Goal: Information Seeking & Learning: Check status

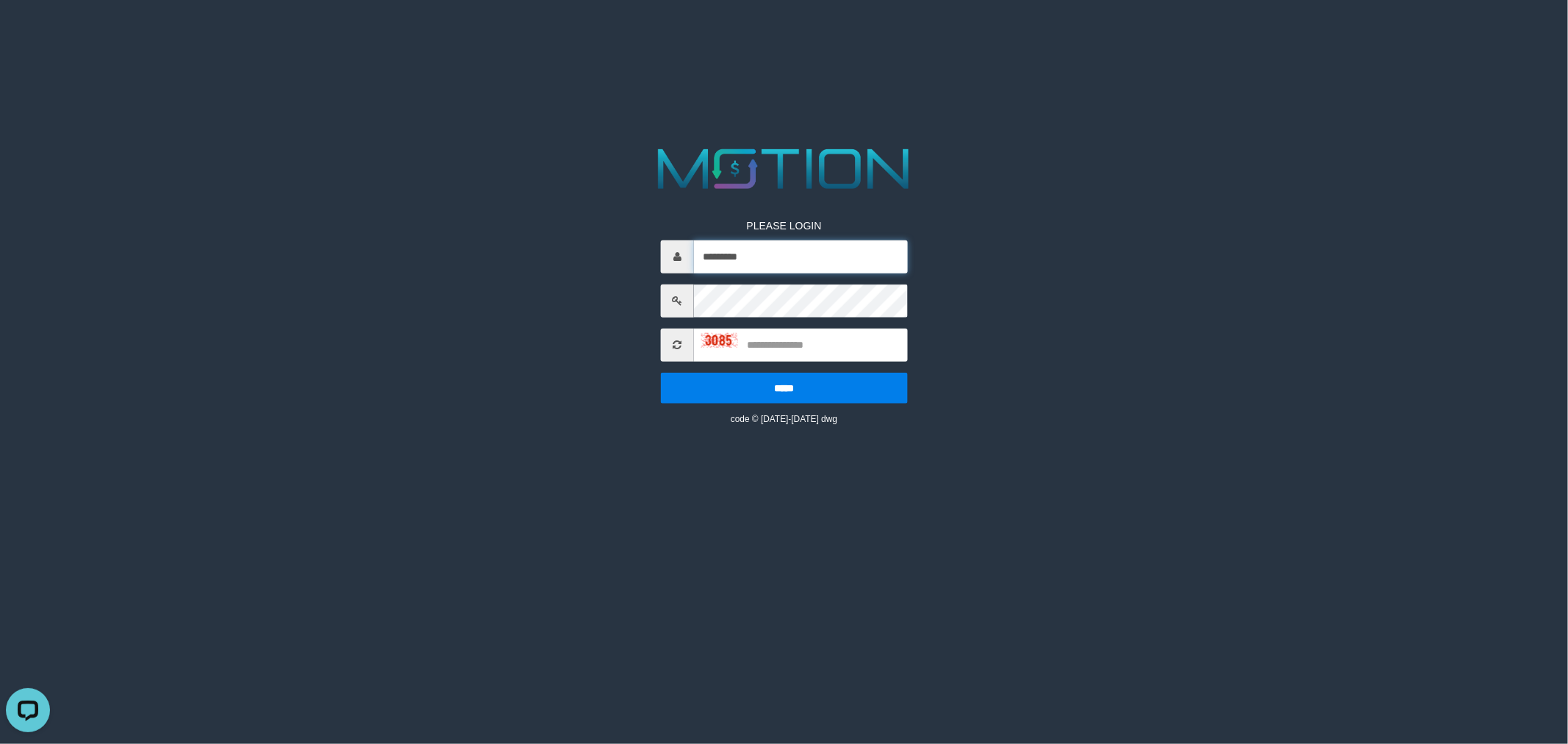
drag, startPoint x: 825, startPoint y: 247, endPoint x: 831, endPoint y: 262, distance: 16.2
click at [825, 247] on input "*********" at bounding box center [801, 255] width 214 height 33
type input "*********"
click at [742, 347] on input "text" at bounding box center [801, 344] width 214 height 33
click at [717, 339] on img at bounding box center [719, 340] width 37 height 14
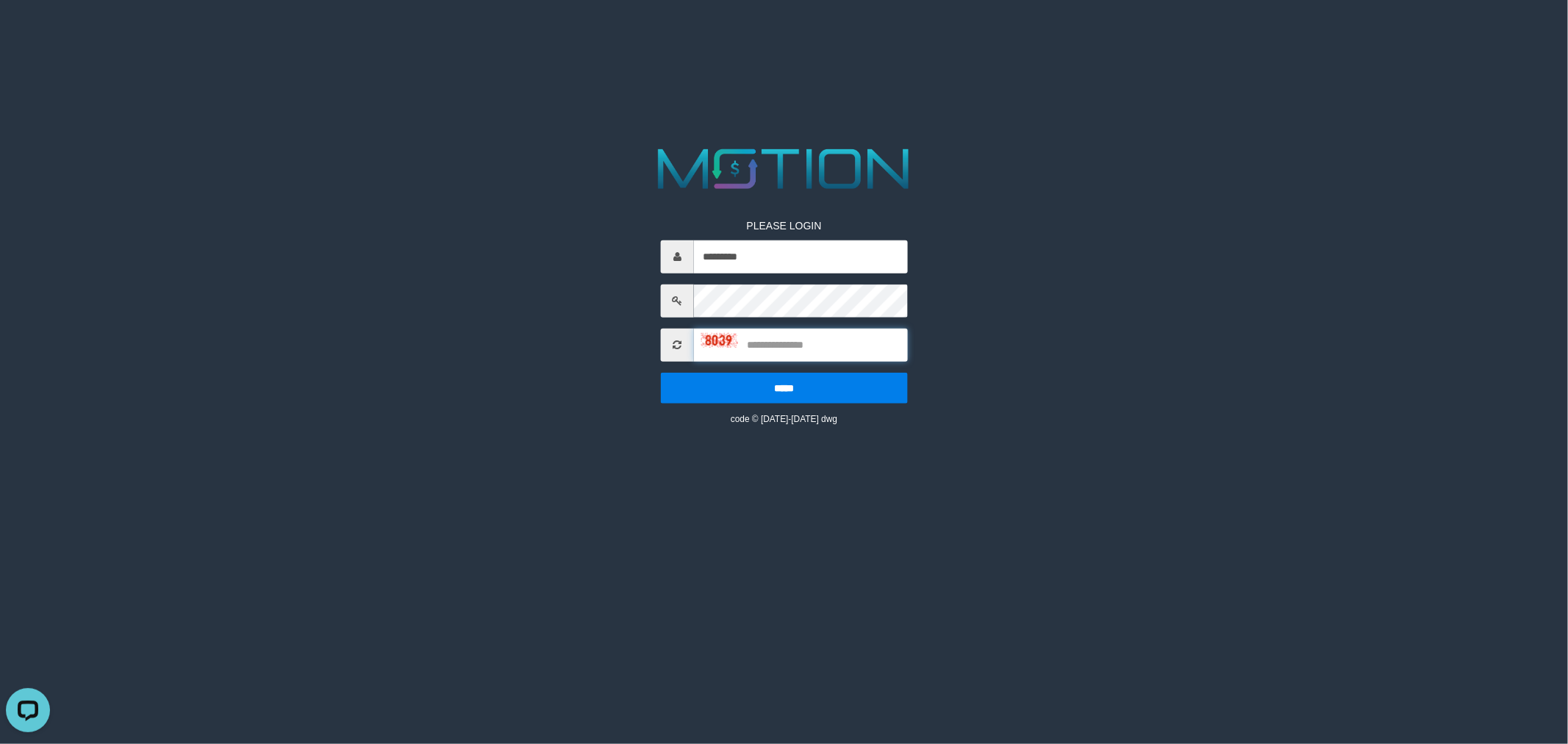
click at [783, 342] on input "text" at bounding box center [801, 344] width 214 height 33
type input "****"
click at [661, 372] on input "*****" at bounding box center [784, 387] width 247 height 31
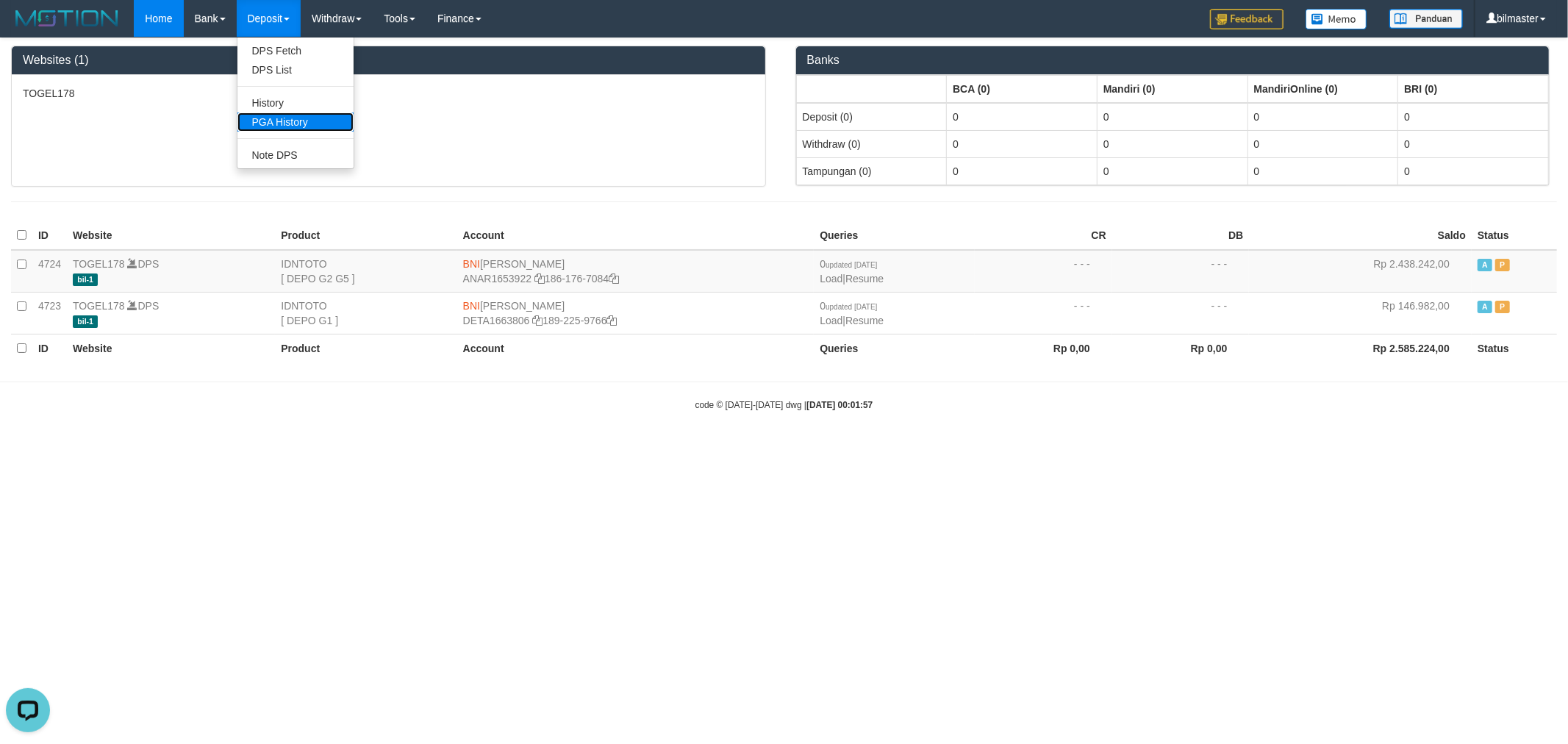
click at [278, 121] on link "PGA History" at bounding box center [296, 121] width 116 height 19
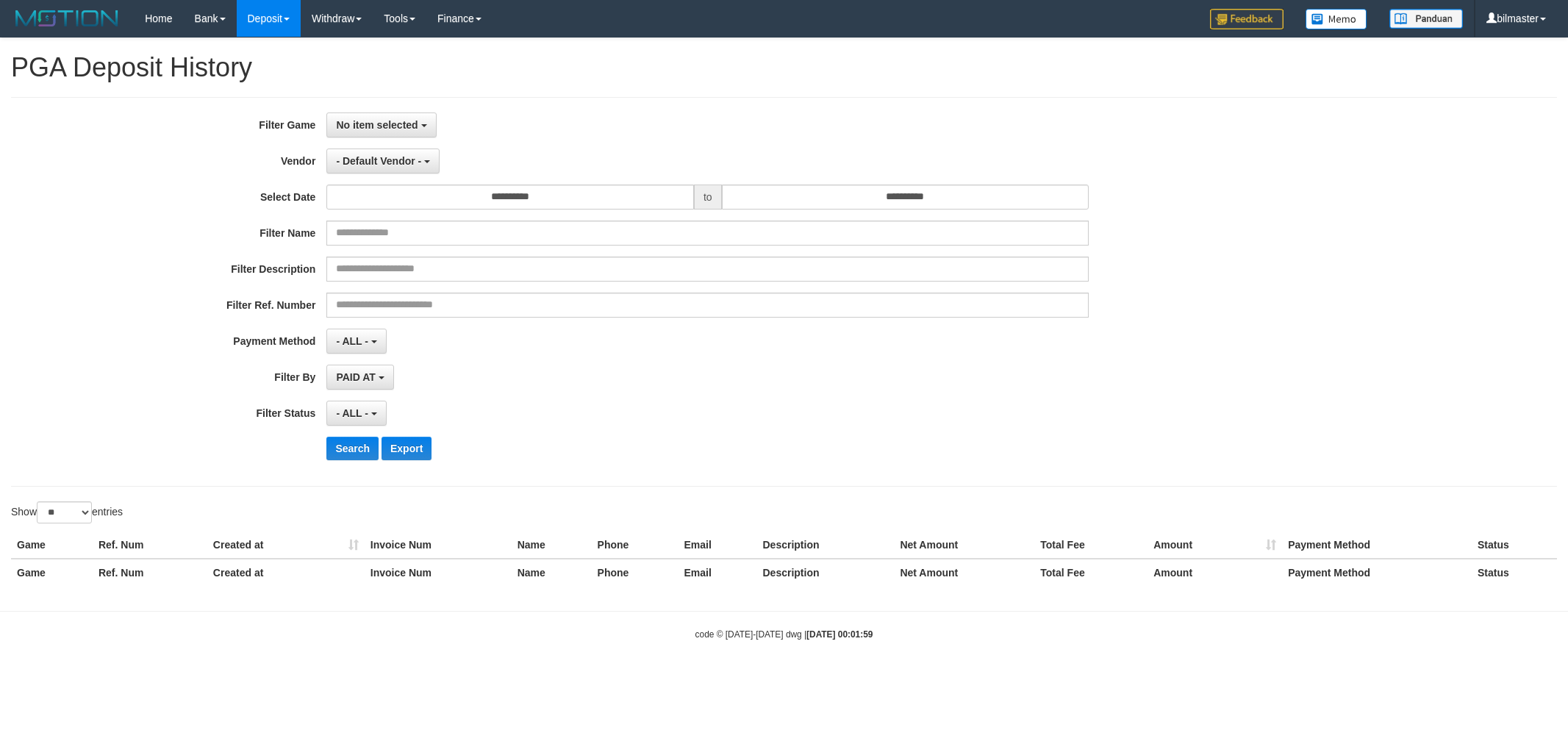
select select
select select "**"
click at [409, 134] on button "No item selected" at bounding box center [381, 125] width 110 height 25
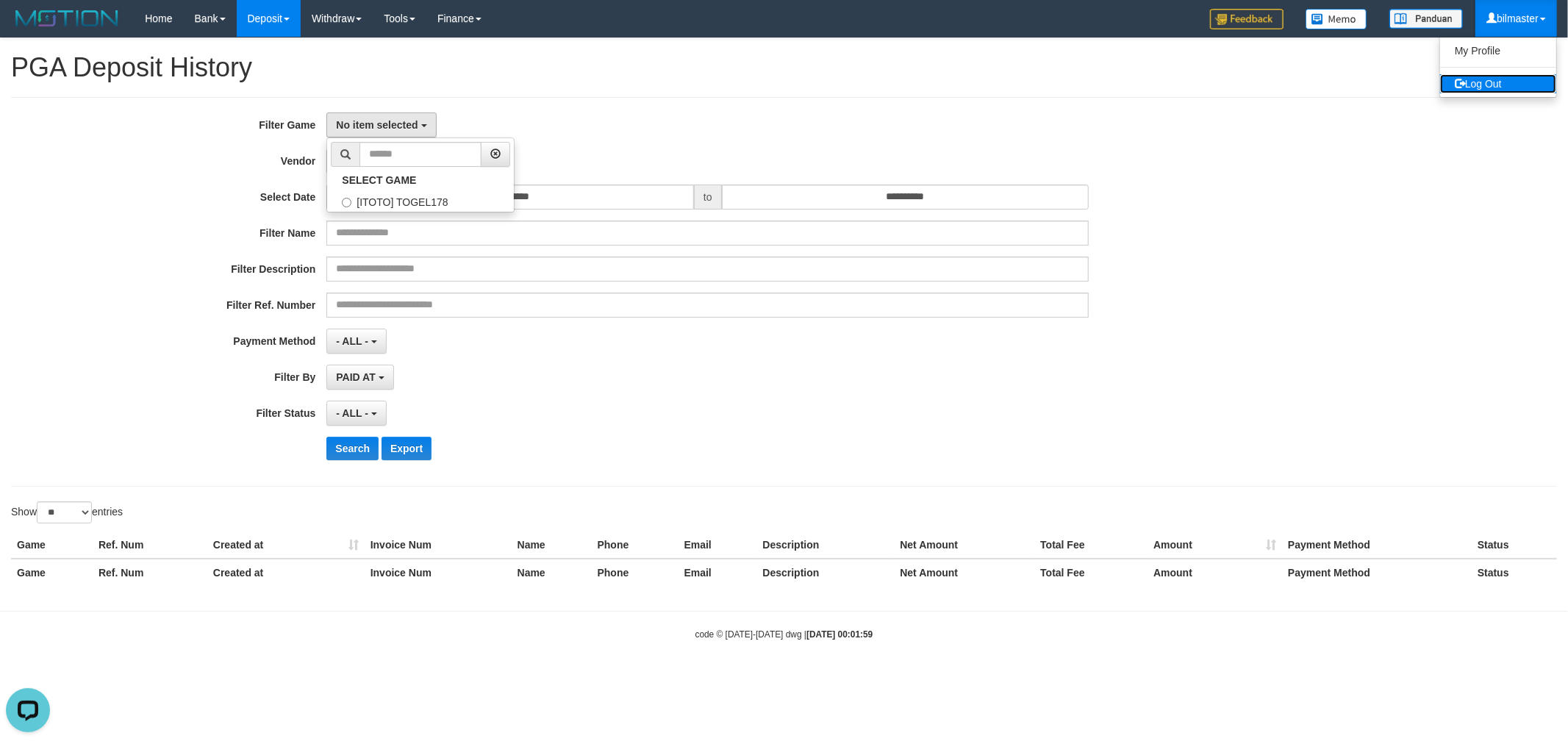
click at [1512, 78] on link "Log Out" at bounding box center [1498, 83] width 116 height 19
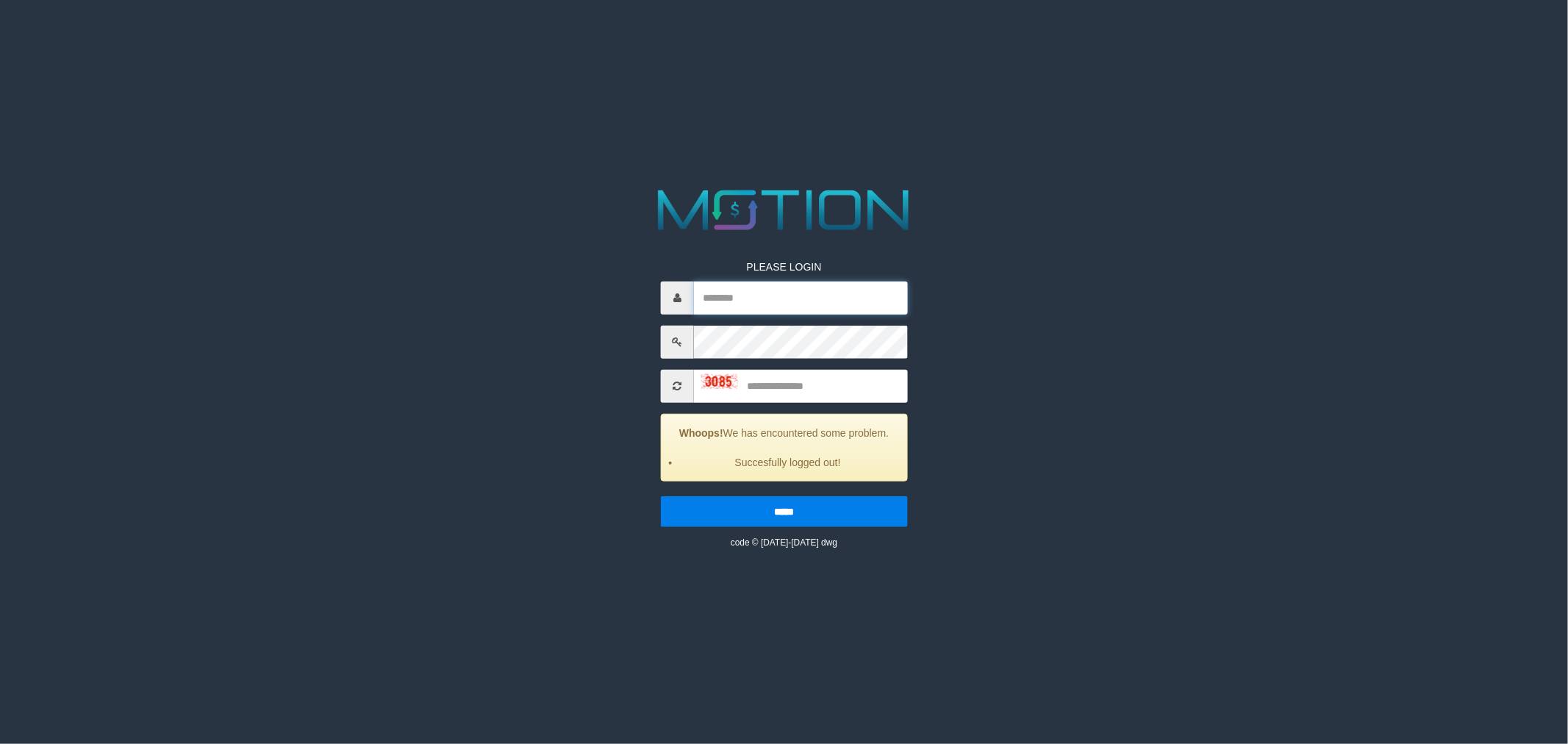
type input "*********"
drag, startPoint x: 736, startPoint y: 290, endPoint x: 768, endPoint y: 319, distance: 43.2
click at [736, 290] on input "*********" at bounding box center [801, 297] width 214 height 33
click at [721, 380] on img at bounding box center [719, 381] width 37 height 14
click at [770, 380] on input "text" at bounding box center [801, 385] width 214 height 33
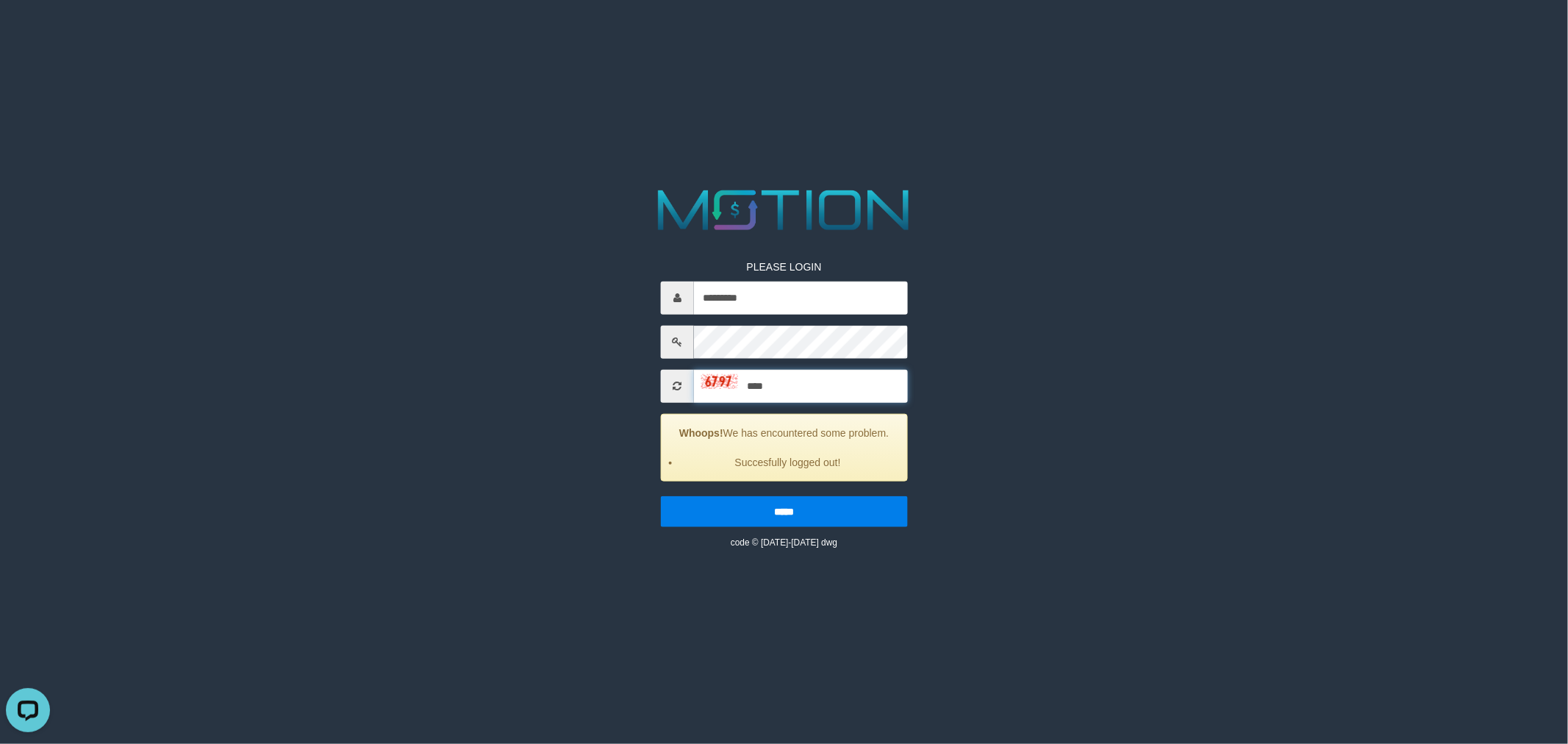
type input "****"
click at [661, 496] on input "*****" at bounding box center [784, 511] width 247 height 31
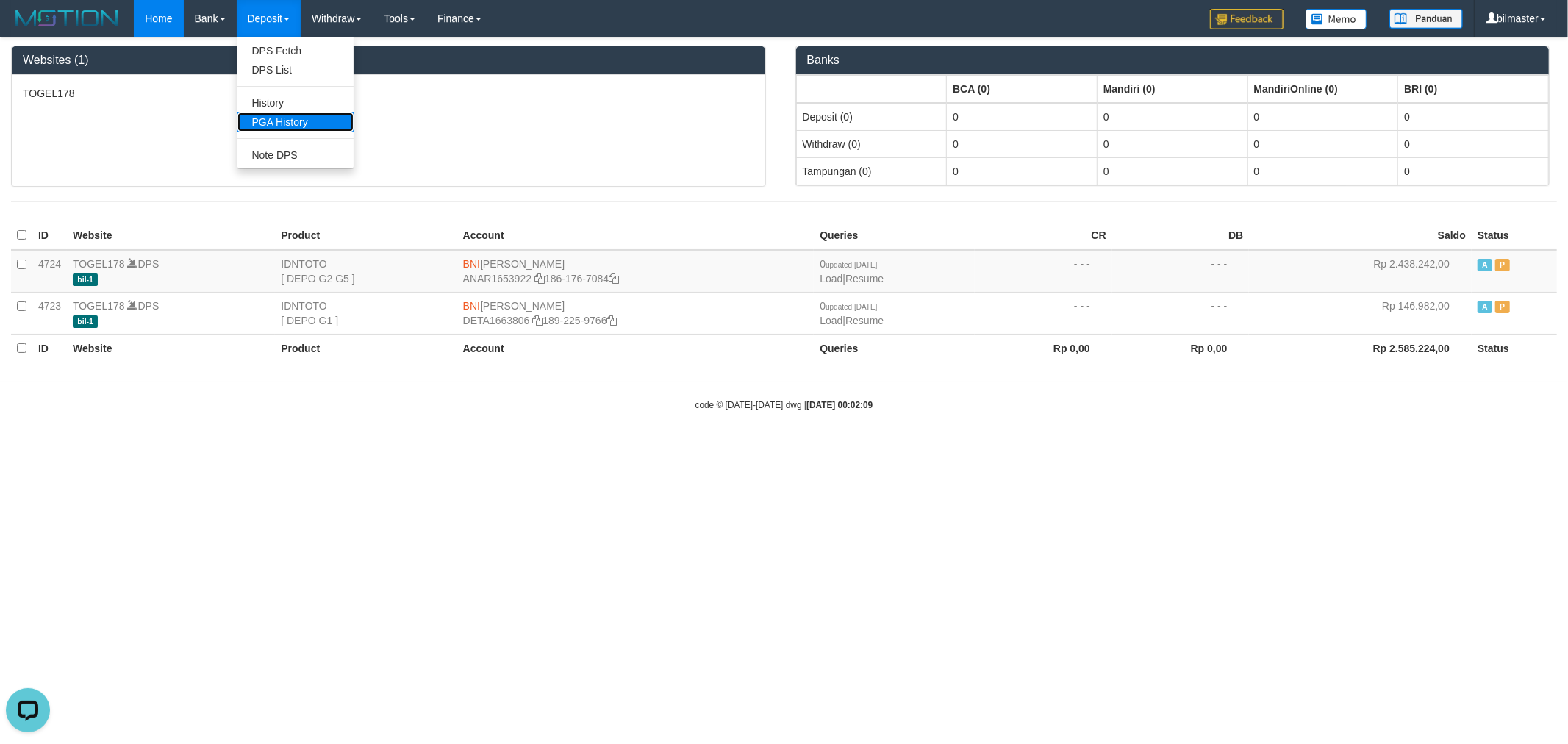
click at [288, 130] on link "PGA History" at bounding box center [296, 121] width 116 height 19
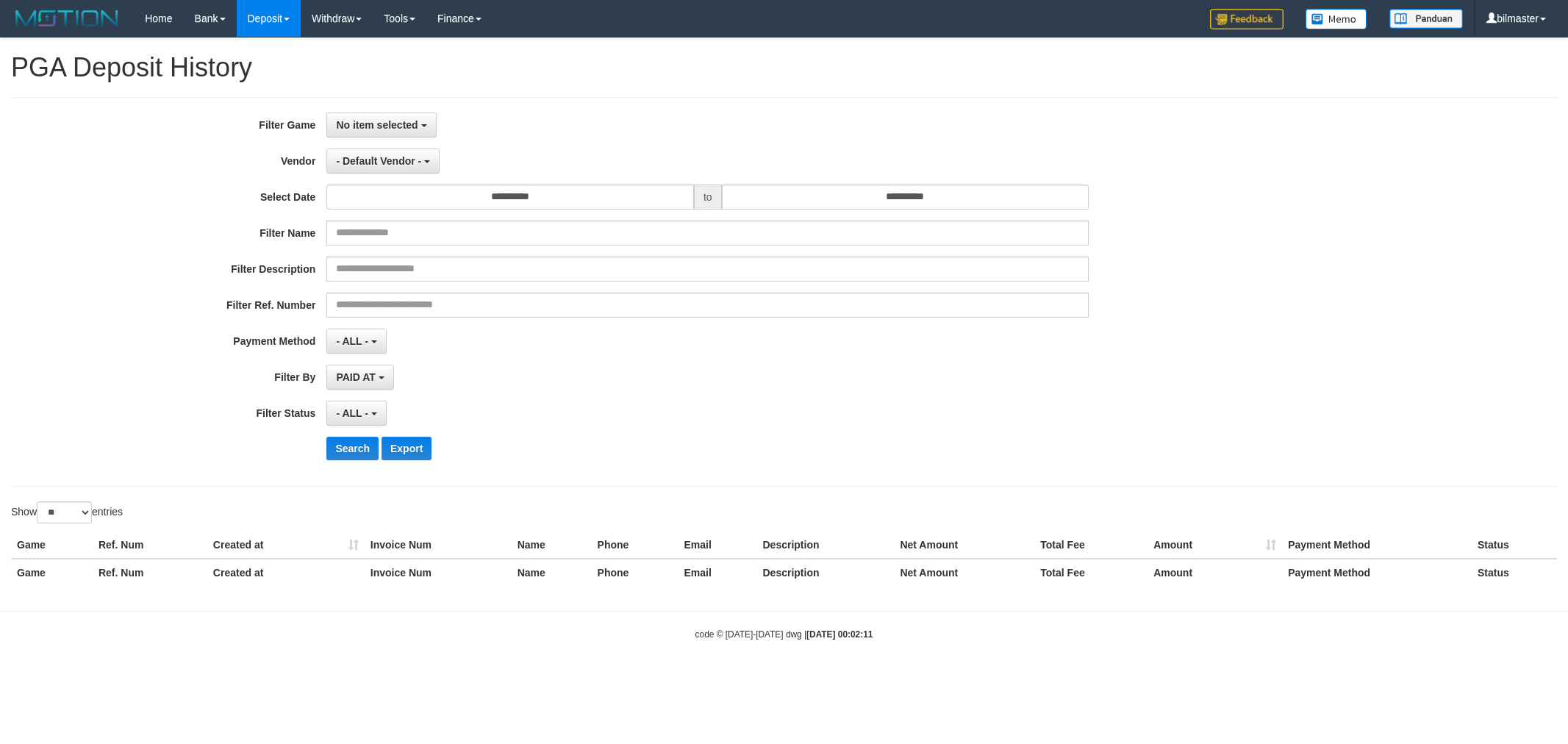
select select
select select "**"
click at [405, 126] on span "No item selected" at bounding box center [376, 124] width 81 height 12
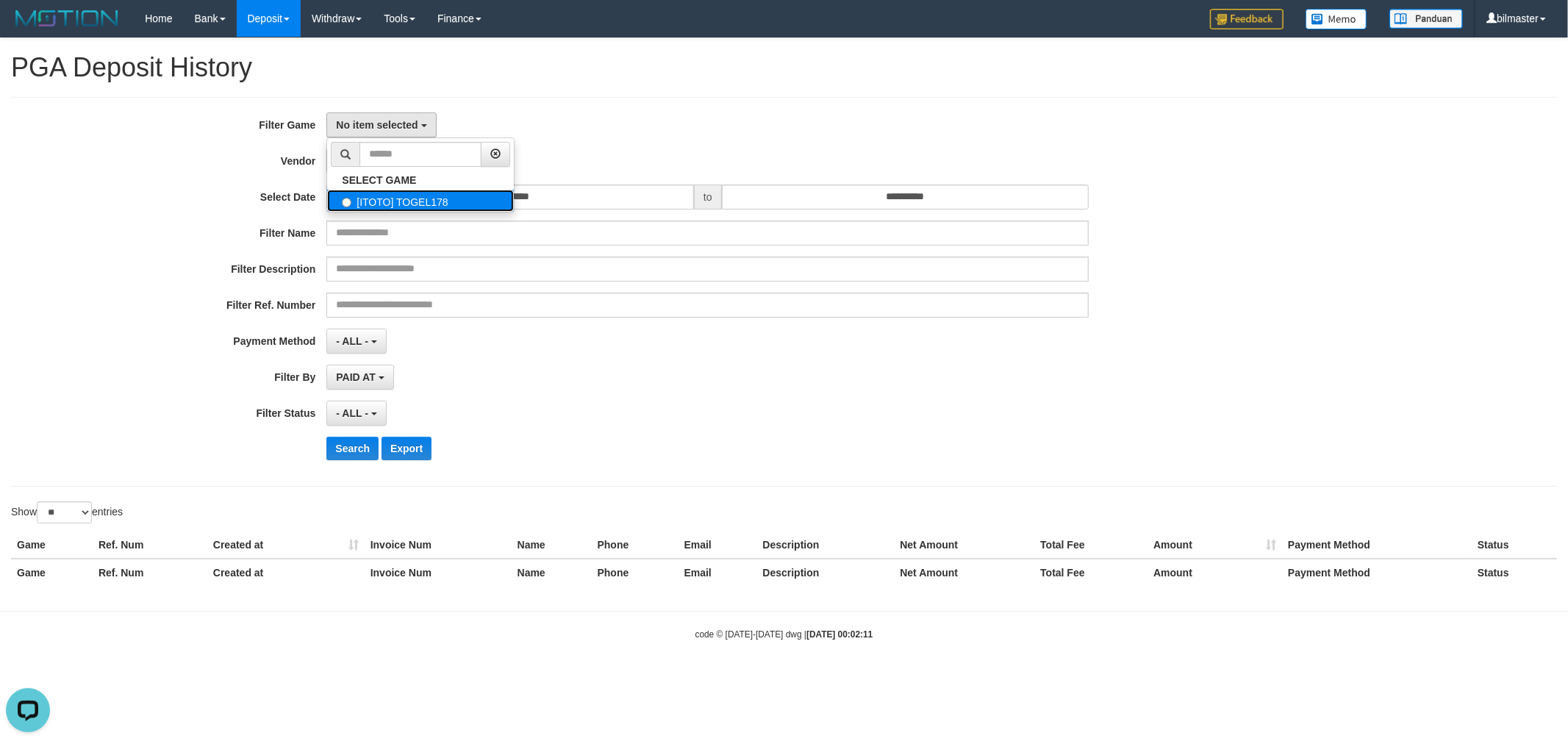
click at [449, 205] on label "[ITOTO] TOGEL178" at bounding box center [420, 200] width 187 height 22
select select "****"
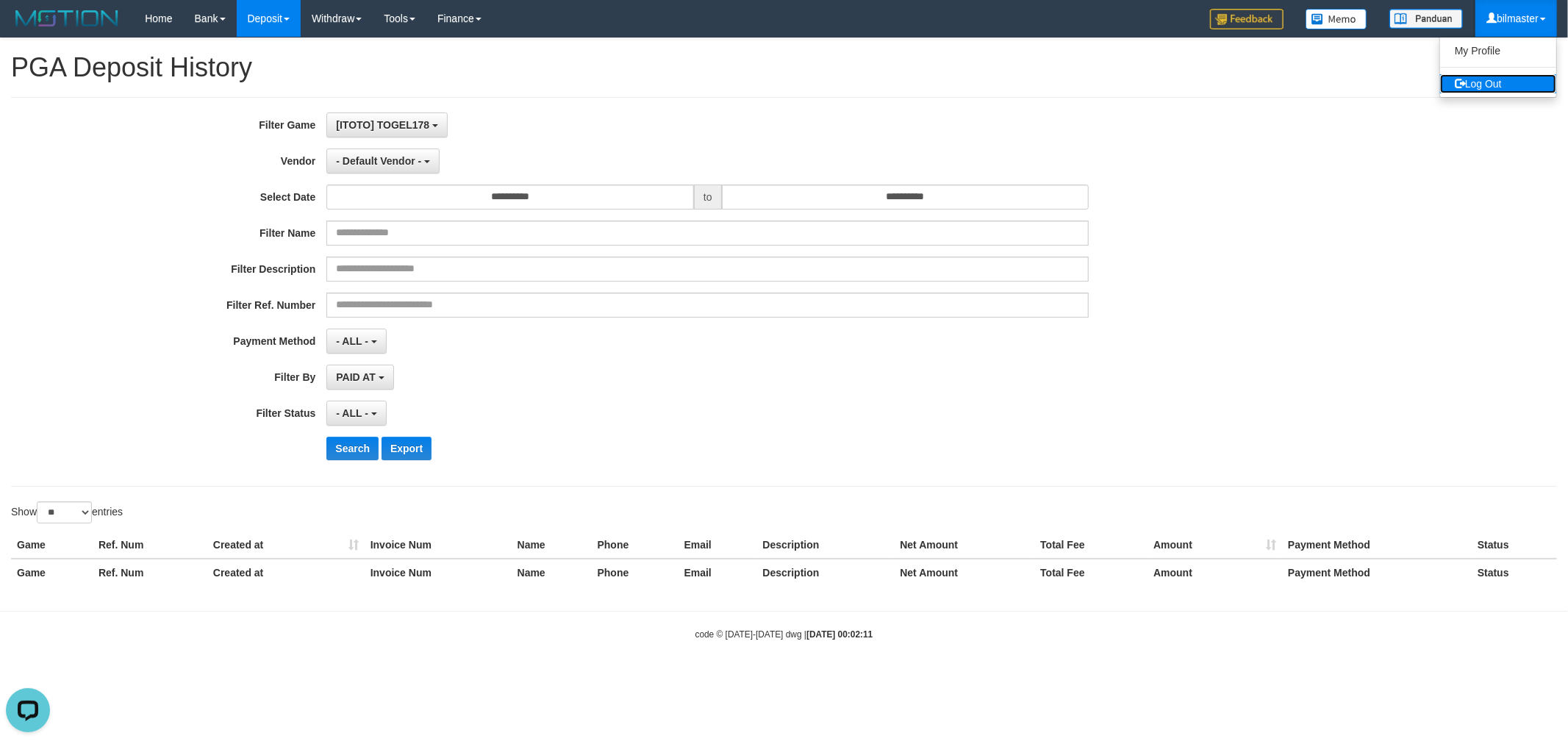
click at [1505, 84] on link "Log Out" at bounding box center [1498, 83] width 116 height 19
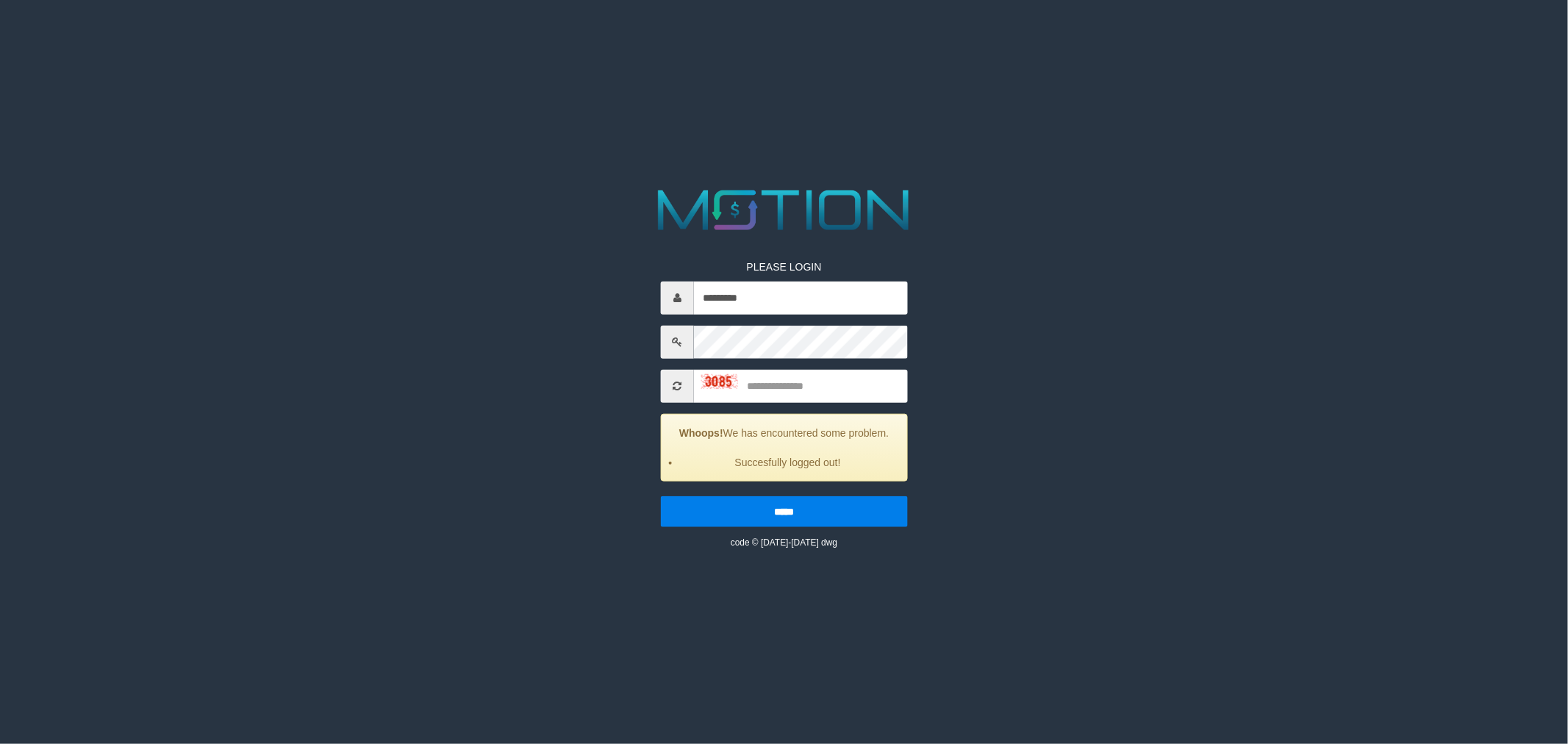
click at [777, 294] on input "*********" at bounding box center [801, 297] width 214 height 33
click at [756, 302] on input "*********" at bounding box center [801, 297] width 214 height 33
type input "*********"
click at [709, 389] on input "text" at bounding box center [801, 385] width 214 height 33
click at [725, 380] on img at bounding box center [719, 381] width 37 height 14
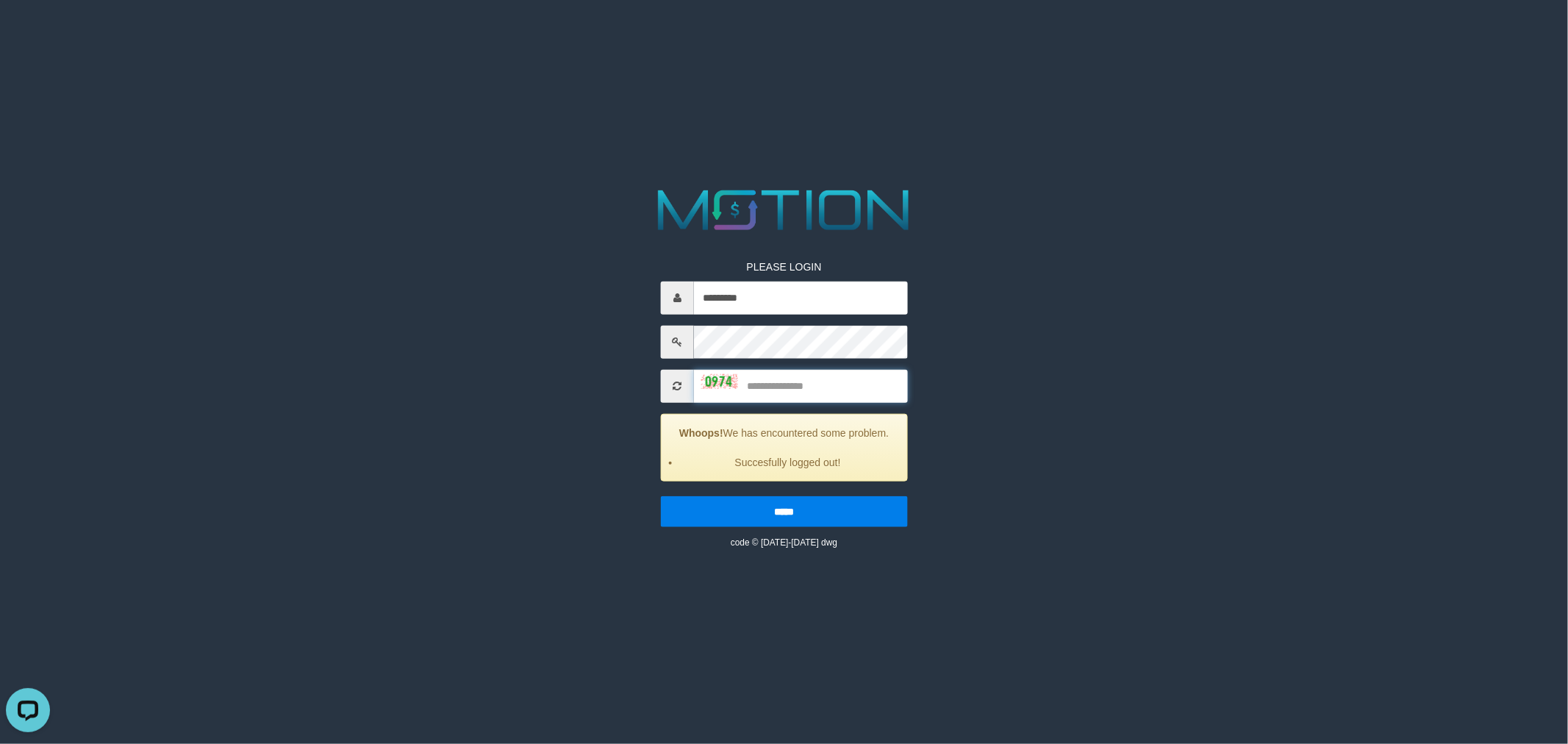
click at [790, 384] on input "text" at bounding box center [801, 385] width 214 height 33
type input "****"
click at [661, 496] on input "*****" at bounding box center [784, 511] width 247 height 31
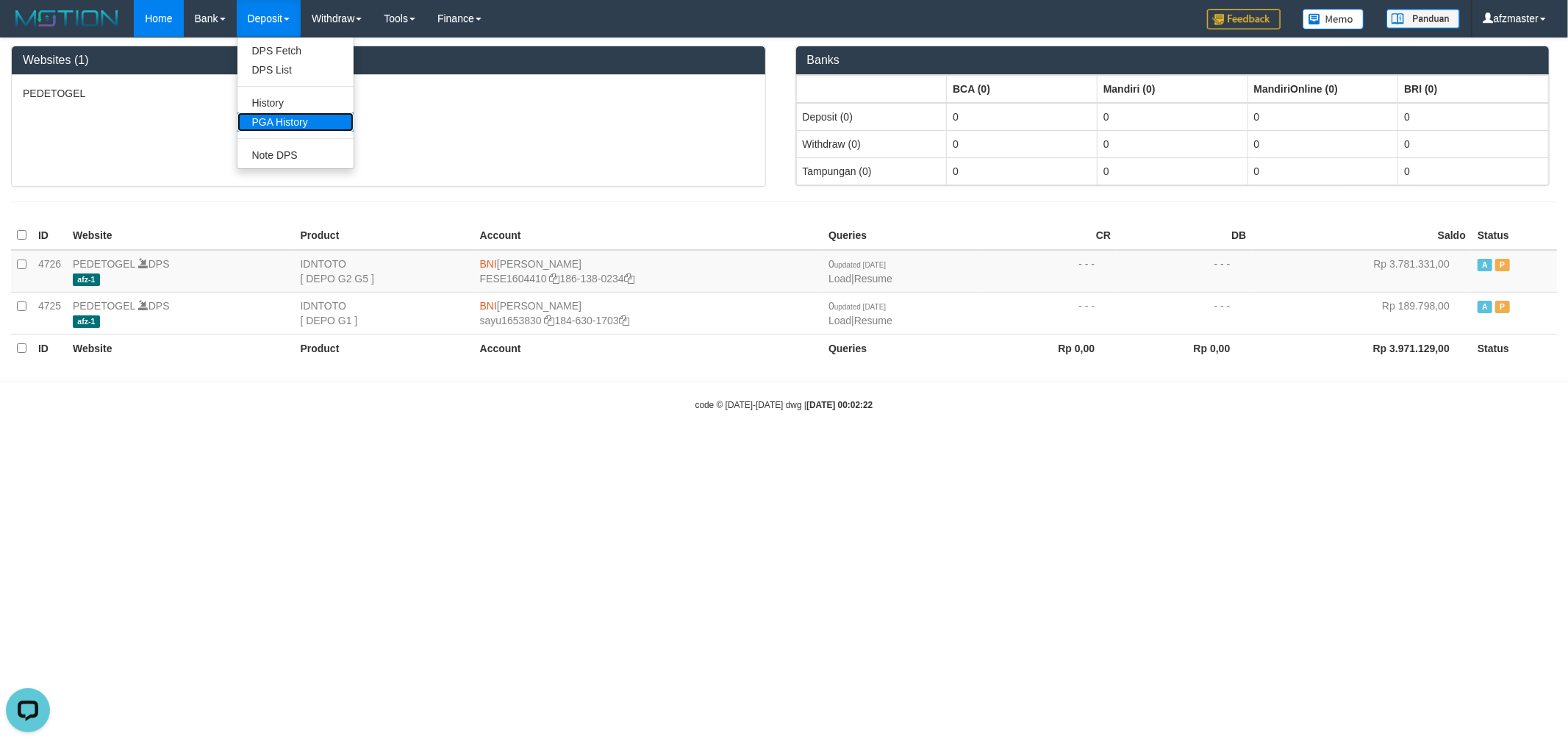
click at [281, 118] on link "PGA History" at bounding box center [296, 121] width 116 height 19
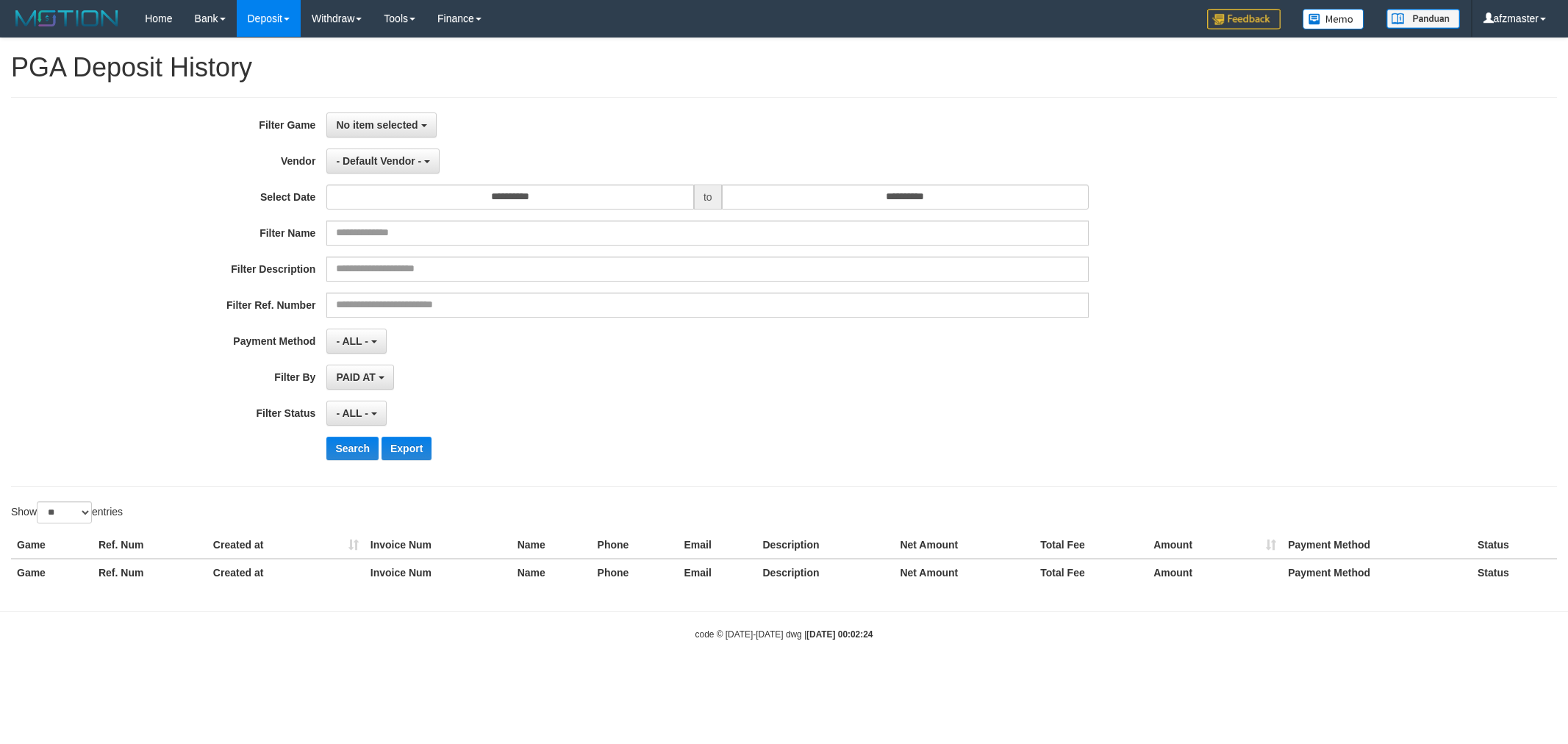
select select
select select "**"
click at [419, 113] on button "No item selected" at bounding box center [381, 125] width 110 height 25
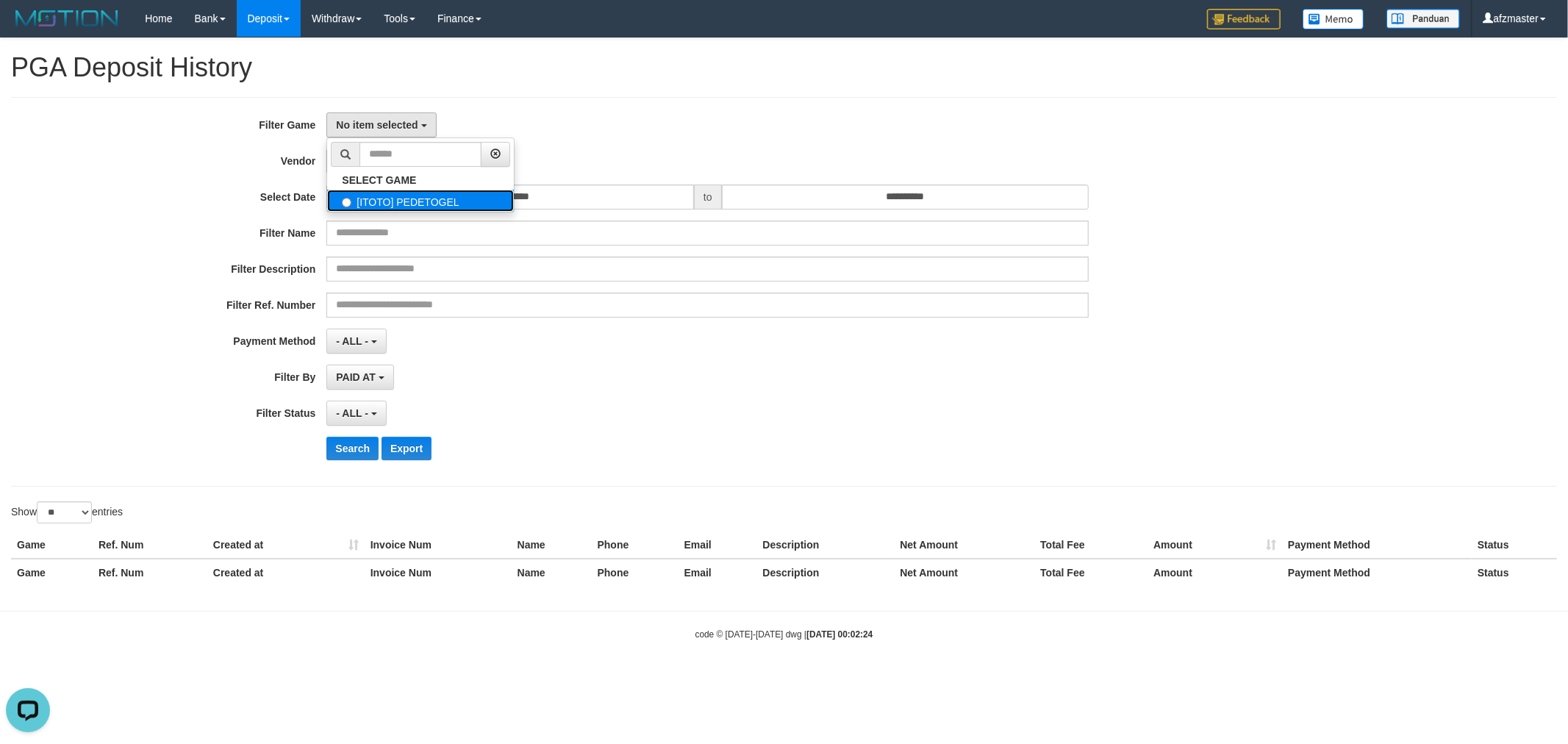
click at [435, 199] on label "[ITOTO] PEDETOGEL" at bounding box center [420, 200] width 187 height 22
select select "***"
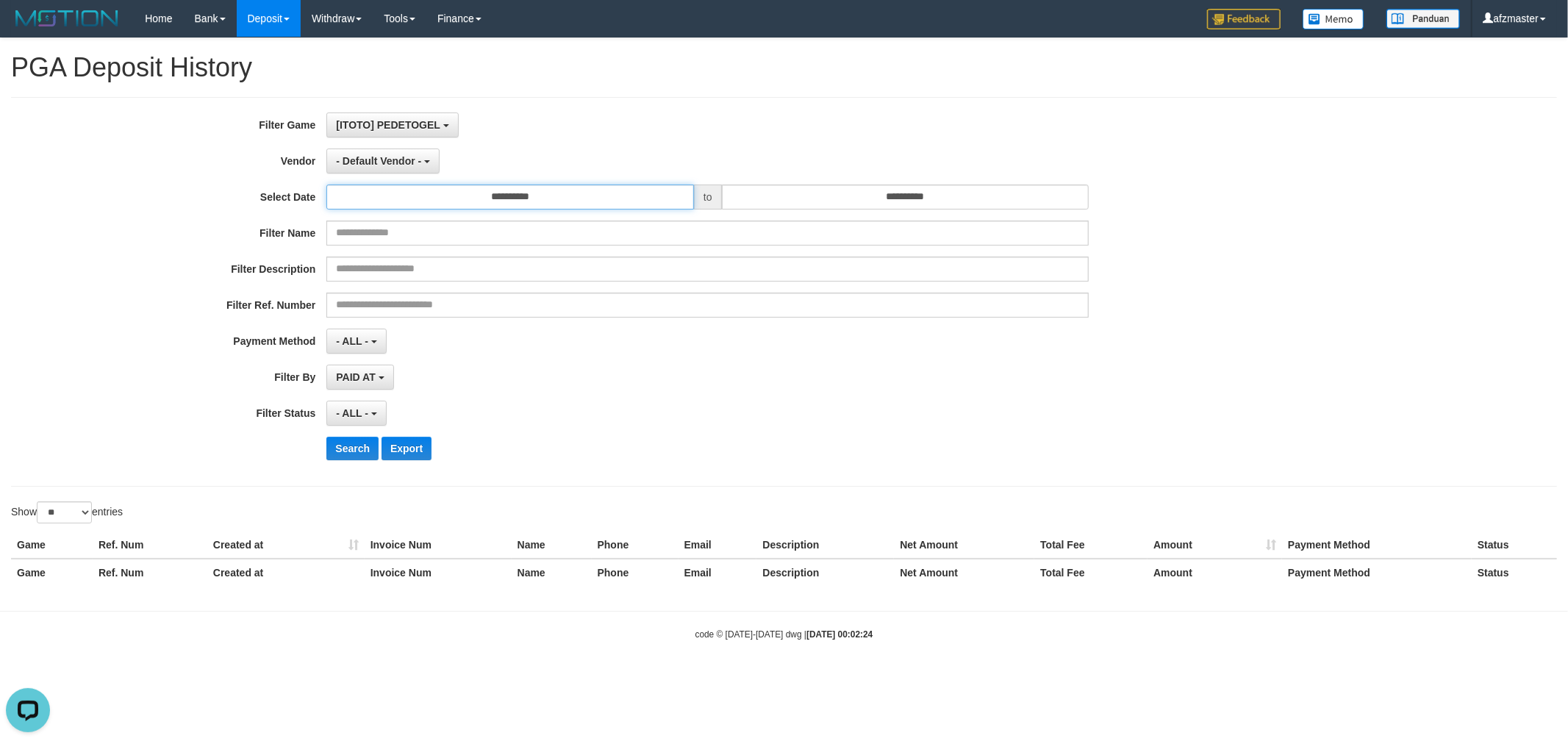
click at [457, 196] on input "**********" at bounding box center [509, 197] width 367 height 25
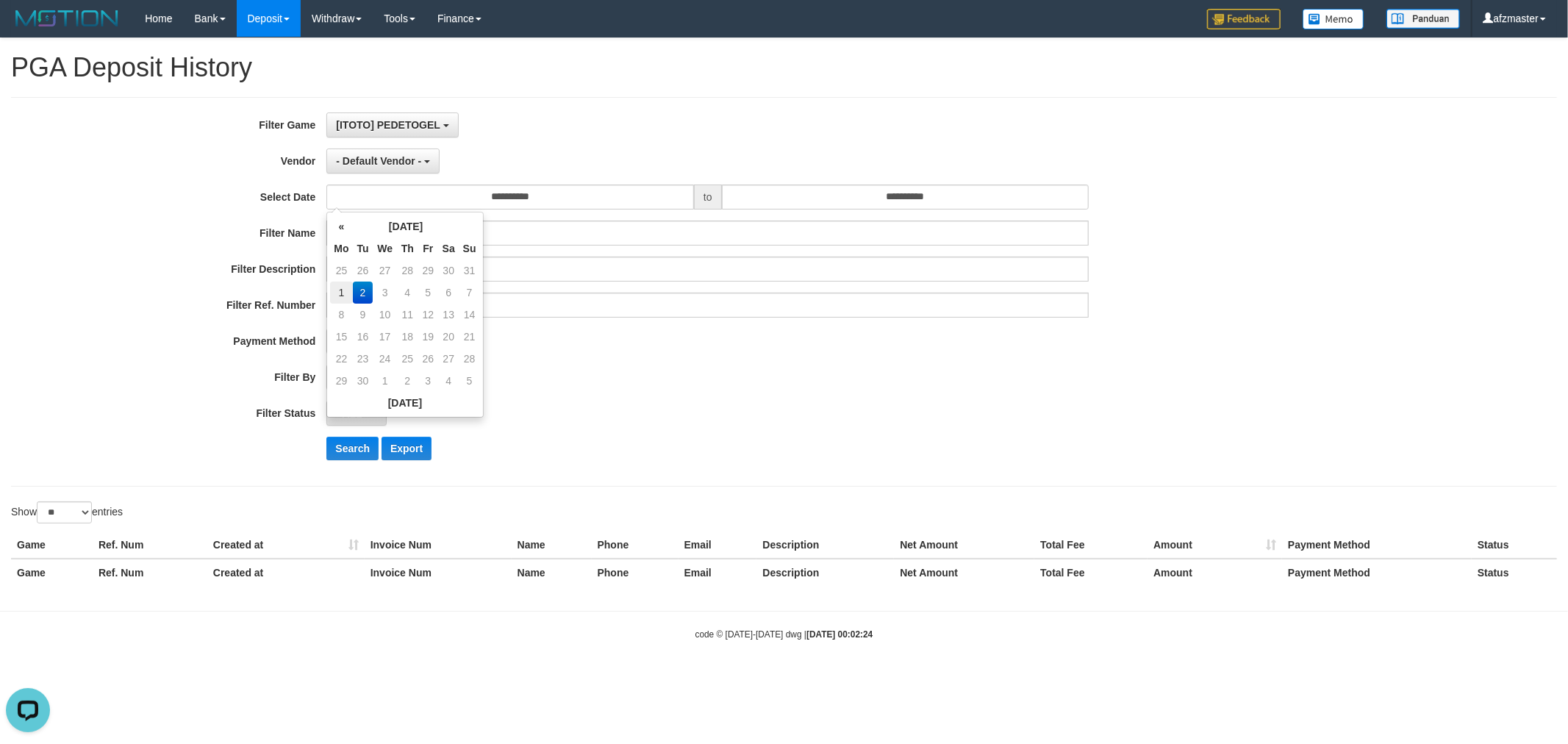
click at [343, 284] on td "1" at bounding box center [341, 292] width 22 height 22
type input "**********"
click at [799, 198] on input "**********" at bounding box center [905, 197] width 367 height 25
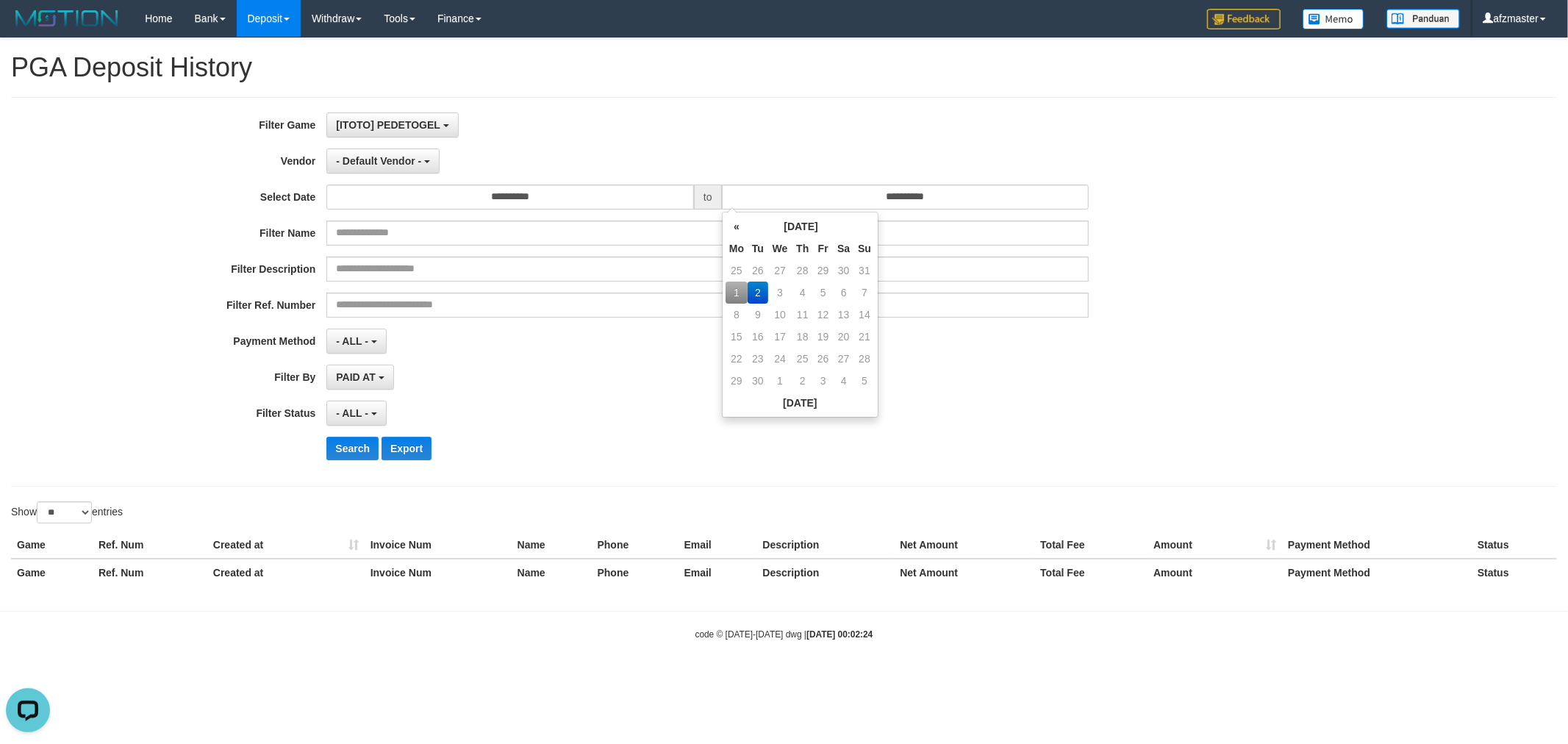
click at [726, 288] on td "1" at bounding box center [736, 292] width 22 height 22
type input "**********"
click at [563, 373] on div "PAID AT PAID AT CREATED AT" at bounding box center [707, 377] width 762 height 25
click at [400, 157] on span "- Default Vendor -" at bounding box center [378, 161] width 85 height 12
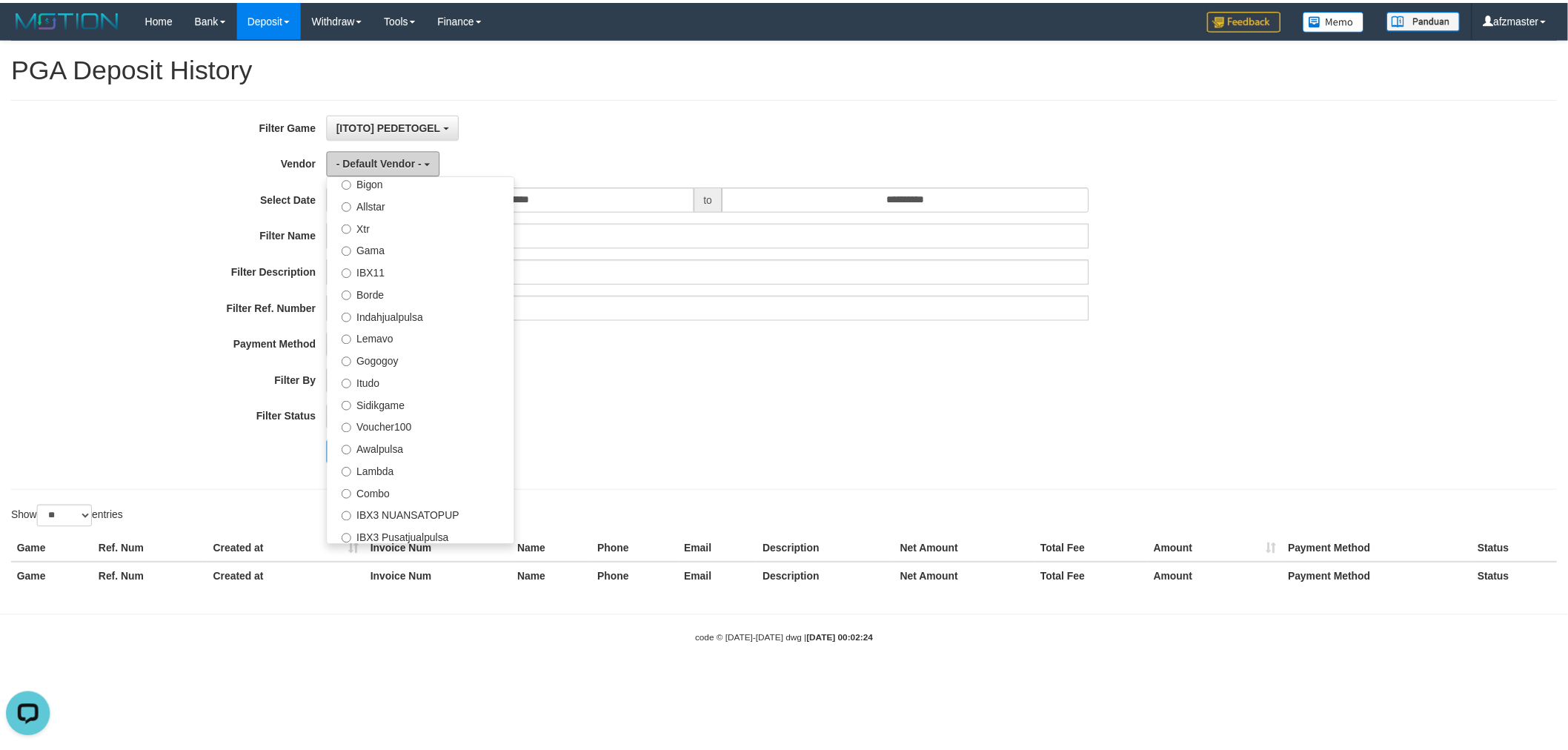
scroll to position [484, 0]
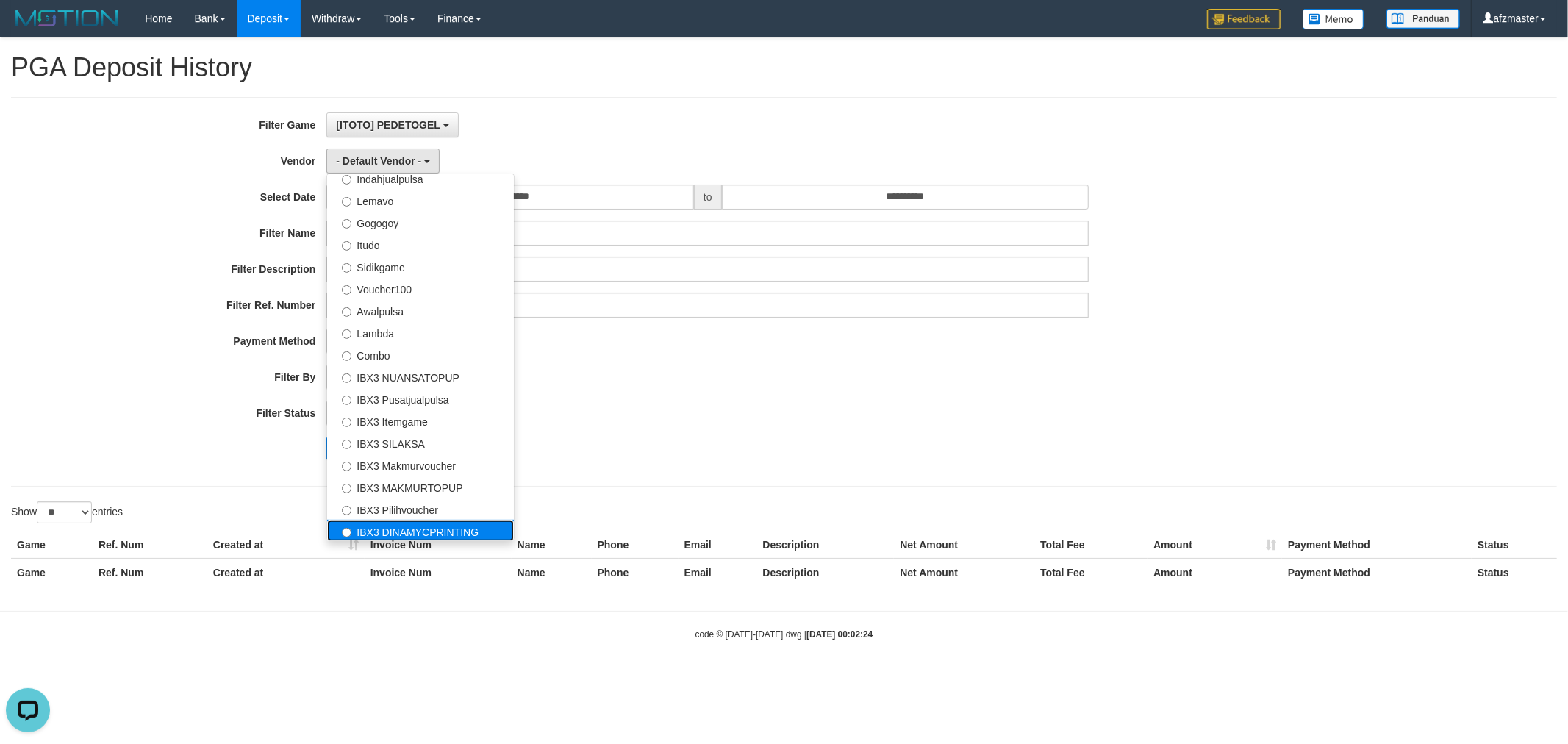
click at [416, 526] on label "IBX3 DINAMYCPRINTING" at bounding box center [420, 531] width 187 height 22
select select "**********"
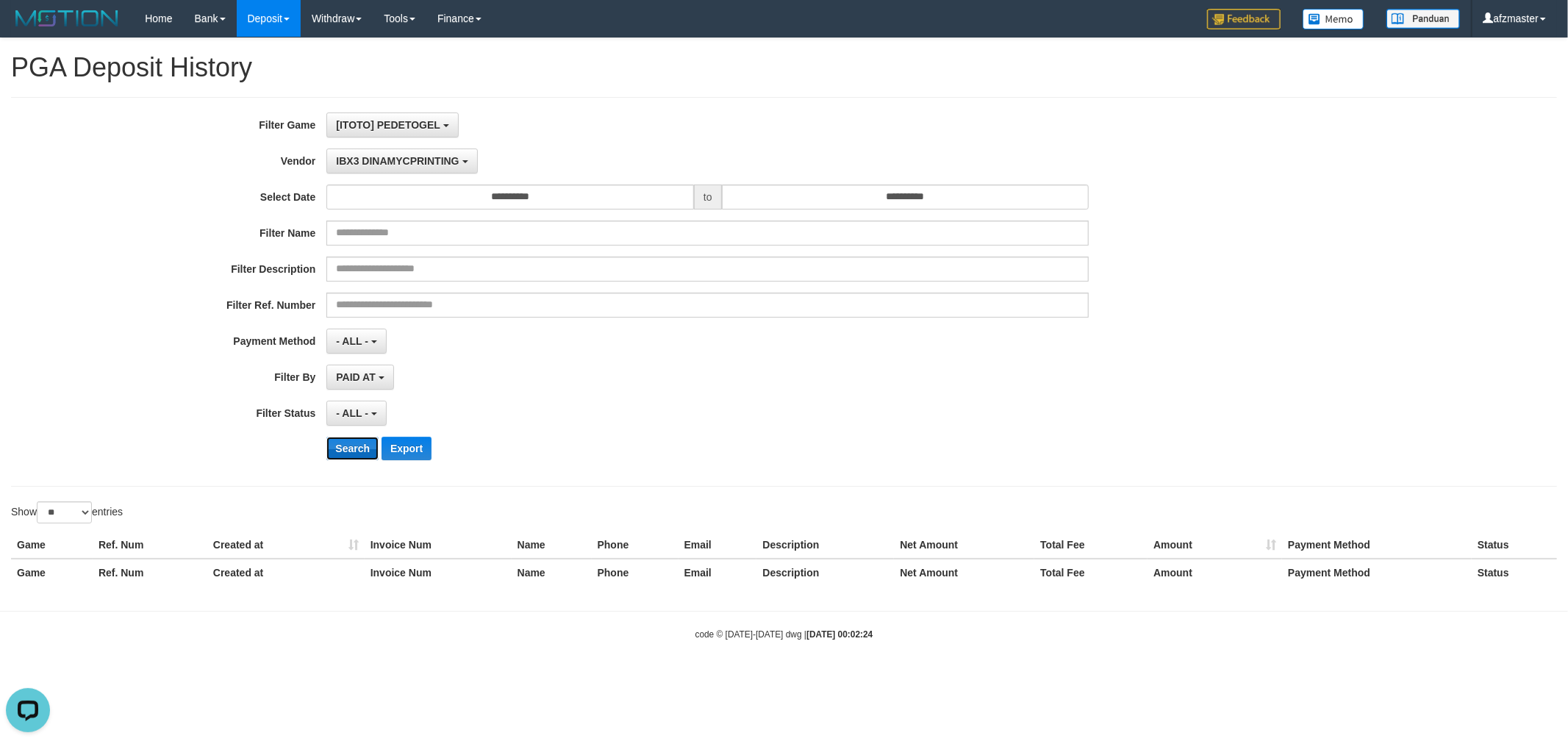
click at [354, 449] on button "Search" at bounding box center [352, 448] width 52 height 23
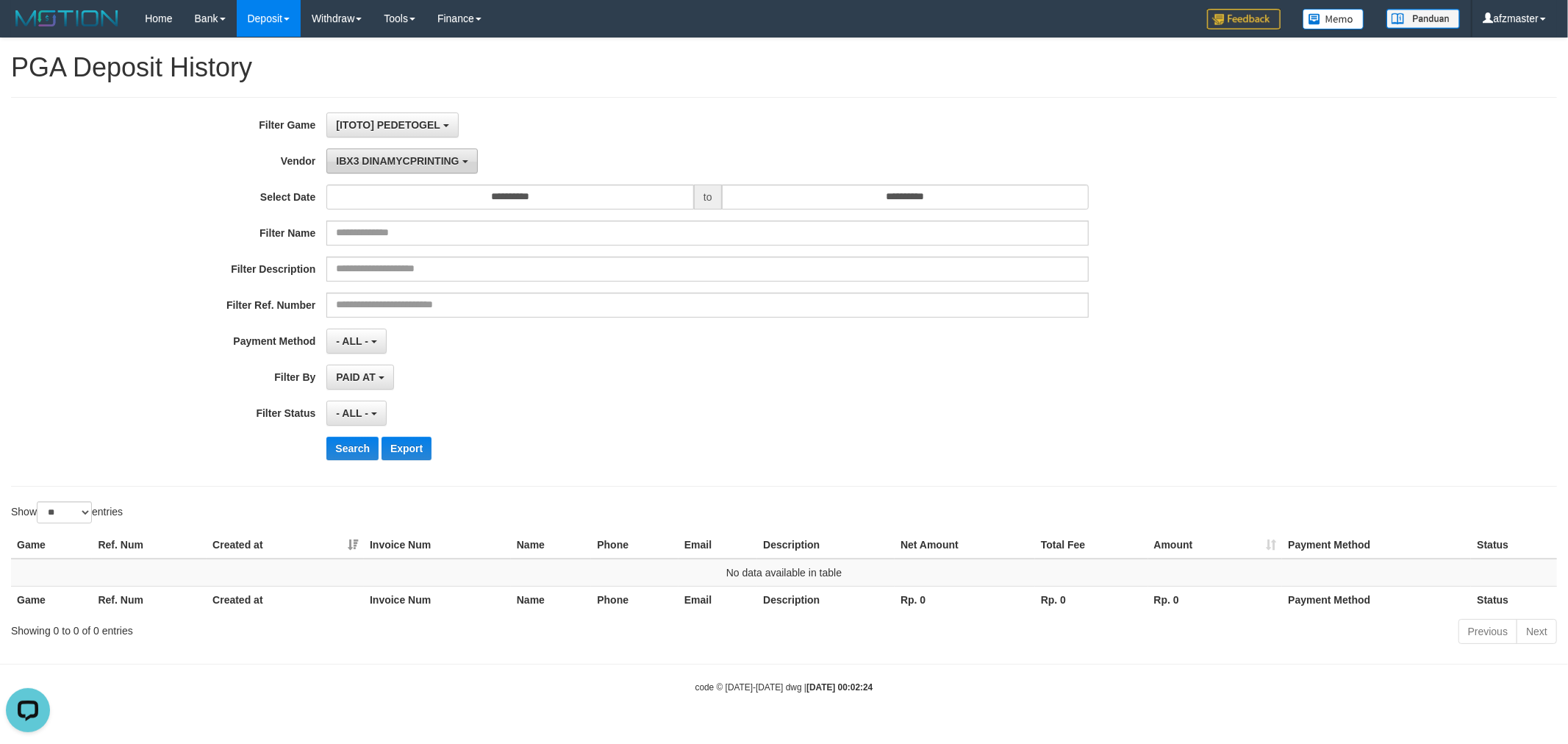
click at [392, 158] on span "IBX3 DINAMYCPRINTING" at bounding box center [397, 161] width 122 height 12
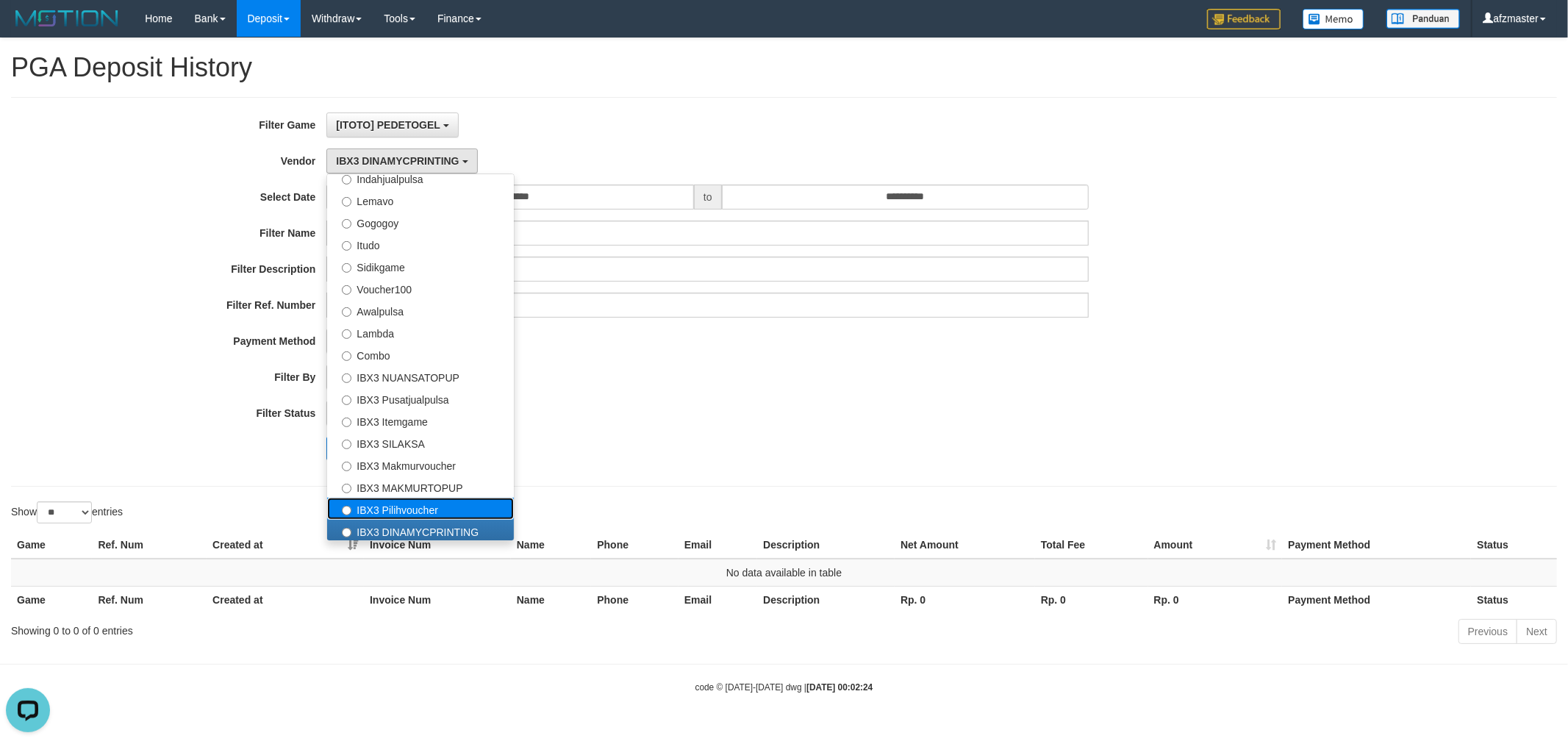
click at [417, 504] on label "IBX3 Pilihvoucher" at bounding box center [420, 508] width 187 height 22
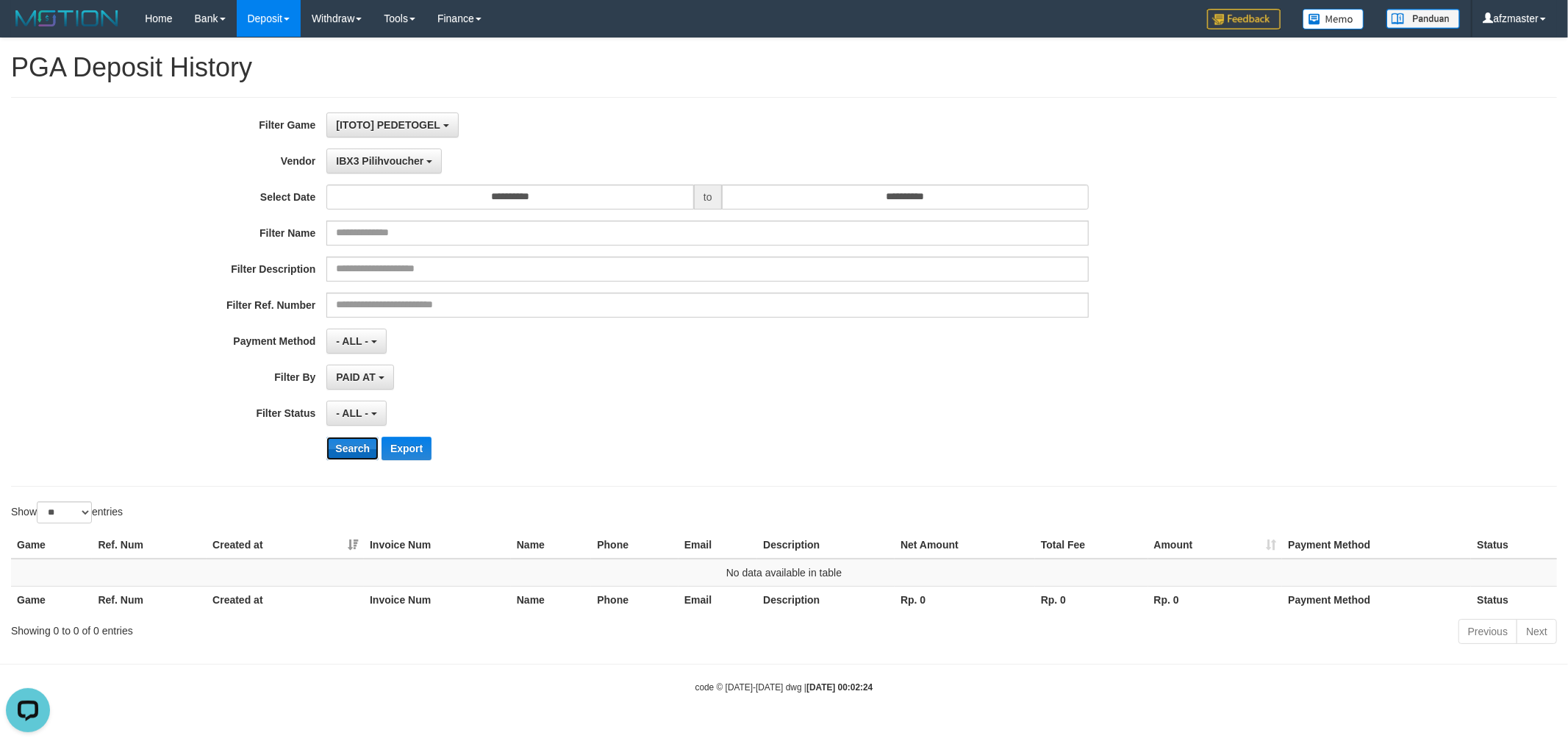
click at [346, 458] on button "Search" at bounding box center [352, 448] width 52 height 23
click at [422, 164] on span "IBX3 Pilihvoucher" at bounding box center [380, 161] width 88 height 12
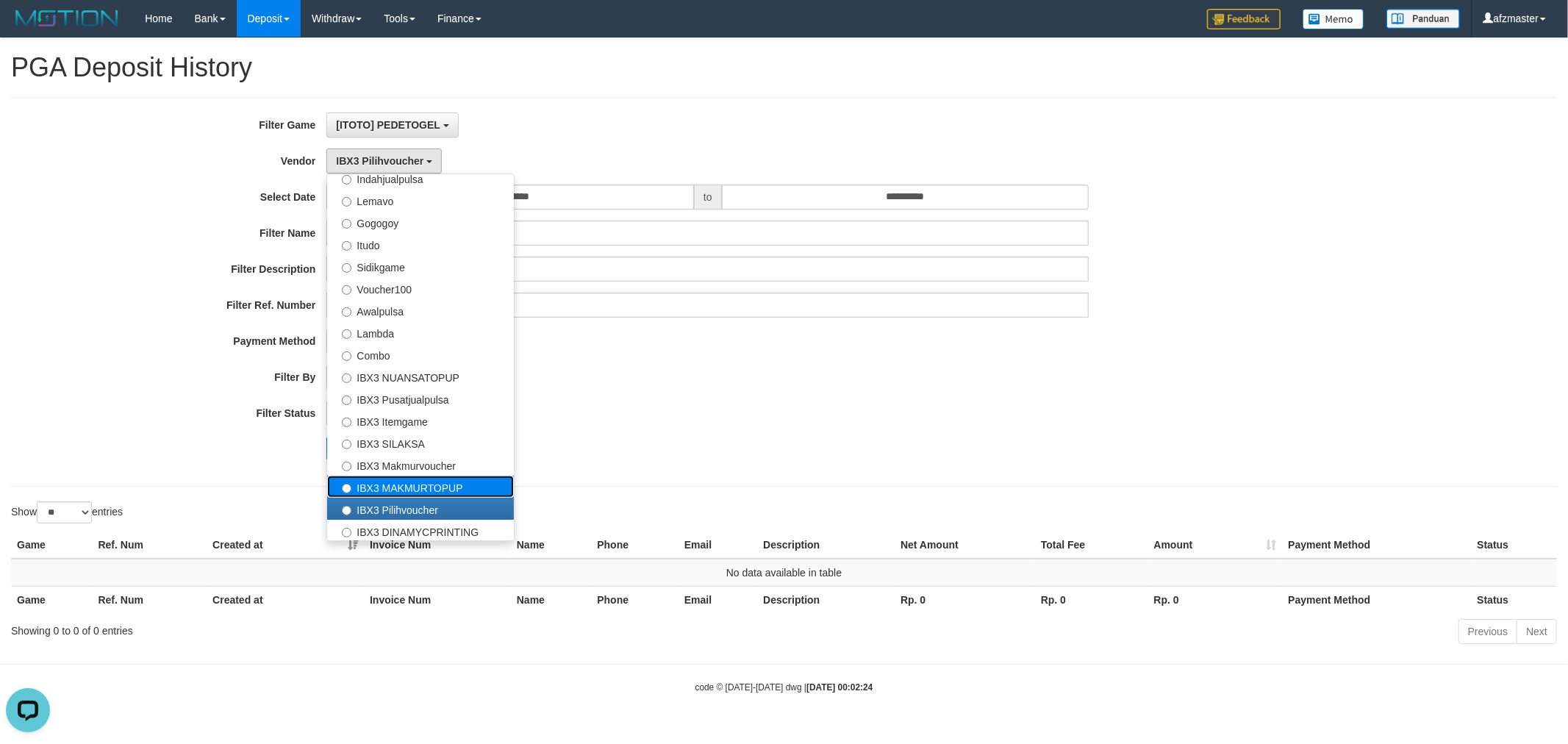
click at [409, 480] on label "IBX3 MAKMURTOPUP" at bounding box center [420, 486] width 187 height 22
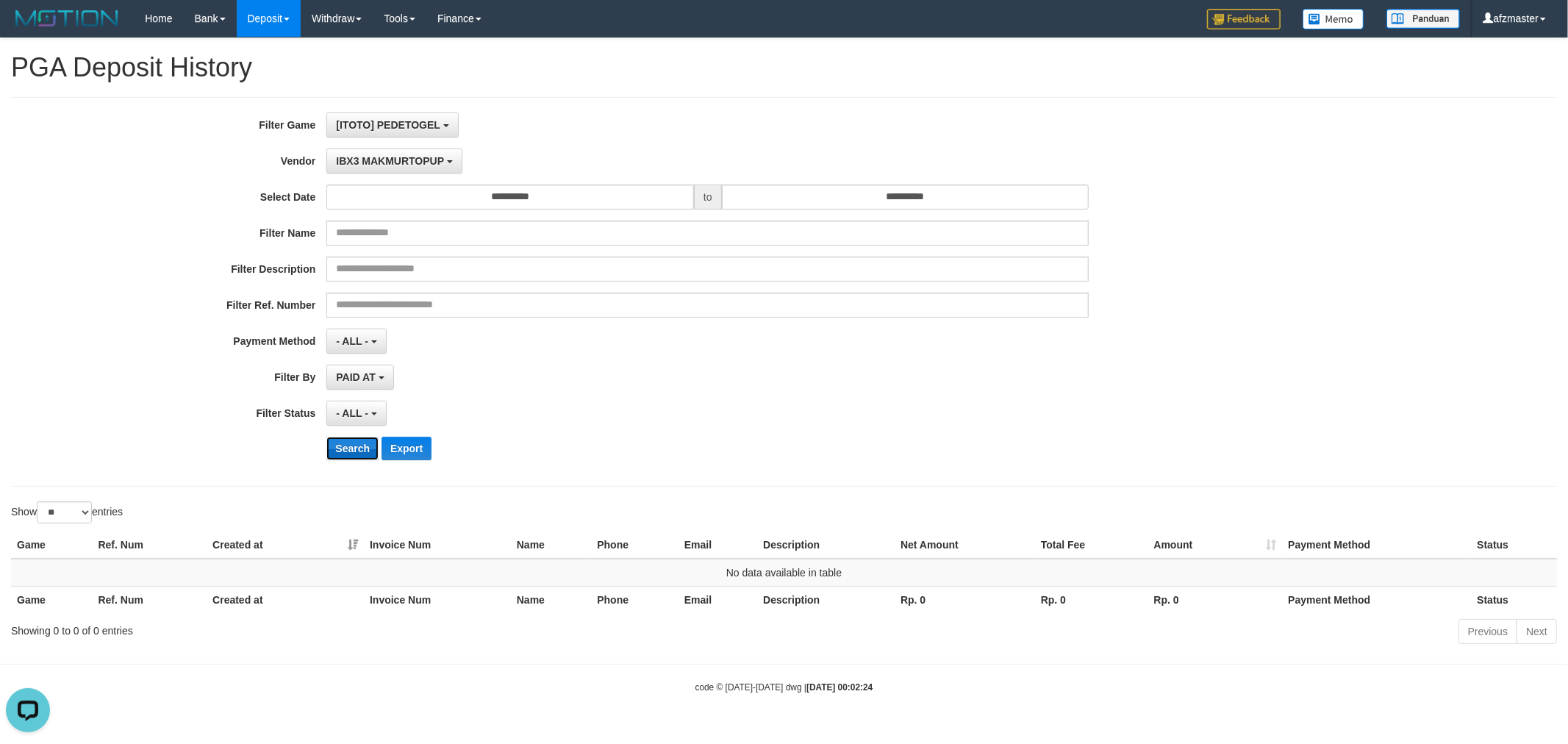
click at [360, 449] on button "Search" at bounding box center [352, 448] width 52 height 23
click at [414, 159] on span "IBX3 MAKMURTOPUP" at bounding box center [390, 161] width 108 height 12
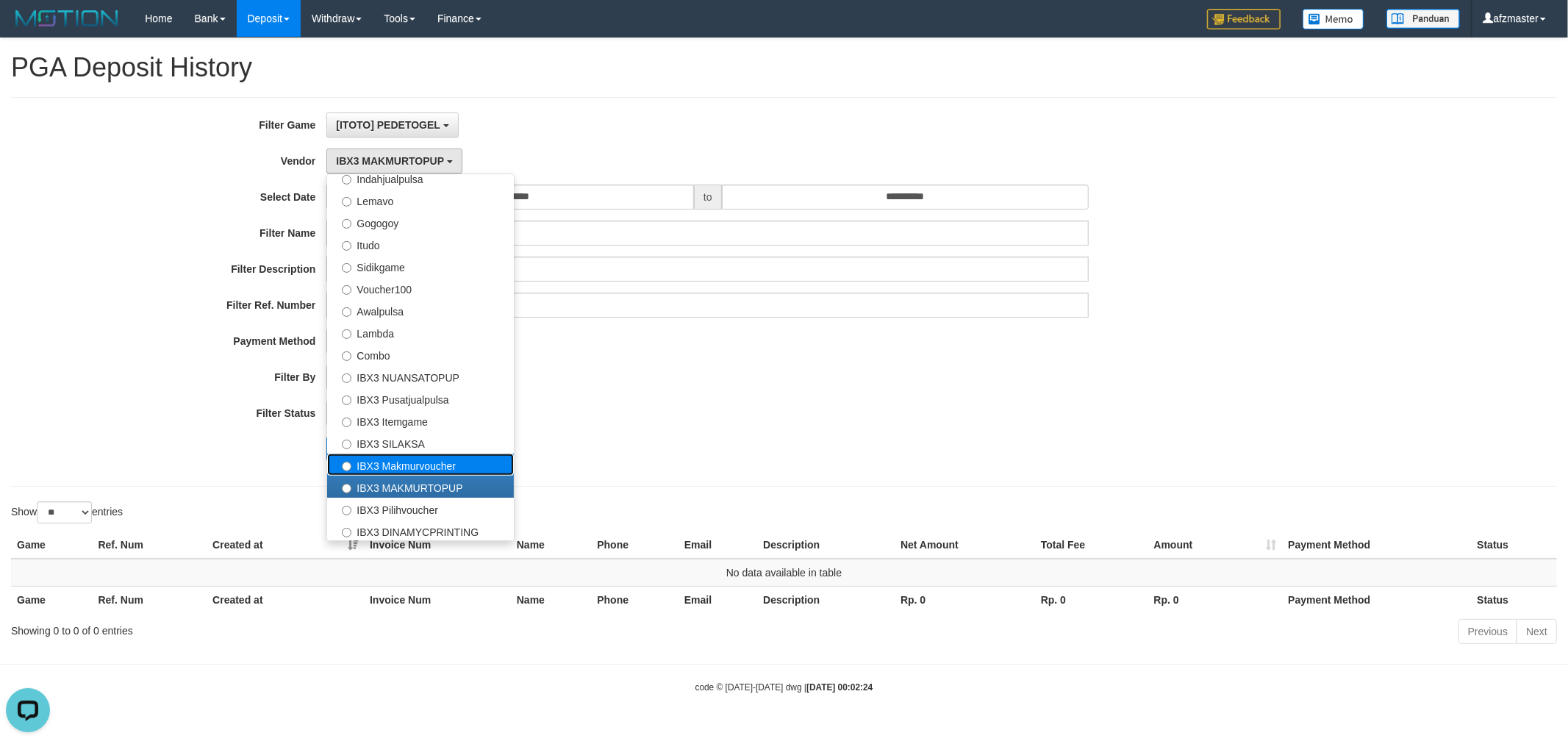
click at [414, 466] on label "IBX3 Makmurvoucher" at bounding box center [420, 464] width 187 height 22
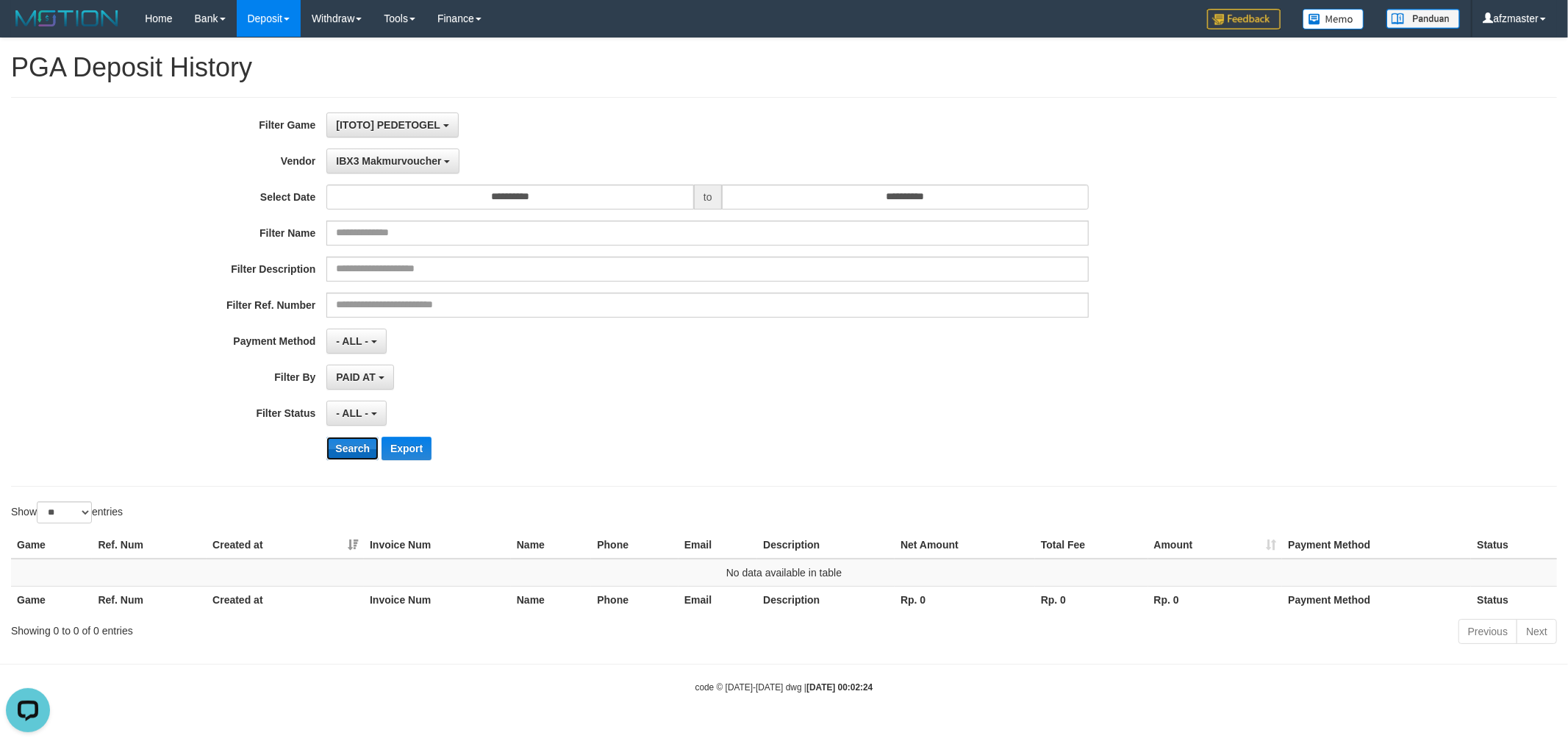
click at [354, 448] on button "Search" at bounding box center [352, 448] width 52 height 23
click at [408, 168] on button "IBX3 Makmurvoucher" at bounding box center [392, 161] width 133 height 25
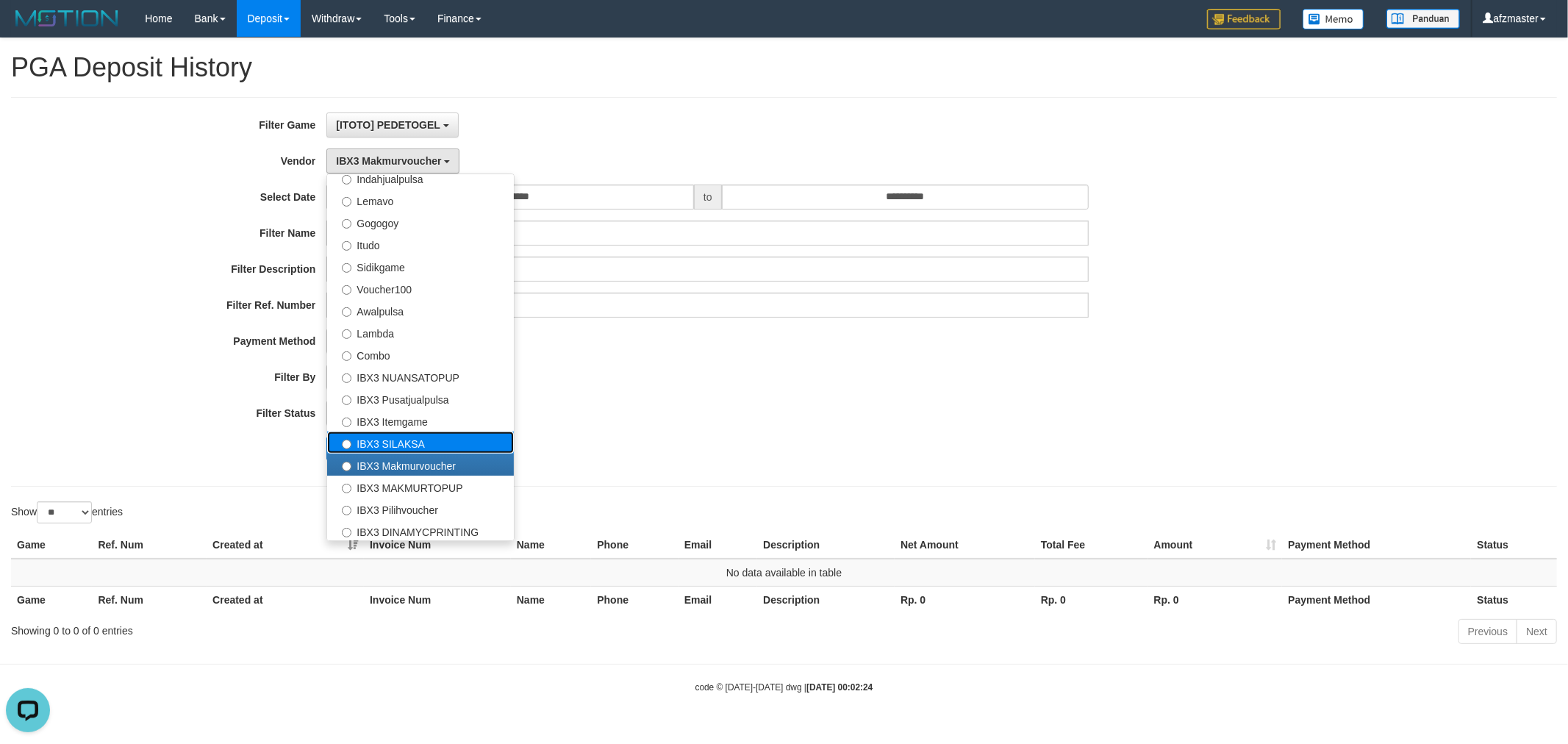
drag, startPoint x: 430, startPoint y: 437, endPoint x: 368, endPoint y: 452, distance: 63.8
click at [430, 438] on label "IBX3 SILAKSA" at bounding box center [420, 442] width 187 height 22
select select "**********"
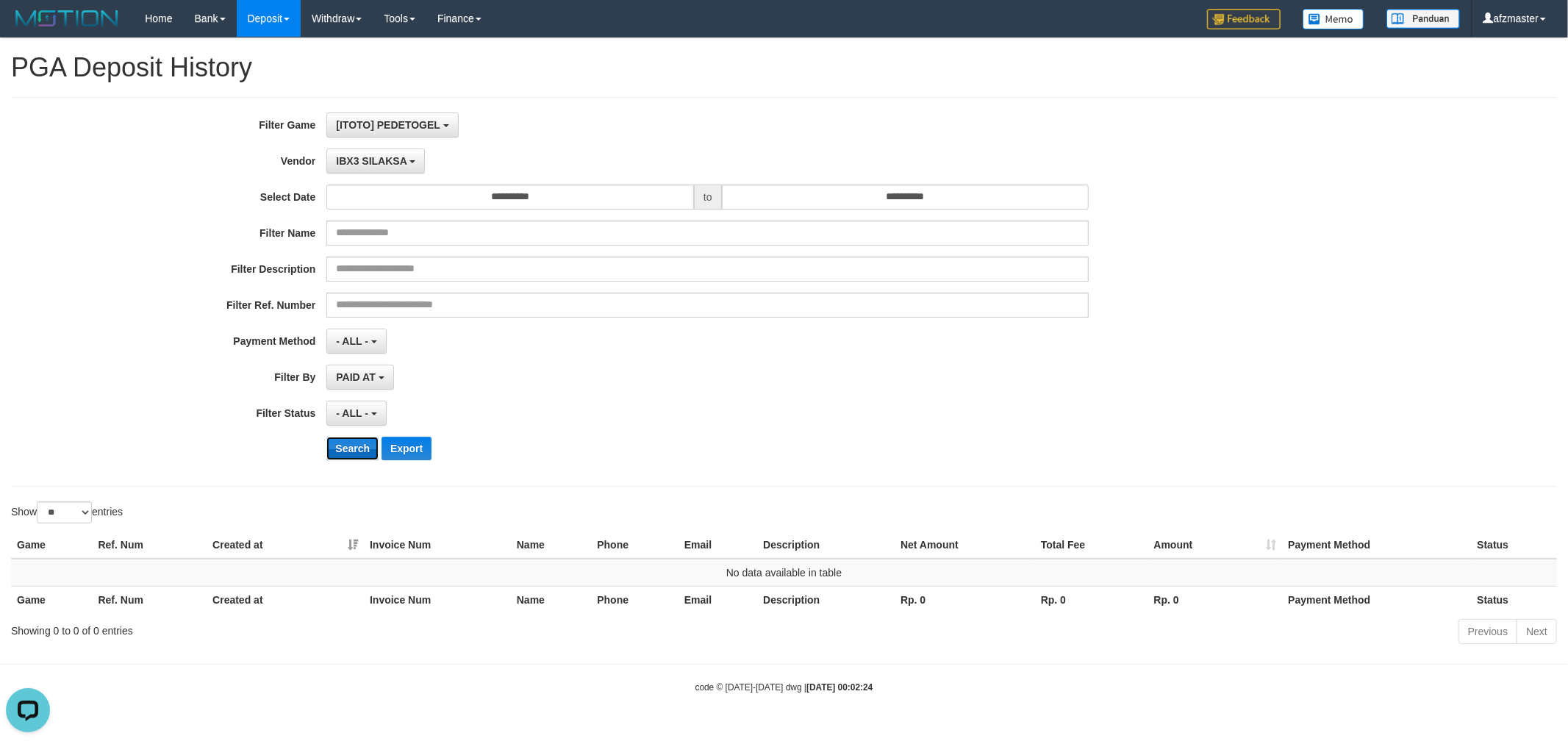
click at [331, 456] on button "Search" at bounding box center [352, 448] width 52 height 23
click at [398, 169] on button "IBX3 SILAKSA" at bounding box center [375, 161] width 98 height 25
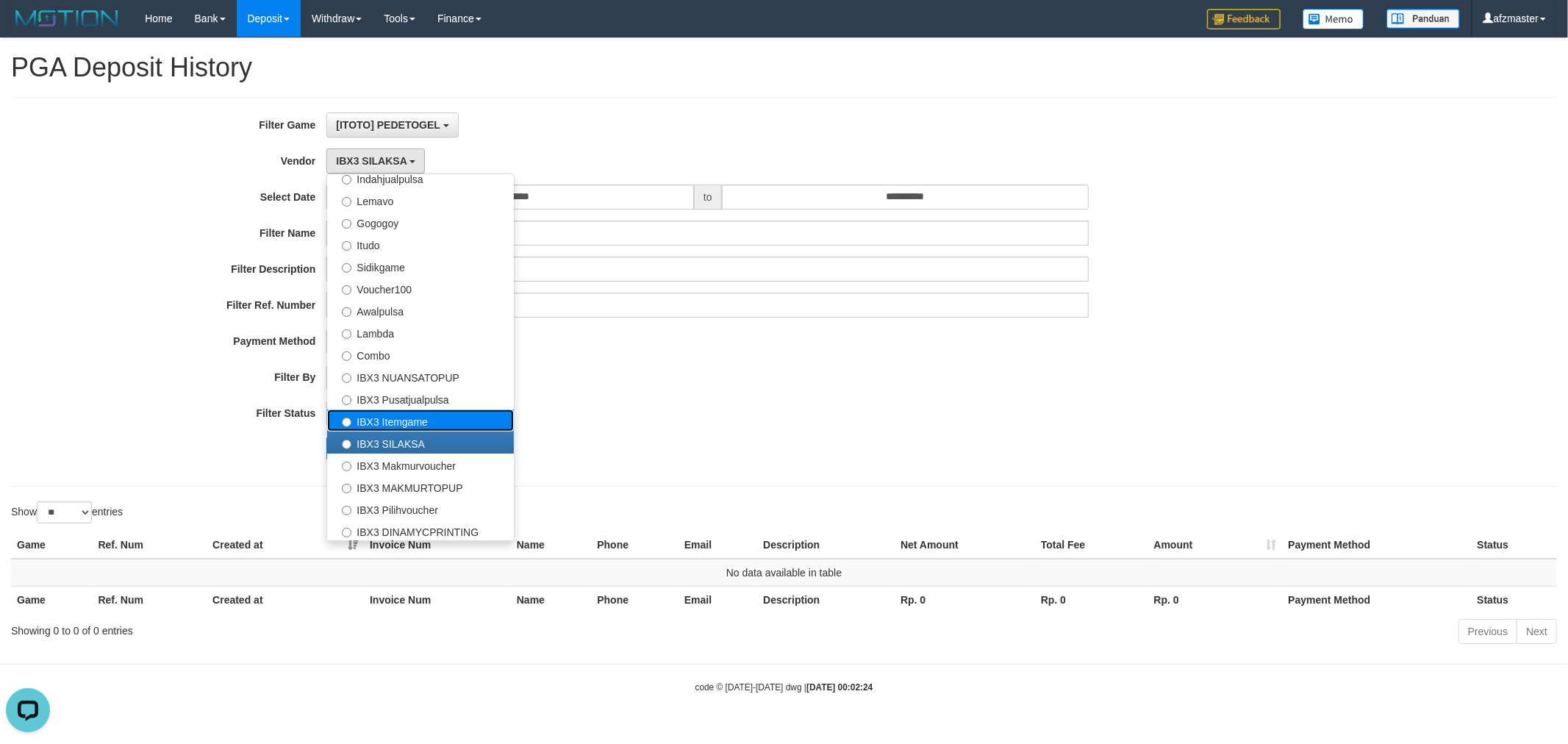
click at [409, 420] on label "IBX3 Itemgame" at bounding box center [420, 420] width 187 height 22
select select "**********"
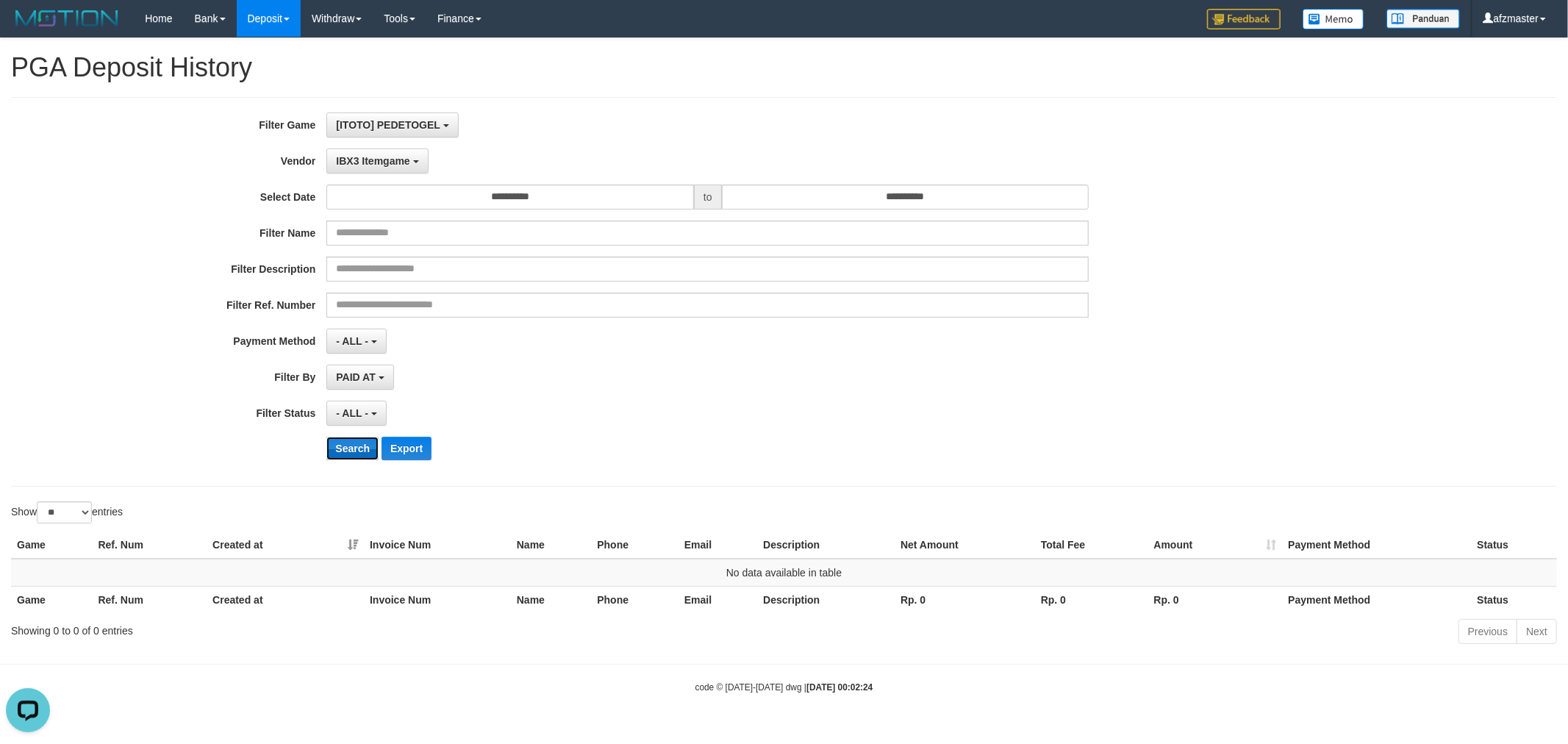
click at [331, 450] on button "Search" at bounding box center [352, 448] width 52 height 23
click at [382, 170] on button "IBX3 Itemgame" at bounding box center [377, 161] width 102 height 25
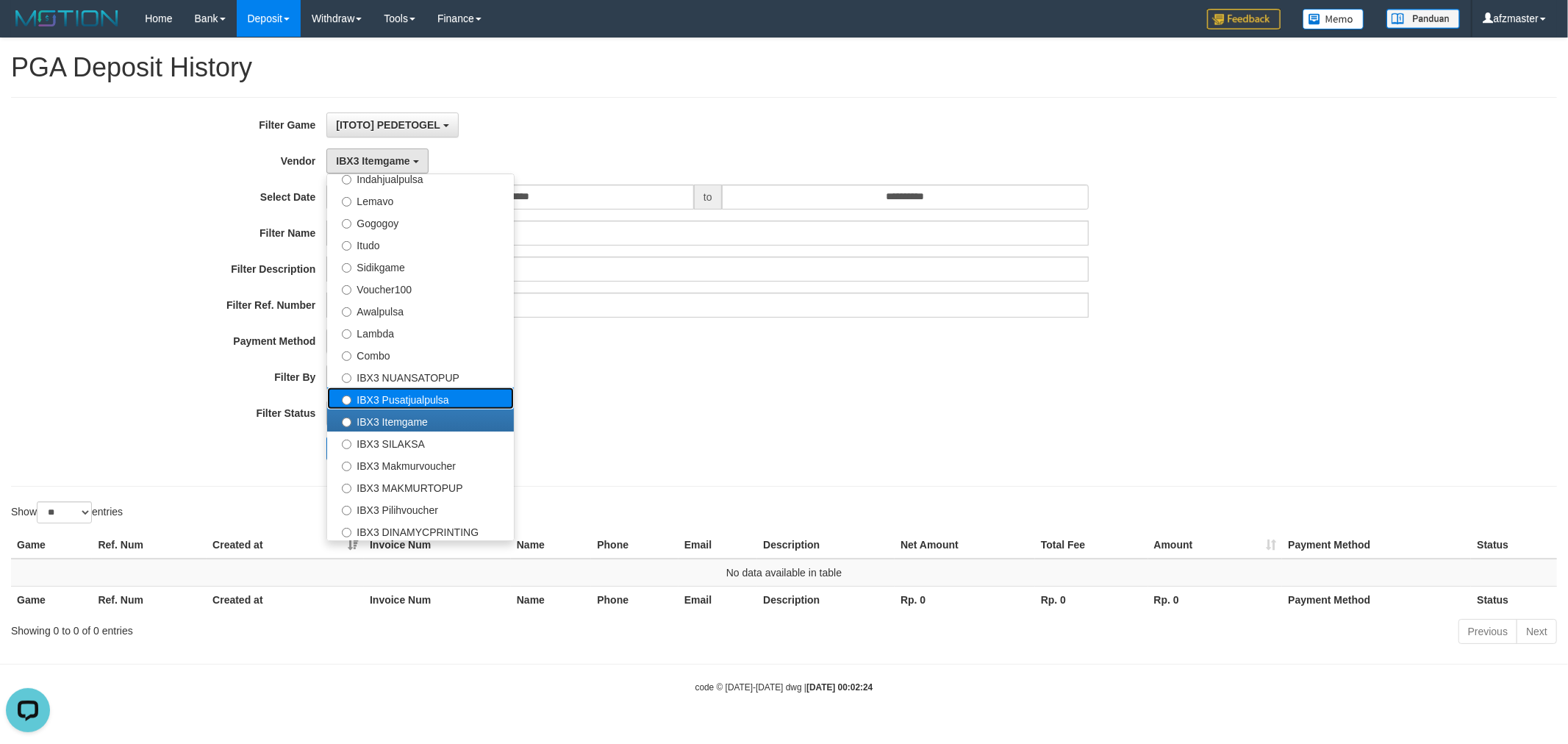
click at [385, 388] on label "IBX3 Pusatjualpulsa" at bounding box center [420, 398] width 187 height 22
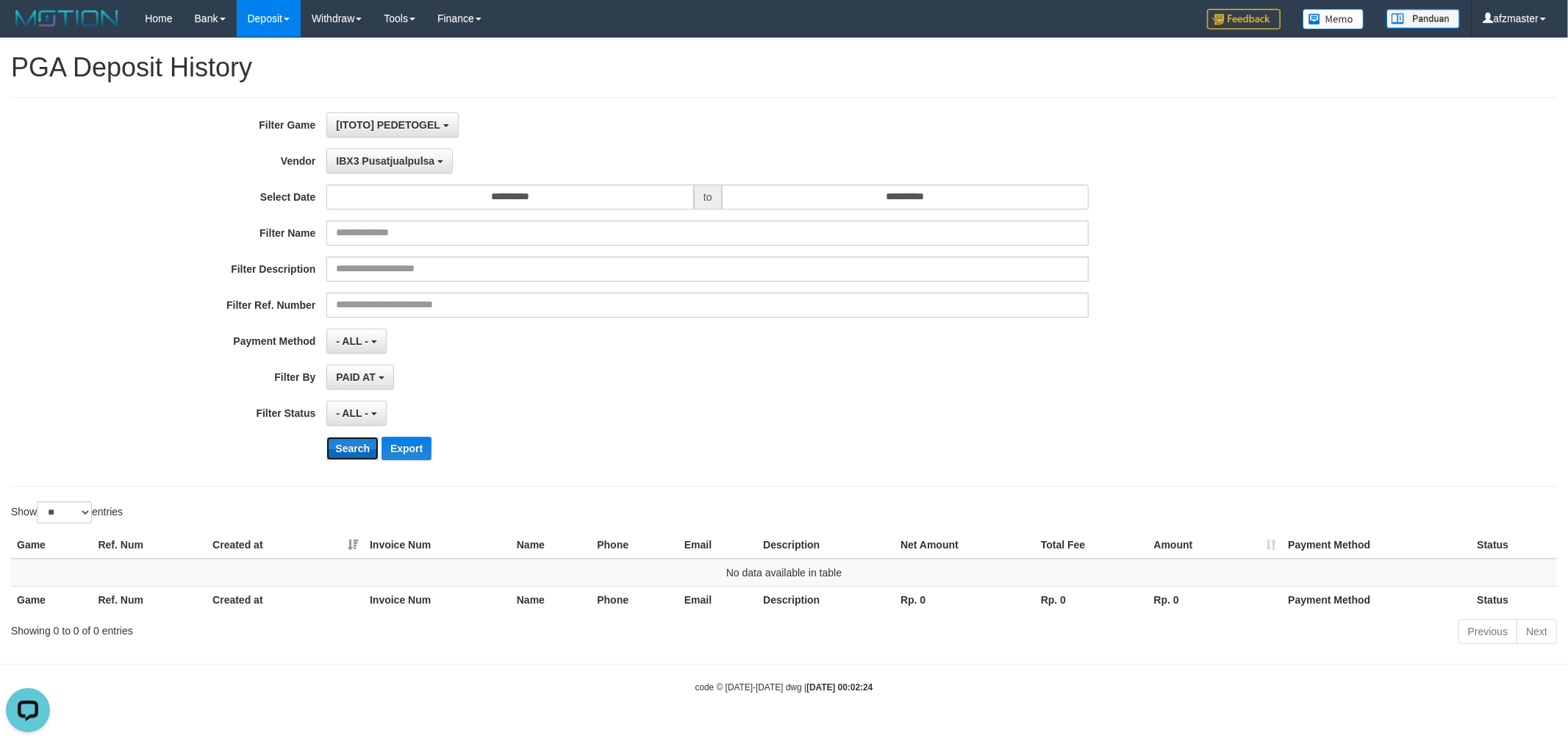
click at [341, 455] on button "Search" at bounding box center [352, 448] width 52 height 23
click at [390, 160] on span "IBX3 Pusatjualpulsa" at bounding box center [385, 161] width 98 height 12
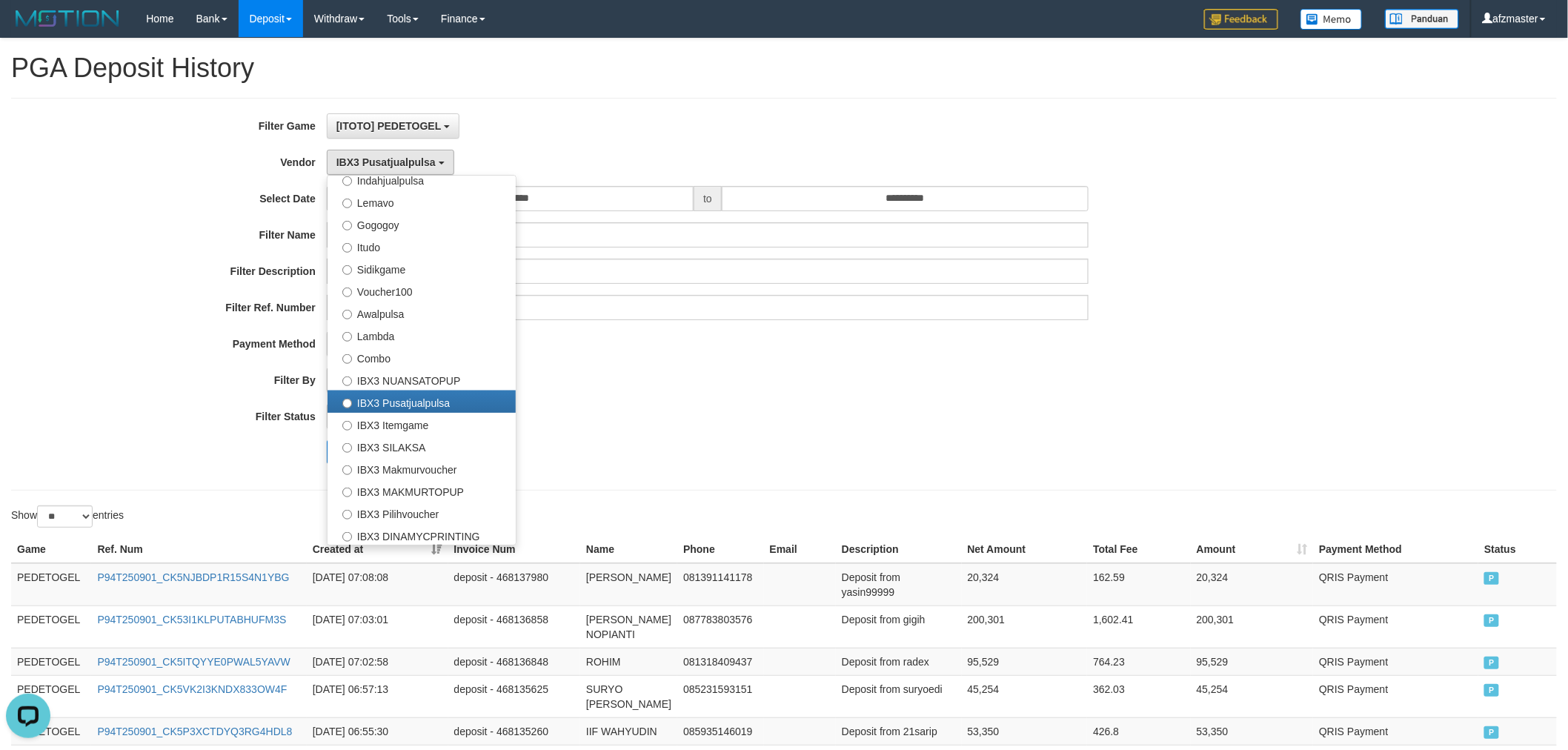
click at [160, 300] on label "Filter Ref. Number" at bounding box center [163, 305] width 327 height 20
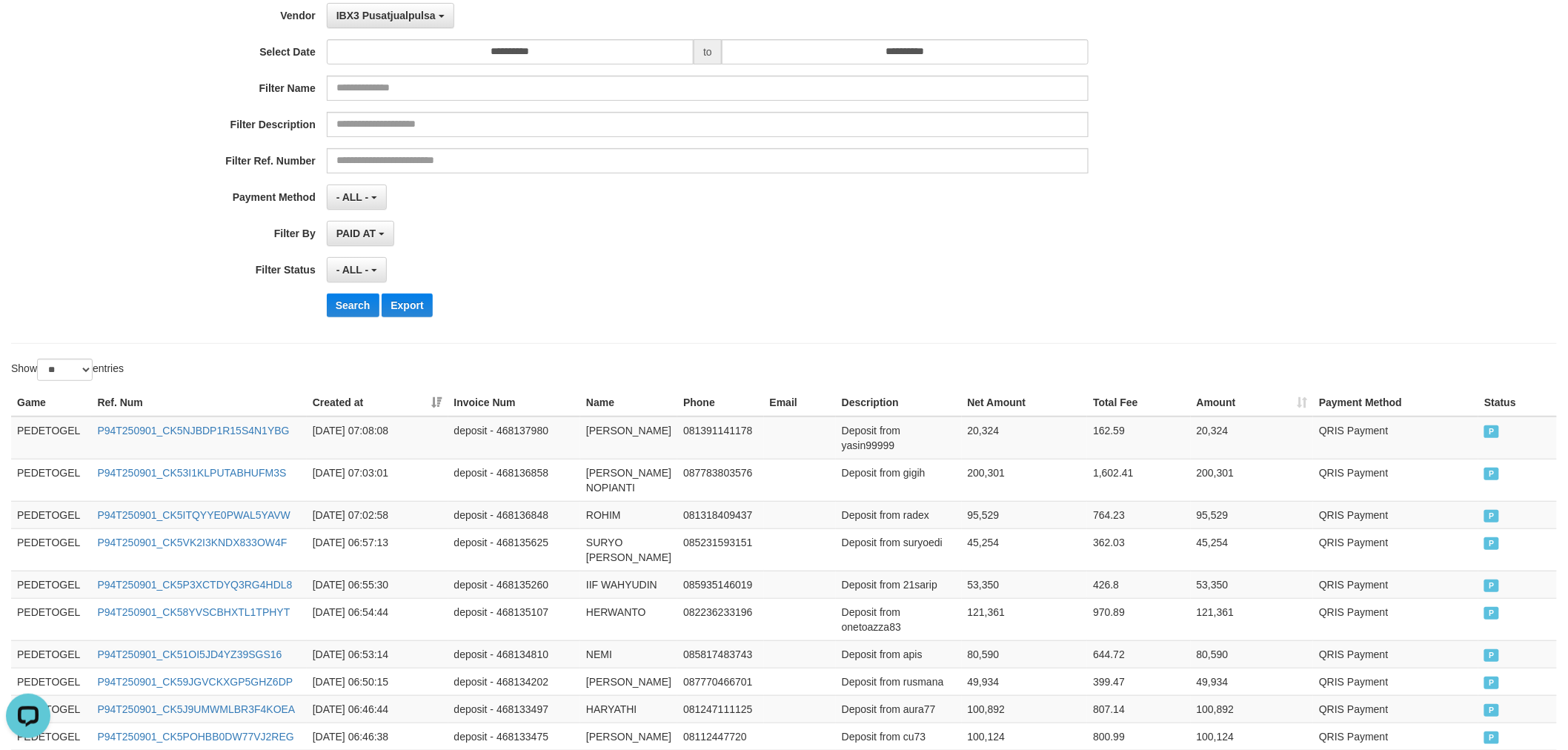
scroll to position [137, 0]
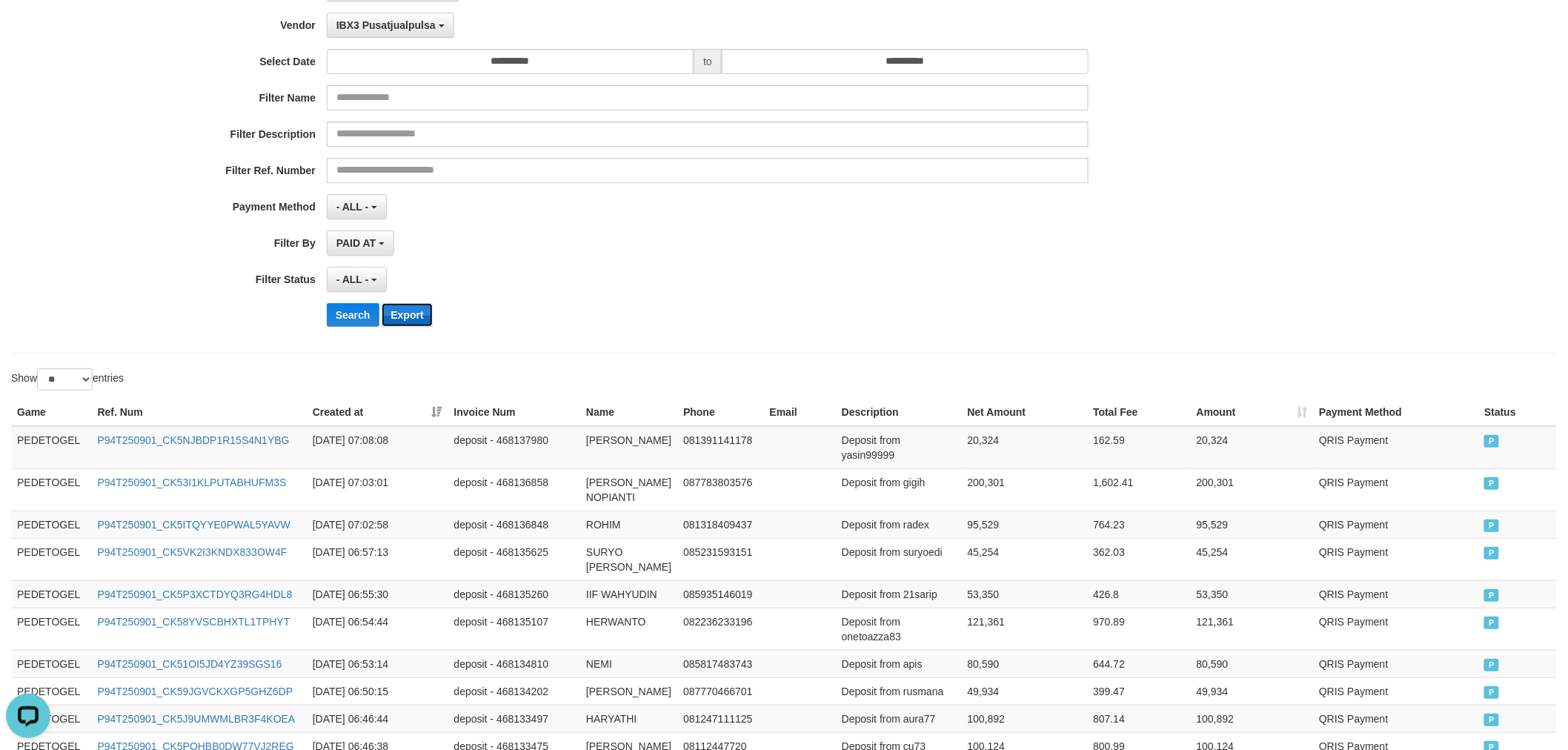
click at [425, 327] on button "Export" at bounding box center [407, 315] width 50 height 23
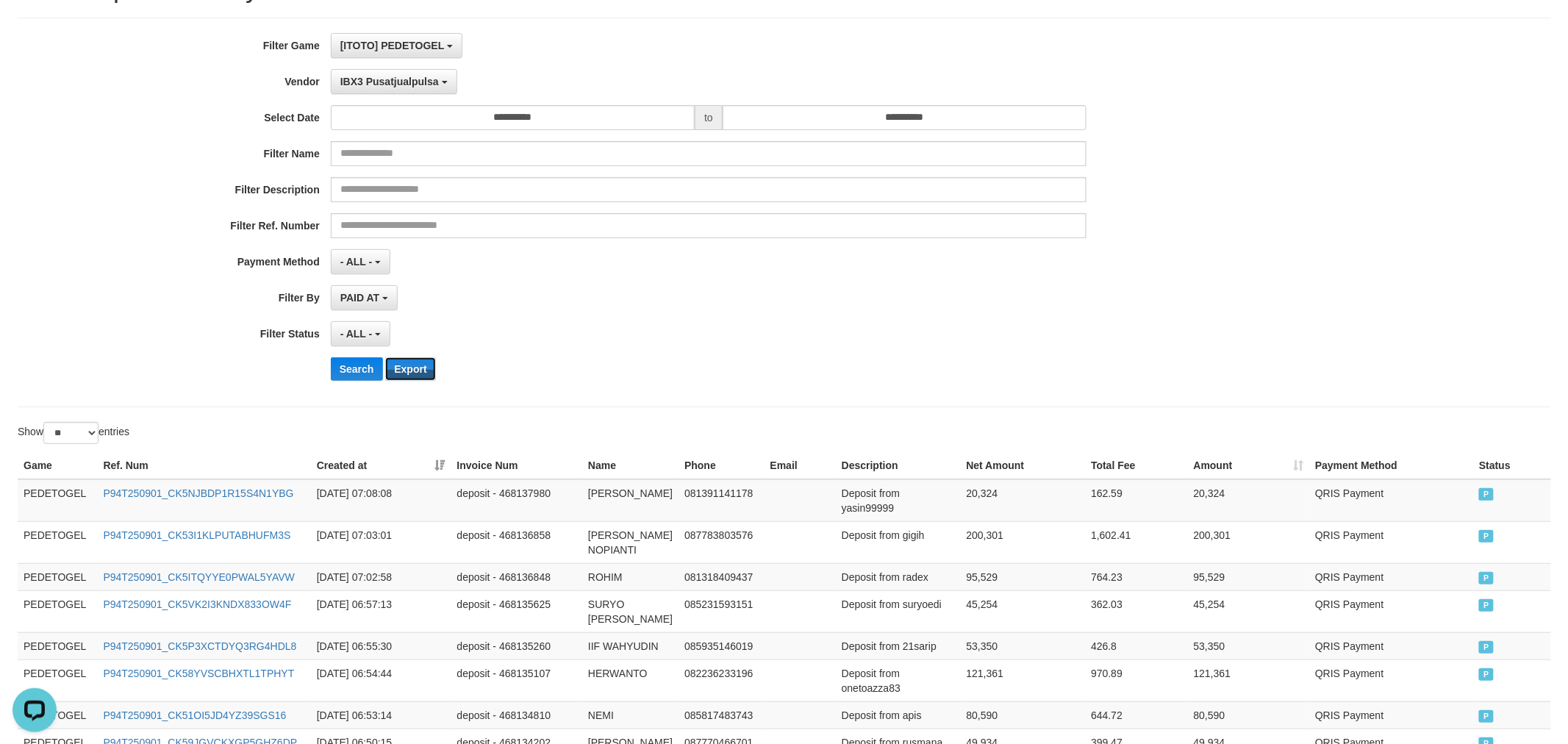
scroll to position [0, 0]
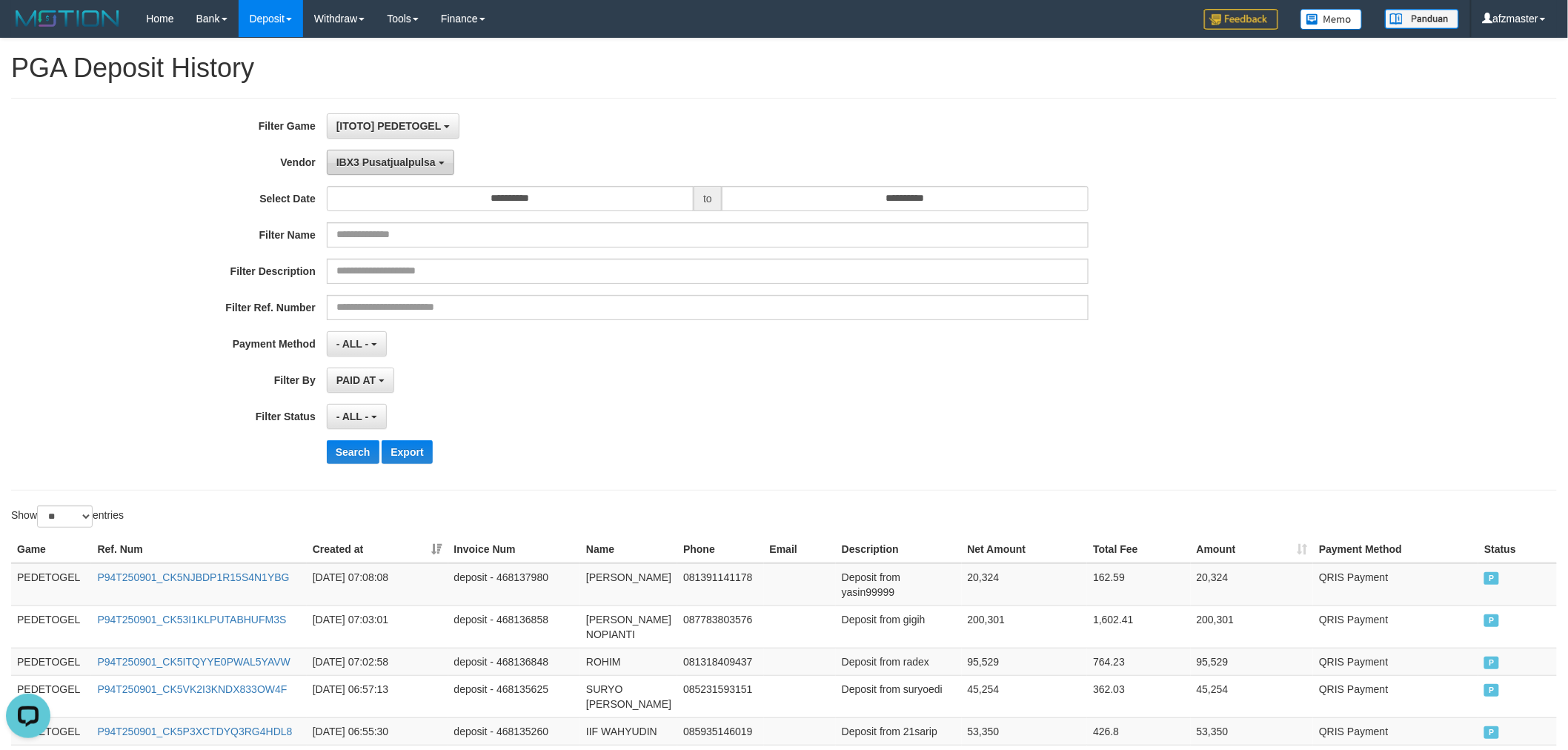
click at [397, 167] on span "IBX3 Pusatjualpulsa" at bounding box center [386, 162] width 99 height 12
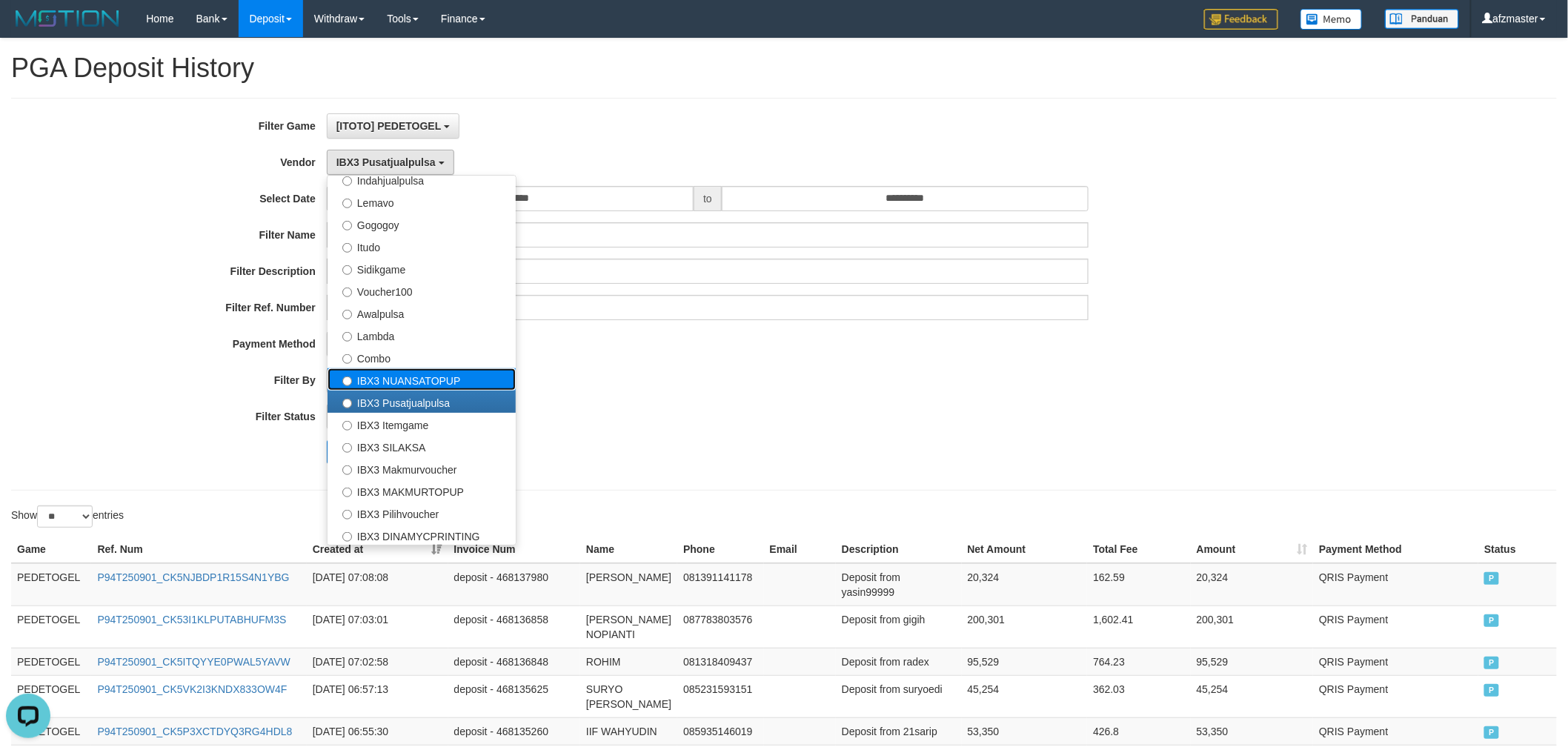
click at [422, 376] on label "IBX3 NUANSATOPUP" at bounding box center [421, 379] width 188 height 23
select select "**********"
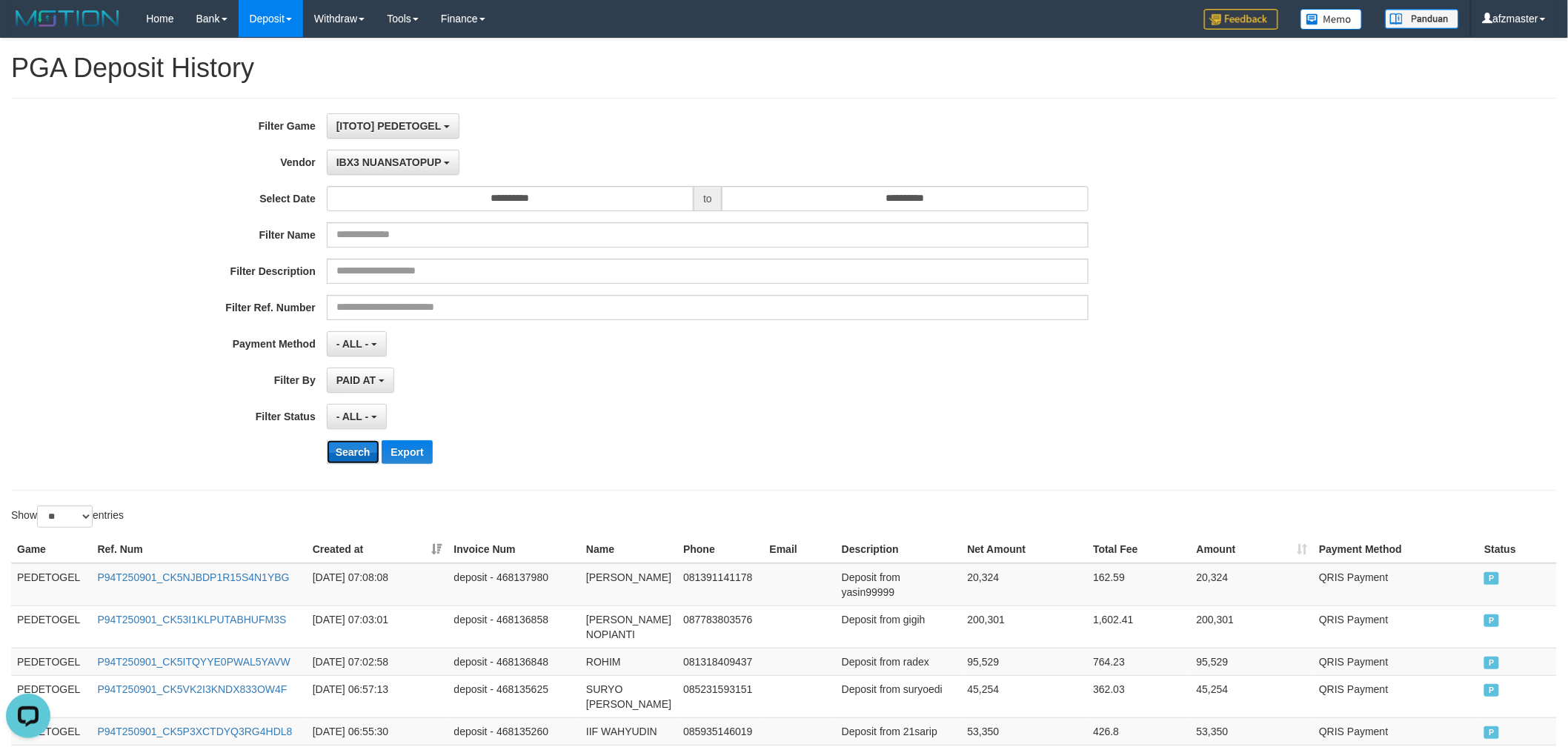
click at [354, 443] on button "Search" at bounding box center [353, 452] width 52 height 23
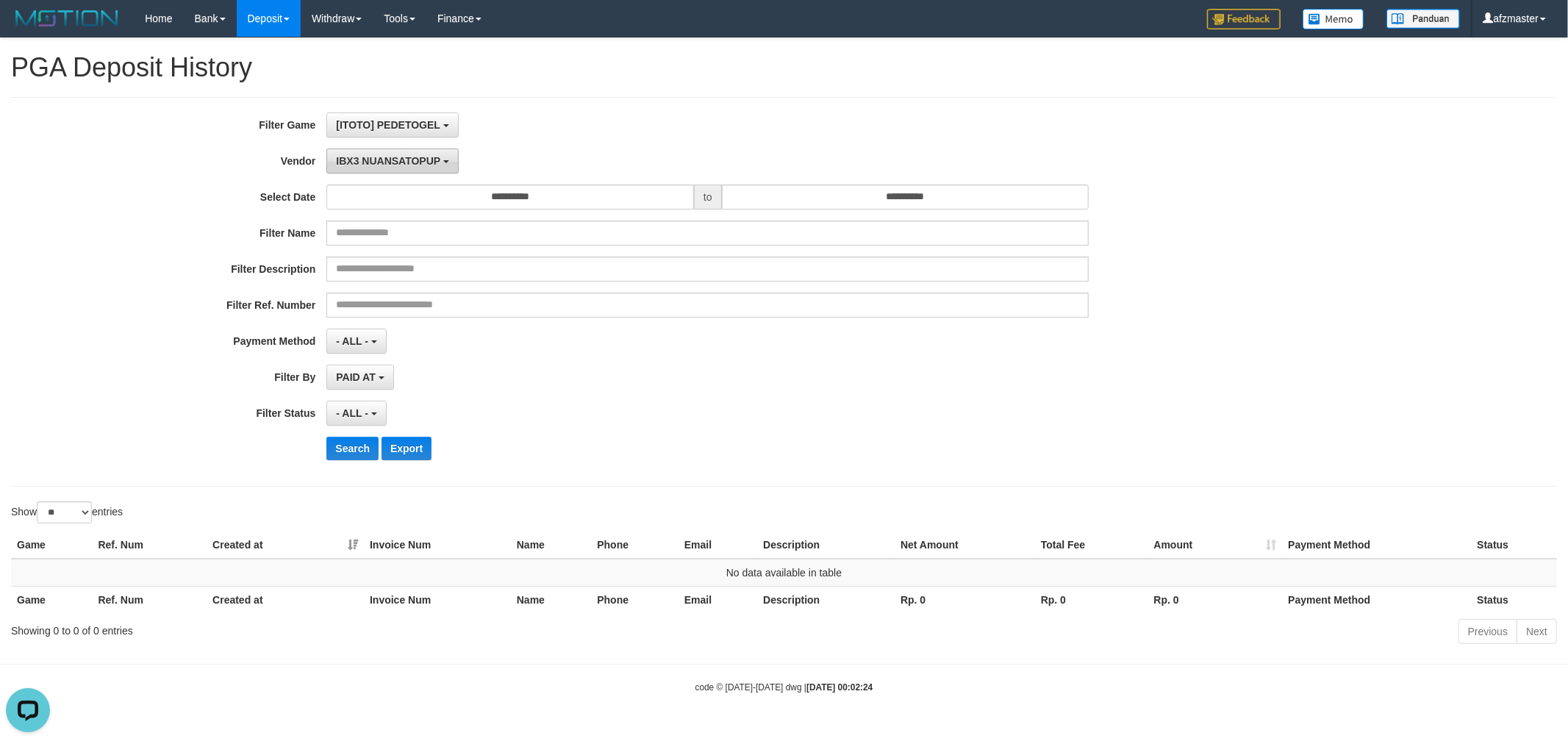
click at [395, 164] on span "IBX3 NUANSATOPUP" at bounding box center [388, 161] width 105 height 12
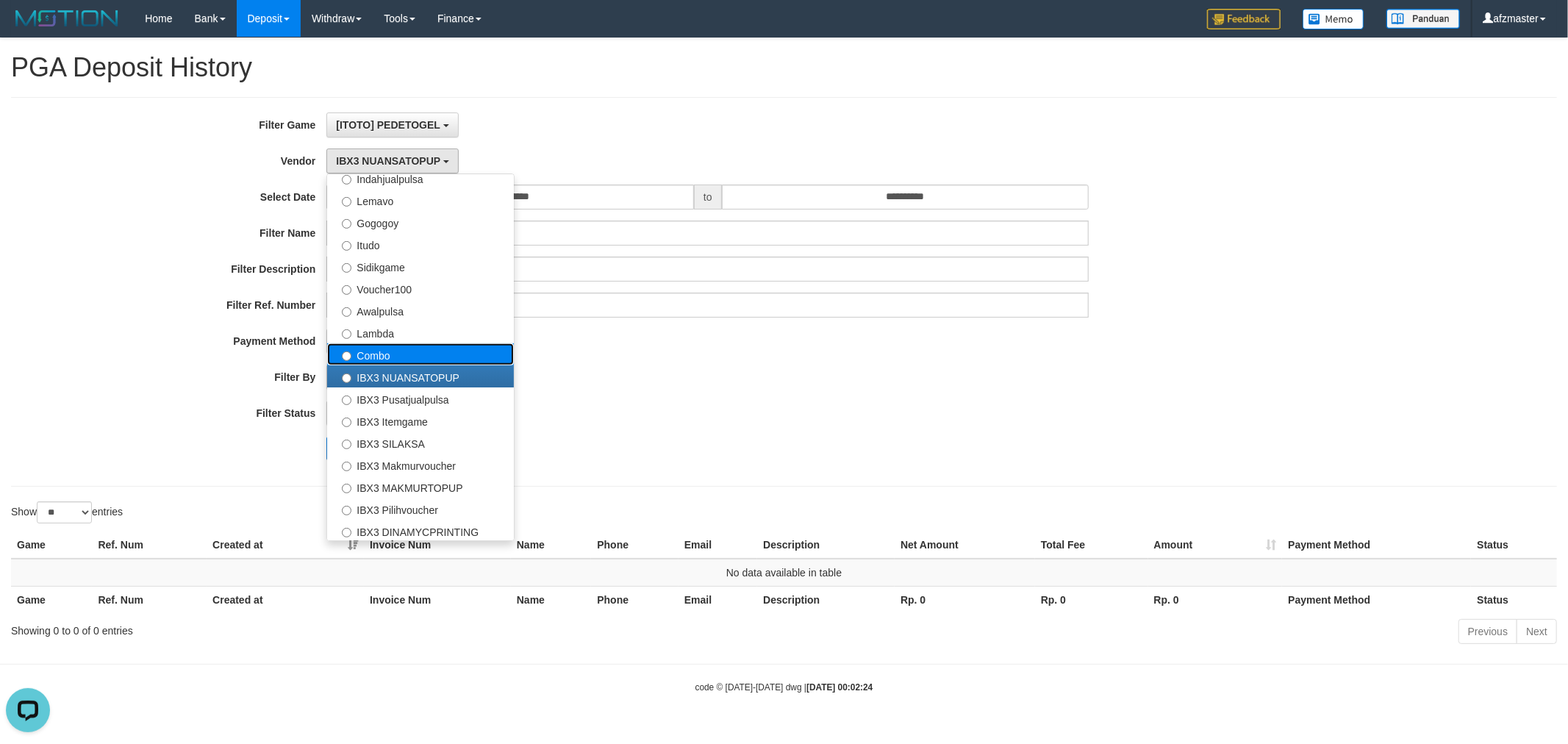
click at [392, 355] on label "Combo" at bounding box center [420, 354] width 187 height 22
select select "**********"
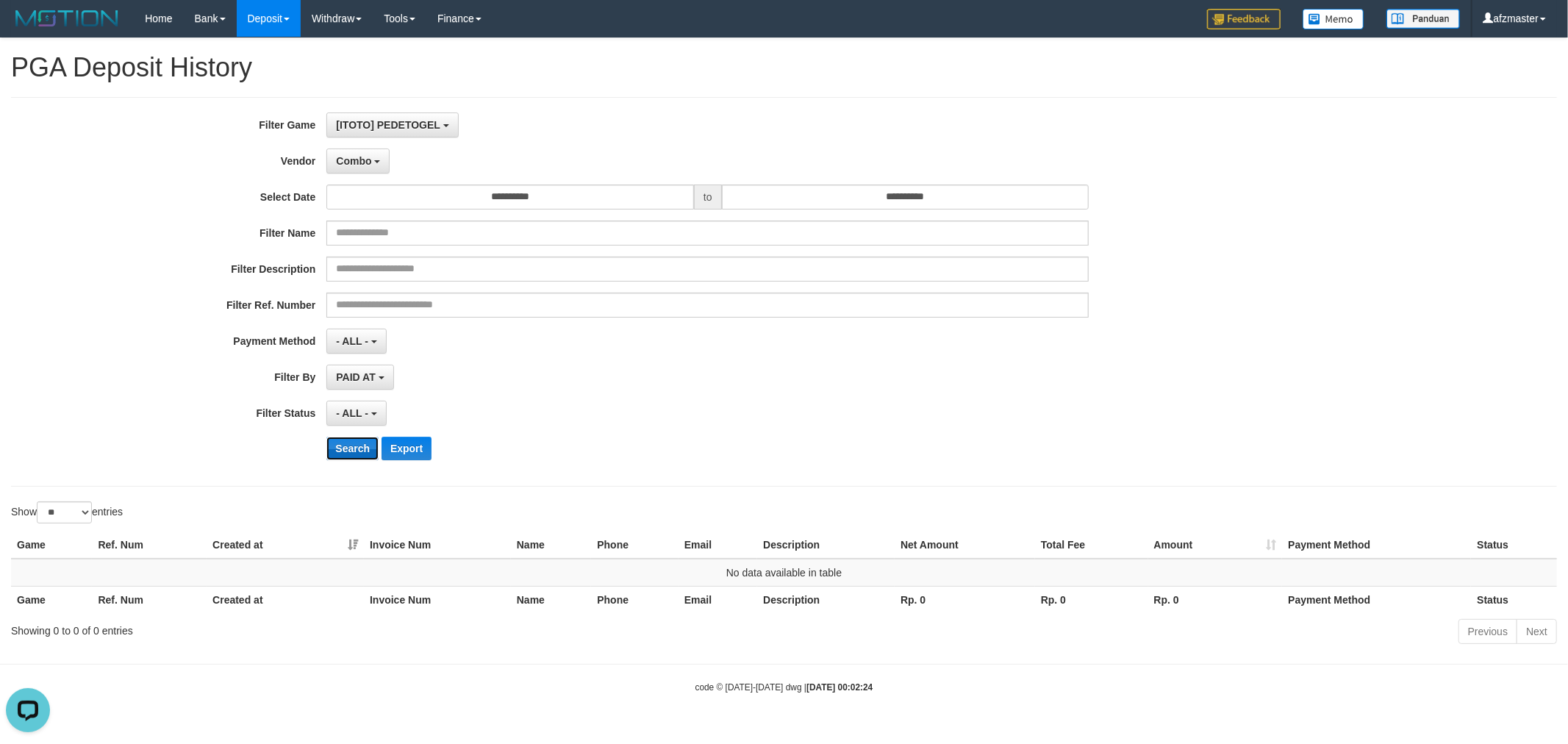
click at [354, 442] on button "Search" at bounding box center [352, 448] width 52 height 23
drag, startPoint x: 381, startPoint y: 160, endPoint x: 386, endPoint y: 313, distance: 153.1
click at [380, 160] on button "Combo" at bounding box center [357, 161] width 63 height 25
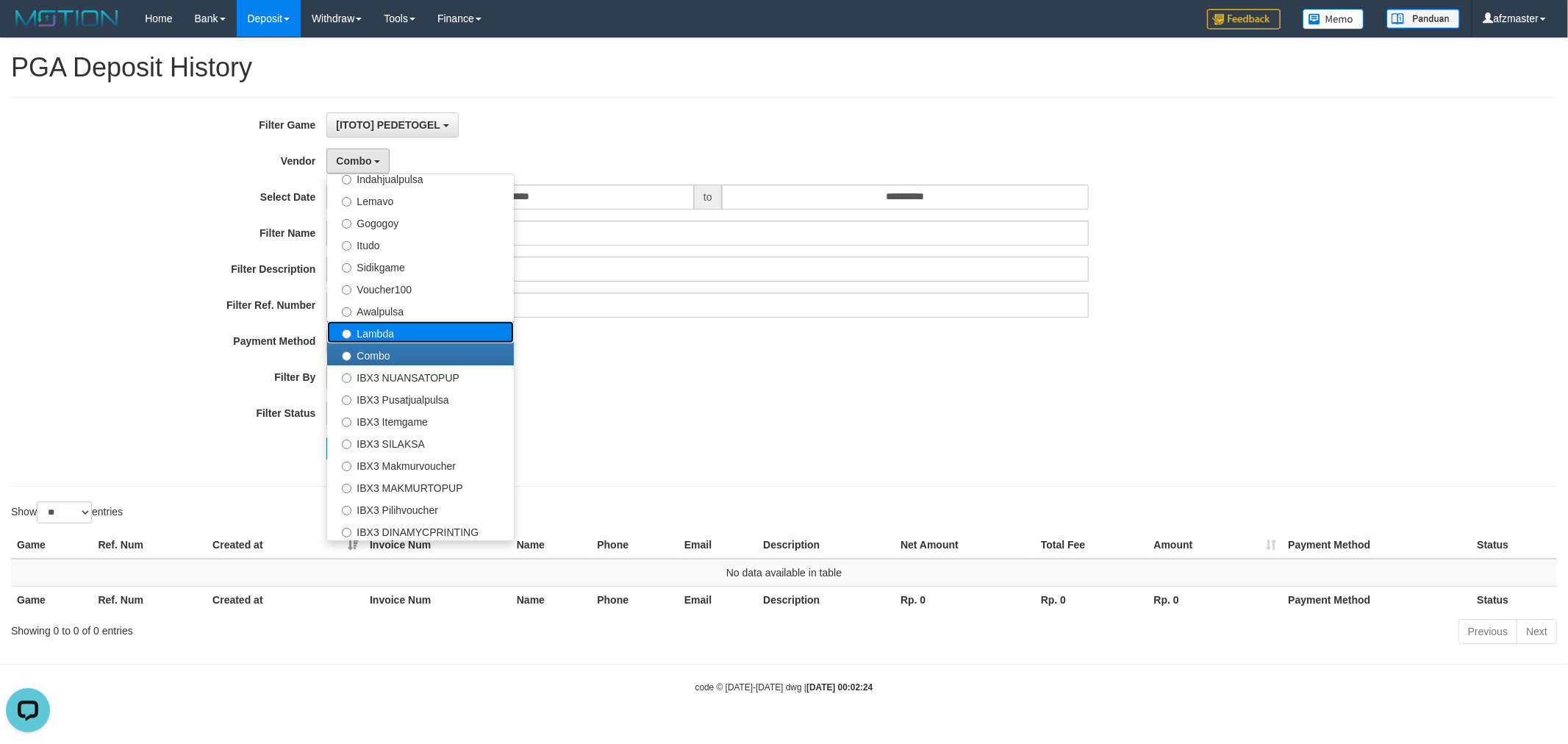
click at [386, 333] on label "Lambda" at bounding box center [420, 332] width 187 height 22
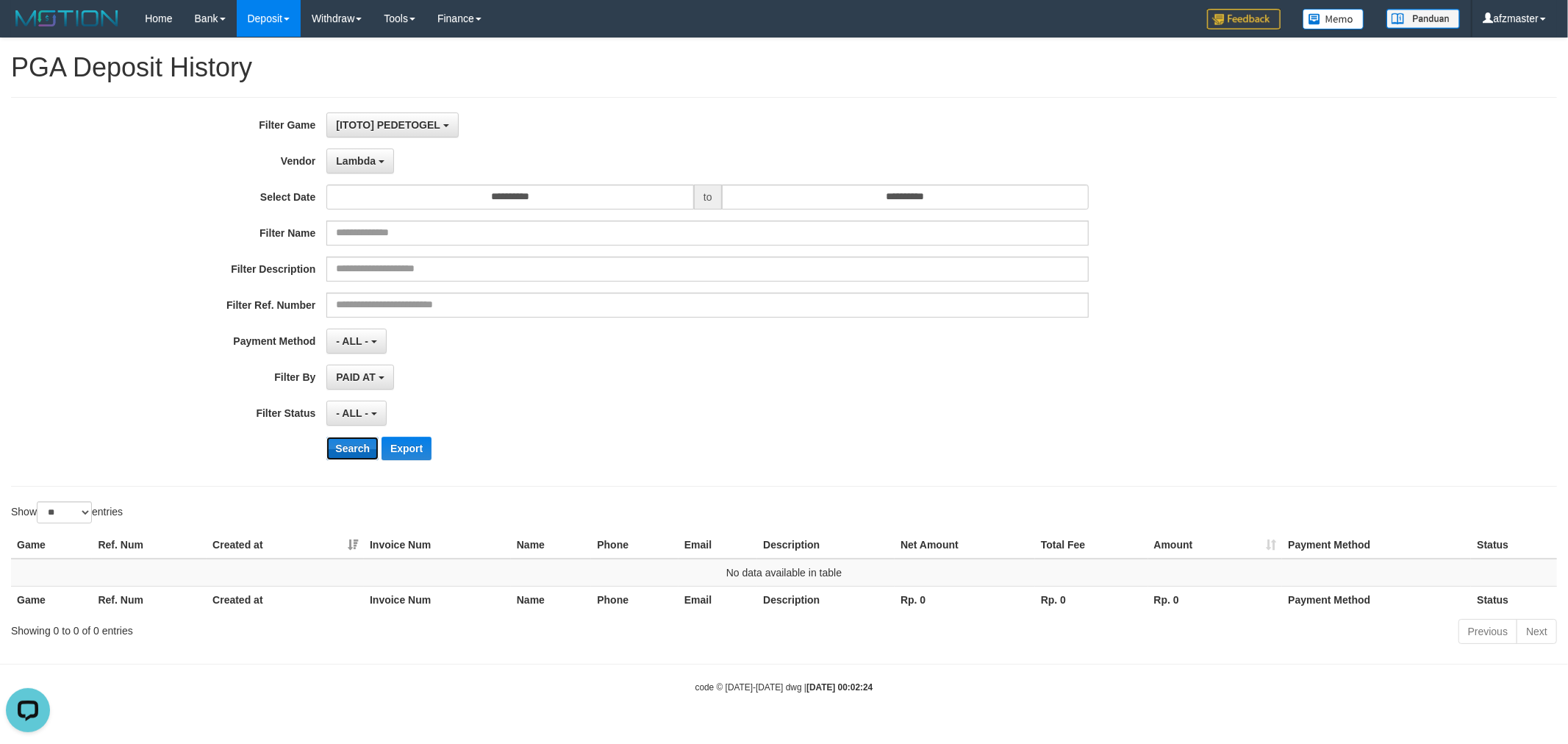
click at [353, 448] on button "Search" at bounding box center [352, 448] width 52 height 23
click at [377, 158] on button "Lambda" at bounding box center [360, 161] width 68 height 25
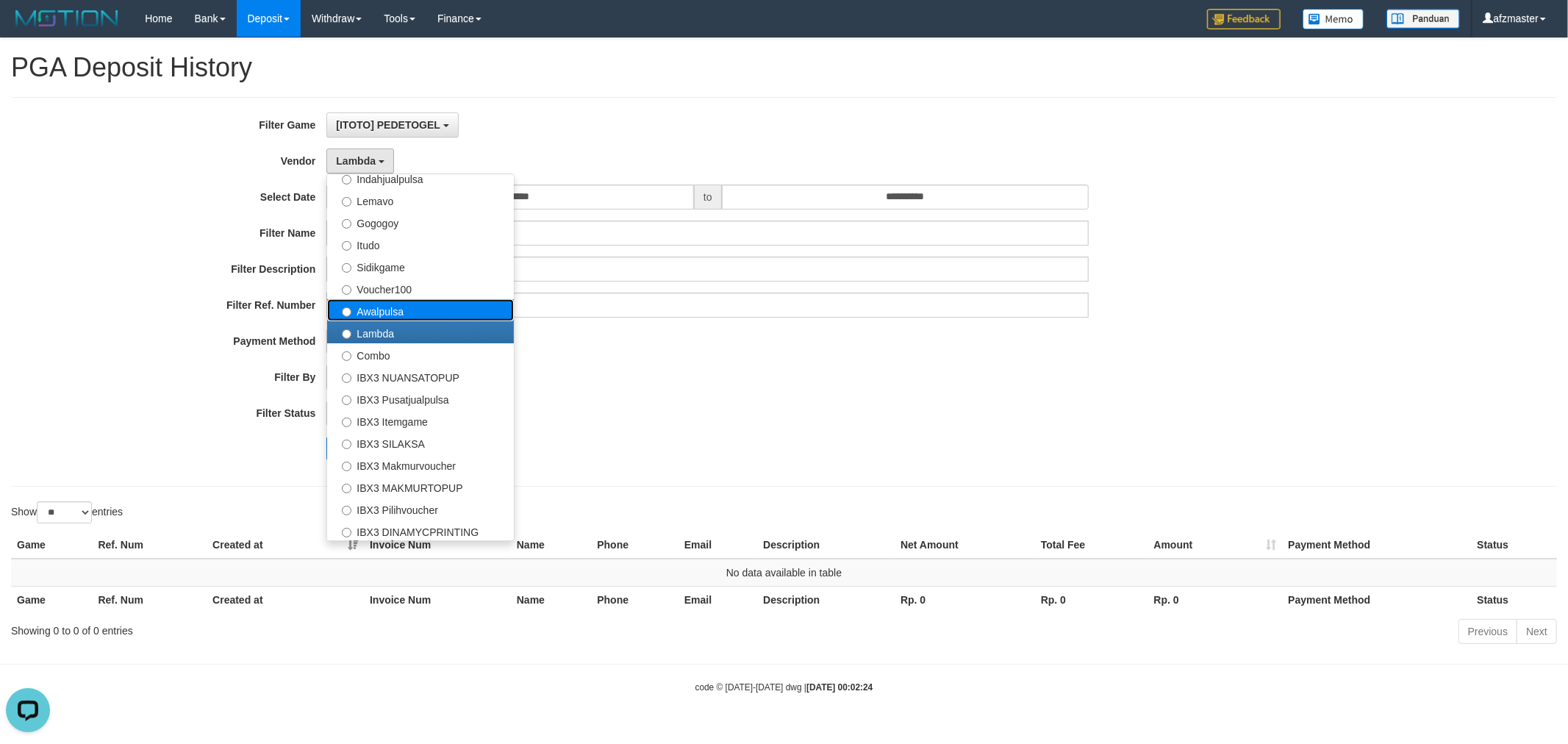
click at [380, 305] on label "Awalpulsa" at bounding box center [420, 310] width 187 height 22
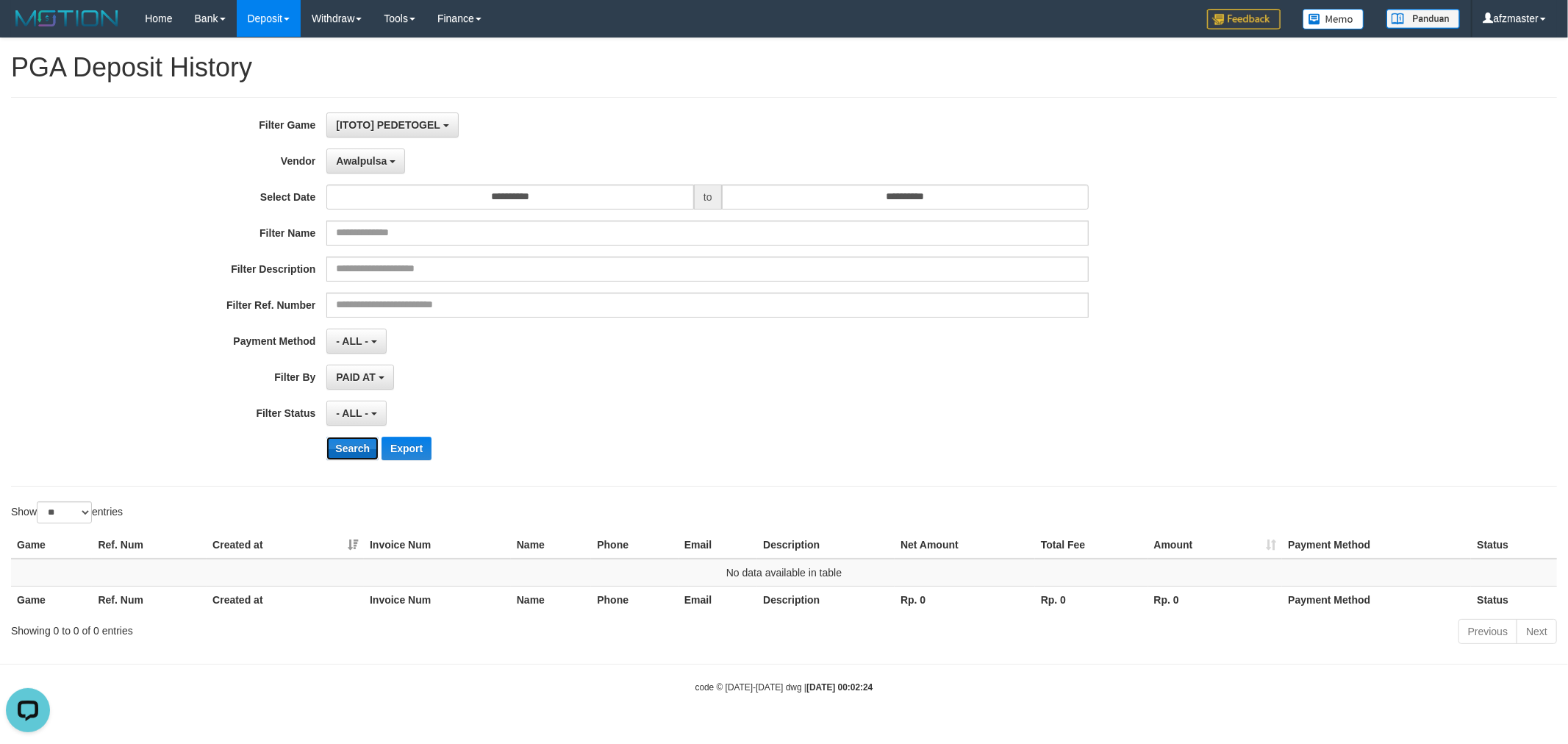
click at [351, 445] on button "Search" at bounding box center [352, 448] width 52 height 23
click at [384, 160] on span "Awalpulsa" at bounding box center [361, 161] width 51 height 12
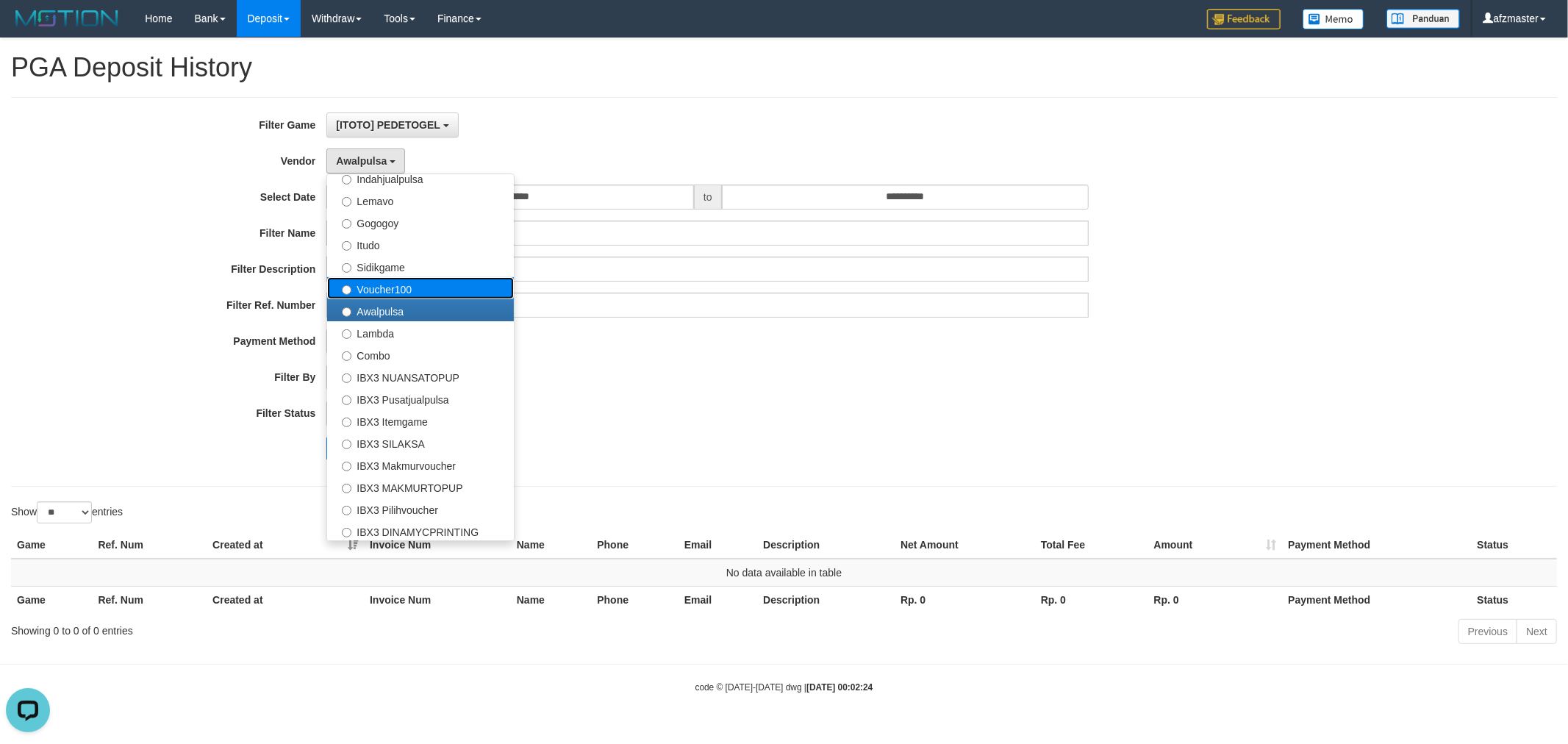
click at [397, 280] on label "Voucher100" at bounding box center [420, 288] width 187 height 22
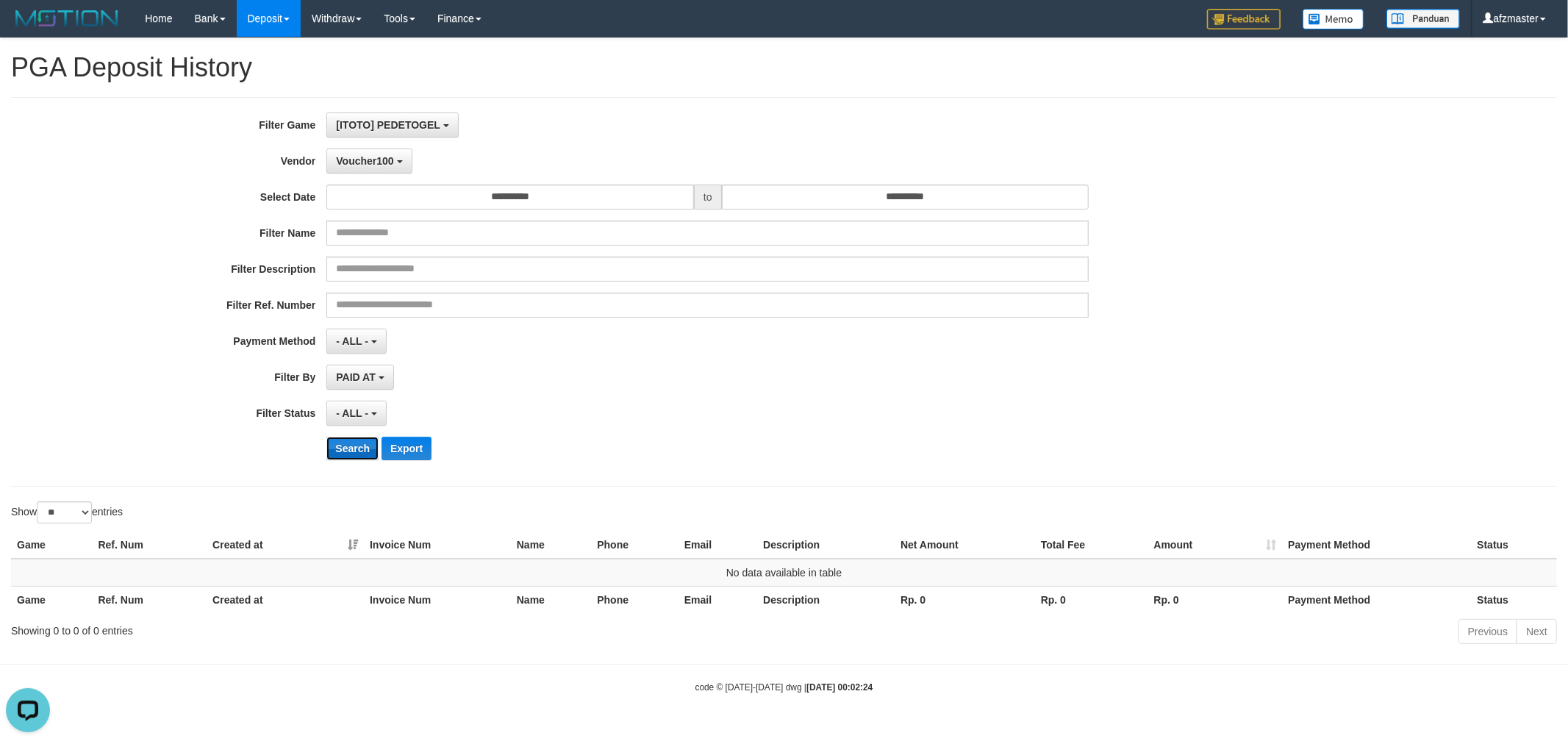
click at [355, 446] on button "Search" at bounding box center [352, 448] width 52 height 23
click at [370, 157] on span "Voucher100" at bounding box center [365, 161] width 57 height 12
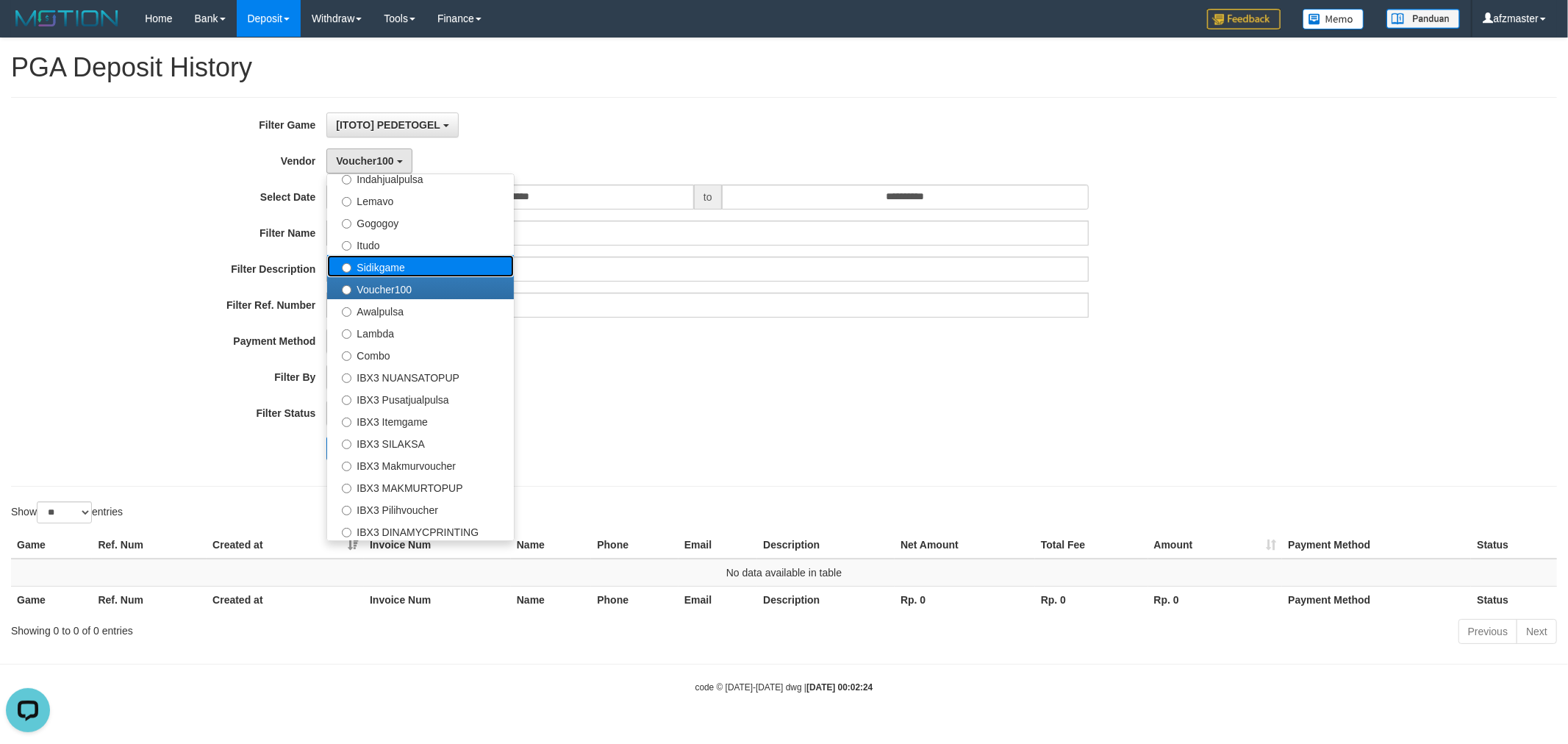
click at [378, 265] on label "Sidikgame" at bounding box center [420, 266] width 187 height 22
select select "**********"
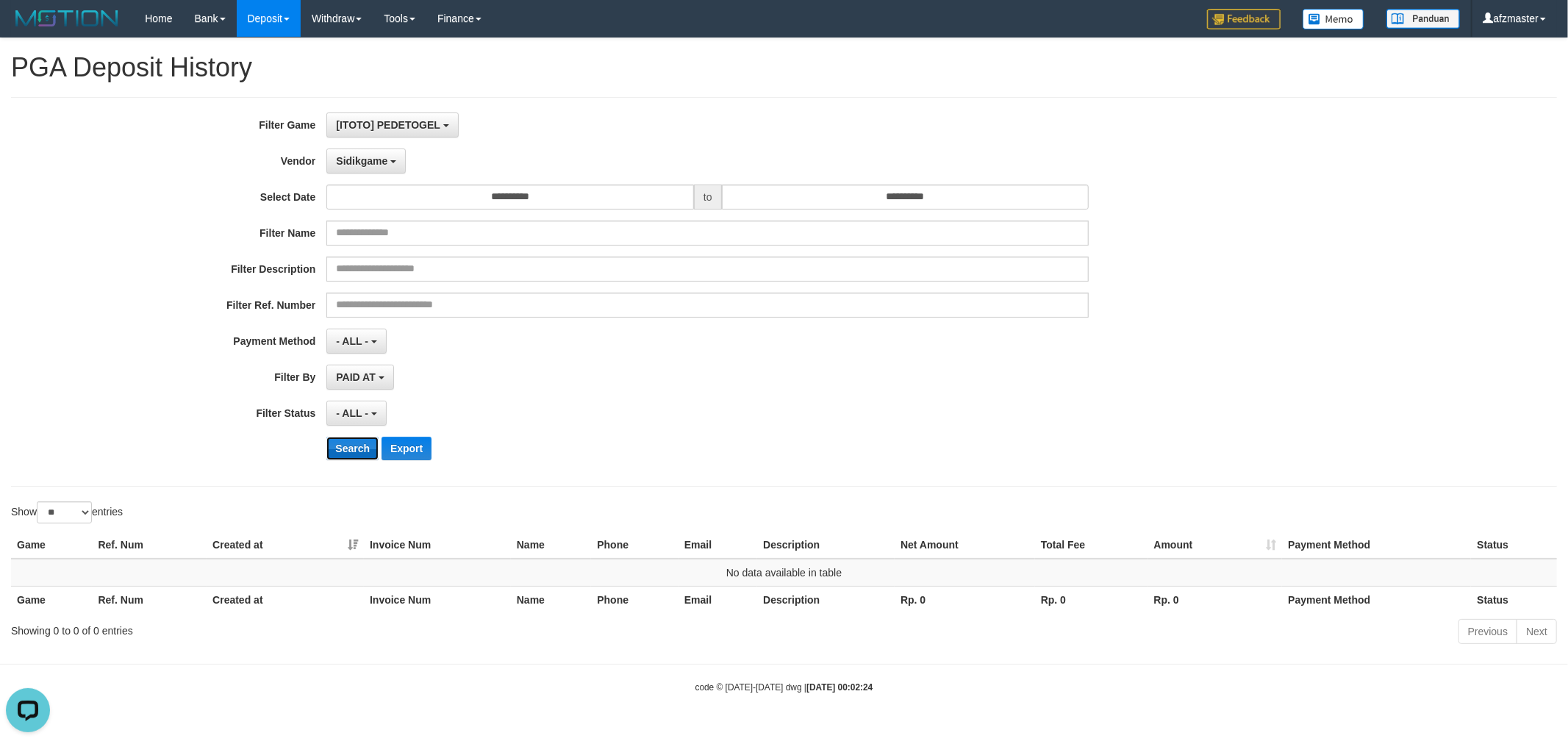
click at [354, 442] on button "Search" at bounding box center [352, 448] width 52 height 23
drag, startPoint x: 369, startPoint y: 160, endPoint x: 380, endPoint y: 232, distance: 72.8
click at [370, 160] on span "Sidikgame" at bounding box center [362, 161] width 52 height 12
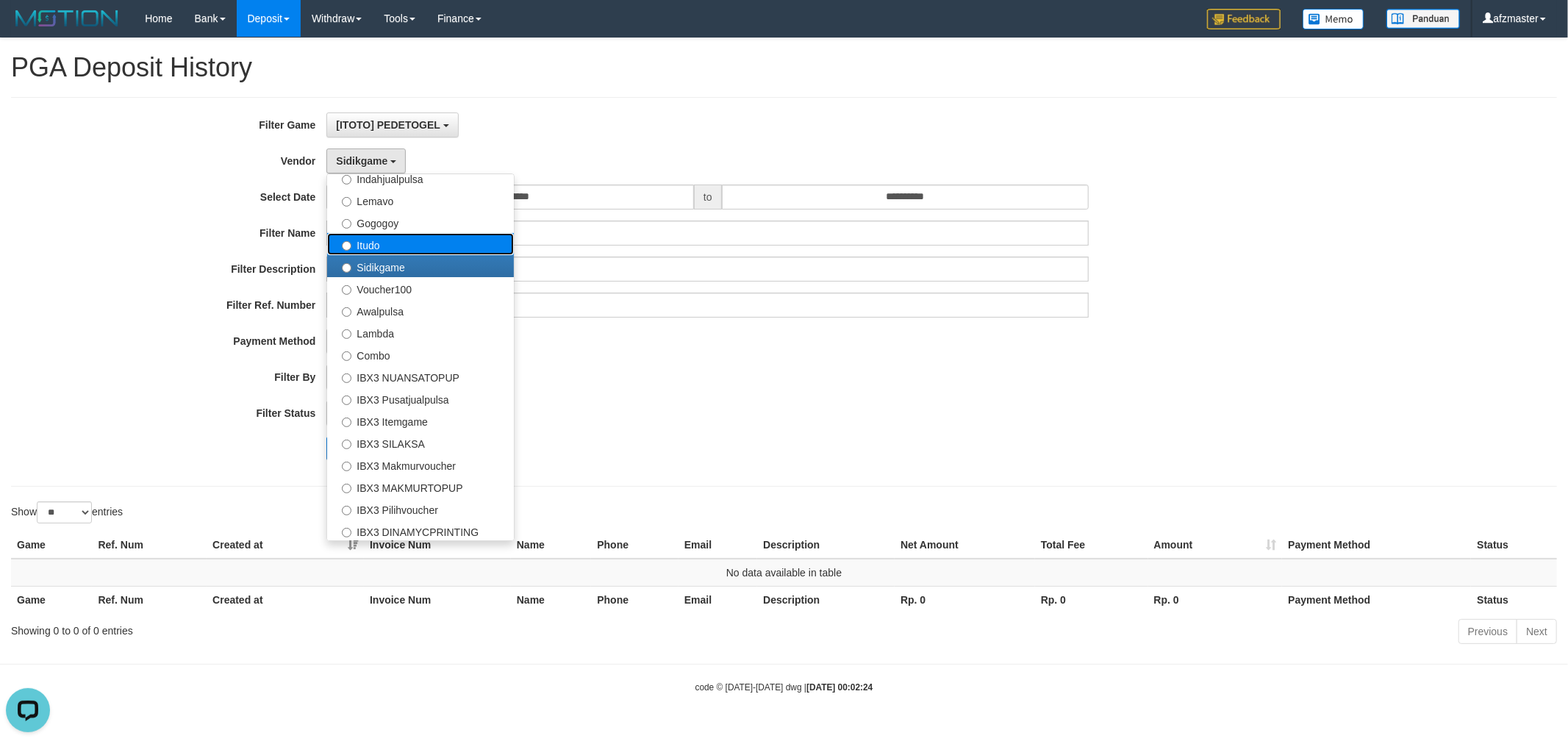
click at [380, 243] on label "Itudo" at bounding box center [420, 244] width 187 height 22
select select "**********"
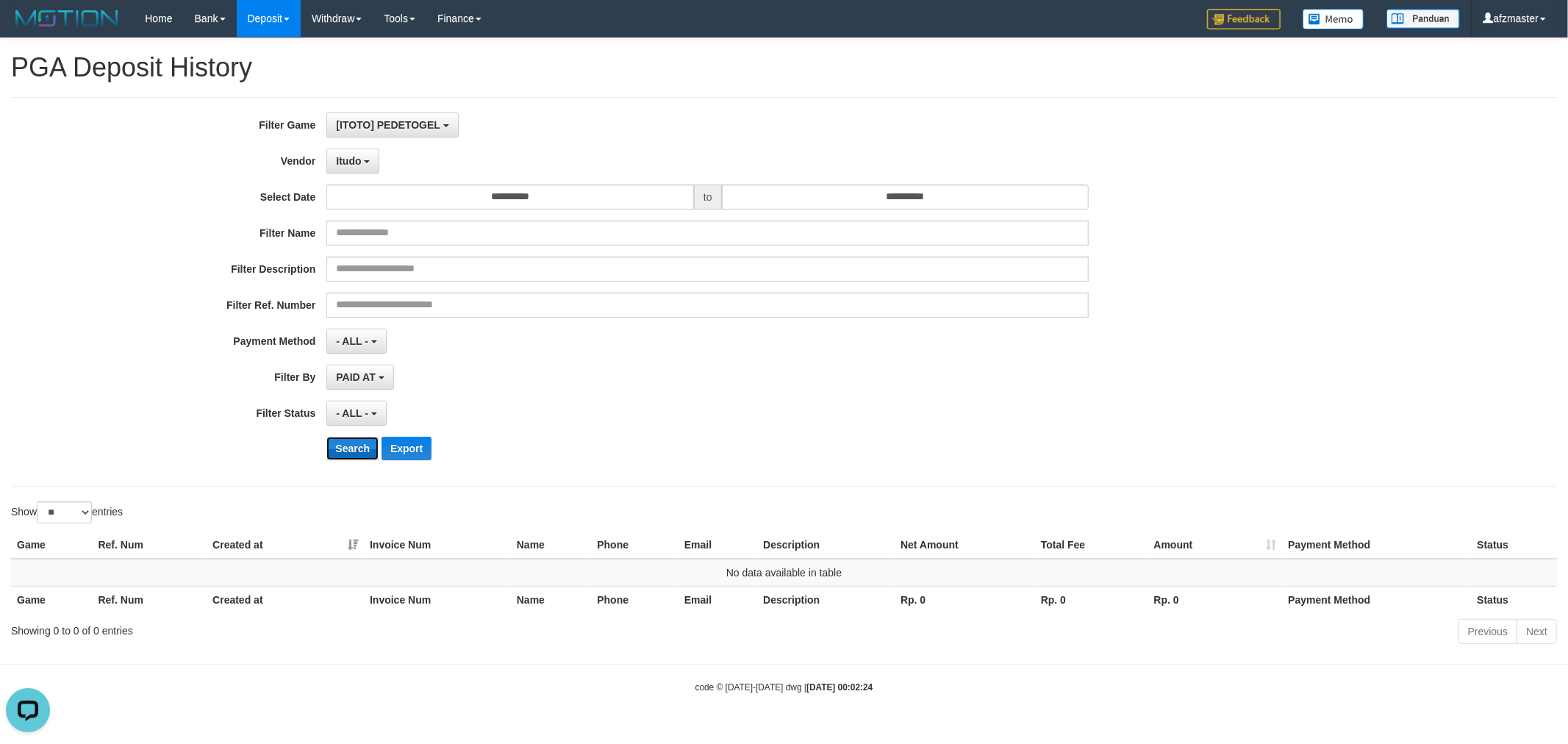
click at [348, 447] on button "Search" at bounding box center [352, 448] width 52 height 23
click at [361, 159] on span "Itudo" at bounding box center [348, 161] width 25 height 12
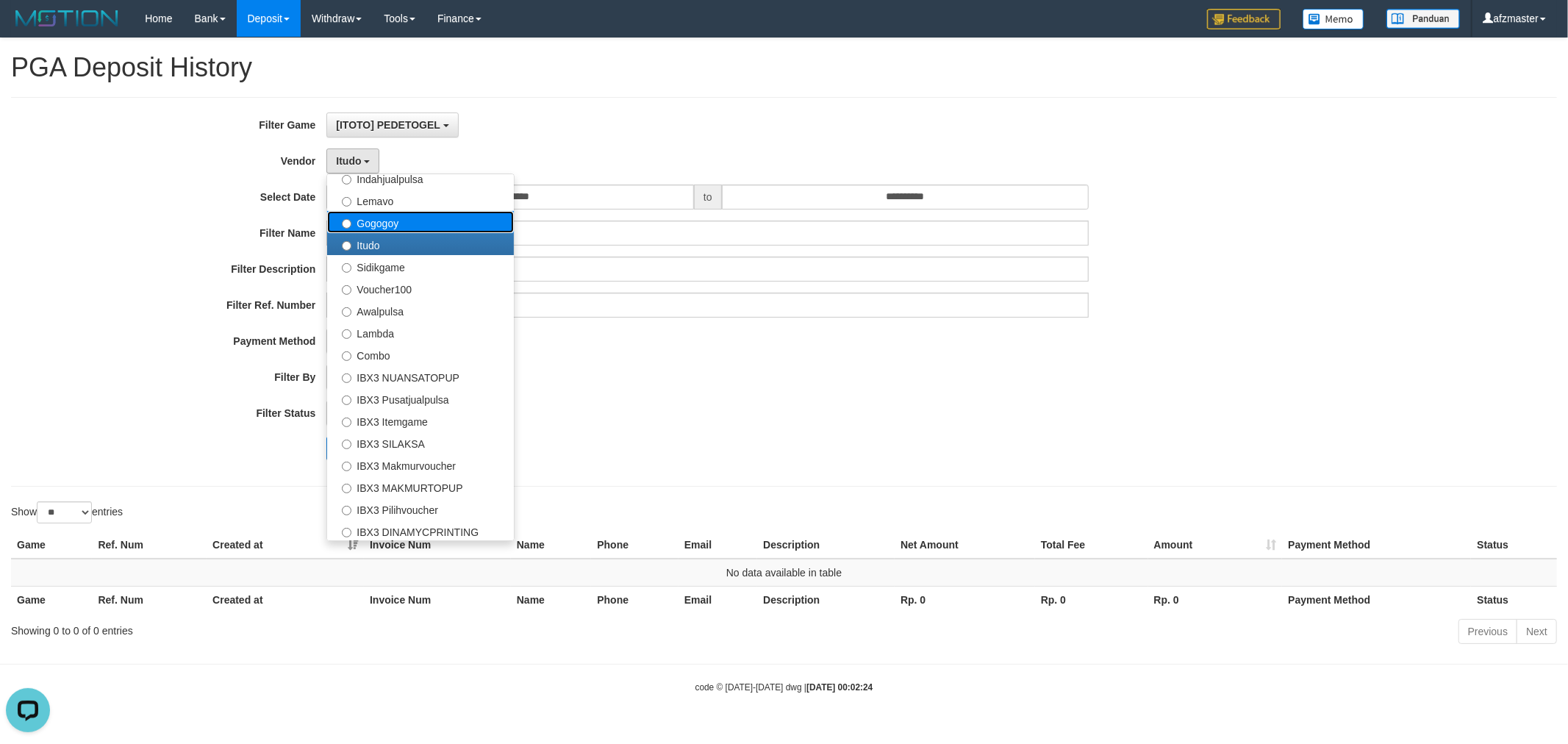
click at [373, 213] on label "Gogogoy" at bounding box center [420, 222] width 187 height 22
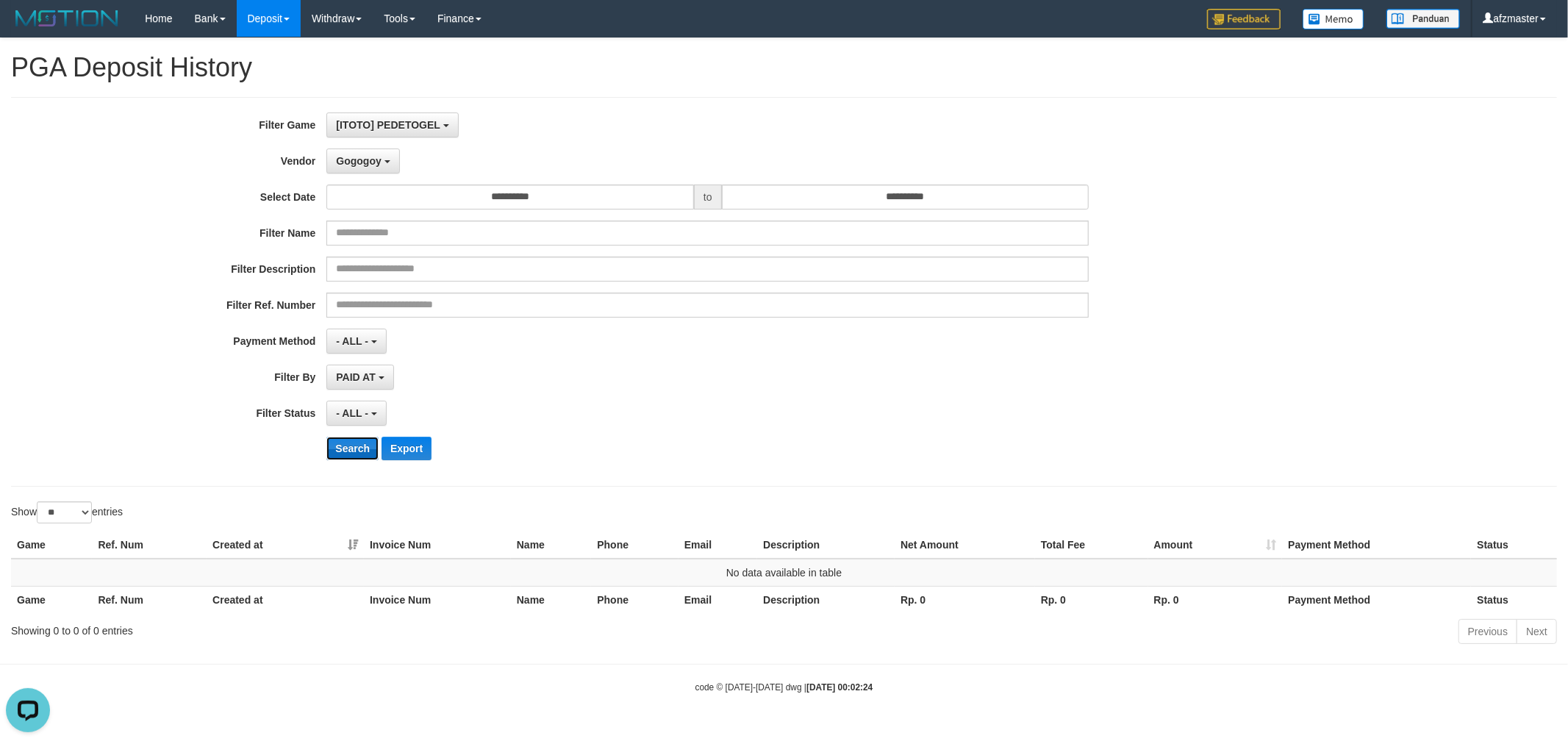
click at [356, 444] on button "Search" at bounding box center [352, 448] width 52 height 23
click at [370, 157] on span "Gogogoy" at bounding box center [358, 161] width 45 height 12
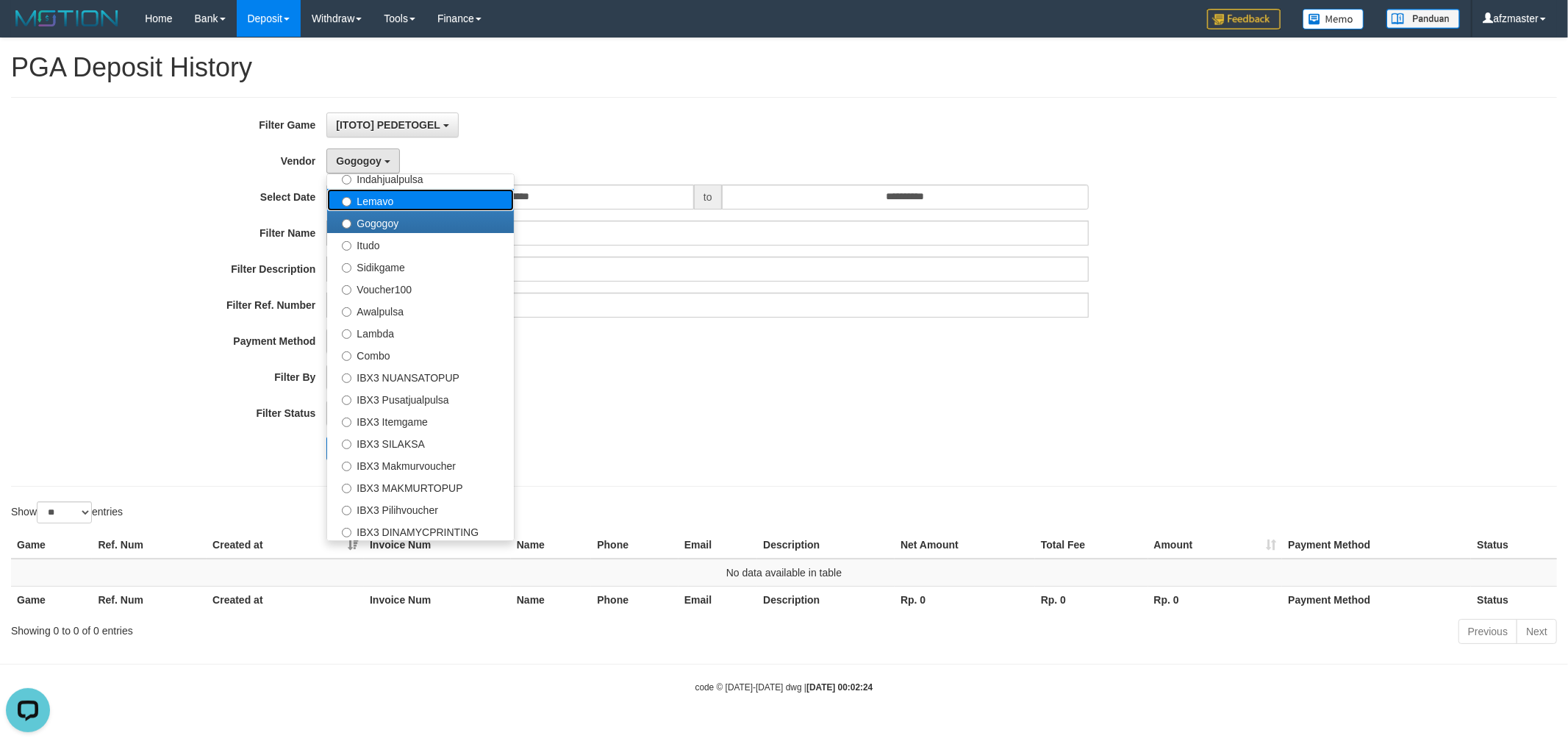
click at [388, 202] on label "Lemavo" at bounding box center [420, 200] width 187 height 22
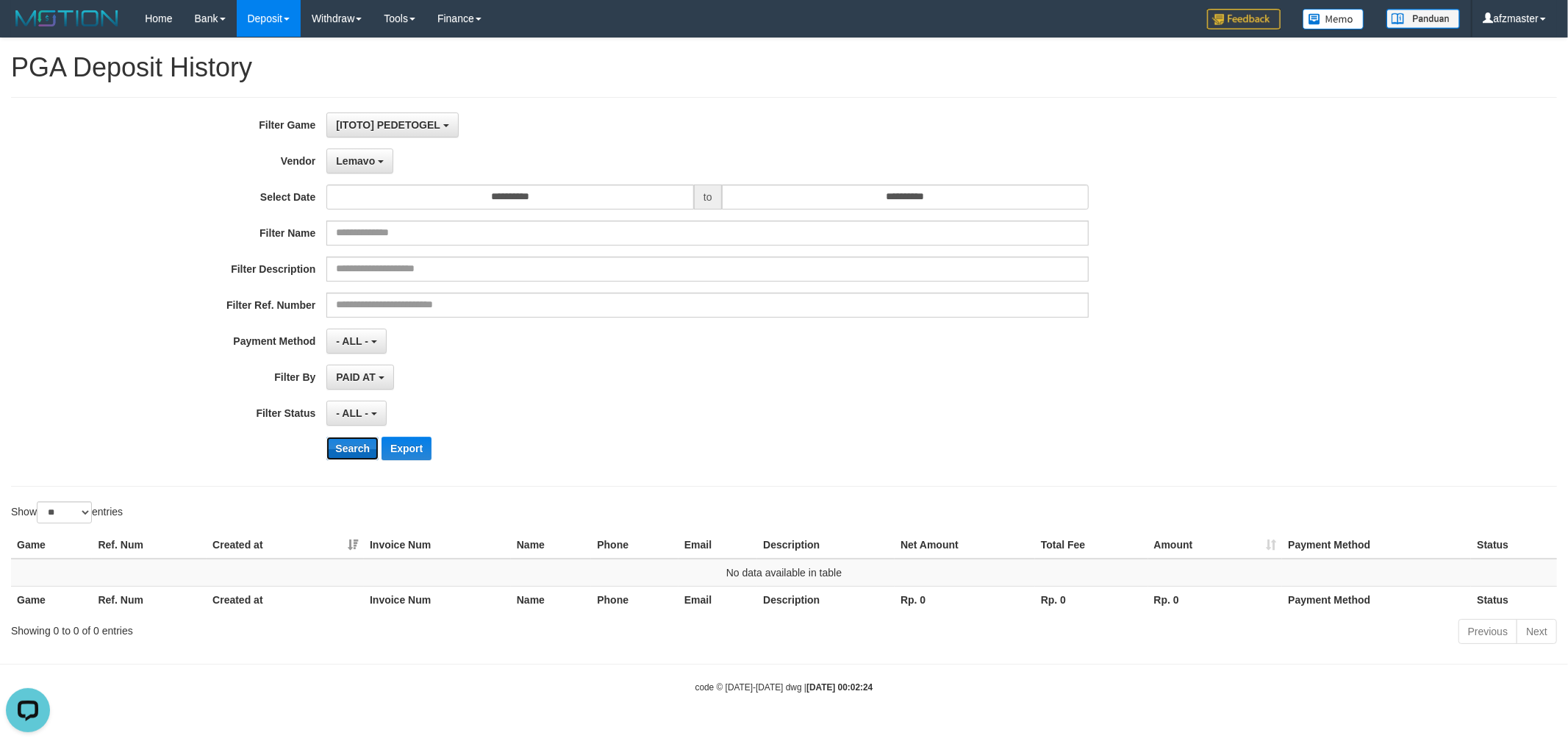
click at [347, 439] on button "Search" at bounding box center [352, 448] width 52 height 23
click at [371, 155] on span "Lemavo" at bounding box center [356, 161] width 39 height 12
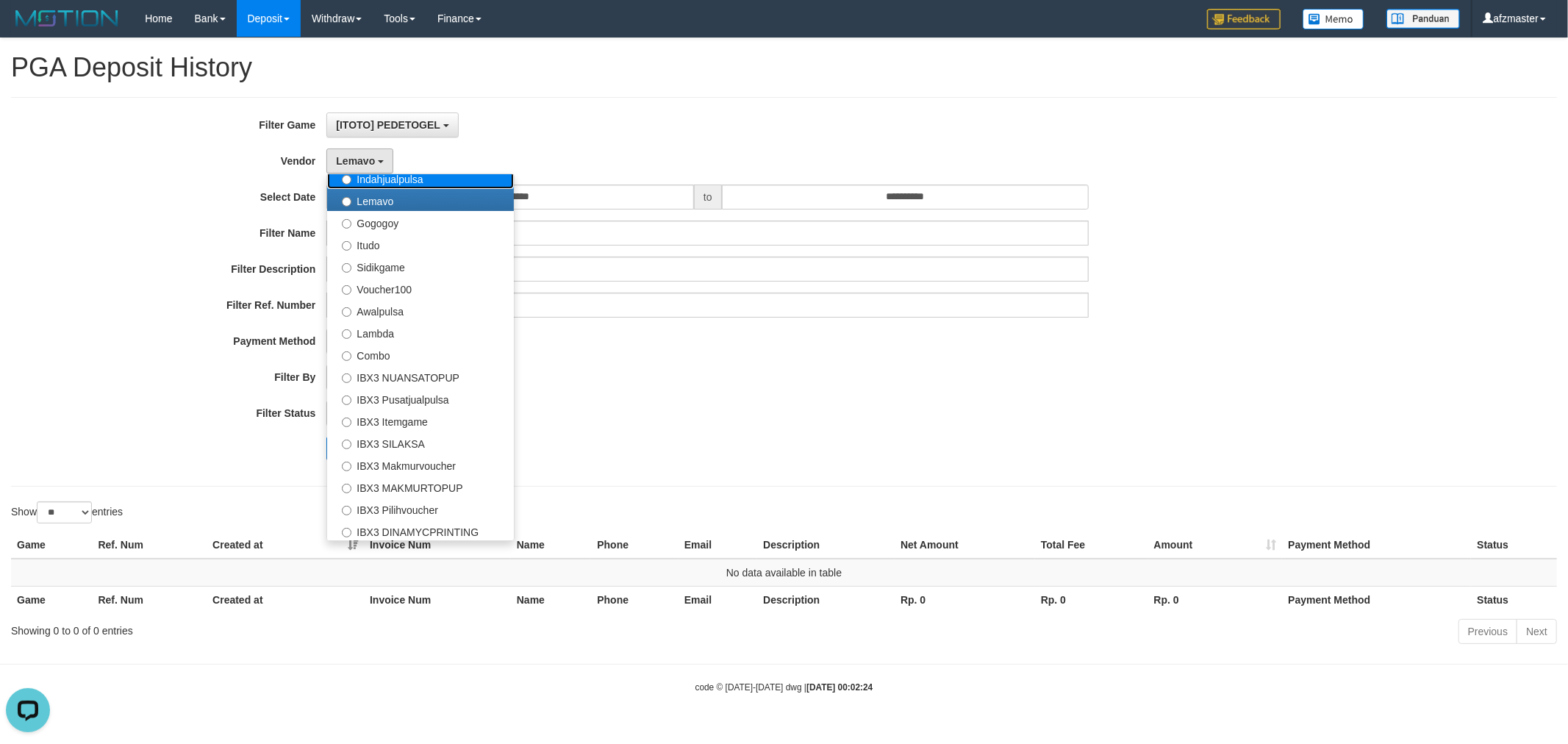
click at [397, 173] on label "Indahjualpulsa" at bounding box center [420, 178] width 187 height 22
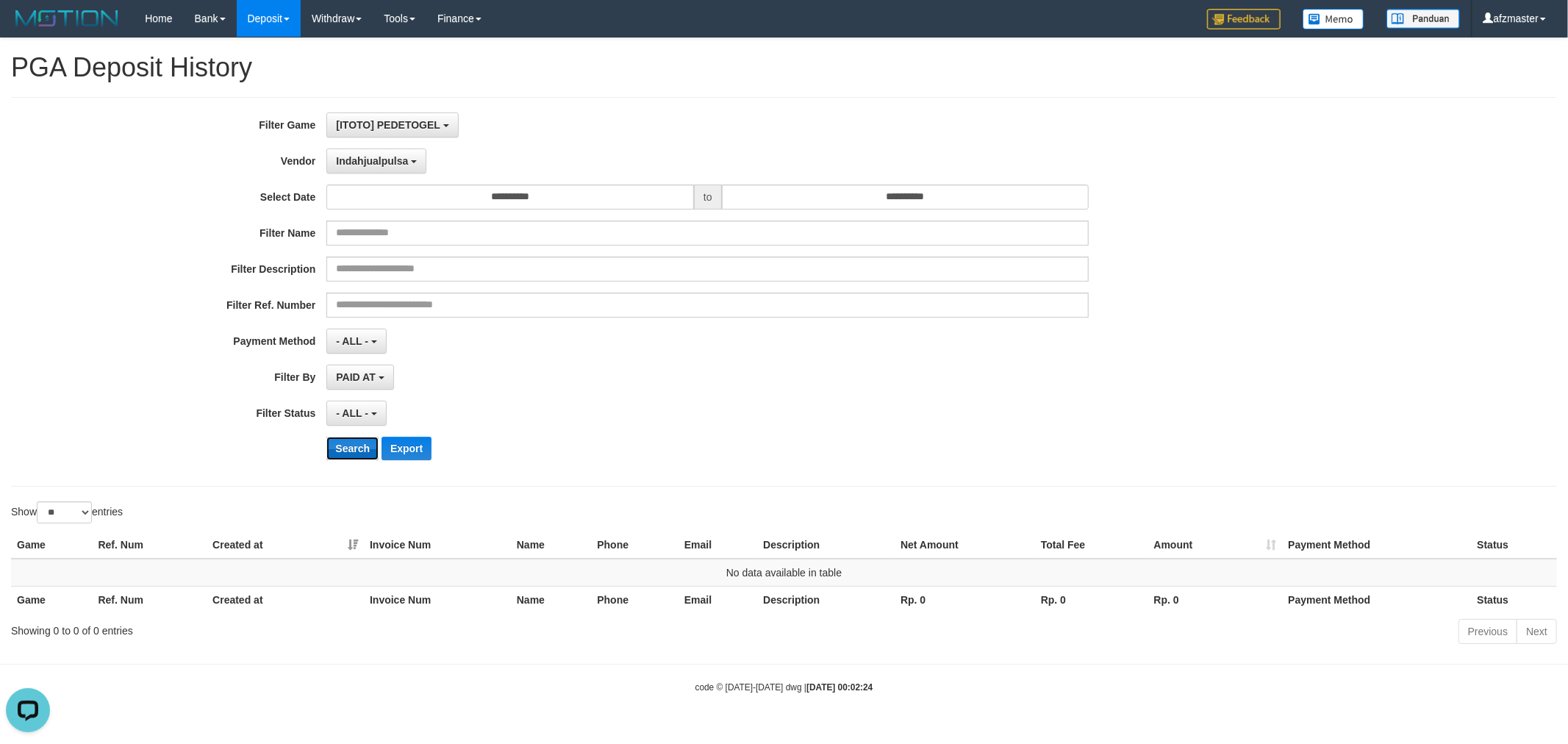
click at [347, 445] on button "Search" at bounding box center [352, 448] width 52 height 23
click at [377, 164] on span "Indahjualpulsa" at bounding box center [372, 161] width 72 height 12
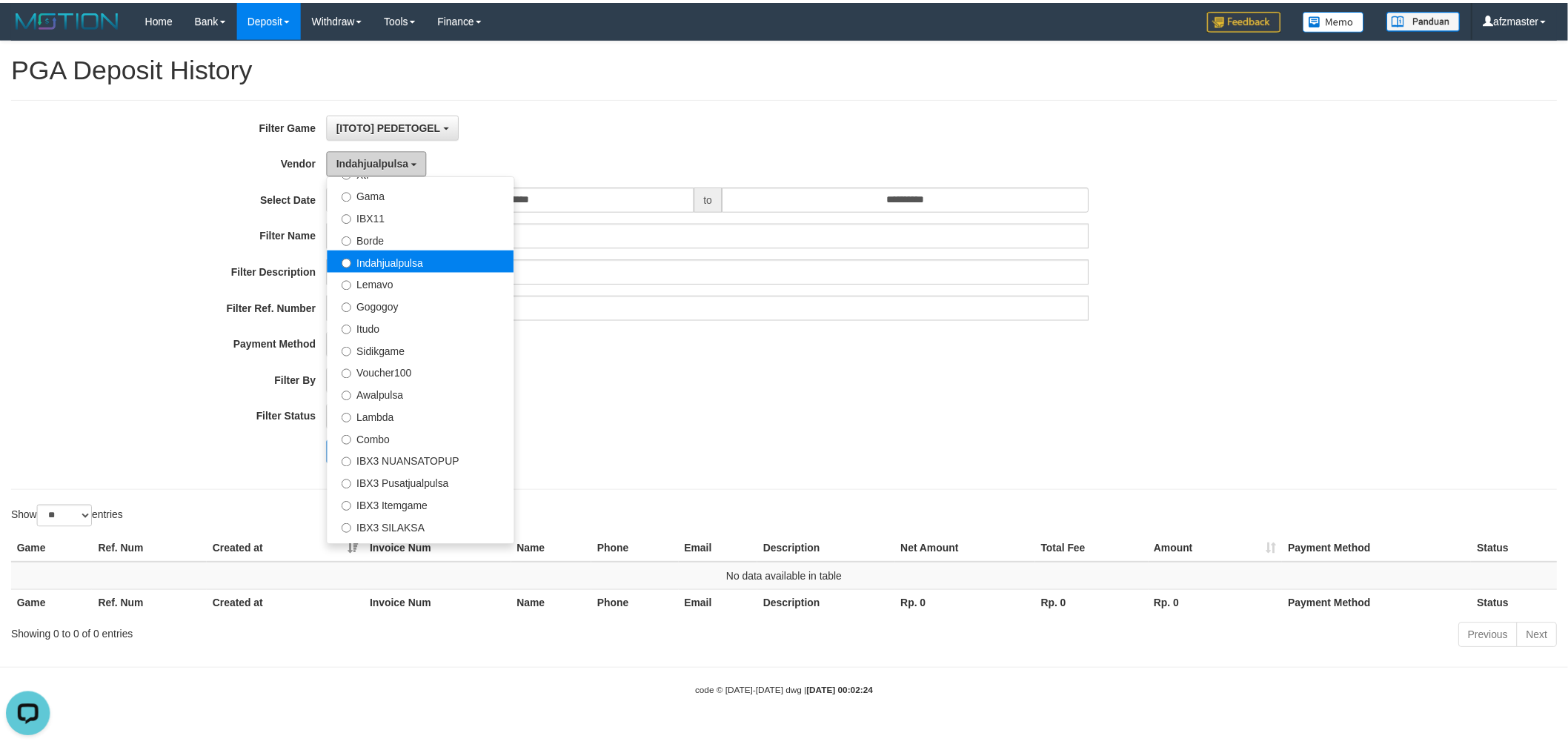
scroll to position [347, 0]
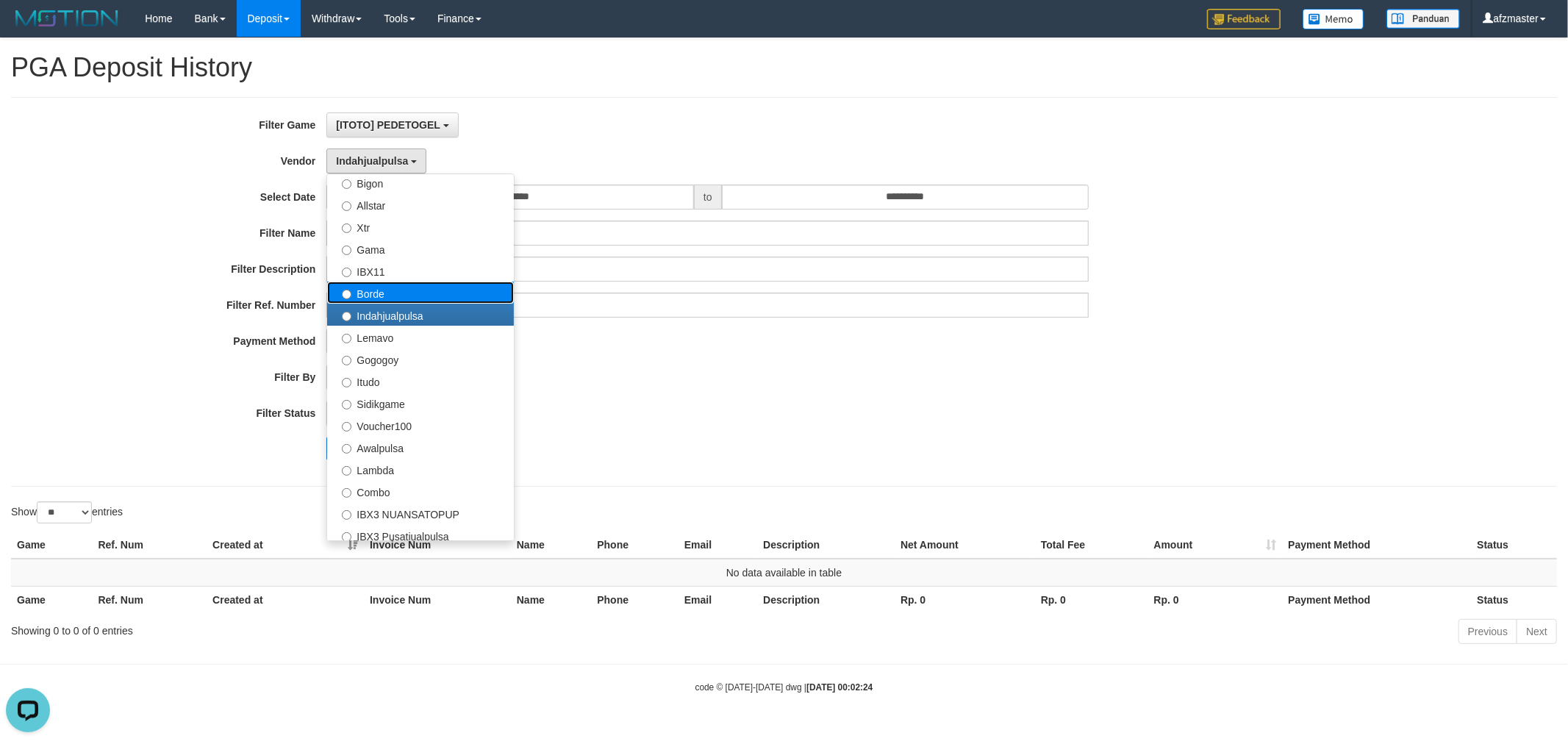
click at [401, 288] on label "Borde" at bounding box center [420, 292] width 187 height 22
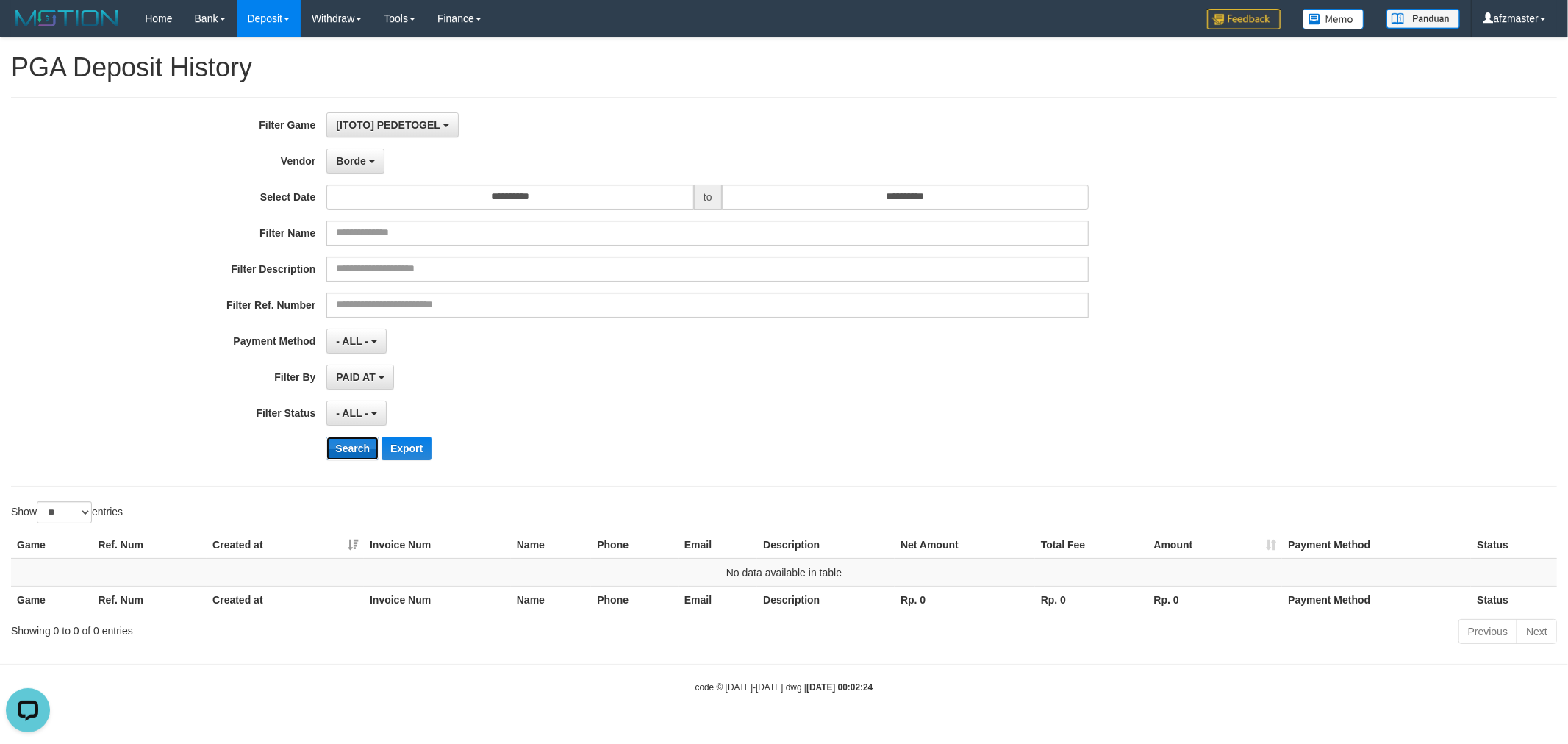
drag, startPoint x: 357, startPoint y: 451, endPoint x: 364, endPoint y: 297, distance: 154.2
click at [356, 452] on button "Search" at bounding box center [352, 448] width 52 height 23
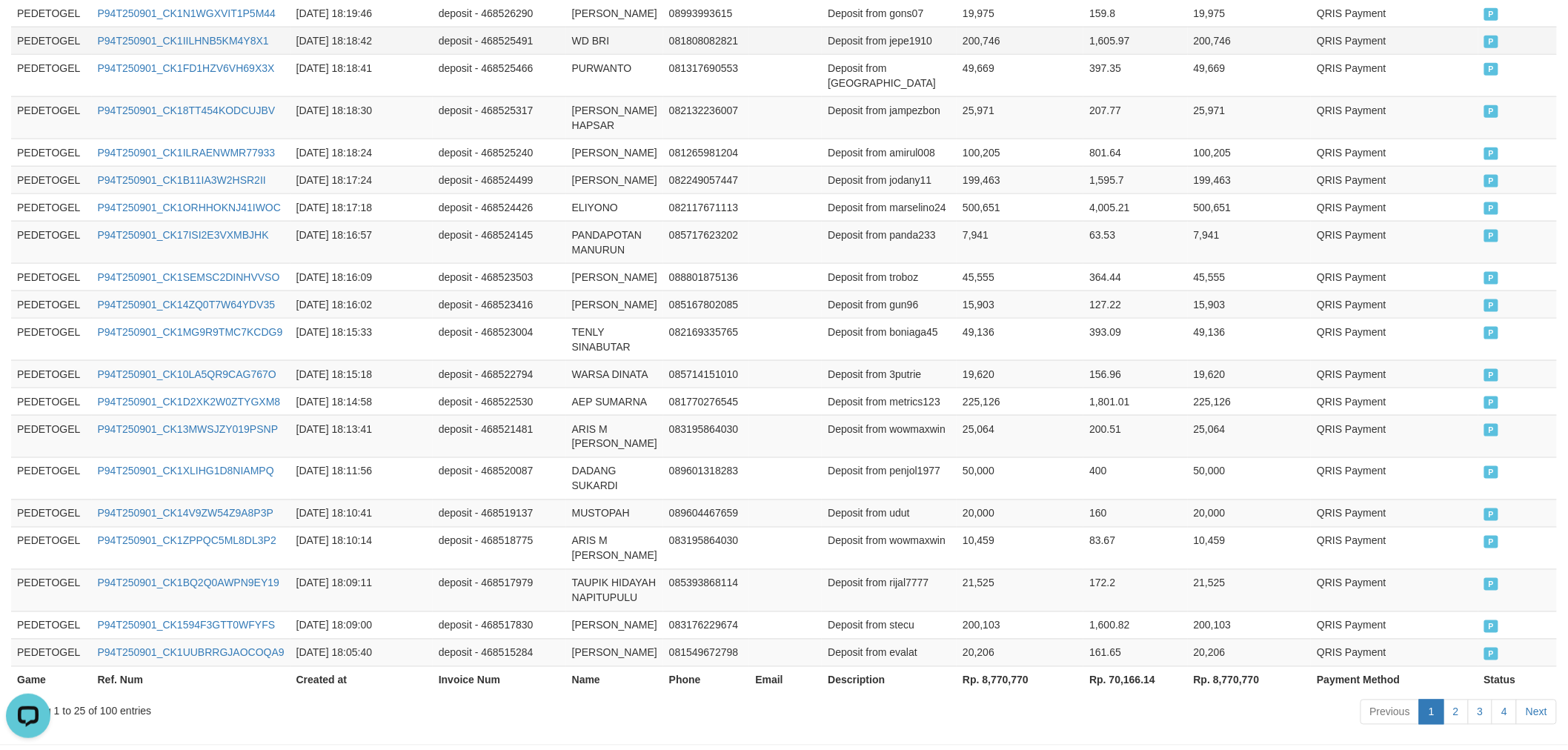
scroll to position [274, 0]
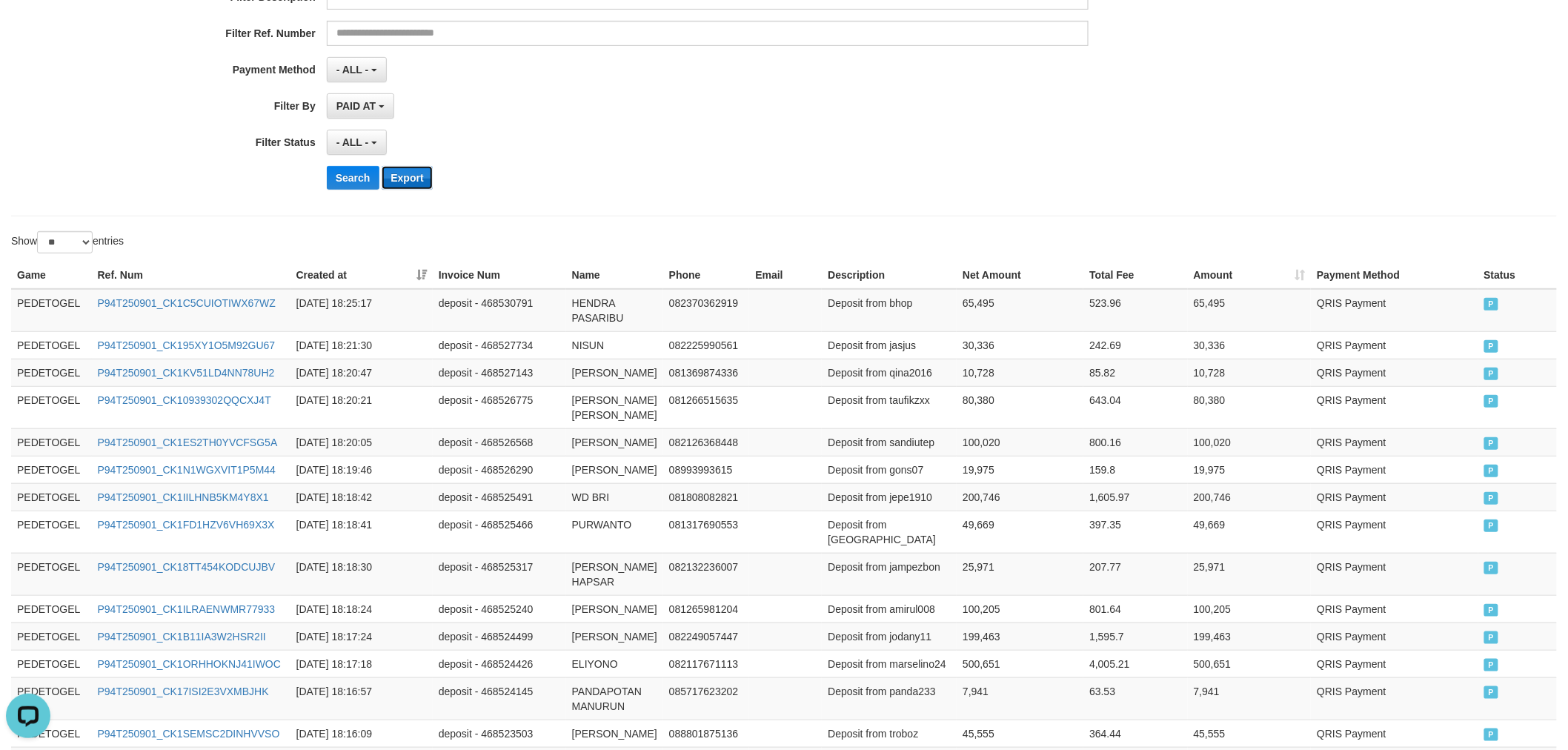
click at [396, 173] on button "Export" at bounding box center [407, 177] width 50 height 23
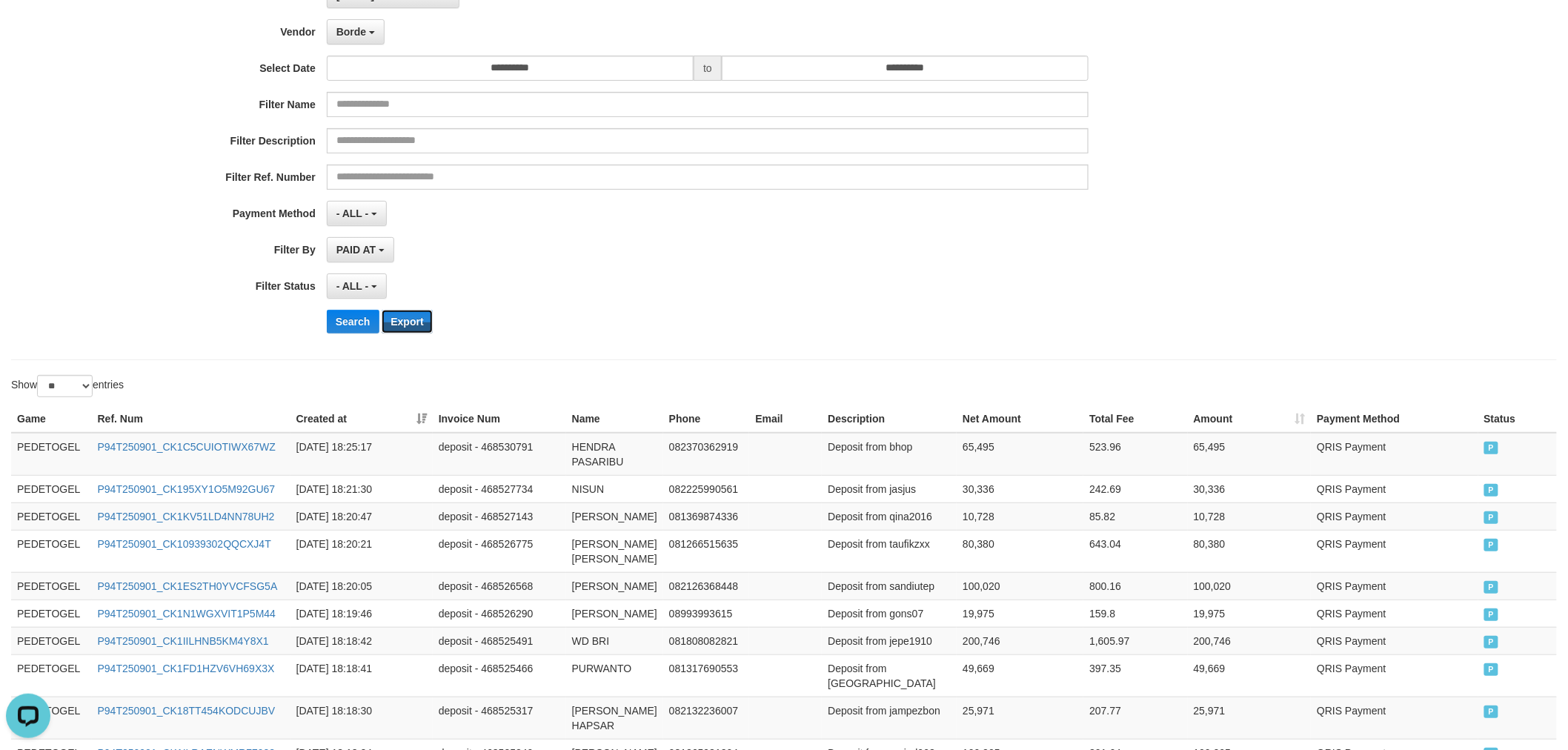
scroll to position [0, 0]
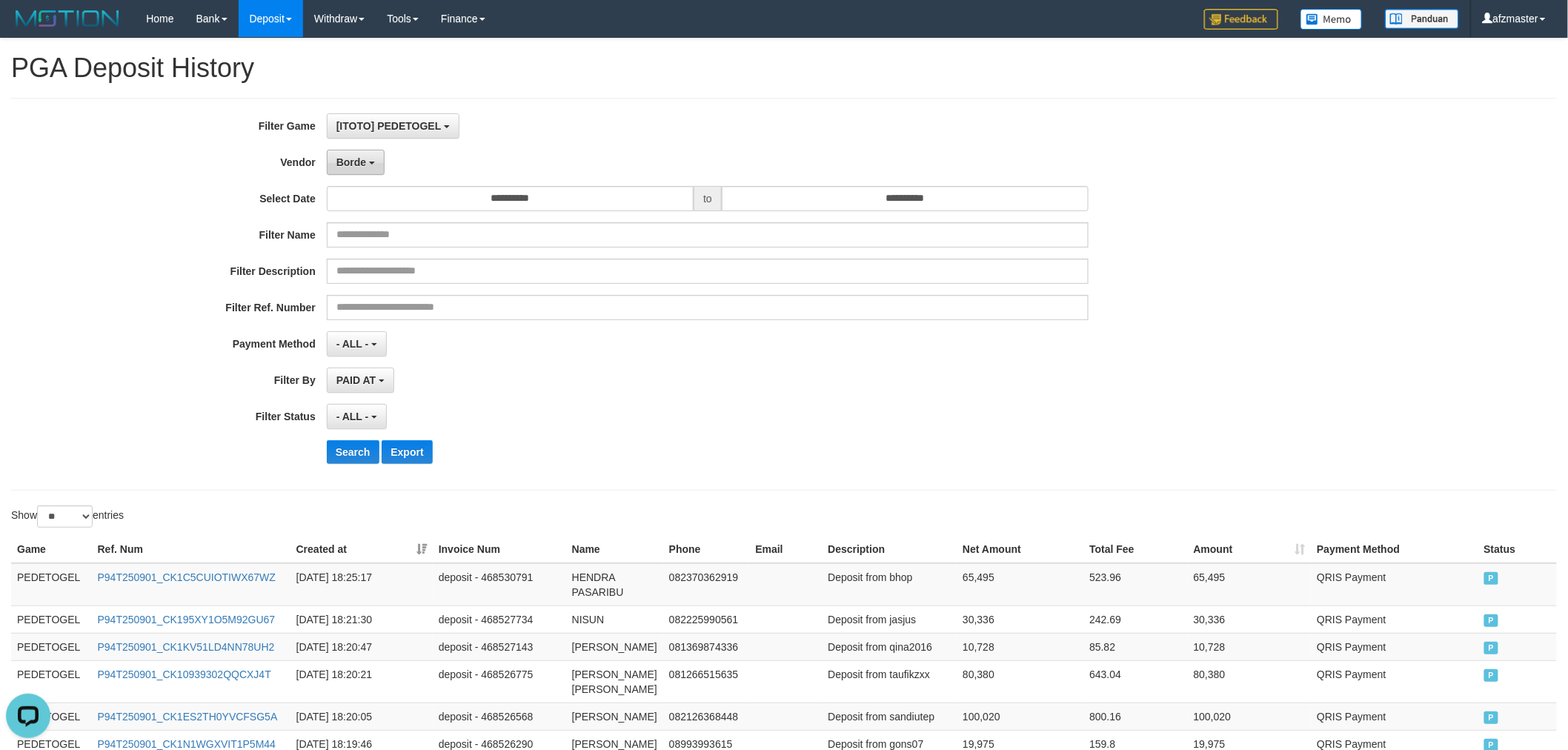
click at [363, 171] on button "Borde" at bounding box center [356, 162] width 58 height 25
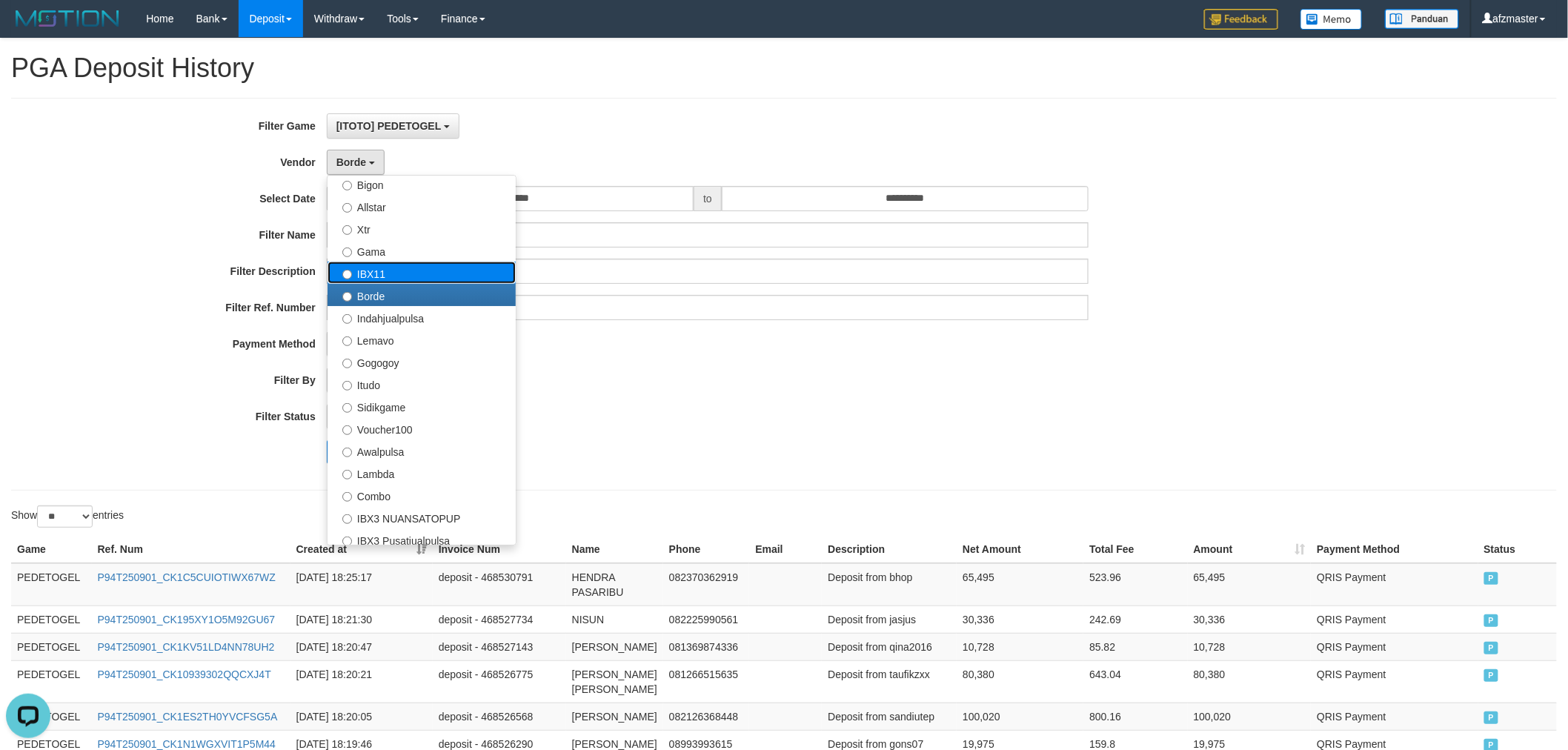
click at [401, 270] on label "IBX11" at bounding box center [421, 273] width 188 height 23
select select "**********"
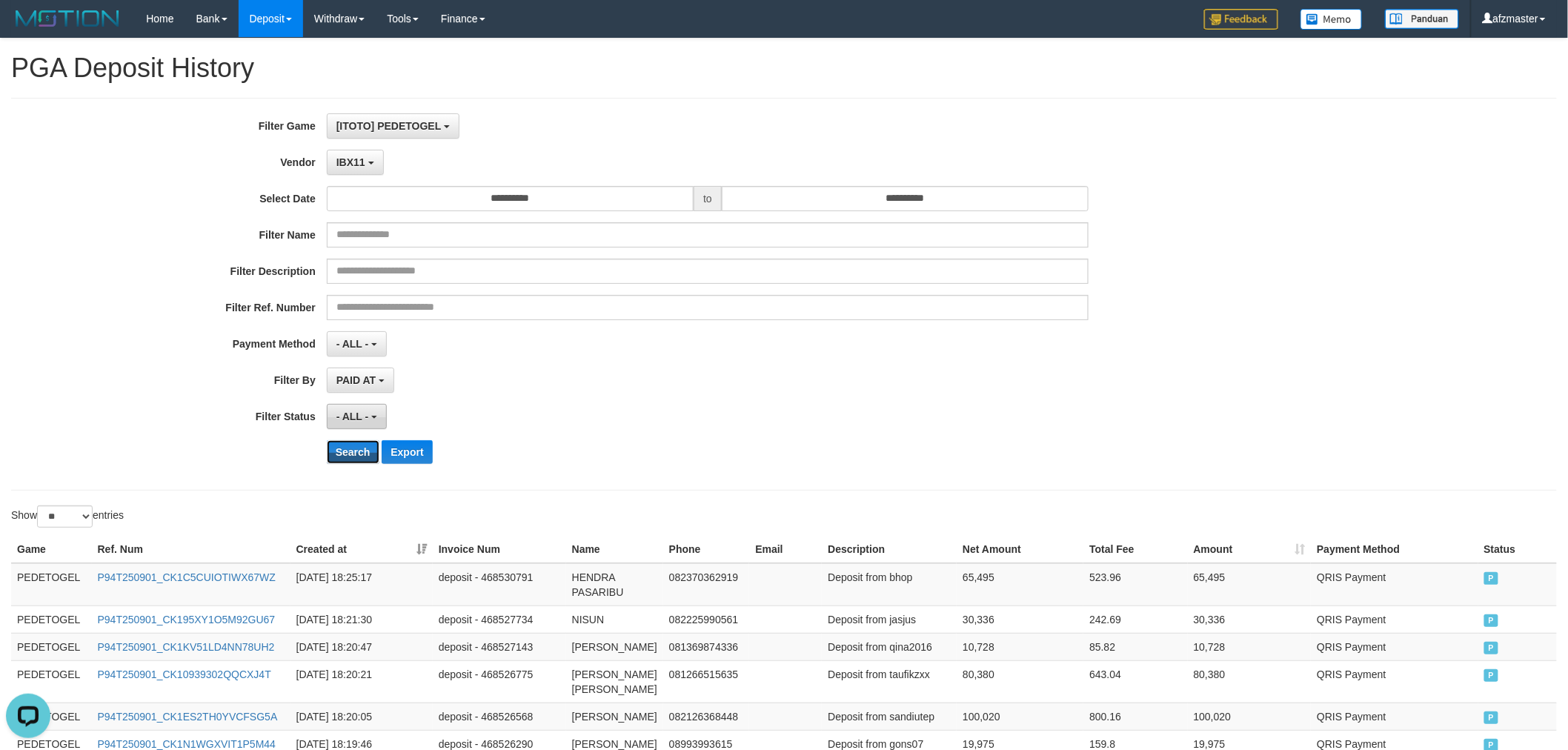
drag, startPoint x: 351, startPoint y: 442, endPoint x: 345, endPoint y: 415, distance: 27.7
click at [349, 445] on button "Search" at bounding box center [353, 452] width 52 height 23
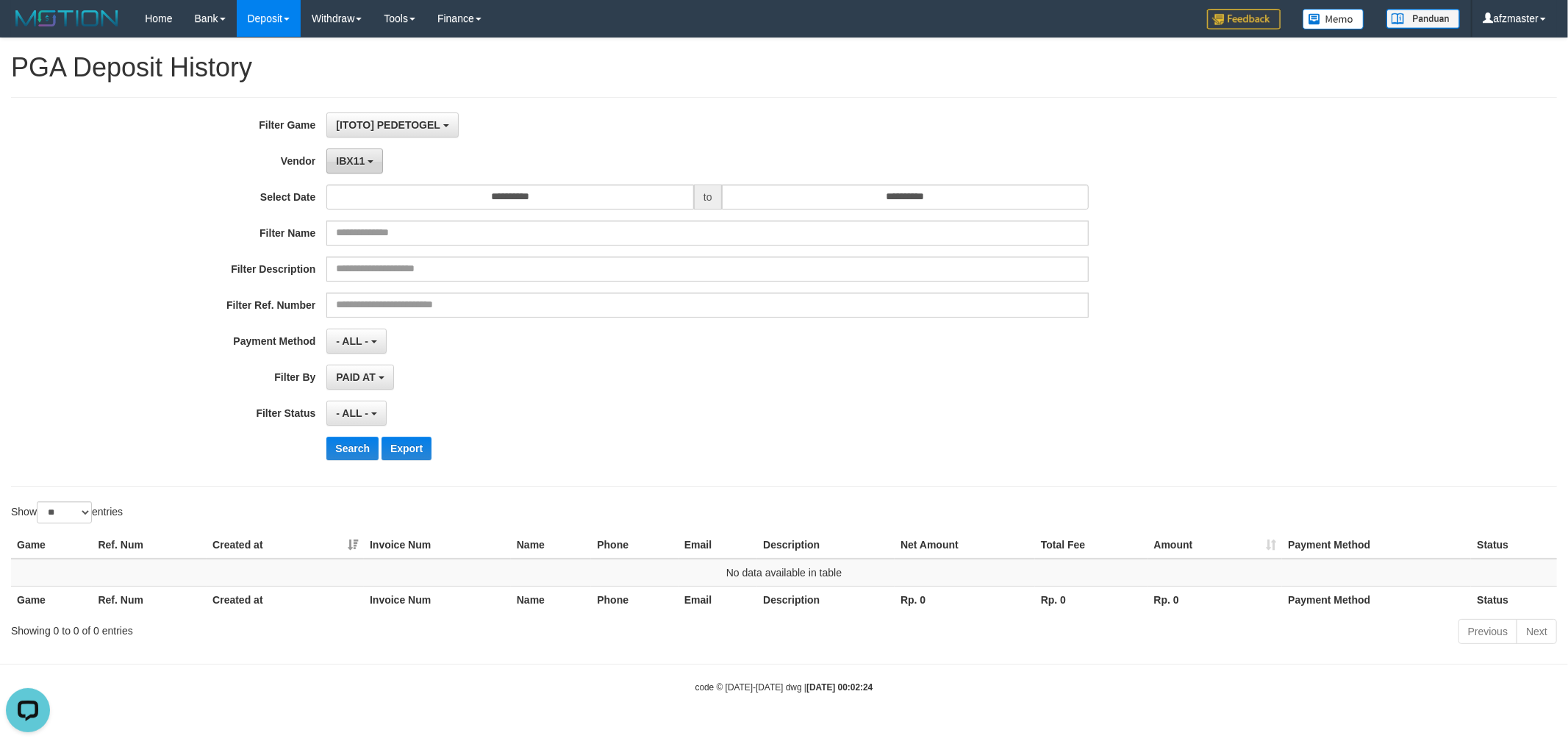
click at [370, 160] on b "button" at bounding box center [370, 161] width 6 height 3
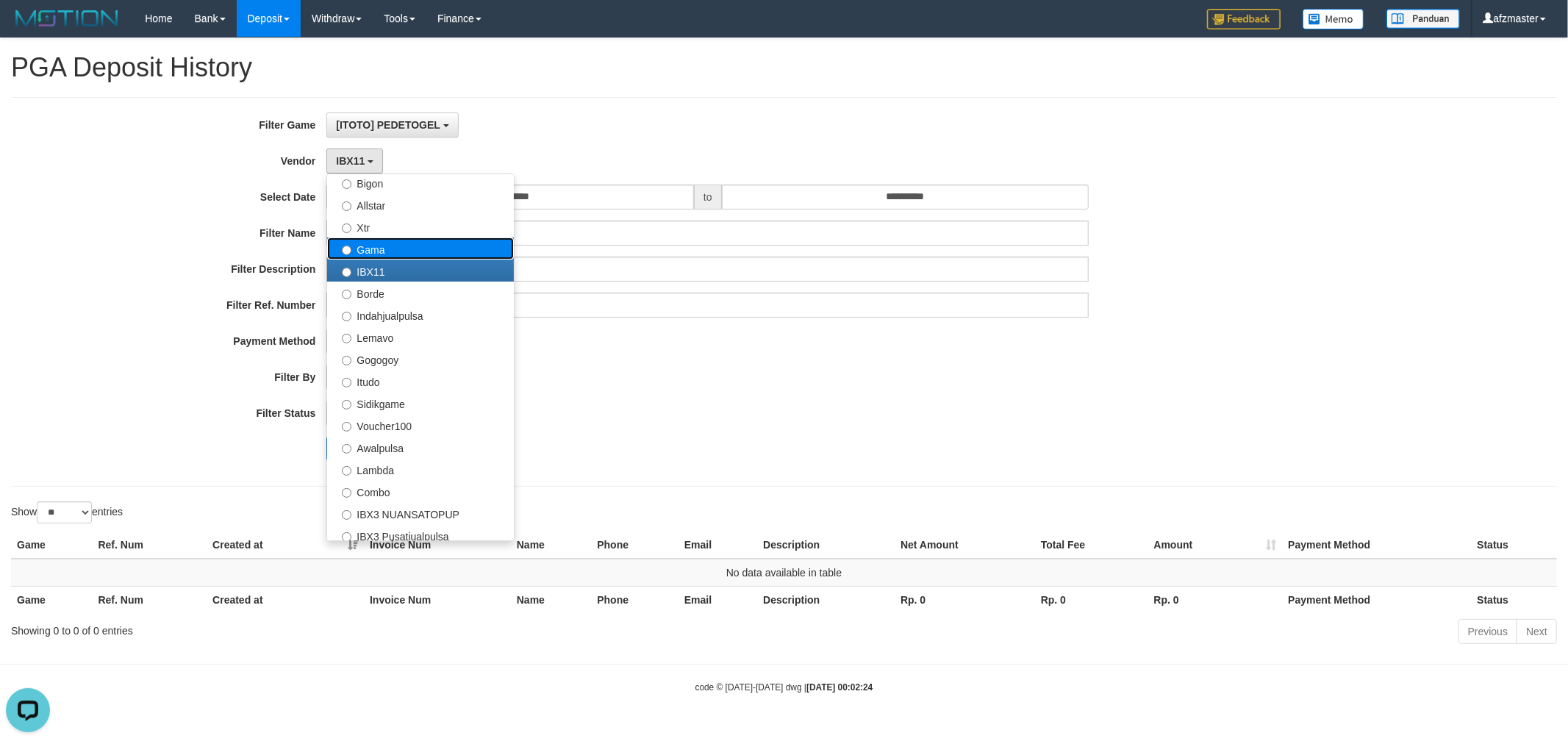
click at [398, 247] on label "Gama" at bounding box center [420, 248] width 187 height 22
select select "**********"
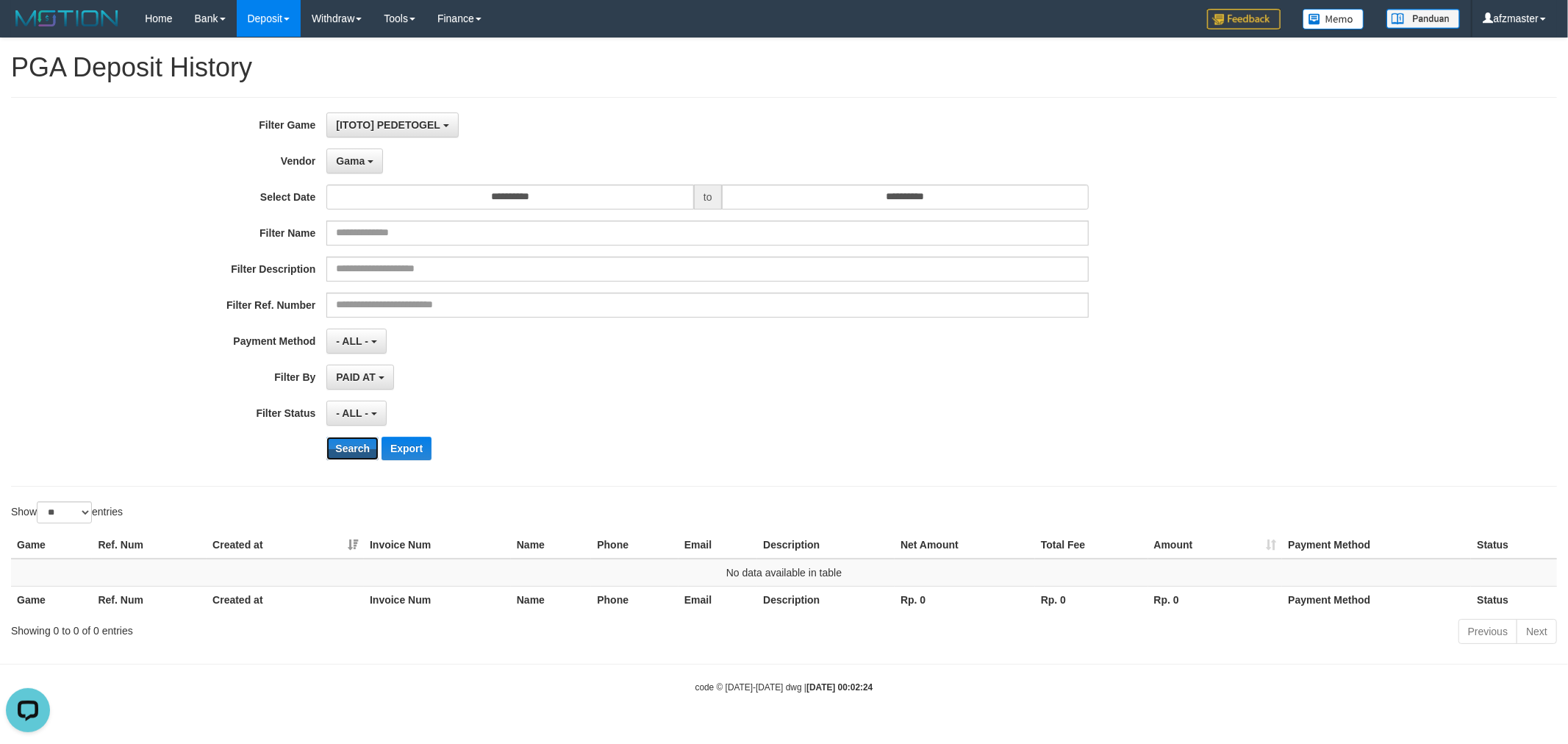
drag, startPoint x: 351, startPoint y: 449, endPoint x: 371, endPoint y: 307, distance: 143.4
click at [349, 450] on button "Search" at bounding box center [352, 448] width 52 height 23
click at [364, 157] on span "Gama" at bounding box center [350, 161] width 29 height 12
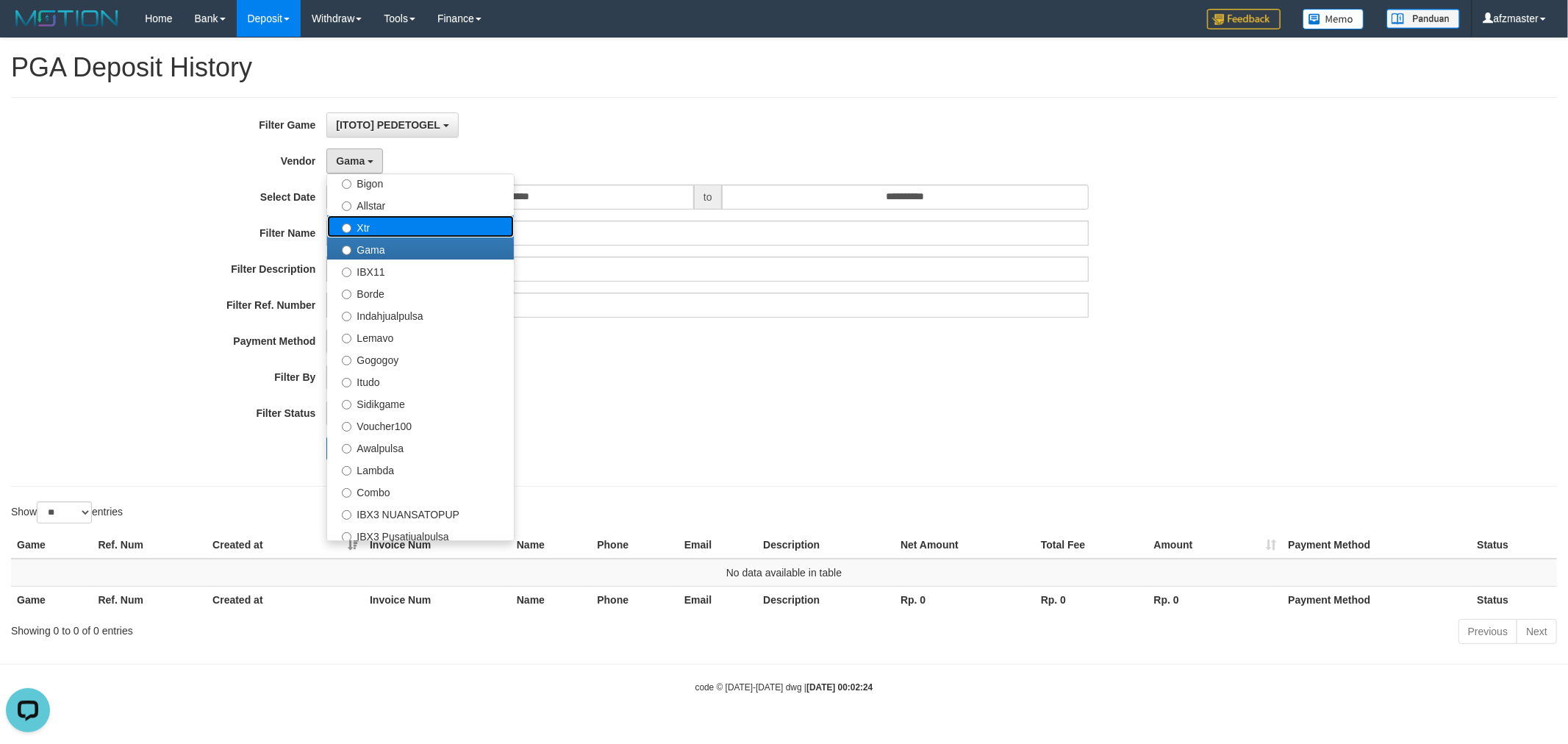
click at [392, 222] on label "Xtr" at bounding box center [420, 226] width 187 height 22
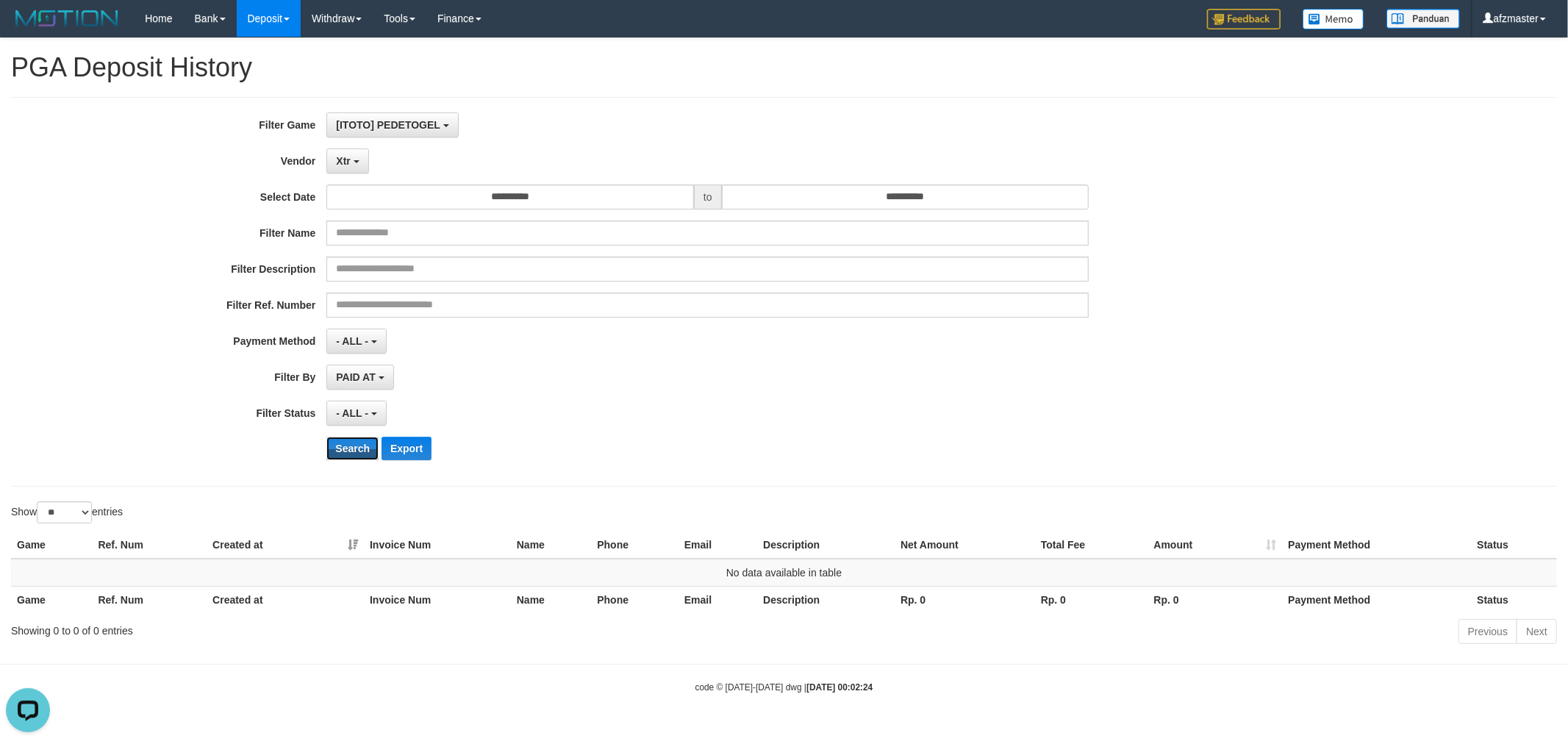
drag, startPoint x: 348, startPoint y: 449, endPoint x: 364, endPoint y: 258, distance: 191.7
click at [348, 449] on button "Search" at bounding box center [352, 448] width 52 height 23
click at [356, 162] on b "button" at bounding box center [356, 161] width 6 height 3
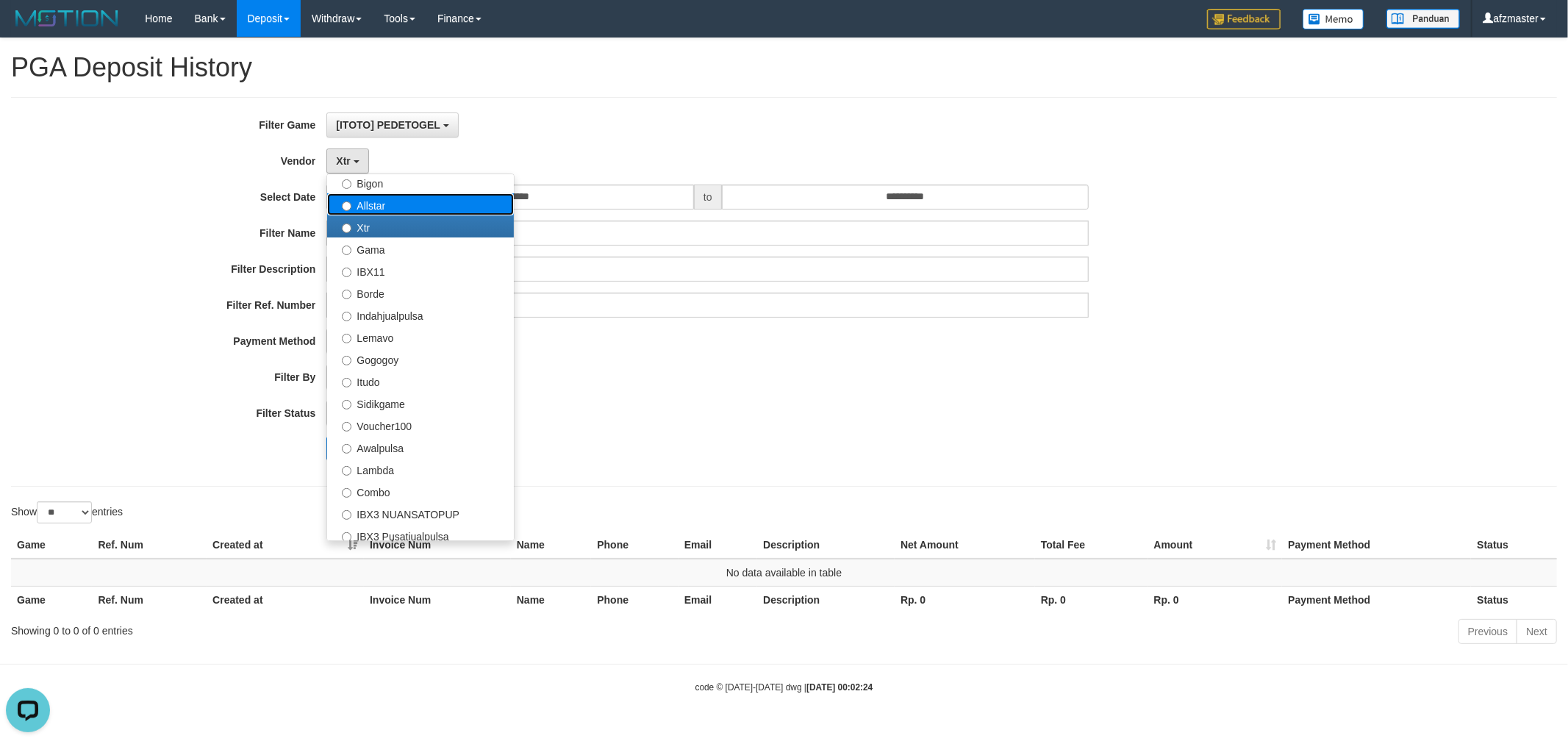
click at [375, 201] on label "Allstar" at bounding box center [420, 204] width 187 height 22
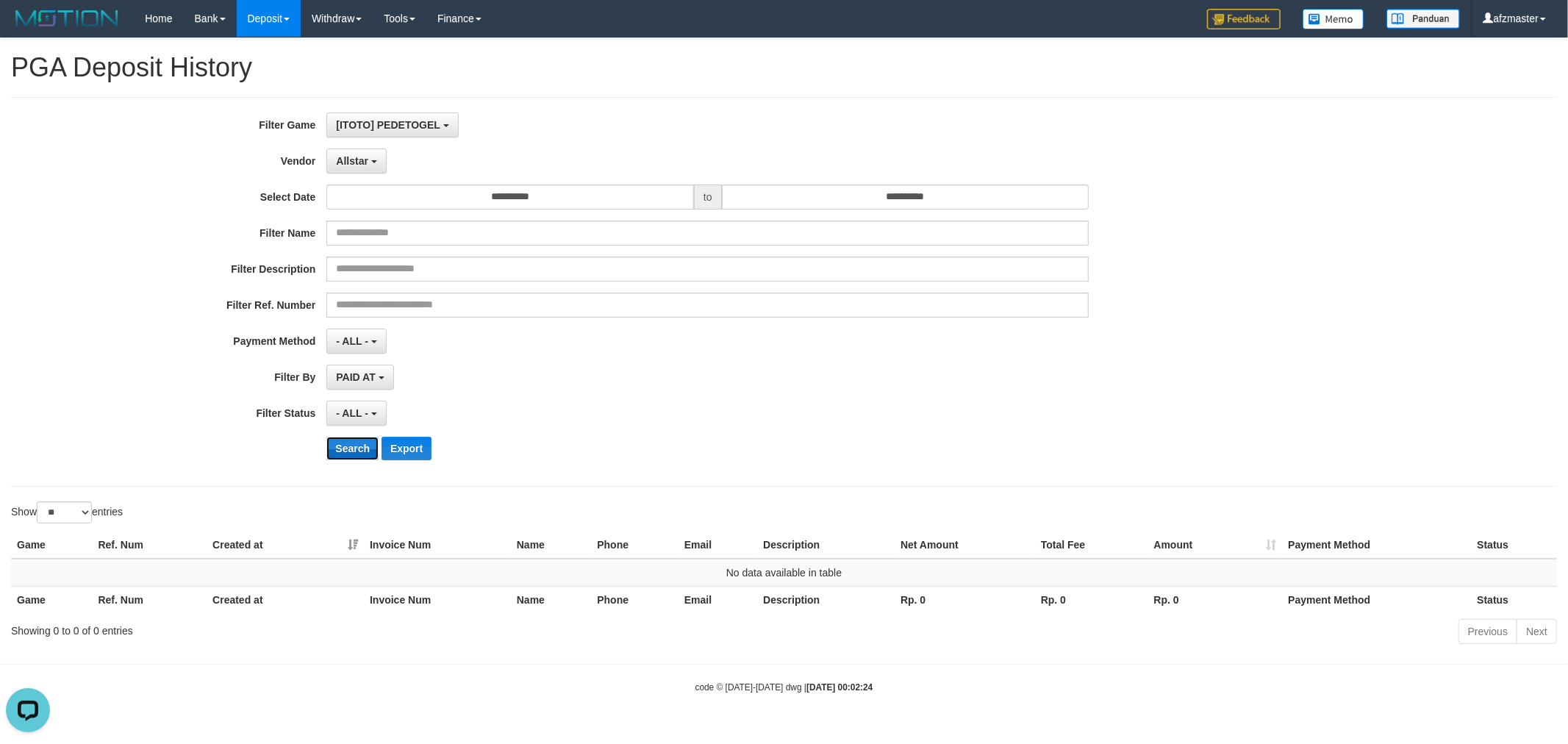
click at [355, 446] on button "Search" at bounding box center [352, 448] width 52 height 23
click at [365, 160] on span "Allstar" at bounding box center [352, 161] width 32 height 12
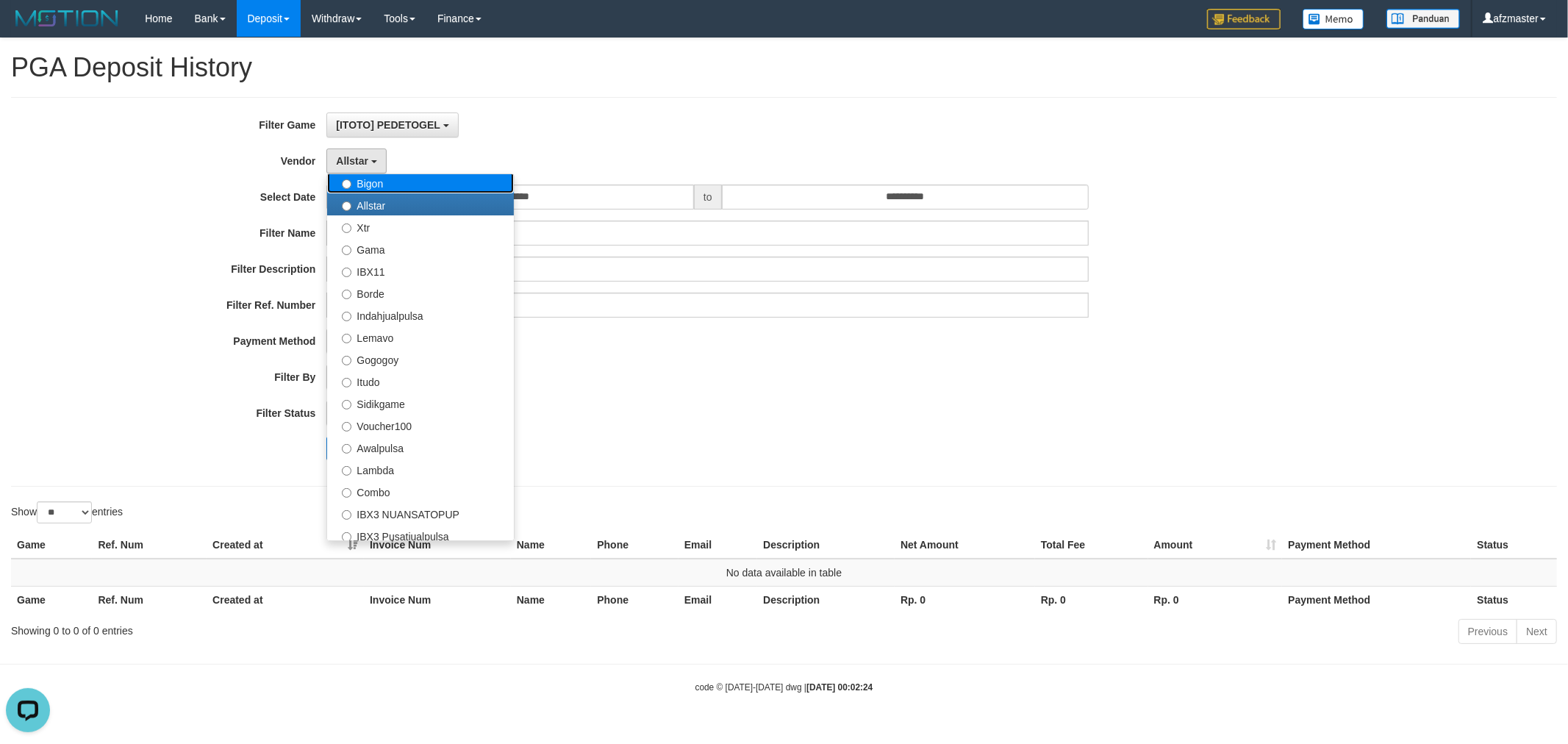
click at [380, 182] on label "Bigon" at bounding box center [420, 182] width 187 height 22
select select "**********"
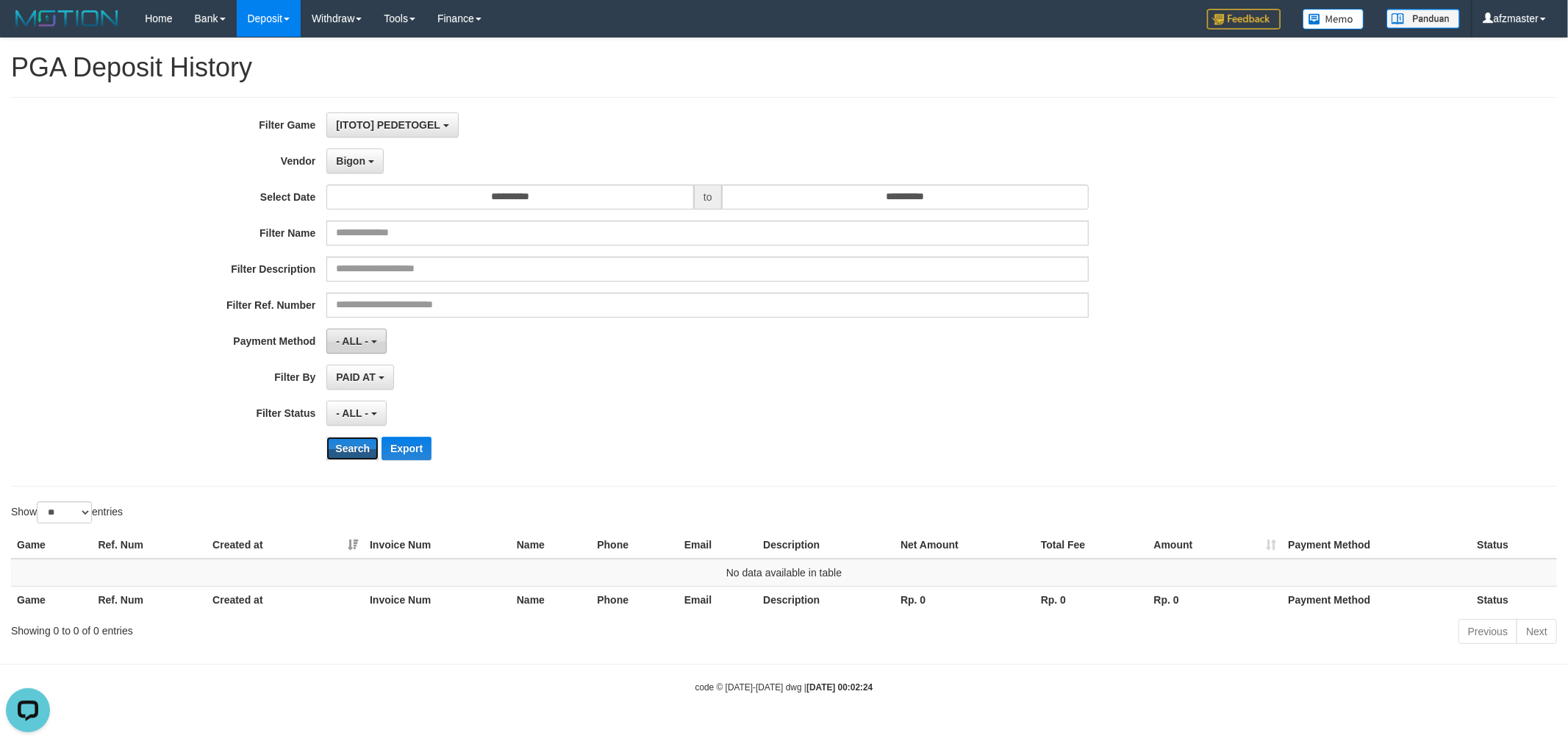
drag, startPoint x: 347, startPoint y: 442, endPoint x: 347, endPoint y: 331, distance: 111.0
click at [346, 442] on button "Search" at bounding box center [352, 448] width 52 height 23
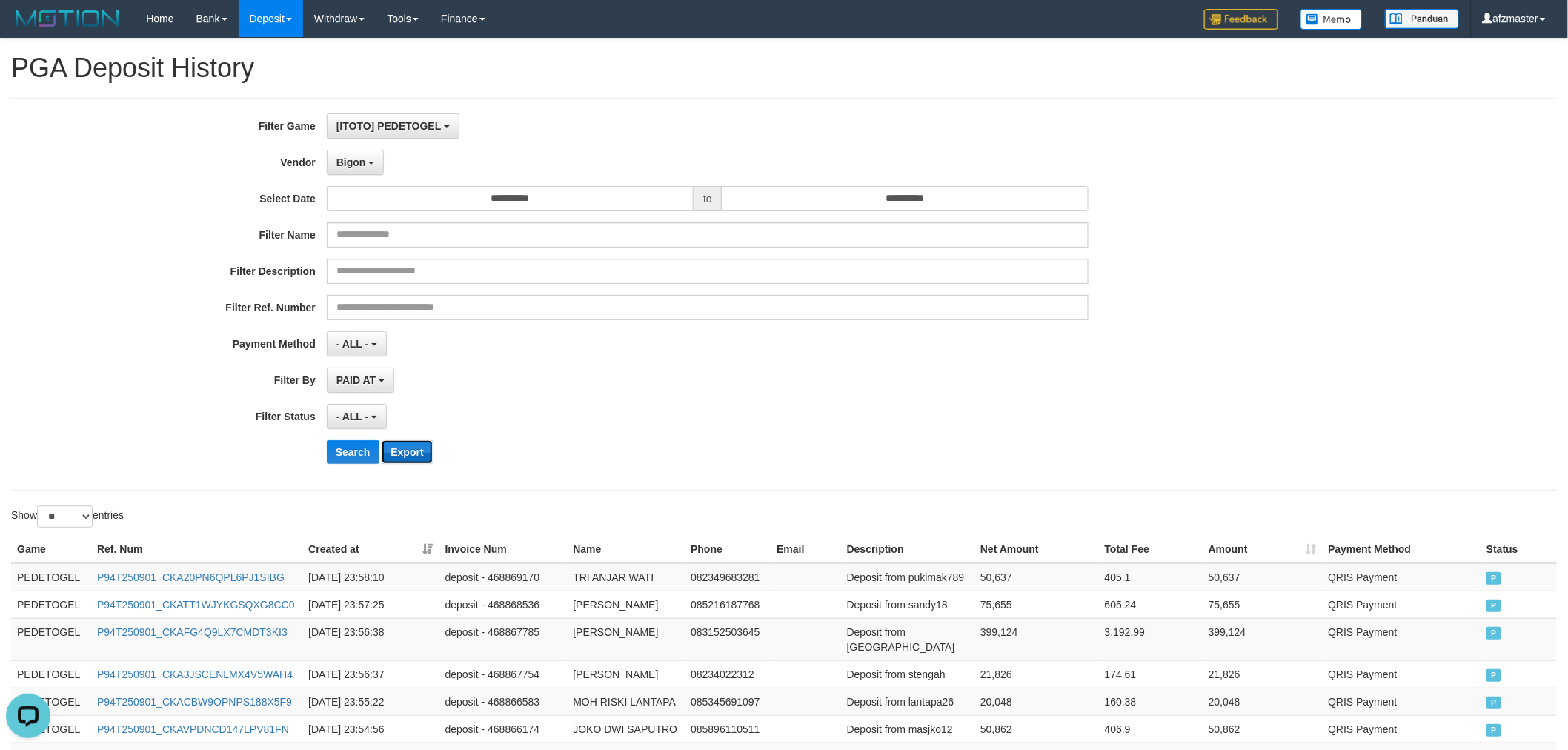
click at [394, 454] on button "Export" at bounding box center [407, 452] width 50 height 23
click at [356, 166] on span "Bigon" at bounding box center [351, 162] width 30 height 12
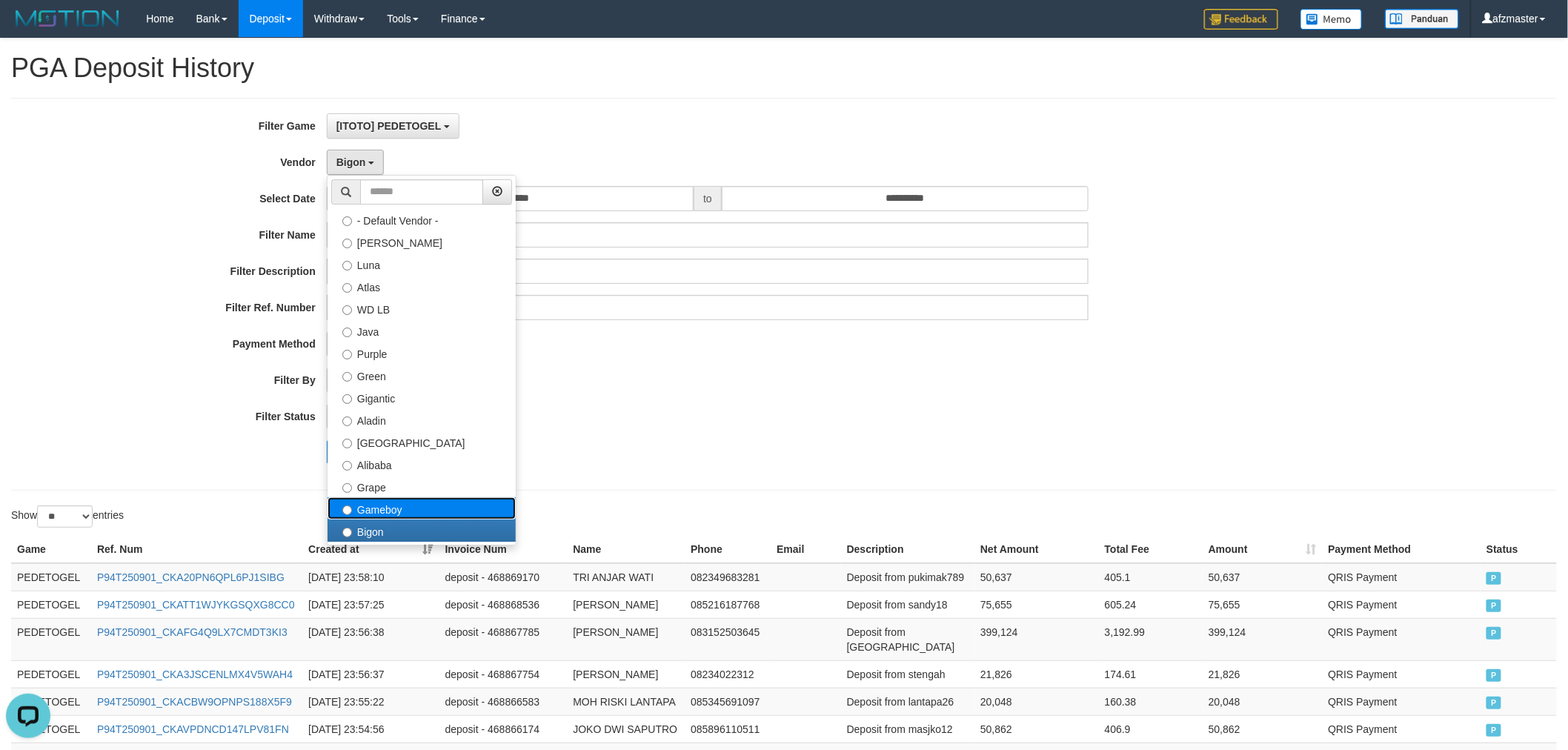
click at [394, 504] on label "Gameboy" at bounding box center [421, 508] width 188 height 23
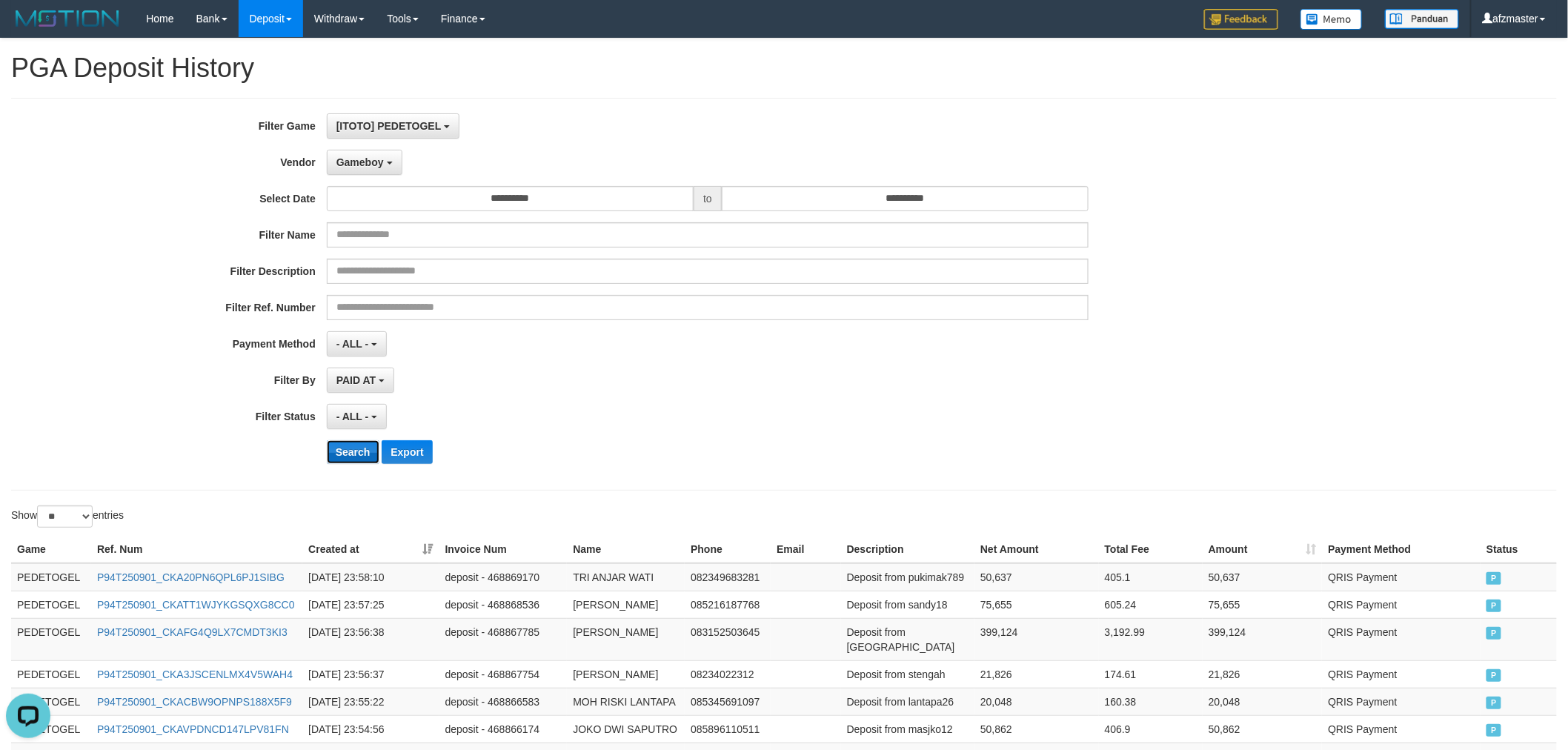
click at [361, 455] on button "Search" at bounding box center [353, 452] width 52 height 23
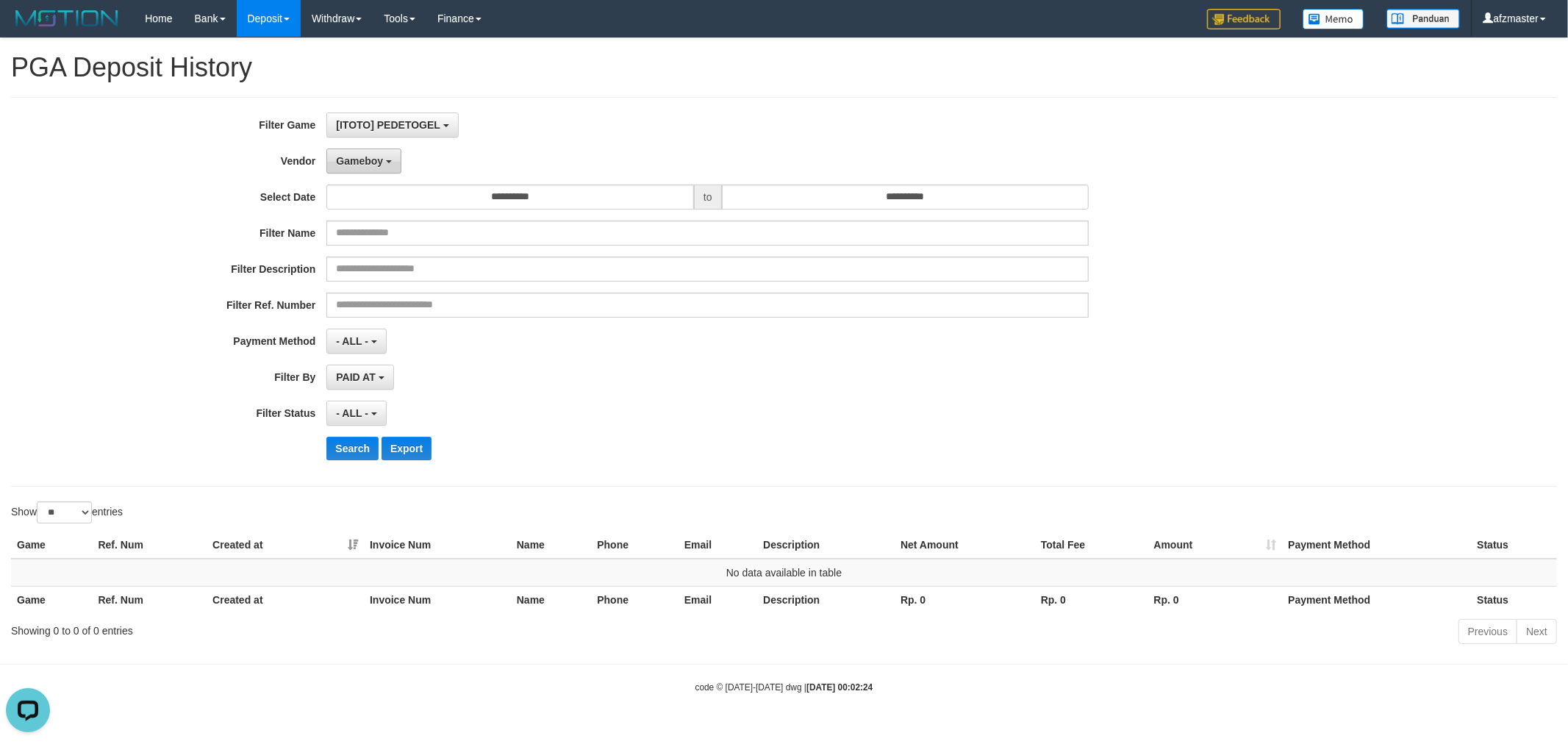
click at [370, 160] on span "Gameboy" at bounding box center [359, 161] width 47 height 12
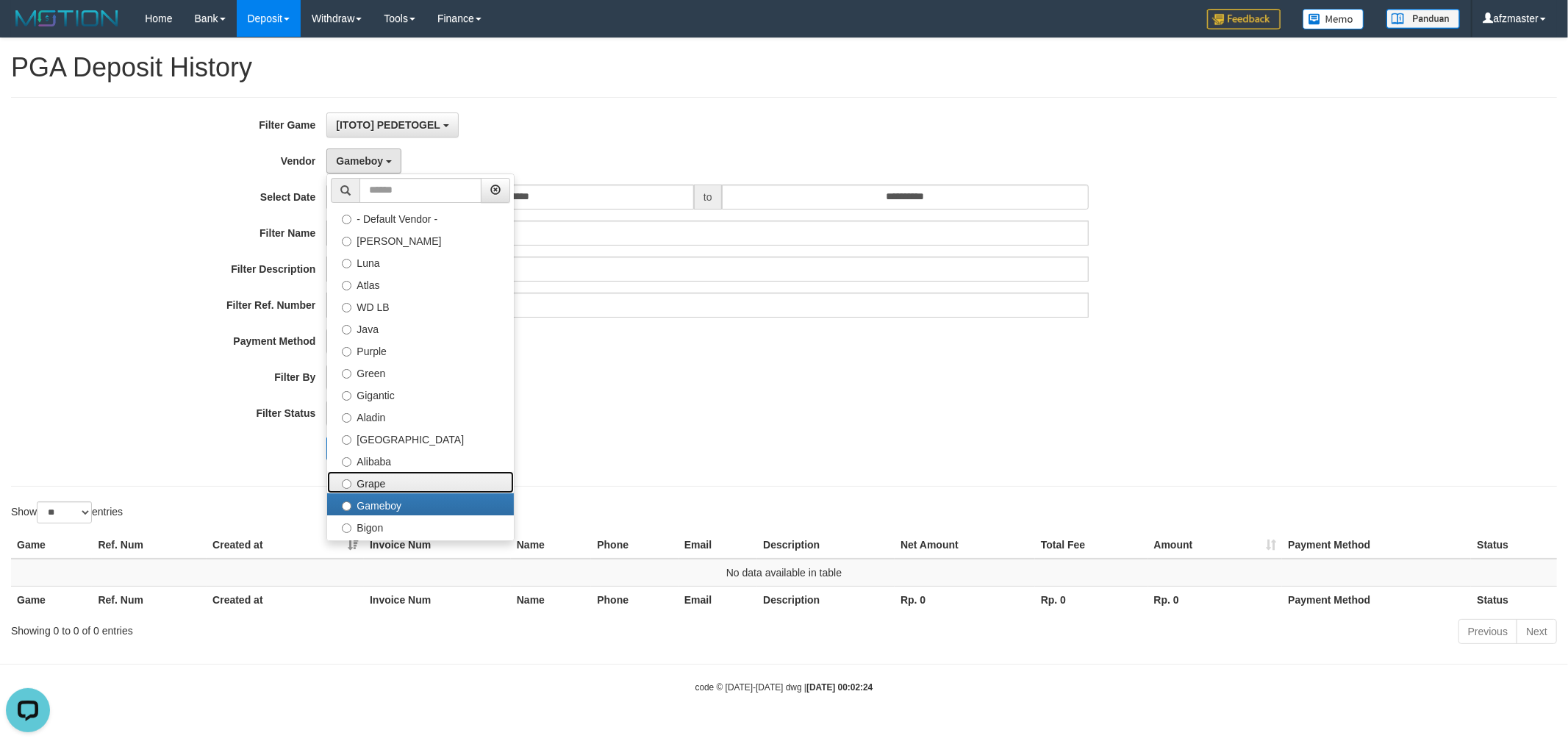
click at [386, 480] on label "Grape" at bounding box center [420, 482] width 187 height 22
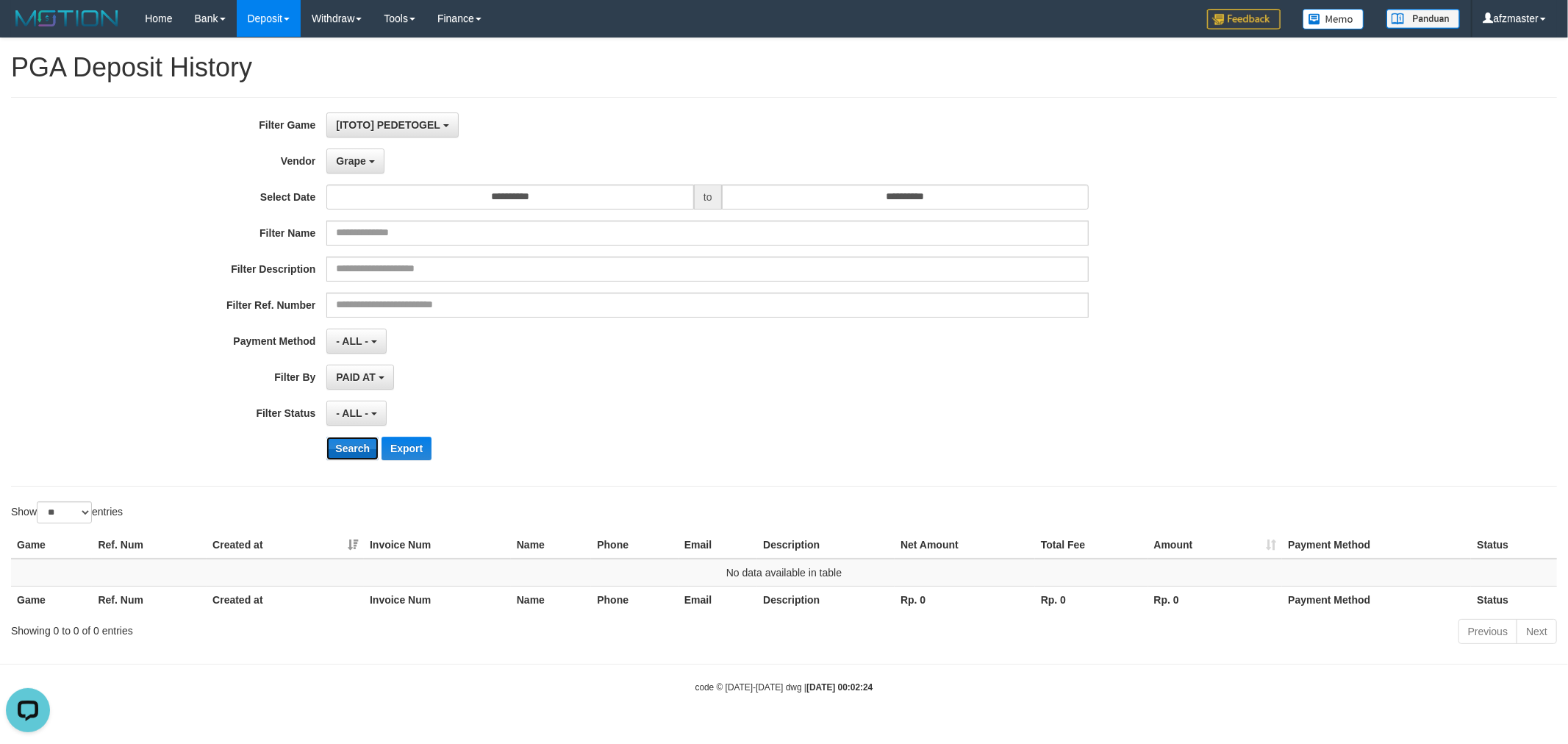
click at [355, 450] on button "Search" at bounding box center [352, 448] width 52 height 23
click at [356, 162] on span "Grape" at bounding box center [350, 161] width 29 height 12
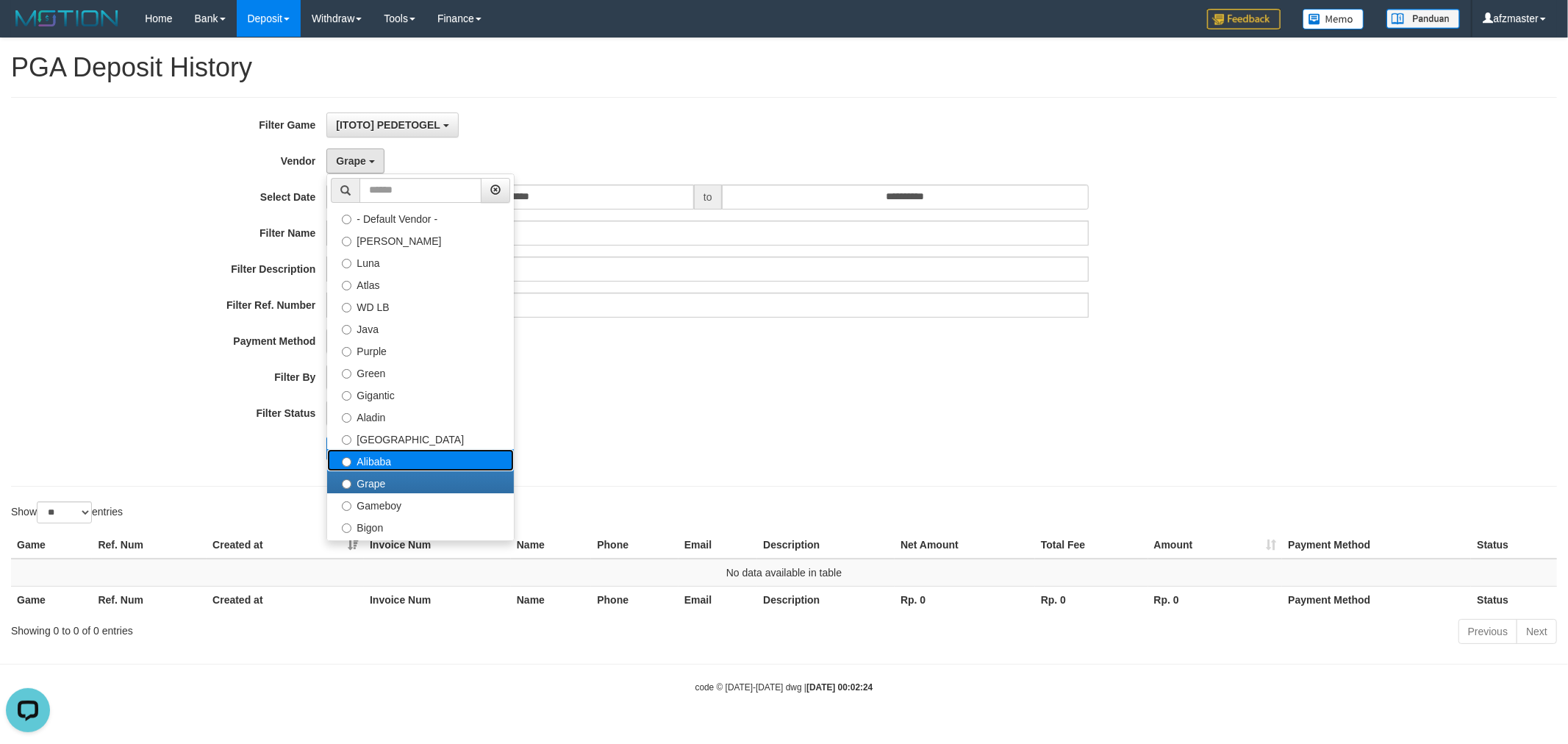
click at [370, 462] on label "Alibaba" at bounding box center [420, 460] width 187 height 22
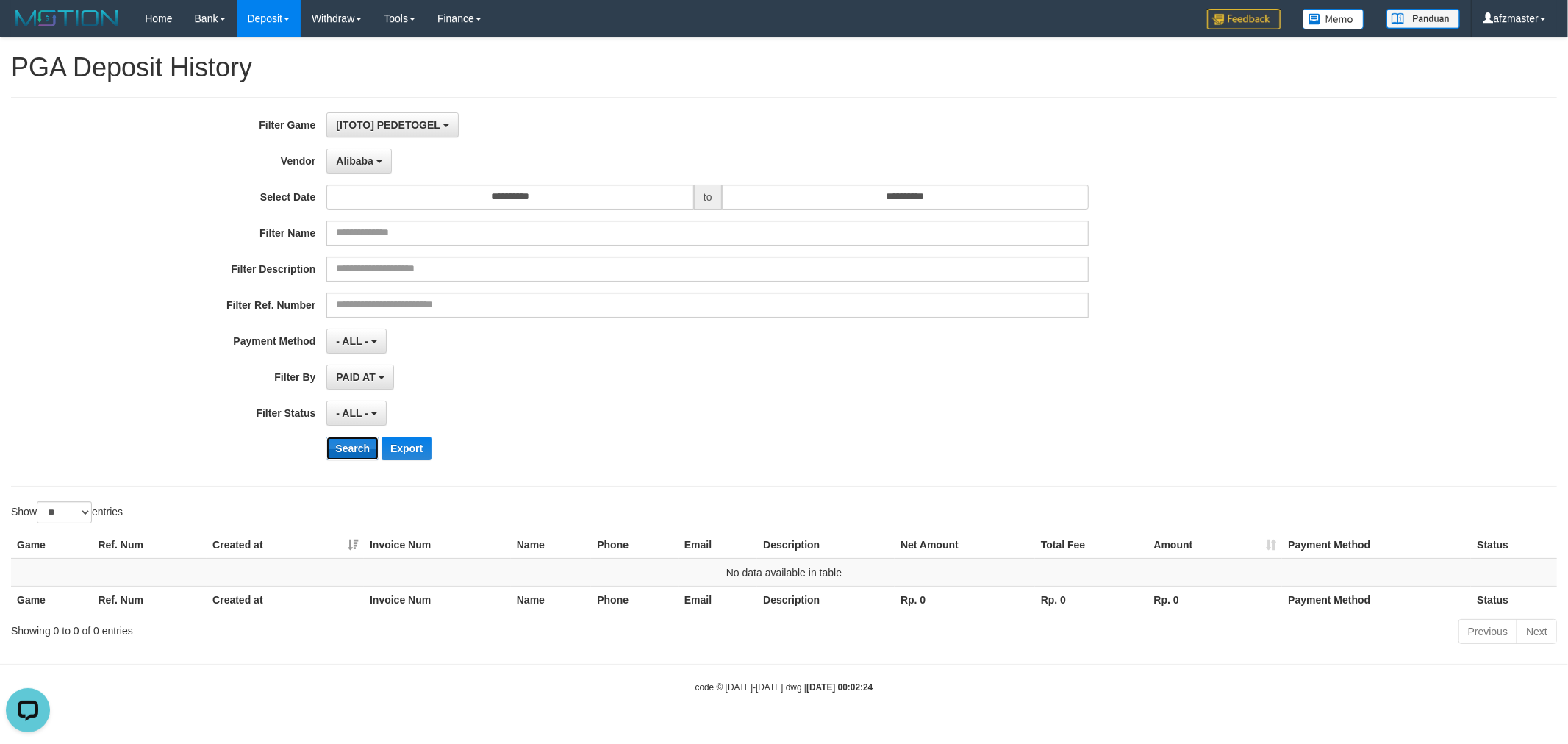
click at [351, 458] on button "Search" at bounding box center [352, 448] width 52 height 23
click at [367, 172] on button "Alibaba" at bounding box center [358, 161] width 64 height 25
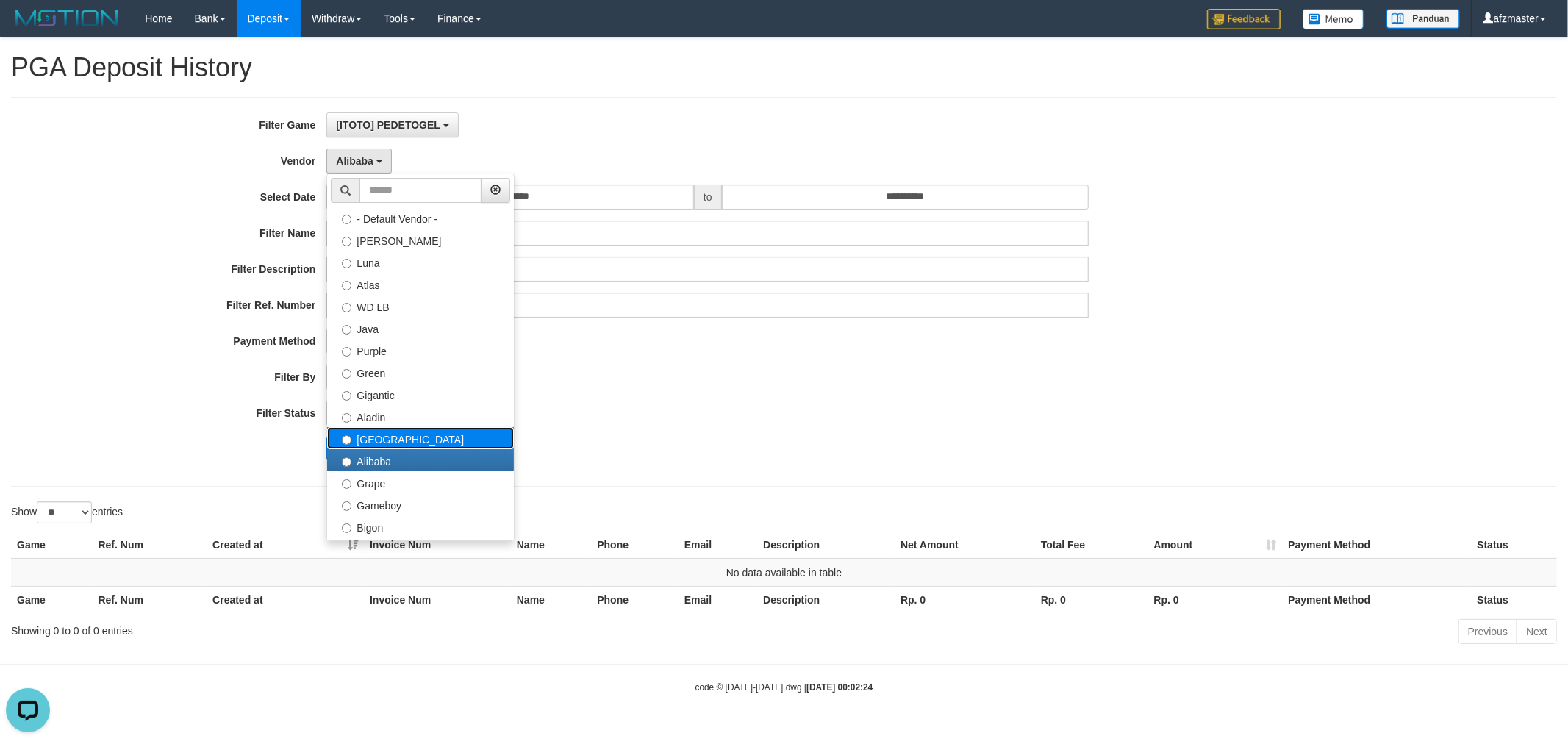
click at [368, 439] on label "[GEOGRAPHIC_DATA]" at bounding box center [420, 438] width 187 height 22
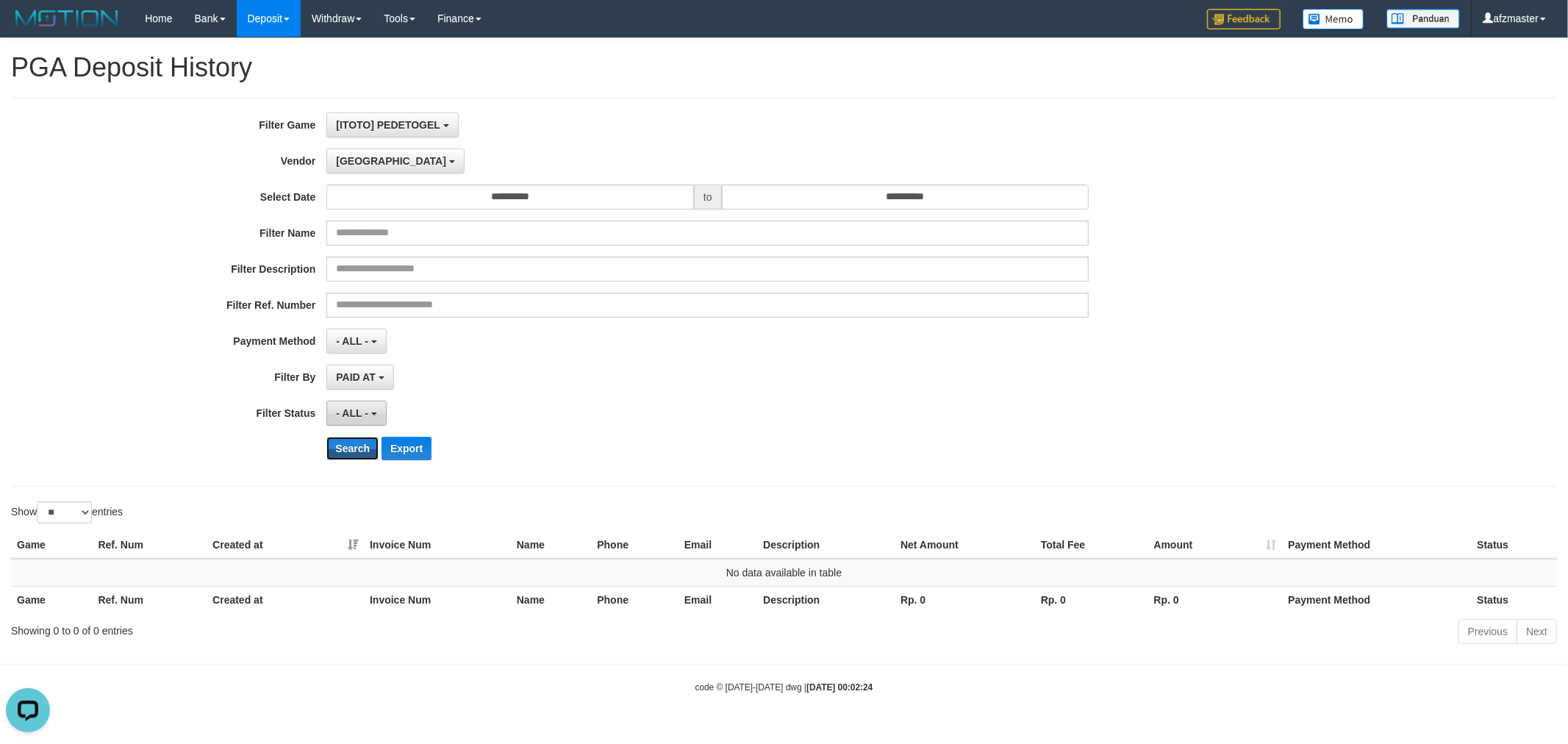
drag, startPoint x: 348, startPoint y: 450, endPoint x: 359, endPoint y: 407, distance: 44.4
click at [348, 450] on button "Search" at bounding box center [352, 448] width 52 height 23
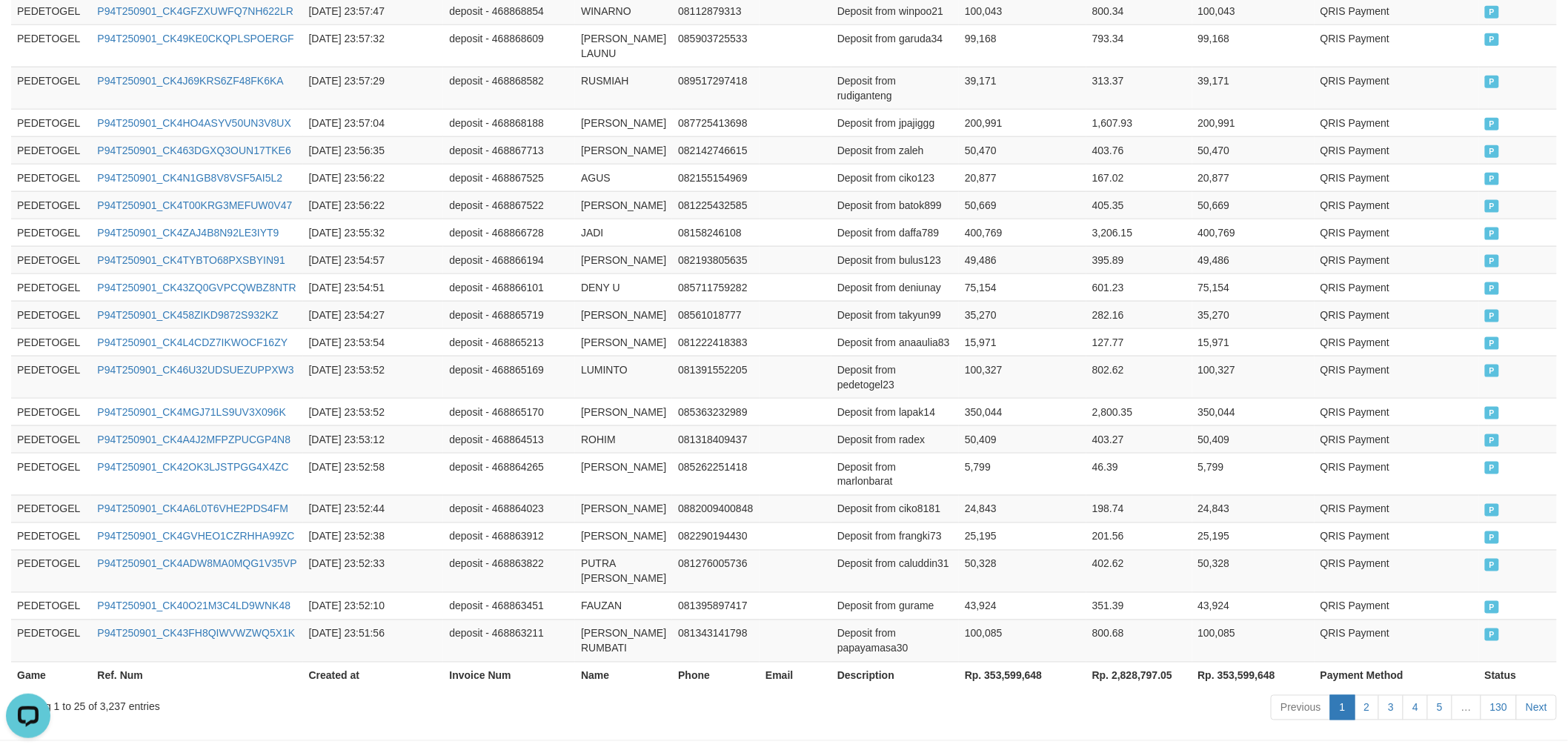
scroll to position [258, 0]
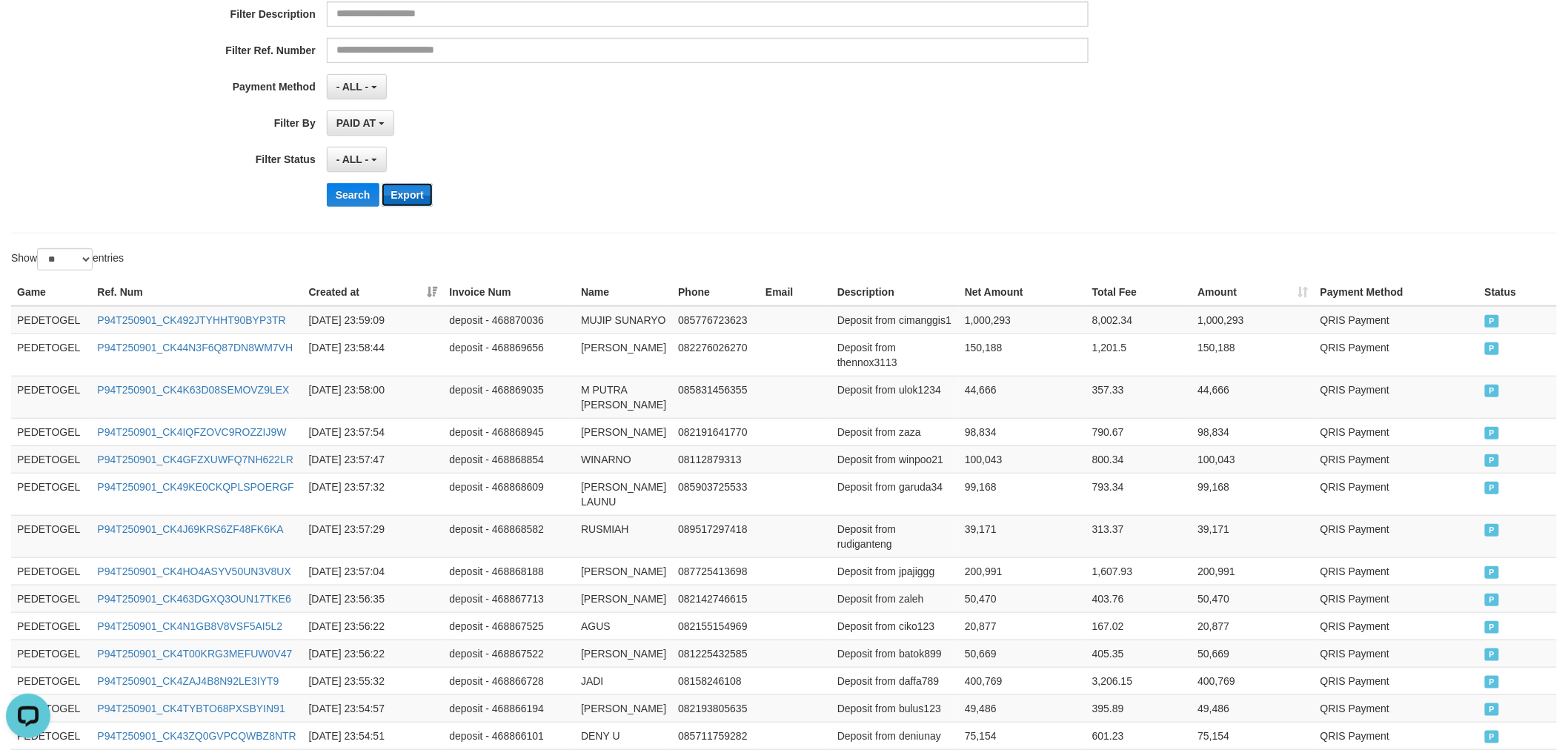
click at [411, 193] on button "Export" at bounding box center [407, 194] width 50 height 23
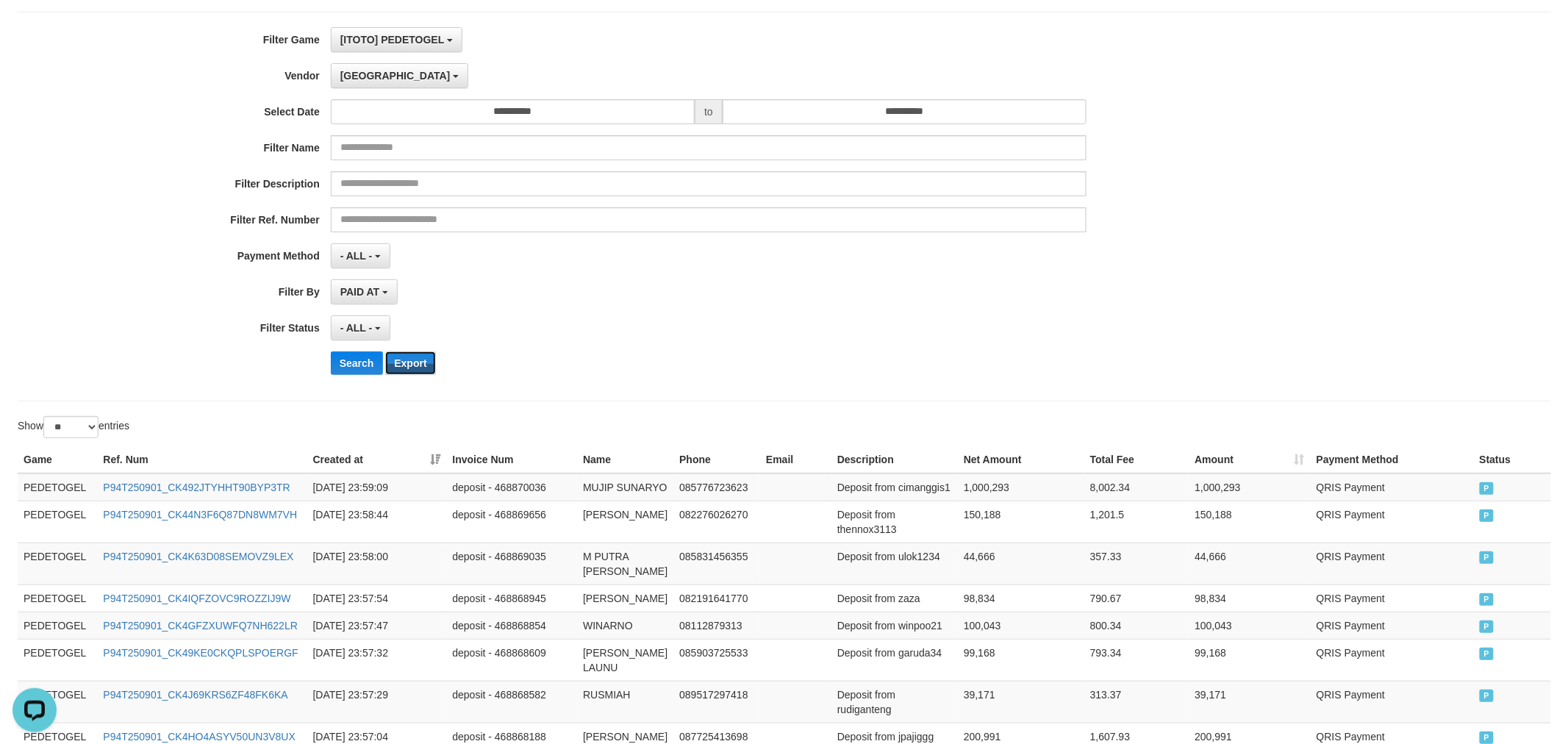
scroll to position [0, 0]
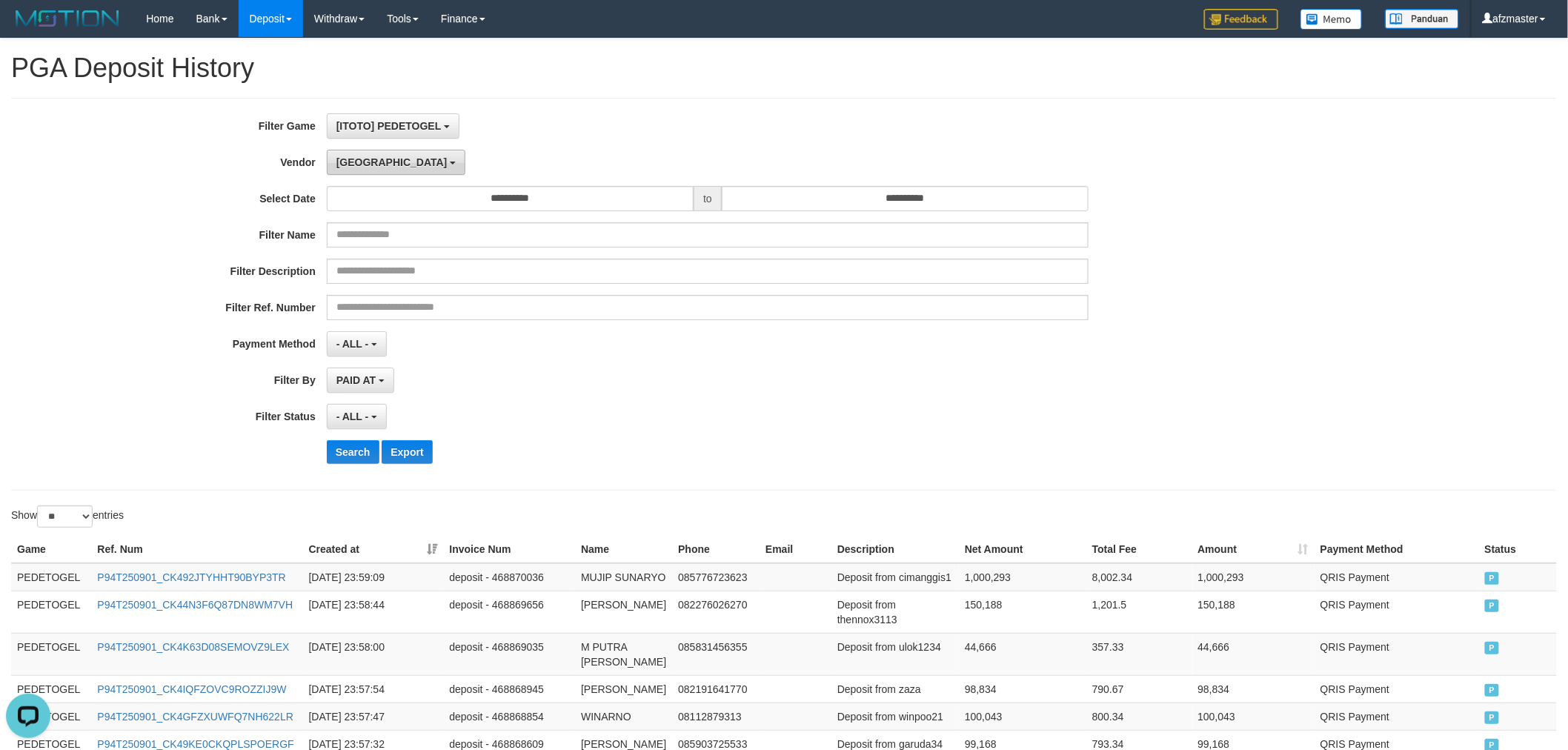
click at [360, 166] on span "[GEOGRAPHIC_DATA]" at bounding box center [392, 162] width 111 height 12
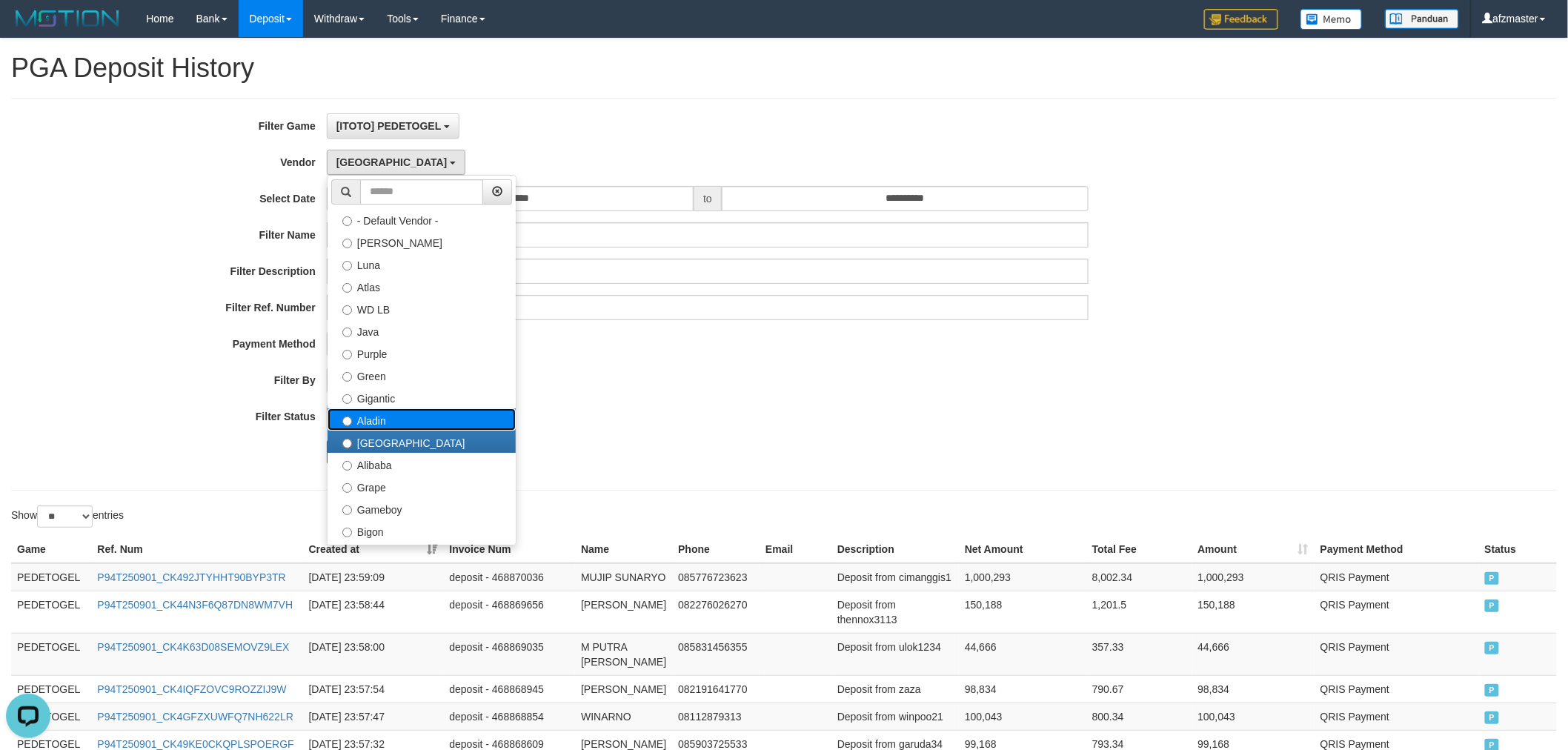
click at [401, 420] on label "Aladin" at bounding box center [421, 419] width 188 height 23
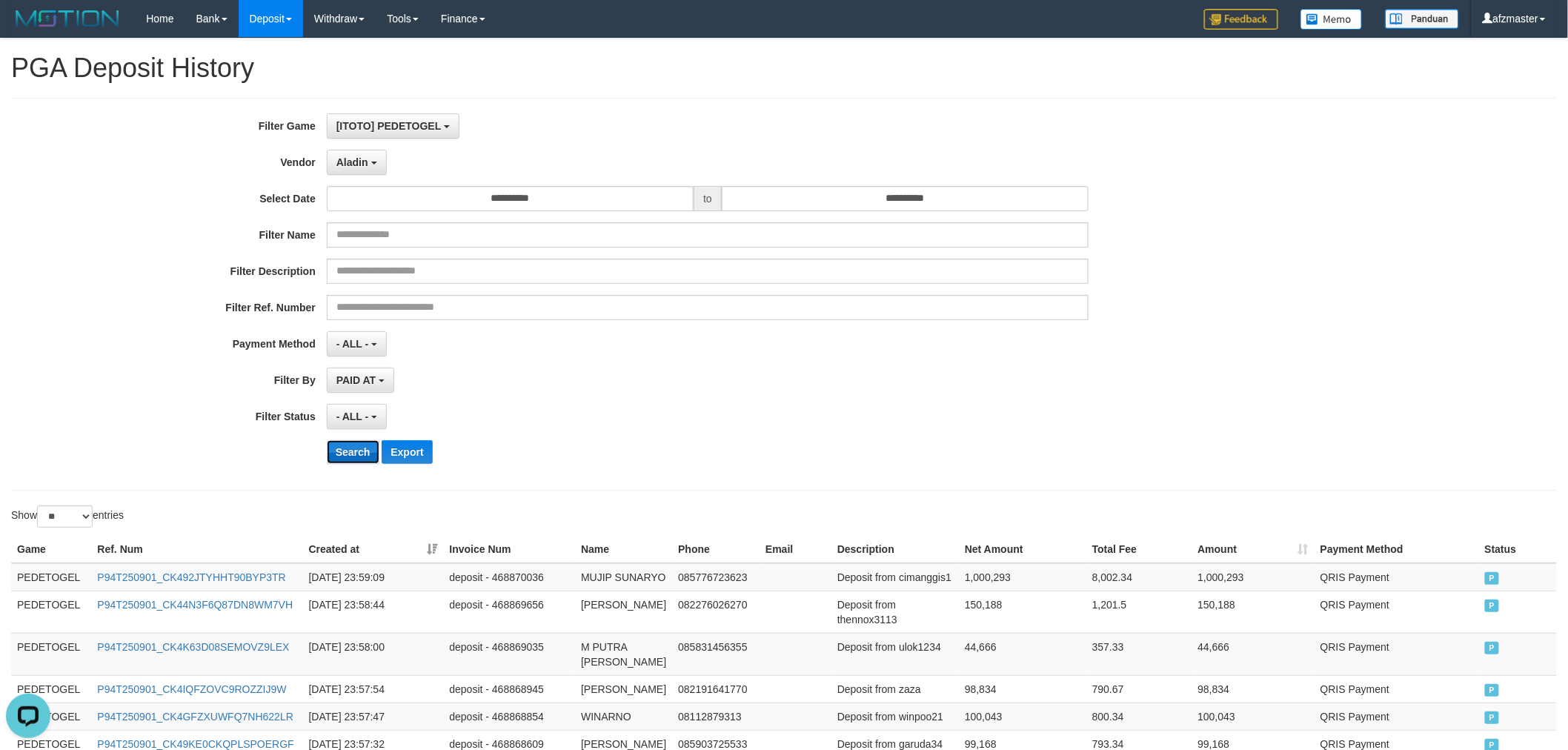
click at [350, 450] on button "Search" at bounding box center [353, 452] width 52 height 23
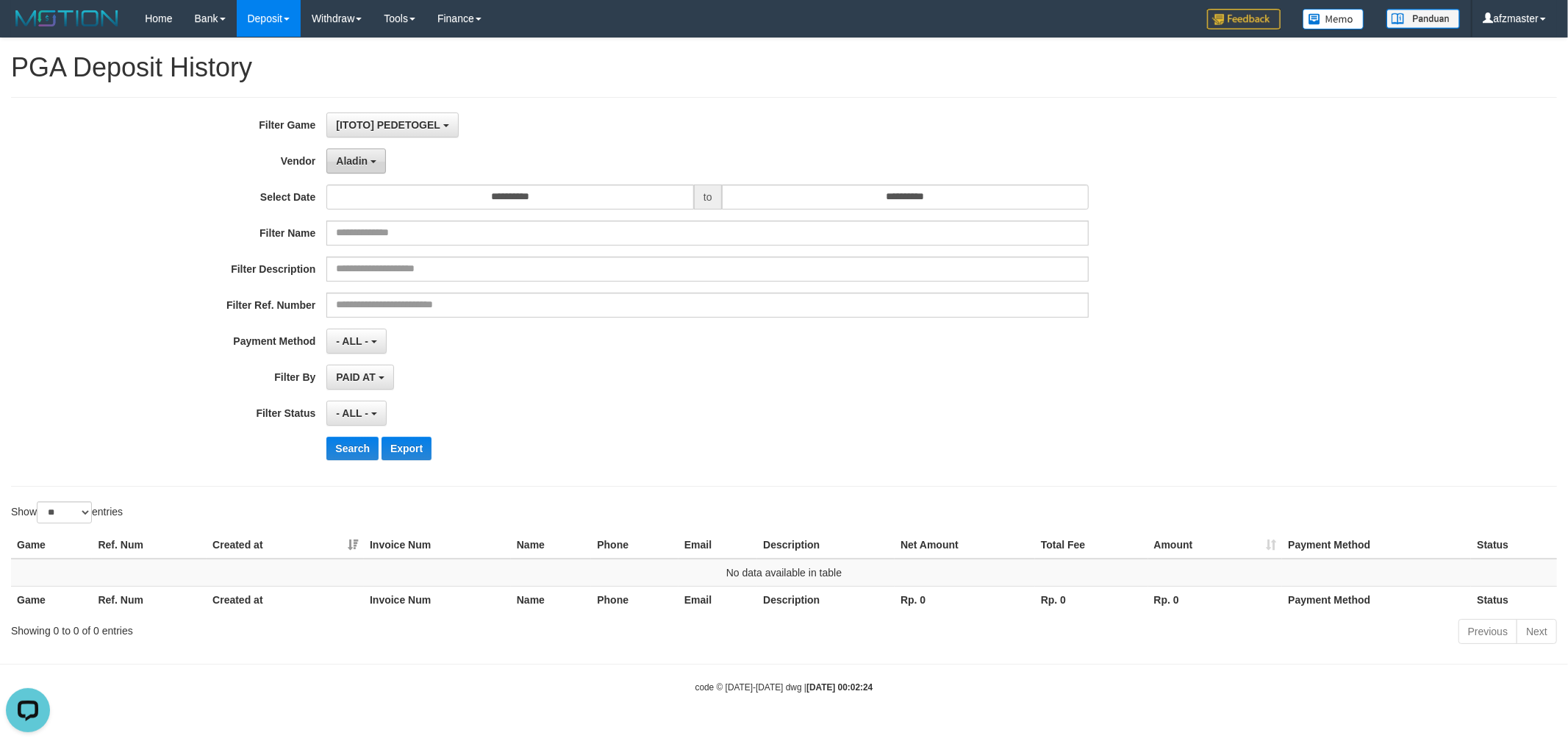
click at [364, 164] on span "Aladin" at bounding box center [351, 161] width 31 height 12
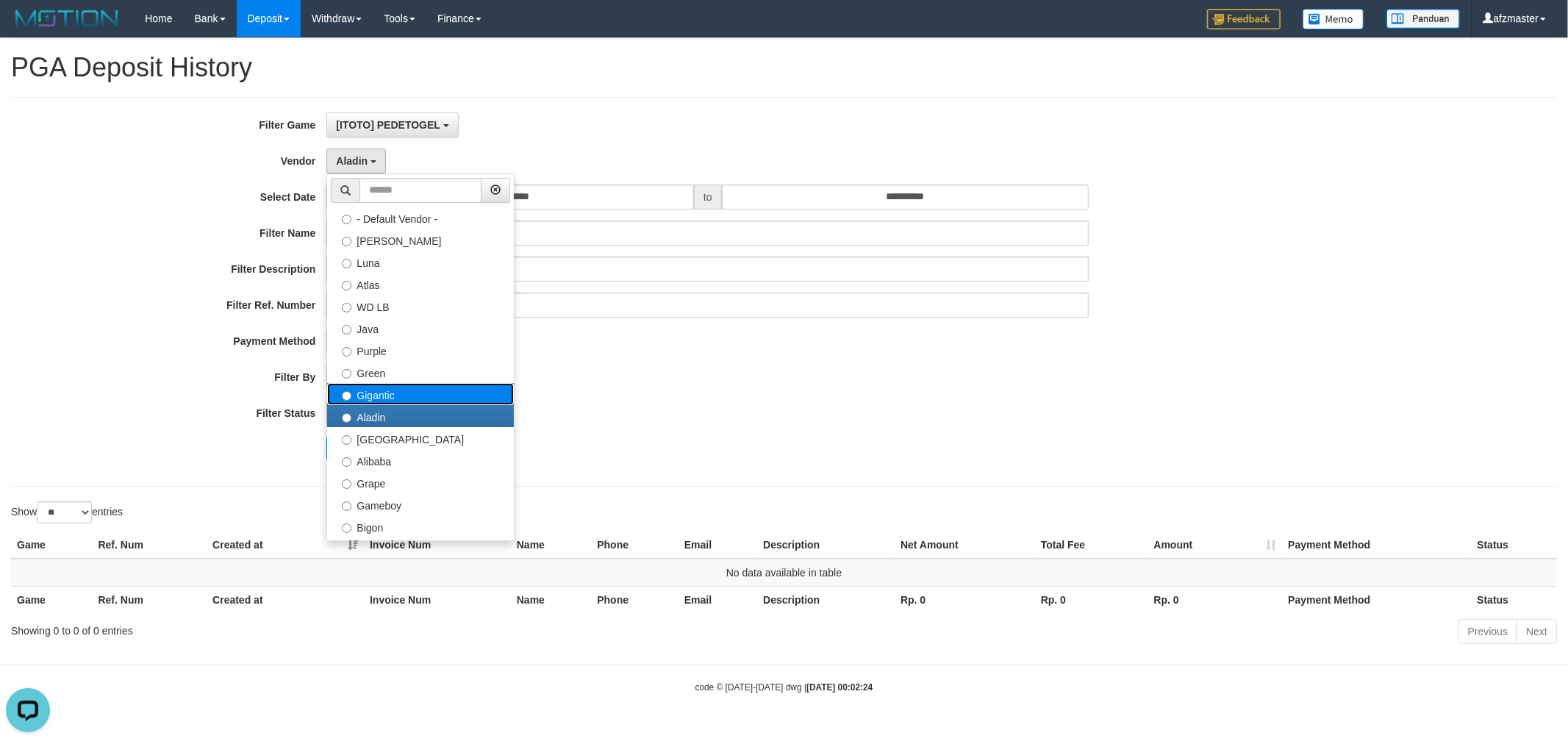
click at [380, 389] on label "Gigantic" at bounding box center [420, 394] width 187 height 22
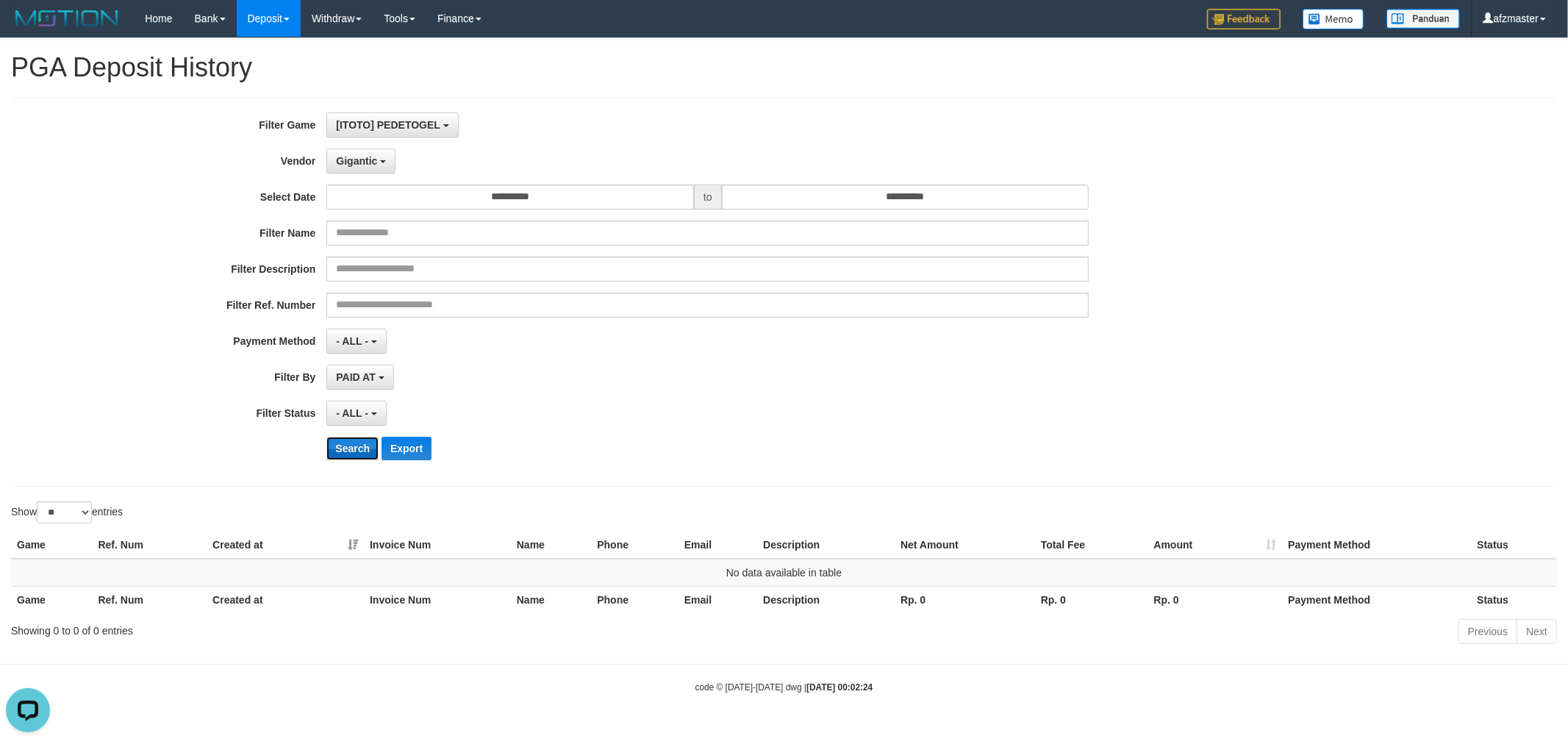
click at [341, 442] on button "Search" at bounding box center [352, 448] width 52 height 23
click at [383, 158] on button "Gigantic" at bounding box center [360, 161] width 69 height 25
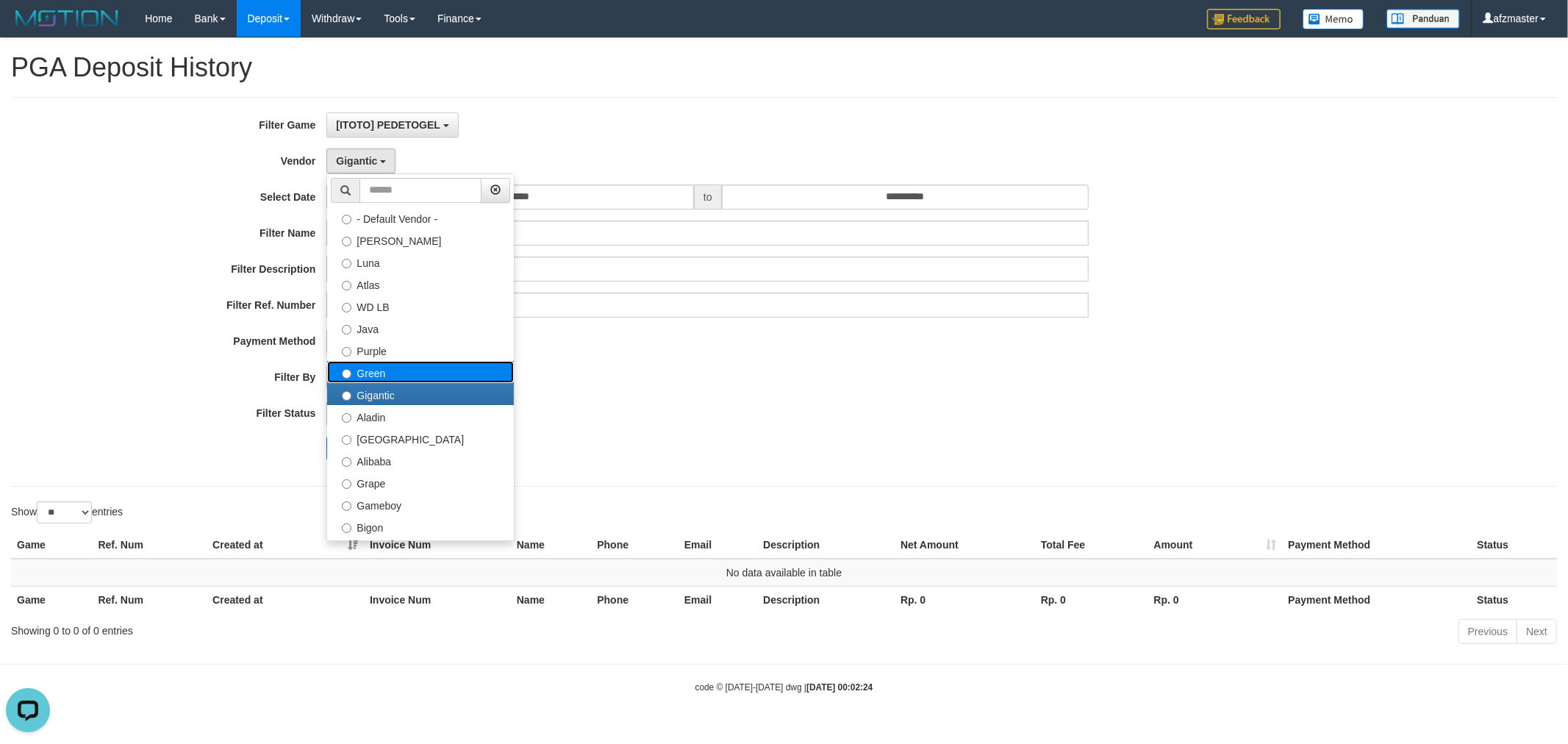
click at [398, 371] on label "Green" at bounding box center [420, 372] width 187 height 22
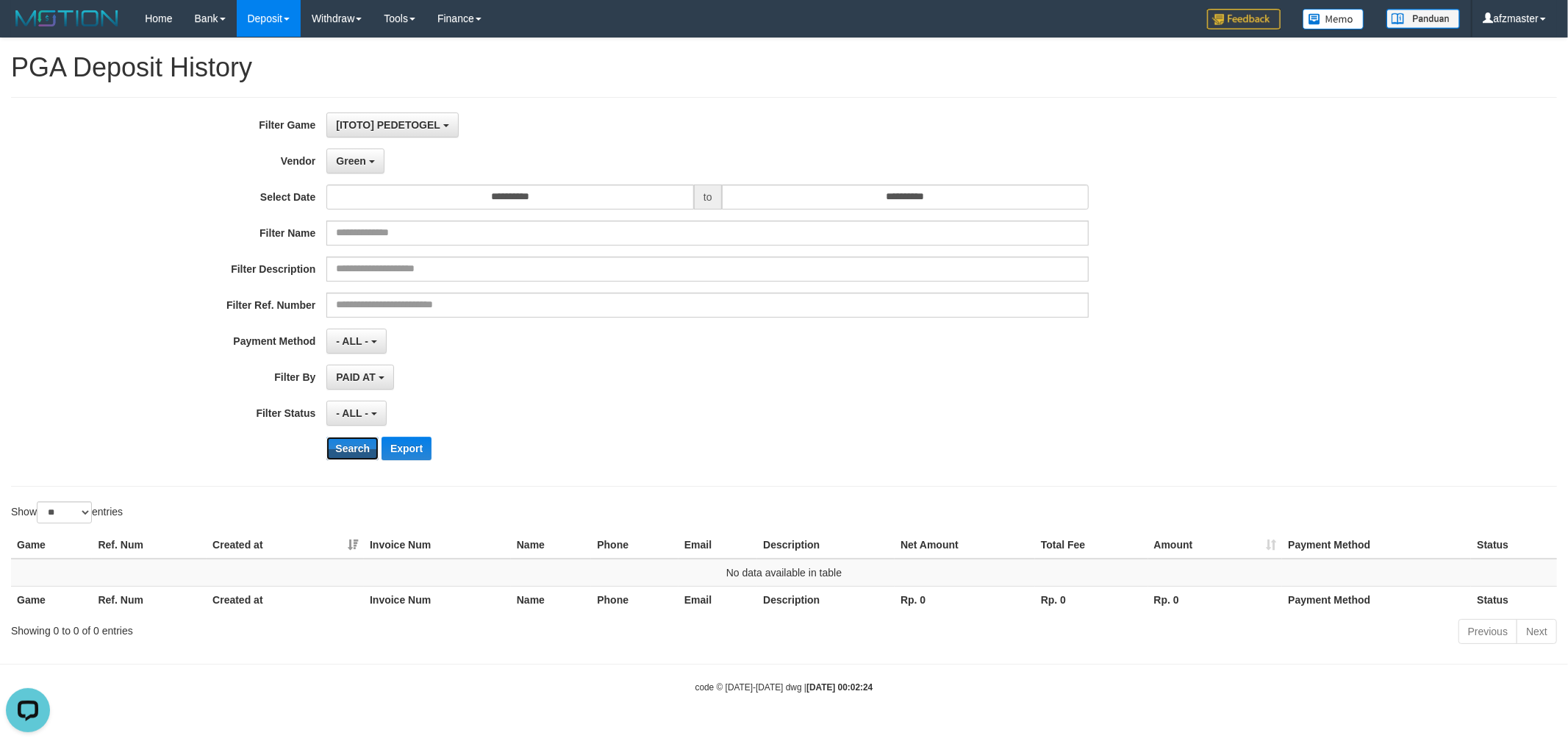
drag, startPoint x: 346, startPoint y: 445, endPoint x: 361, endPoint y: 294, distance: 151.7
click at [343, 445] on button "Search" at bounding box center [352, 448] width 52 height 23
click at [368, 172] on button "Green" at bounding box center [355, 161] width 57 height 25
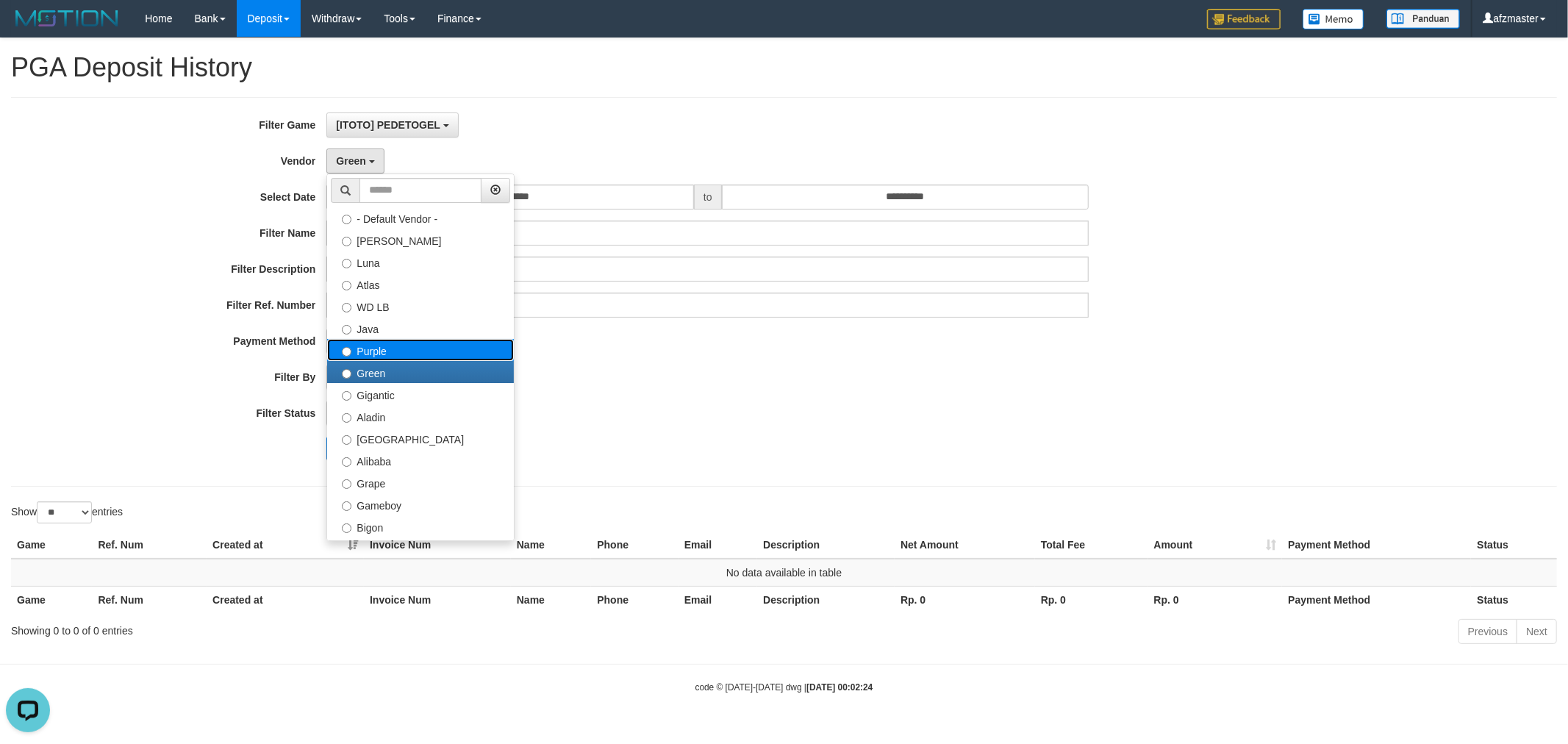
click at [383, 354] on label "Purple" at bounding box center [420, 349] width 187 height 22
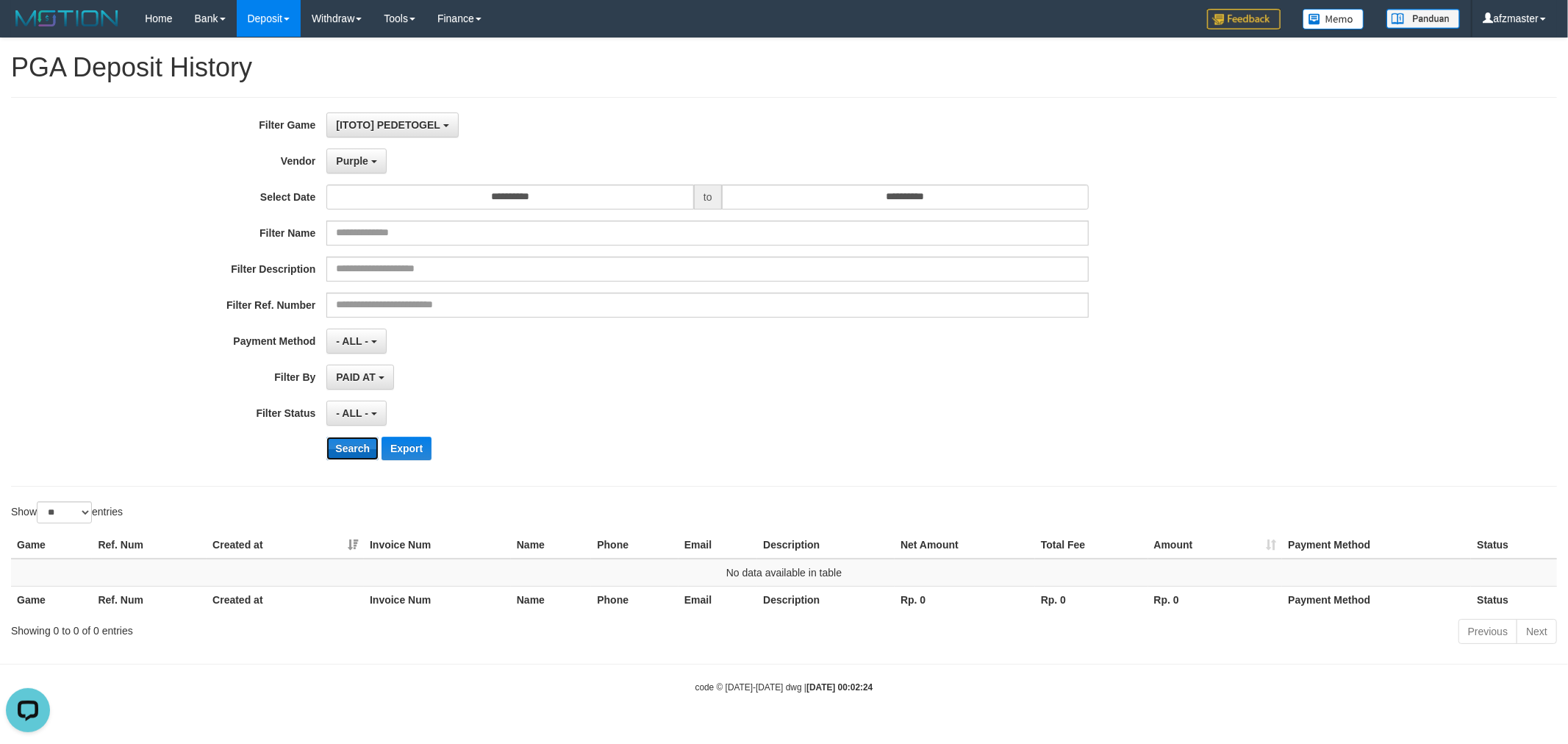
click at [342, 452] on button "Search" at bounding box center [352, 448] width 52 height 23
click at [373, 169] on button "Purple" at bounding box center [356, 161] width 60 height 25
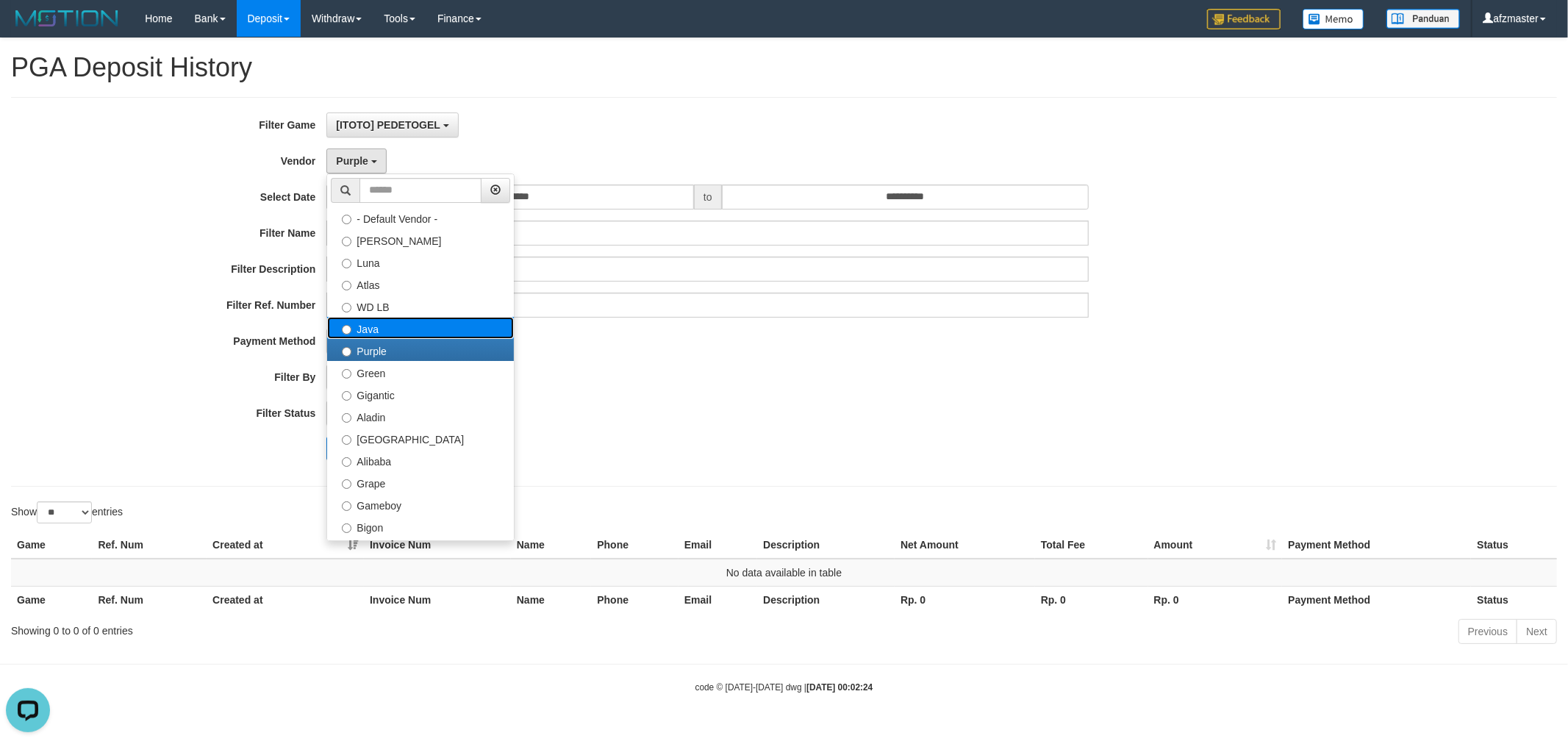
click at [400, 327] on label "Java" at bounding box center [420, 328] width 187 height 22
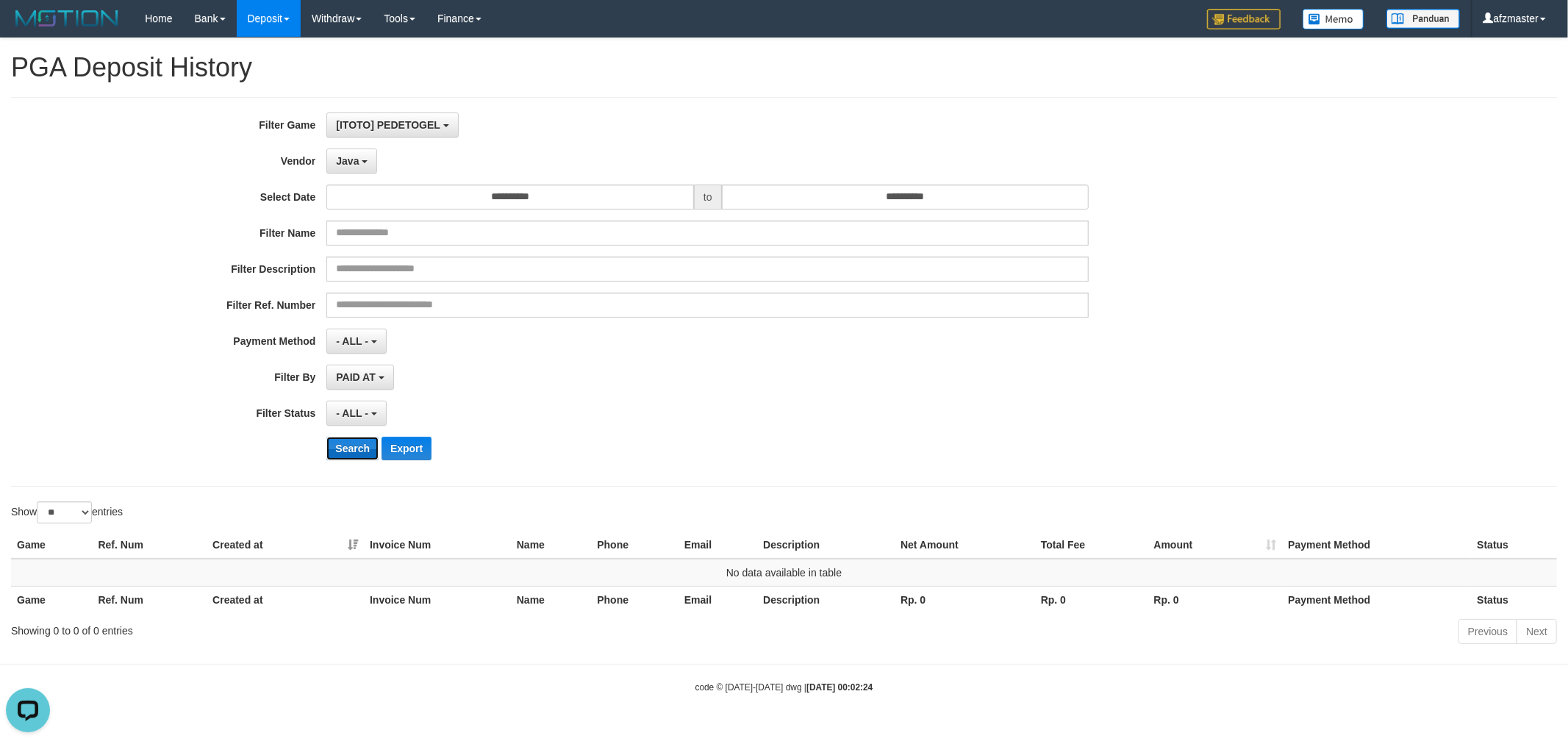
click at [347, 441] on button "Search" at bounding box center [352, 448] width 52 height 23
click at [362, 164] on button "Java" at bounding box center [351, 161] width 51 height 25
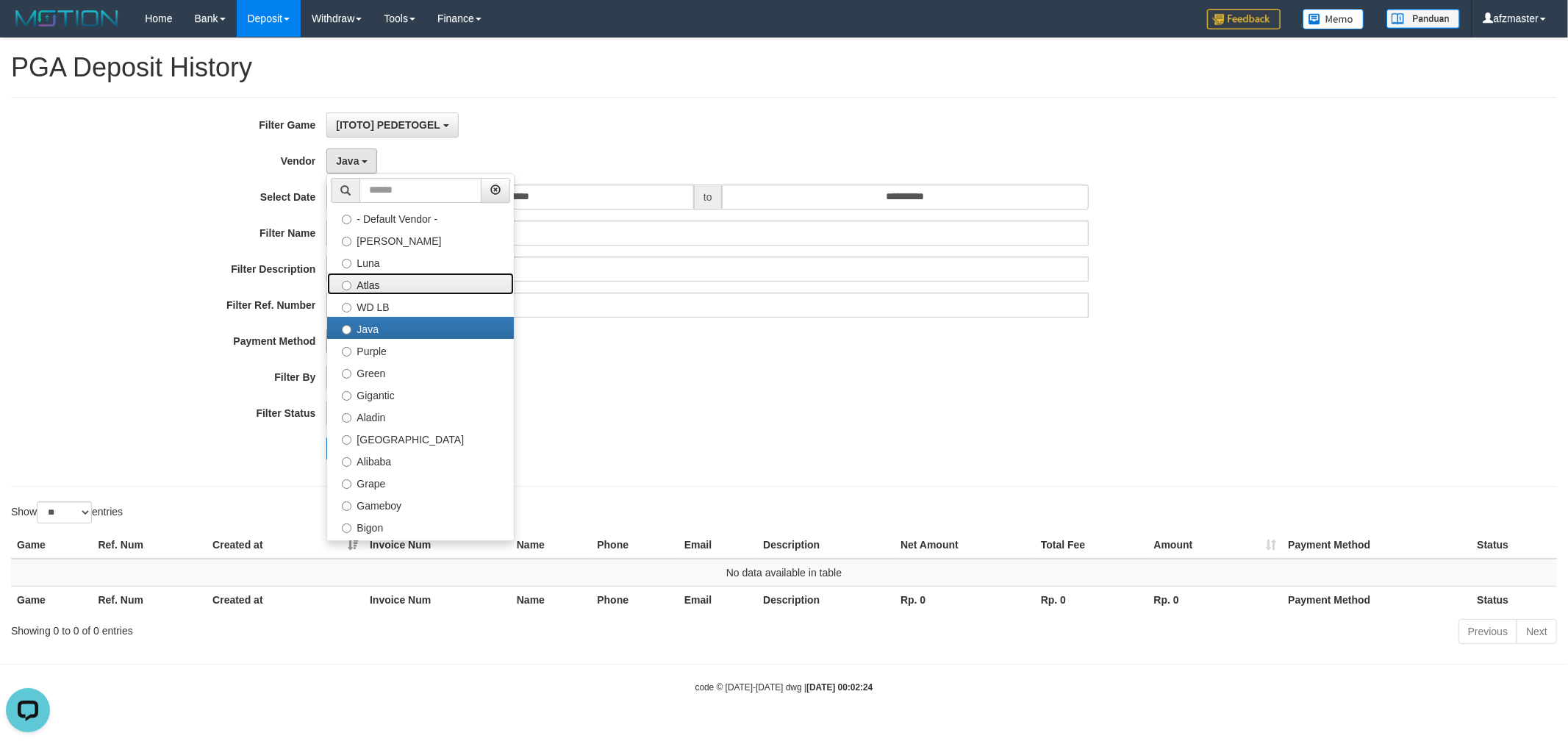
drag, startPoint x: 377, startPoint y: 276, endPoint x: 372, endPoint y: 330, distance: 54.2
click at [377, 275] on label "Atlas" at bounding box center [420, 283] width 187 height 22
select select "**********"
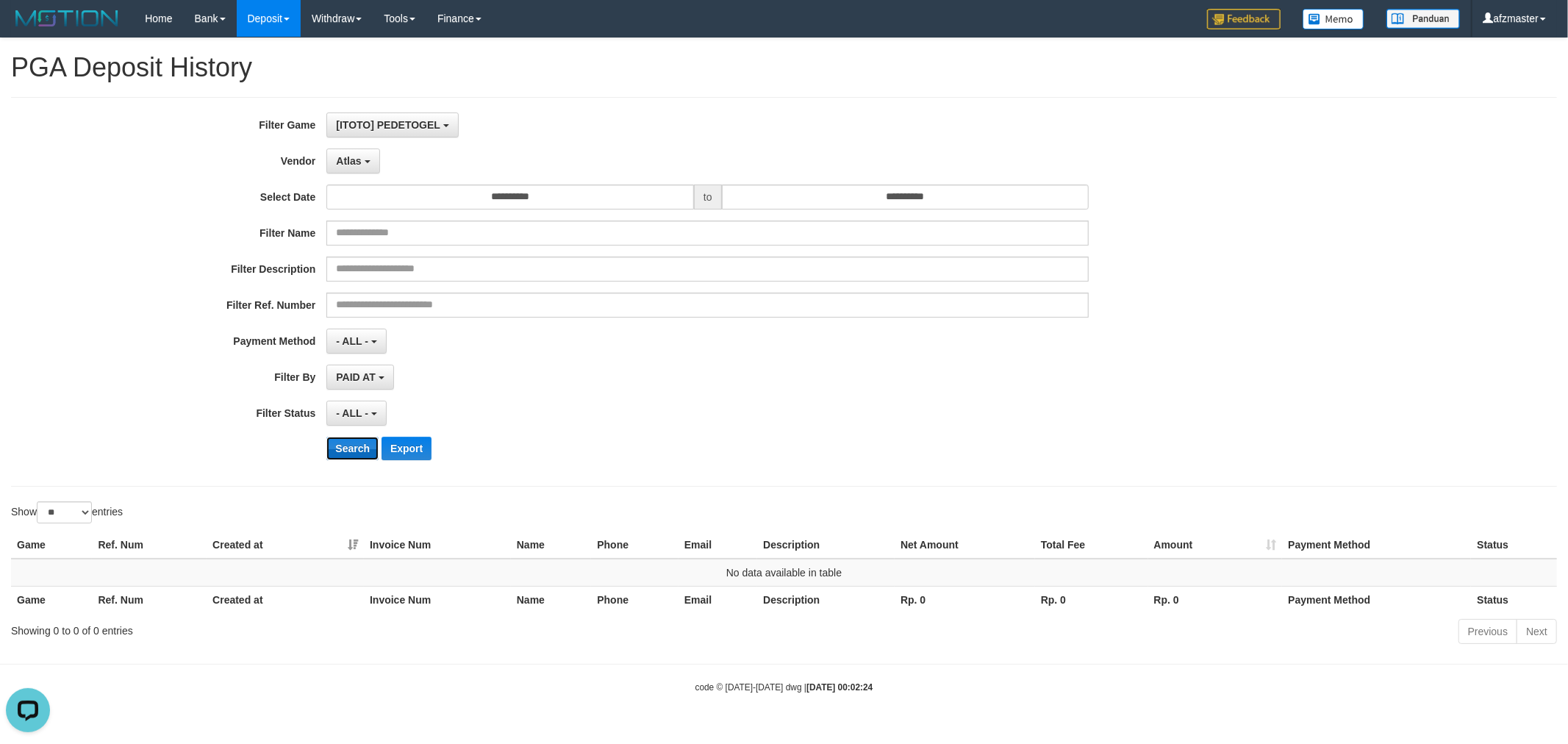
click at [341, 442] on button "Search" at bounding box center [352, 448] width 52 height 23
click at [353, 164] on span "Atlas" at bounding box center [348, 161] width 25 height 12
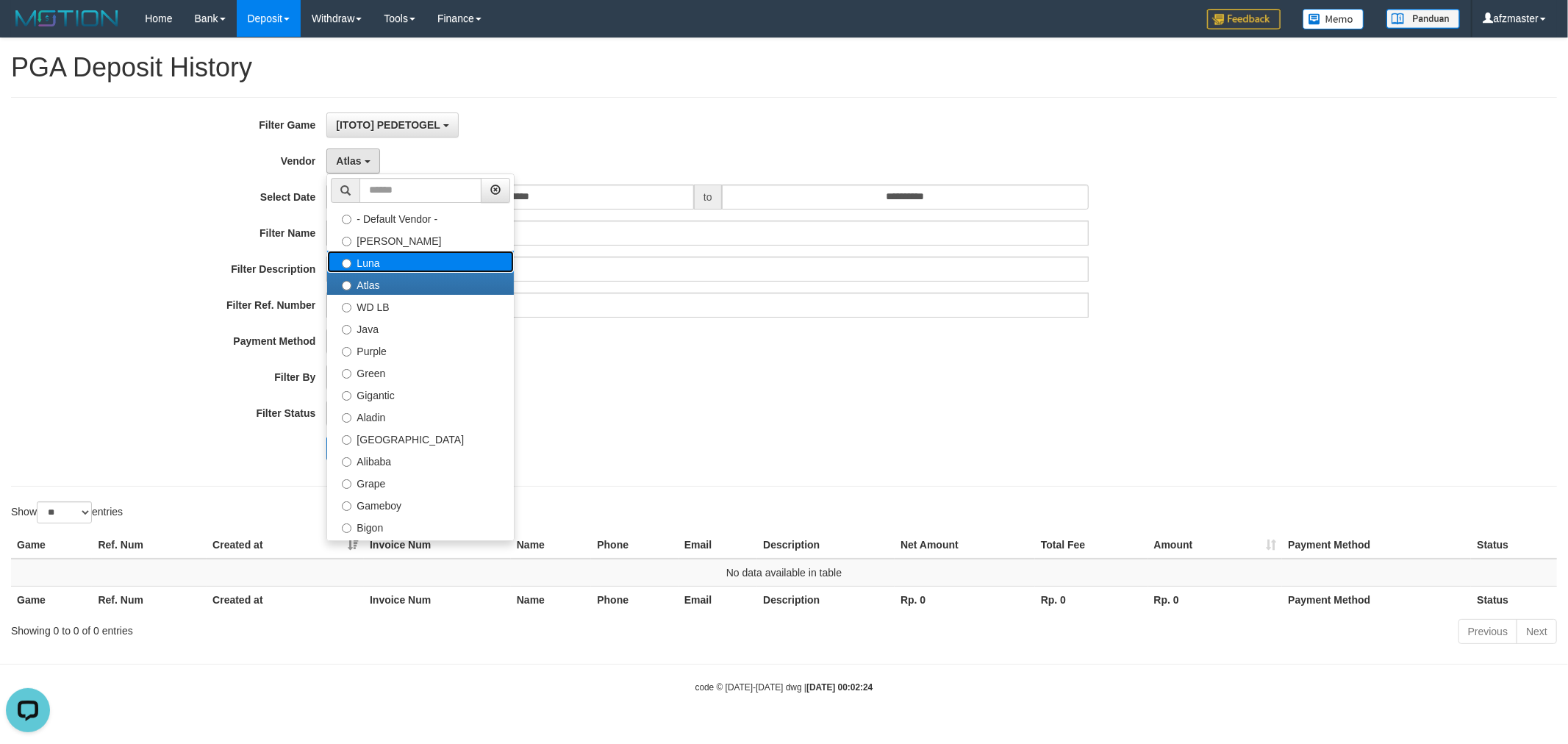
click at [384, 264] on label "Luna" at bounding box center [420, 262] width 187 height 22
select select "**********"
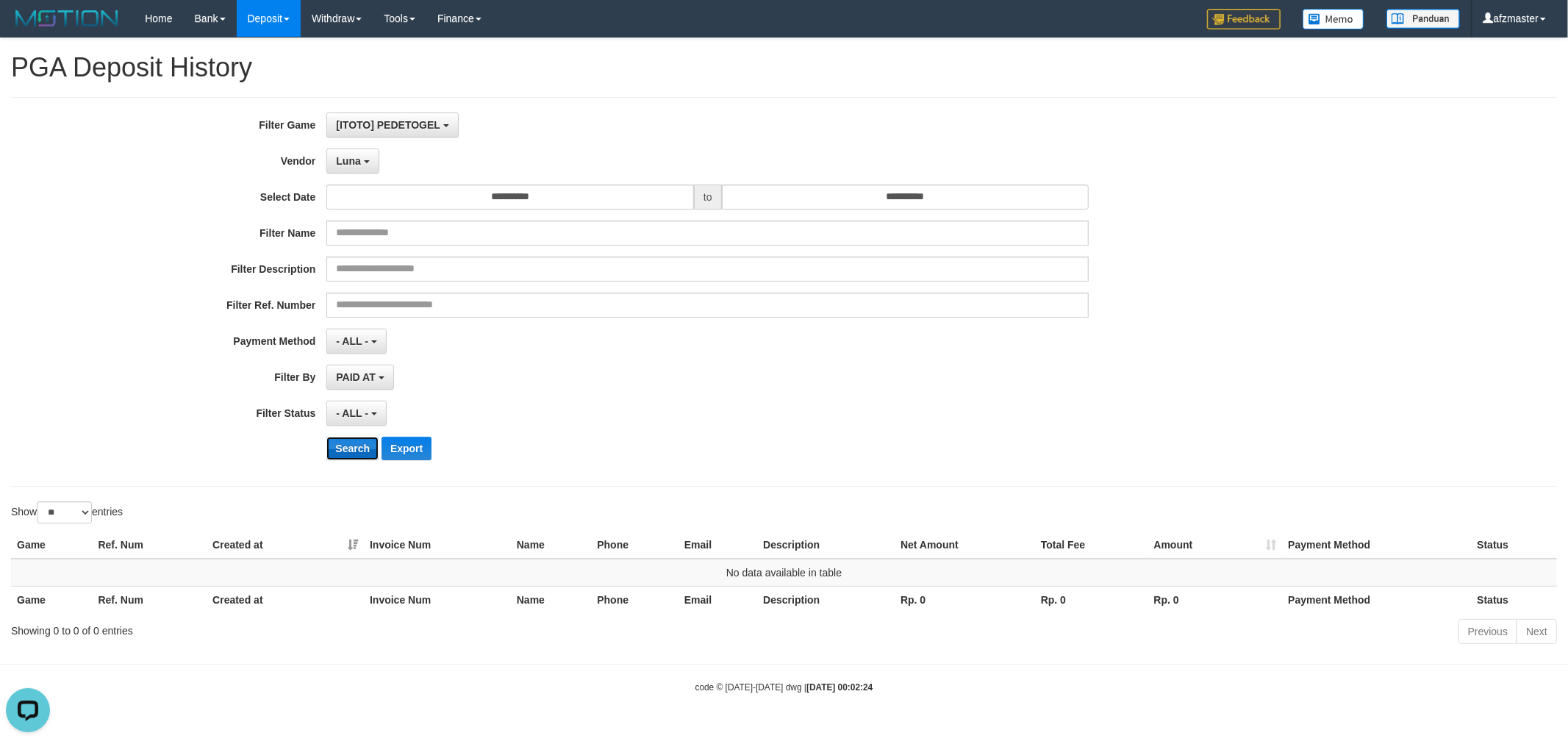
click at [334, 450] on button "Search" at bounding box center [352, 448] width 52 height 23
click at [357, 159] on span "Luna" at bounding box center [348, 161] width 24 height 12
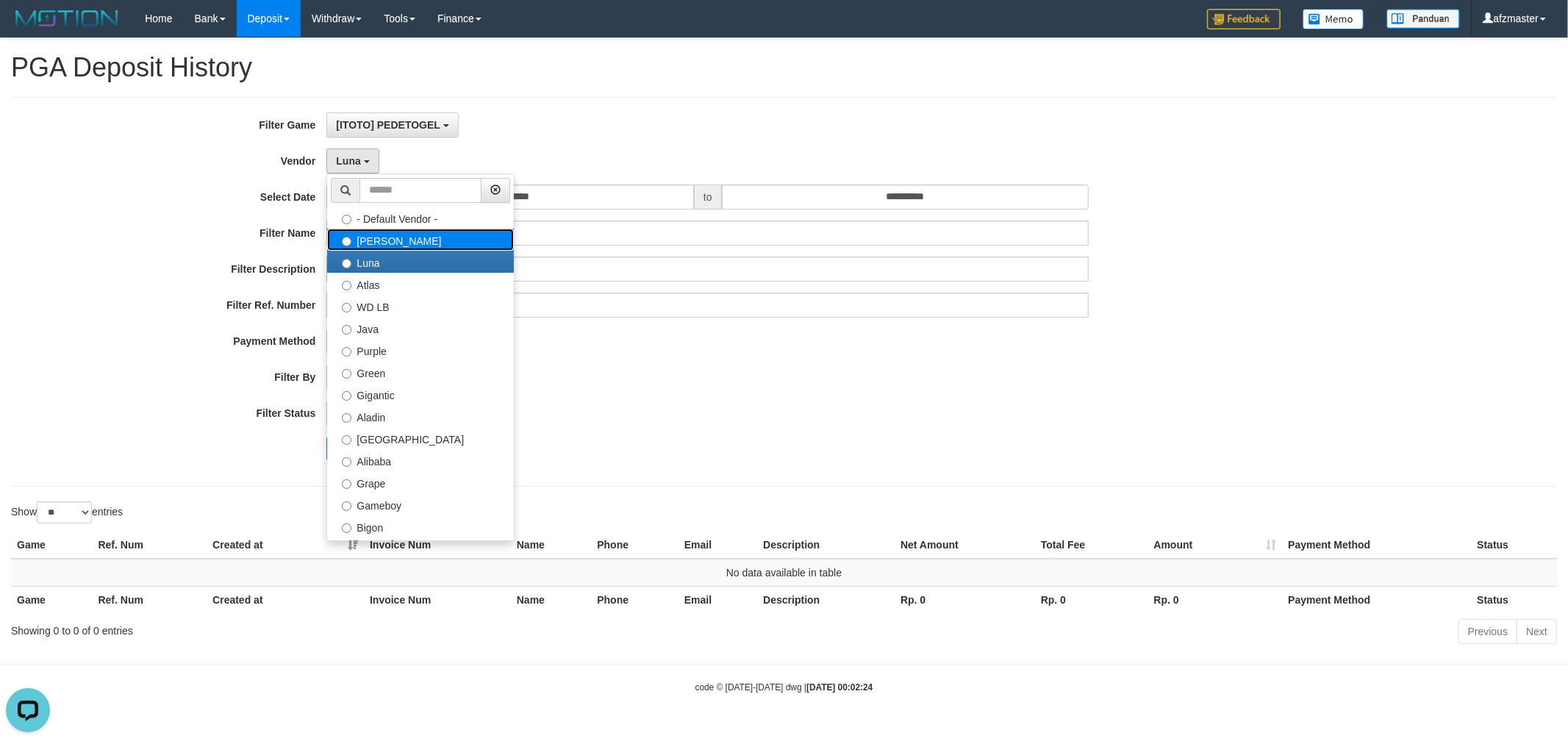
click at [380, 245] on label "[PERSON_NAME]" at bounding box center [420, 239] width 187 height 22
select select "**********"
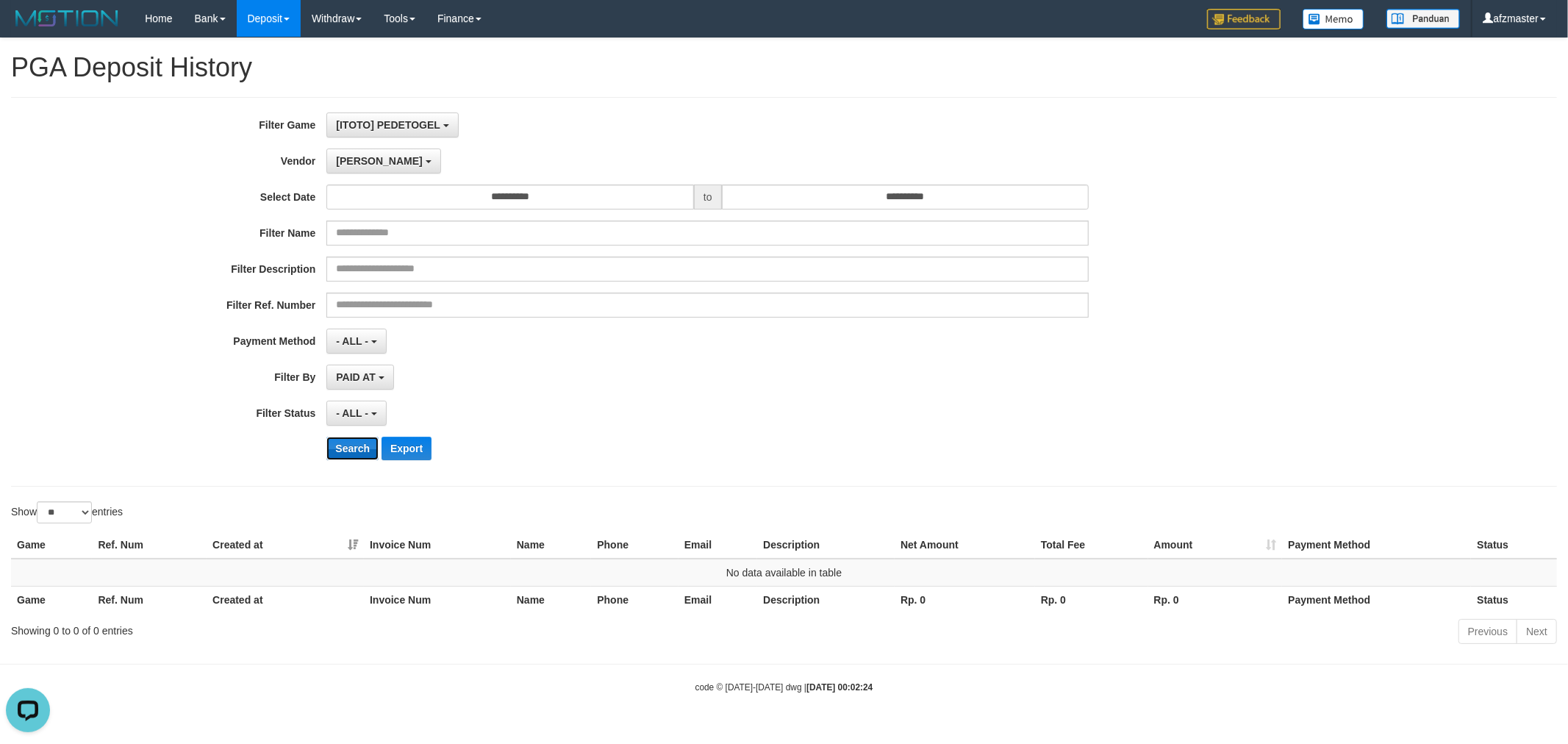
click at [351, 457] on button "Search" at bounding box center [352, 448] width 52 height 23
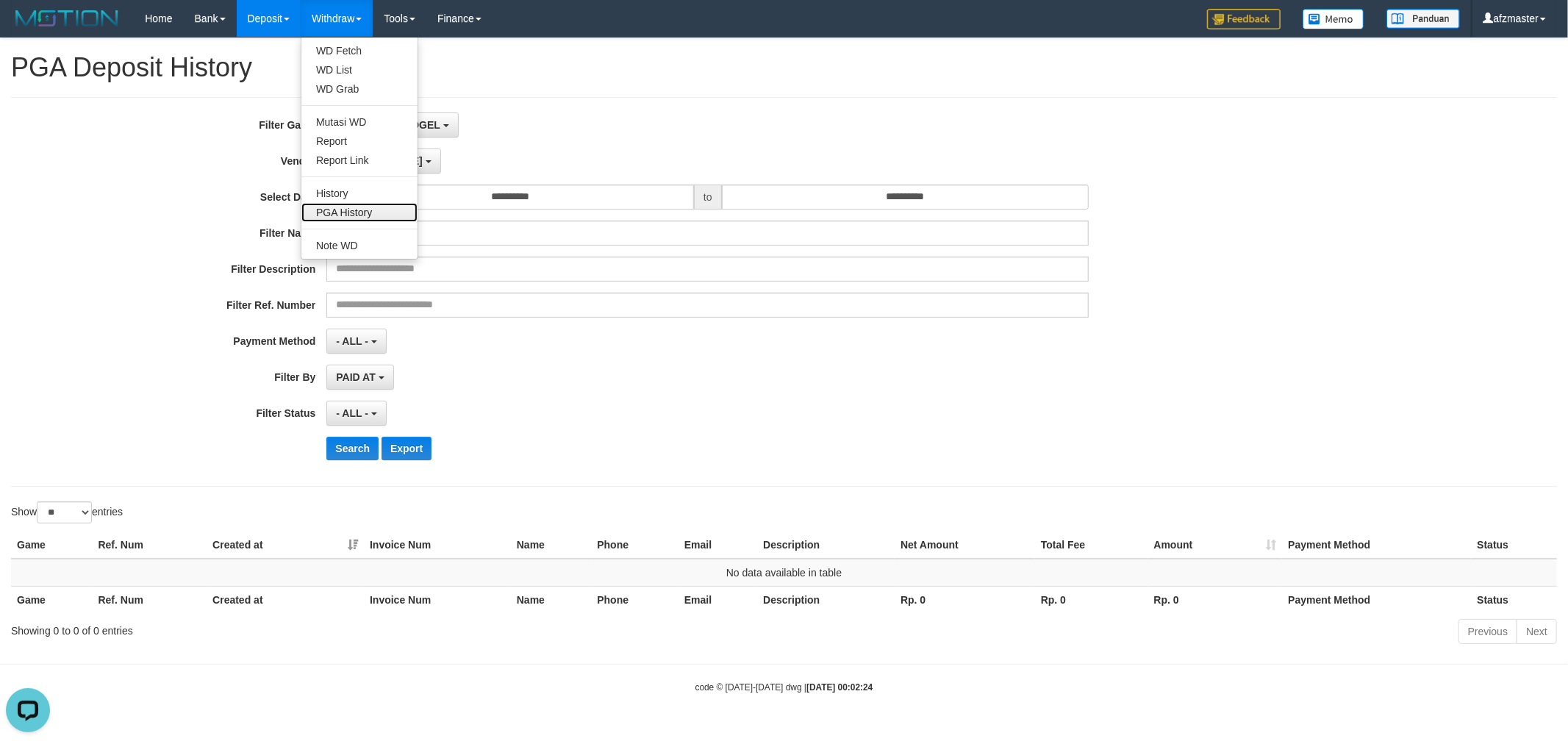
click at [355, 207] on link "PGA History" at bounding box center [359, 212] width 116 height 19
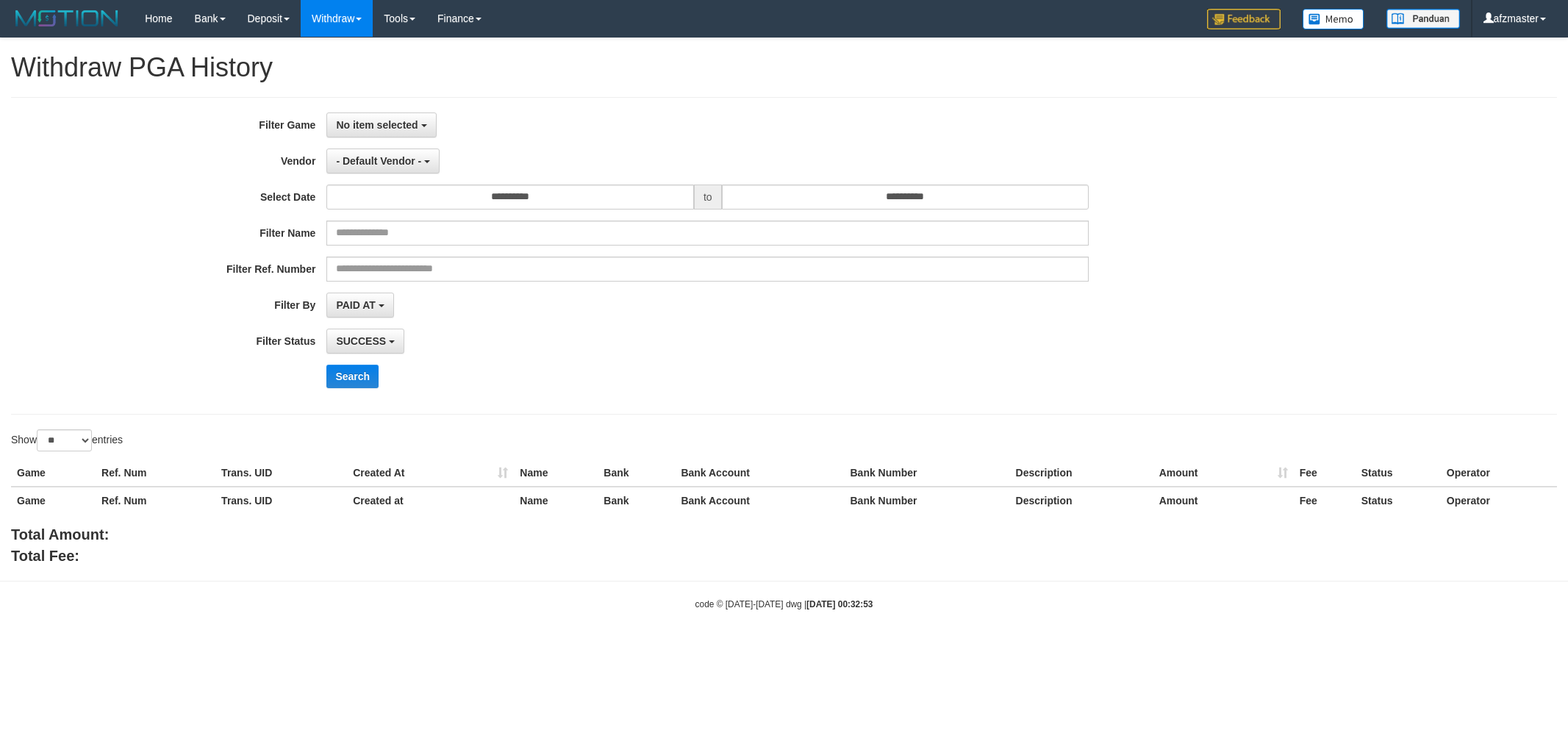
select select
select select "**"
click at [401, 121] on span "No item selected" at bounding box center [376, 124] width 81 height 12
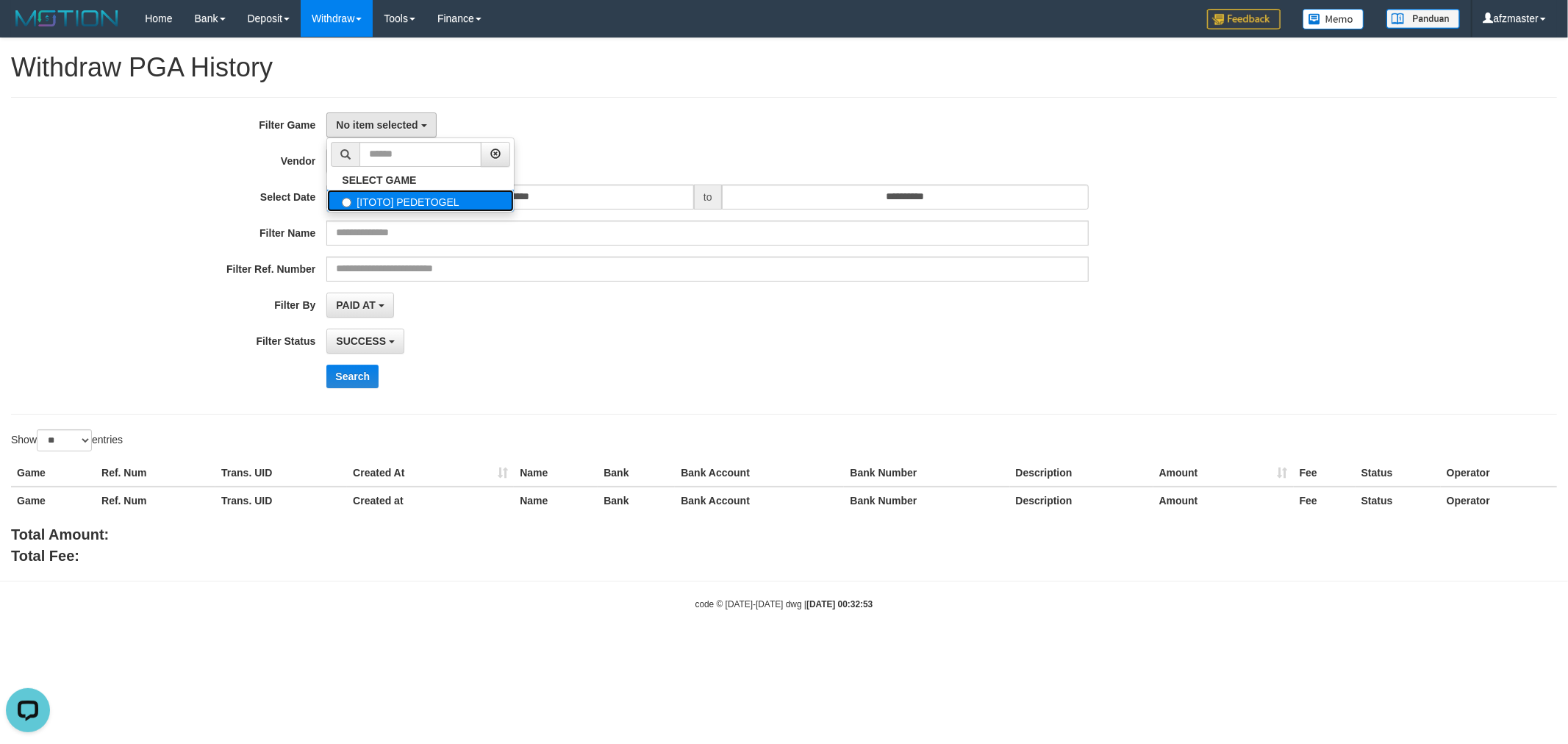
click at [442, 205] on label "[ITOTO] PEDETOGEL" at bounding box center [420, 200] width 187 height 22
select select "***"
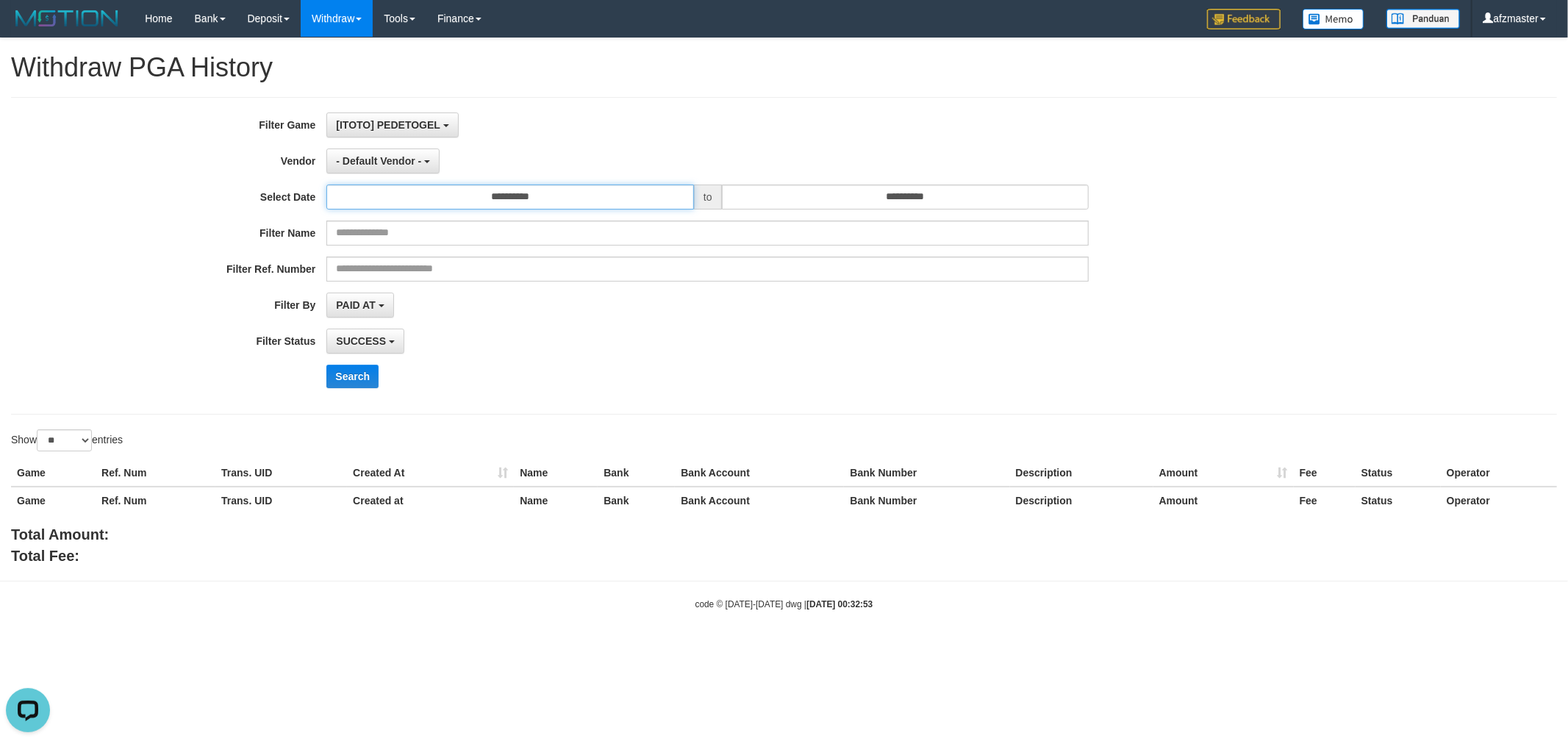
click at [505, 205] on input "**********" at bounding box center [509, 197] width 367 height 25
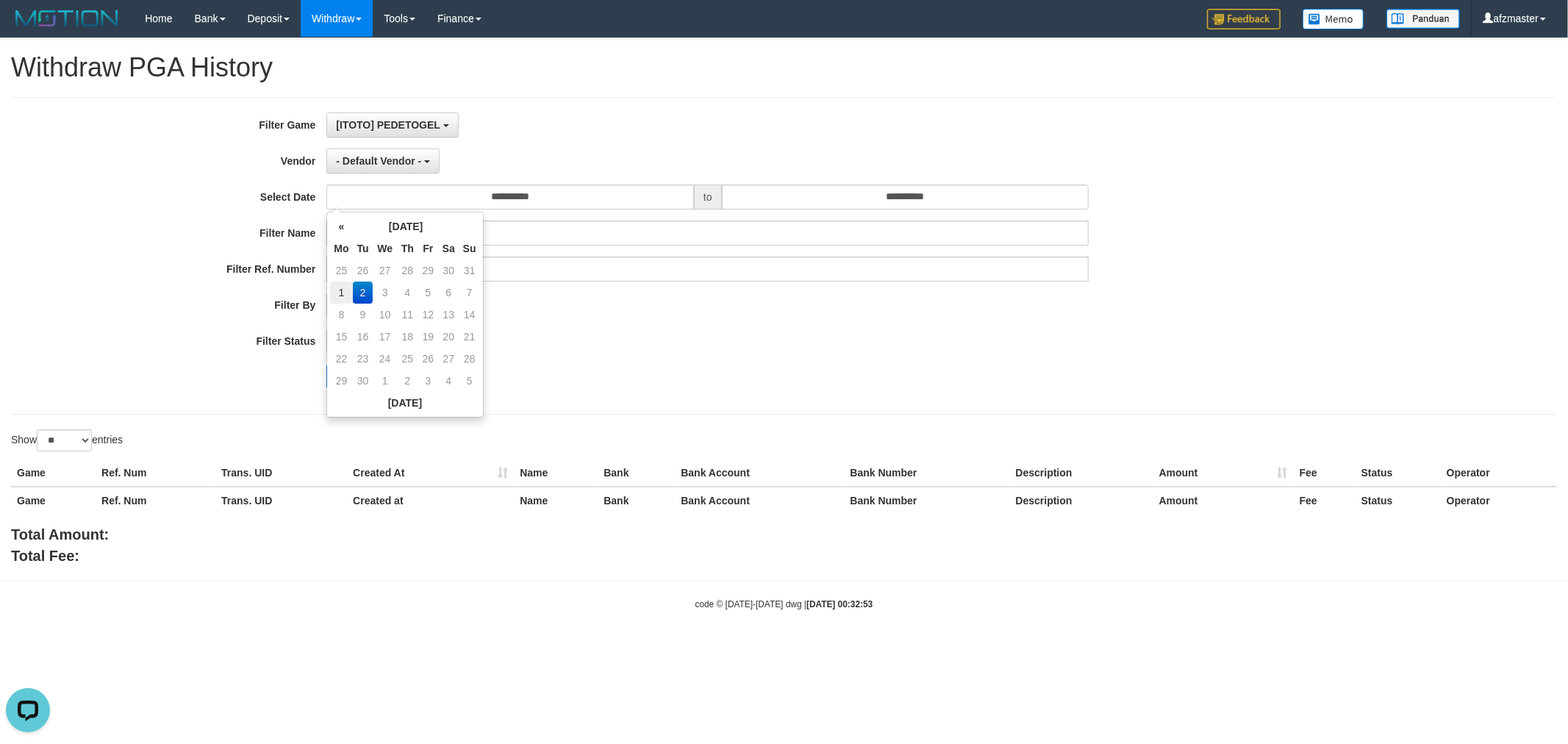
click at [343, 292] on td "1" at bounding box center [341, 292] width 22 height 22
type input "**********"
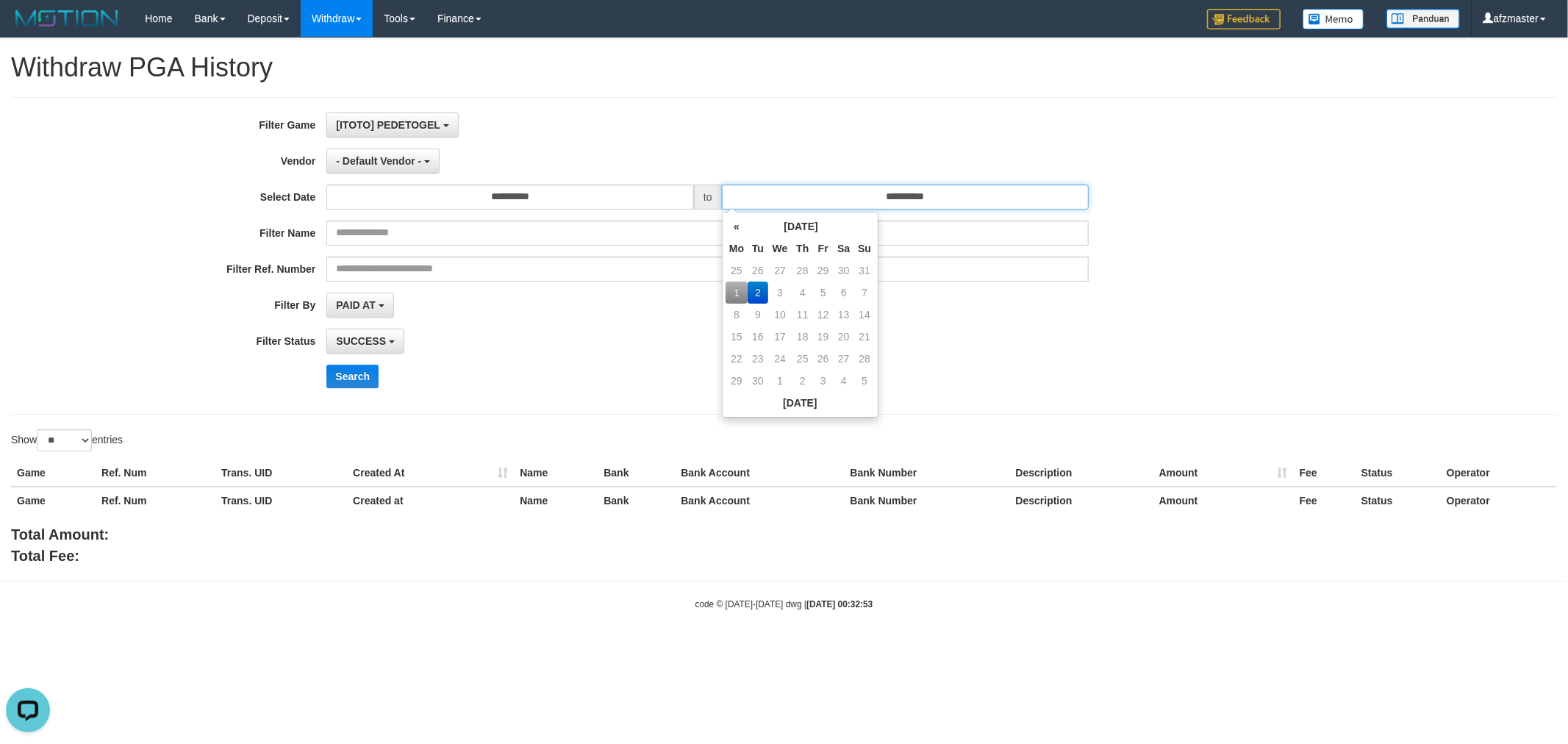
click at [893, 204] on input "**********" at bounding box center [905, 197] width 367 height 25
click at [737, 288] on td "1" at bounding box center [736, 292] width 22 height 22
type input "**********"
click at [624, 346] on div "SUCCESS SUCCESS ON PROCESS FAILED" at bounding box center [707, 341] width 762 height 25
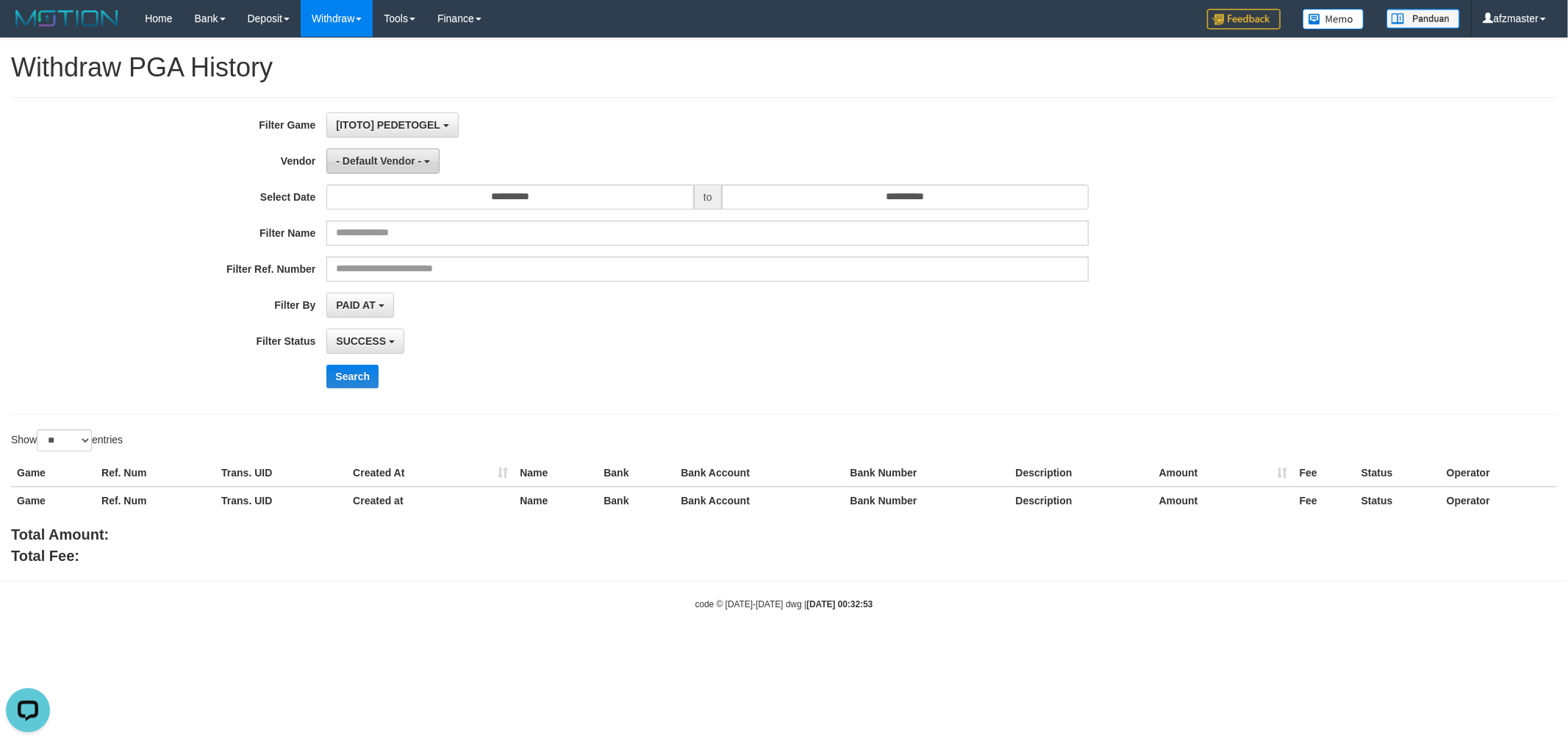
click at [351, 164] on span "- Default Vendor -" at bounding box center [378, 161] width 85 height 12
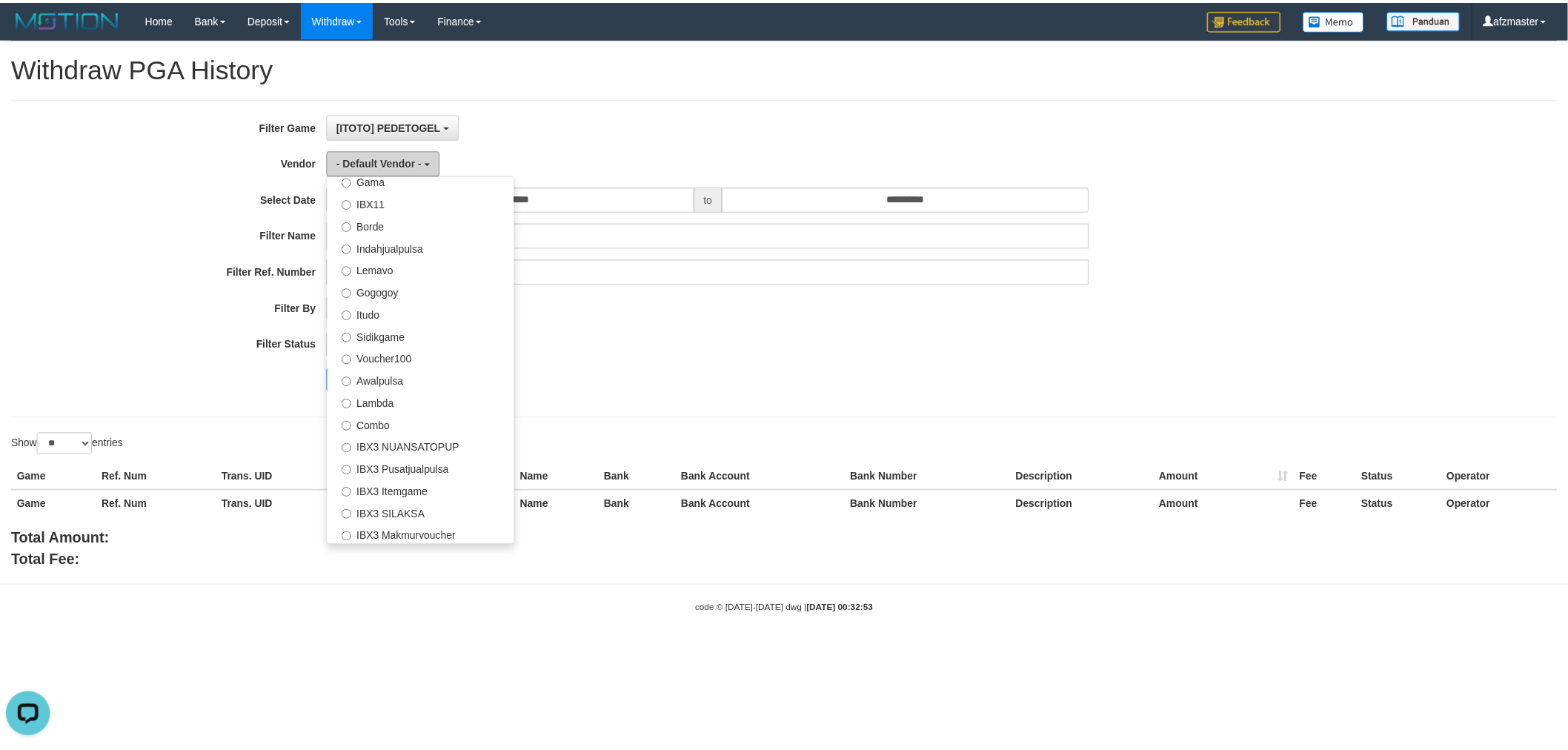
scroll to position [484, 0]
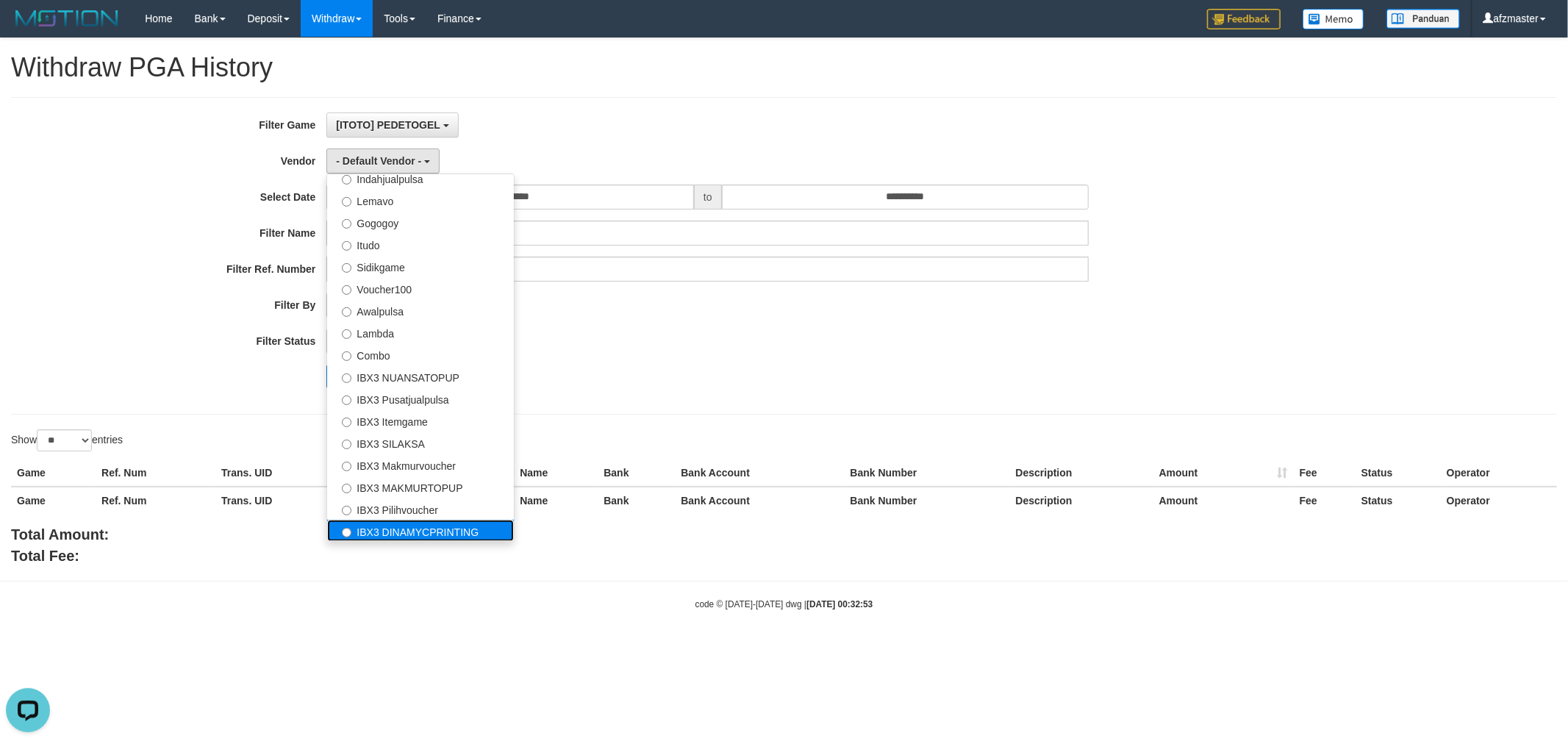
drag, startPoint x: 373, startPoint y: 524, endPoint x: 355, endPoint y: 459, distance: 67.4
click at [373, 525] on label "IBX3 DINAMYCPRINTING" at bounding box center [420, 531] width 187 height 22
select select "**********"
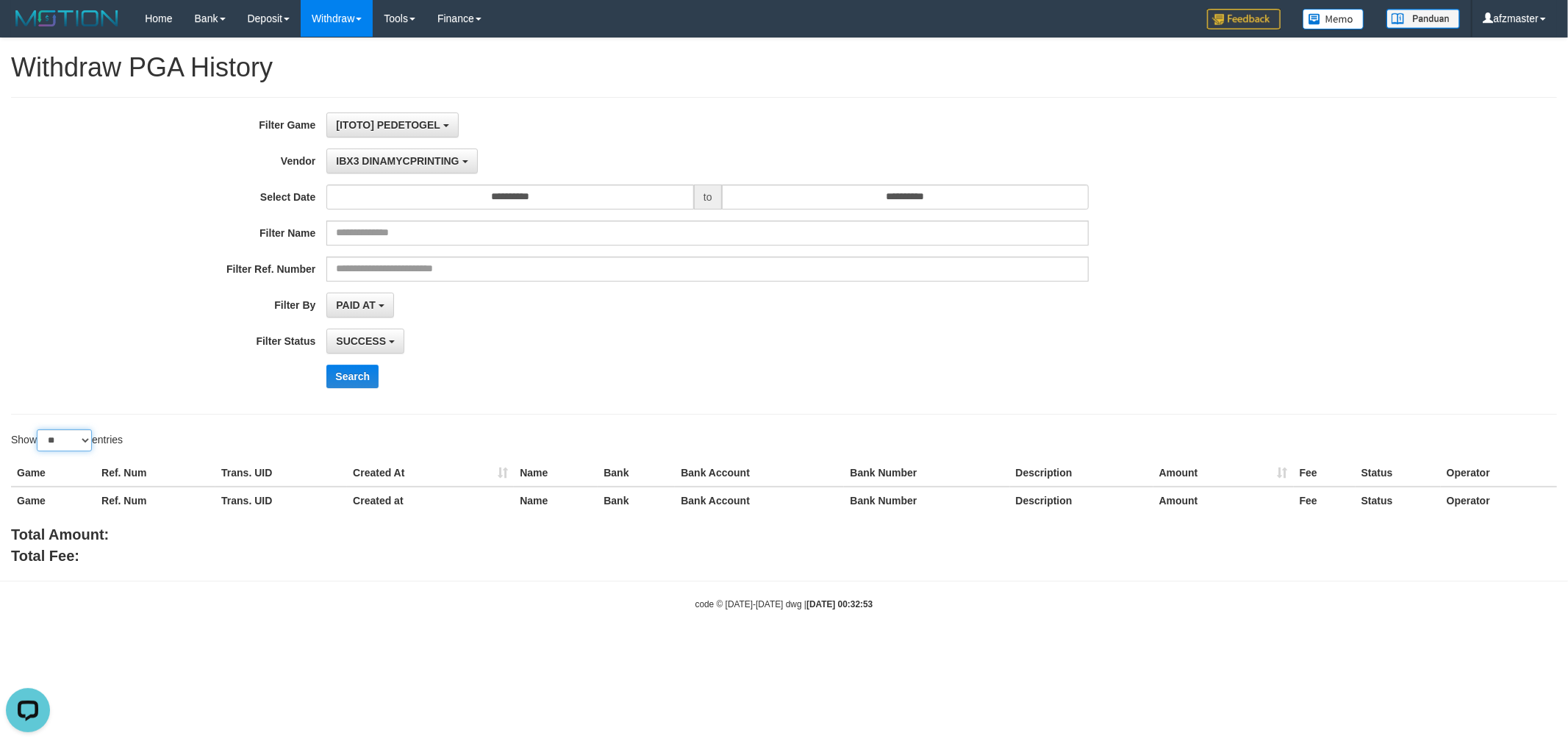
drag, startPoint x: 53, startPoint y: 438, endPoint x: 53, endPoint y: 450, distance: 12.0
click at [53, 438] on select "** ** ** ***" at bounding box center [64, 440] width 55 height 22
select select "***"
click at [39, 430] on select "** ** ** ***" at bounding box center [64, 440] width 55 height 22
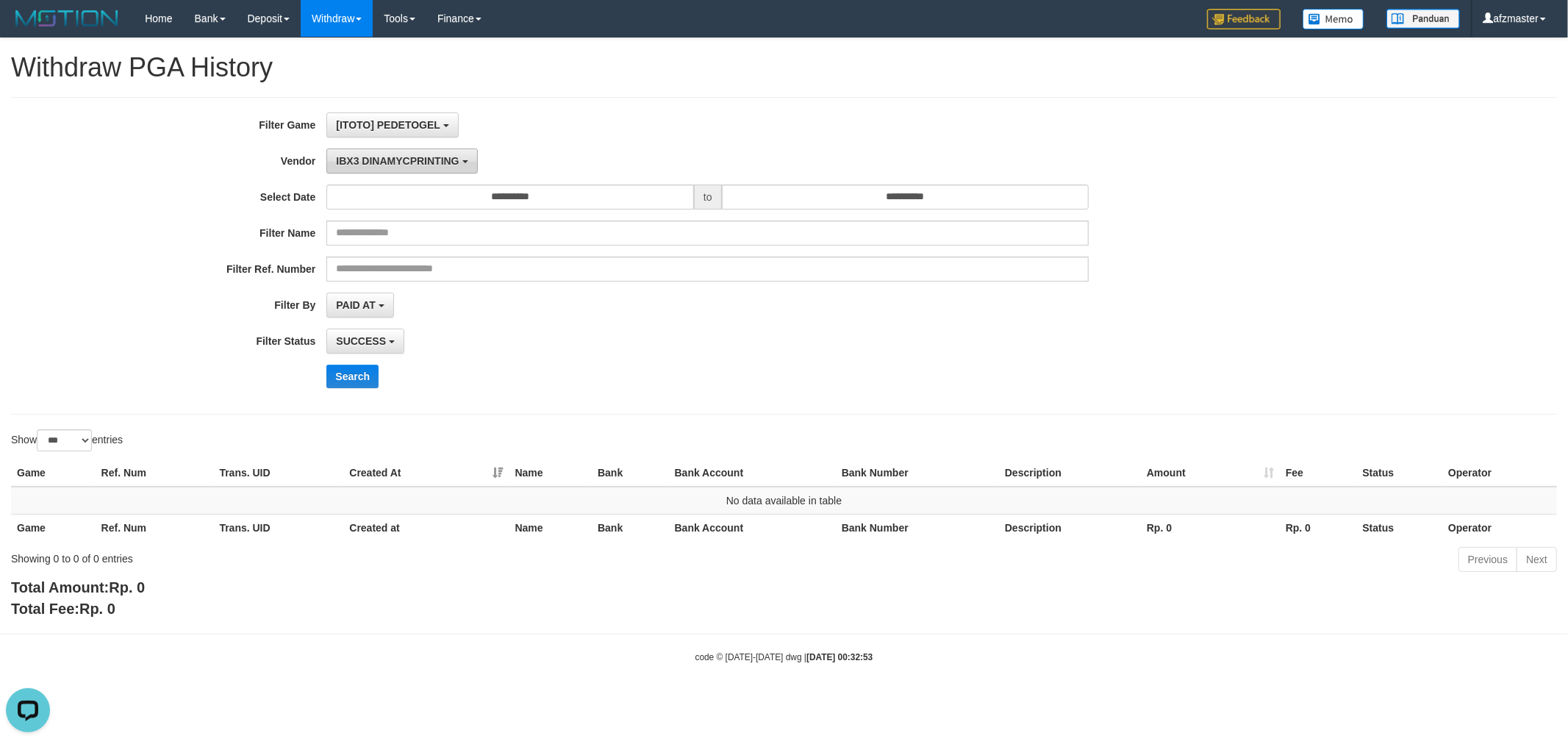
click at [425, 153] on button "IBX3 DINAMYCPRINTING" at bounding box center [401, 161] width 151 height 25
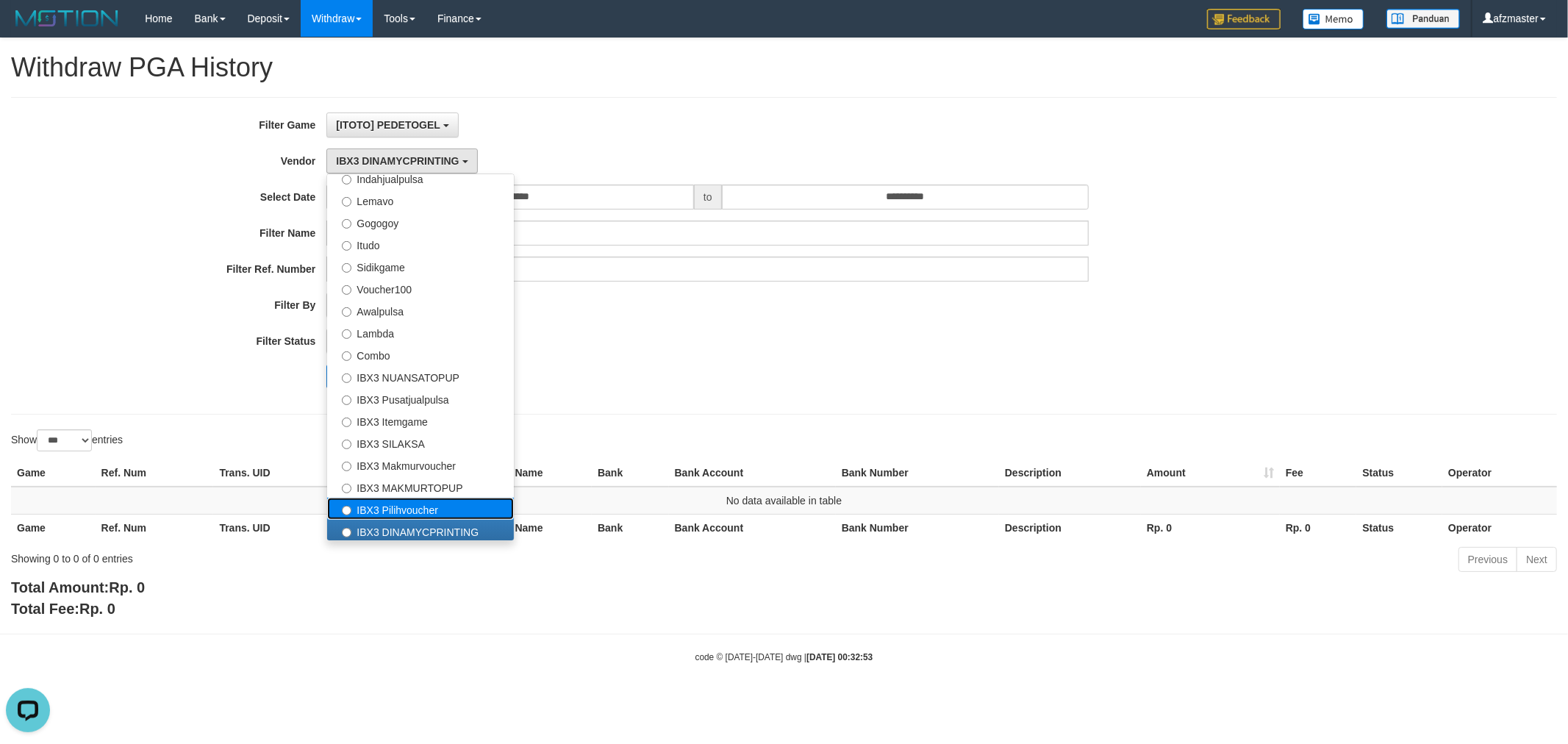
click at [389, 505] on label "IBX3 Pilihvoucher" at bounding box center [420, 508] width 187 height 22
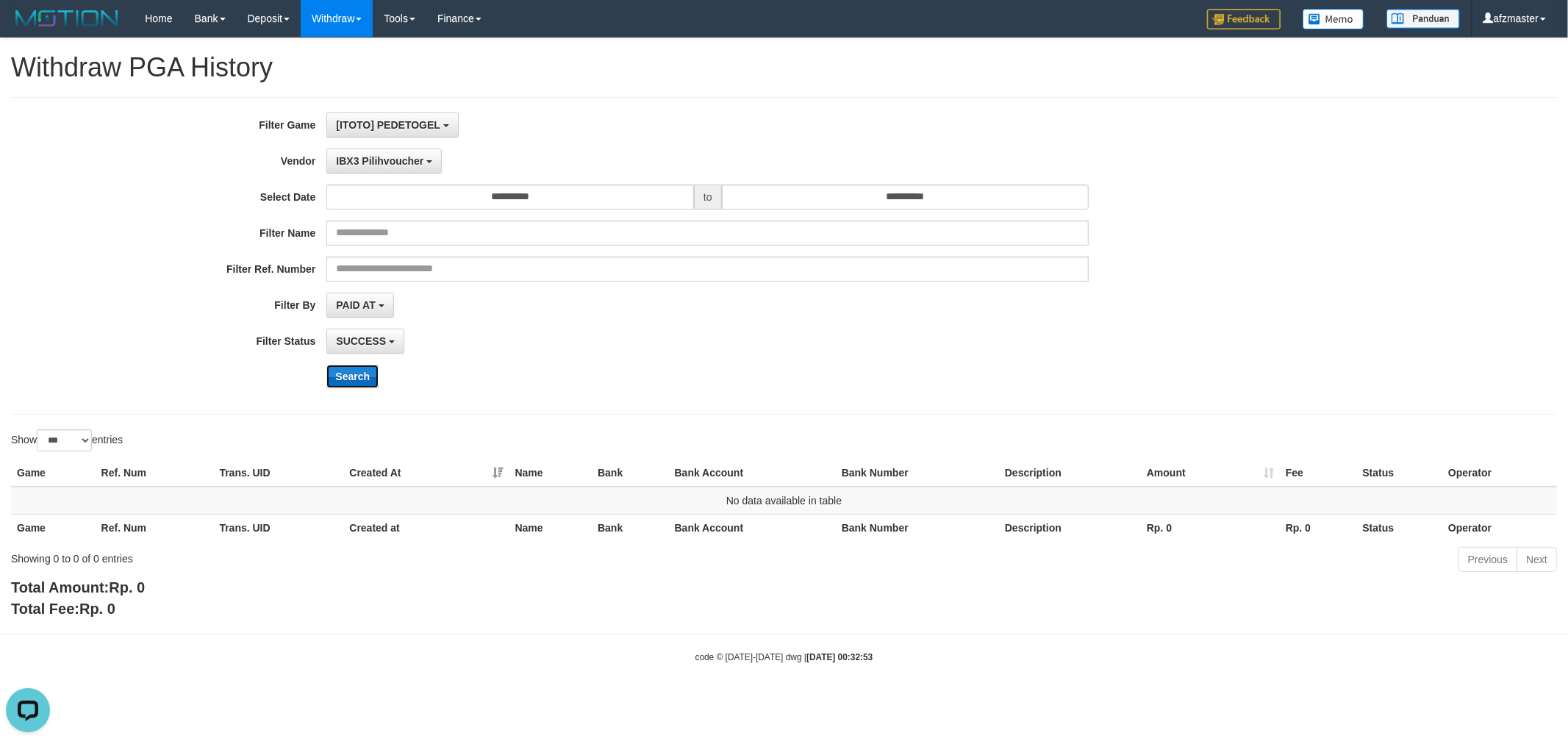
click at [348, 370] on button "Search" at bounding box center [352, 376] width 52 height 23
click at [381, 160] on span "IBX3 Pilihvoucher" at bounding box center [380, 161] width 88 height 12
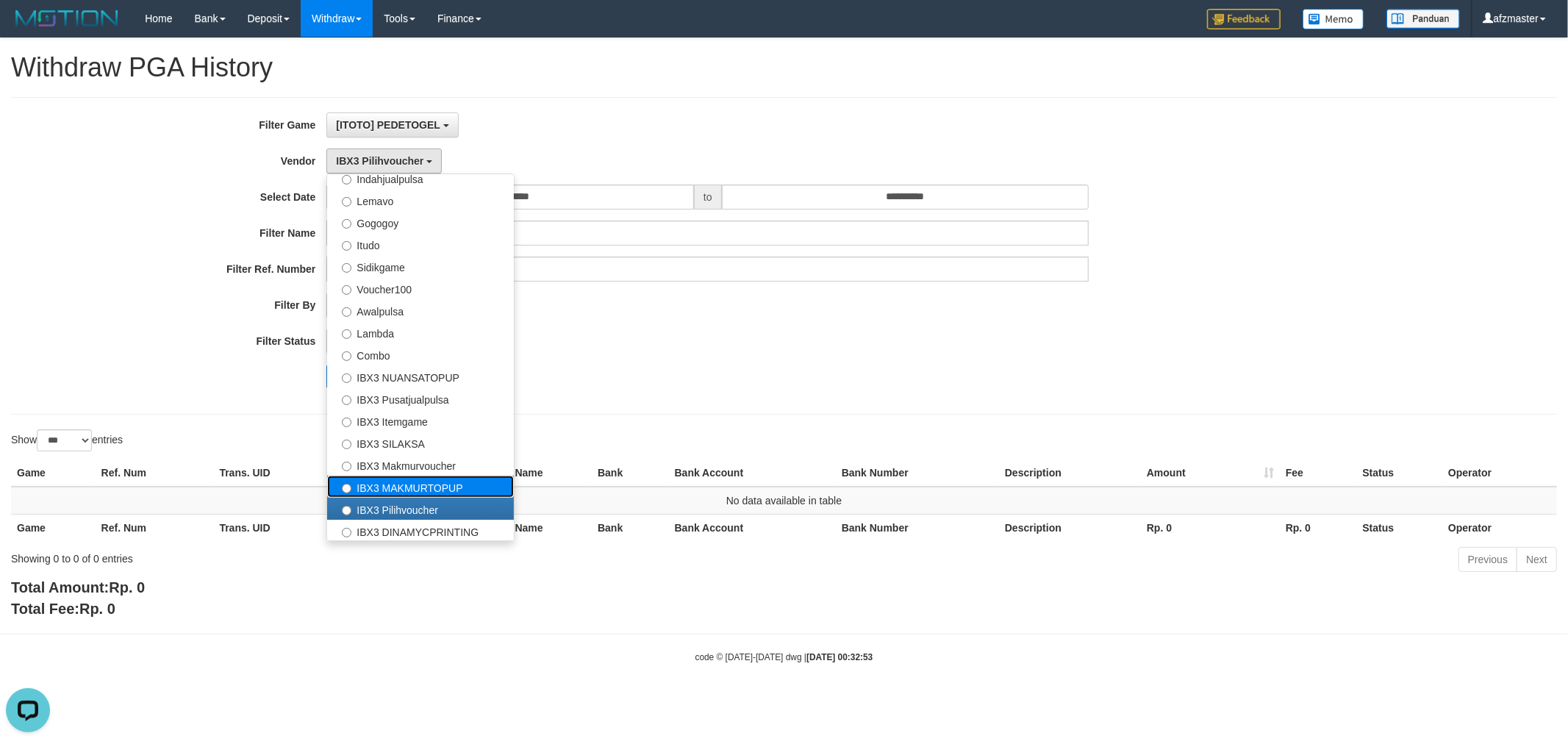
click at [395, 488] on label "IBX3 MAKMURTOPUP" at bounding box center [420, 486] width 187 height 22
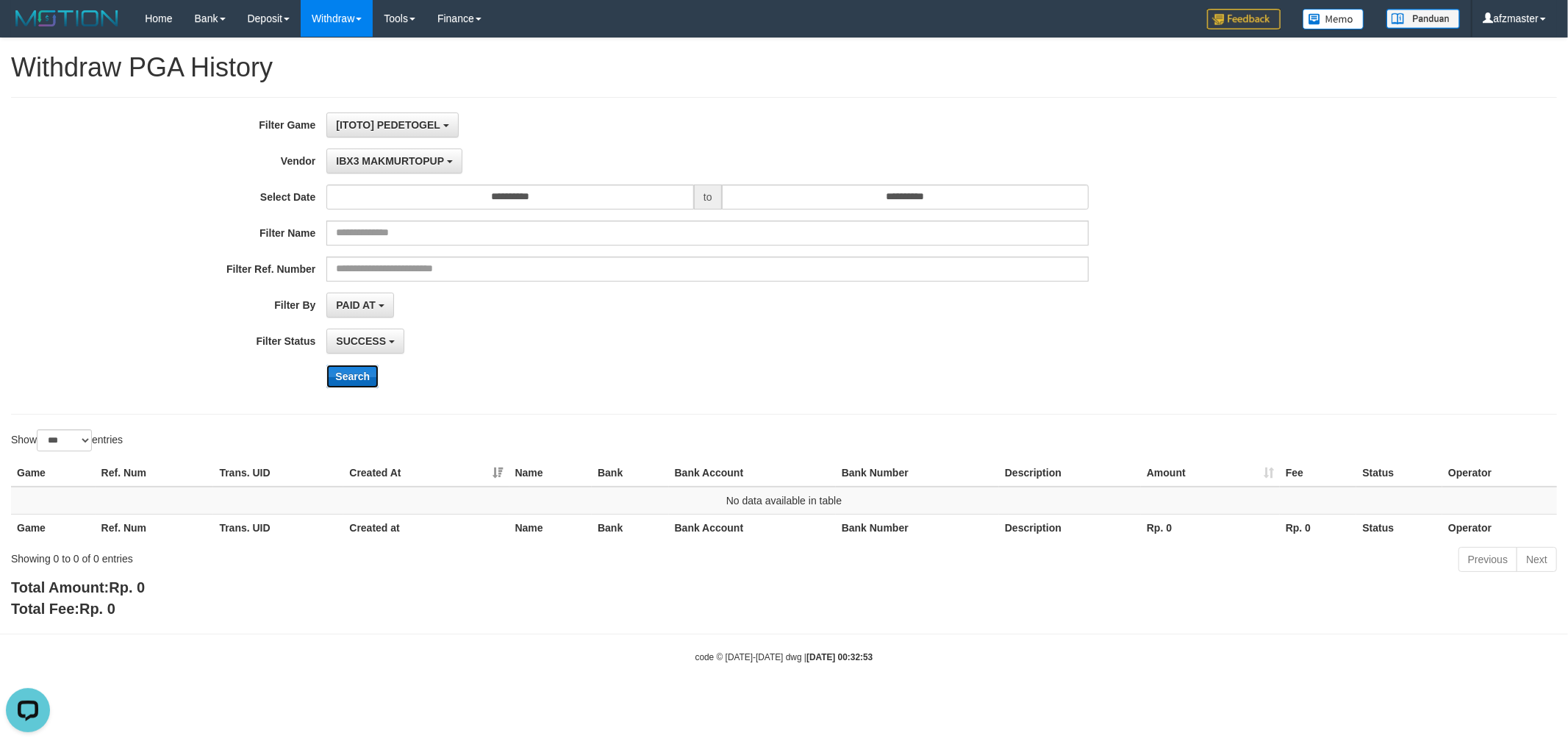
click at [348, 376] on button "Search" at bounding box center [352, 376] width 52 height 23
click at [397, 166] on button "IBX3 MAKMURTOPUP" at bounding box center [393, 161] width 135 height 25
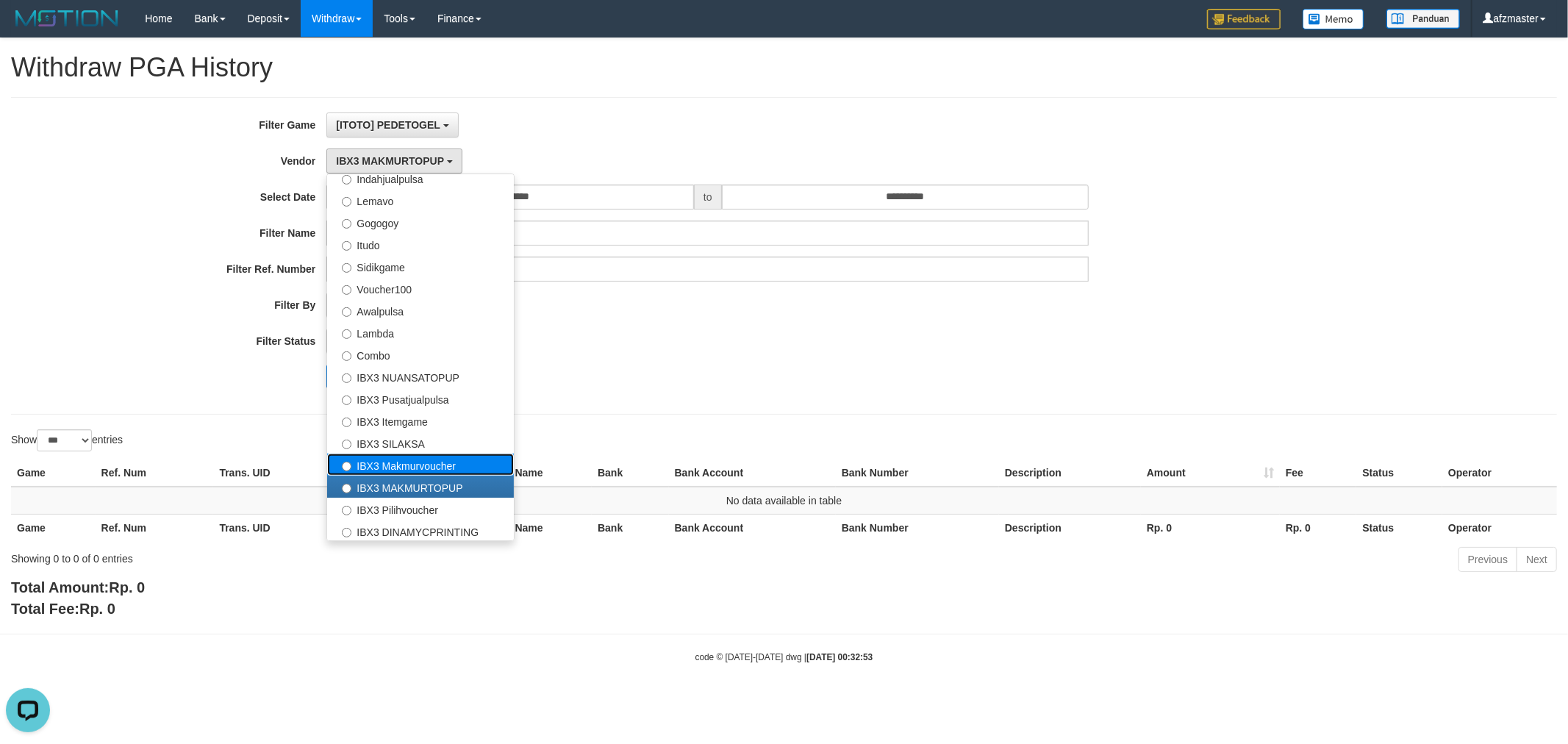
click at [394, 460] on label "IBX3 Makmurvoucher" at bounding box center [420, 464] width 187 height 22
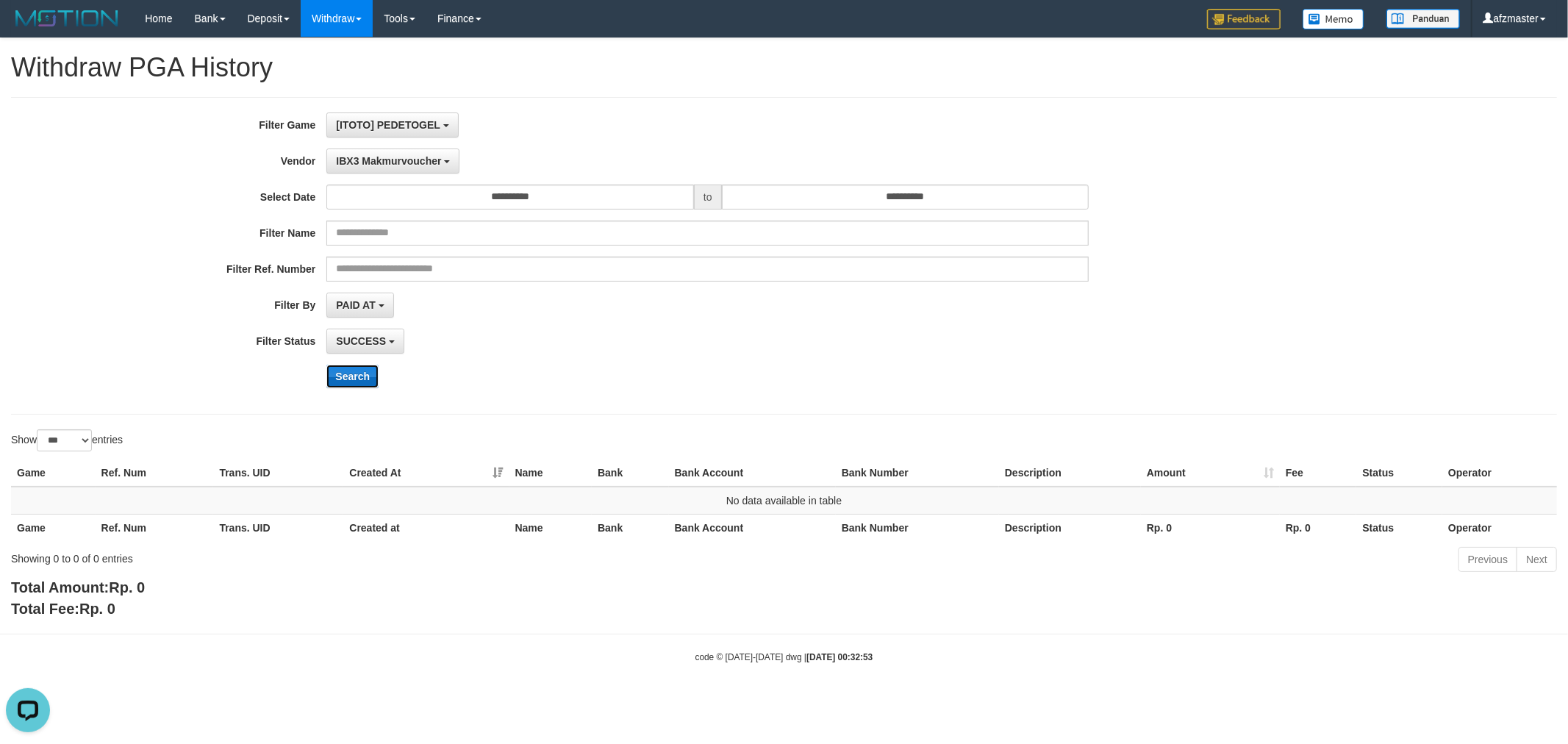
click at [346, 370] on button "Search" at bounding box center [352, 376] width 52 height 23
click at [386, 168] on button "IBX3 Makmurvoucher" at bounding box center [392, 161] width 133 height 25
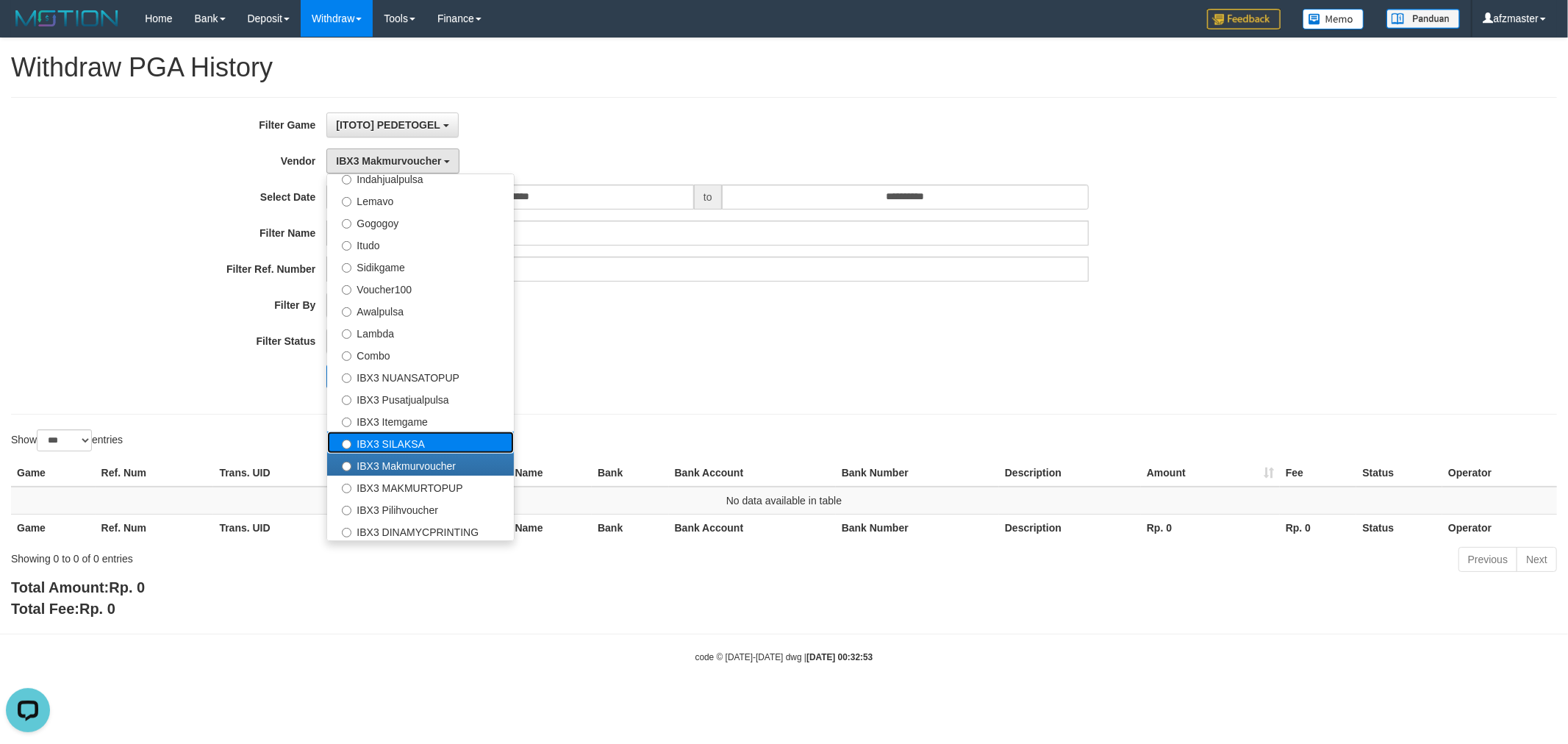
click at [384, 431] on label "IBX3 SILAKSA" at bounding box center [420, 442] width 187 height 22
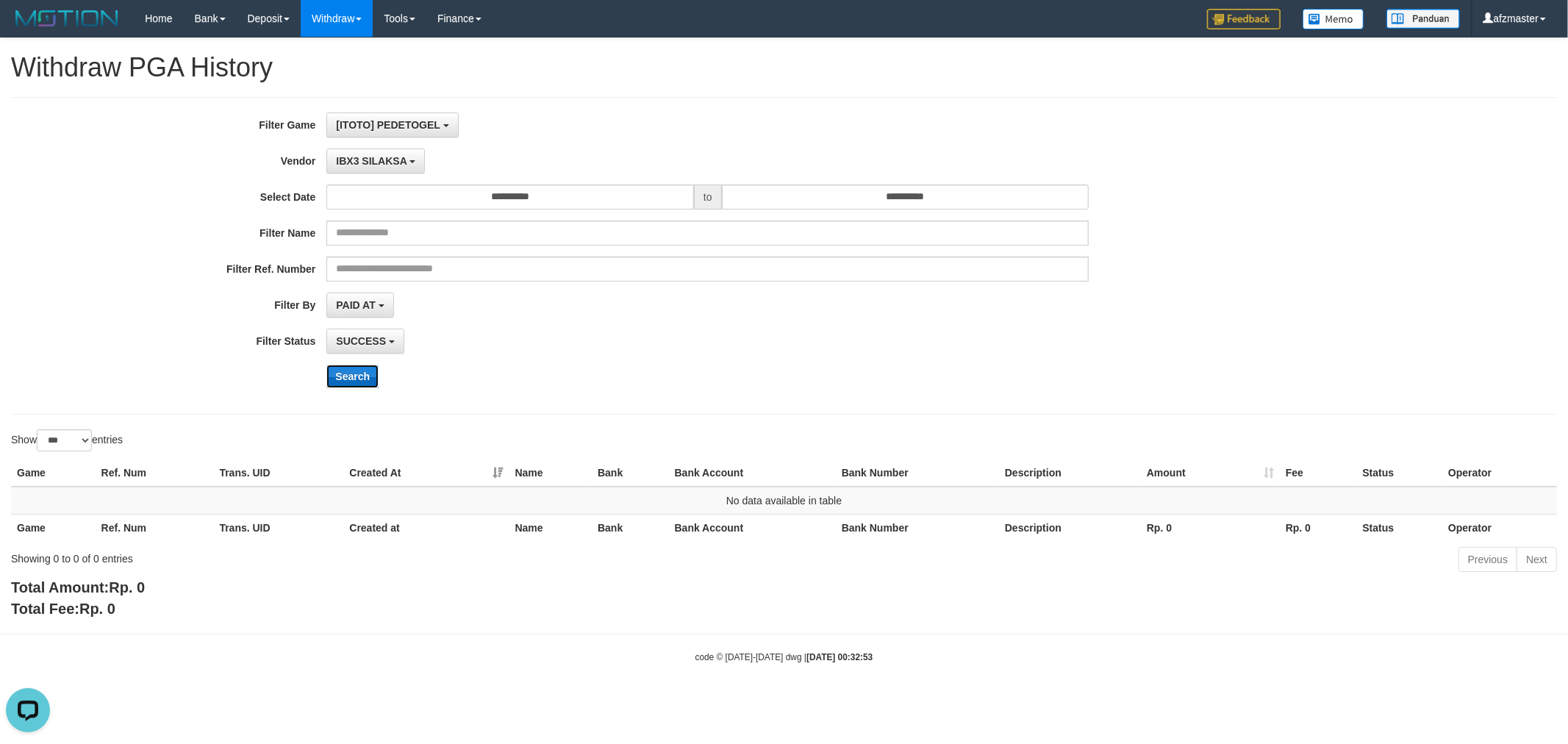
click at [343, 365] on button "Search" at bounding box center [352, 376] width 52 height 23
click at [394, 165] on span "IBX3 SILAKSA" at bounding box center [371, 161] width 71 height 12
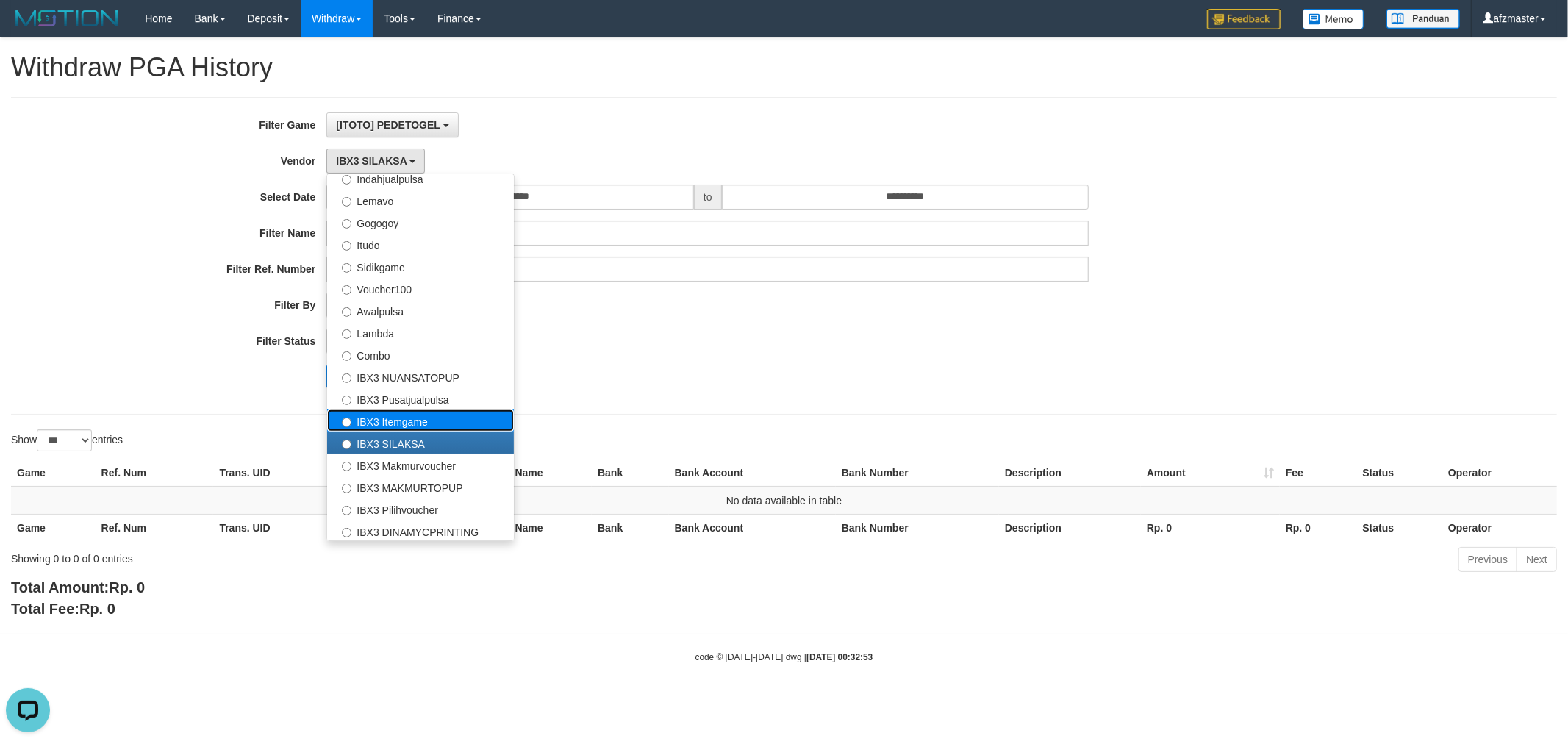
click at [387, 422] on label "IBX3 Itemgame" at bounding box center [420, 420] width 187 height 22
select select "**********"
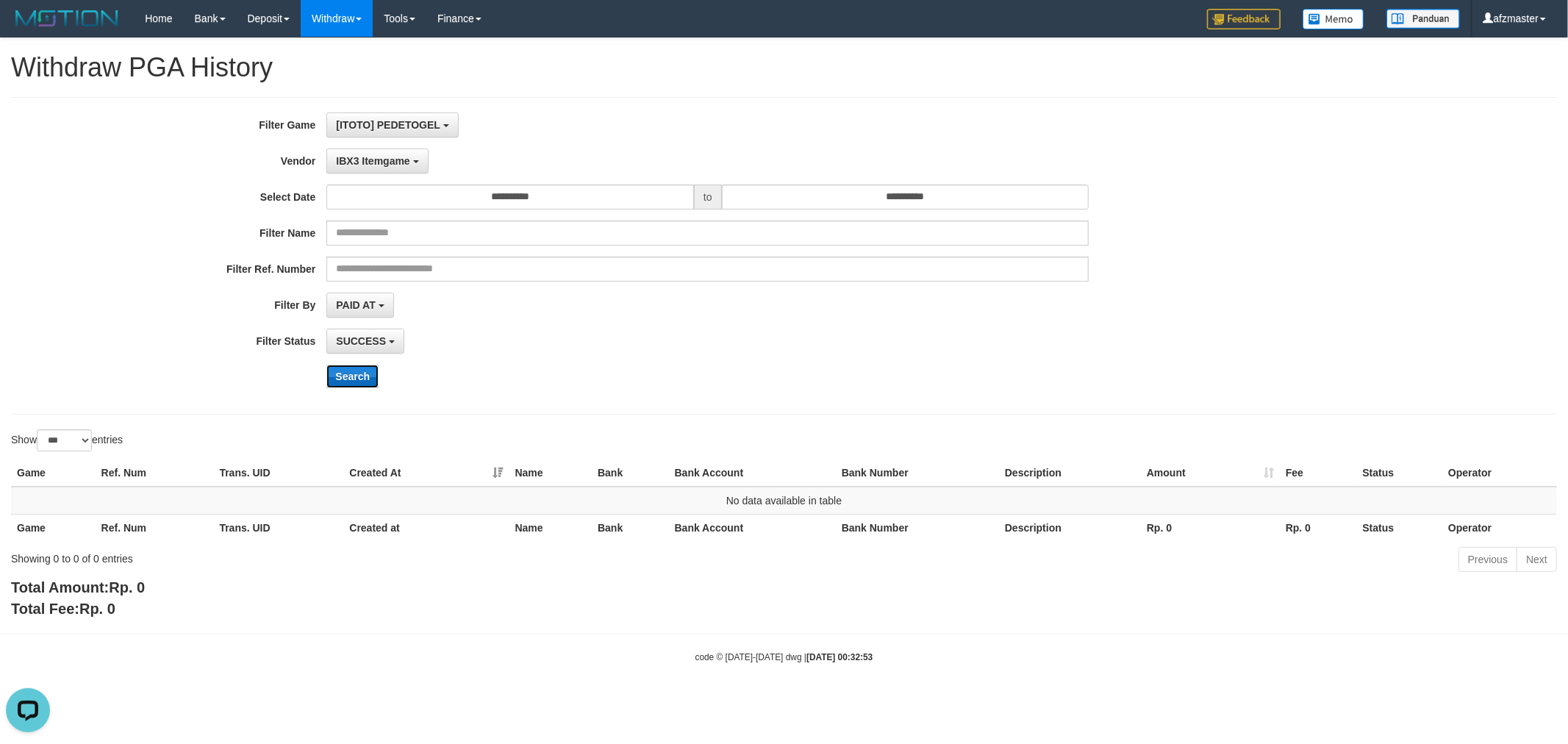
click at [356, 379] on button "Search" at bounding box center [352, 376] width 52 height 23
click at [380, 158] on span "IBX3 Itemgame" at bounding box center [373, 161] width 73 height 12
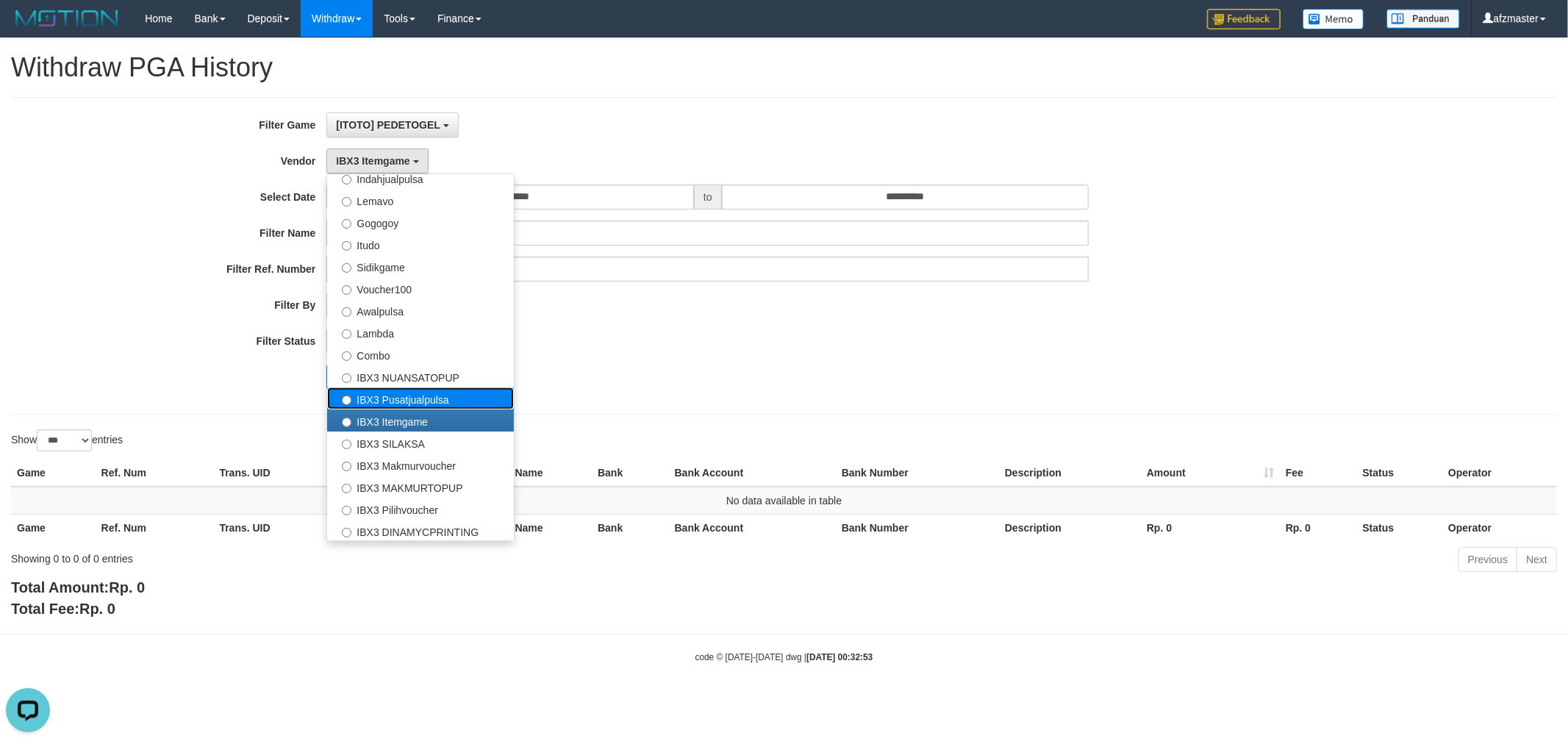
click at [396, 397] on label "IBX3 Pusatjualpulsa" at bounding box center [420, 398] width 187 height 22
select select "**********"
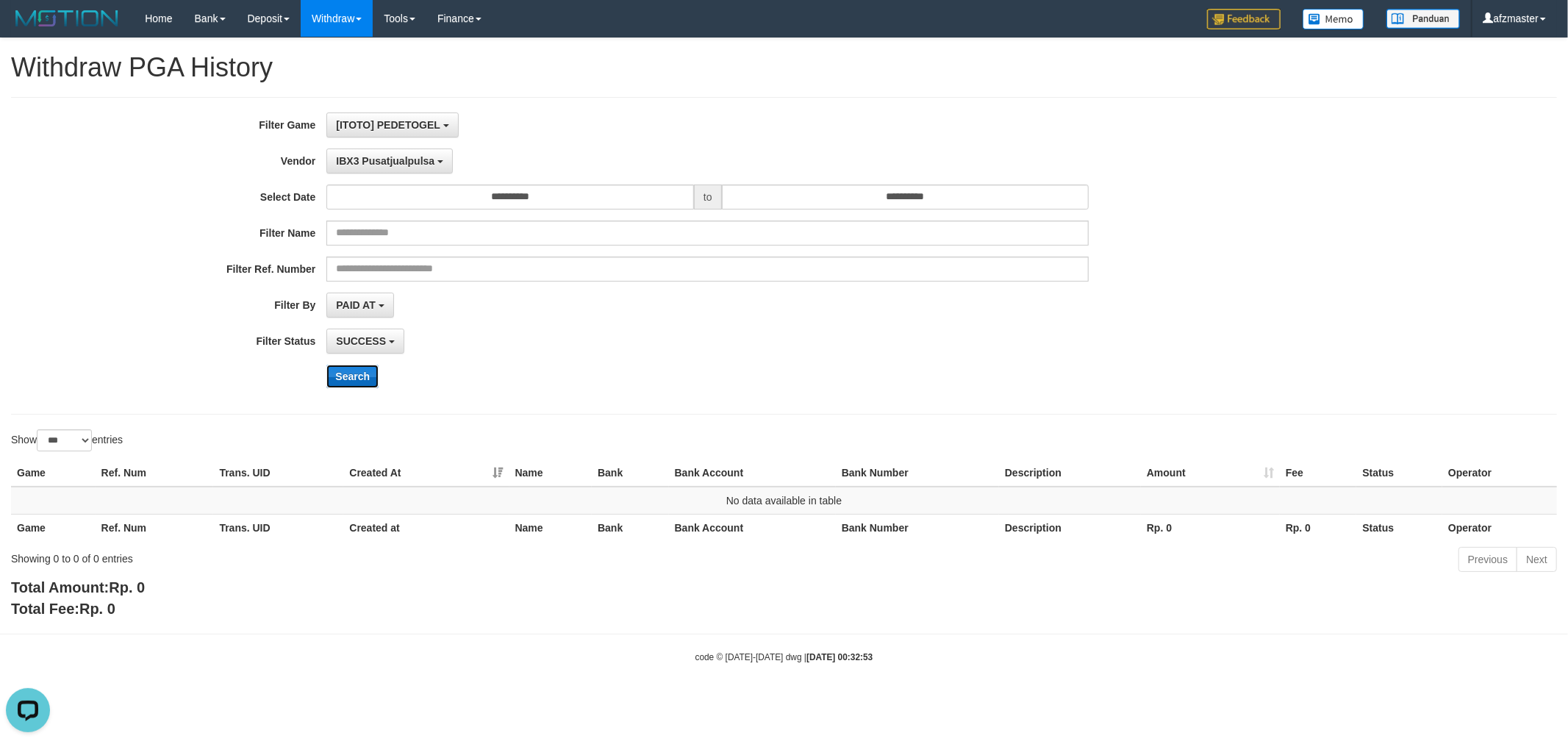
click at [354, 382] on button "Search" at bounding box center [352, 376] width 52 height 23
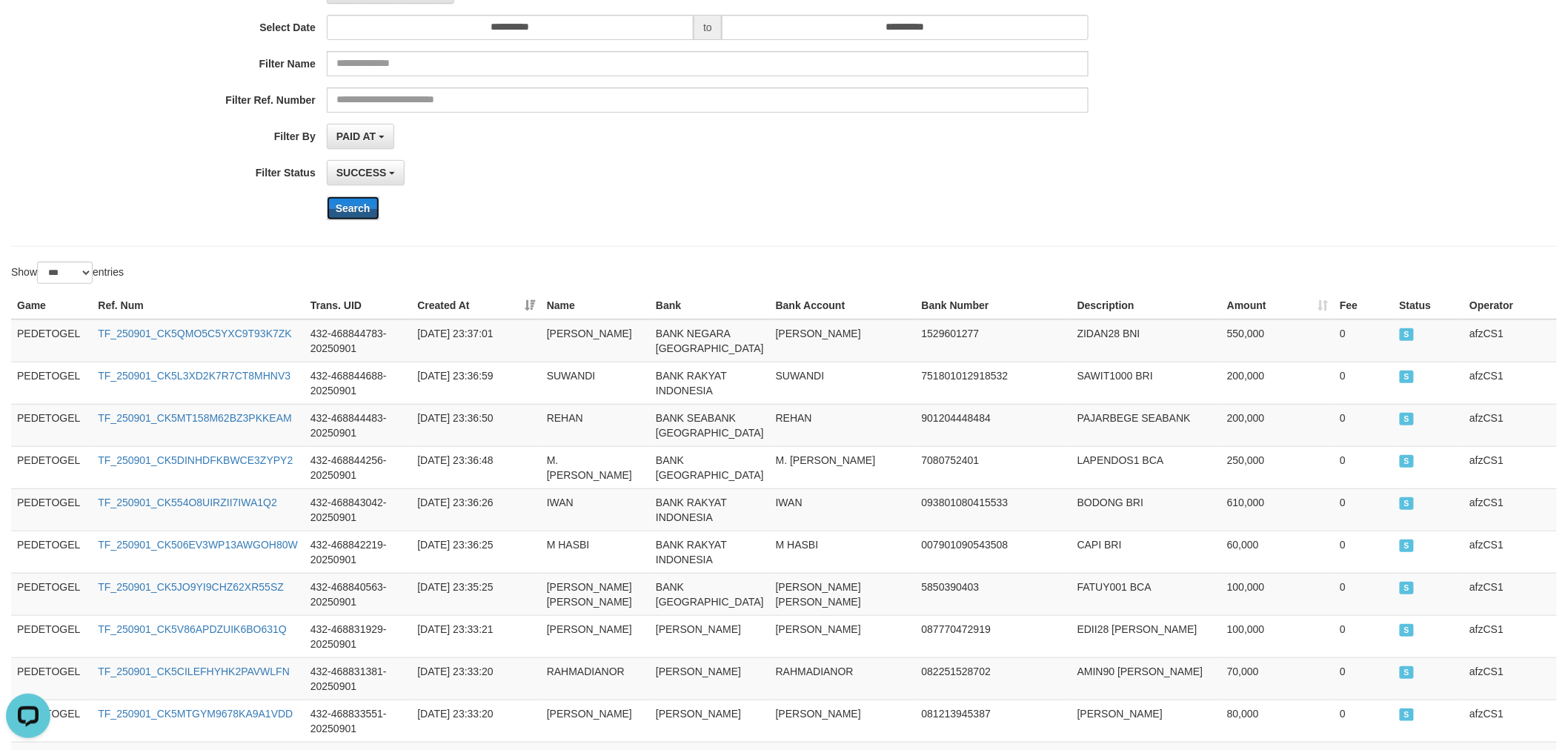
scroll to position [0, 0]
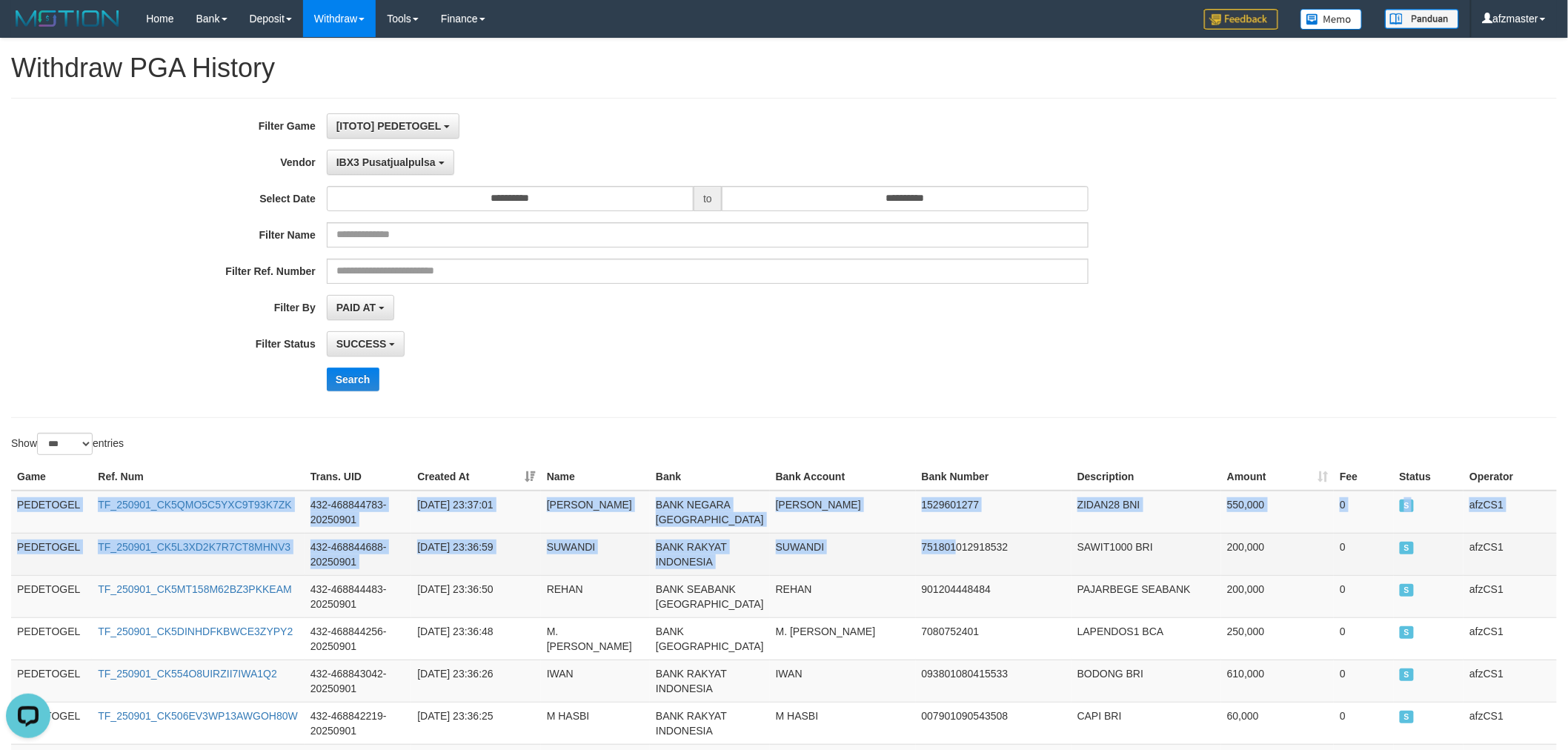
drag, startPoint x: 17, startPoint y: 502, endPoint x: 946, endPoint y: 558, distance: 930.7
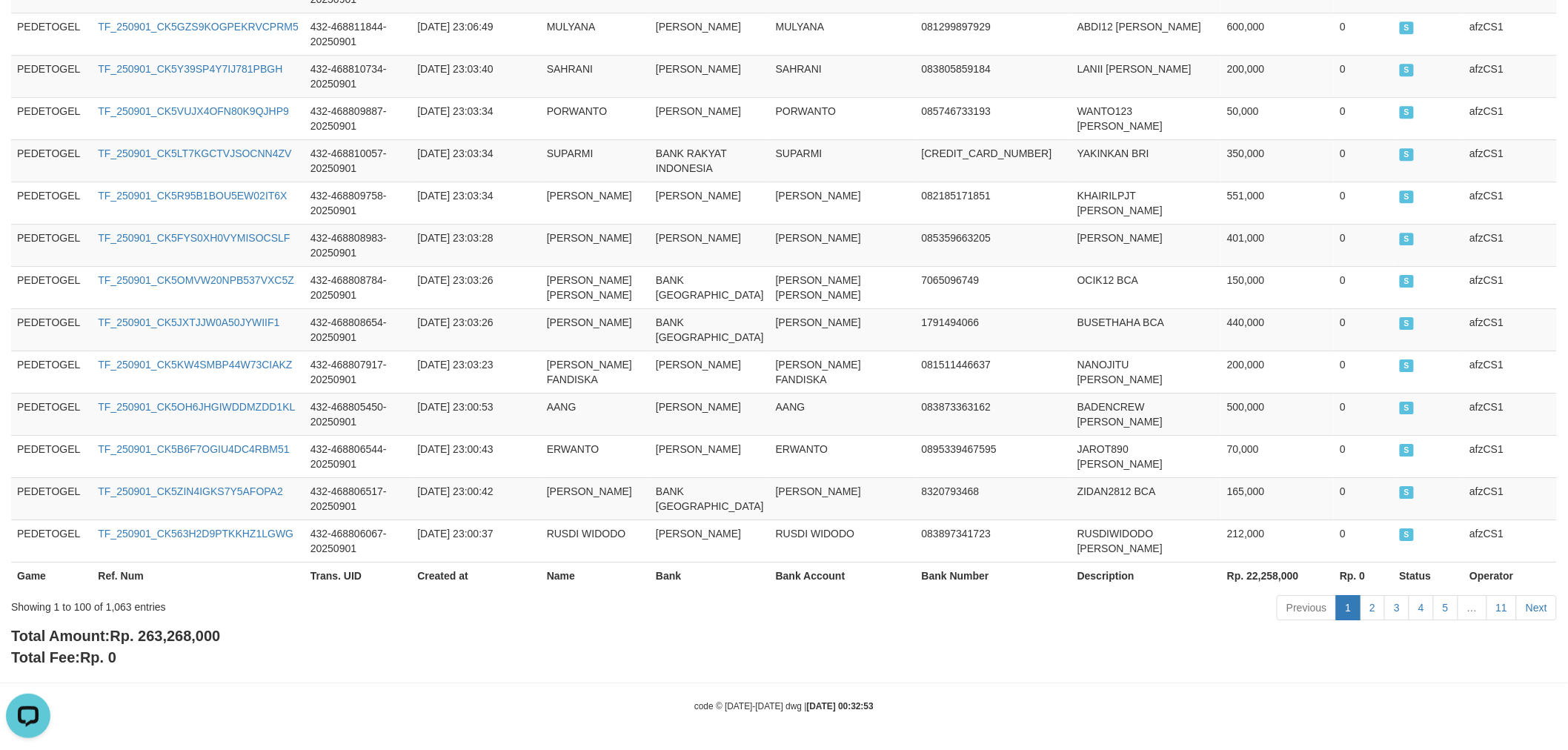
scroll to position [4690, 0]
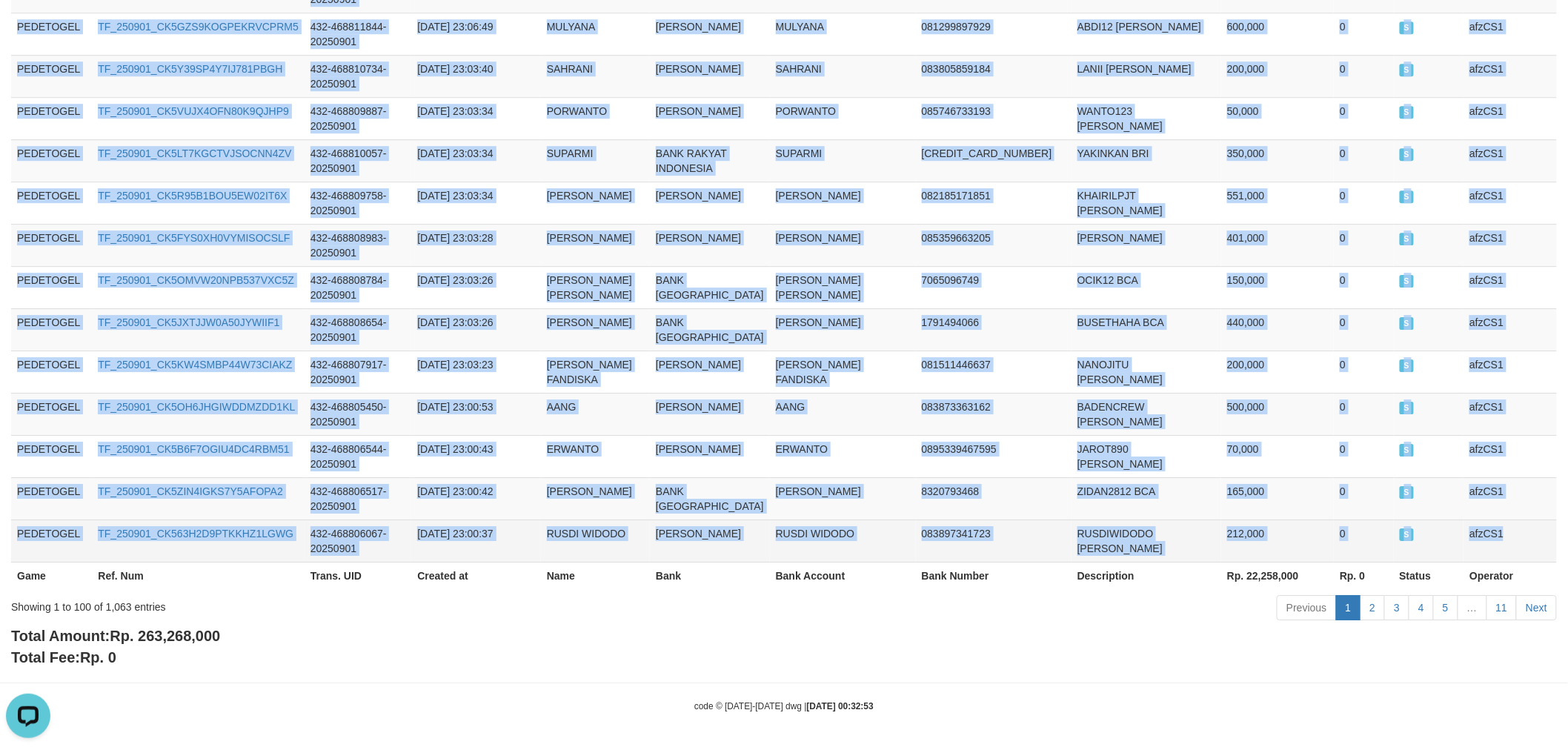
click at [1513, 543] on td "afzCS1" at bounding box center [1510, 540] width 94 height 42
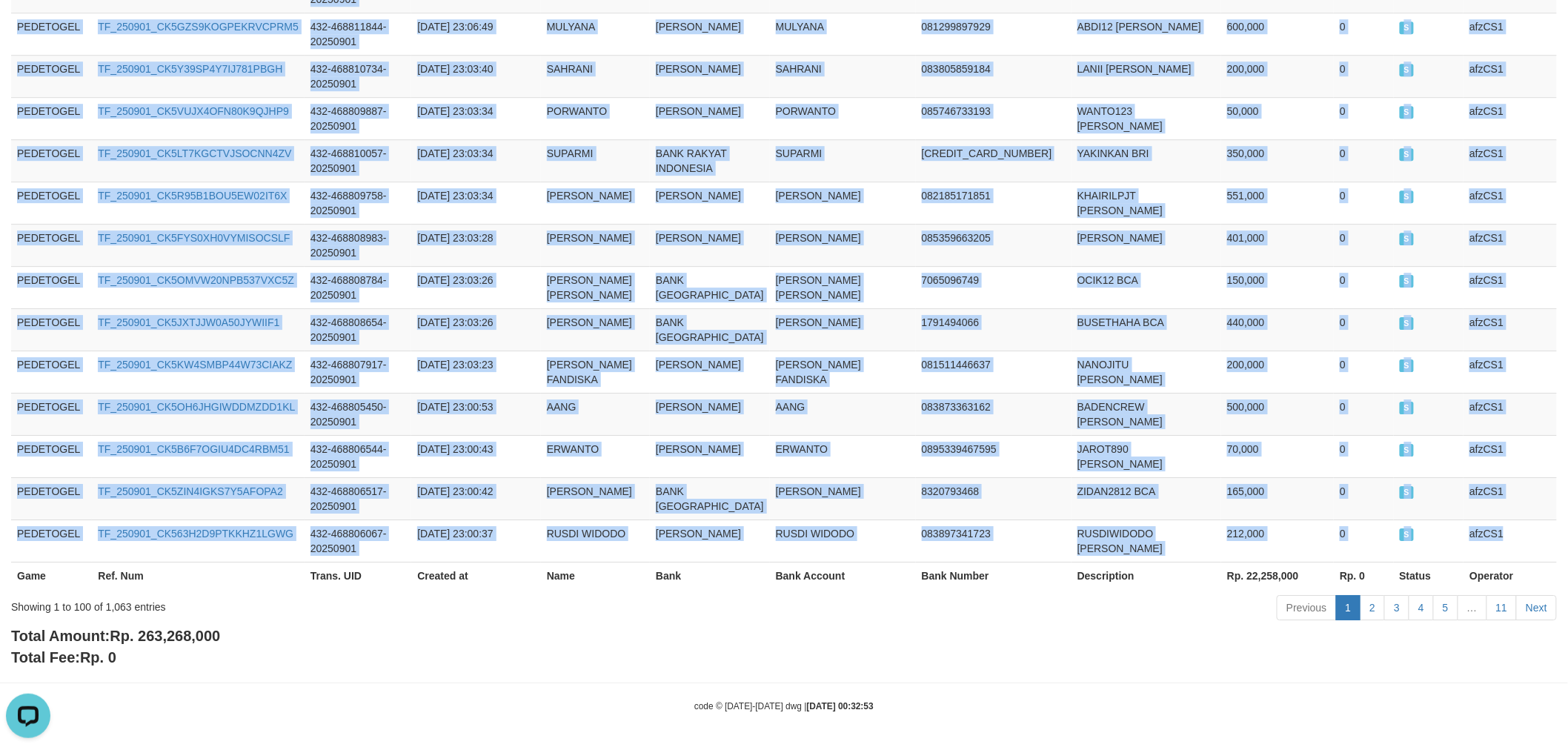
copy tbody "PEDETOGEL TF_250901_CK5QMO5C5YXC9T93K7ZK 432-468844783-20250901 [DATE] 23:37:01…"
click at [1377, 609] on link "2" at bounding box center [1373, 608] width 25 height 25
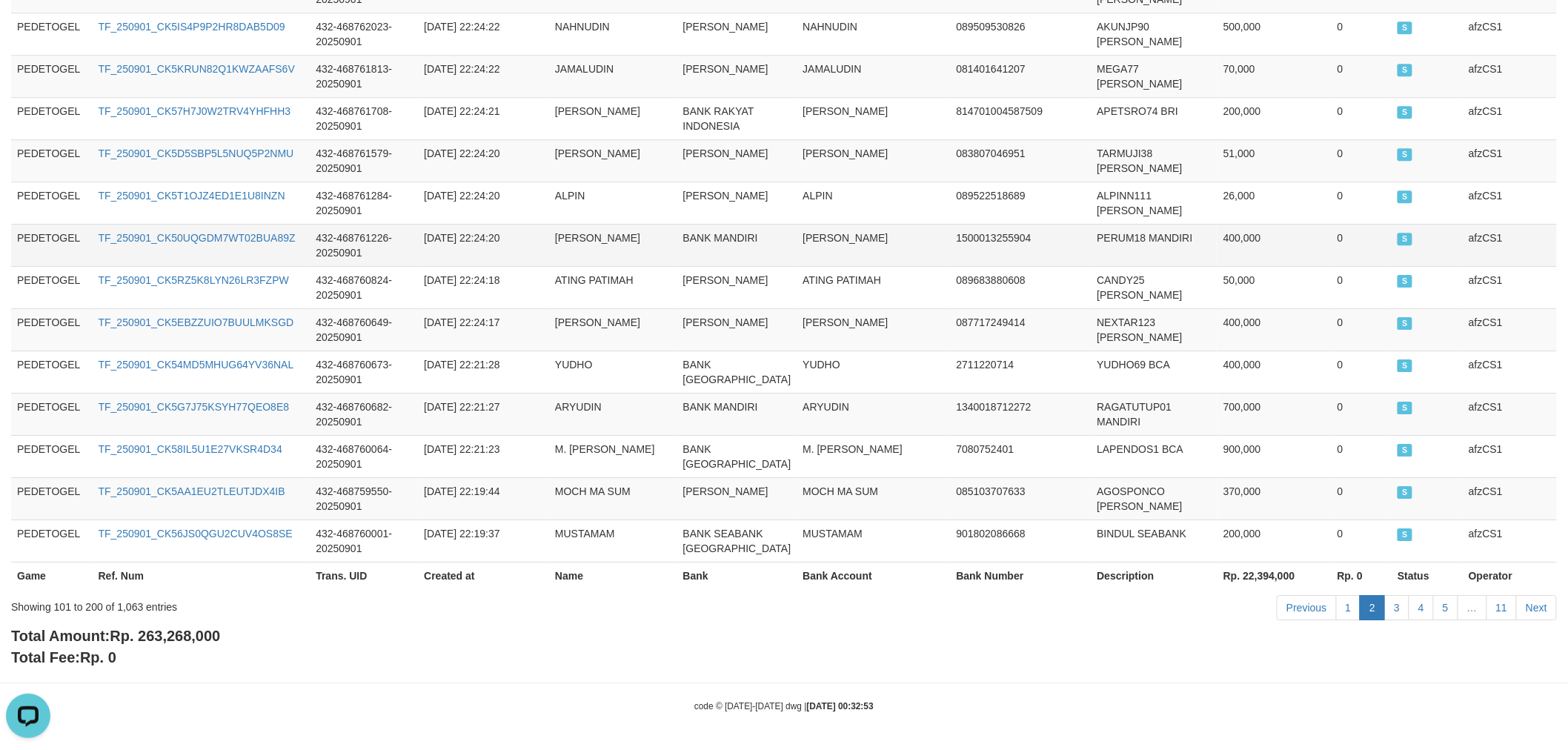
click at [611, 224] on td "[PERSON_NAME]" at bounding box center [613, 245] width 128 height 42
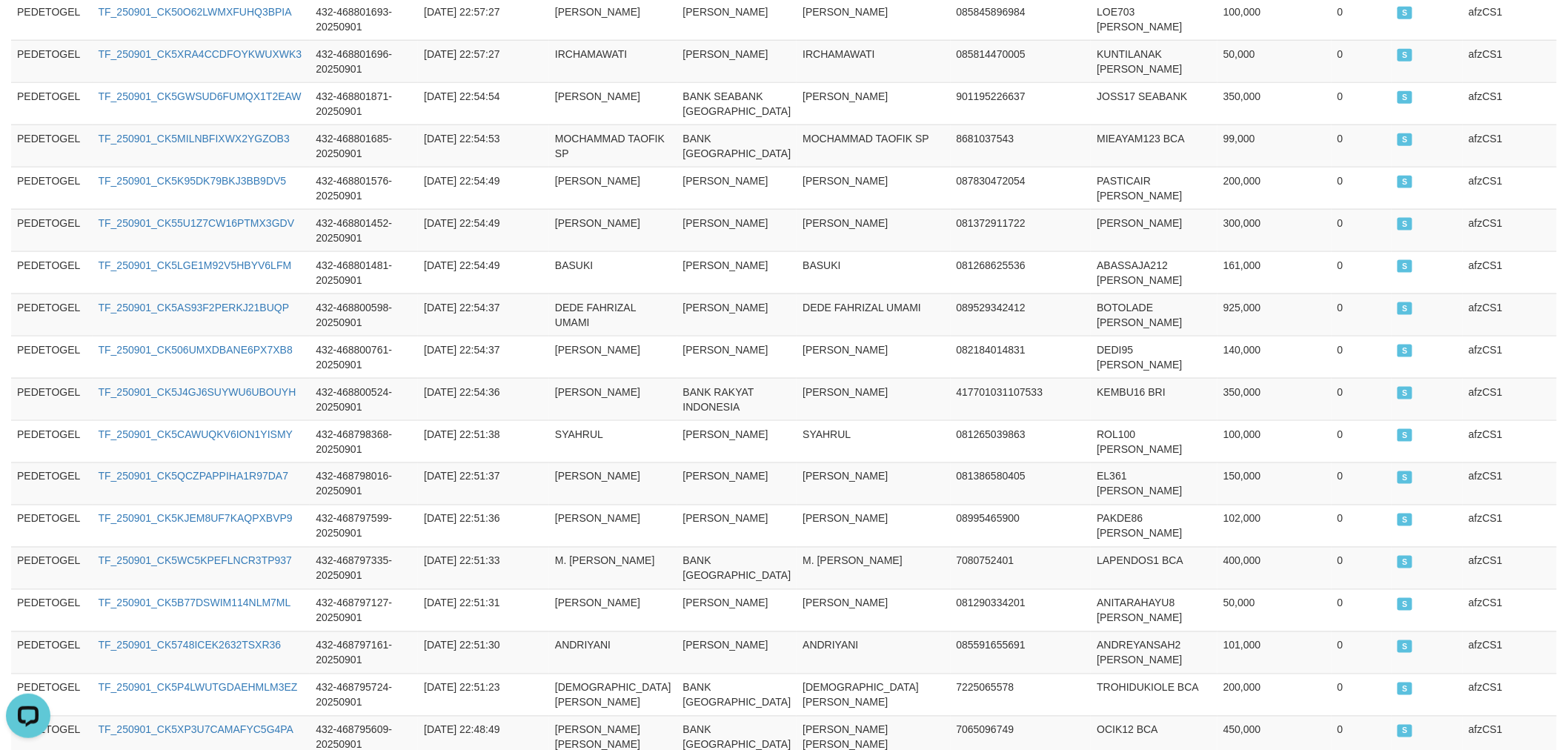
scroll to position [0, 0]
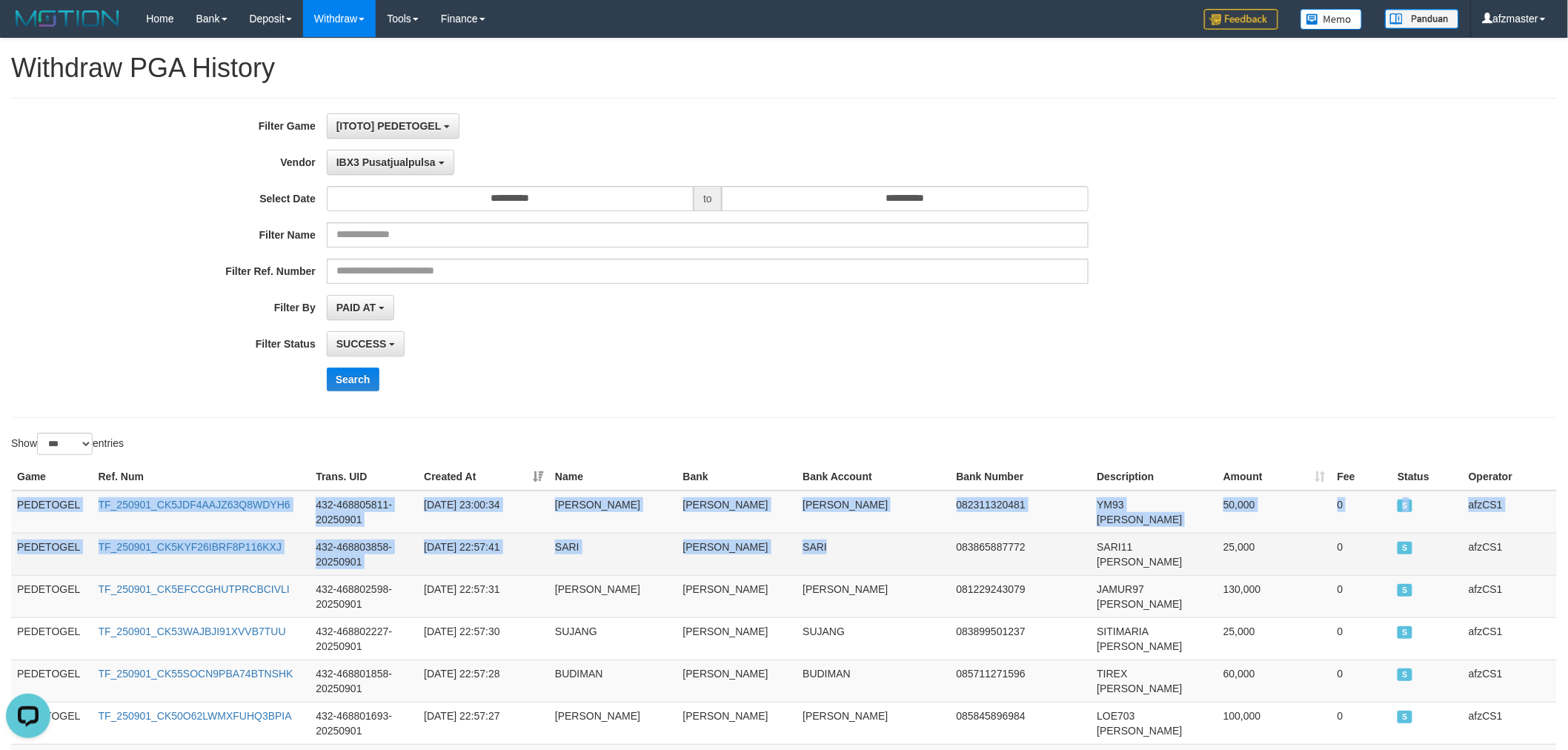
drag, startPoint x: 23, startPoint y: 505, endPoint x: 787, endPoint y: 560, distance: 766.0
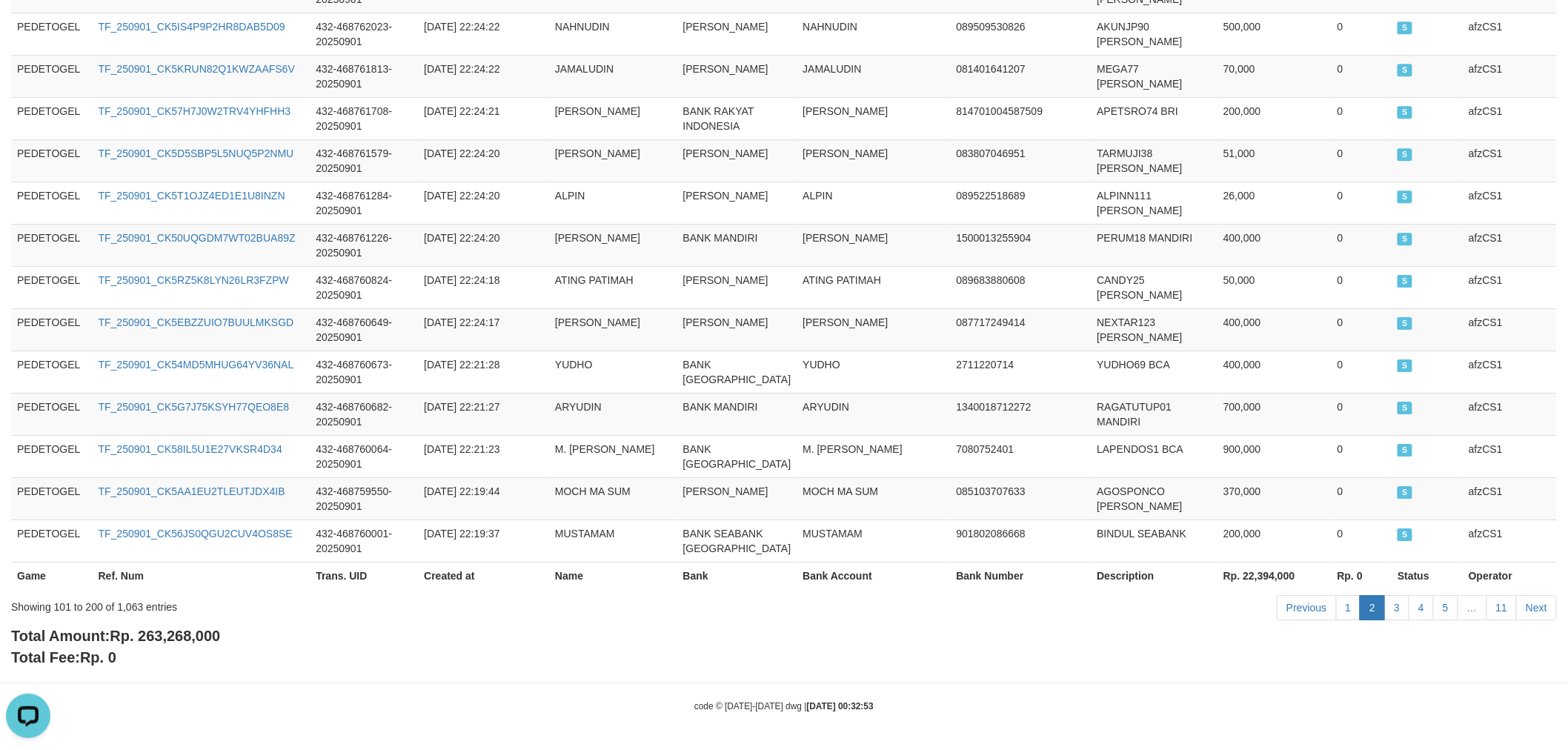
scroll to position [4572, 0]
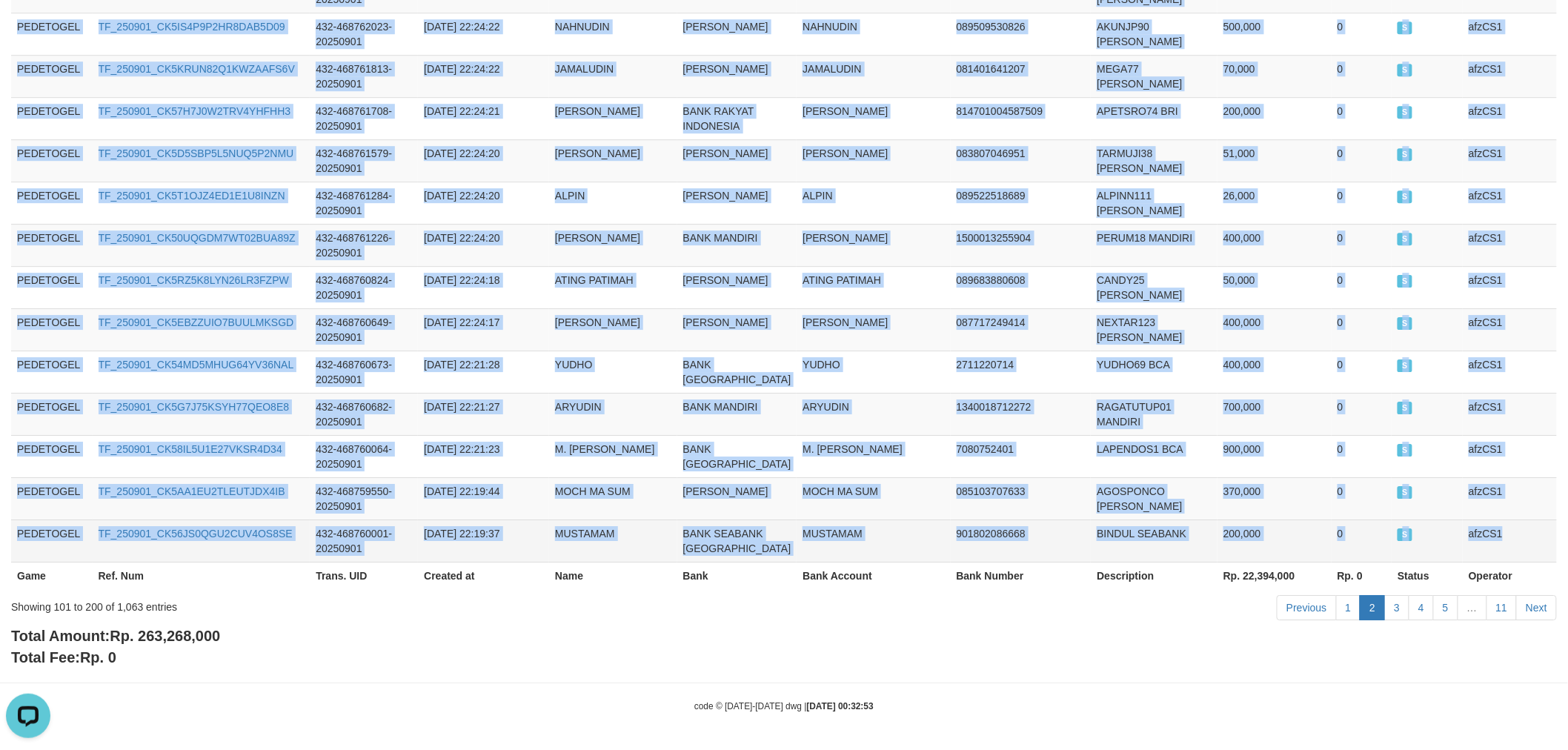
click at [1518, 522] on td "afzCS1" at bounding box center [1510, 540] width 95 height 42
copy tbody "PEDETOGEL TF_250901_CK5JDF4AAJZ63Q8WDYH6 432-468805811-20250901 [DATE] 23:00:34…"
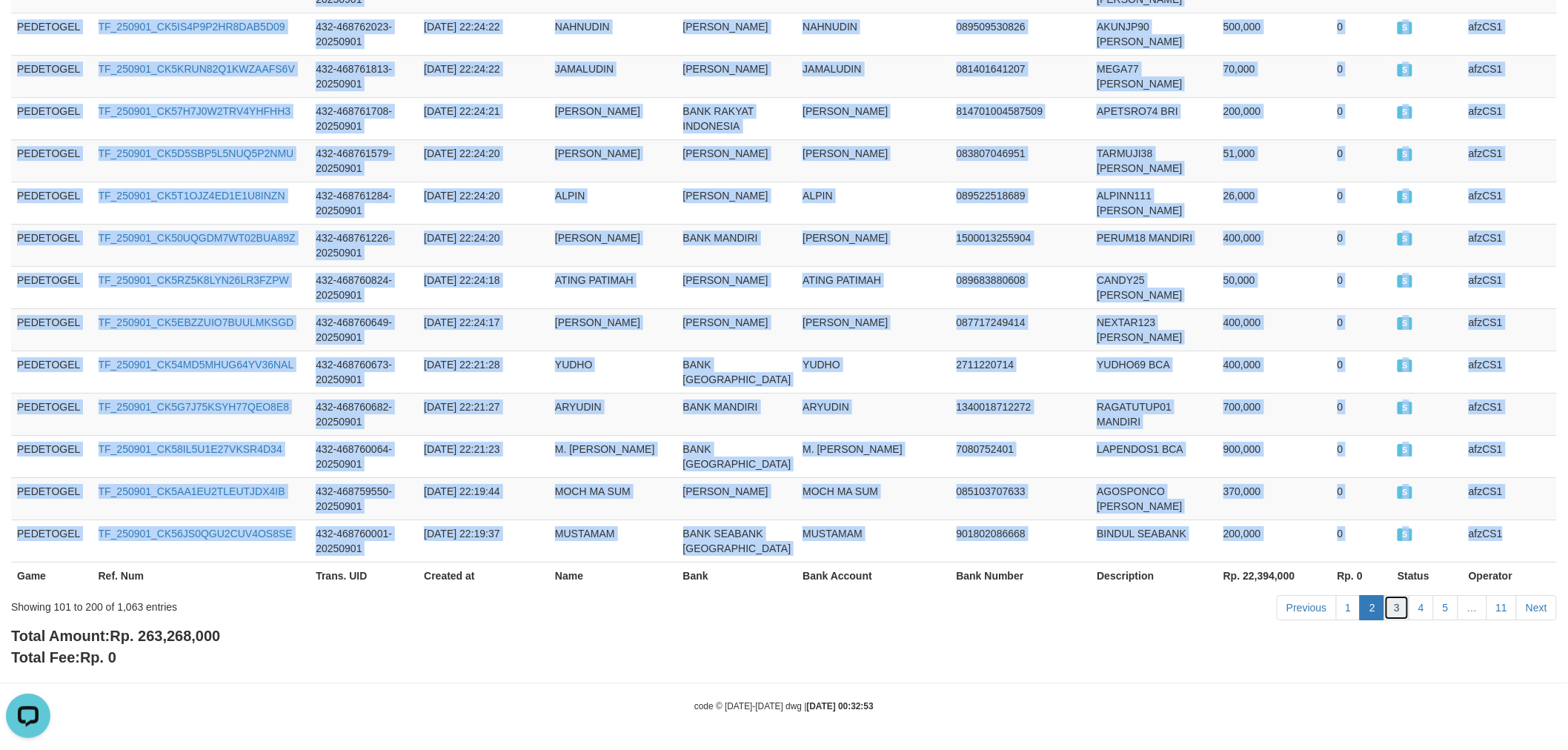
click at [1402, 609] on link "3" at bounding box center [1397, 608] width 25 height 25
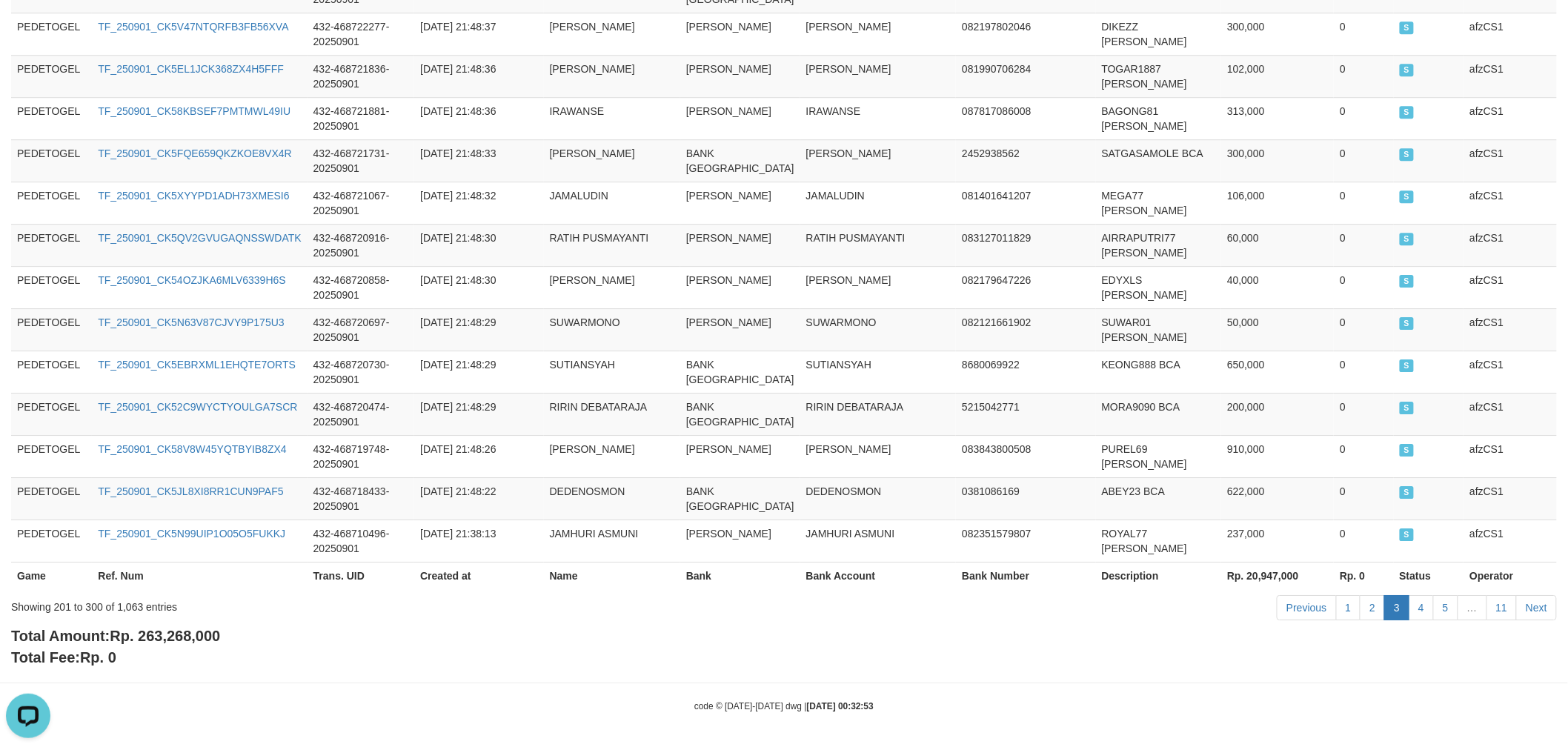
scroll to position [0, 0]
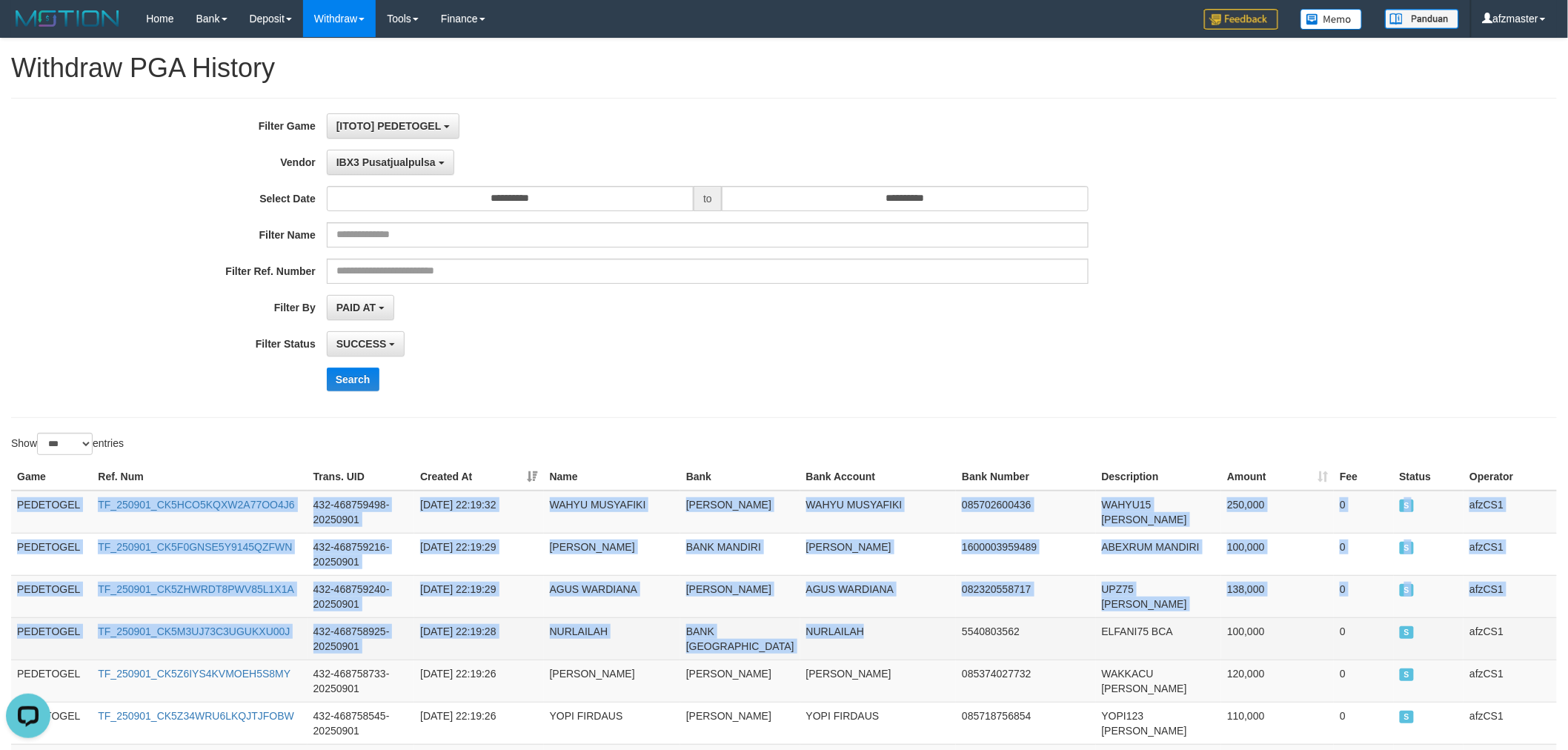
drag, startPoint x: 17, startPoint y: 505, endPoint x: 861, endPoint y: 613, distance: 850.9
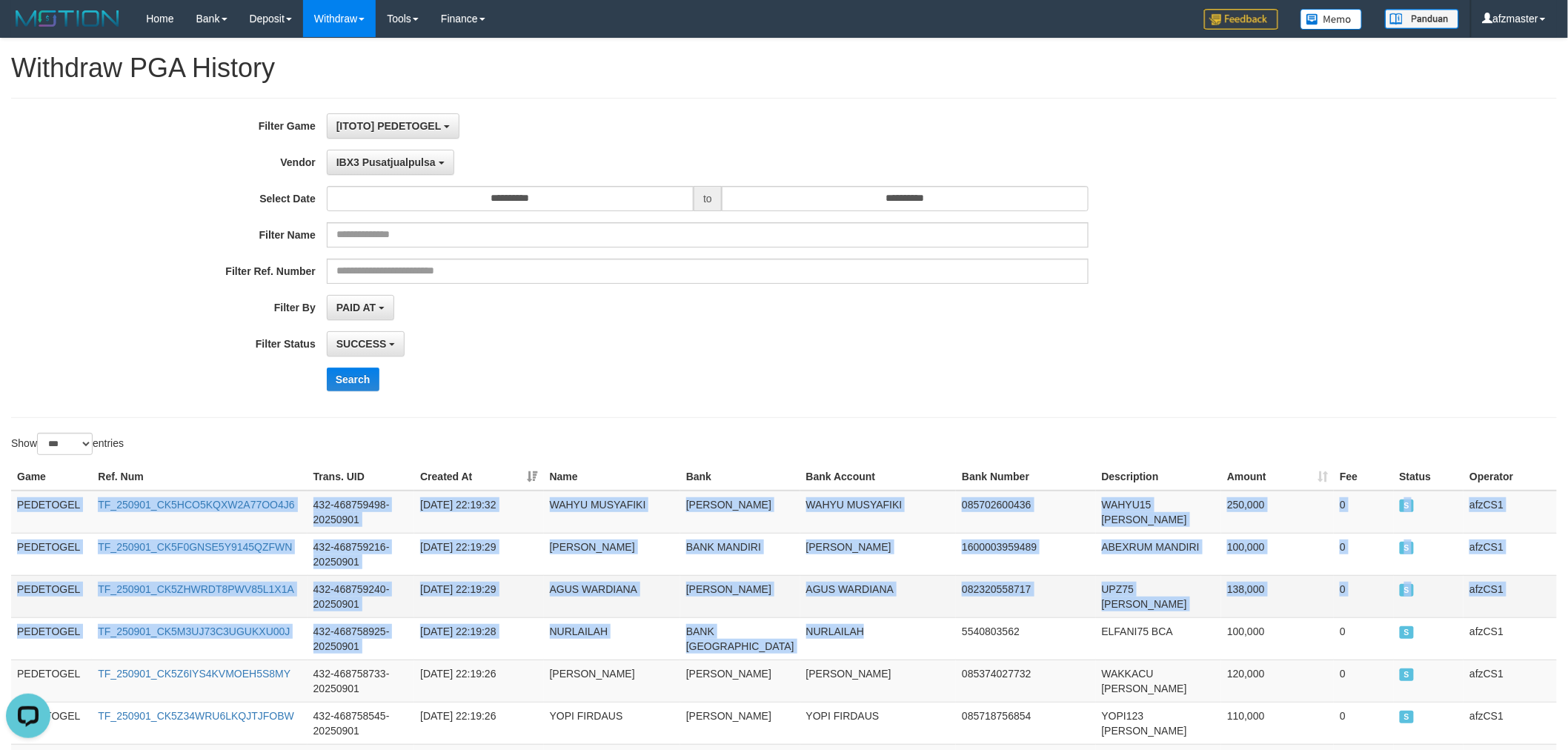
scroll to position [4572, 0]
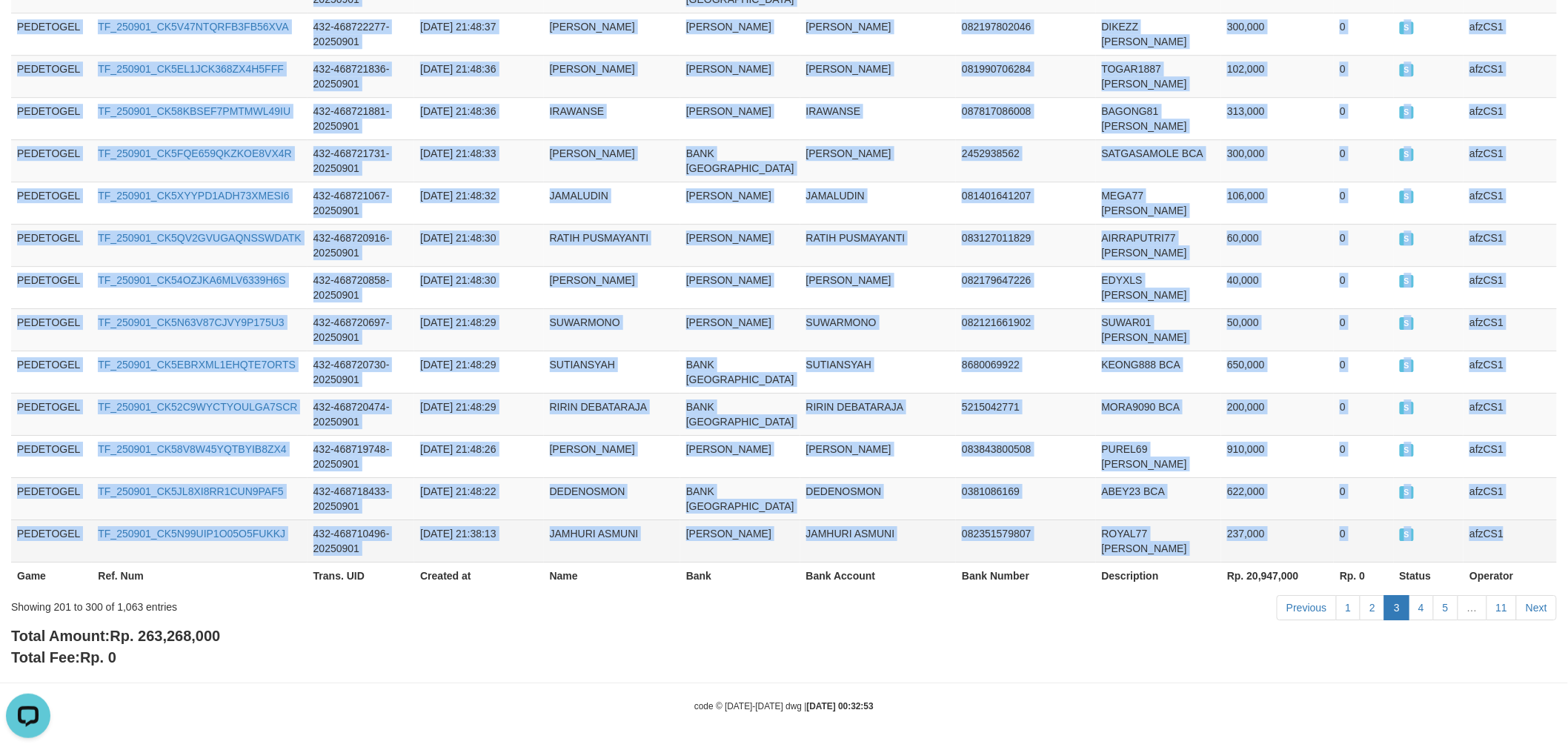
click at [1530, 538] on td "afzCS1" at bounding box center [1510, 540] width 94 height 42
copy tbody "PEDETOGEL TF_250901_CK5HCO5KQXW2A77OO4J6 432-468759498-20250901 [DATE] 22:19:32…"
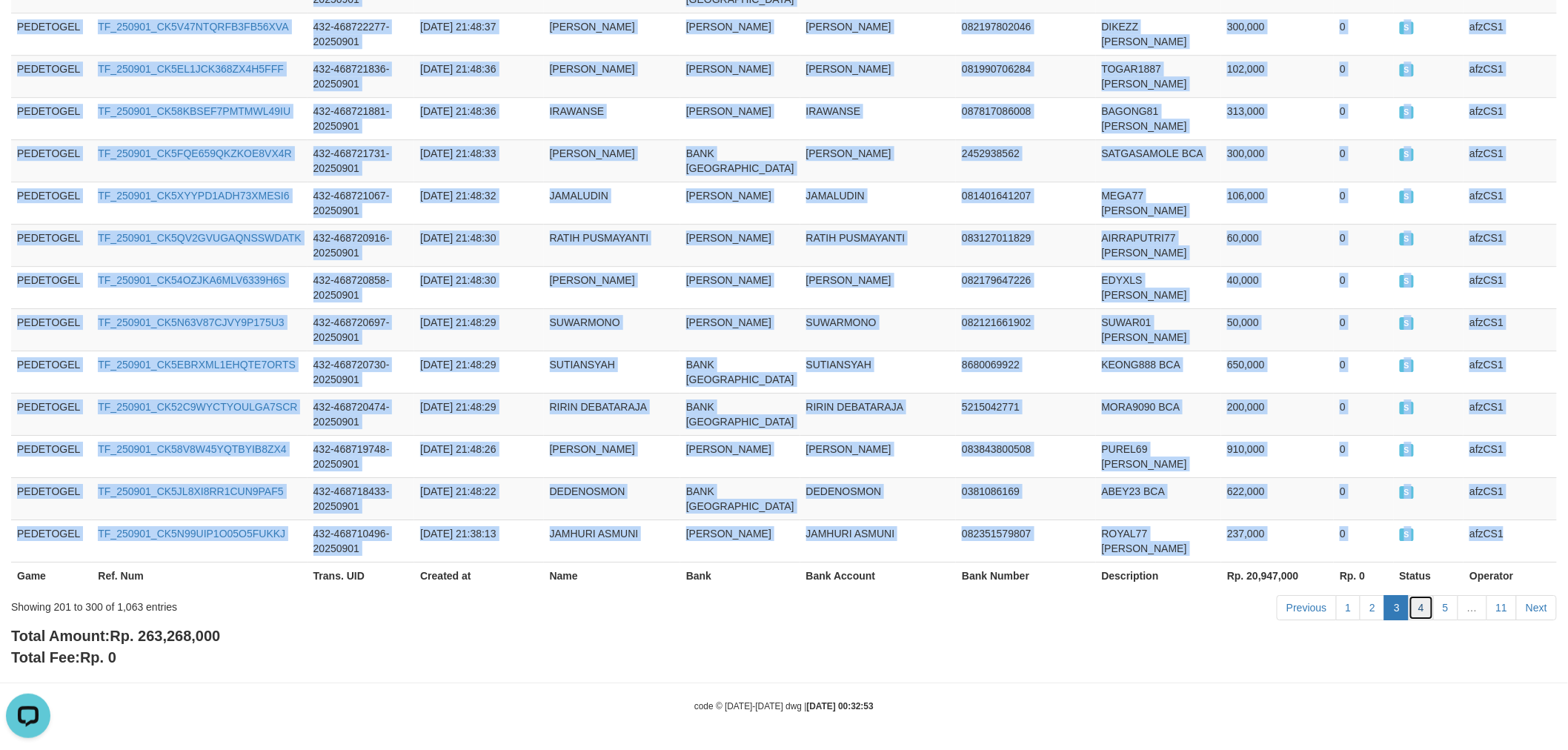
click at [1420, 606] on link "4" at bounding box center [1421, 608] width 25 height 25
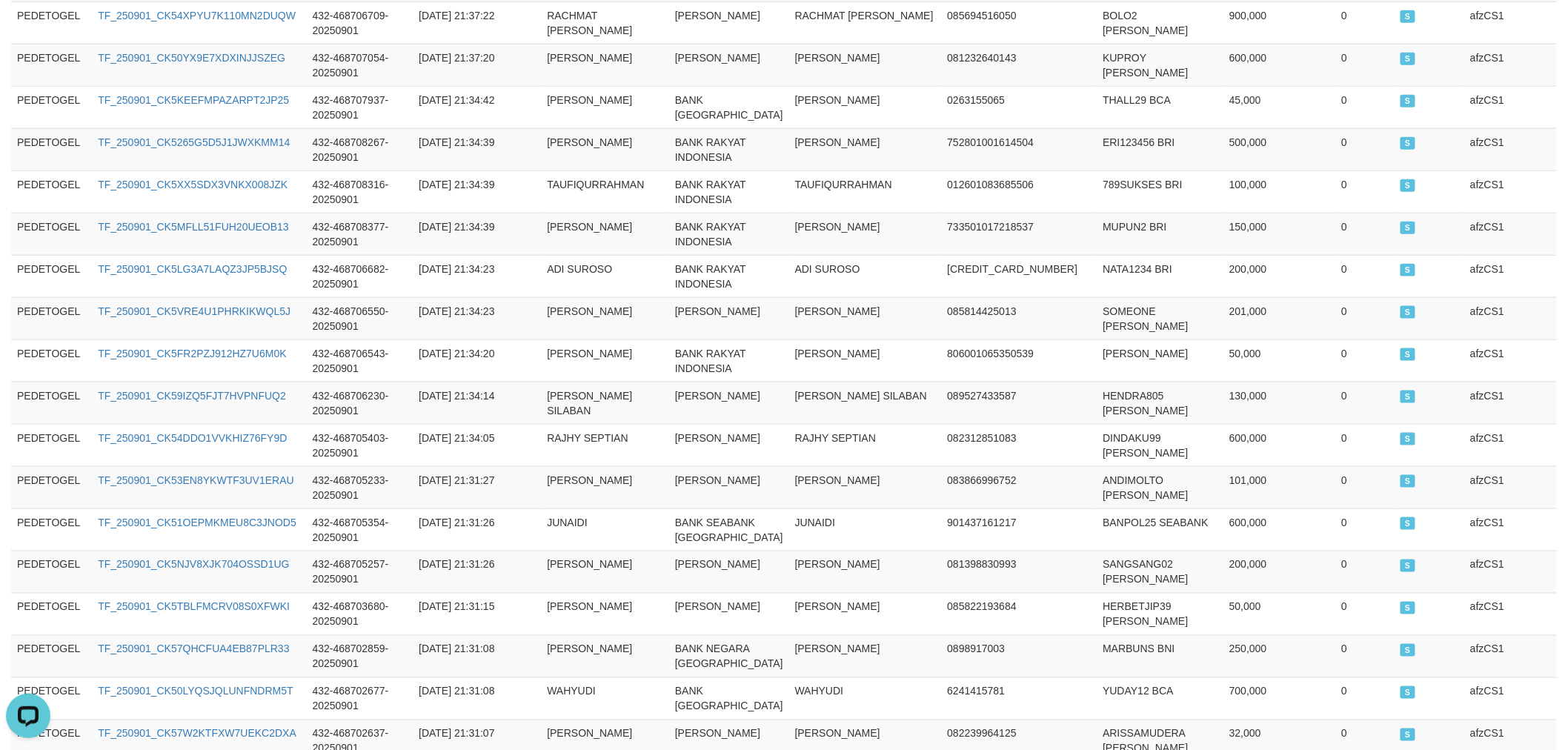
scroll to position [0, 0]
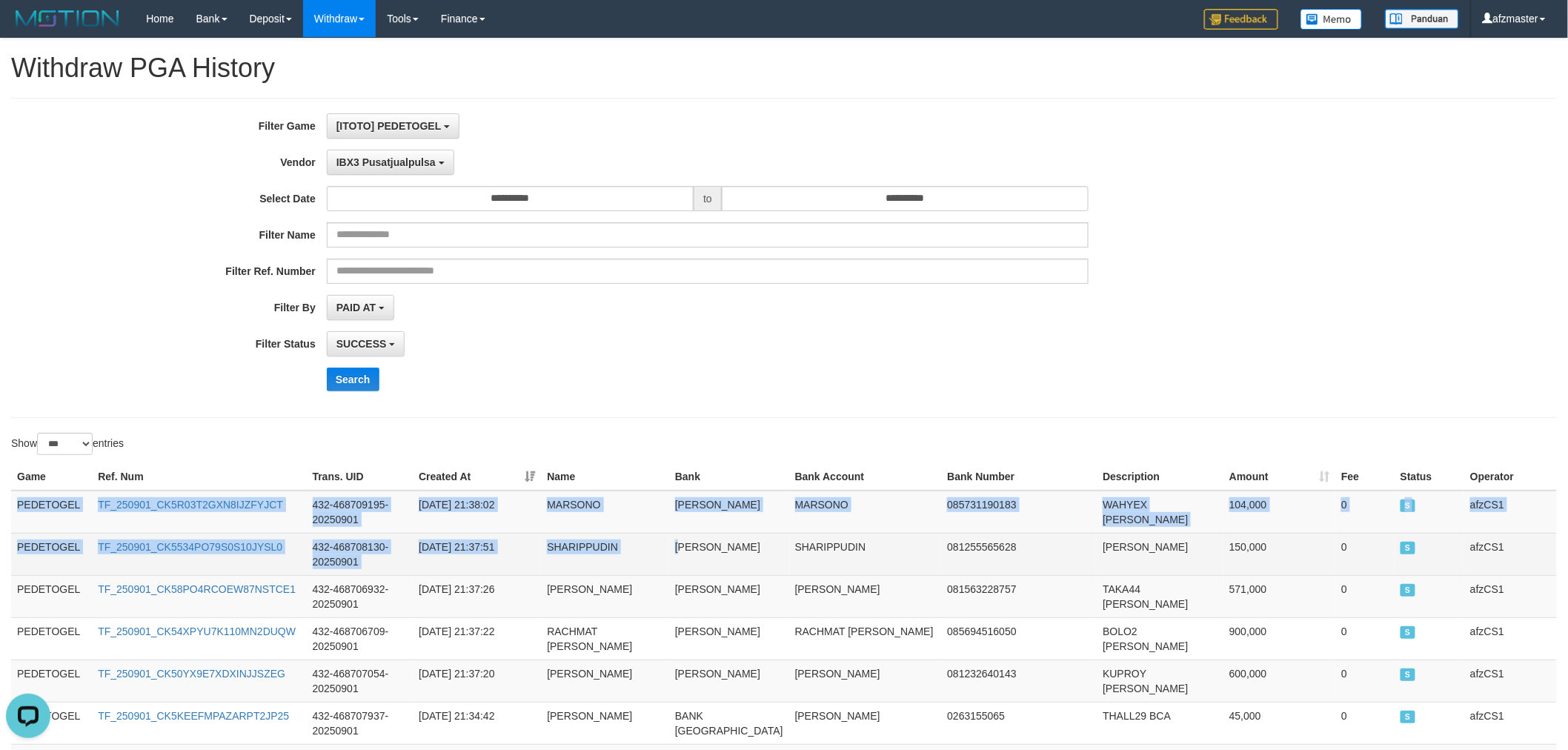
drag, startPoint x: 12, startPoint y: 502, endPoint x: 688, endPoint y: 571, distance: 679.5
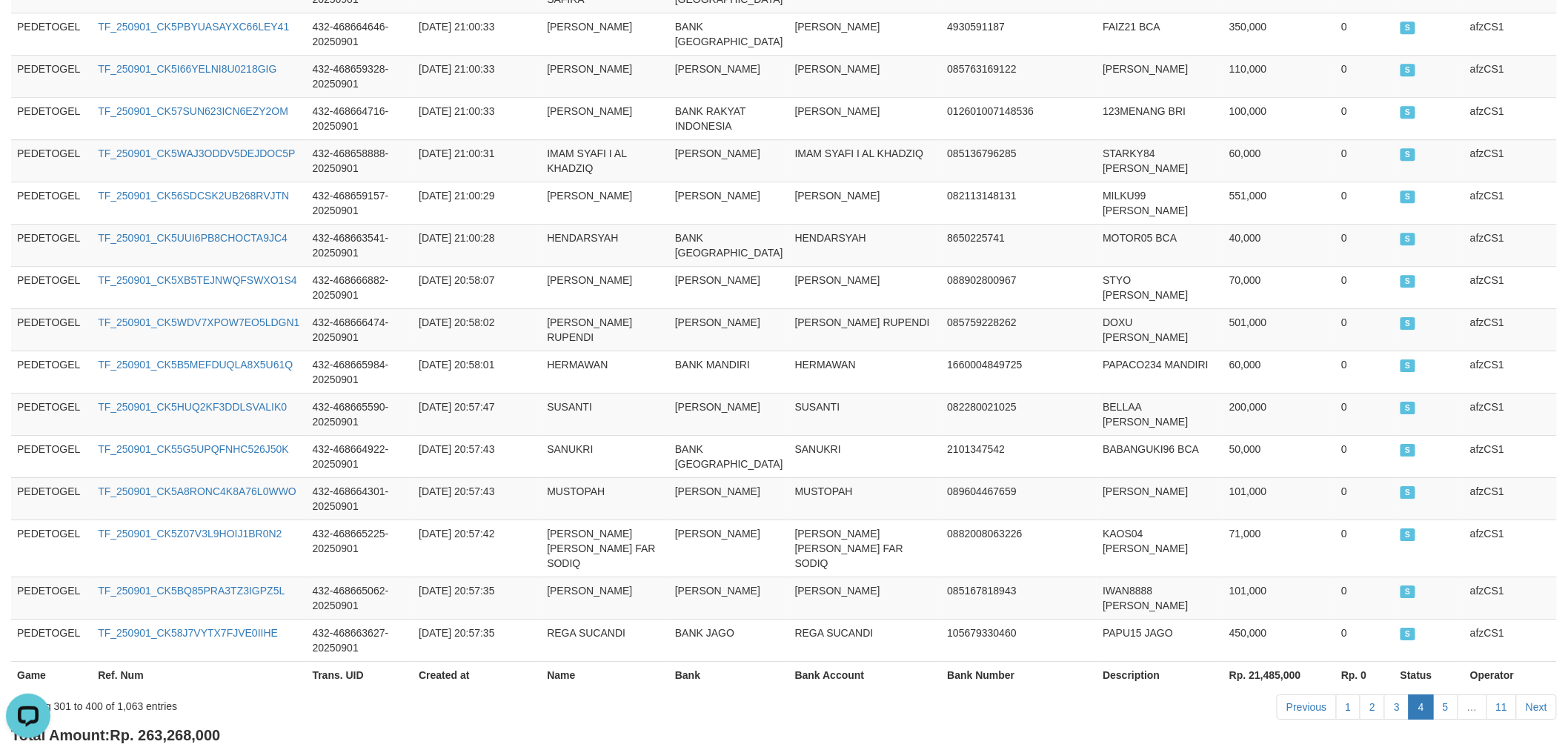
scroll to position [4690, 0]
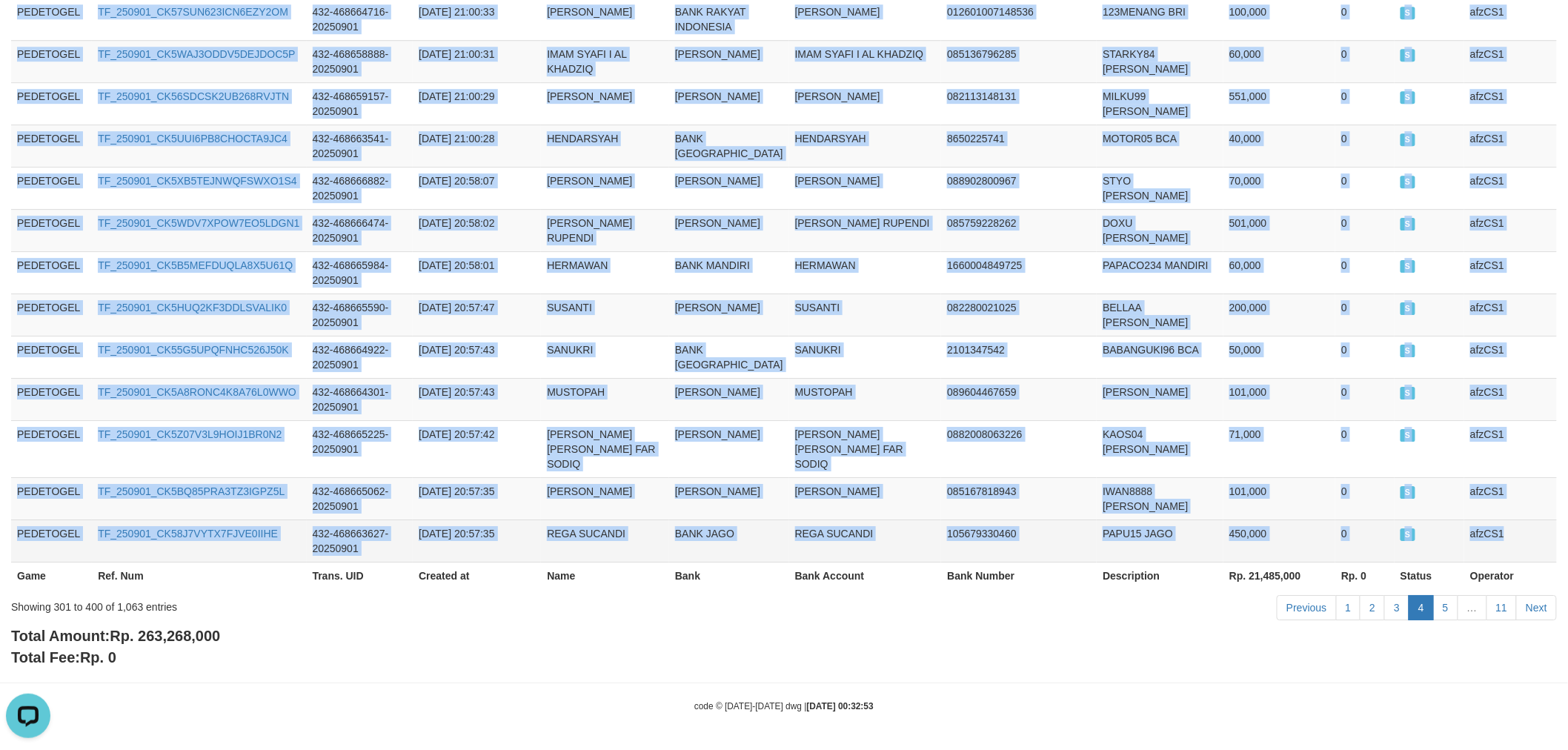
click at [1535, 534] on td "afzCS1" at bounding box center [1510, 540] width 93 height 42
copy tbody "PEDETOGEL TF_250901_CK5R03T2GXN8IJZFYJCT 432-468709195-20250901 [DATE] 21:38:02…"
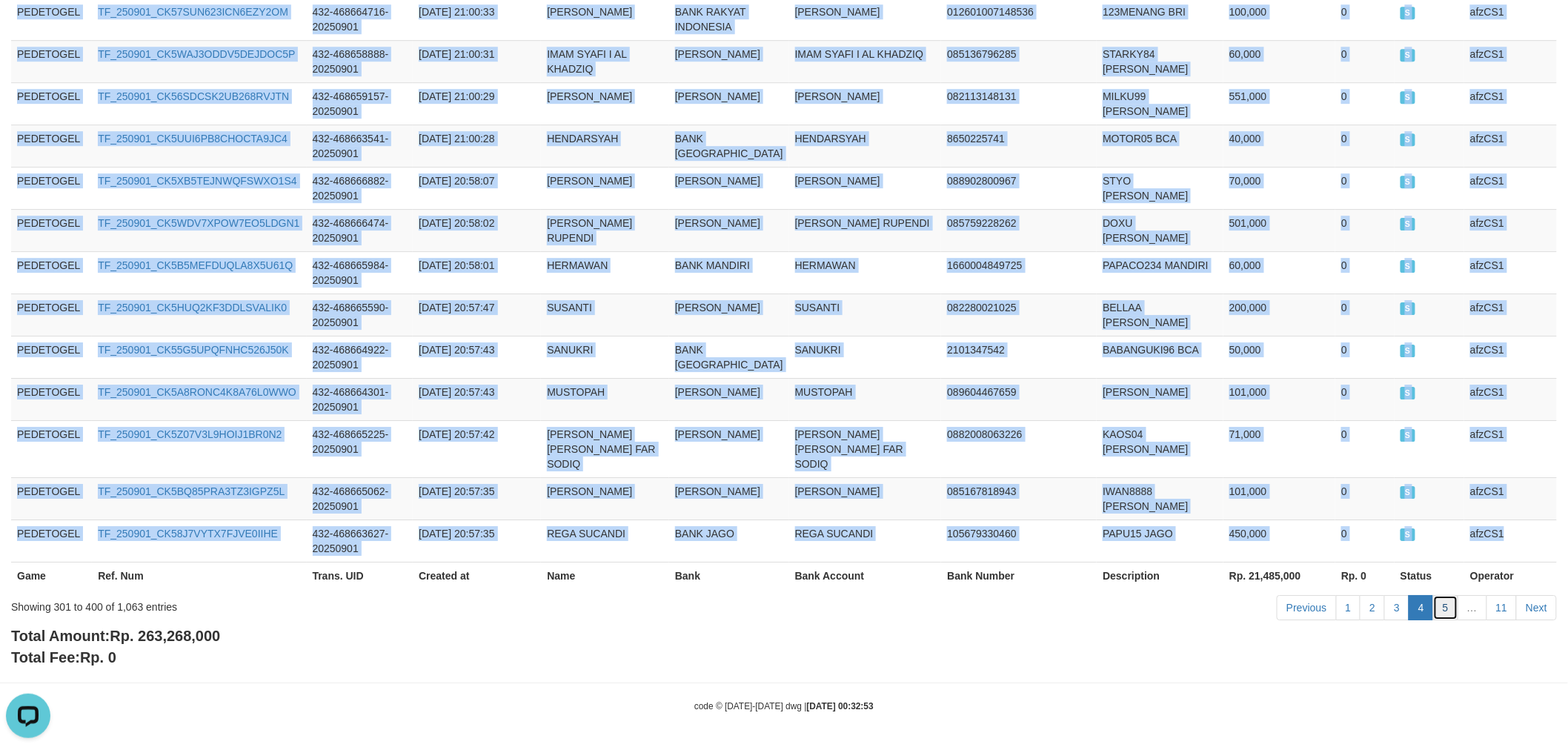
click at [1446, 606] on link "5" at bounding box center [1446, 608] width 25 height 25
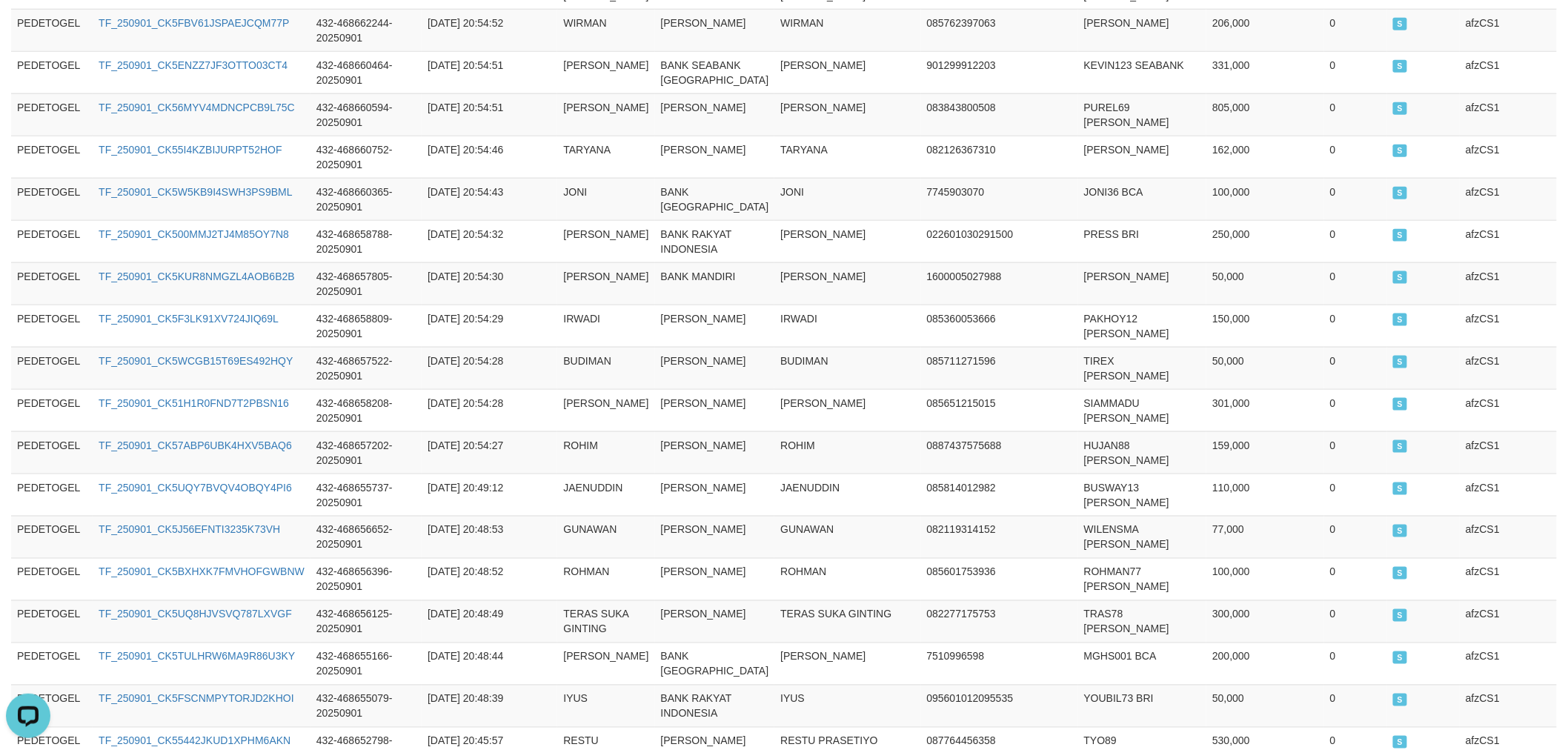
scroll to position [0, 0]
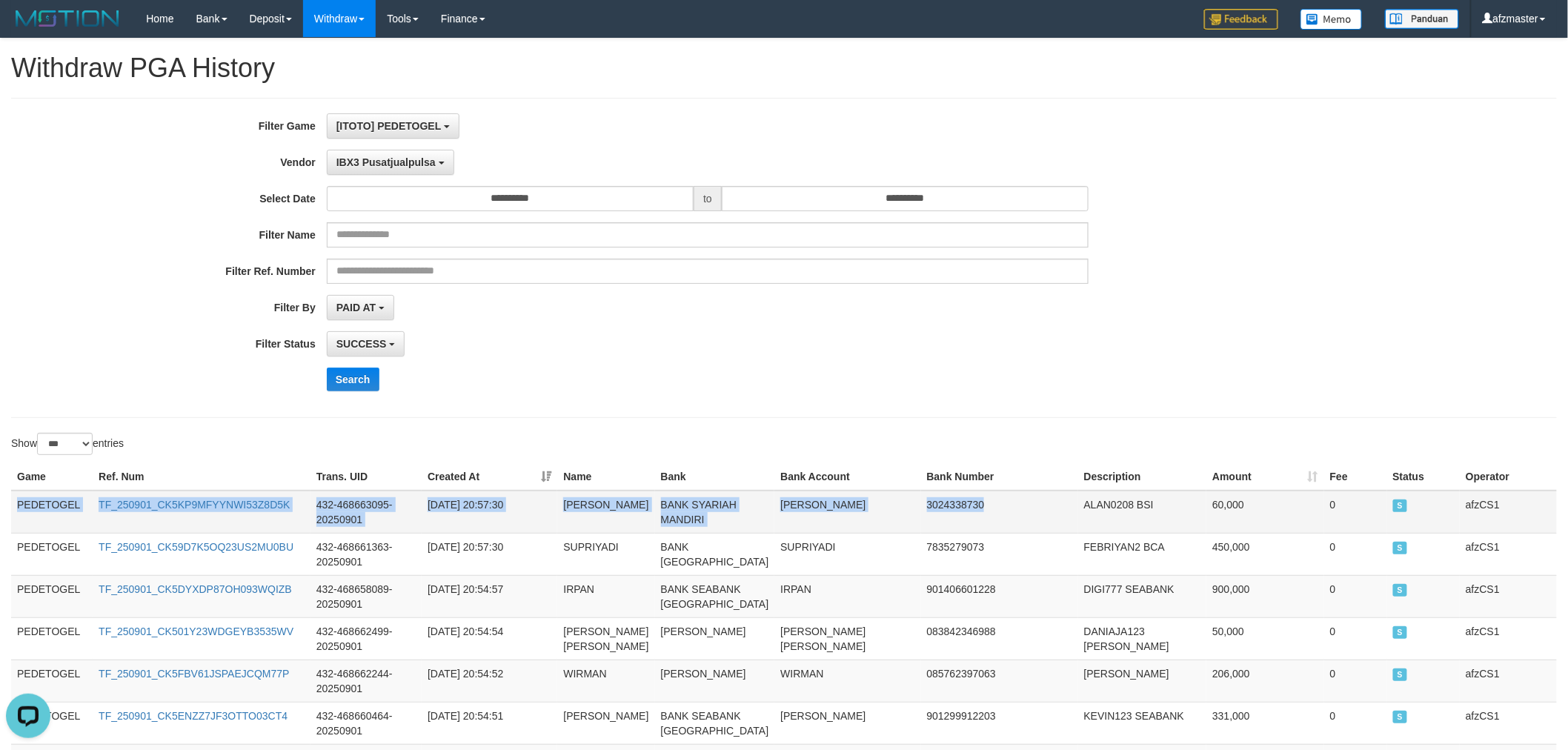
drag, startPoint x: 15, startPoint y: 499, endPoint x: 974, endPoint y: 522, distance: 959.3
click at [1001, 530] on tr "PEDETOGEL TF_250901_CK5KP9MFYYNWI53Z8D5K 432-468663095-20250901 [DATE] 20:57:30…" at bounding box center [784, 512] width 1546 height 43
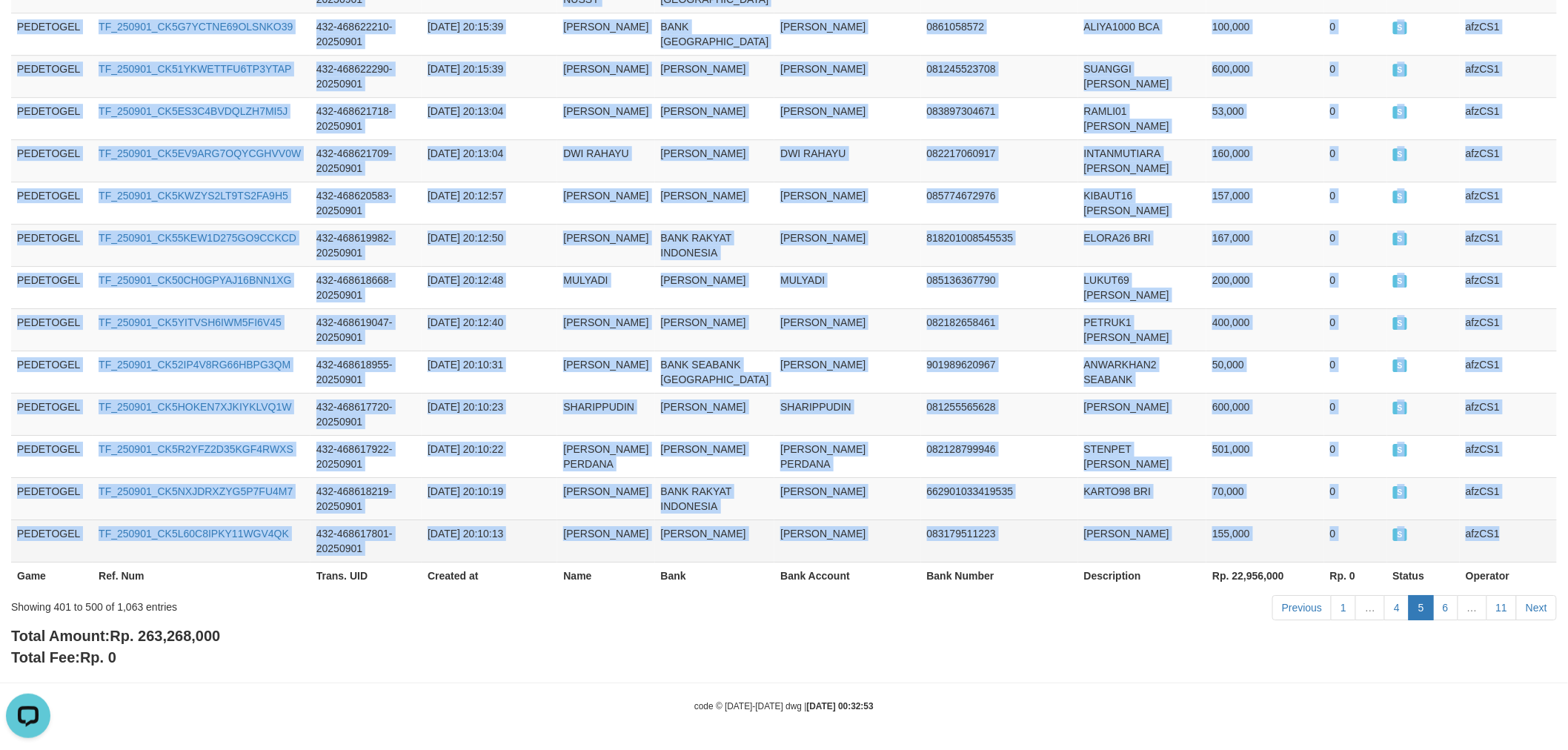
click at [1522, 520] on td "afzCS1" at bounding box center [1509, 540] width 97 height 42
copy tbody "PEDETOGEL TF_250901_CK5KP9MFYYNWI53Z8D5K 432-468663095-20250901 [DATE] 20:57:30…"
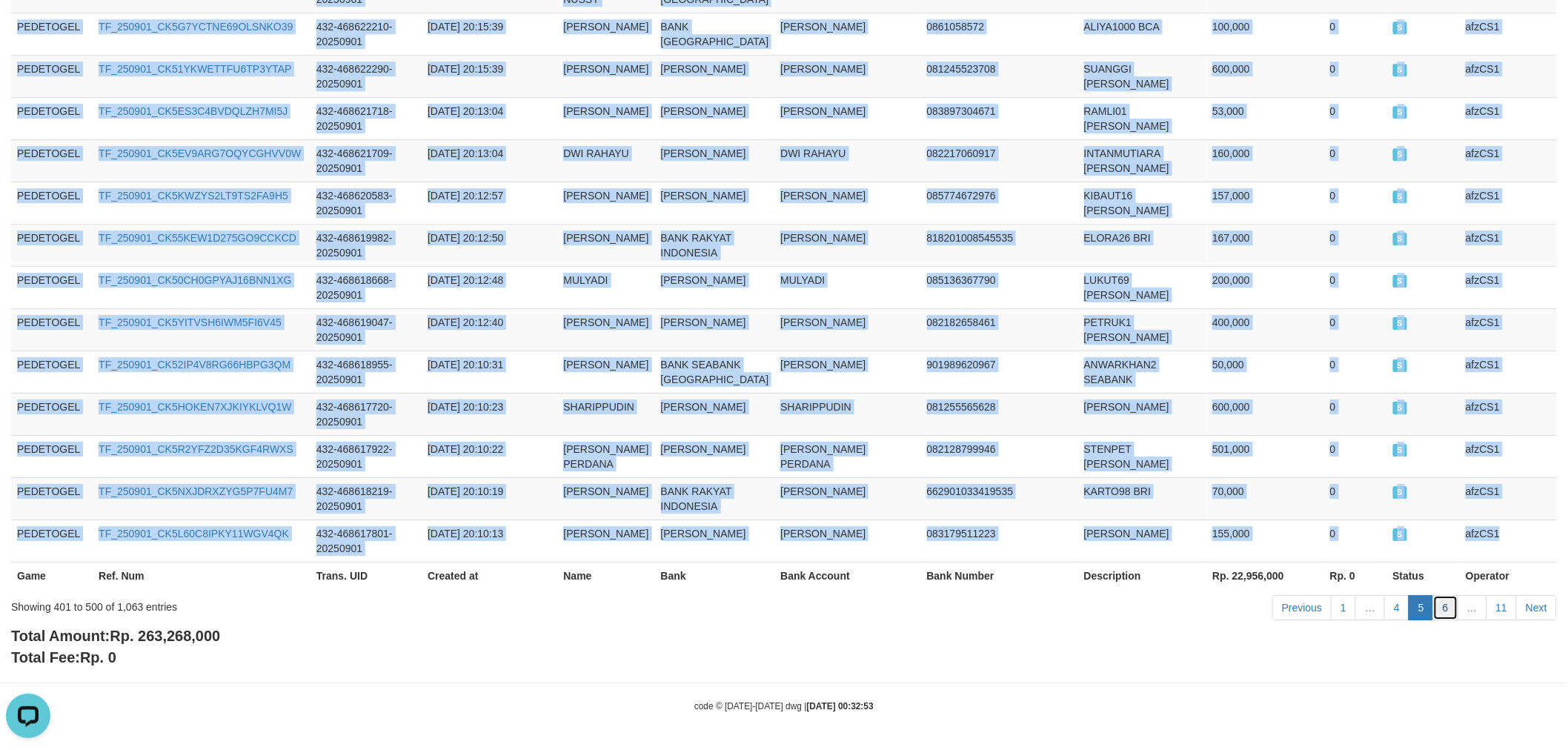
click at [1447, 609] on link "6" at bounding box center [1446, 608] width 25 height 25
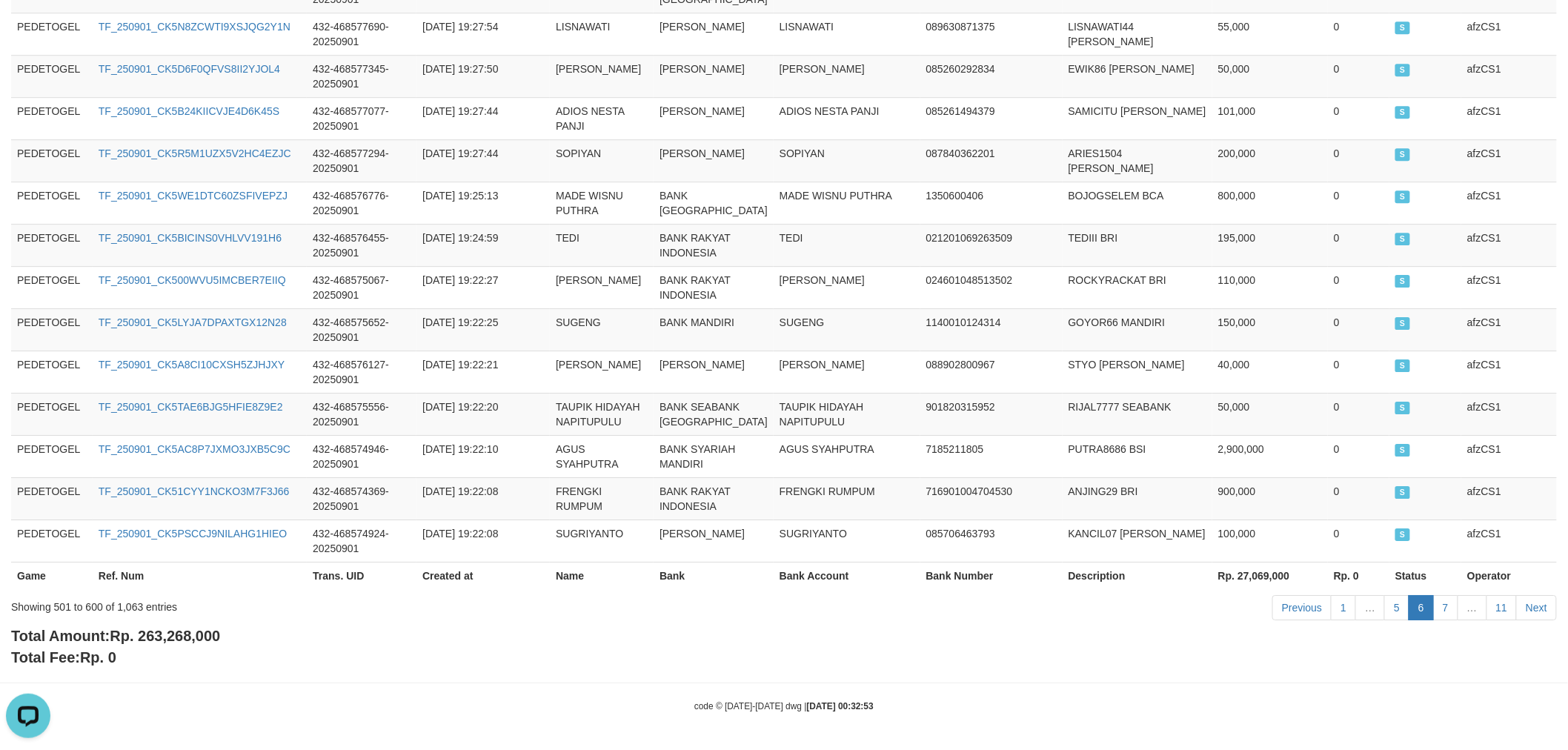
scroll to position [4586, 0]
click at [684, 224] on td "BANK RAKYAT INDONESIA" at bounding box center [713, 245] width 120 height 42
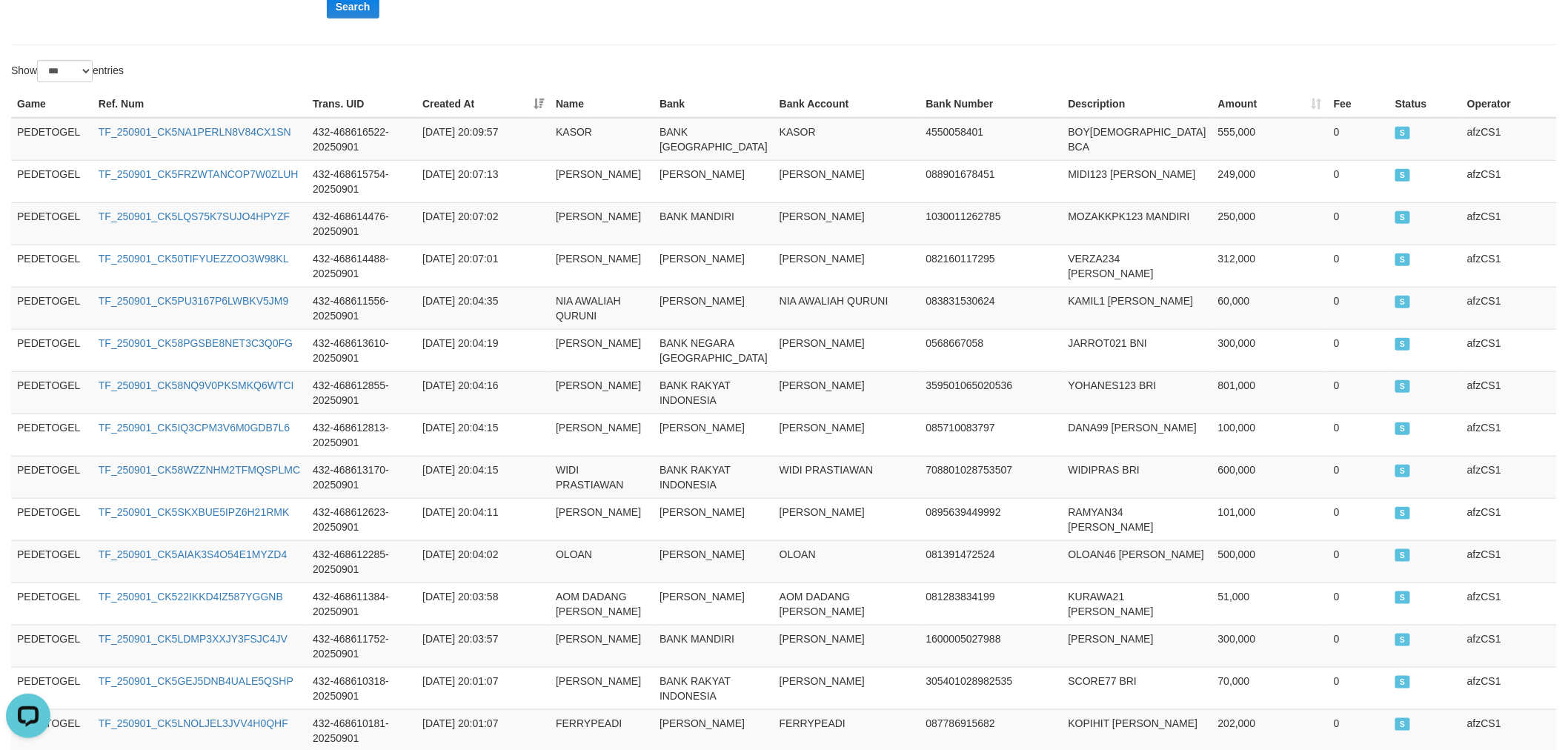
scroll to position [0, 0]
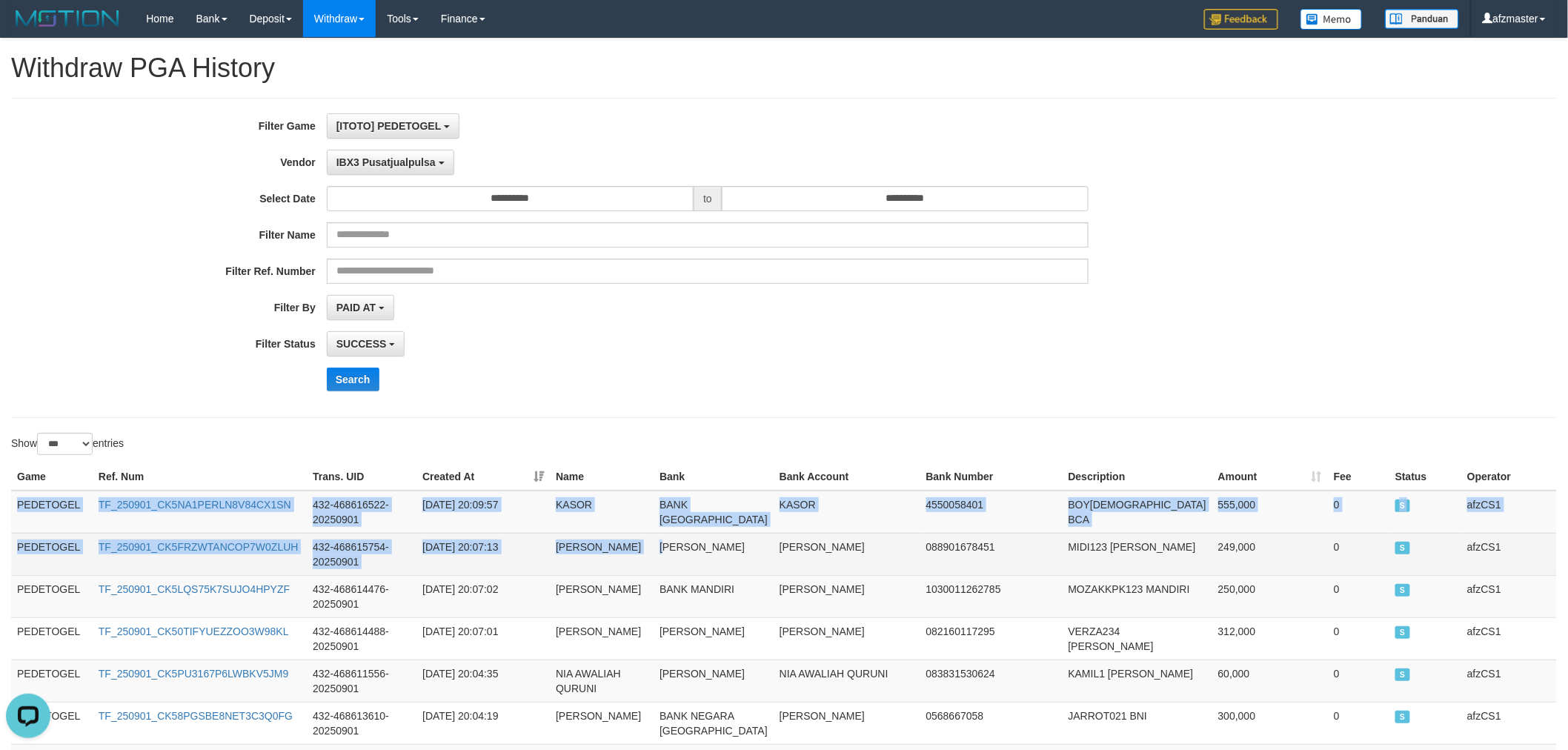
drag, startPoint x: 18, startPoint y: 506, endPoint x: 686, endPoint y: 556, distance: 669.9
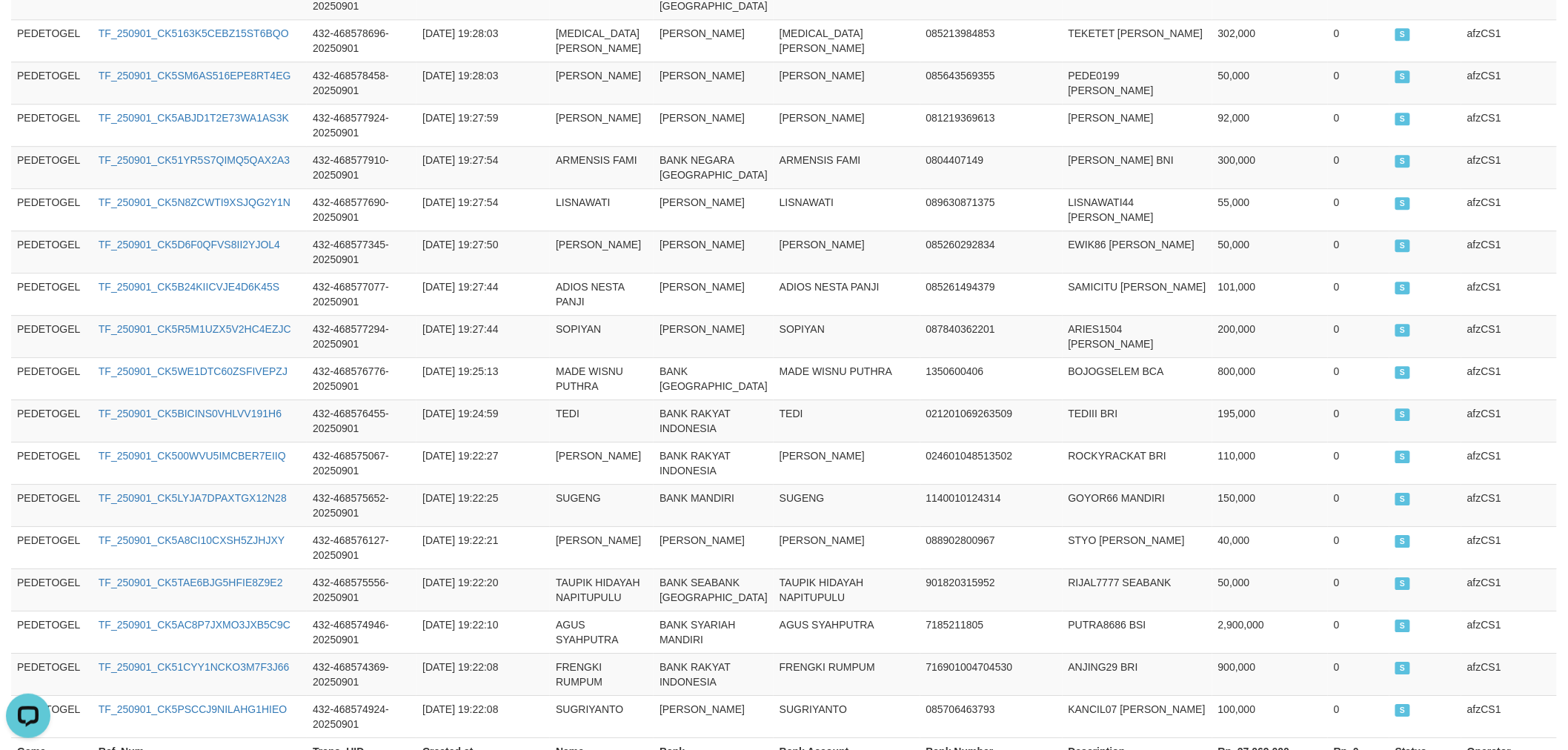
scroll to position [4586, 0]
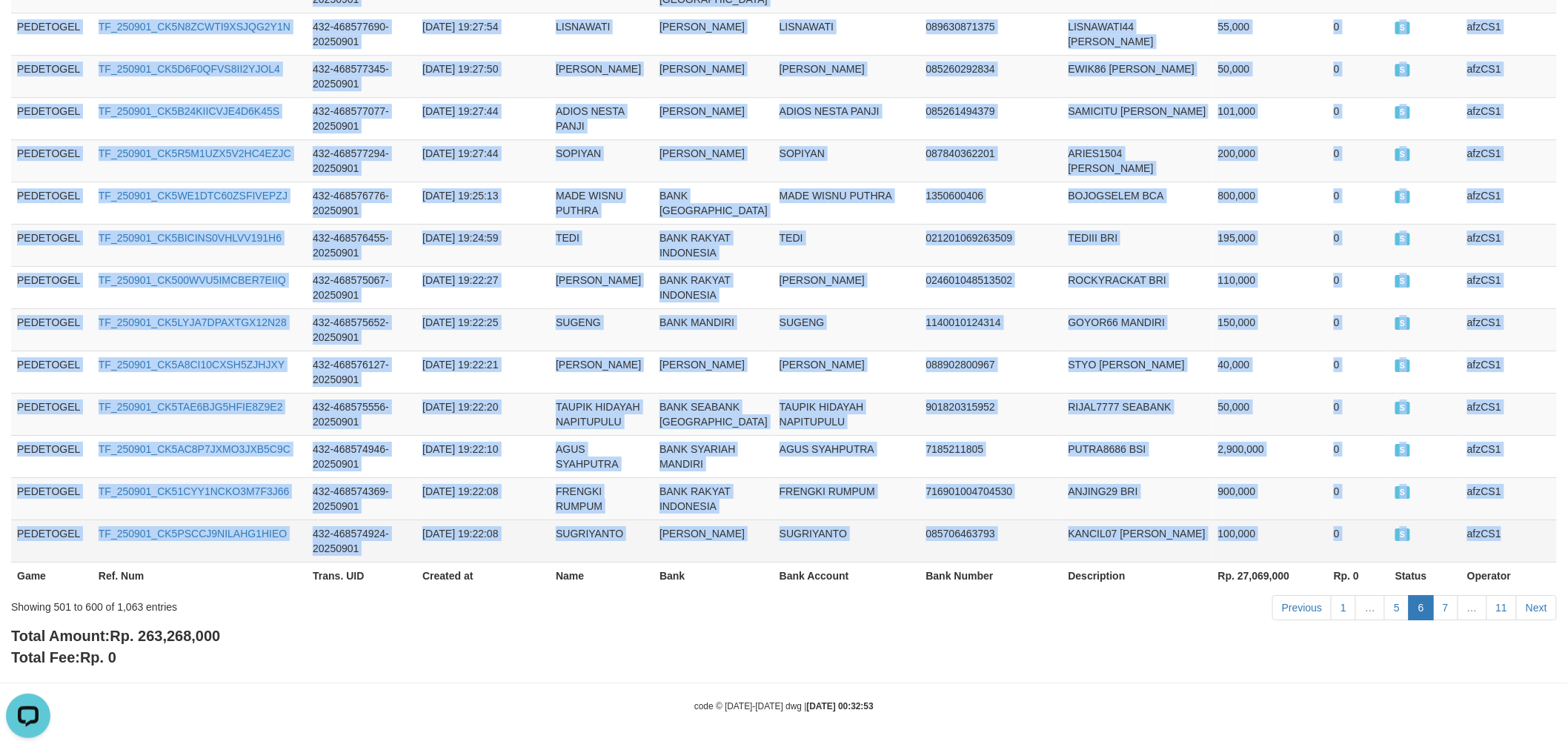
click at [1518, 534] on td "afzCS1" at bounding box center [1509, 540] width 95 height 42
copy tbody "PEDETOGEL TF_250901_CK5NA1PERLN8V84CX1SN 432-468616522-20250901 [DATE] 20:09:57…"
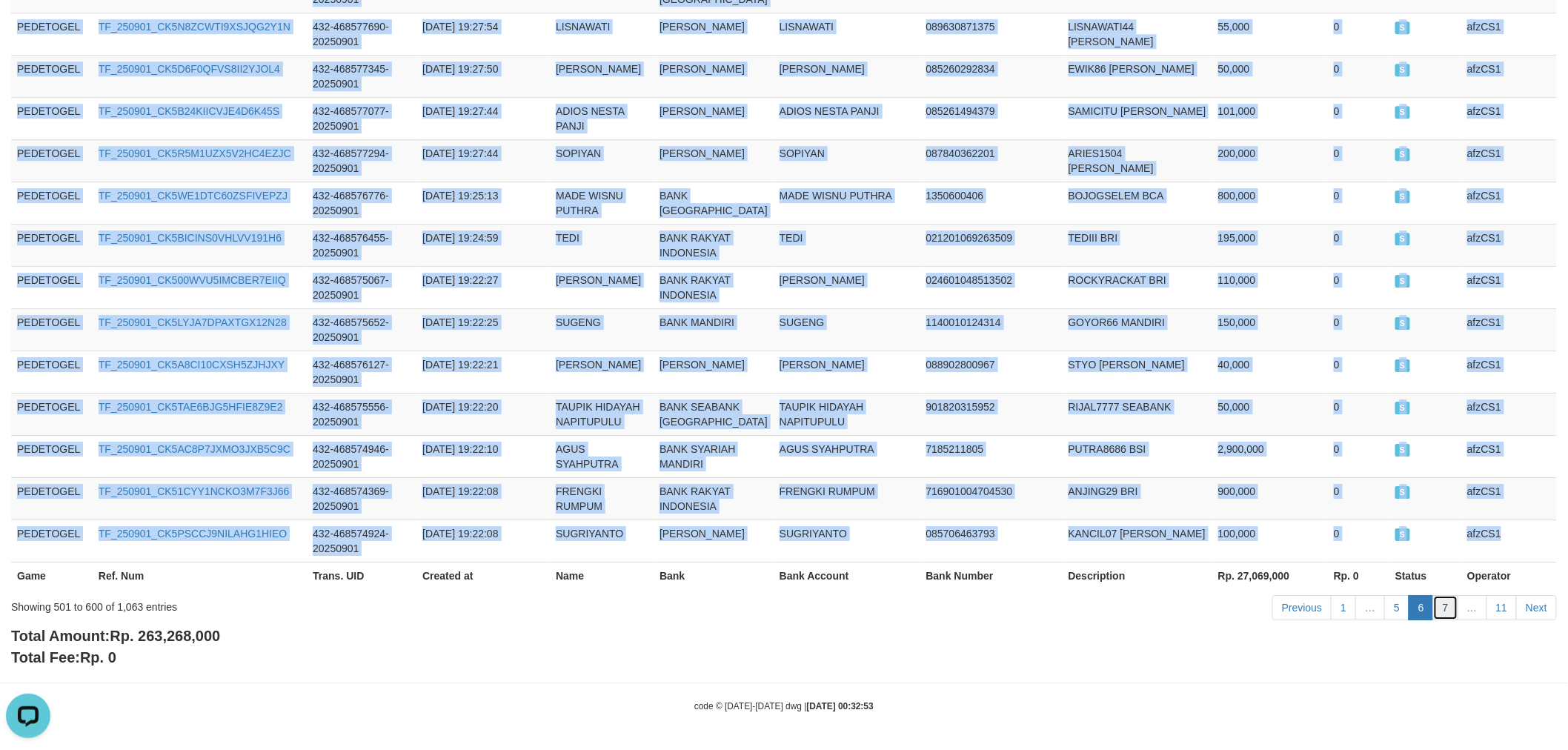
click at [1444, 611] on link "7" at bounding box center [1446, 608] width 25 height 25
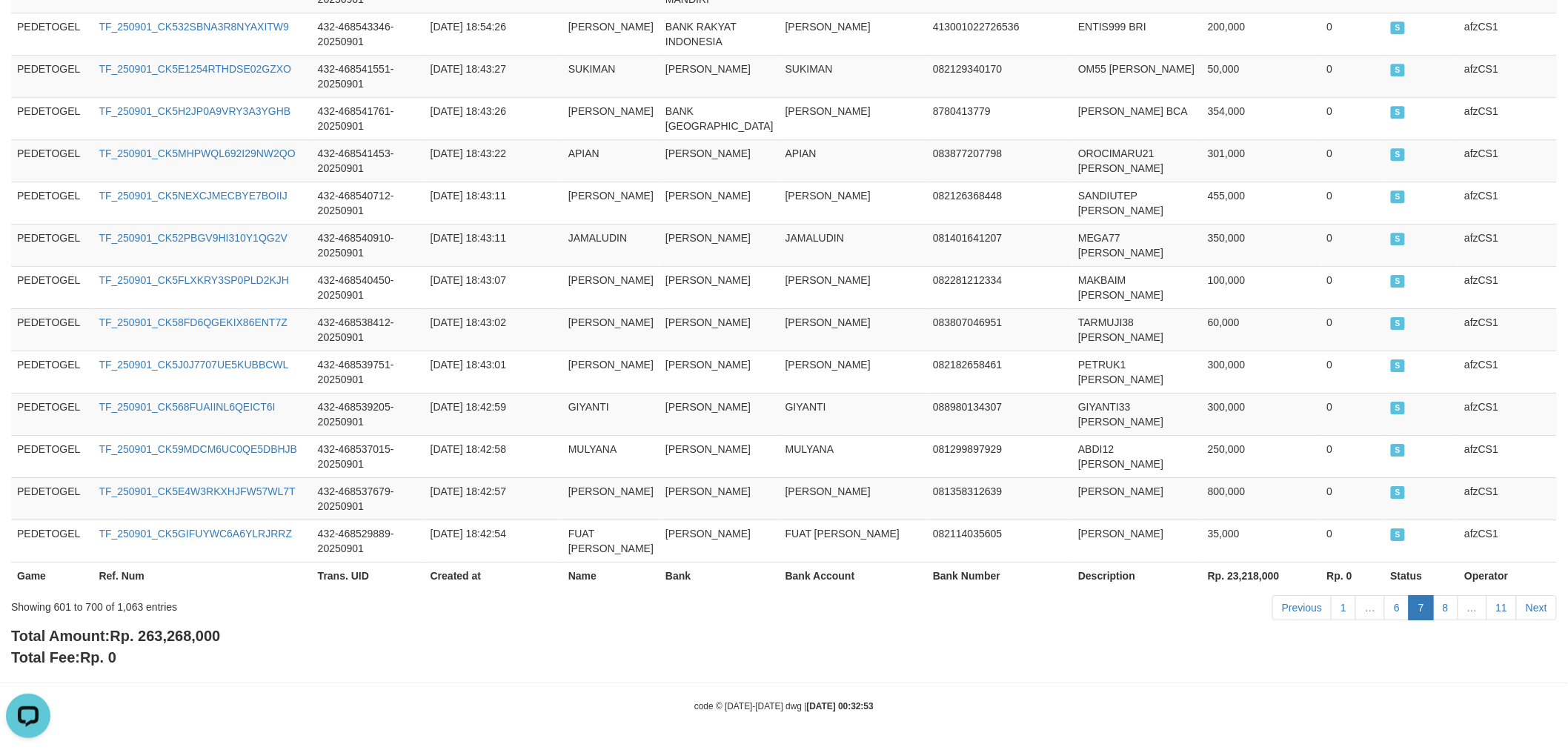
scroll to position [4631, 0]
click at [780, 308] on td "[PERSON_NAME]" at bounding box center [854, 329] width 148 height 42
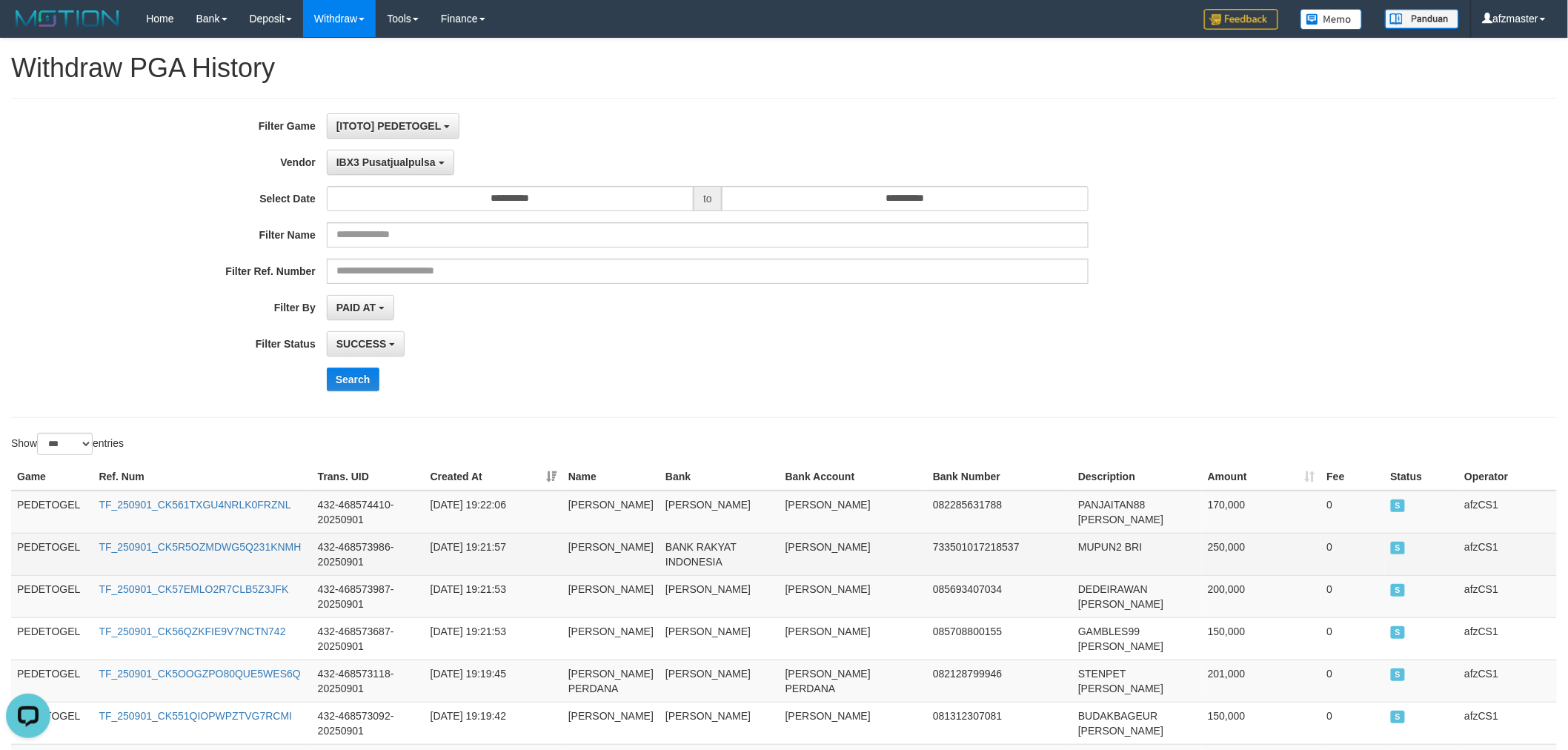
drag, startPoint x: 19, startPoint y: 504, endPoint x: 554, endPoint y: 574, distance: 539.6
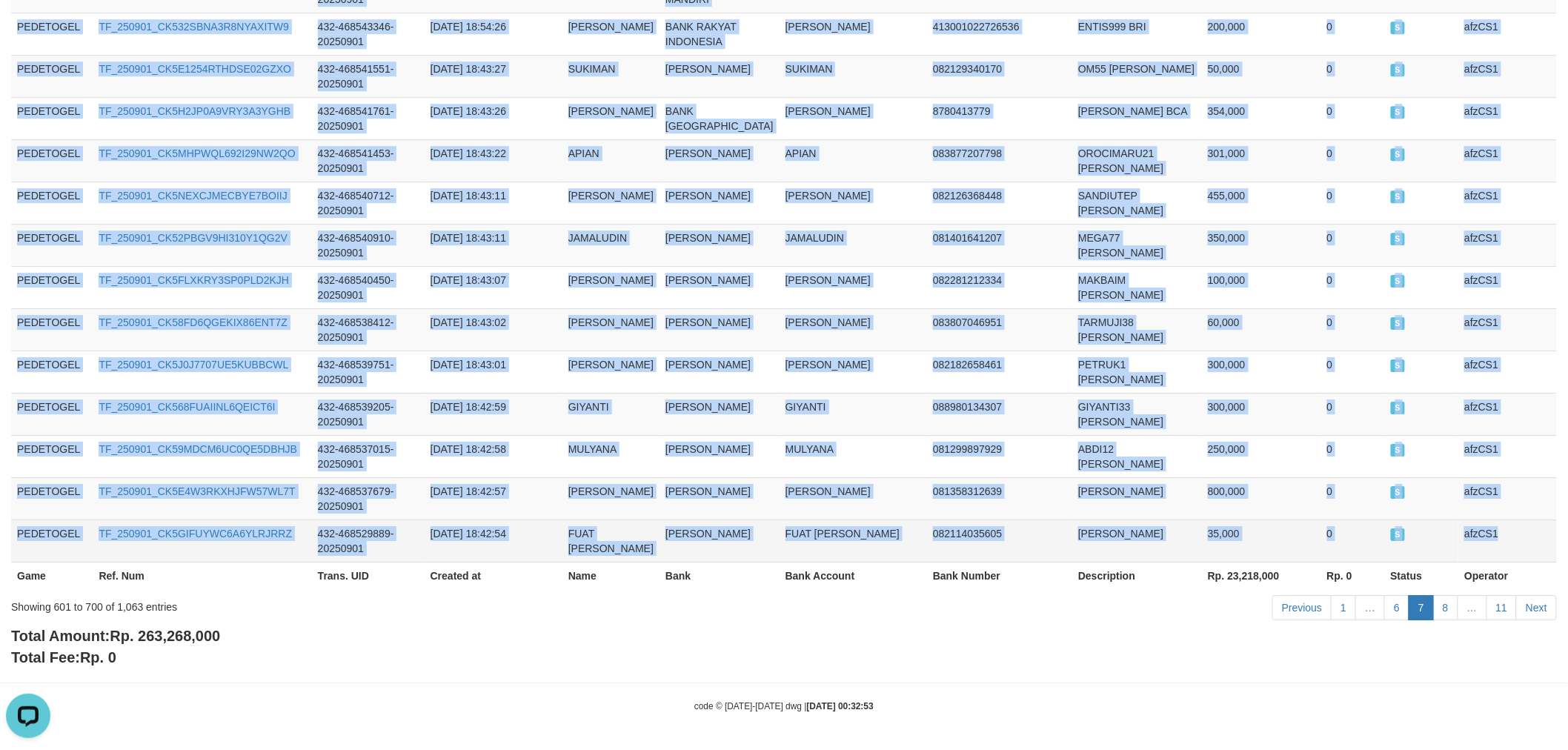
click at [1520, 534] on td "afzCS1" at bounding box center [1508, 540] width 98 height 42
copy tbody "PEDETOGEL TF_250901_CK561TXGU4NRLK0FRZNL 432-468574410-20250901 [DATE] 19:22:06…"
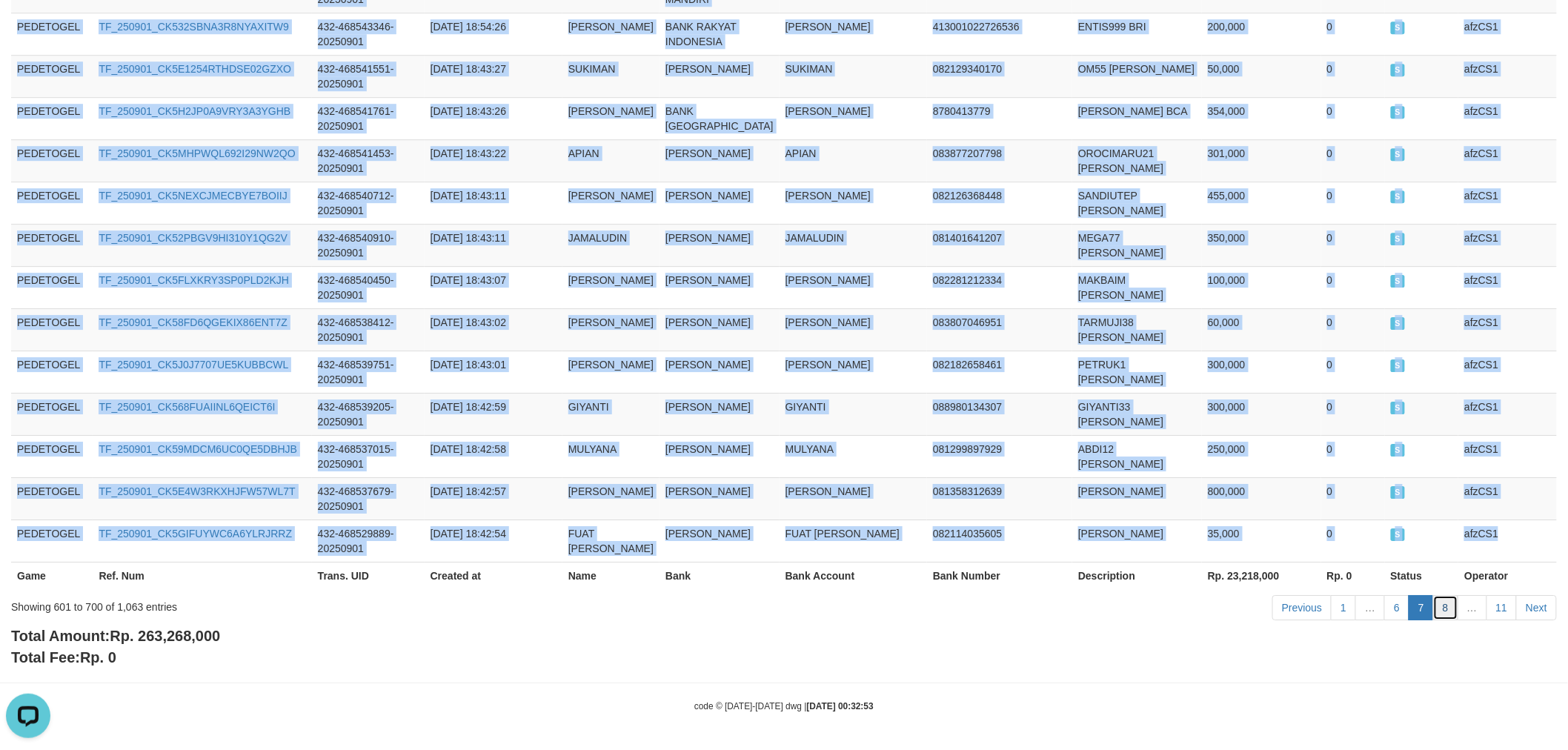
click at [1446, 610] on link "8" at bounding box center [1446, 608] width 25 height 25
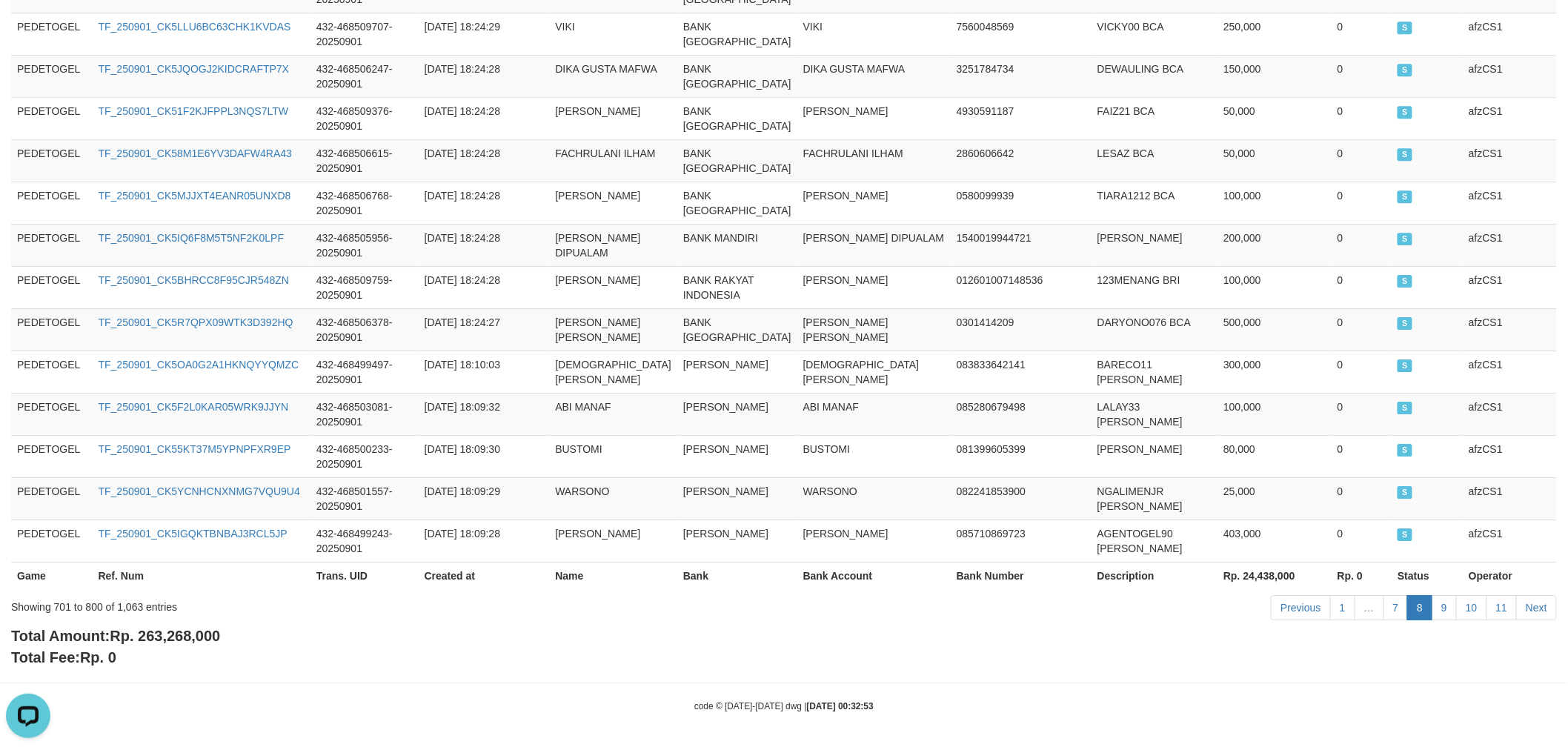
click at [632, 337] on td "[PERSON_NAME] [PERSON_NAME]" at bounding box center [613, 329] width 128 height 42
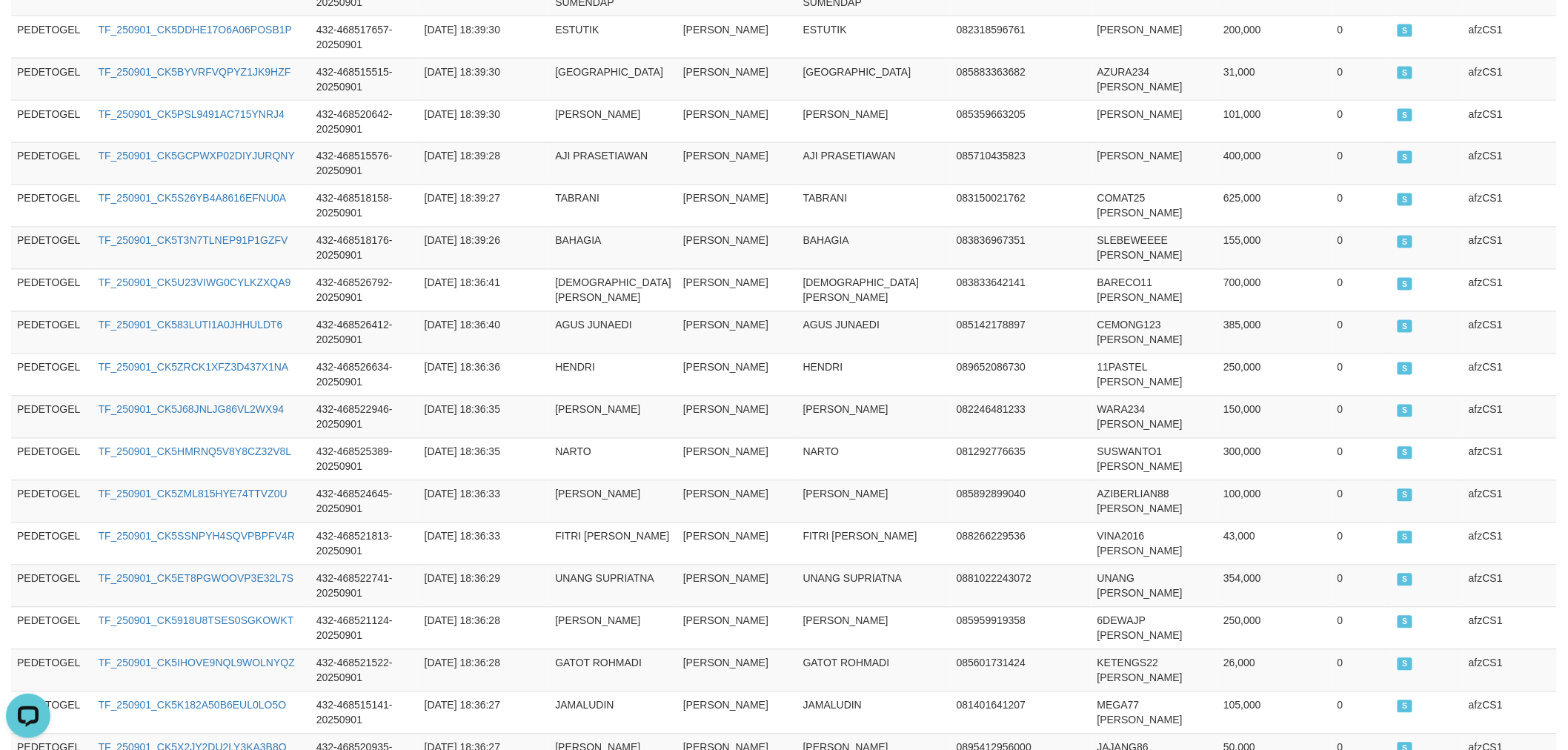
scroll to position [0, 0]
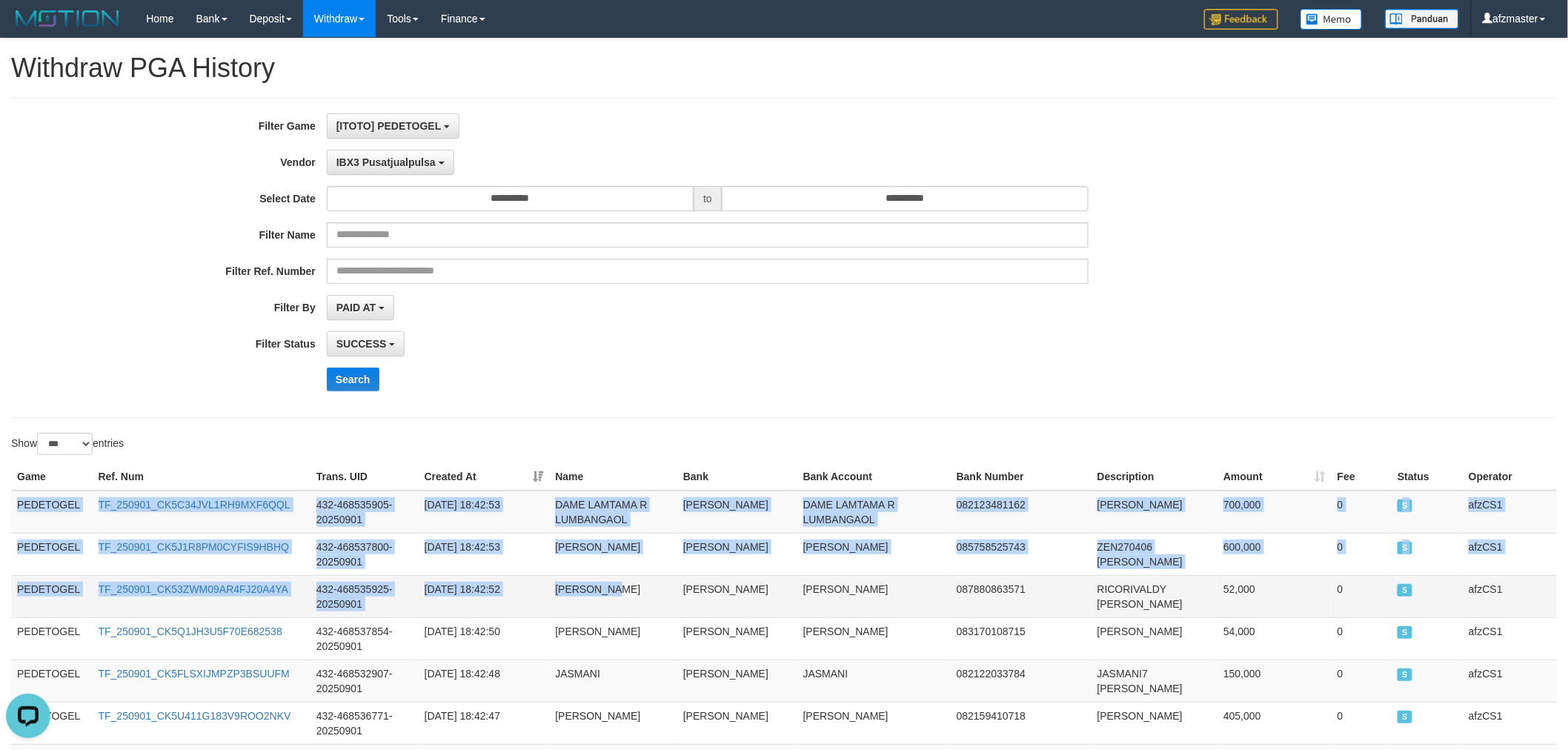
drag, startPoint x: 15, startPoint y: 504, endPoint x: 638, endPoint y: 595, distance: 629.6
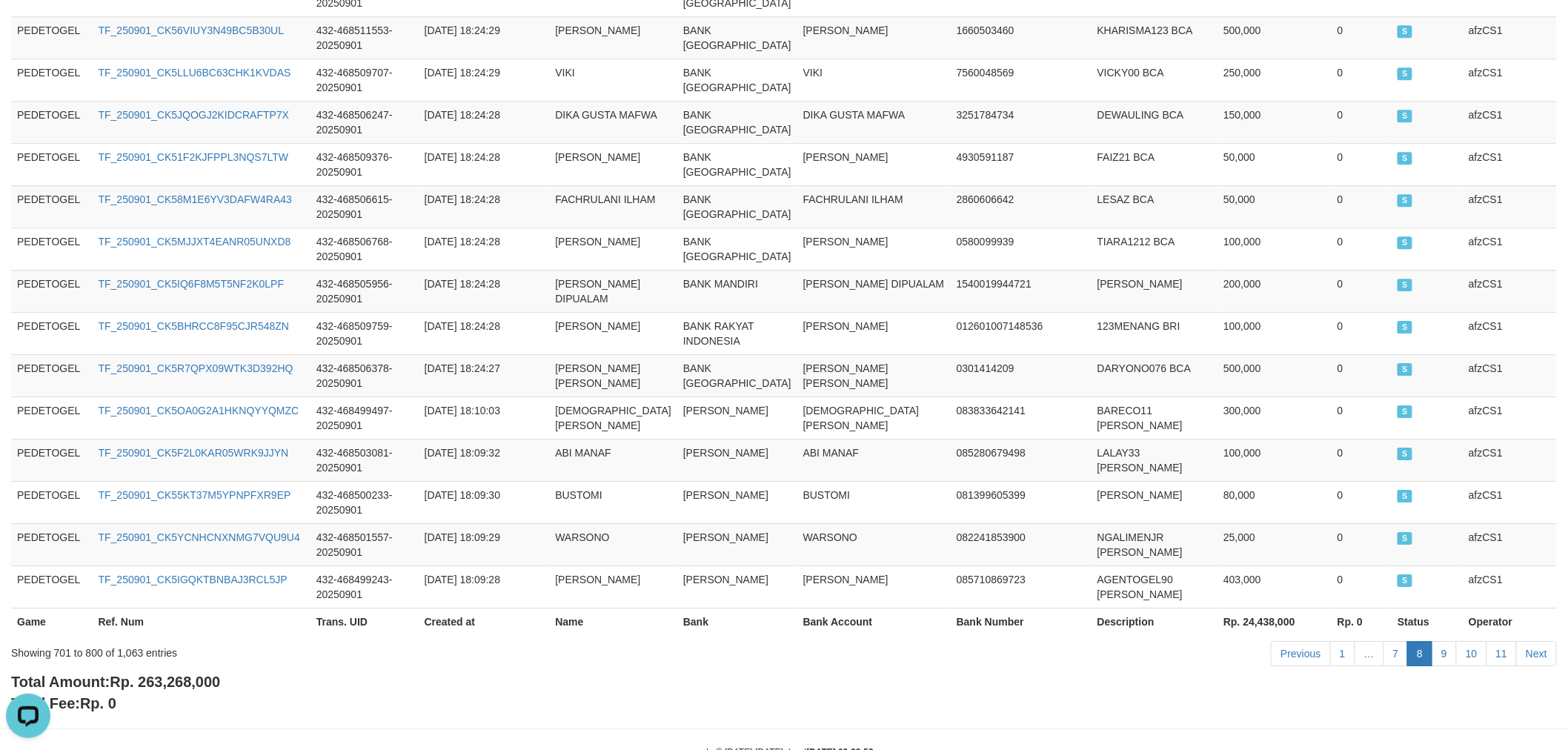
scroll to position [4765, 0]
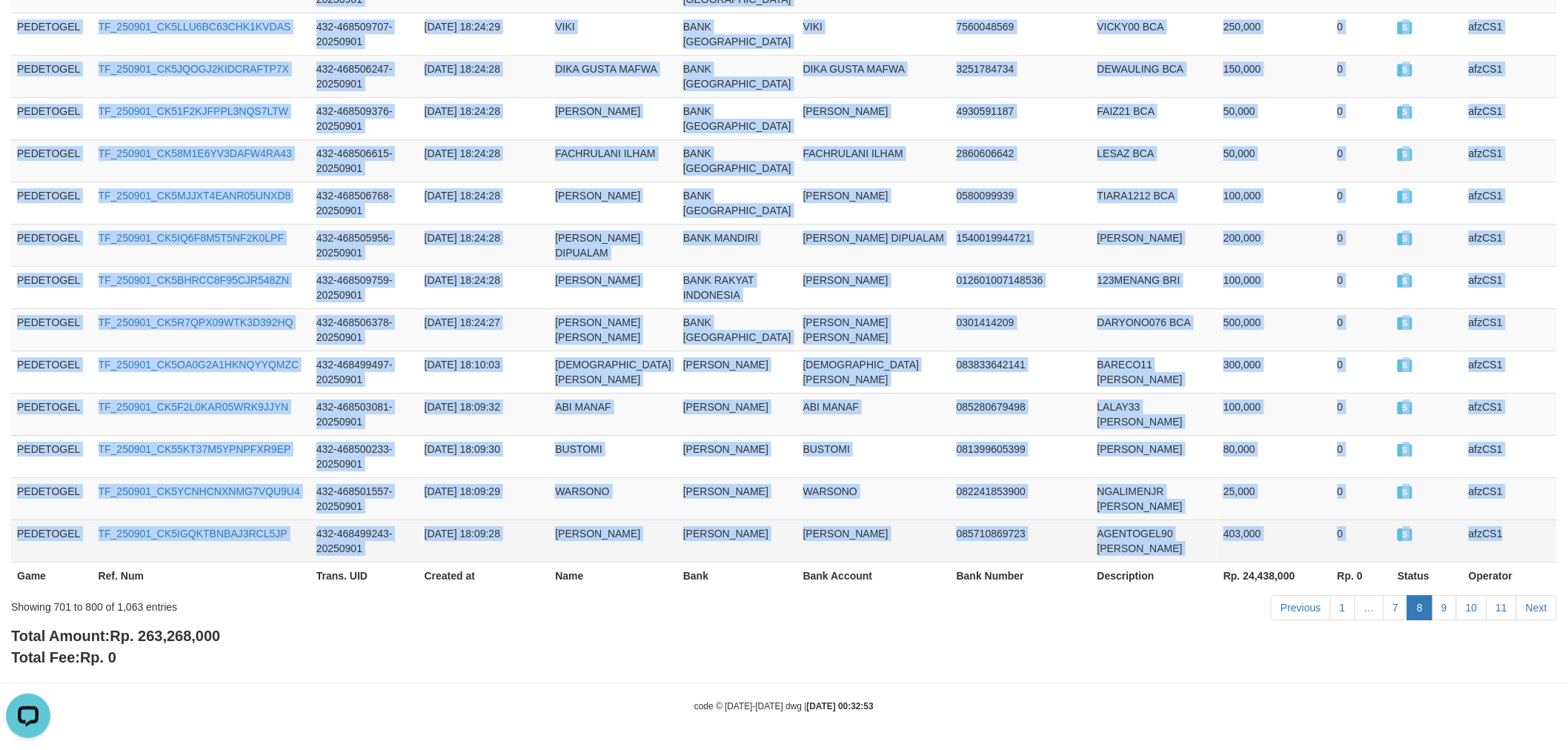
click at [1524, 531] on td "afzCS1" at bounding box center [1510, 540] width 95 height 42
copy tbody "PEDETOGEL TF_250901_CK5C34JVL1RH9MXF6QQL 432-468535905-20250901 [DATE] 18:42:53…"
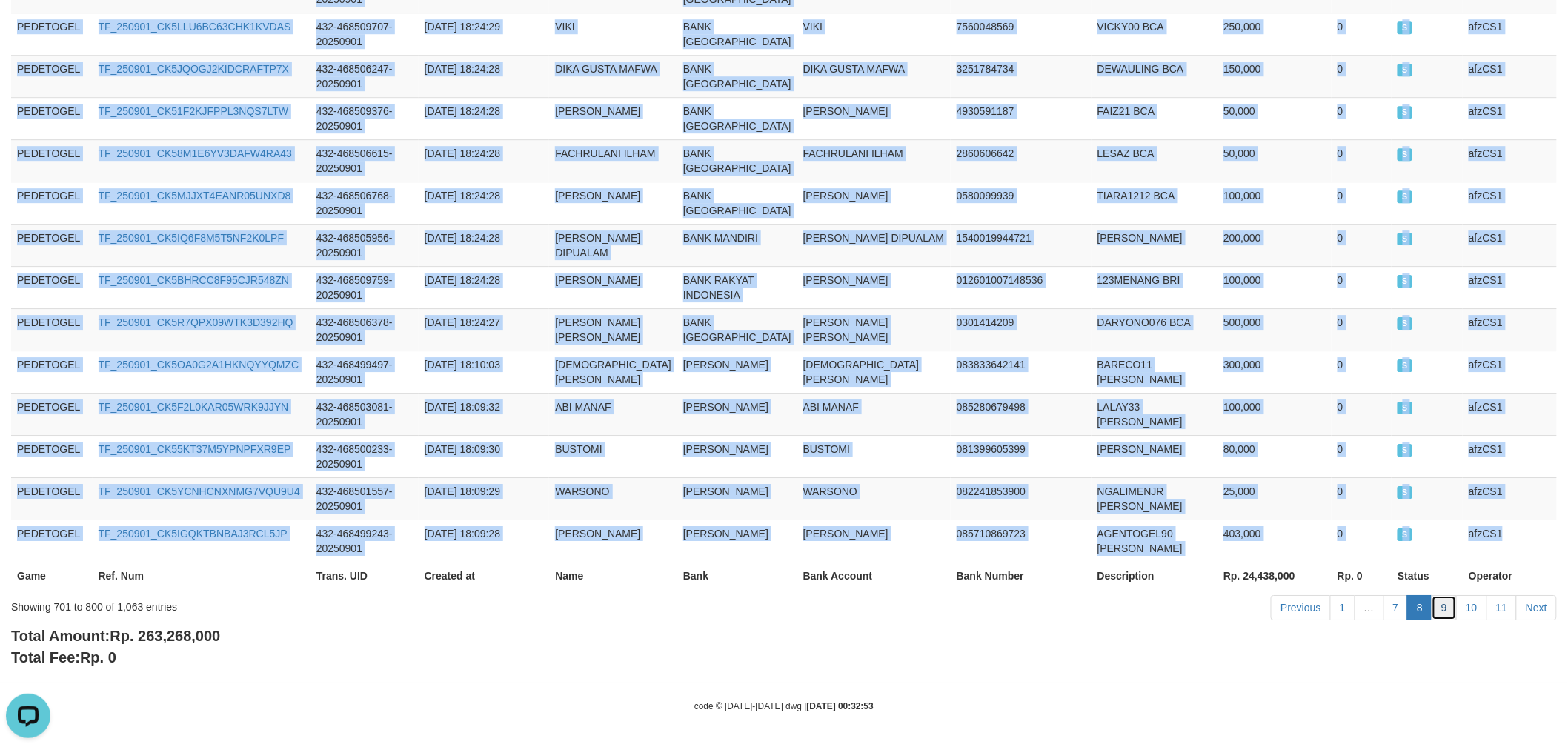
click at [1451, 605] on link "9" at bounding box center [1445, 608] width 25 height 25
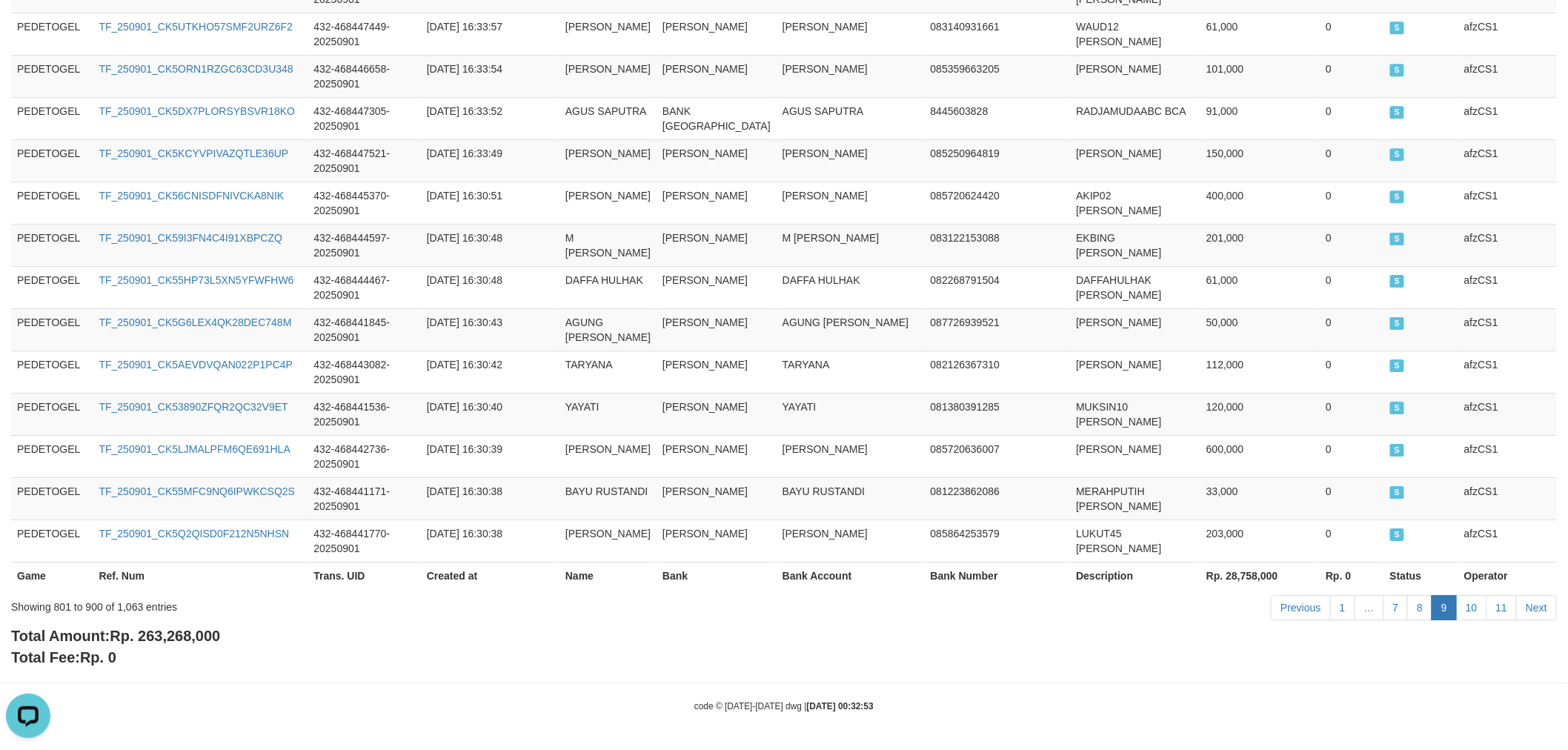
click at [689, 308] on td "[PERSON_NAME]" at bounding box center [716, 329] width 120 height 42
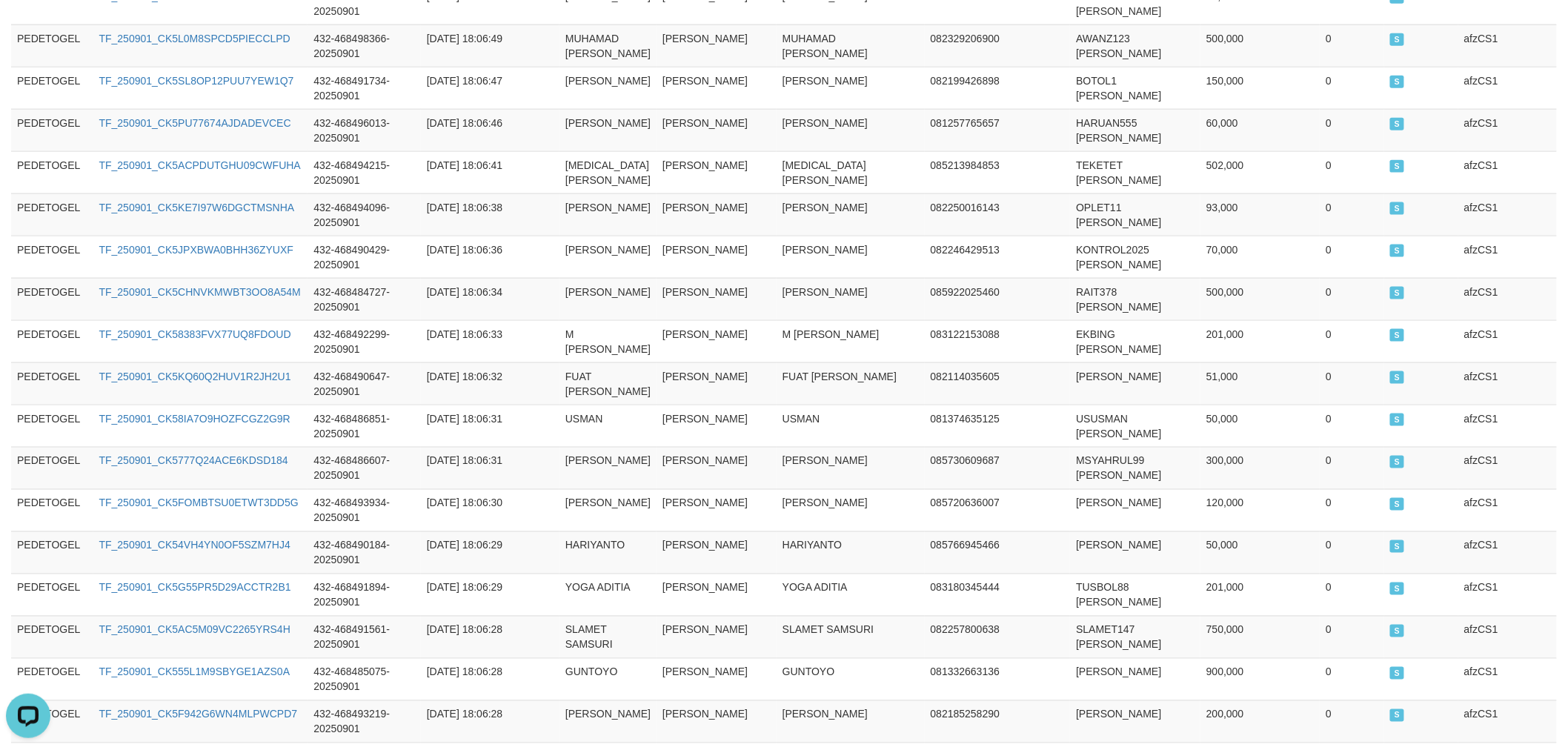
scroll to position [0, 0]
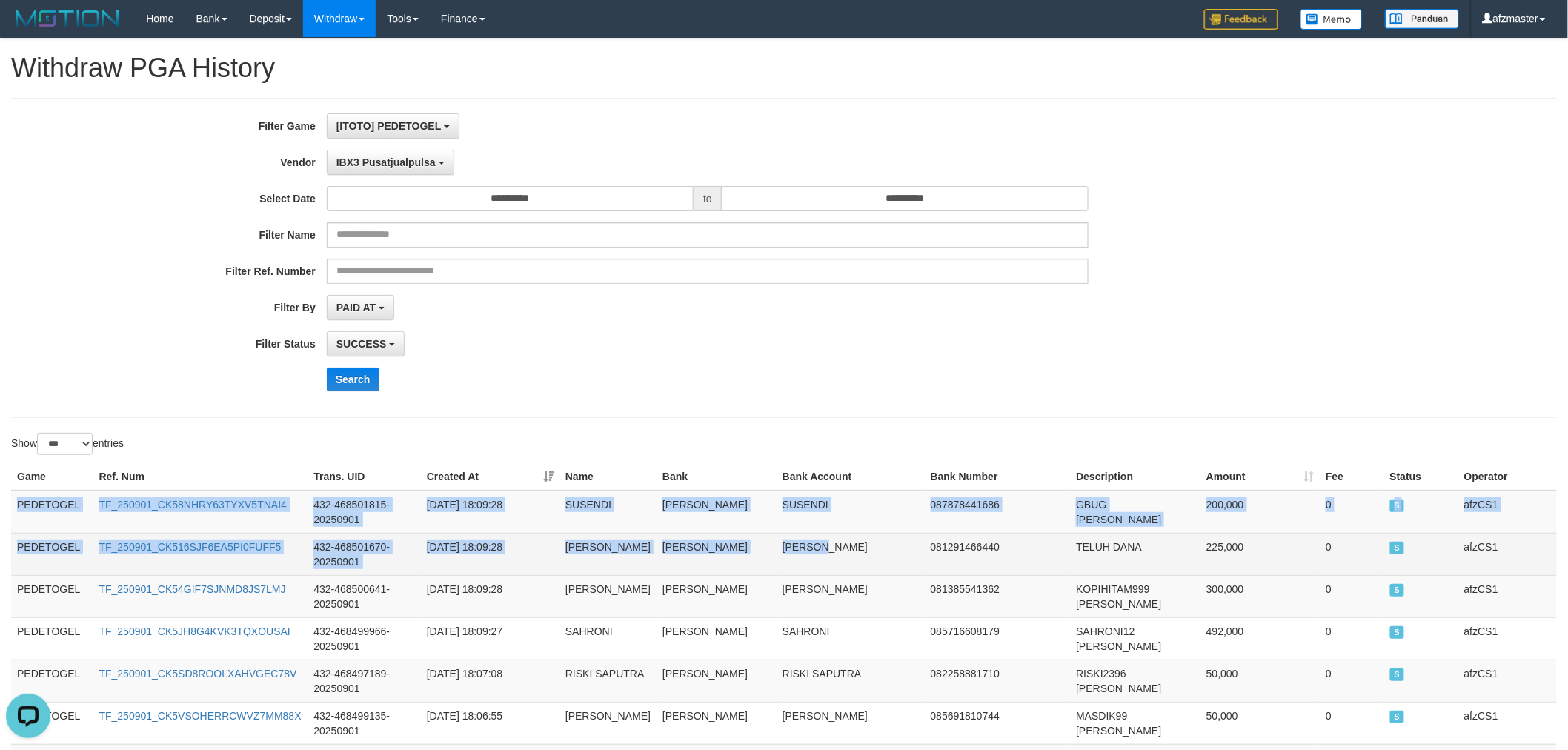
drag, startPoint x: 18, startPoint y: 504, endPoint x: 775, endPoint y: 552, distance: 758.5
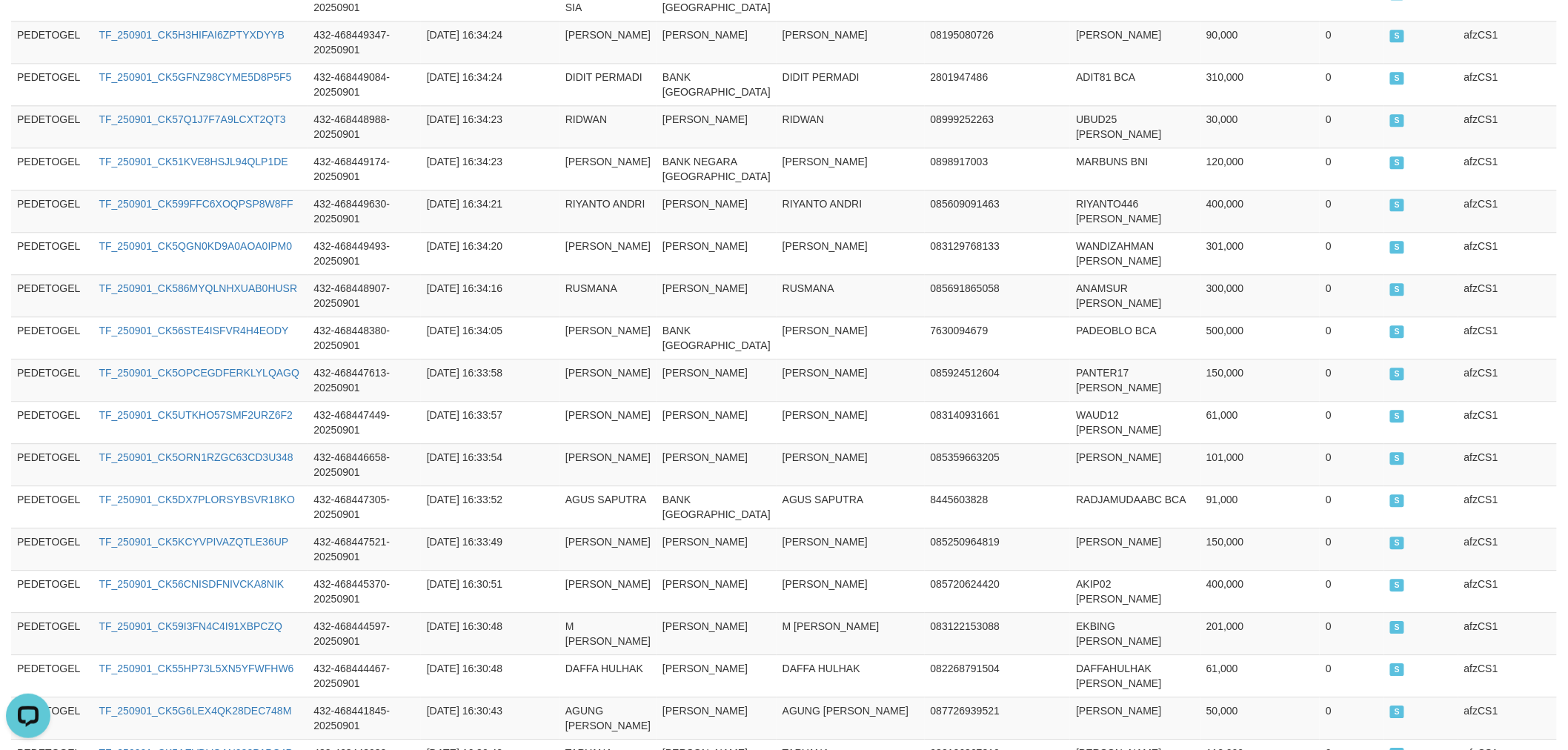
scroll to position [4779, 0]
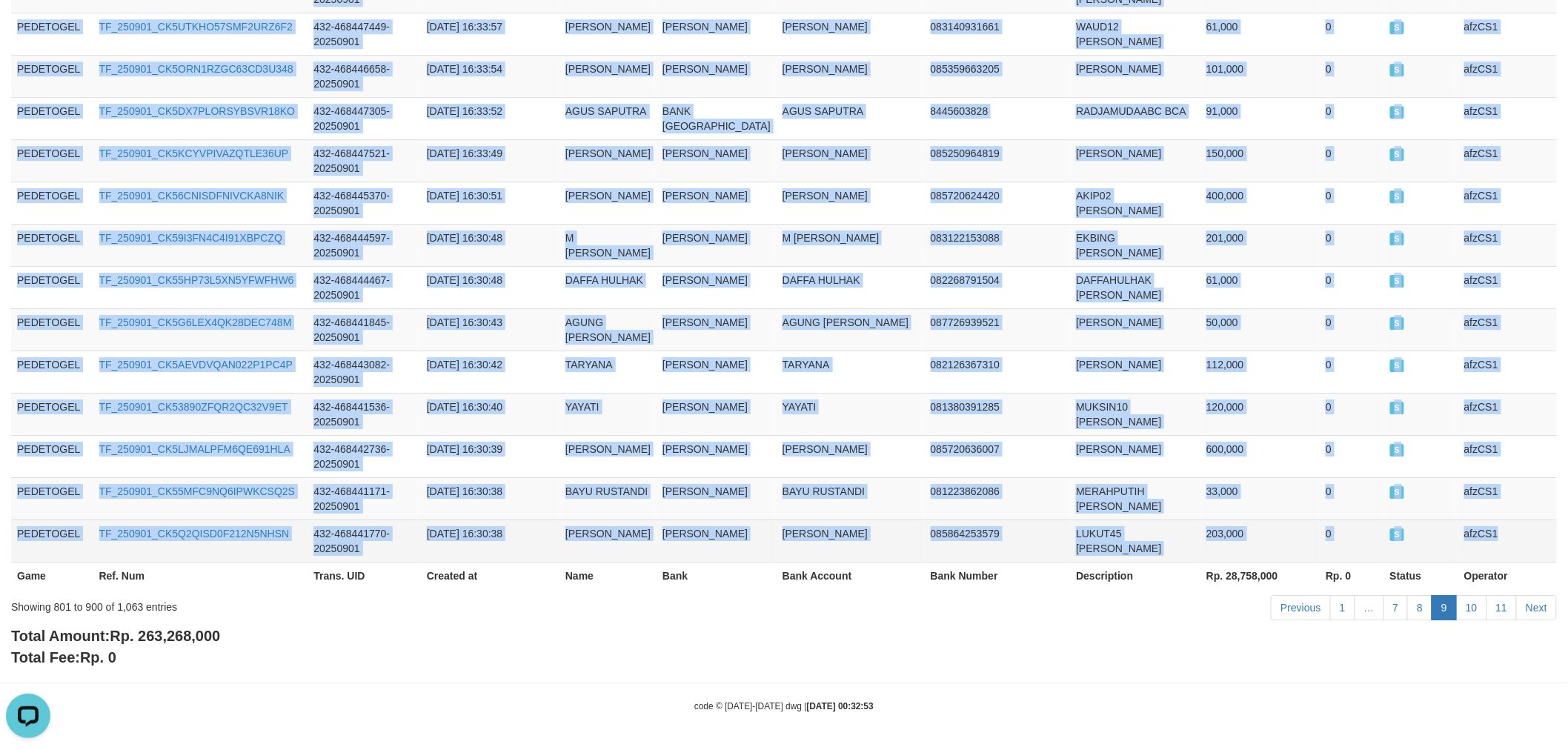
click at [1526, 538] on td "afzCS1" at bounding box center [1508, 540] width 98 height 42
copy tbody "PEDETOGEL TF_250901_CK58NHRY63TYXV5TNAI4 432-468501815-20250901 [DATE] 18:09:28…"
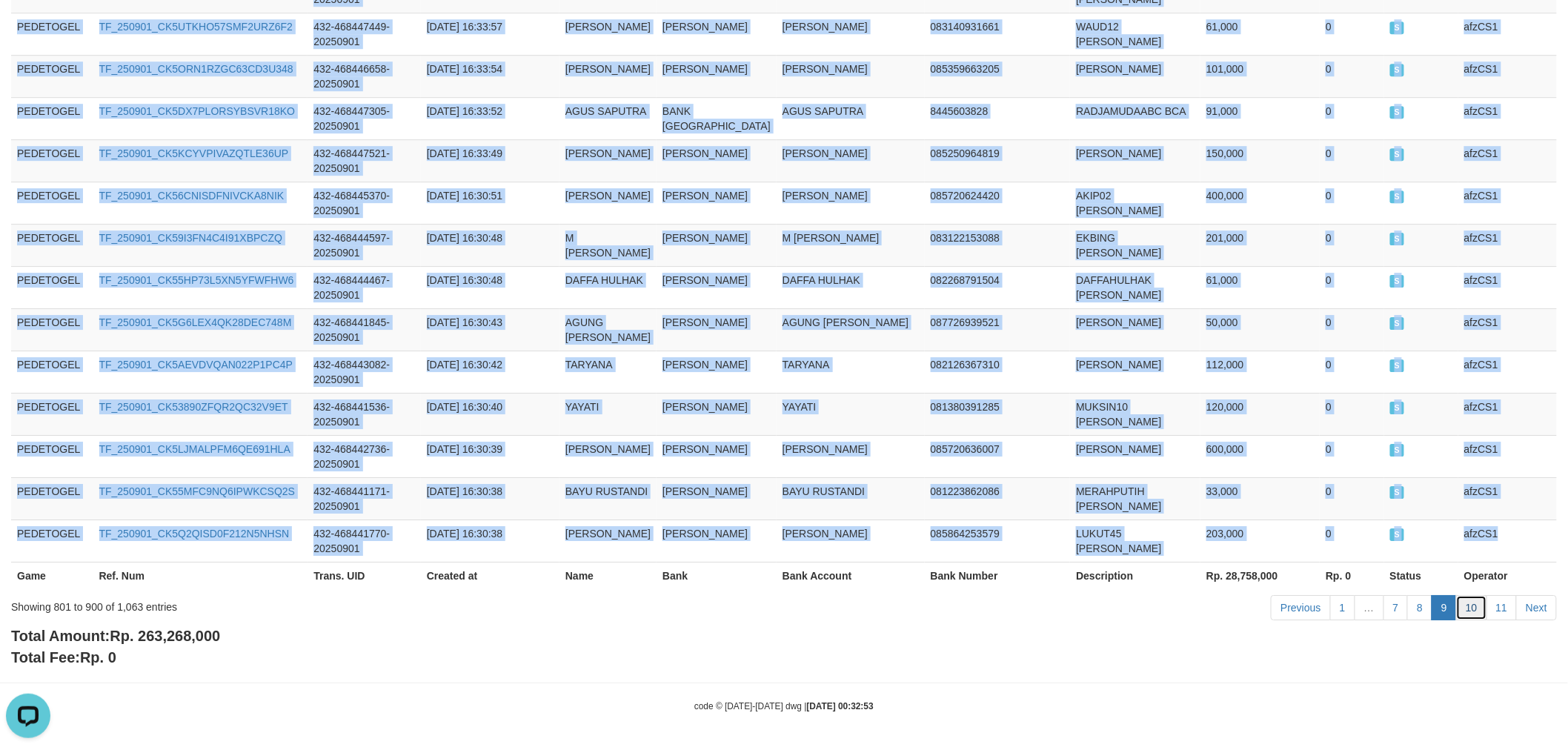
click at [1464, 605] on link "10" at bounding box center [1472, 608] width 32 height 25
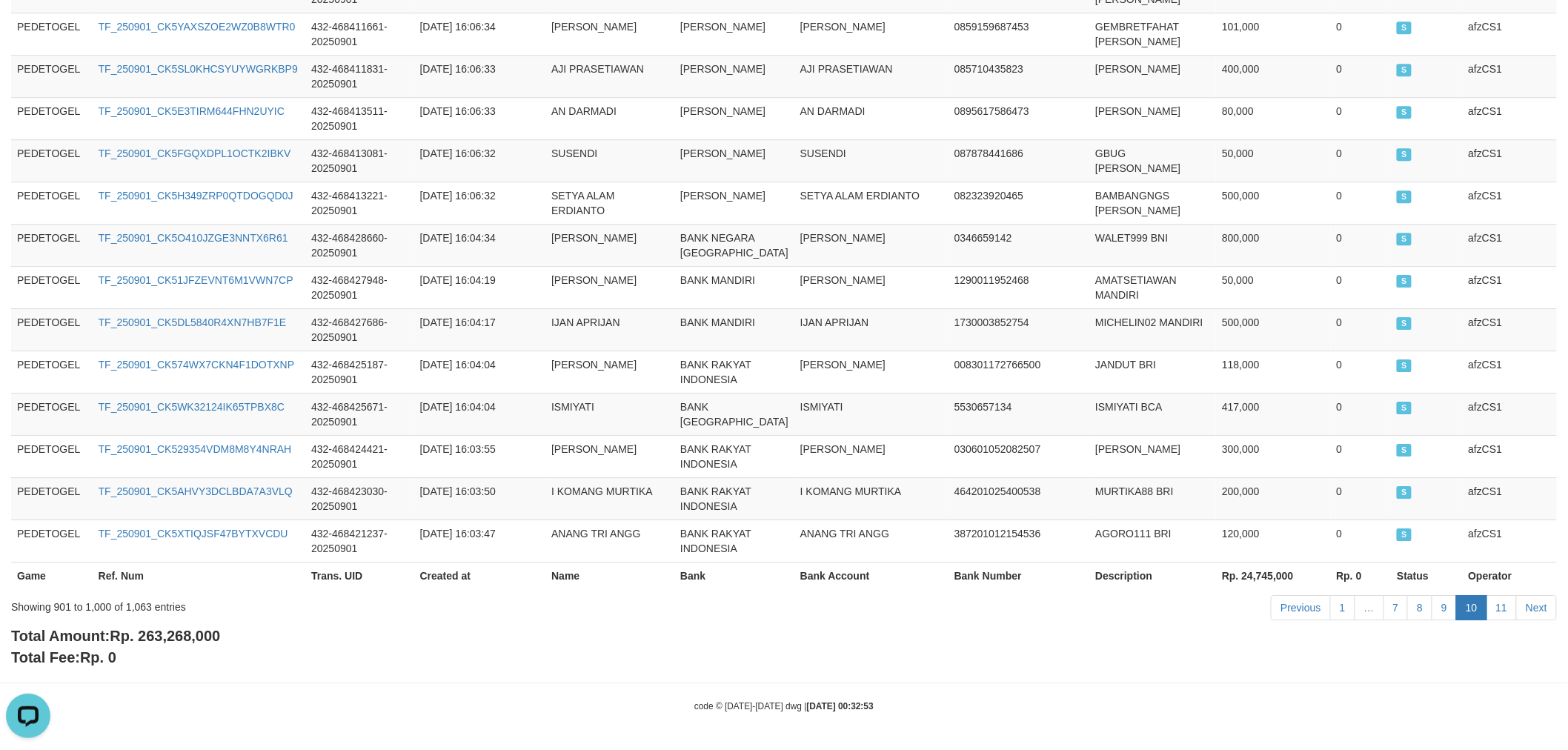
click at [631, 308] on td "IJAN APRIJAN" at bounding box center [610, 329] width 129 height 42
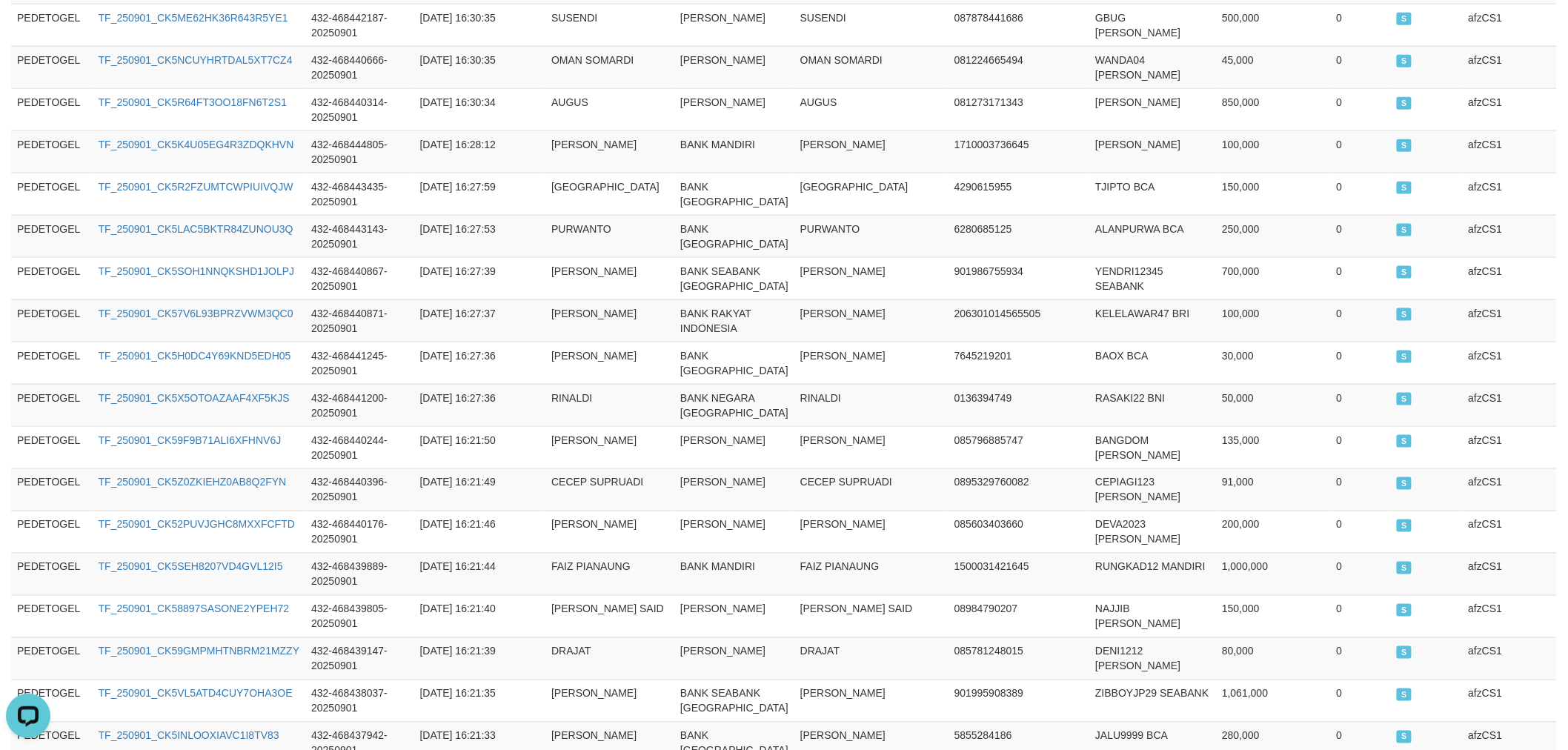
scroll to position [0, 0]
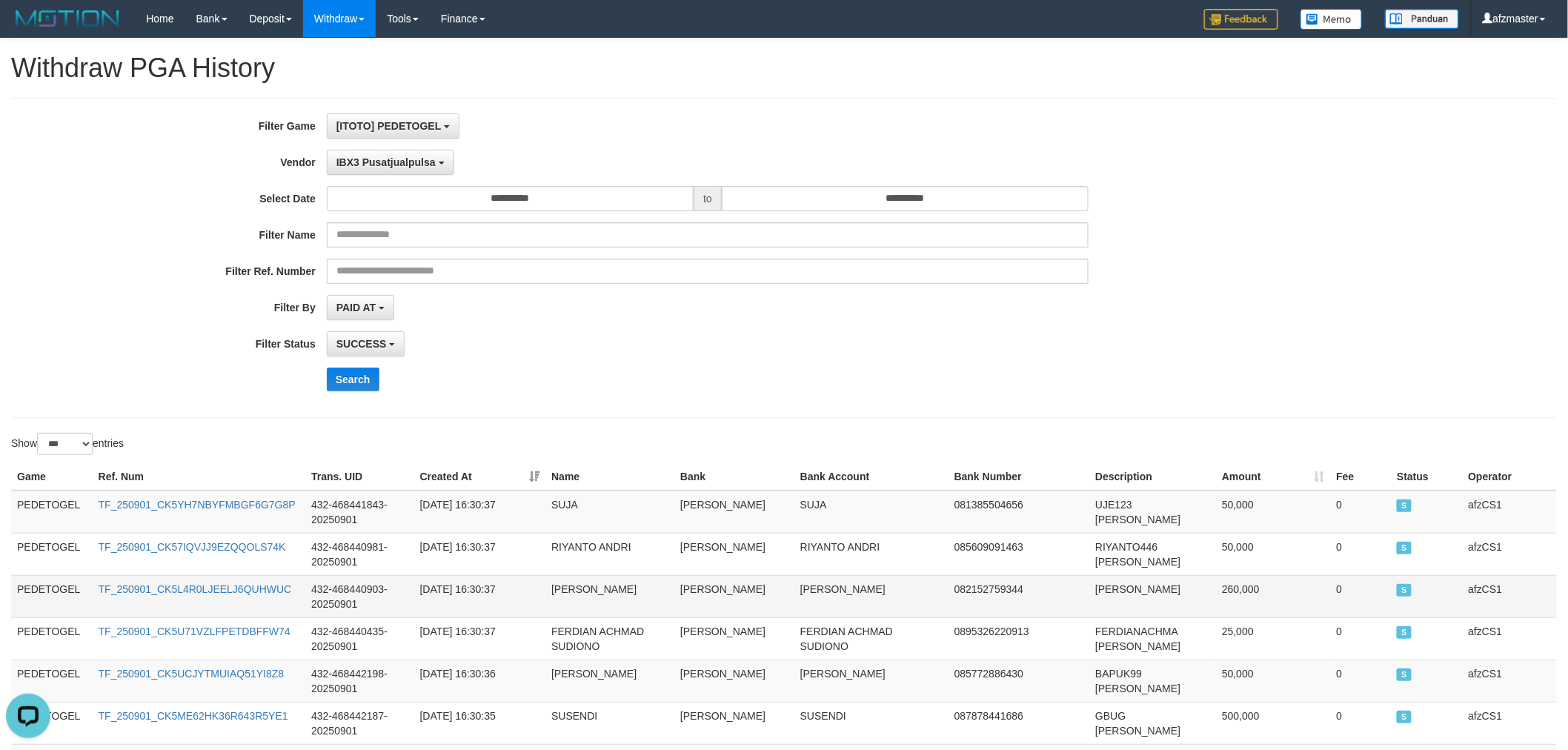
drag, startPoint x: 14, startPoint y: 508, endPoint x: 870, endPoint y: 595, distance: 860.4
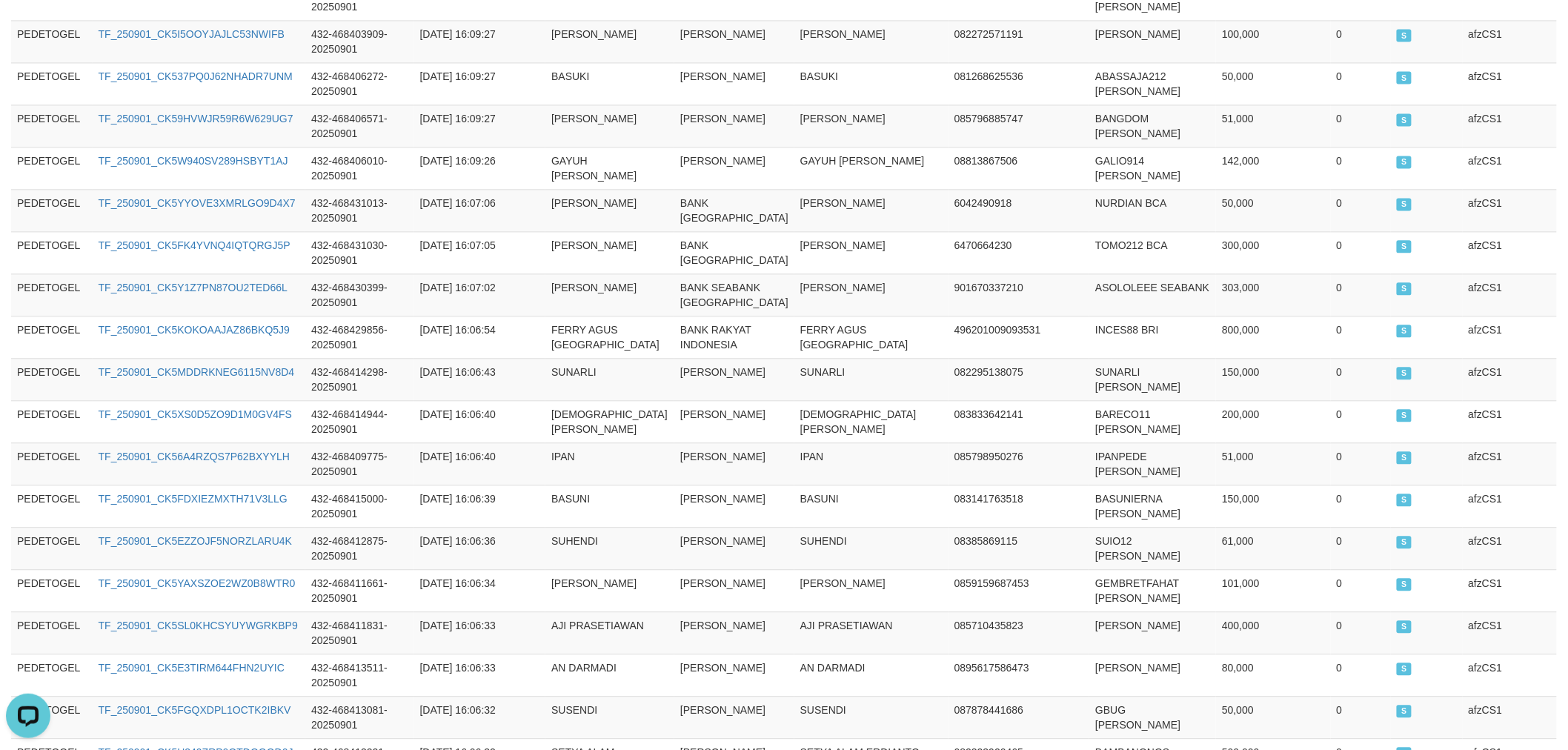
scroll to position [4483, 0]
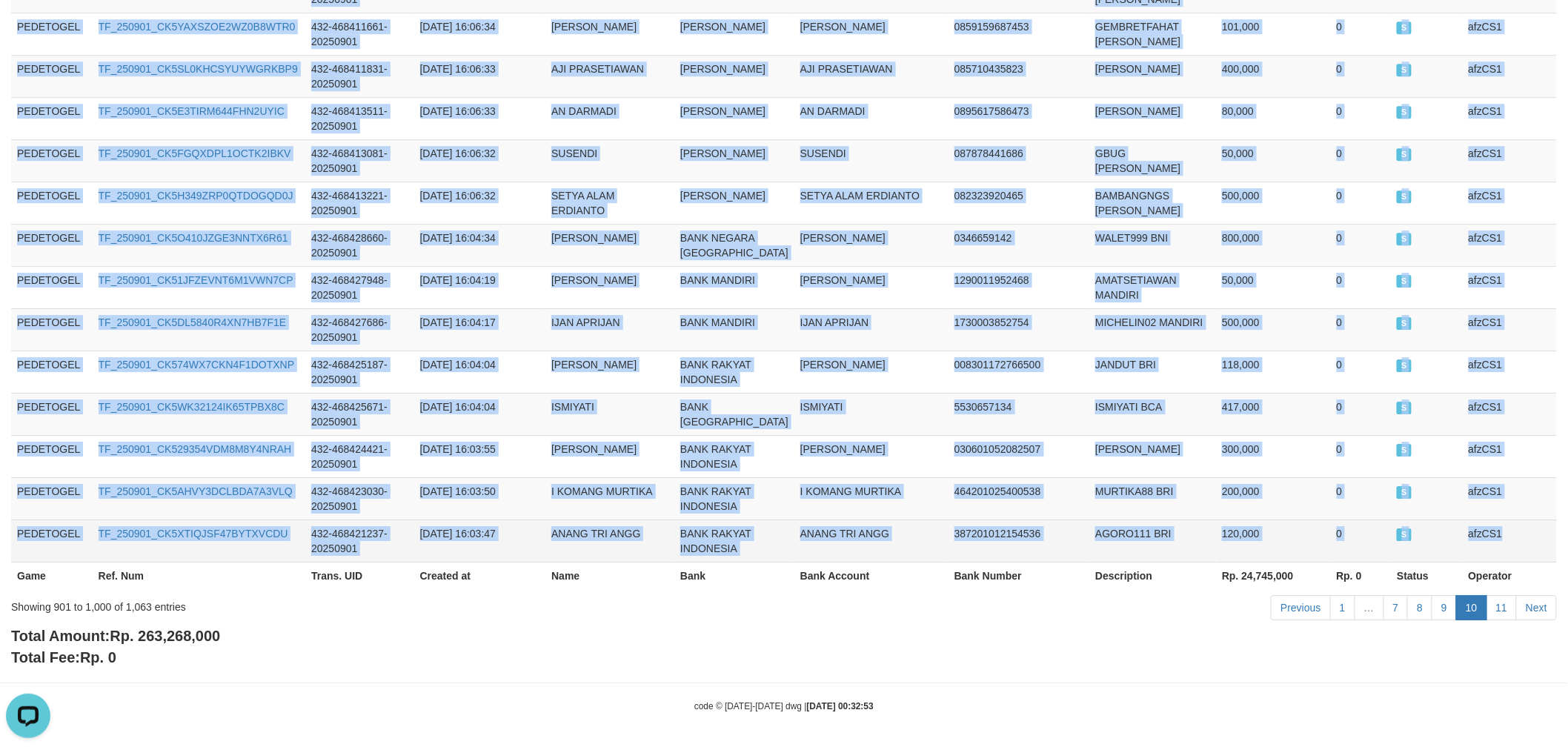
click at [1551, 529] on td "afzCS1" at bounding box center [1510, 540] width 95 height 42
copy tbody "PEDETOGEL TF_250901_CK5YH7NBYFMBGF6G7G8P 432-468441843-20250901 [DATE] 16:30:37…"
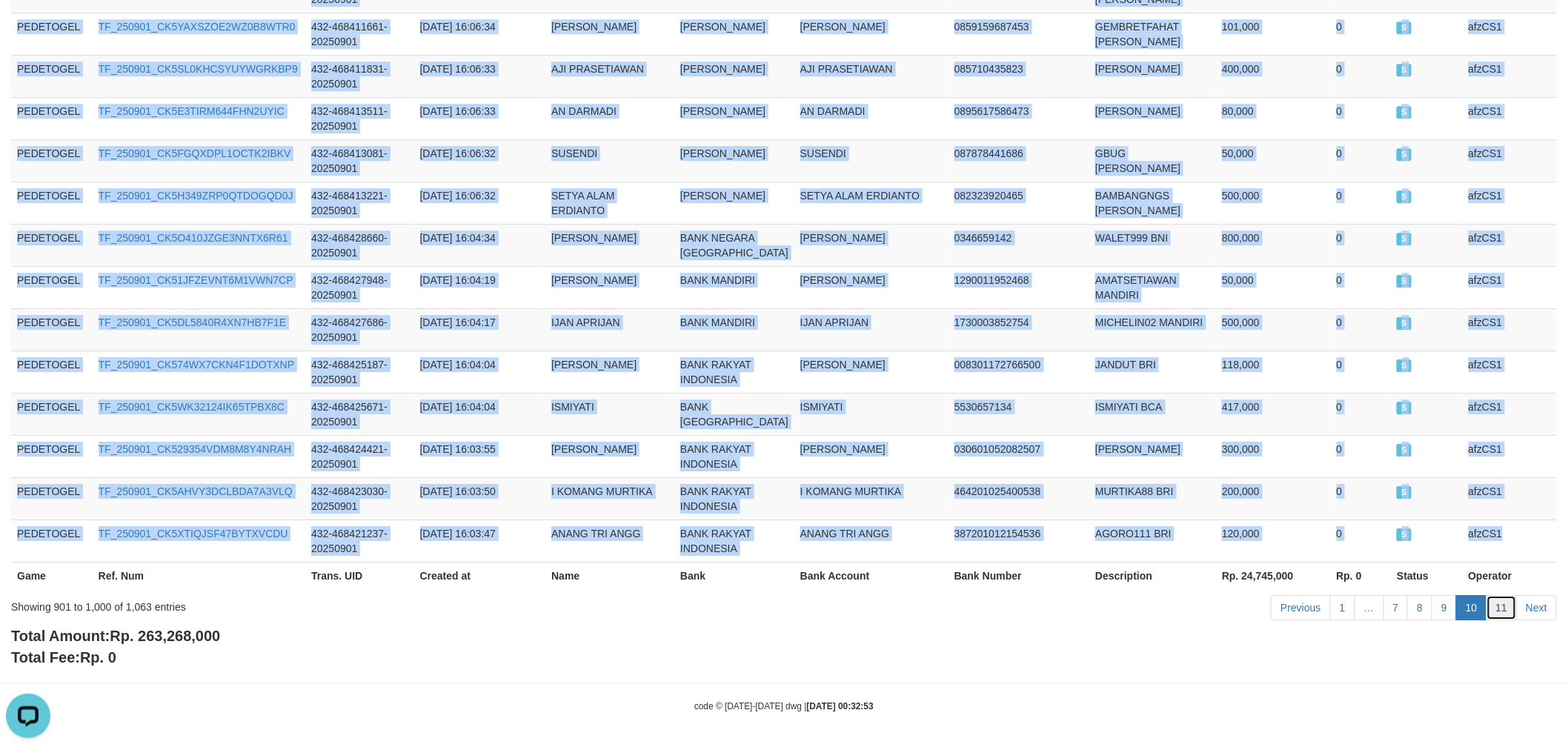
click at [1502, 610] on link "11" at bounding box center [1502, 608] width 32 height 25
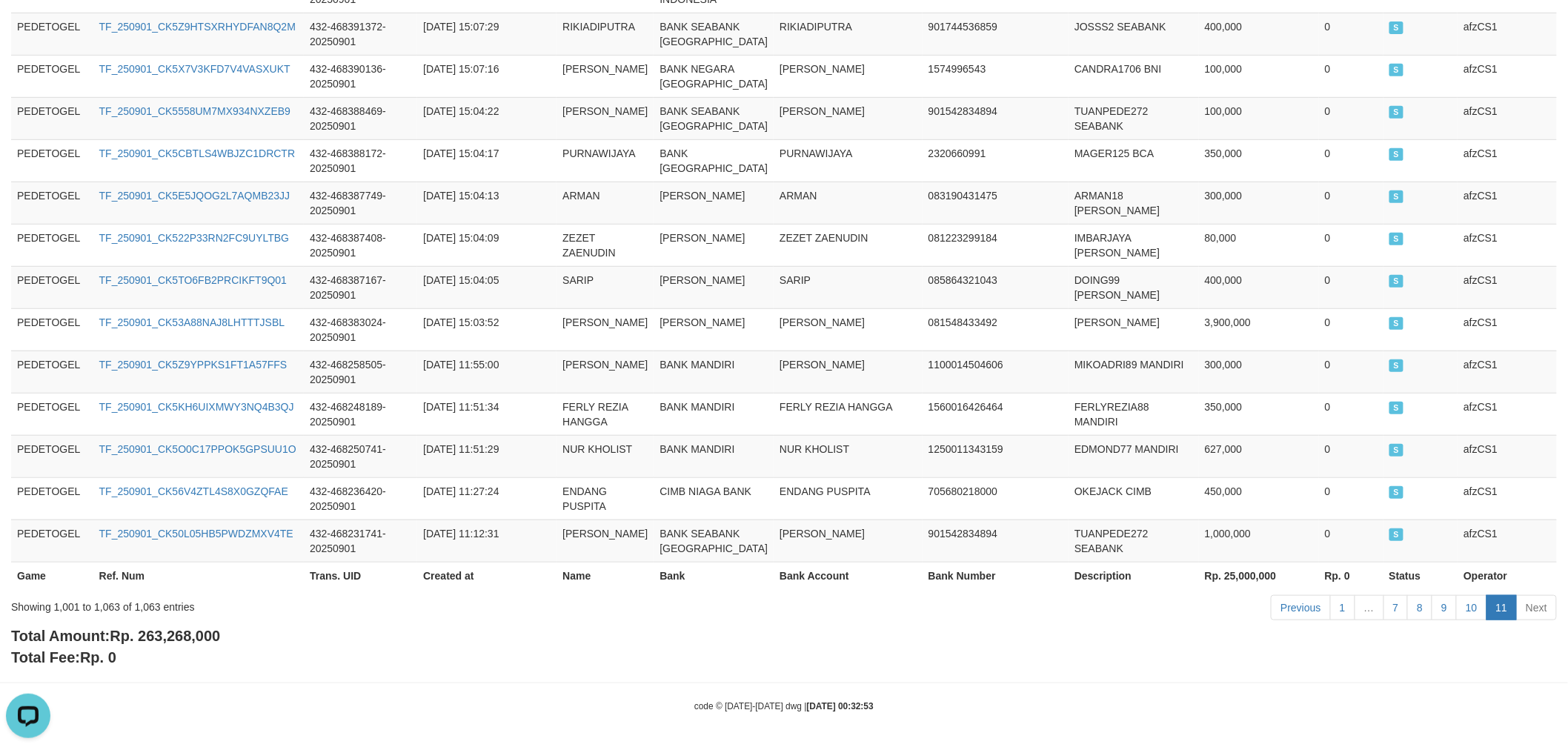
scroll to position [3007, 0]
click at [673, 411] on td "BANK MANDIRI" at bounding box center [713, 413] width 120 height 42
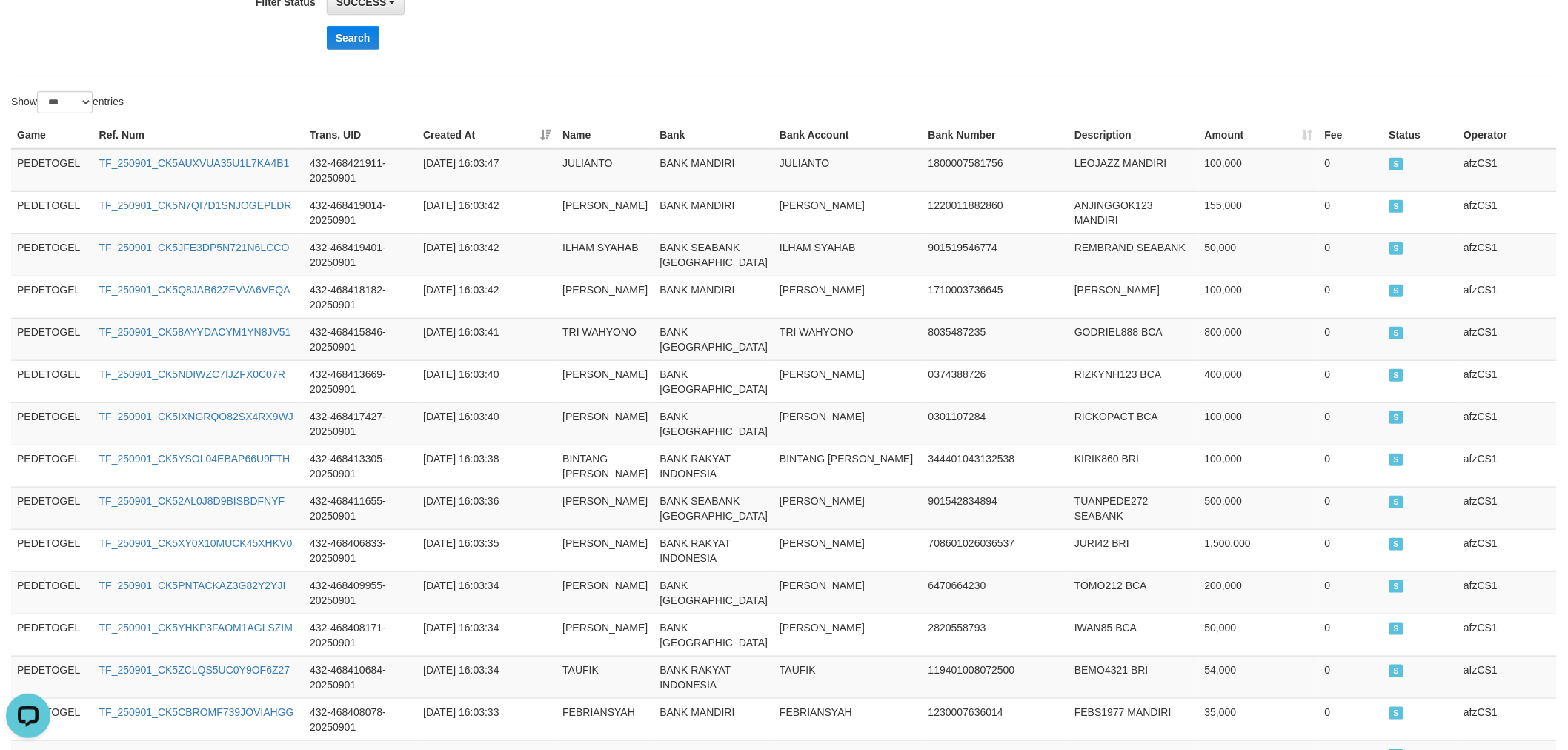
scroll to position [0, 0]
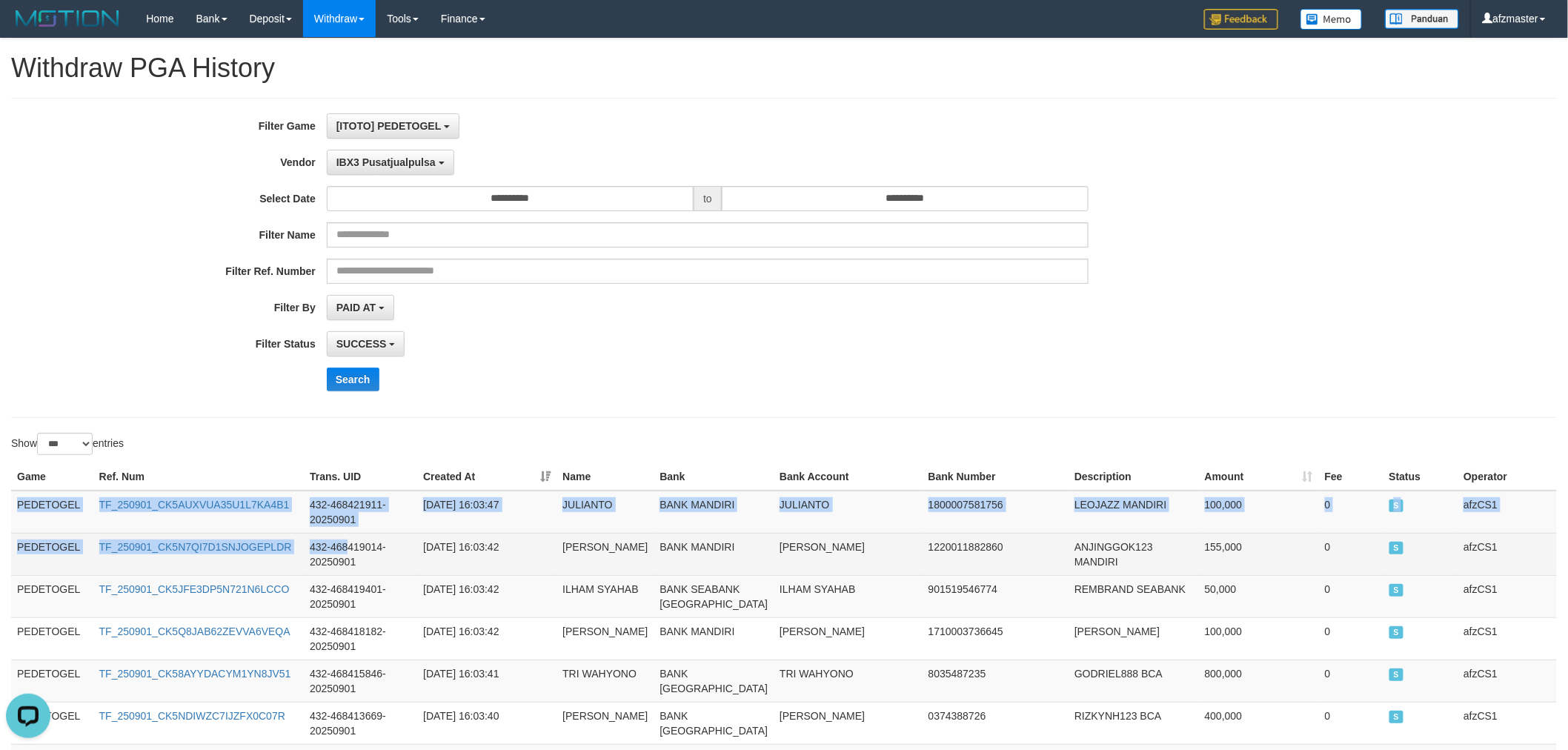
drag, startPoint x: 16, startPoint y: 499, endPoint x: 341, endPoint y: 542, distance: 327.8
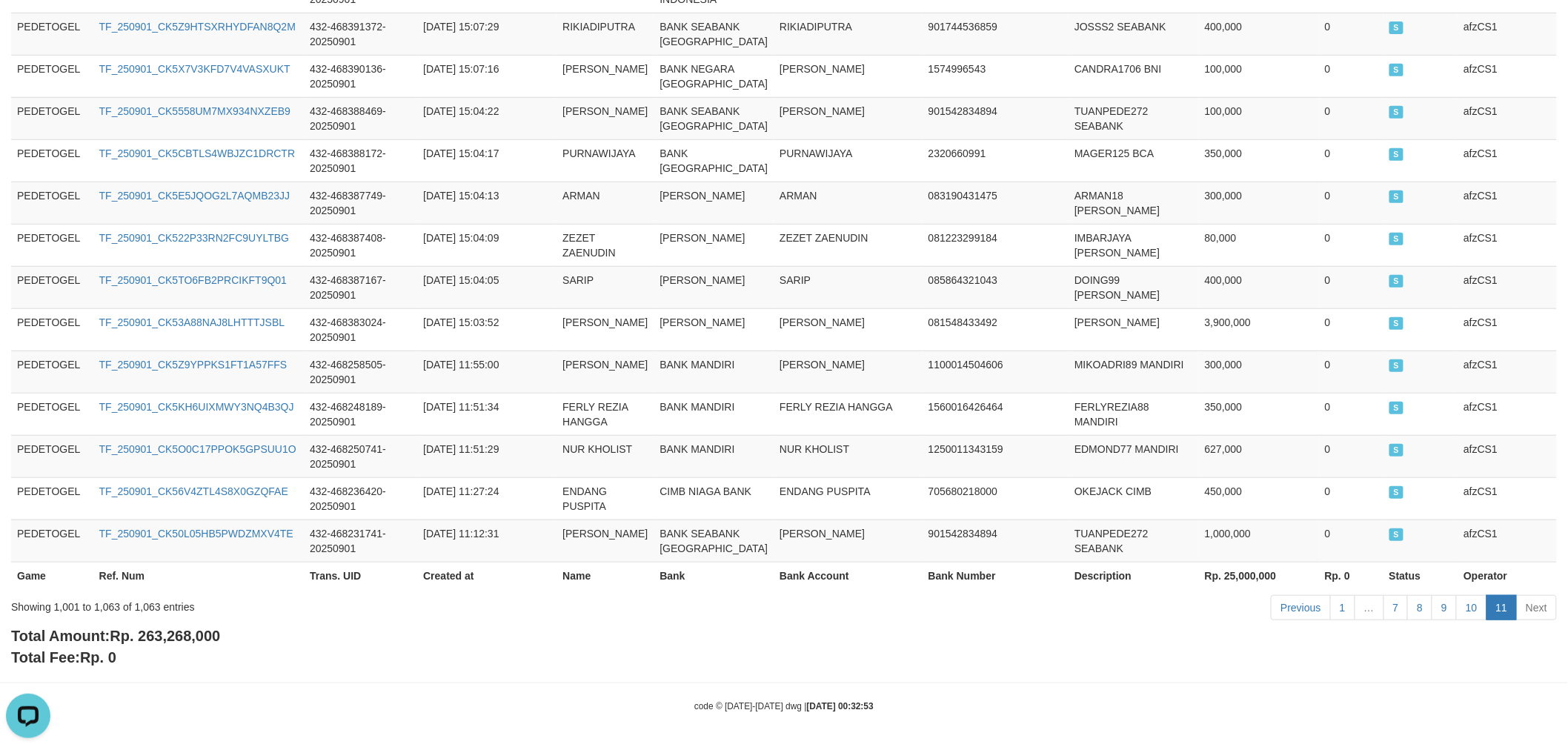
scroll to position [3007, 0]
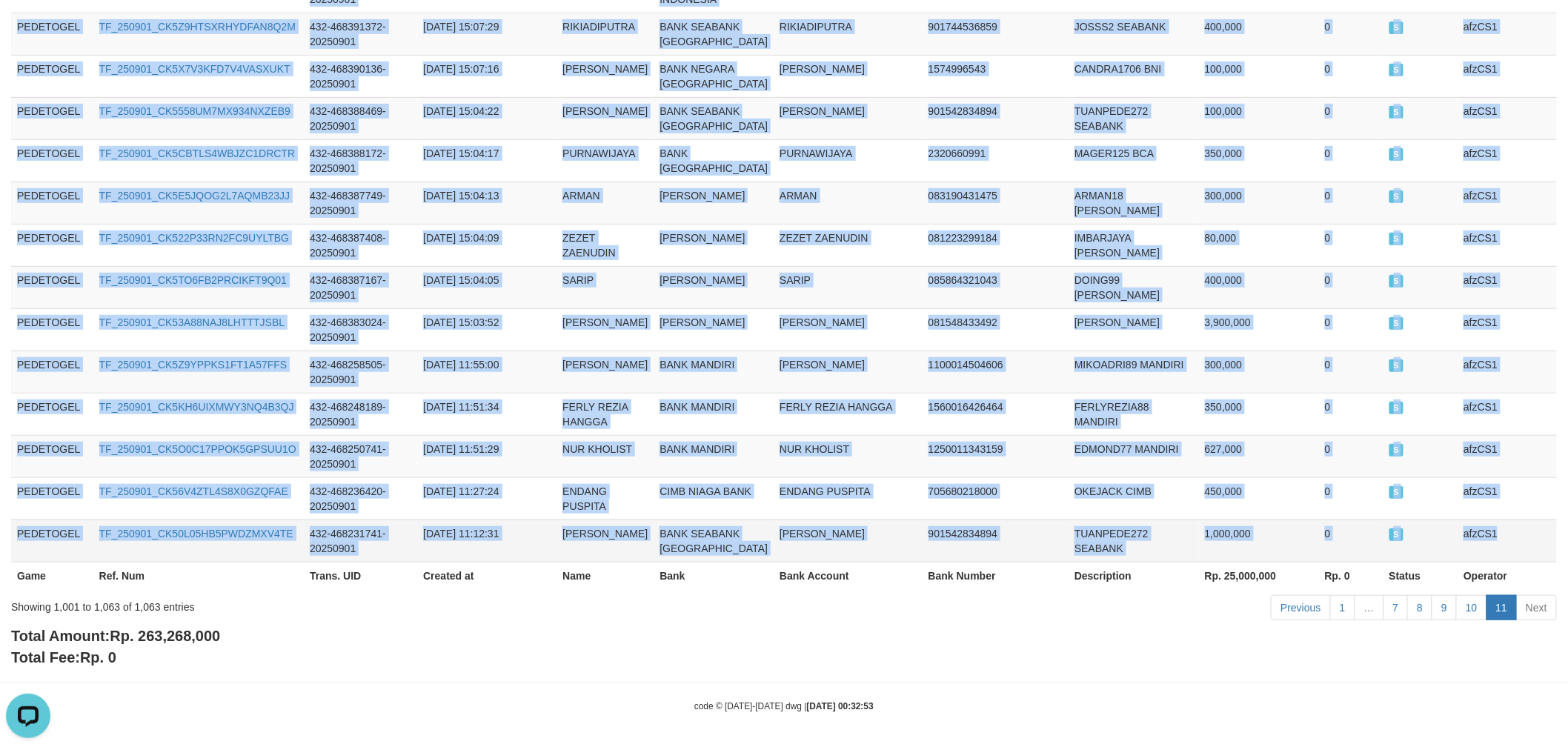
click at [1537, 538] on td "afzCS1" at bounding box center [1508, 540] width 99 height 42
click at [738, 455] on td "BANK MANDIRI" at bounding box center [713, 456] width 120 height 42
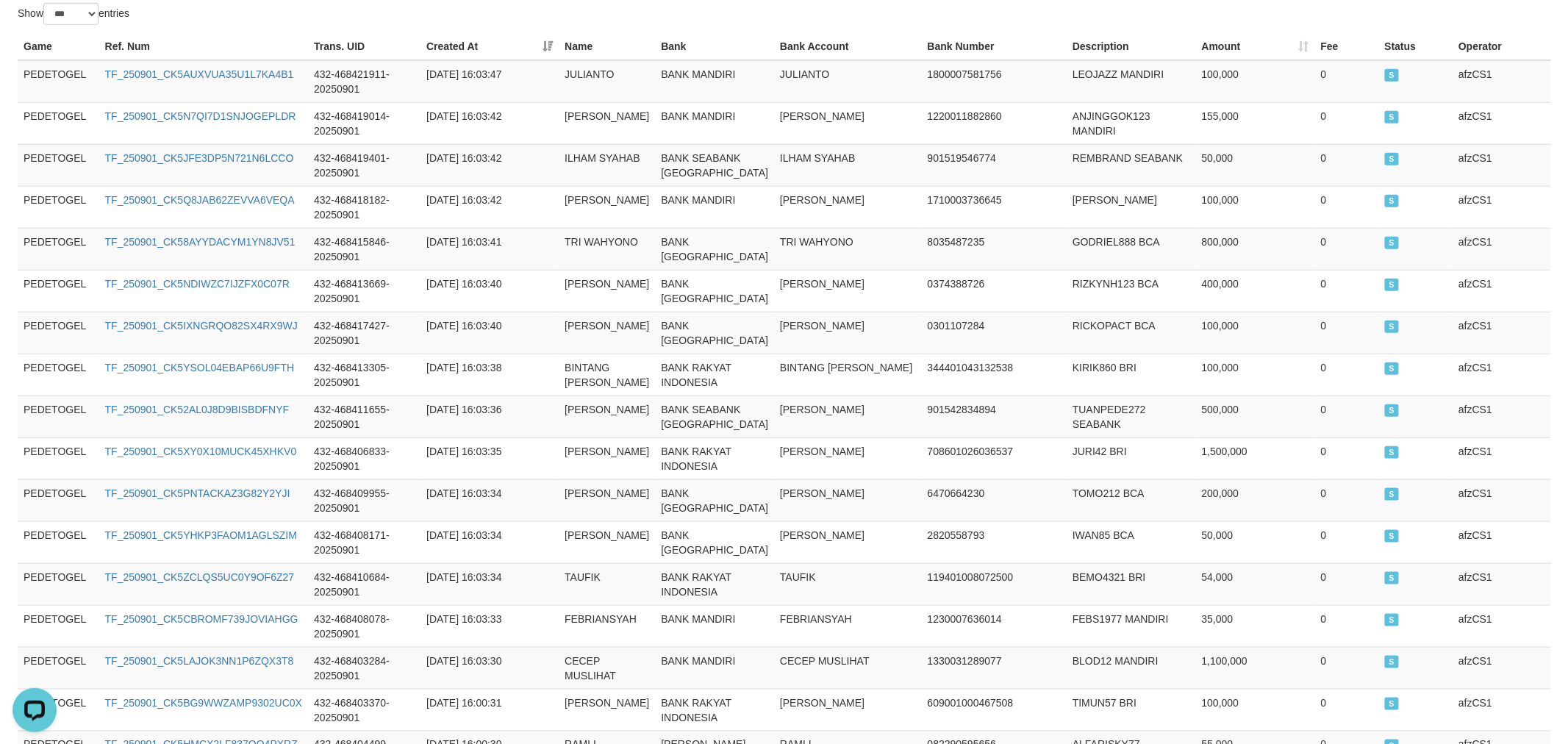
scroll to position [0, 0]
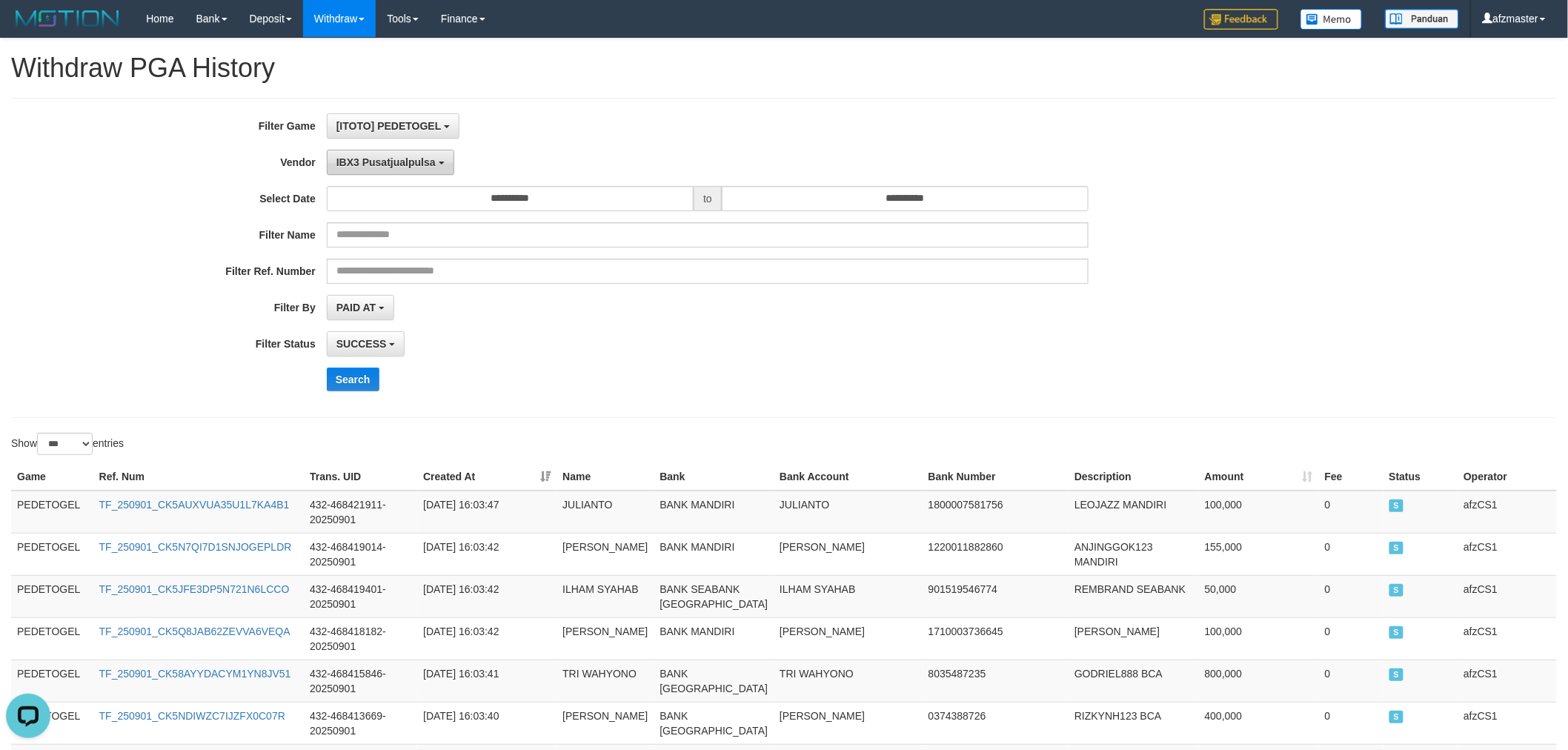
click at [378, 152] on button "IBX3 Pusatjualpulsa" at bounding box center [391, 162] width 128 height 25
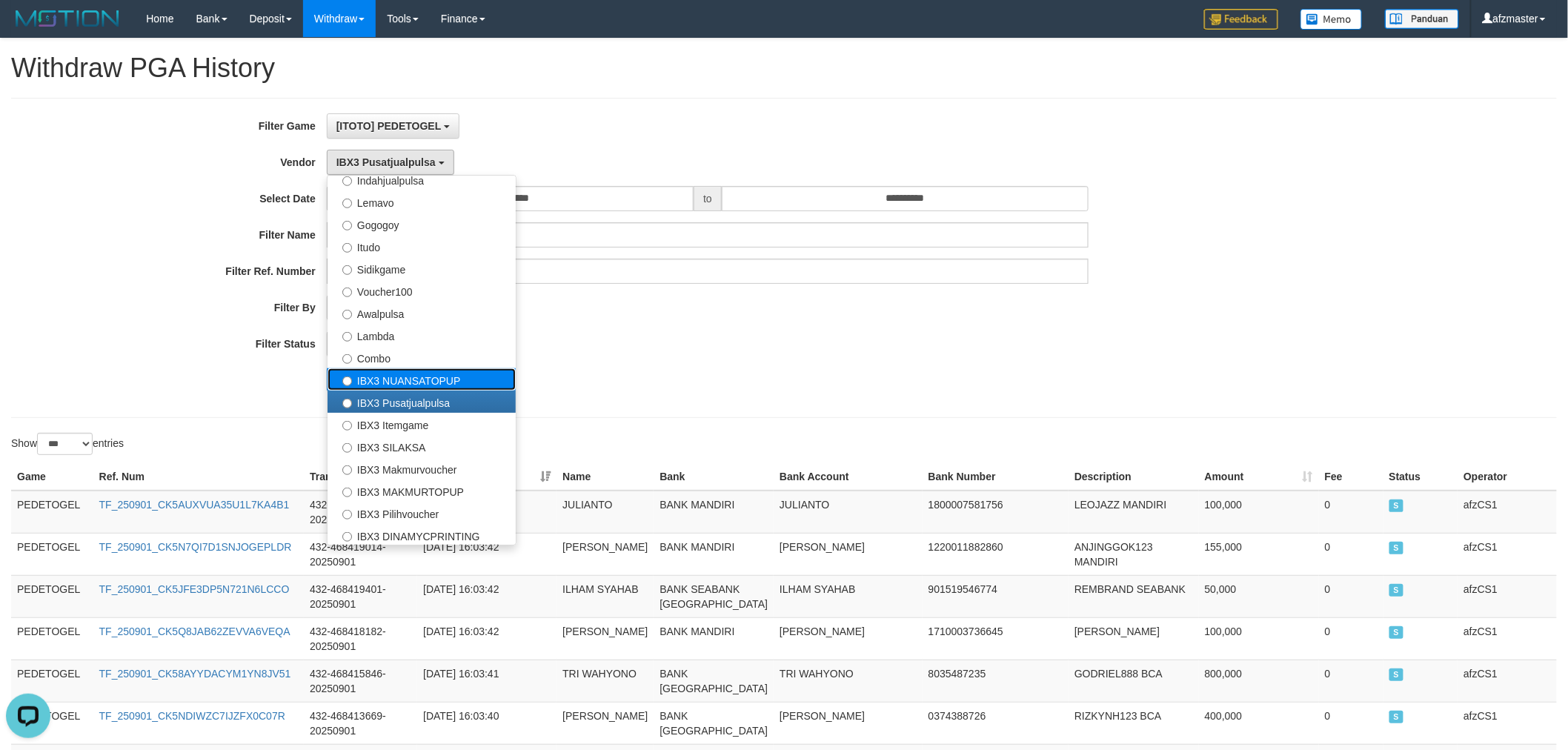
click at [449, 375] on label "IBX3 NUANSATOPUP" at bounding box center [421, 379] width 188 height 23
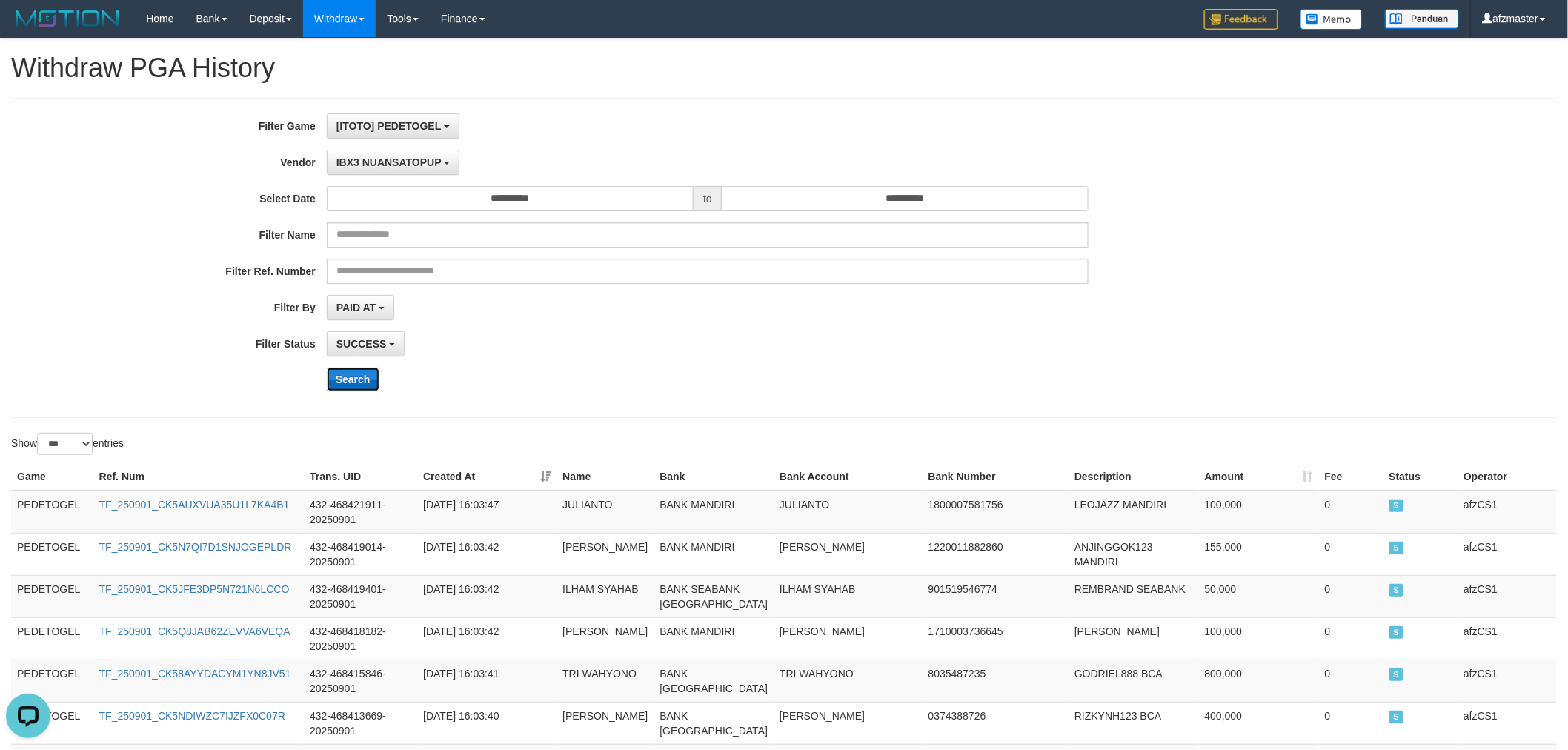
click at [359, 383] on button "Search" at bounding box center [353, 379] width 52 height 23
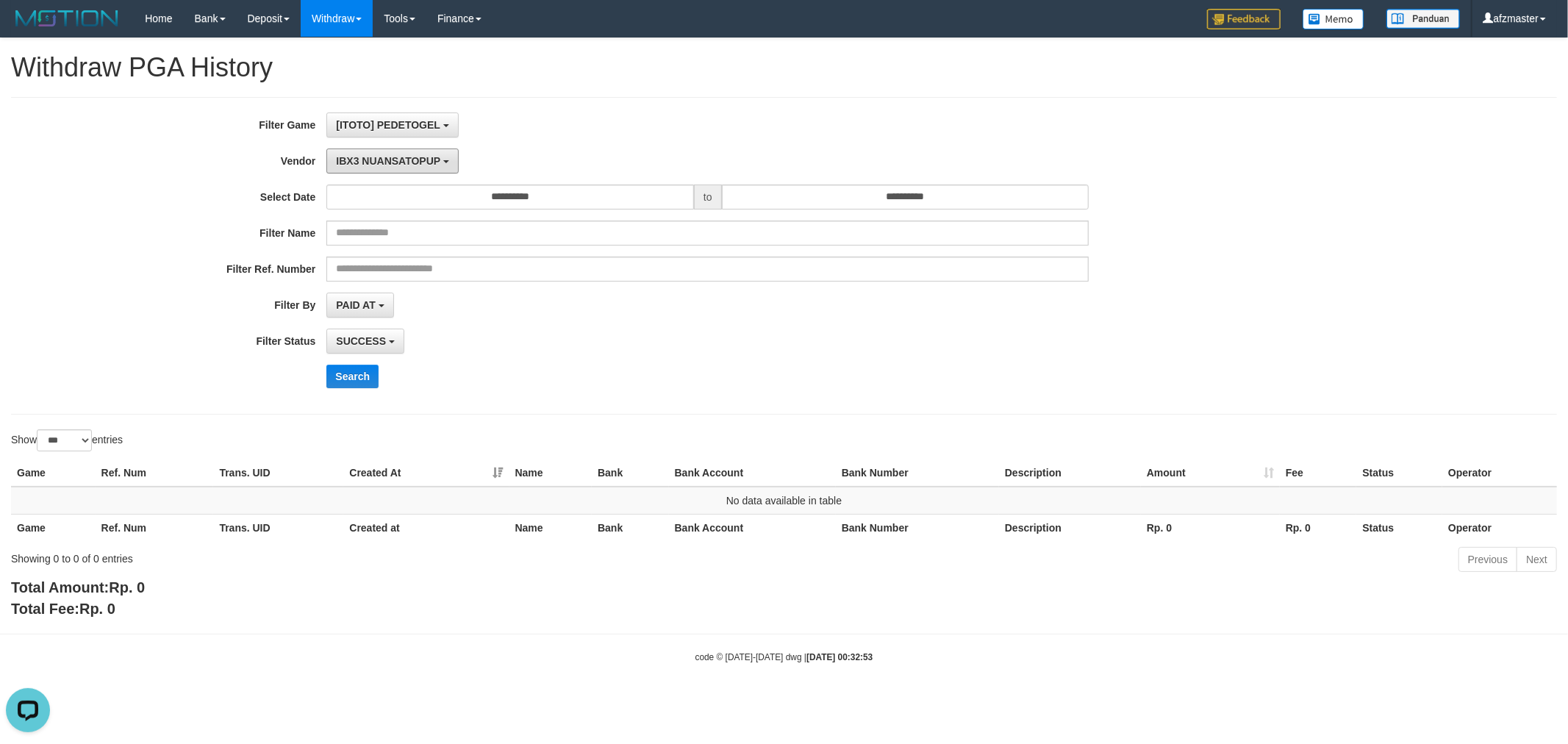
drag, startPoint x: 381, startPoint y: 169, endPoint x: 393, endPoint y: 255, distance: 86.8
click at [382, 169] on button "IBX3 NUANSATOPUP" at bounding box center [391, 161] width 131 height 25
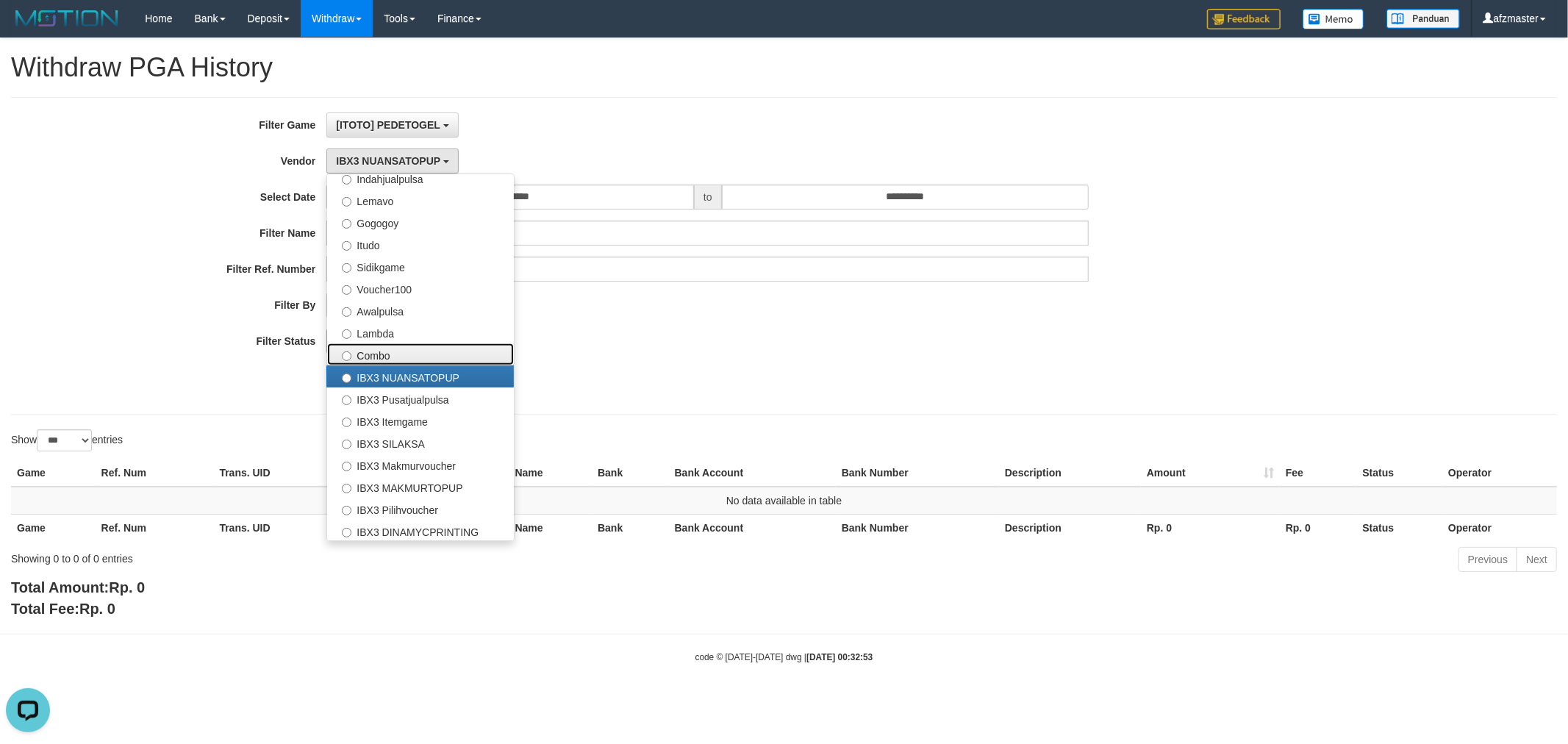
click at [378, 348] on label "Combo" at bounding box center [420, 354] width 187 height 22
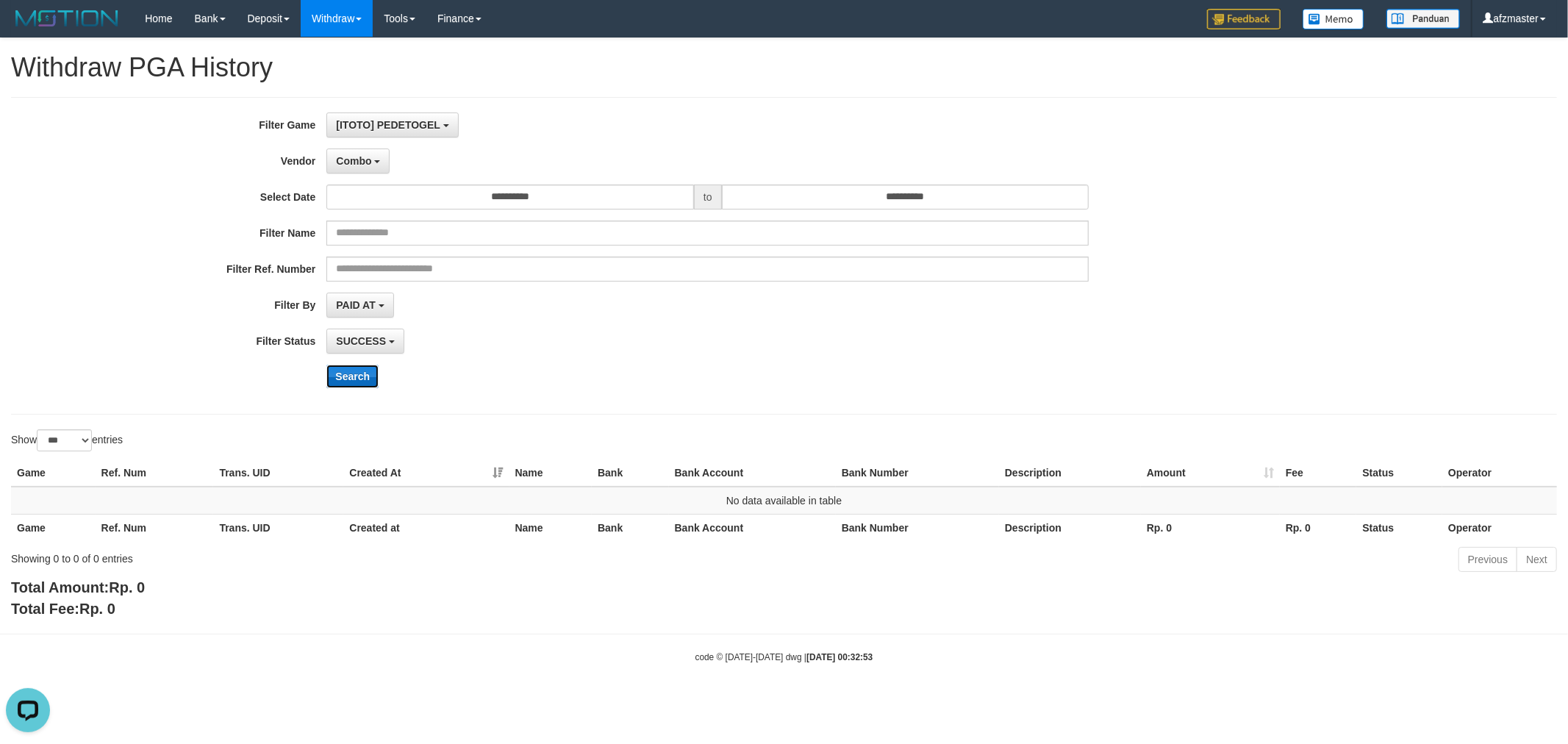
click at [363, 376] on button "Search" at bounding box center [352, 376] width 52 height 23
drag, startPoint x: 355, startPoint y: 155, endPoint x: 415, endPoint y: 234, distance: 99.2
click at [355, 160] on span "Combo" at bounding box center [354, 161] width 36 height 12
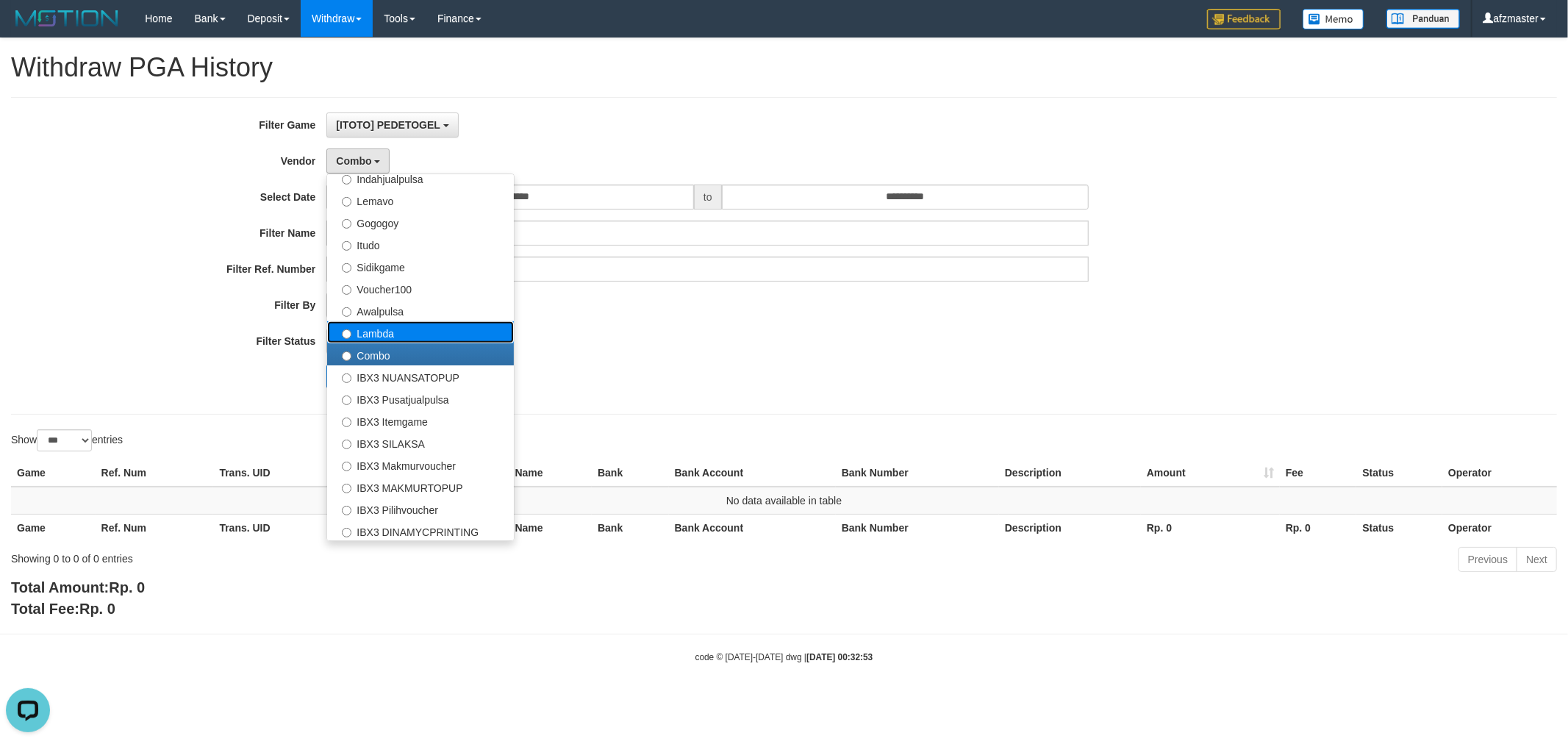
click at [397, 337] on label "Lambda" at bounding box center [420, 332] width 187 height 22
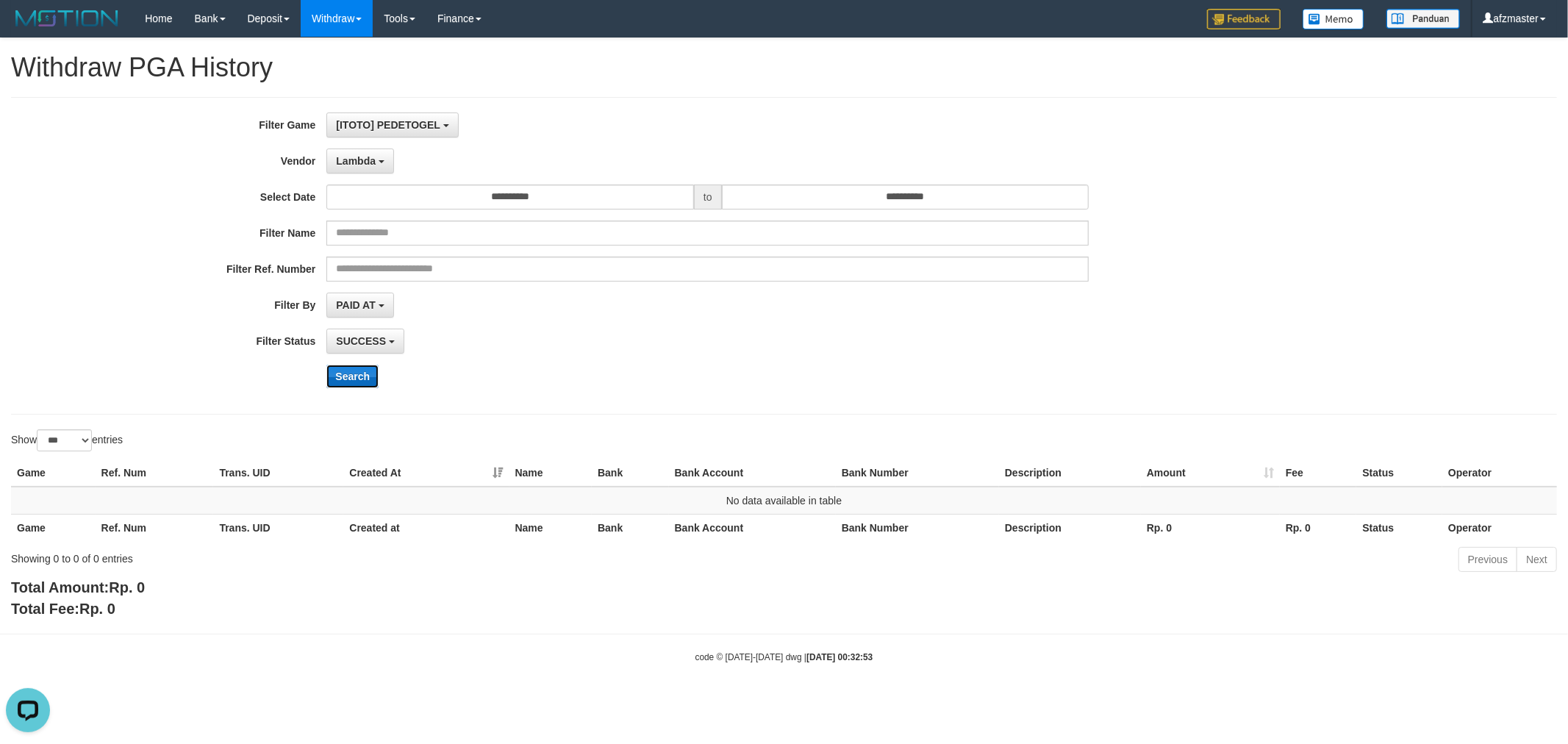
click at [362, 372] on button "Search" at bounding box center [352, 376] width 52 height 23
click at [368, 160] on span "Lambda" at bounding box center [356, 161] width 39 height 12
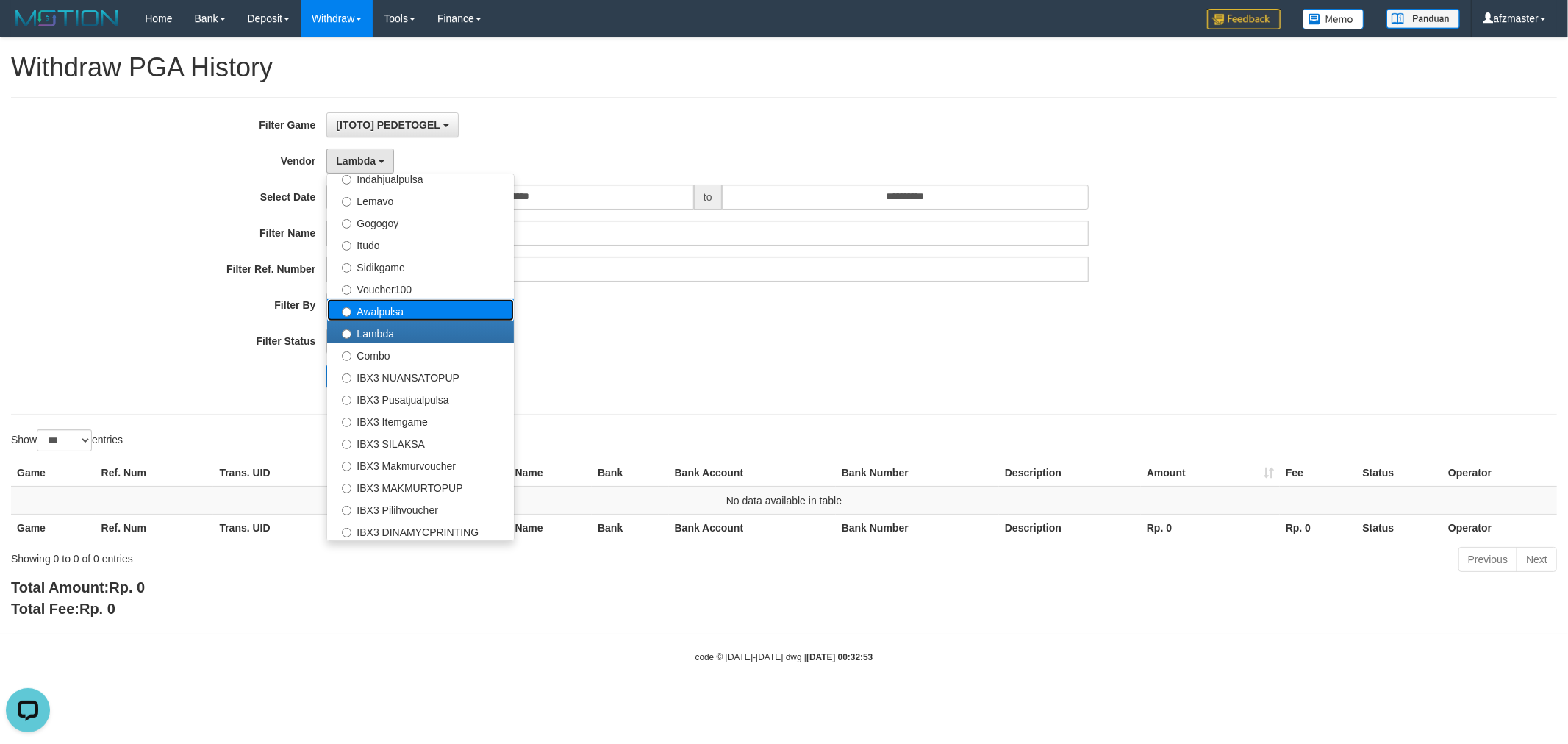
click at [397, 304] on label "Awalpulsa" at bounding box center [420, 310] width 187 height 22
select select "**********"
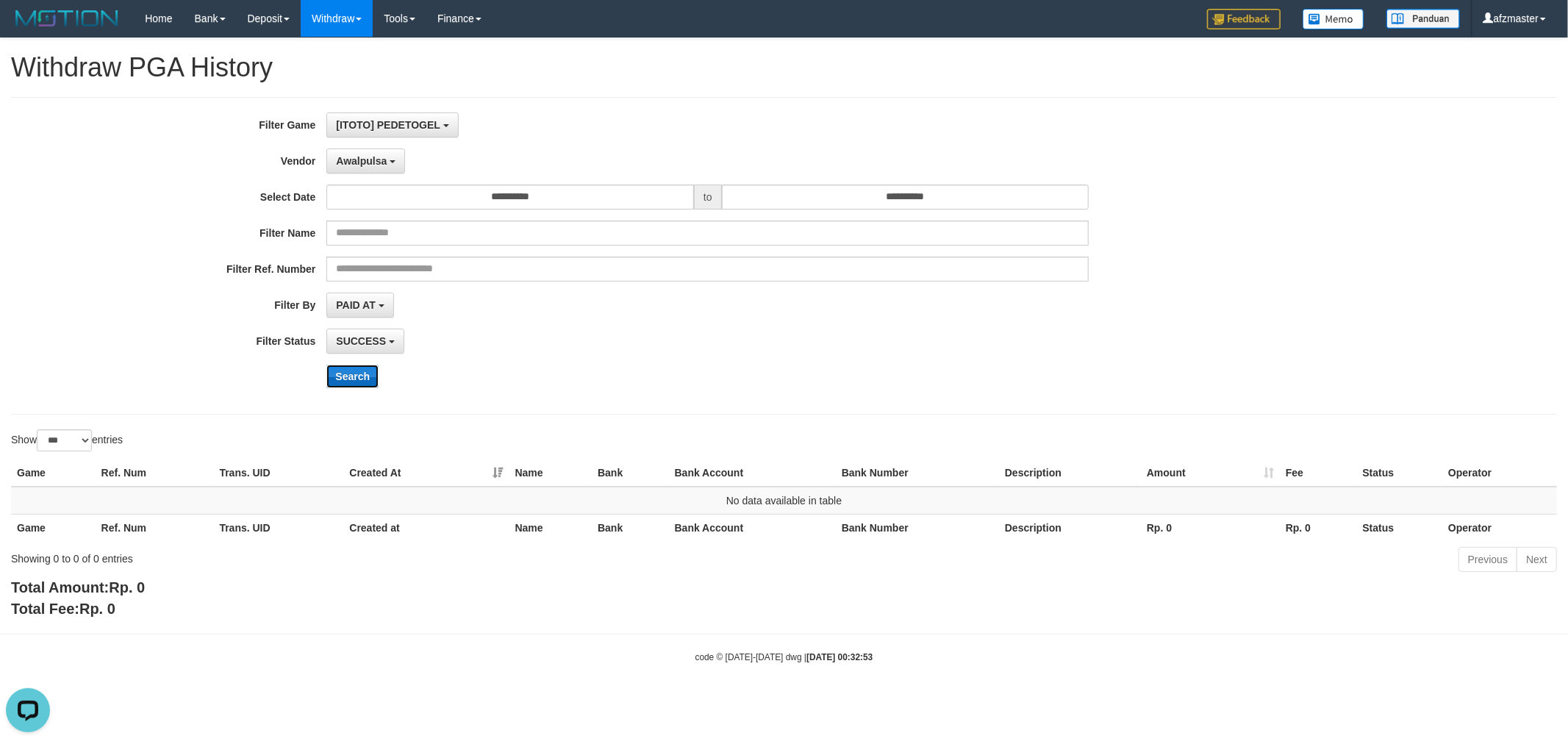
click at [365, 380] on button "Search" at bounding box center [352, 376] width 52 height 23
drag, startPoint x: 375, startPoint y: 156, endPoint x: 403, endPoint y: 260, distance: 107.7
click at [375, 158] on span "Awalpulsa" at bounding box center [361, 161] width 51 height 12
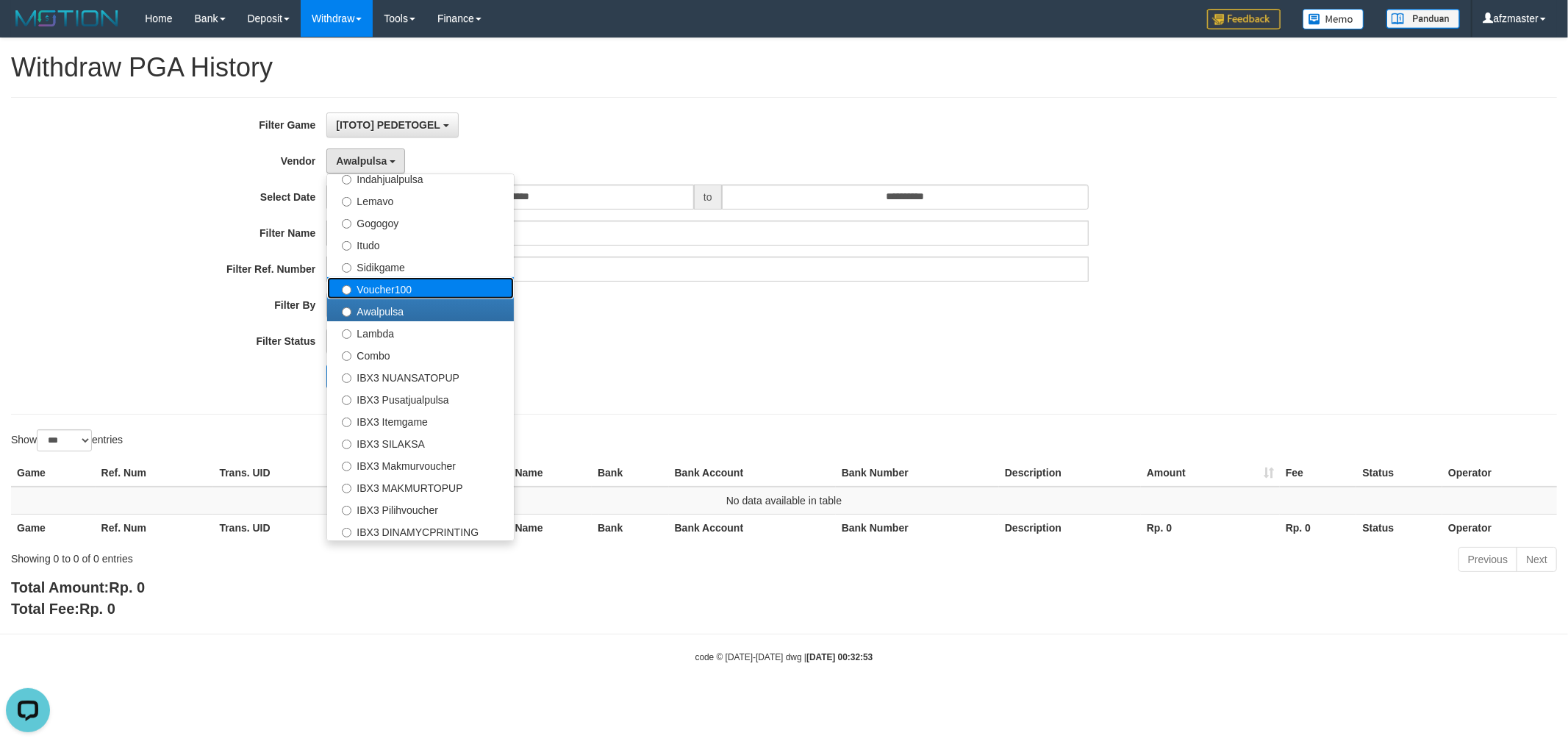
click at [390, 283] on label "Voucher100" at bounding box center [420, 288] width 187 height 22
select select "**********"
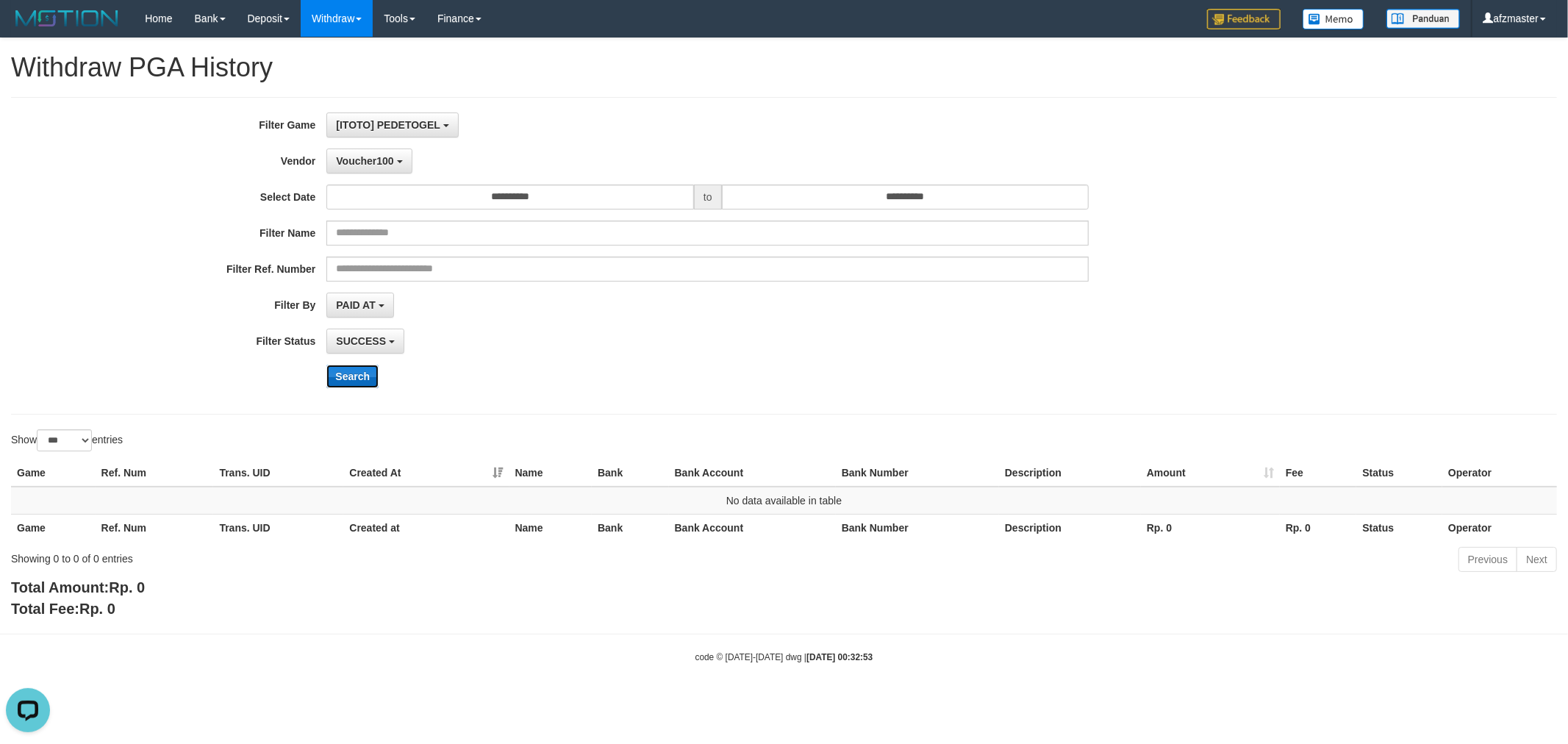
click at [356, 378] on button "Search" at bounding box center [352, 376] width 52 height 23
click at [356, 169] on button "Voucher100" at bounding box center [368, 161] width 85 height 25
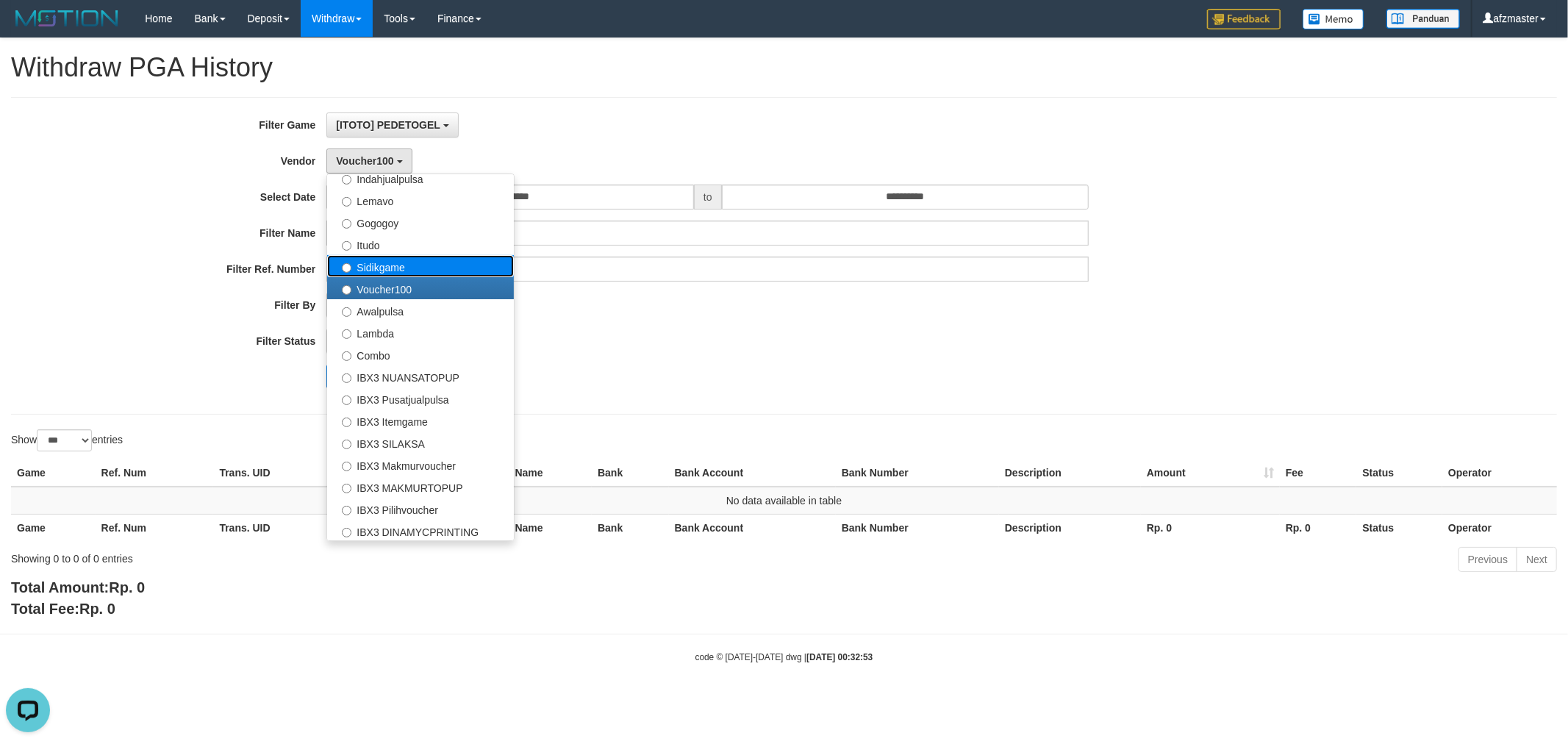
click at [388, 266] on label "Sidikgame" at bounding box center [420, 266] width 187 height 22
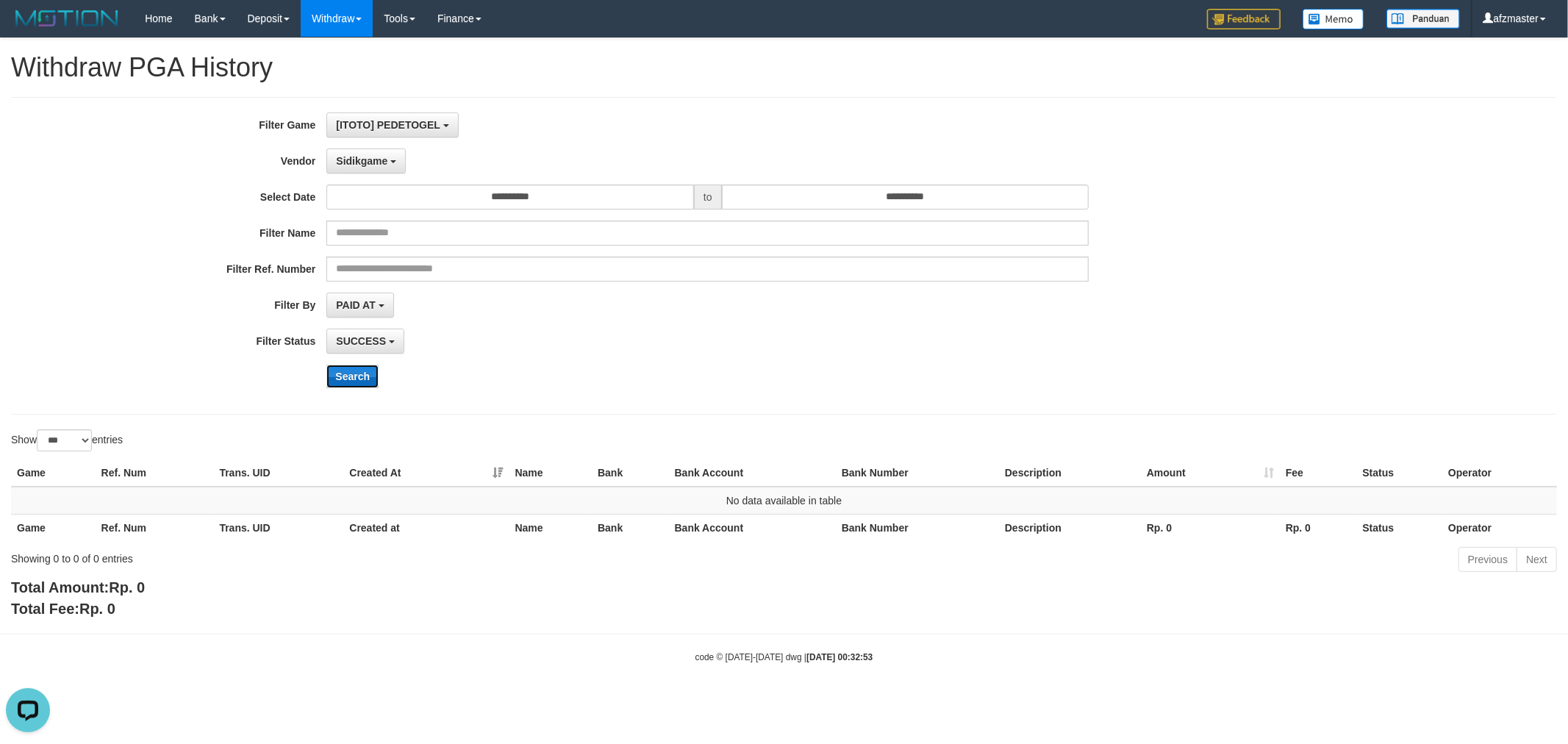
click at [342, 379] on button "Search" at bounding box center [352, 376] width 52 height 23
click at [361, 157] on span "Sidikgame" at bounding box center [362, 161] width 52 height 12
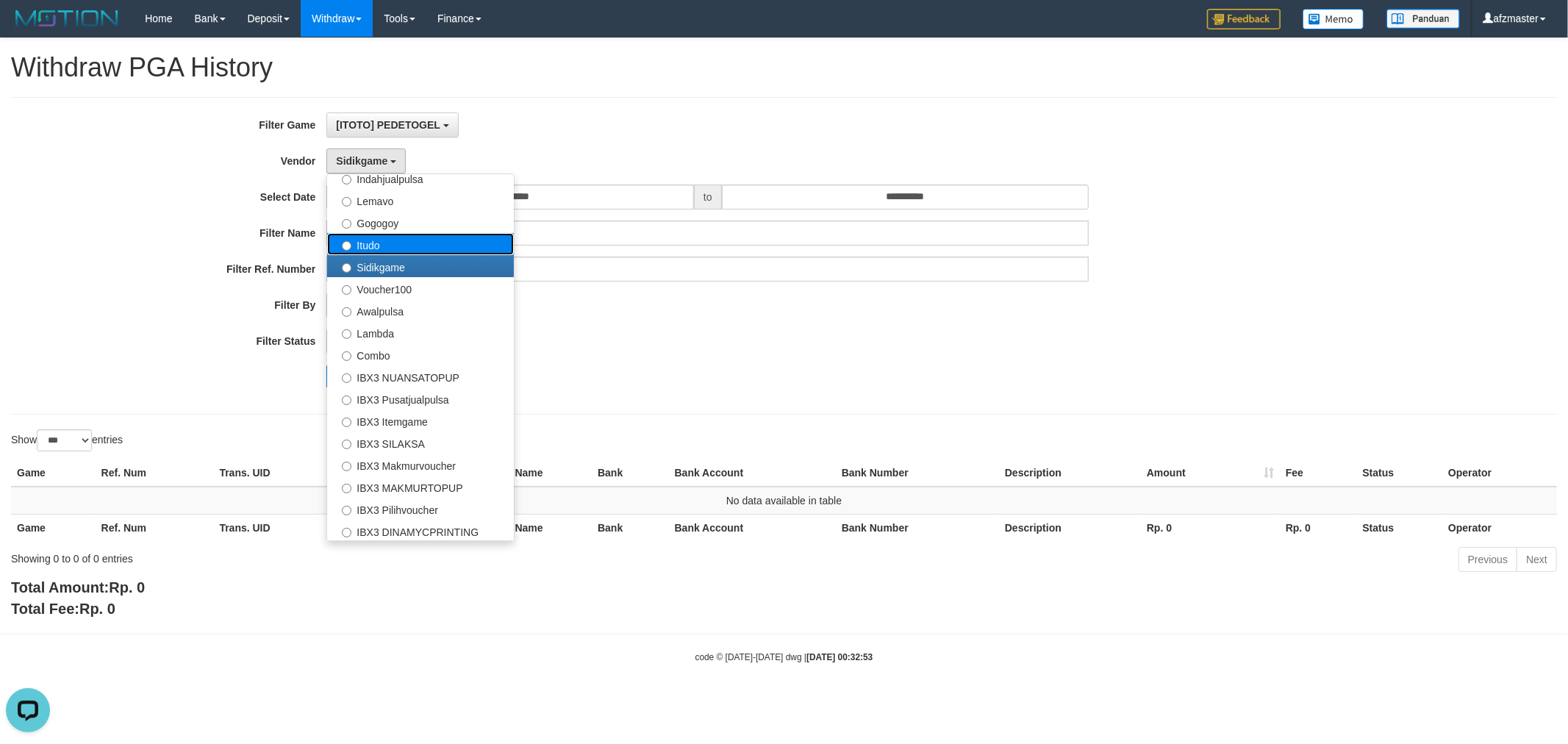
click at [399, 248] on label "Itudo" at bounding box center [420, 244] width 187 height 22
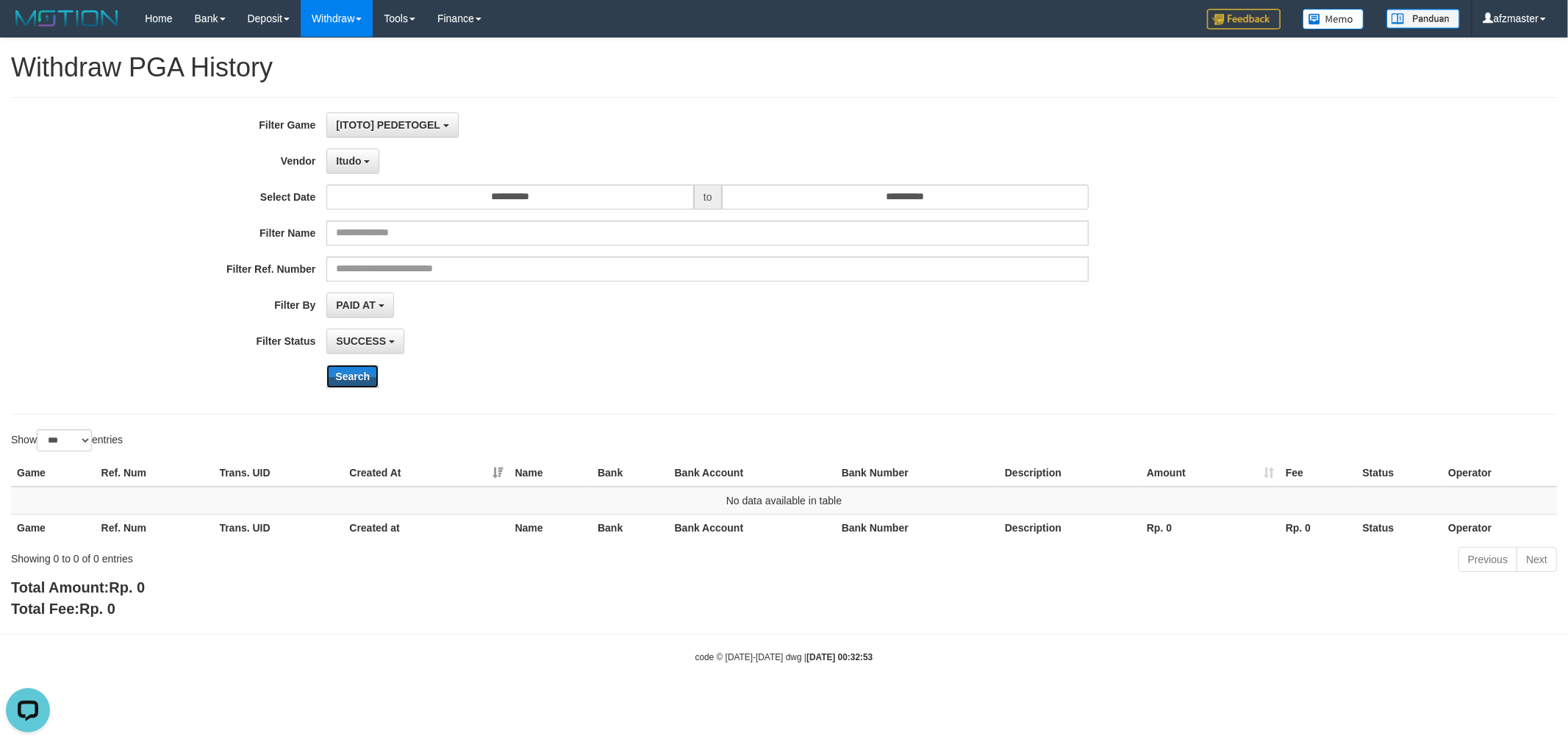
drag, startPoint x: 347, startPoint y: 372, endPoint x: 369, endPoint y: 324, distance: 52.8
click at [347, 372] on button "Search" at bounding box center [352, 376] width 52 height 23
click at [359, 163] on span "Itudo" at bounding box center [348, 161] width 25 height 12
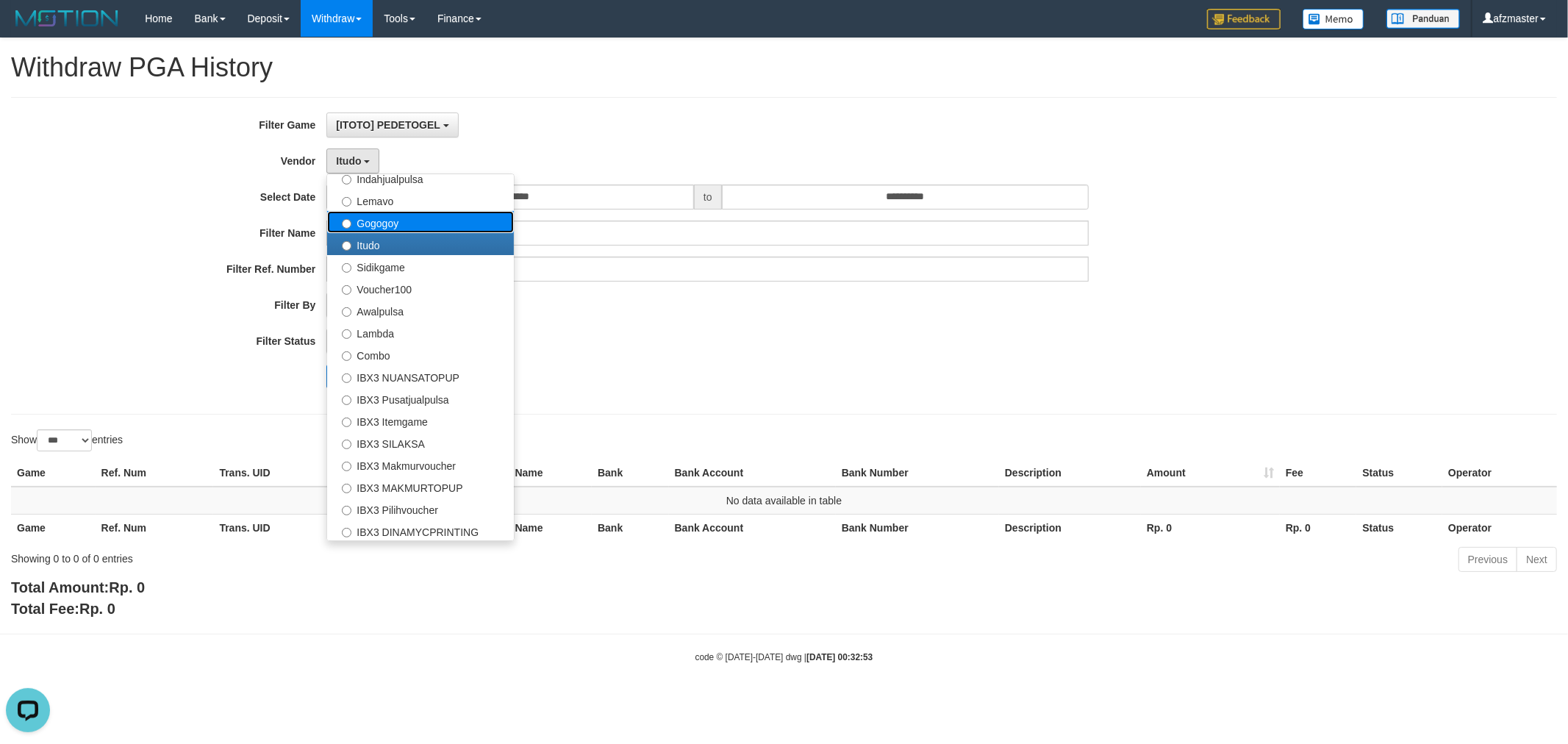
click at [390, 218] on label "Gogogoy" at bounding box center [420, 222] width 187 height 22
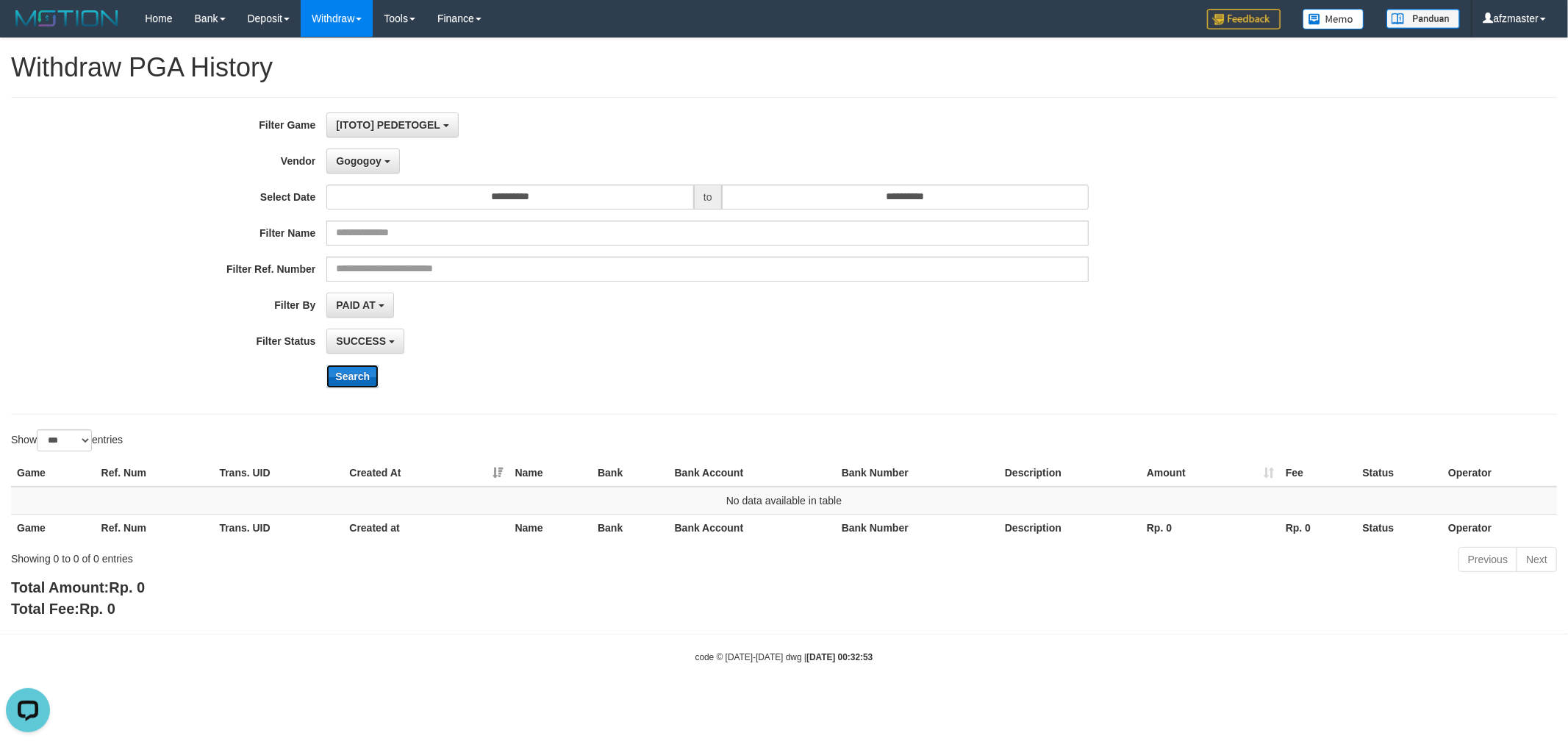
click at [356, 382] on button "Search" at bounding box center [352, 376] width 52 height 23
click at [356, 158] on span "Gogogoy" at bounding box center [358, 161] width 45 height 12
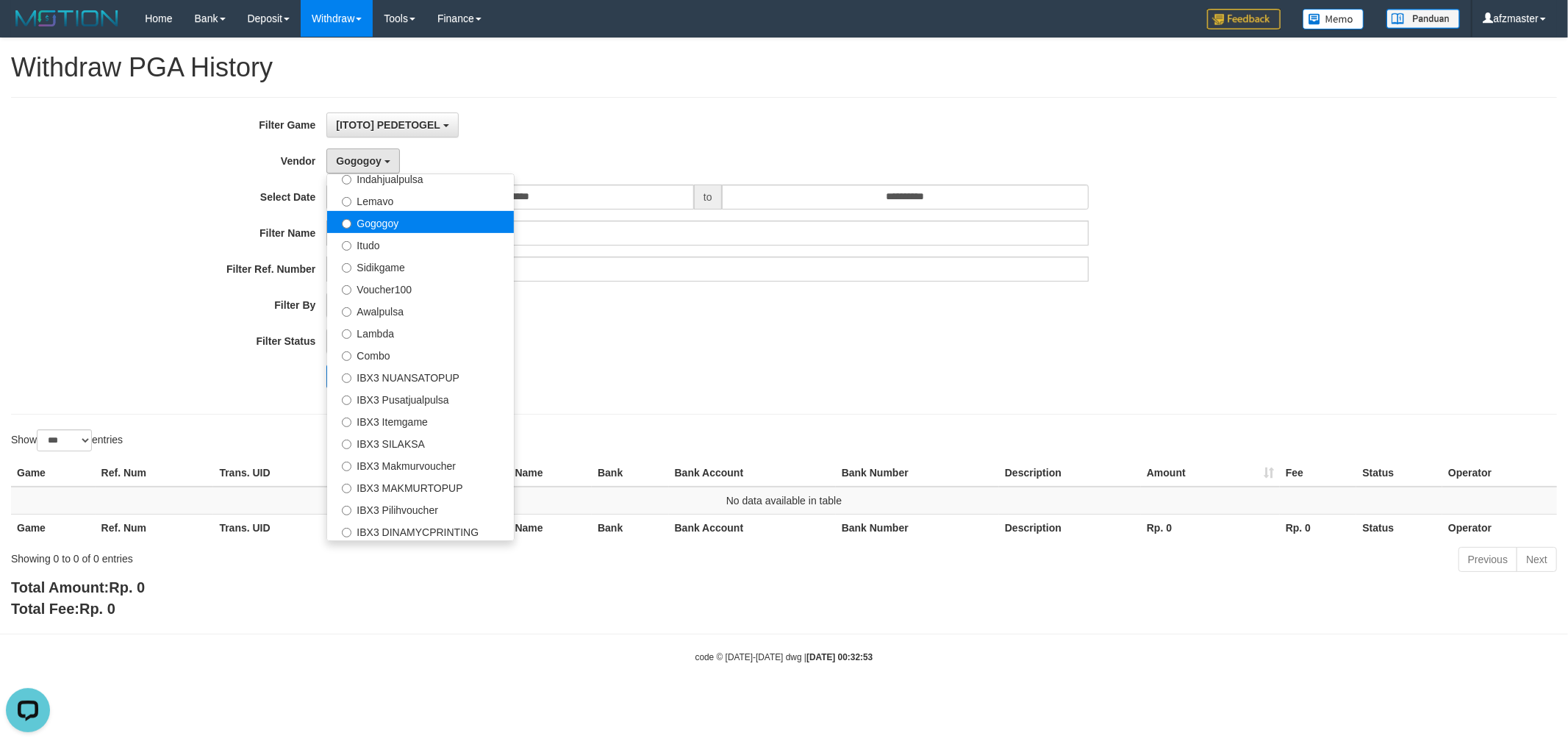
click at [389, 211] on label "Gogogoy" at bounding box center [420, 222] width 187 height 22
click at [390, 196] on label "Lemavo" at bounding box center [420, 200] width 187 height 22
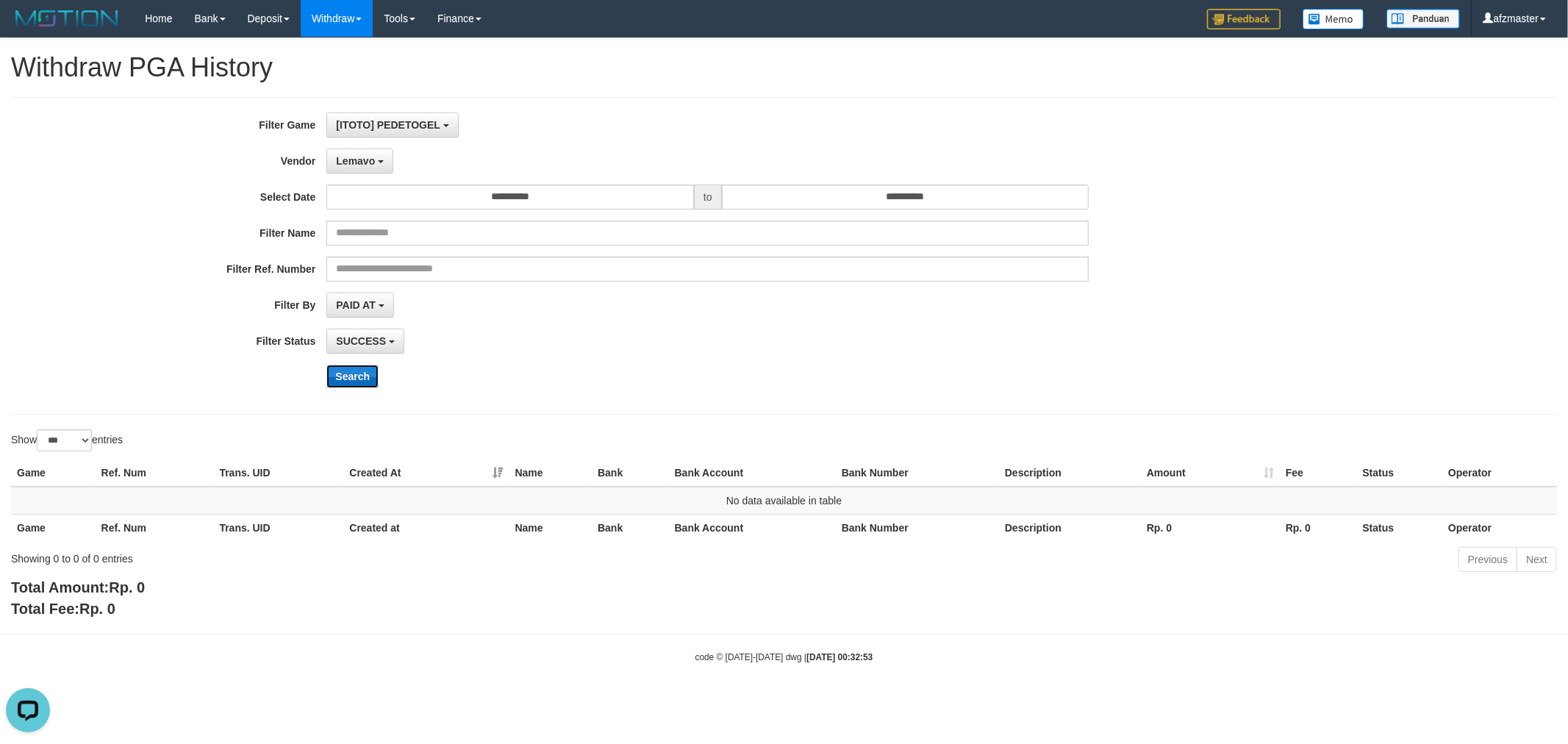
click at [349, 373] on button "Search" at bounding box center [352, 376] width 52 height 23
click at [346, 166] on button "Lemavo" at bounding box center [359, 161] width 67 height 25
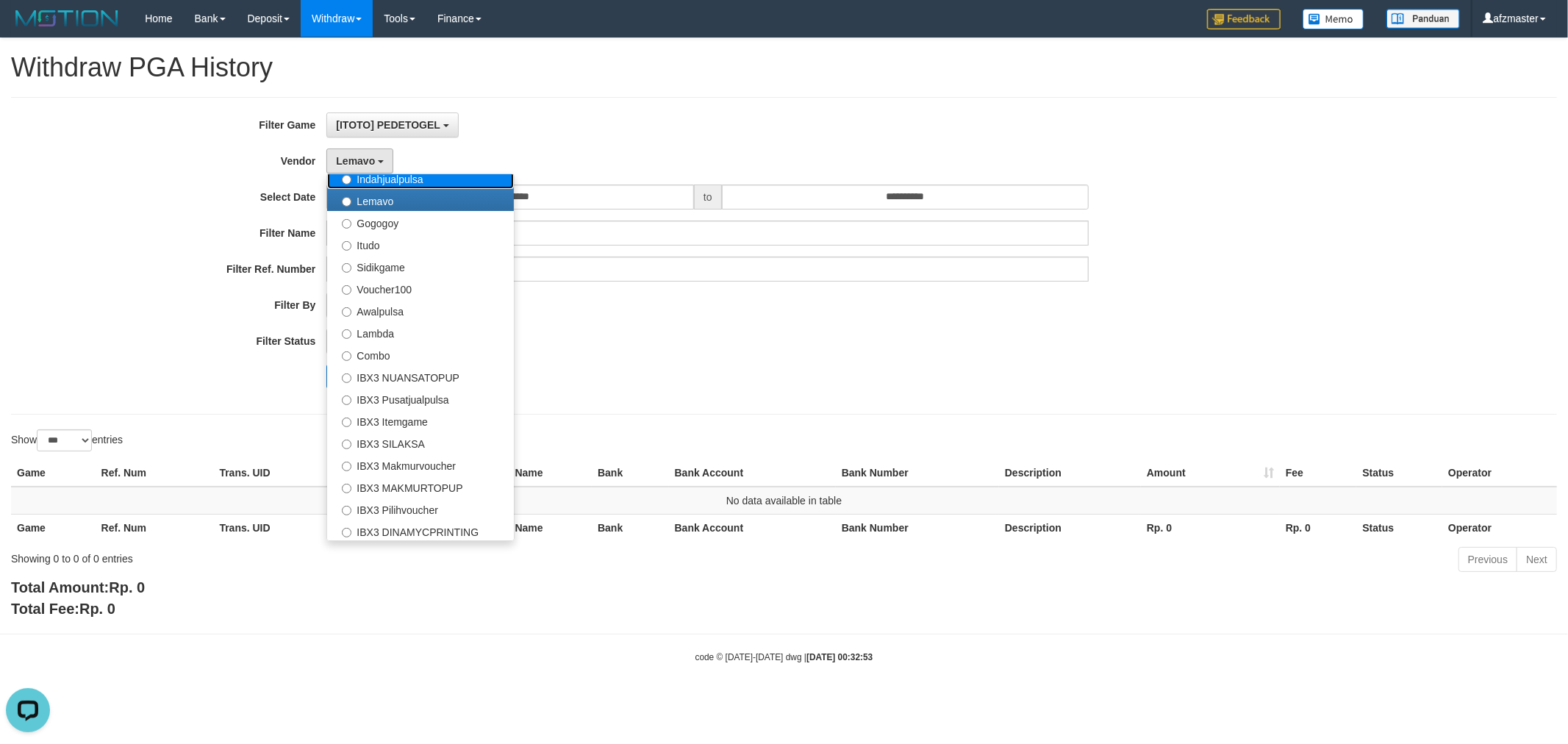
click at [387, 173] on label "Indahjualpulsa" at bounding box center [420, 178] width 187 height 22
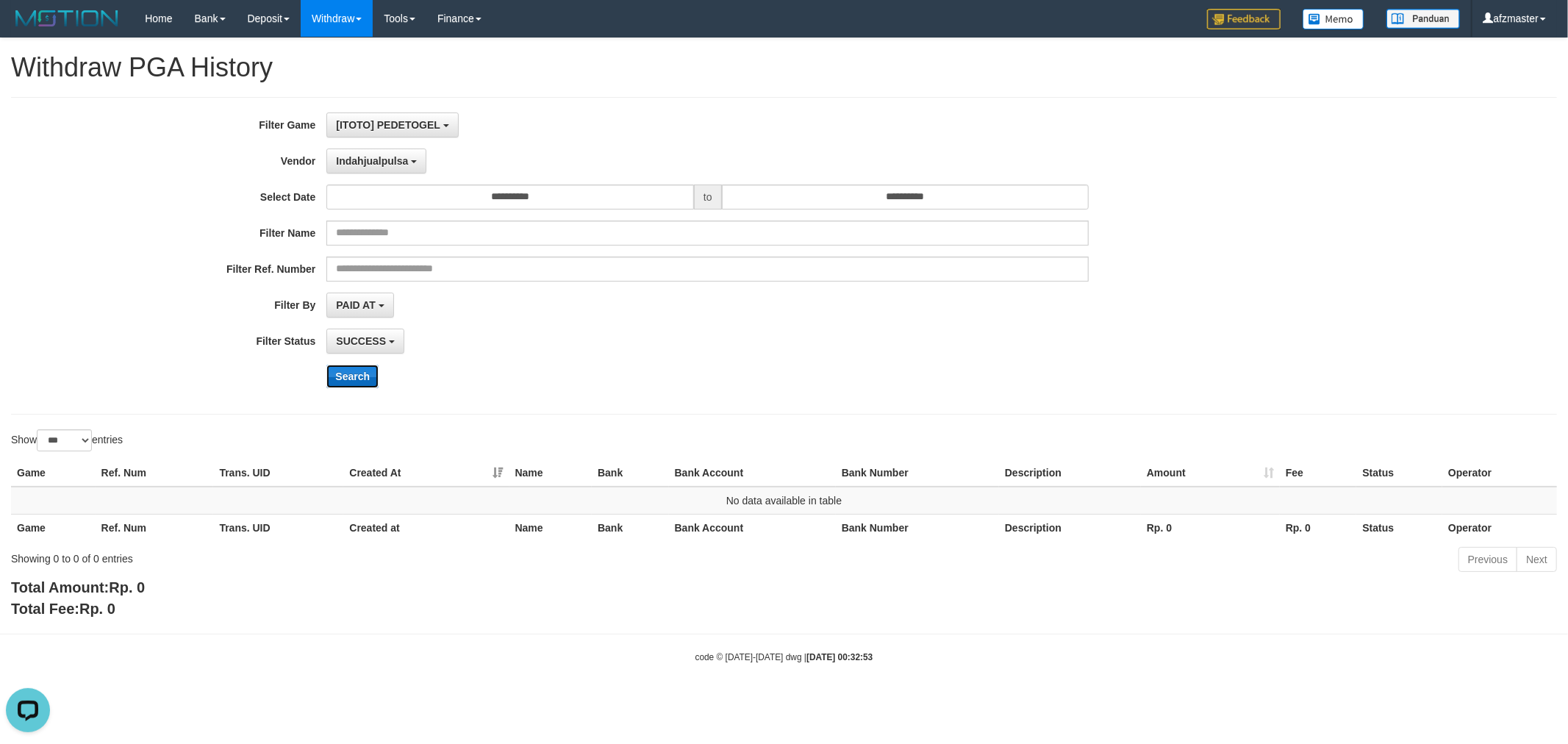
click at [348, 369] on button "Search" at bounding box center [352, 376] width 52 height 23
drag, startPoint x: 360, startPoint y: 160, endPoint x: 383, endPoint y: 174, distance: 26.9
click at [360, 160] on span "Indahjualpulsa" at bounding box center [372, 161] width 72 height 12
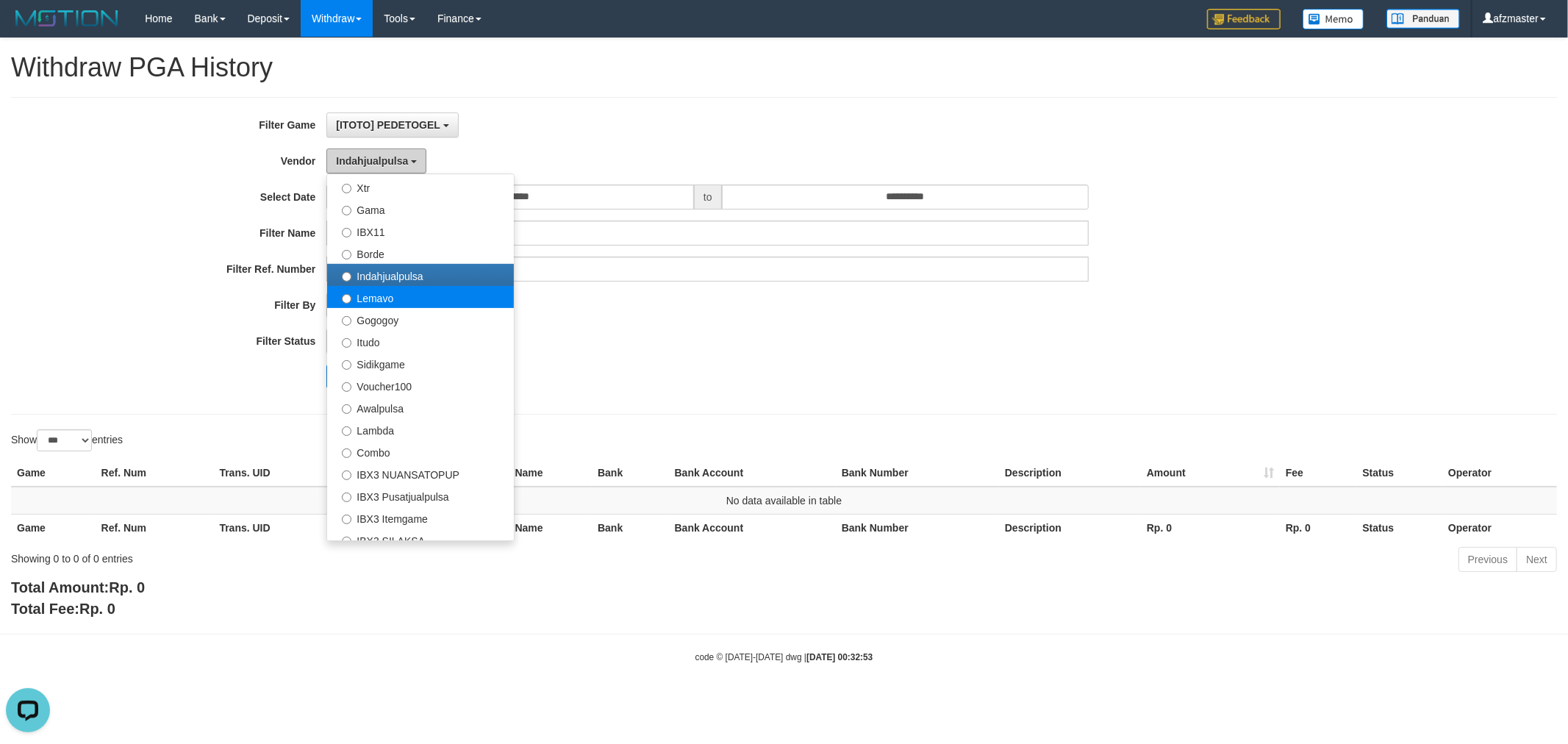
scroll to position [344, 0]
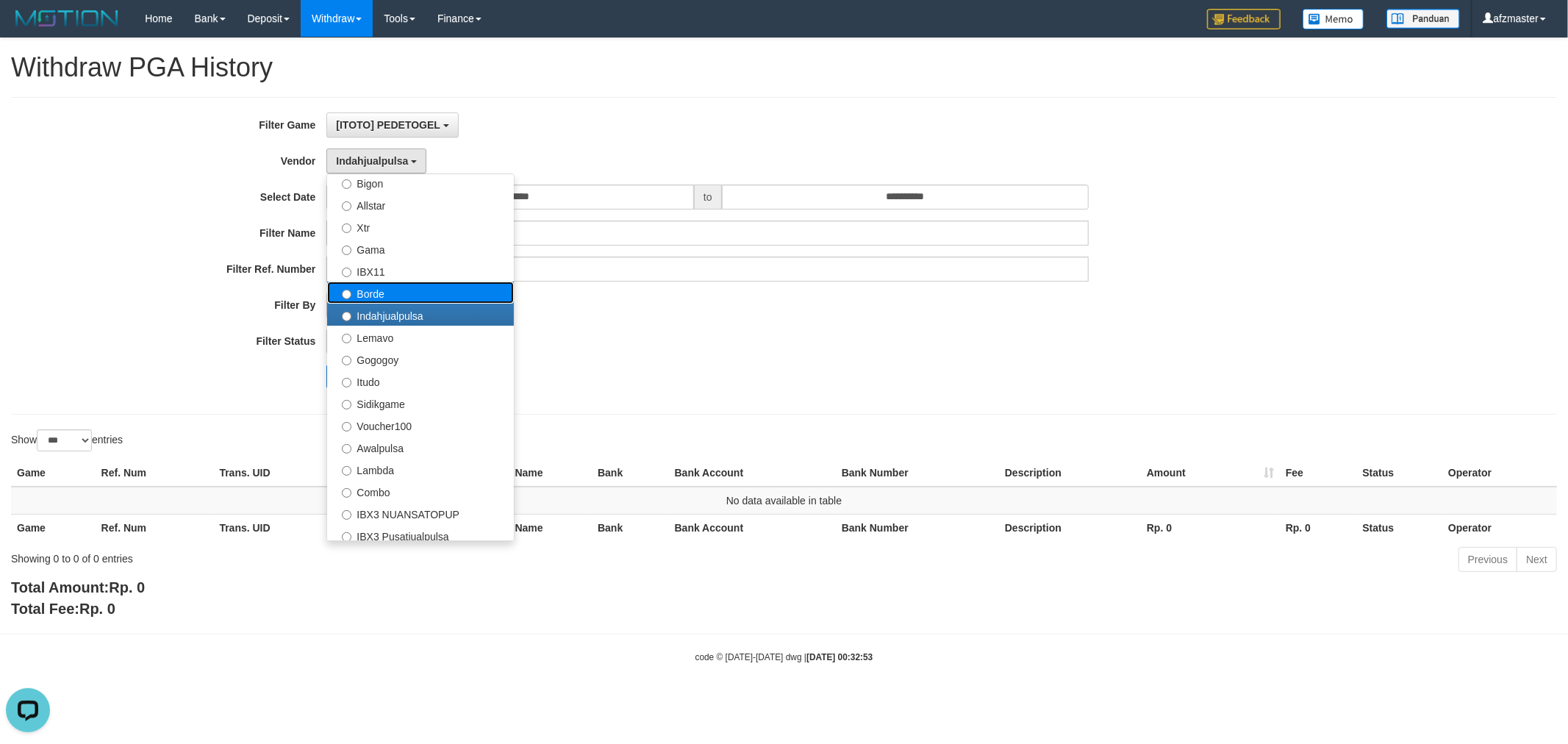
click at [398, 296] on label "Borde" at bounding box center [420, 292] width 187 height 22
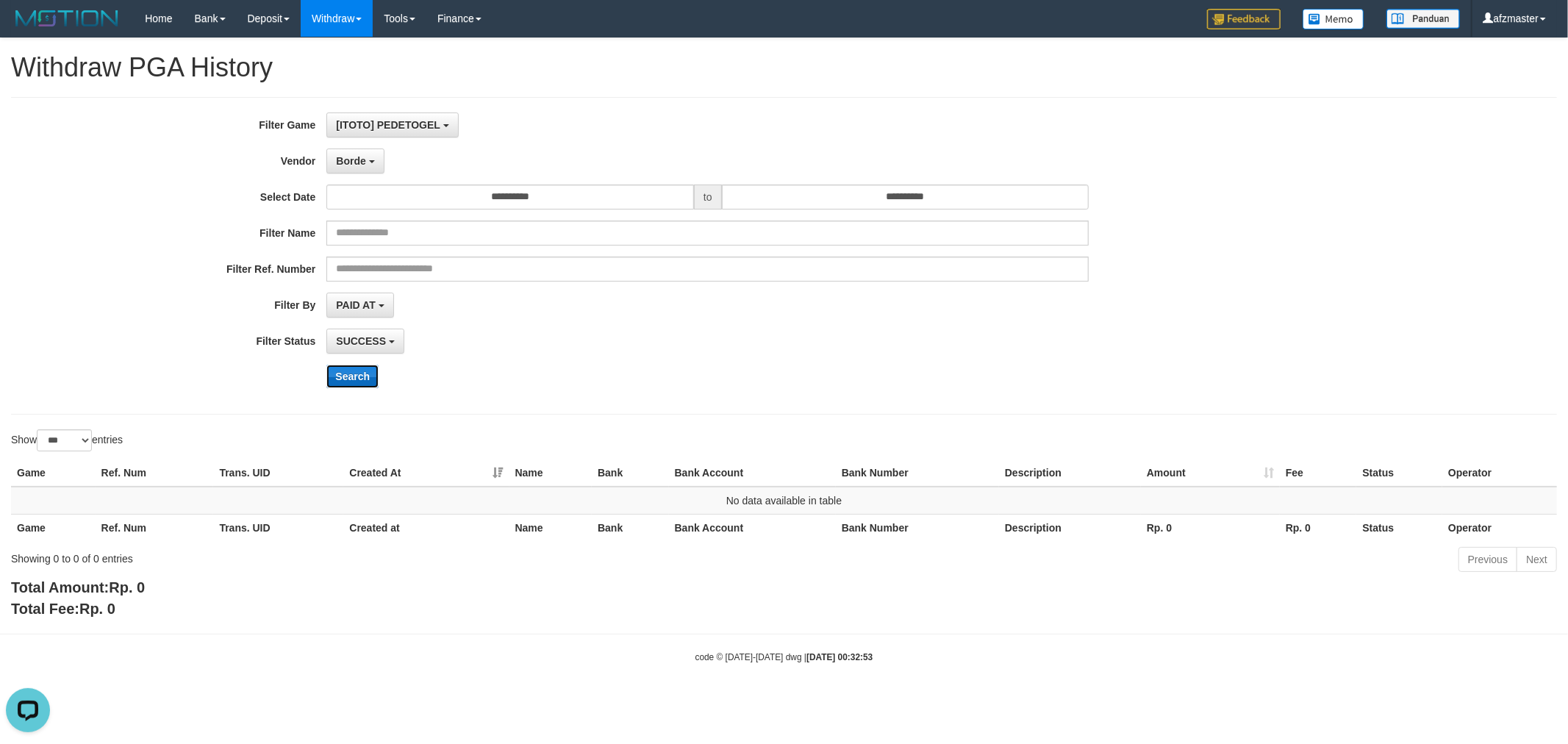
click at [355, 380] on button "Search" at bounding box center [352, 376] width 52 height 23
click at [357, 169] on button "Borde" at bounding box center [355, 161] width 57 height 25
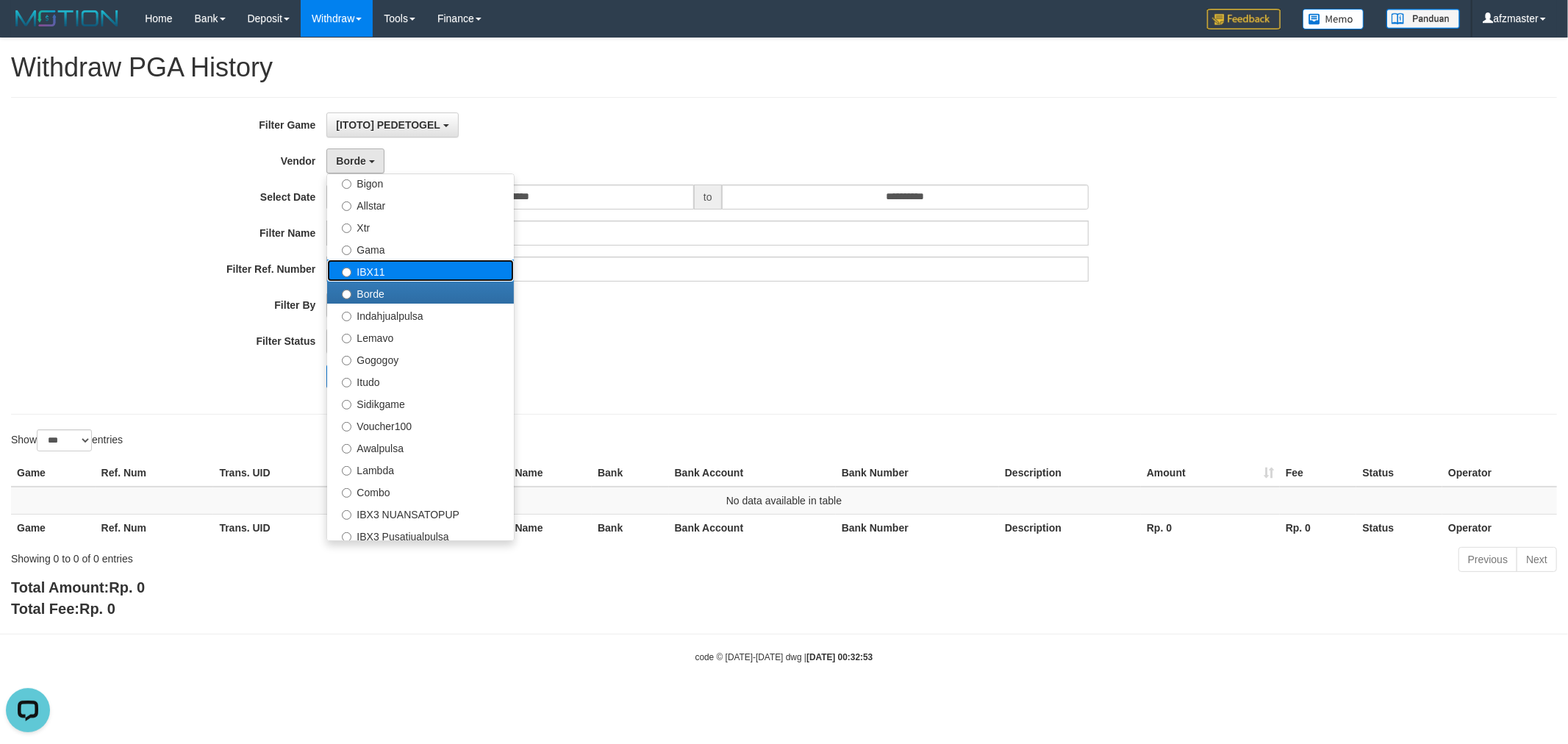
click at [378, 269] on label "IBX11" at bounding box center [420, 271] width 187 height 22
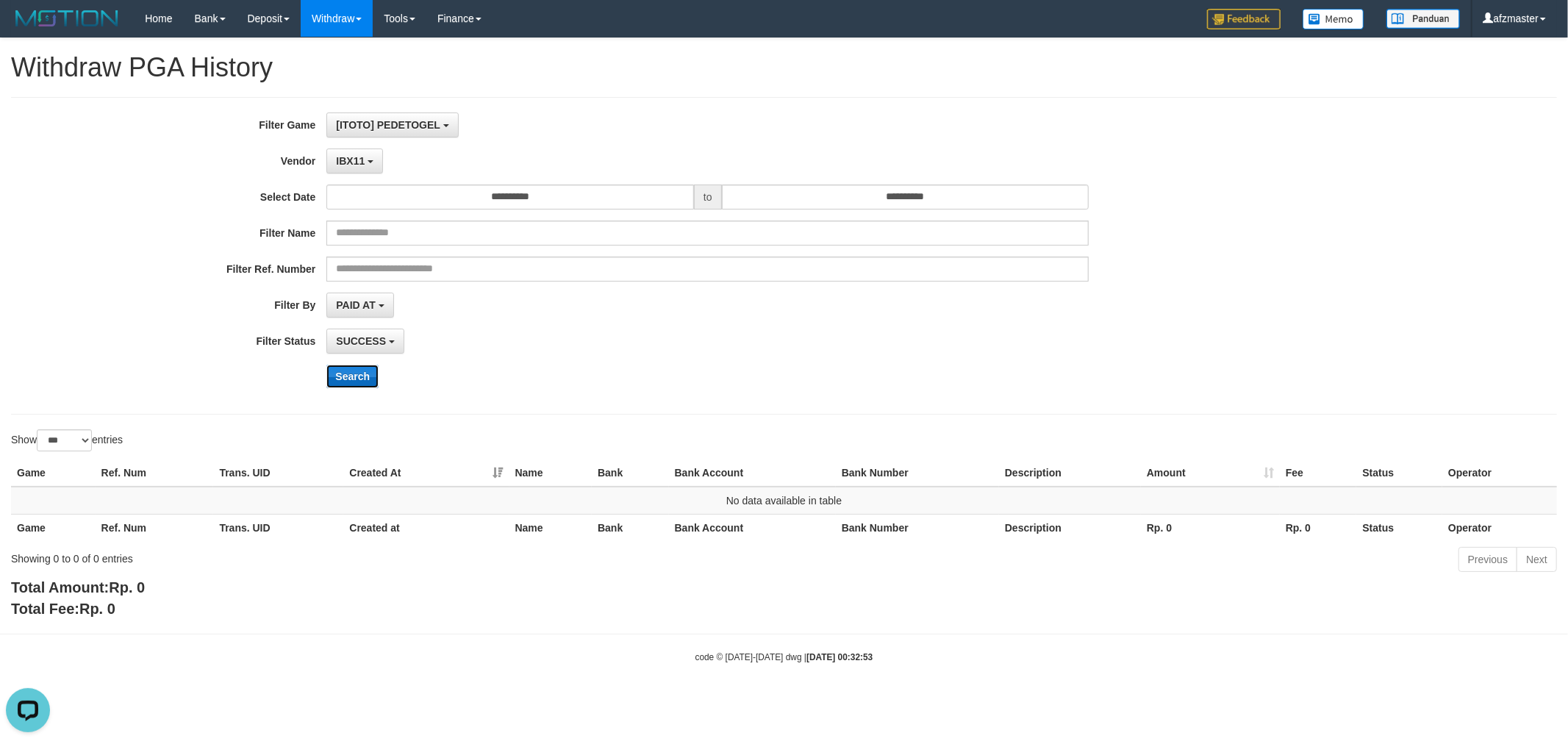
click at [355, 373] on button "Search" at bounding box center [352, 376] width 52 height 23
click at [359, 163] on span "IBX11" at bounding box center [350, 161] width 29 height 12
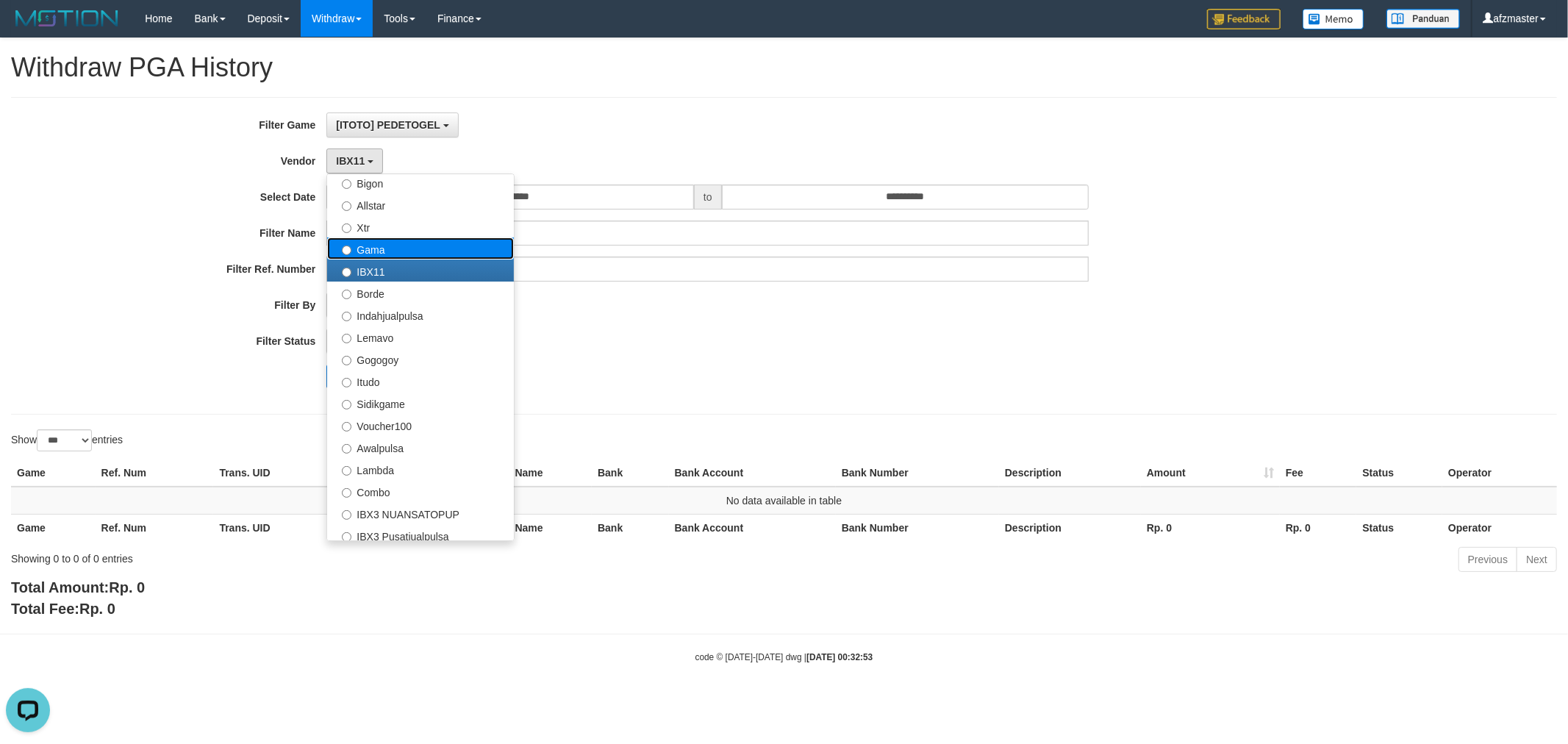
click at [391, 247] on label "Gama" at bounding box center [420, 248] width 187 height 22
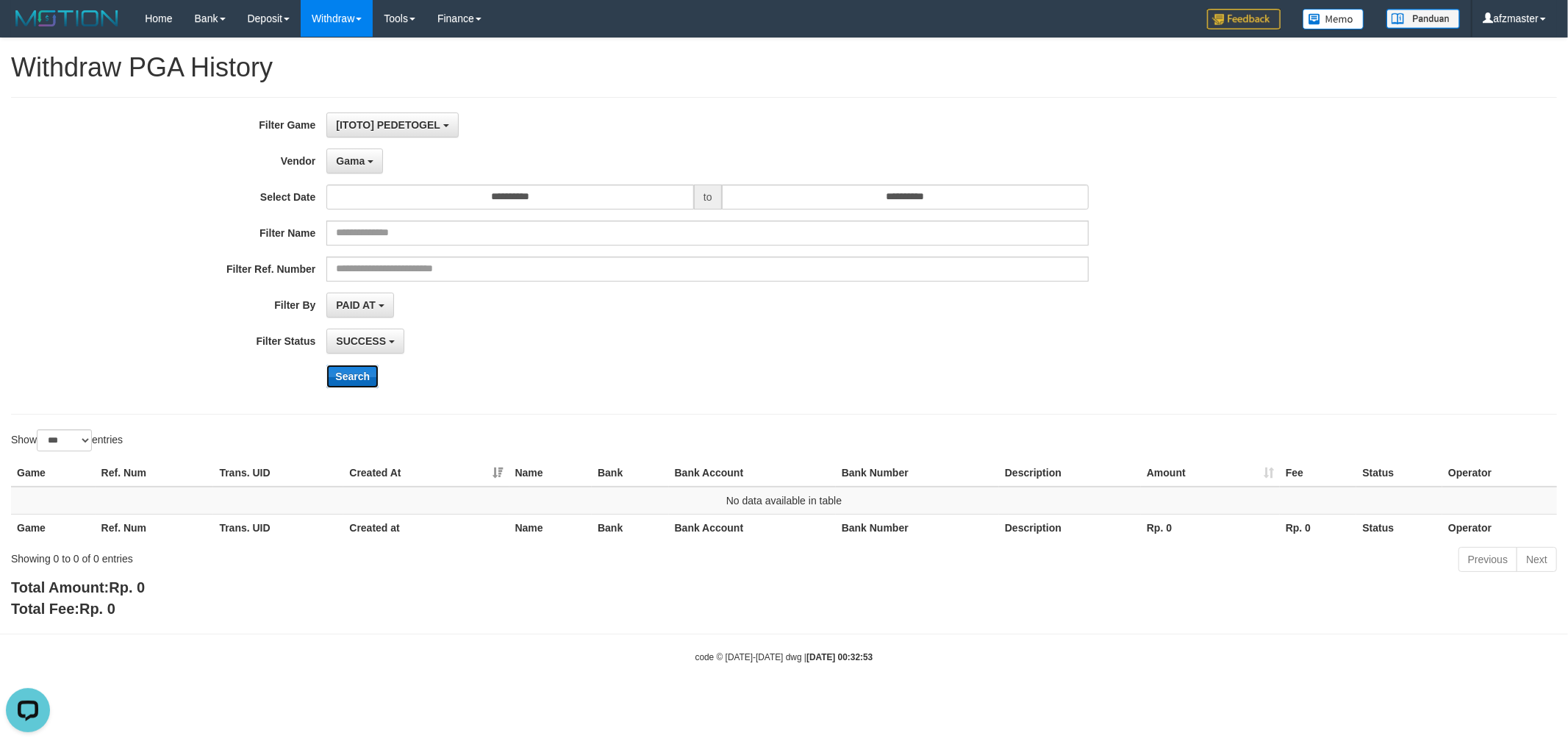
click at [350, 375] on button "Search" at bounding box center [352, 376] width 52 height 23
click at [361, 166] on button "Gama" at bounding box center [354, 161] width 56 height 25
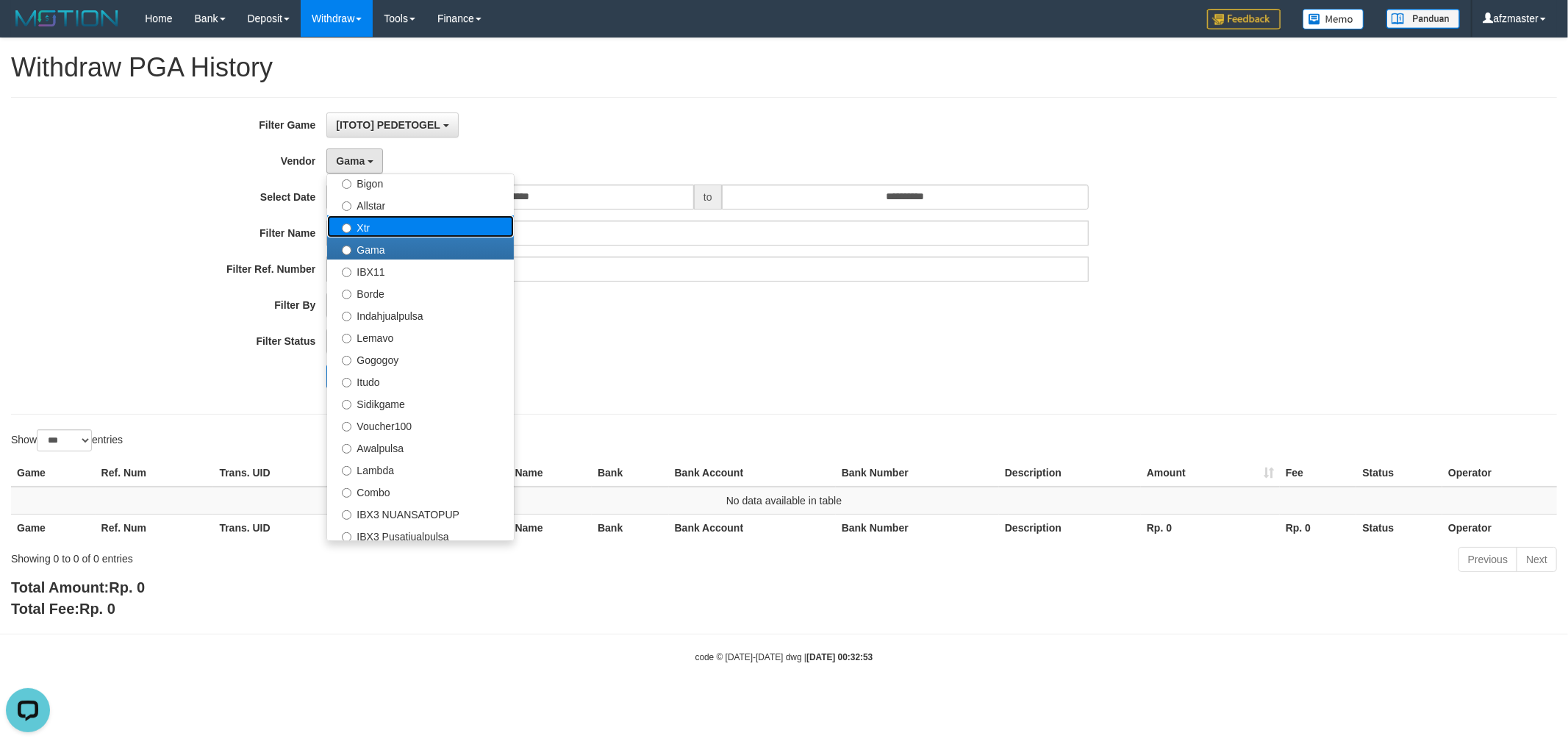
click at [381, 225] on label "Xtr" at bounding box center [420, 226] width 187 height 22
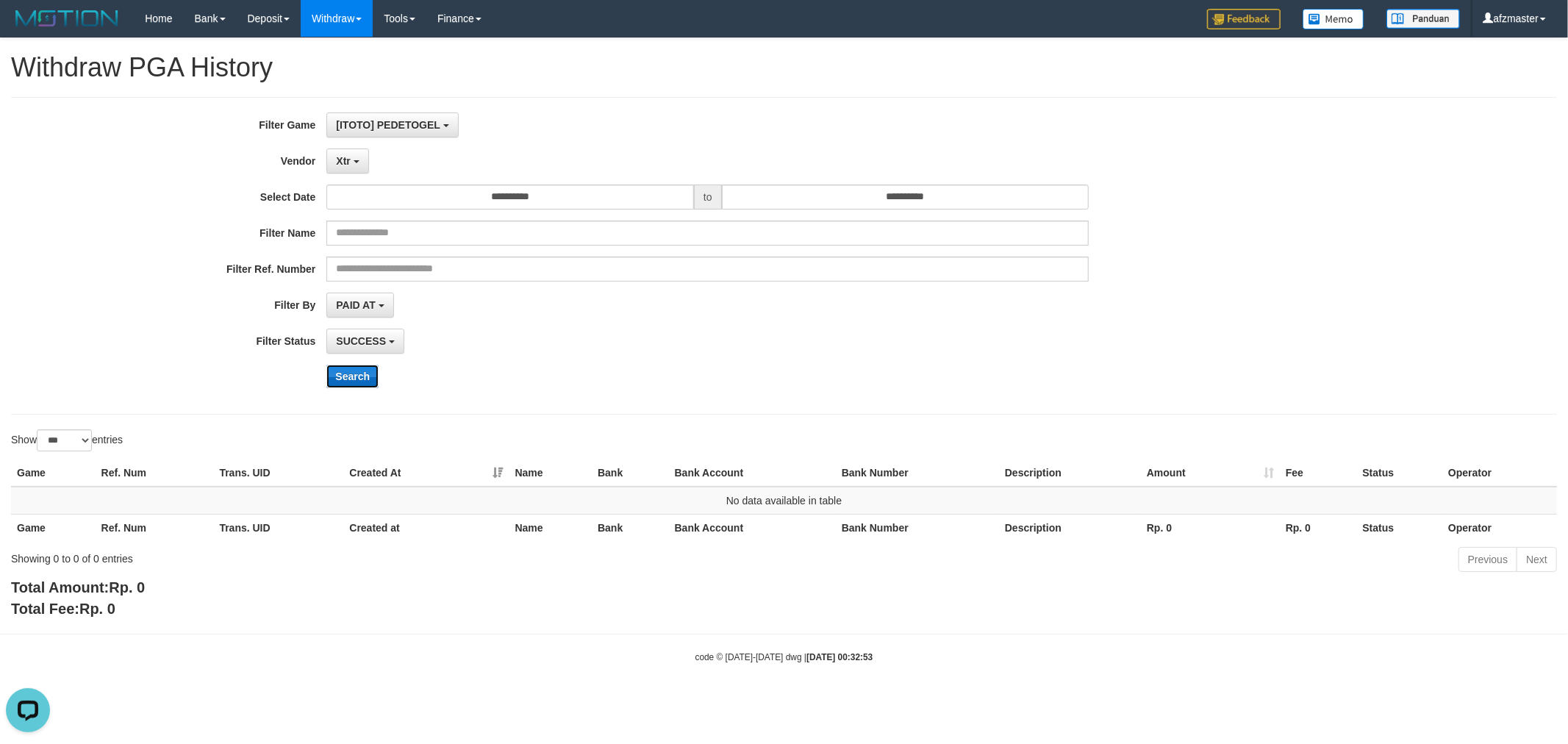
click at [353, 373] on button "Search" at bounding box center [352, 376] width 52 height 23
drag, startPoint x: 354, startPoint y: 164, endPoint x: 357, endPoint y: 175, distance: 11.4
click at [354, 164] on button "Xtr" at bounding box center [347, 161] width 42 height 25
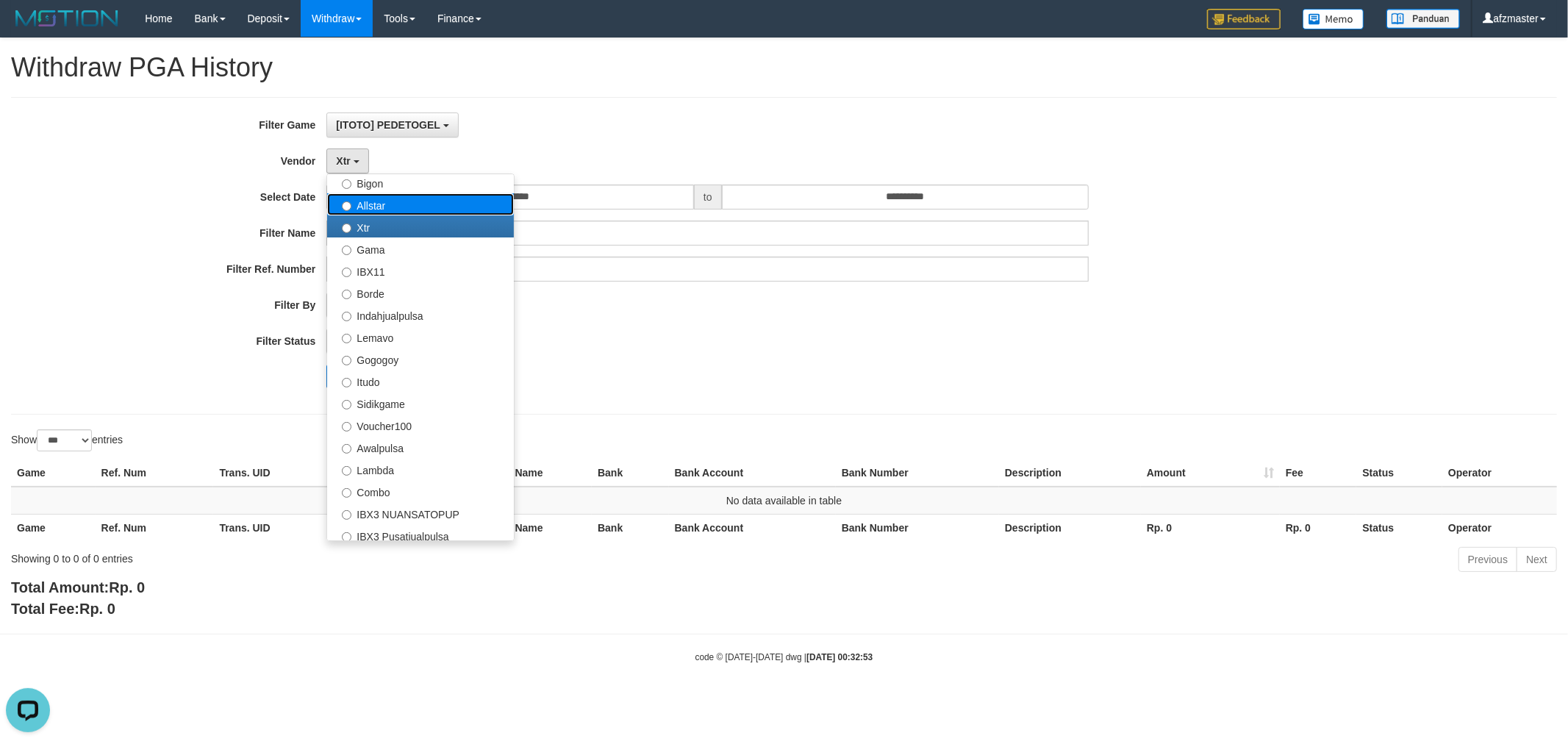
click at [365, 201] on label "Allstar" at bounding box center [420, 204] width 187 height 22
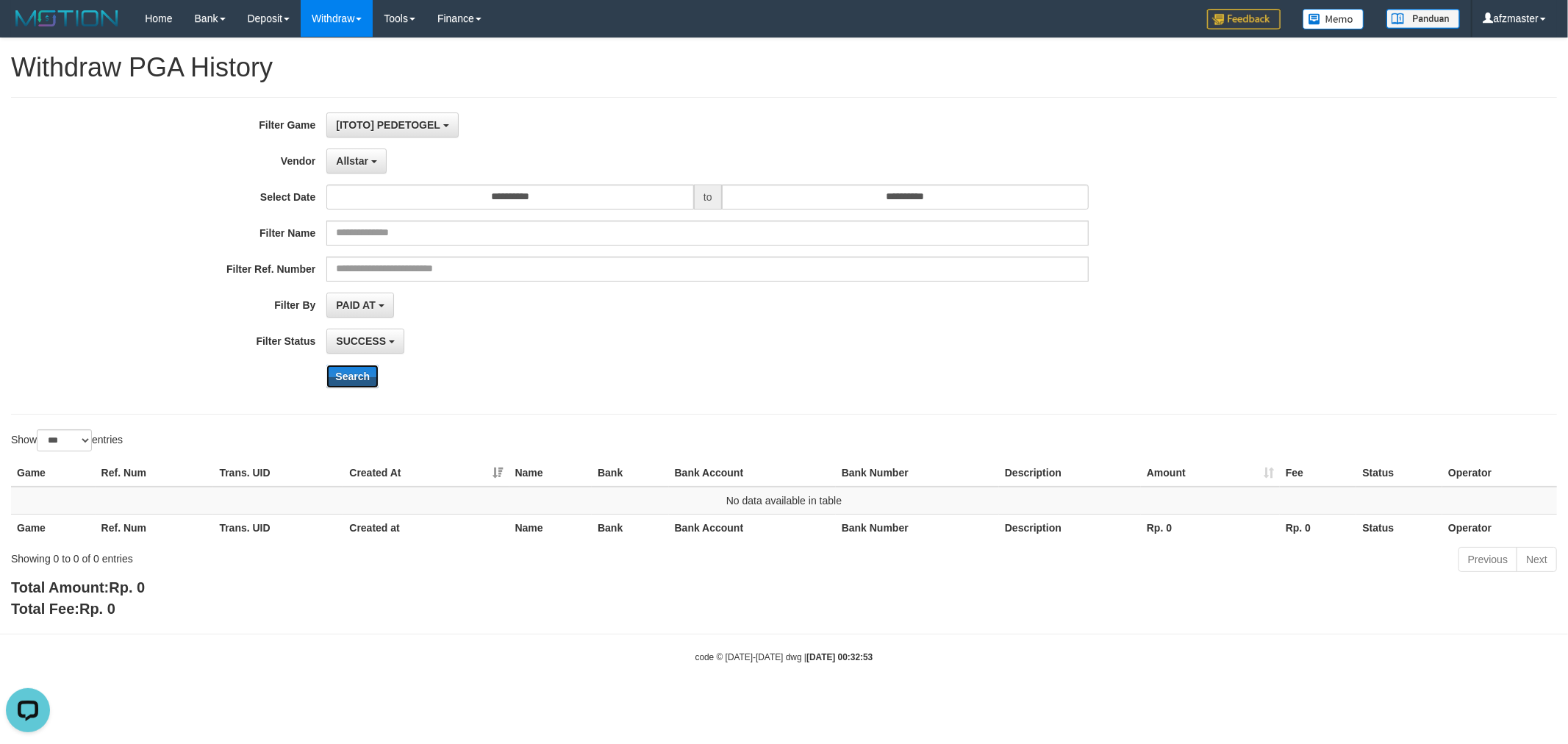
drag, startPoint x: 354, startPoint y: 372, endPoint x: 360, endPoint y: 281, distance: 91.2
click at [353, 372] on button "Search" at bounding box center [352, 376] width 52 height 23
click at [372, 160] on b "button" at bounding box center [374, 161] width 6 height 3
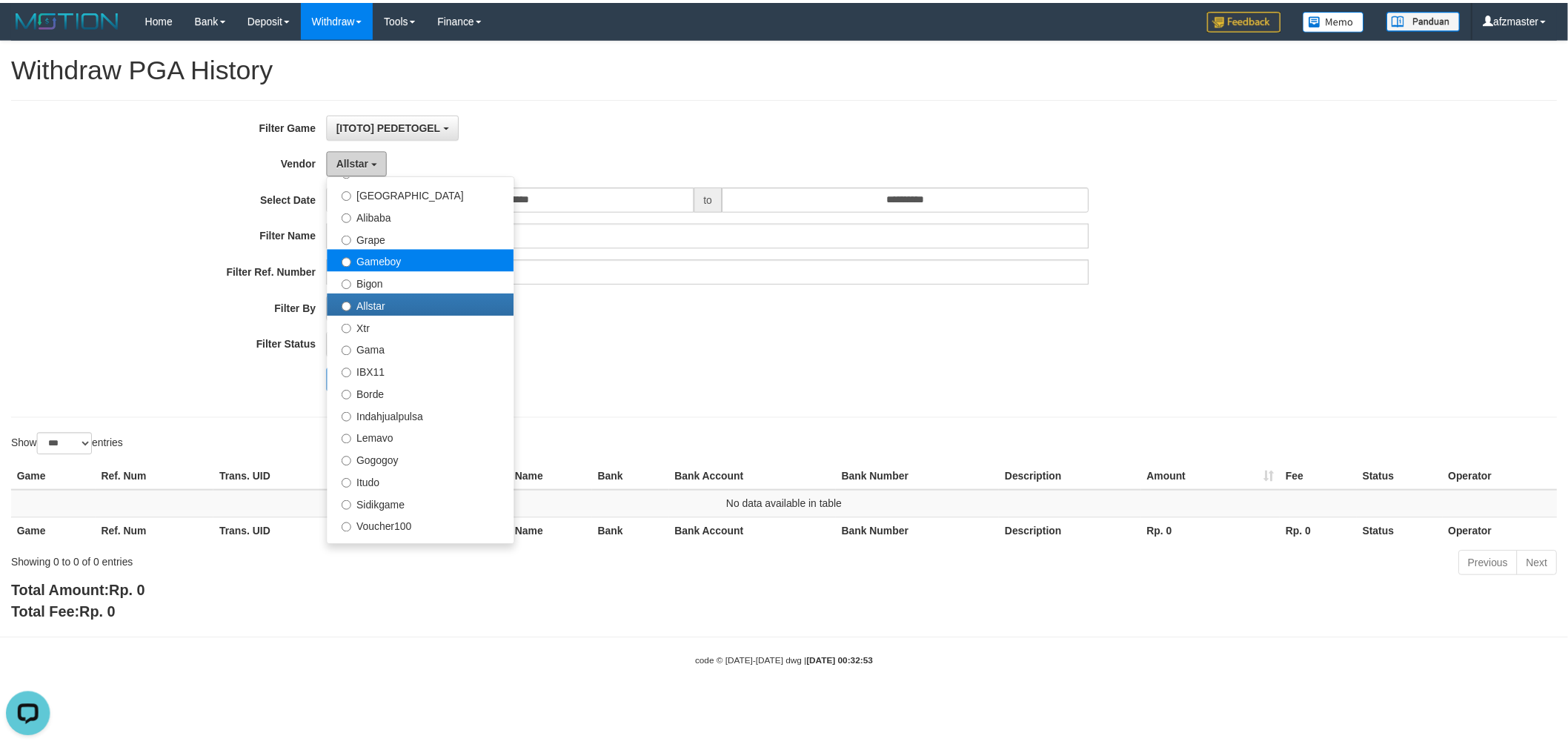
scroll to position [210, 0]
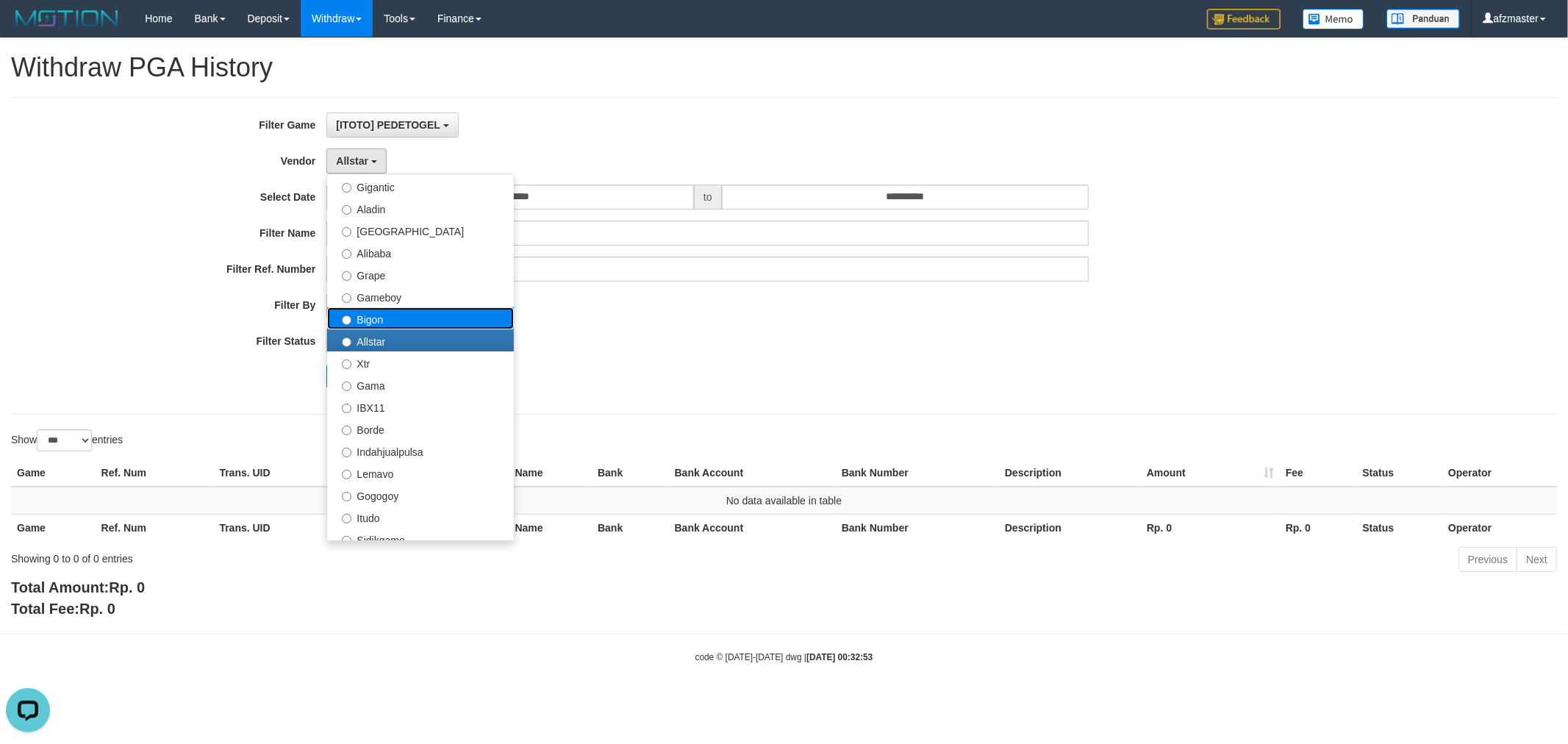
click at [408, 317] on label "Bigon" at bounding box center [420, 318] width 187 height 22
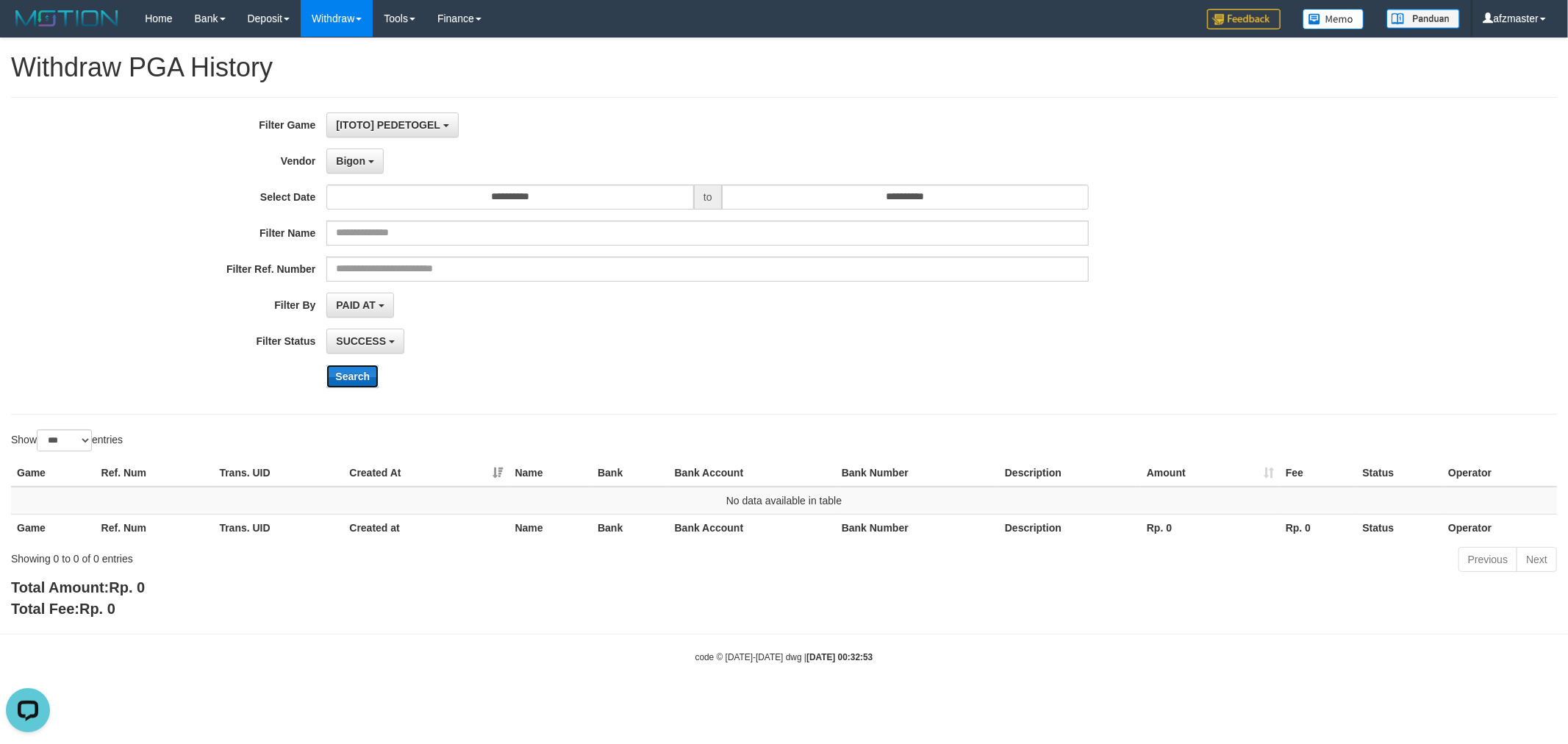
click at [351, 375] on button "Search" at bounding box center [352, 376] width 52 height 23
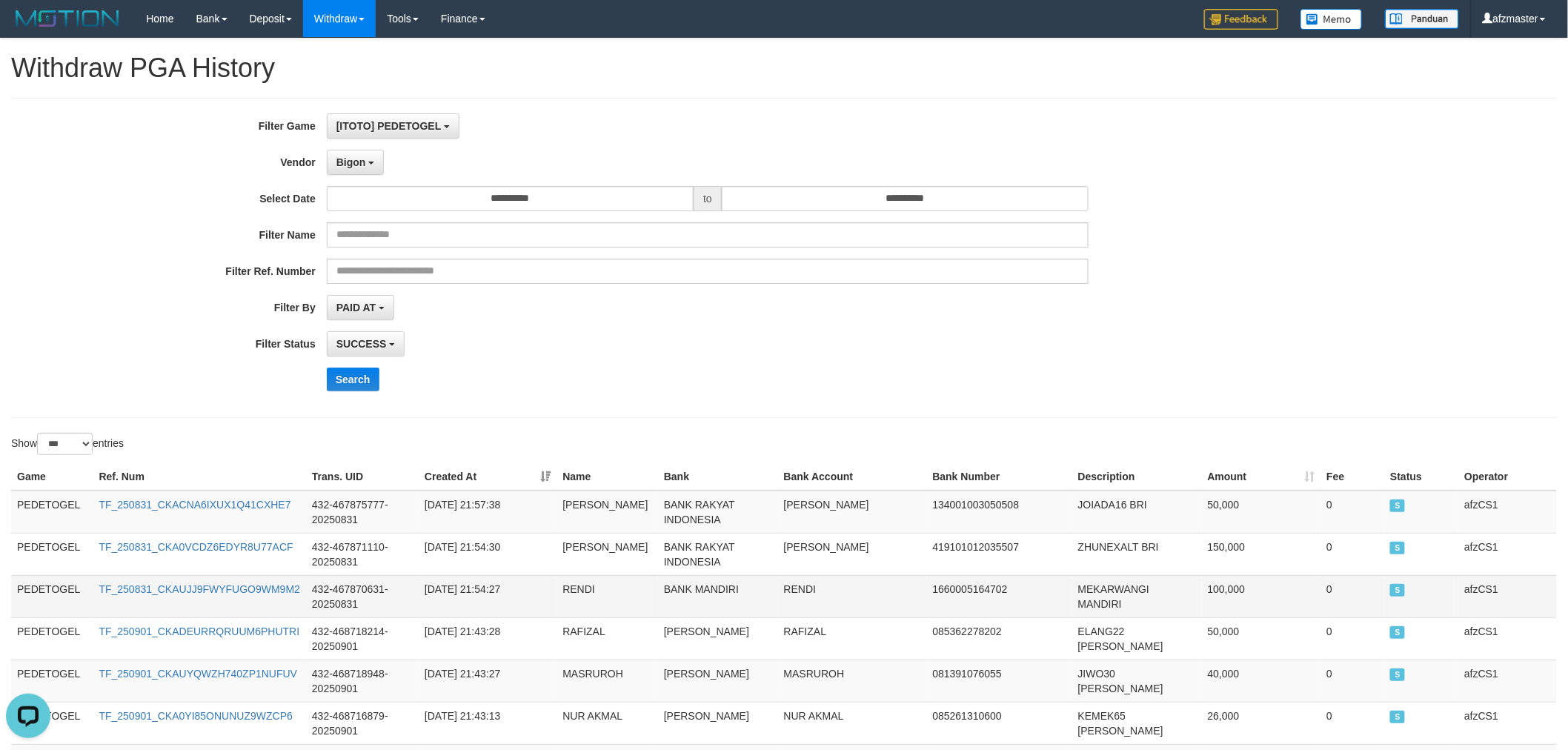
click at [486, 606] on td "[DATE] 21:54:27" at bounding box center [487, 596] width 138 height 42
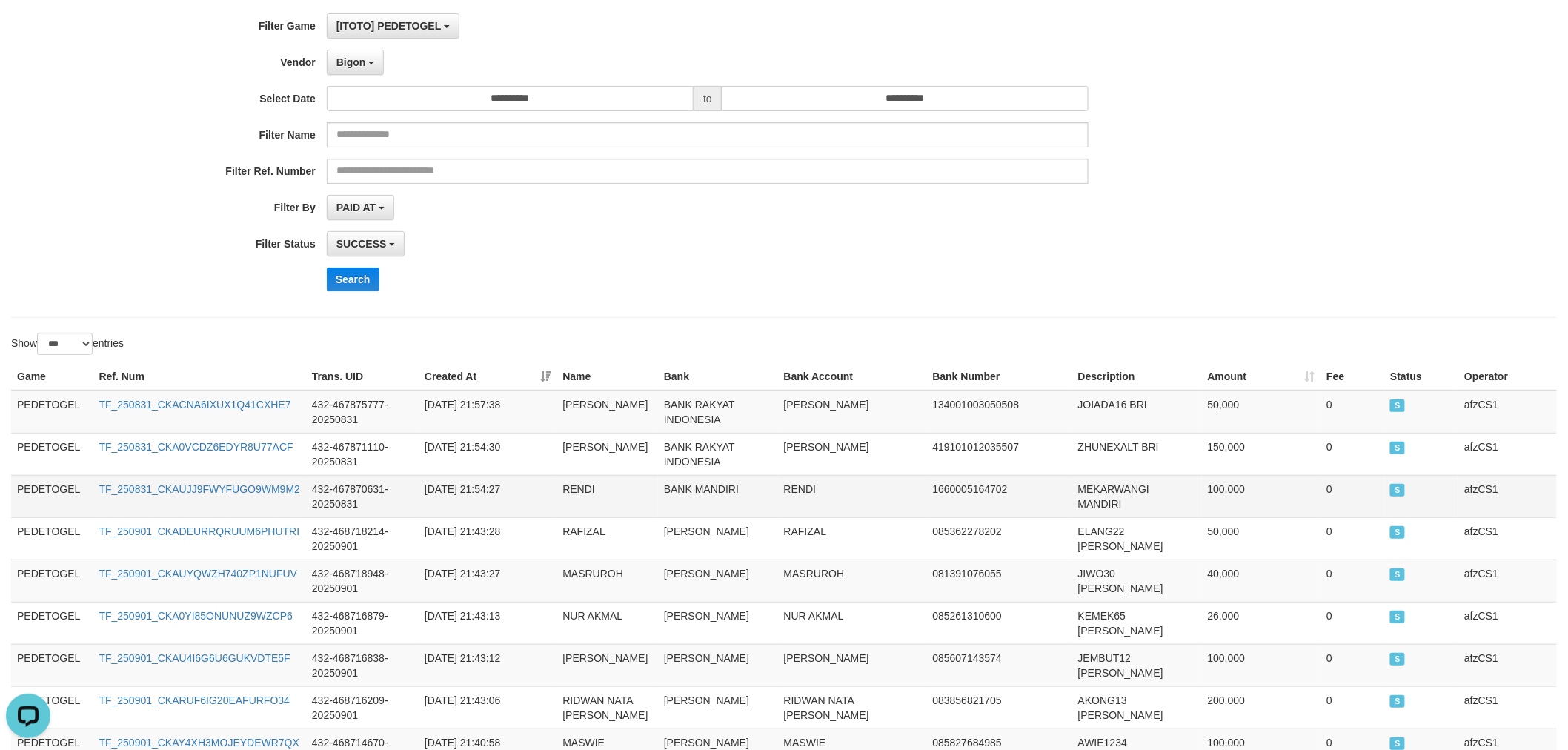
scroll to position [0, 0]
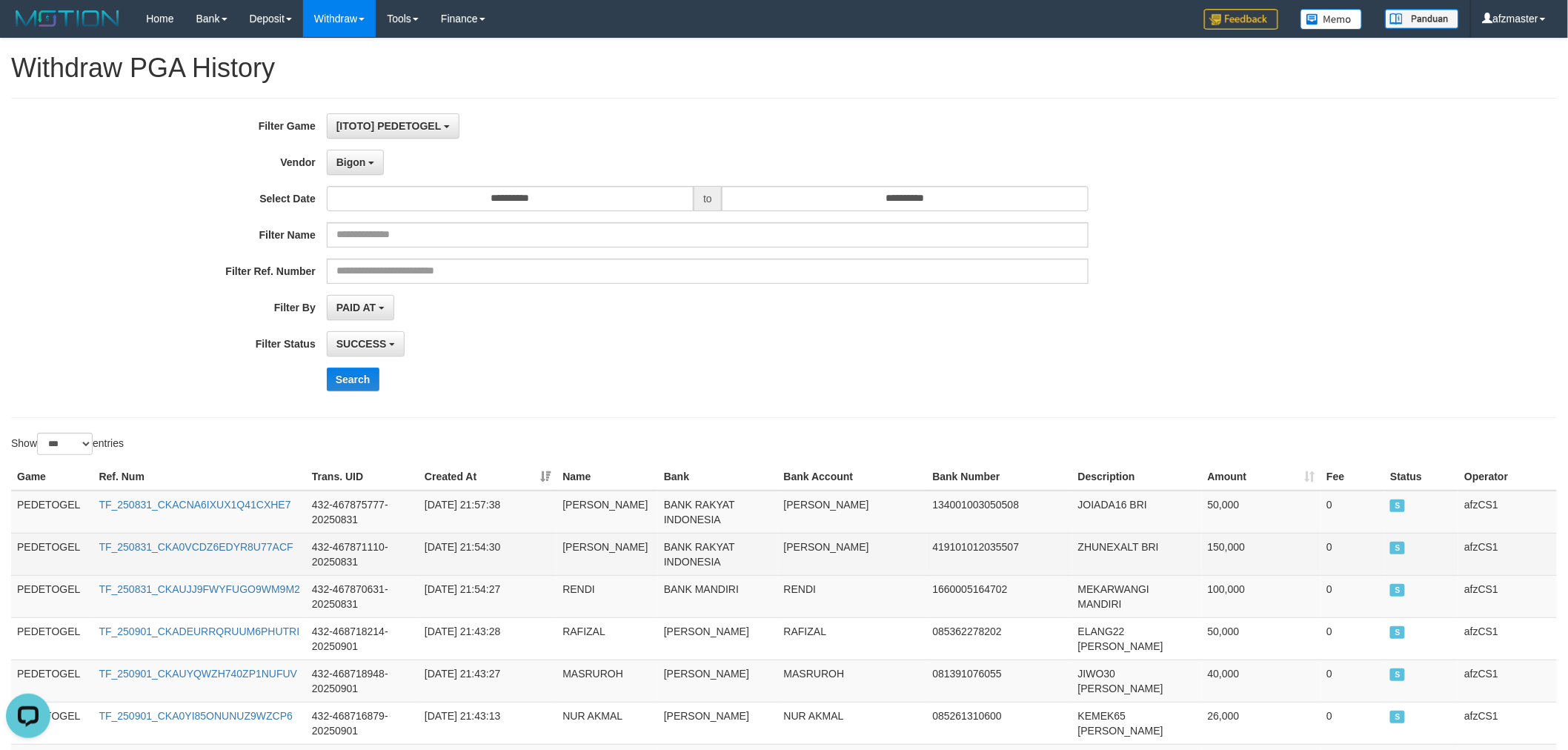
drag, startPoint x: 11, startPoint y: 509, endPoint x: 522, endPoint y: 580, distance: 515.9
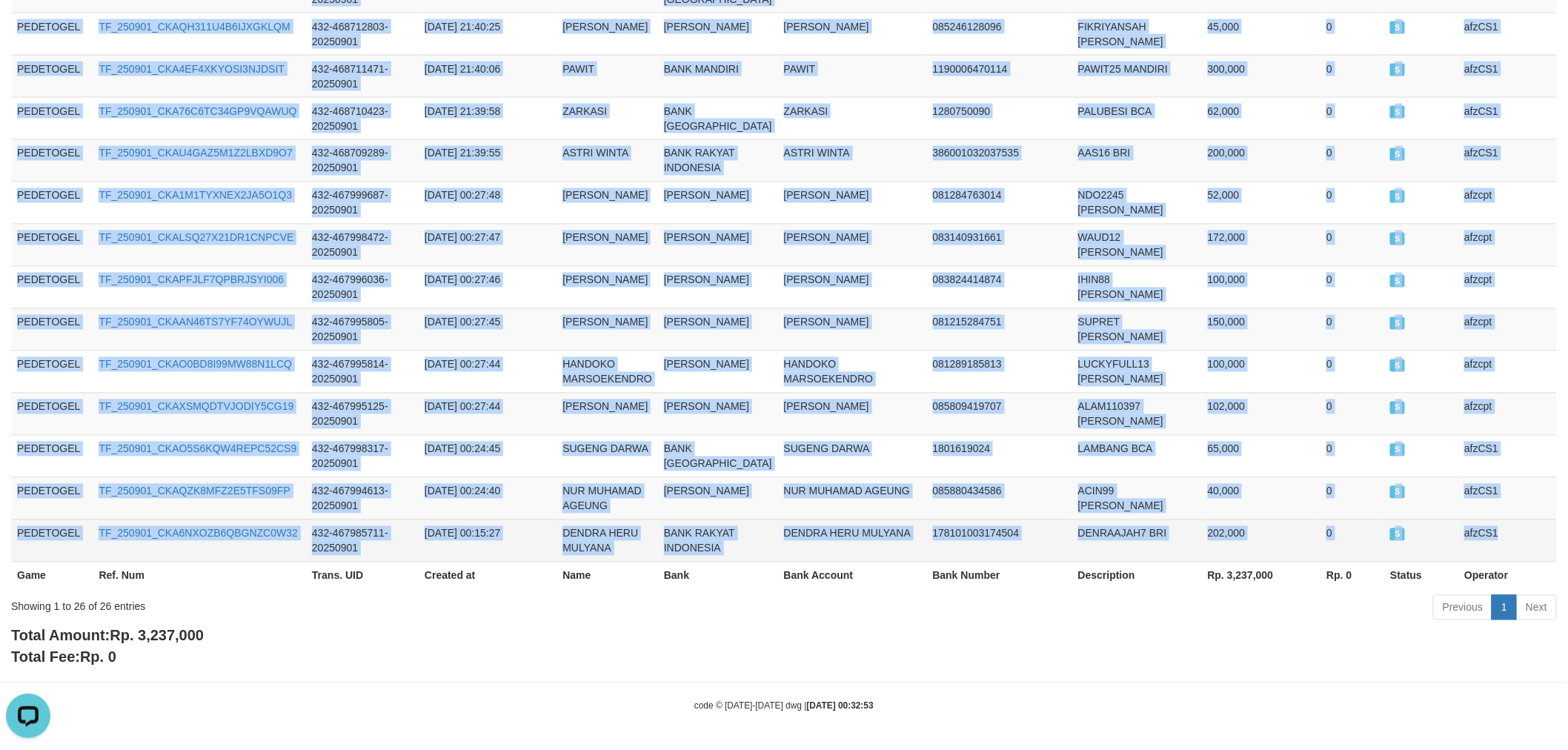
click at [1492, 537] on td "afzCS1" at bounding box center [1508, 540] width 98 height 42
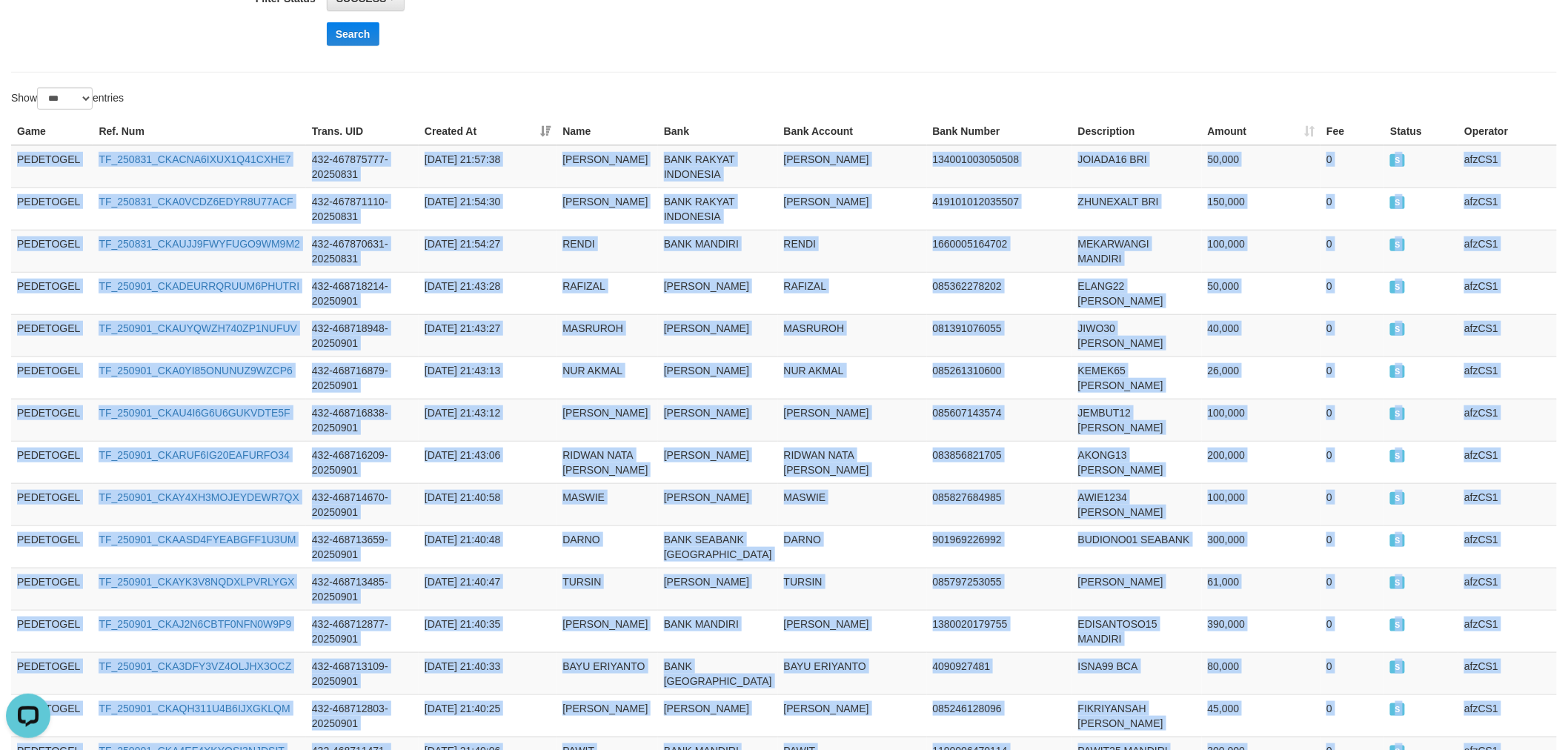
scroll to position [0, 0]
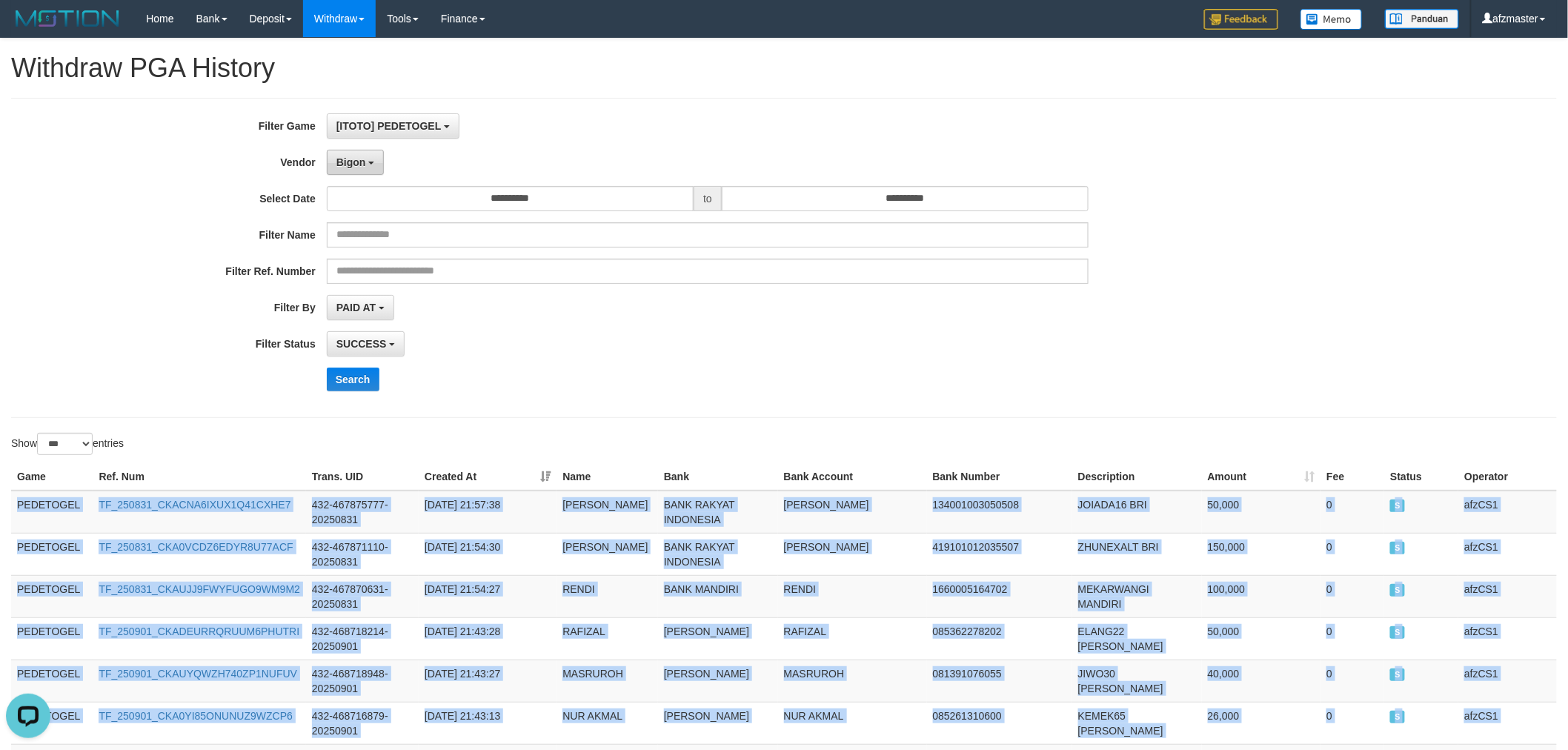
click at [357, 153] on button "Bigon" at bounding box center [356, 162] width 58 height 25
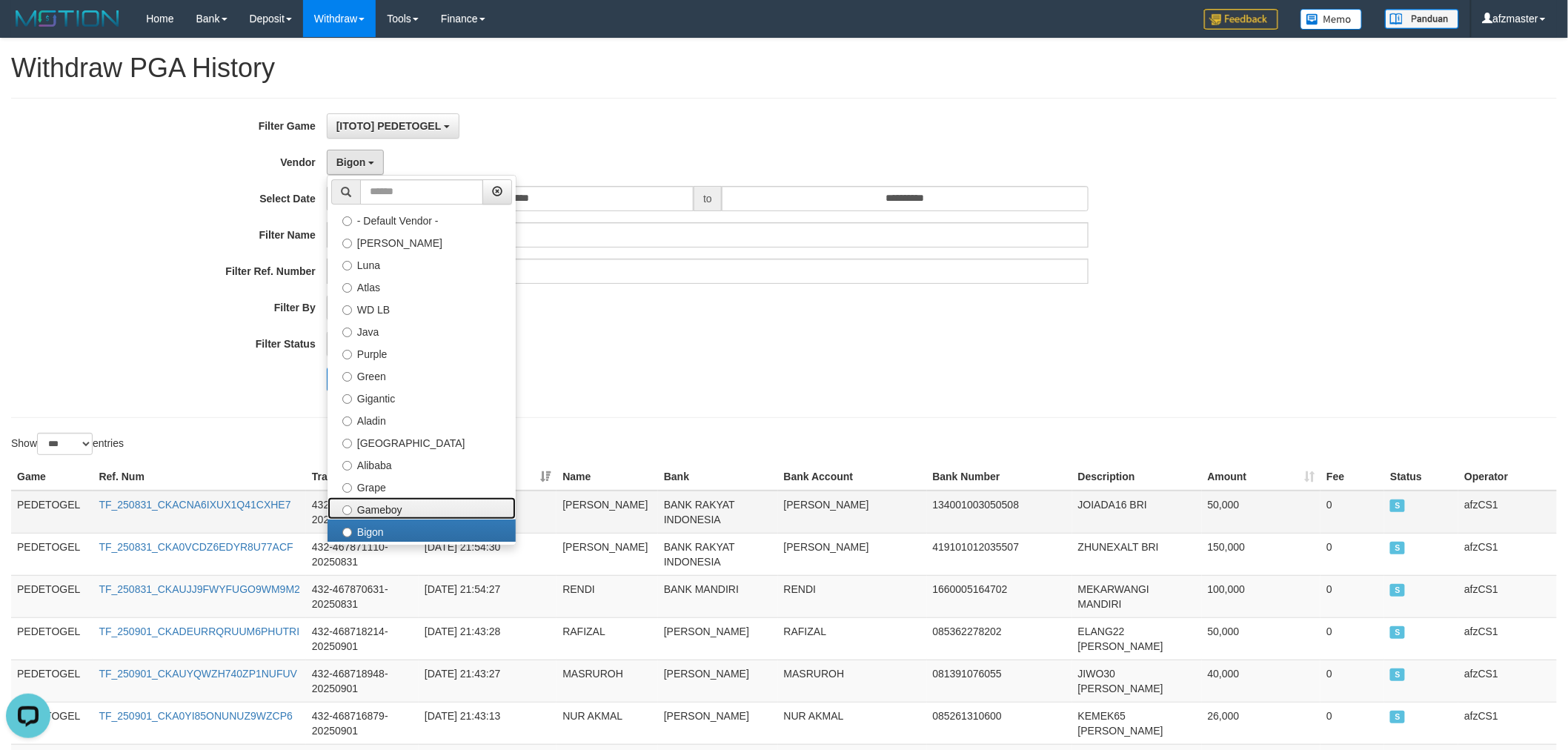
drag, startPoint x: 400, startPoint y: 501, endPoint x: 392, endPoint y: 499, distance: 8.2
click at [400, 501] on label "Gameboy" at bounding box center [421, 508] width 188 height 23
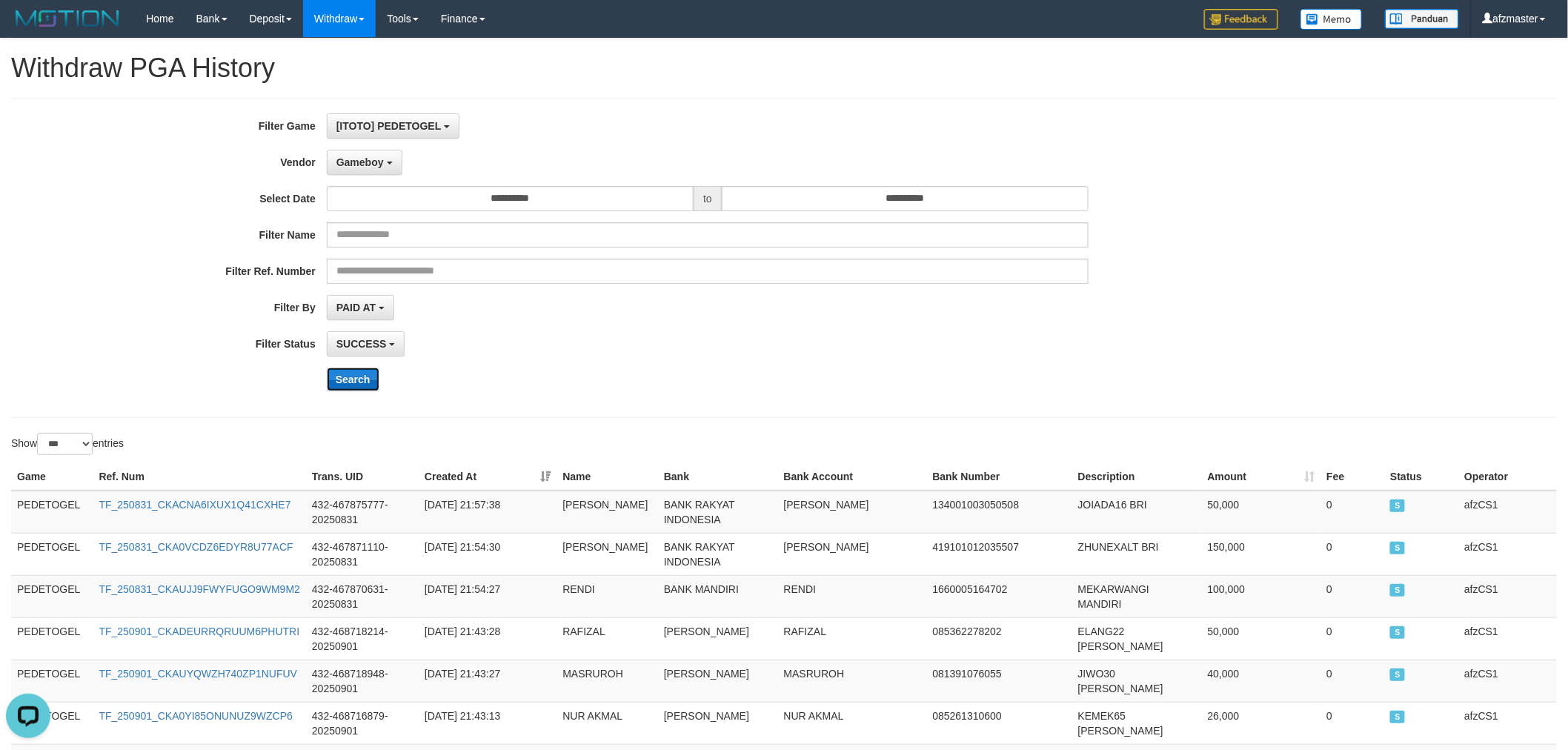
click at [346, 383] on button "Search" at bounding box center [353, 379] width 52 height 23
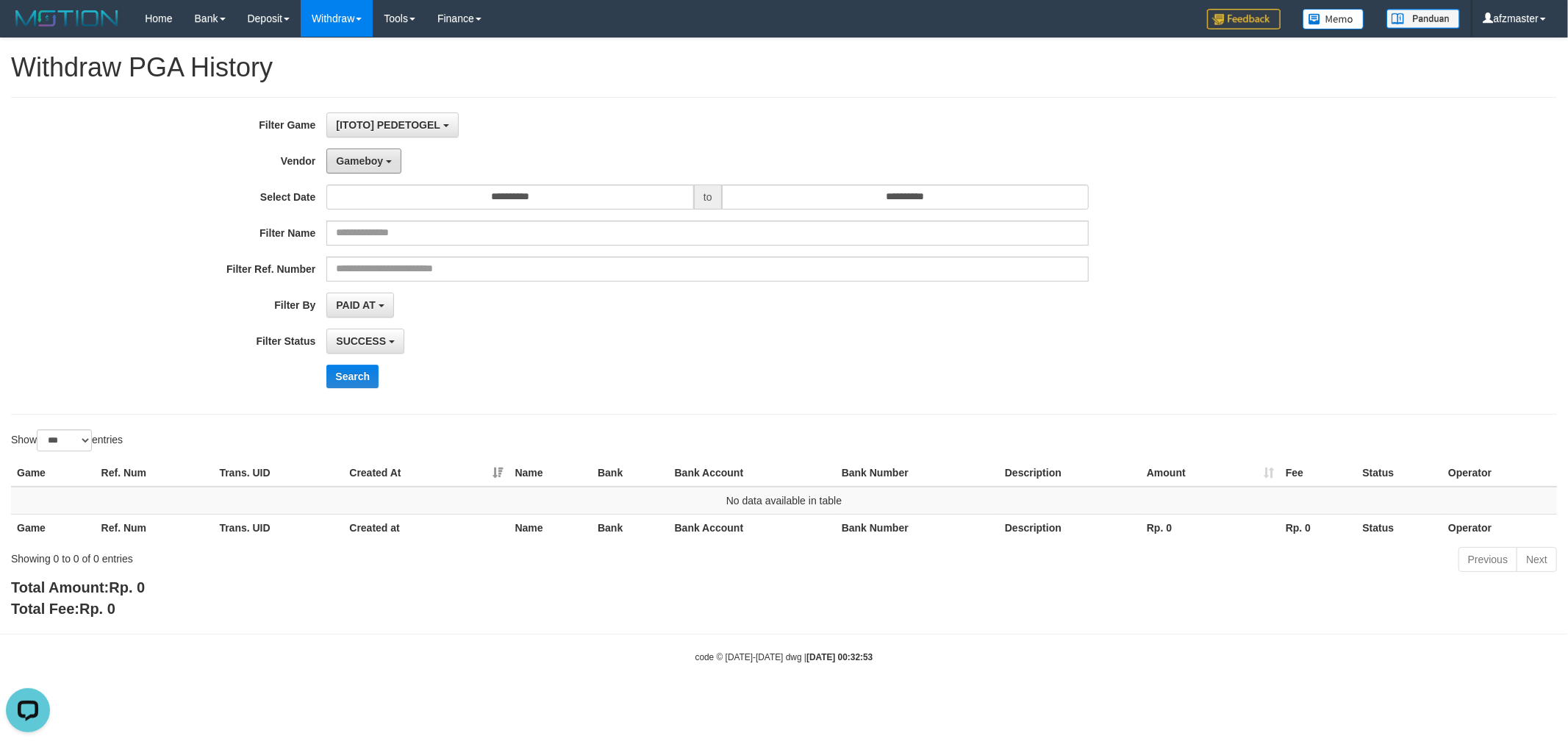
drag, startPoint x: 386, startPoint y: 163, endPoint x: 467, endPoint y: 290, distance: 150.6
click at [389, 163] on button "Gameboy" at bounding box center [364, 161] width 75 height 25
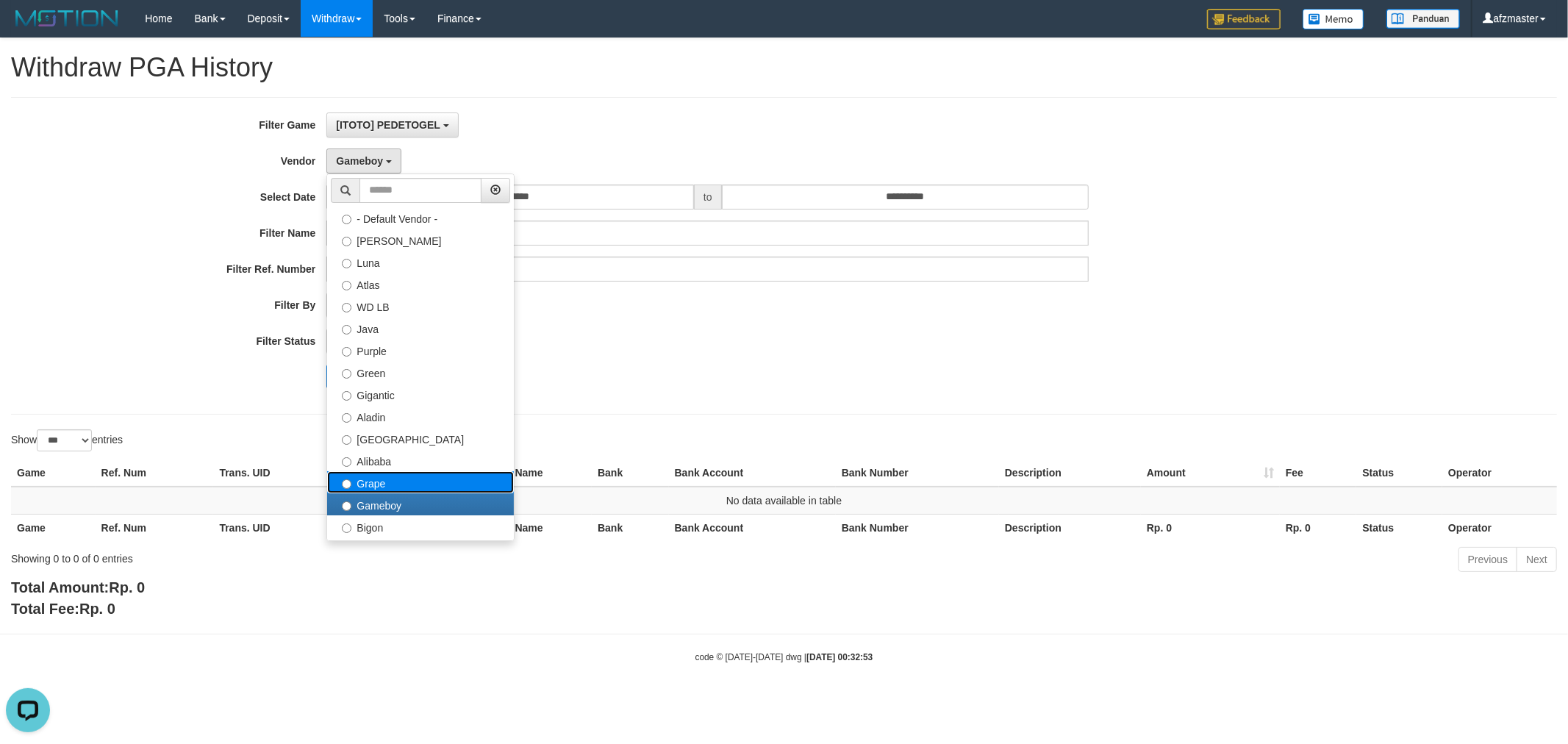
click at [378, 488] on label "Grape" at bounding box center [420, 482] width 187 height 22
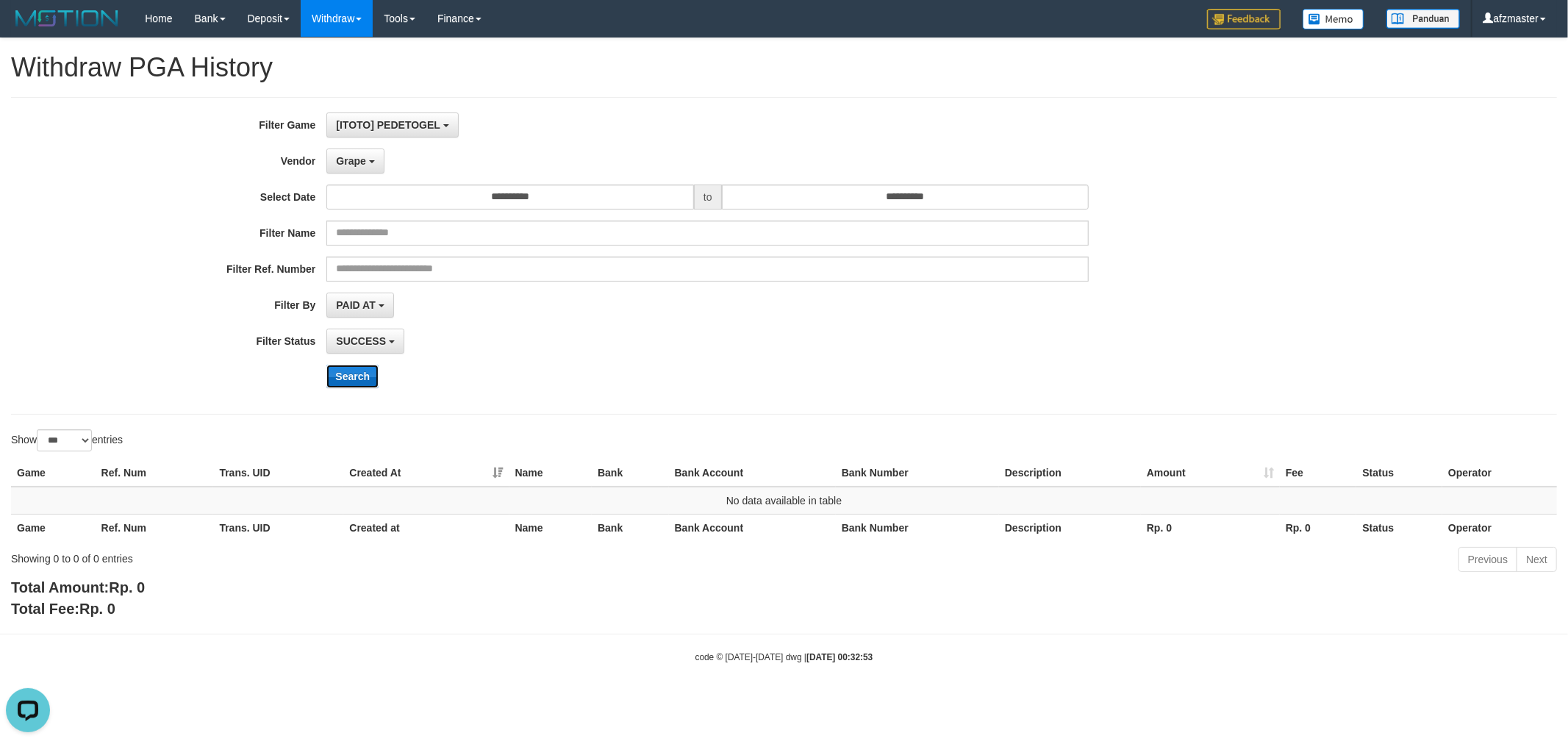
click at [347, 376] on button "Search" at bounding box center [352, 376] width 52 height 23
click at [373, 168] on button "Grape" at bounding box center [355, 161] width 57 height 25
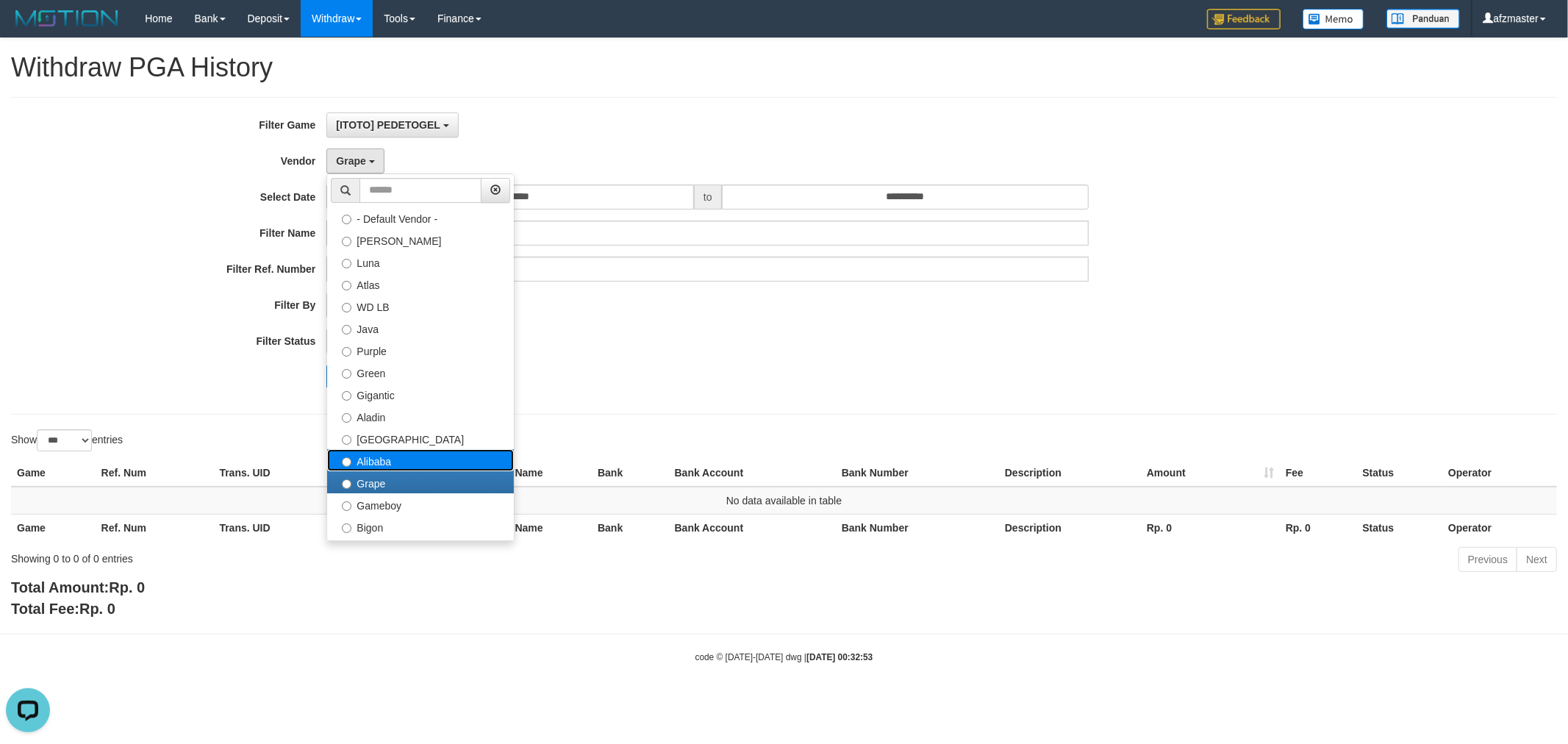
click at [378, 458] on label "Alibaba" at bounding box center [420, 460] width 187 height 22
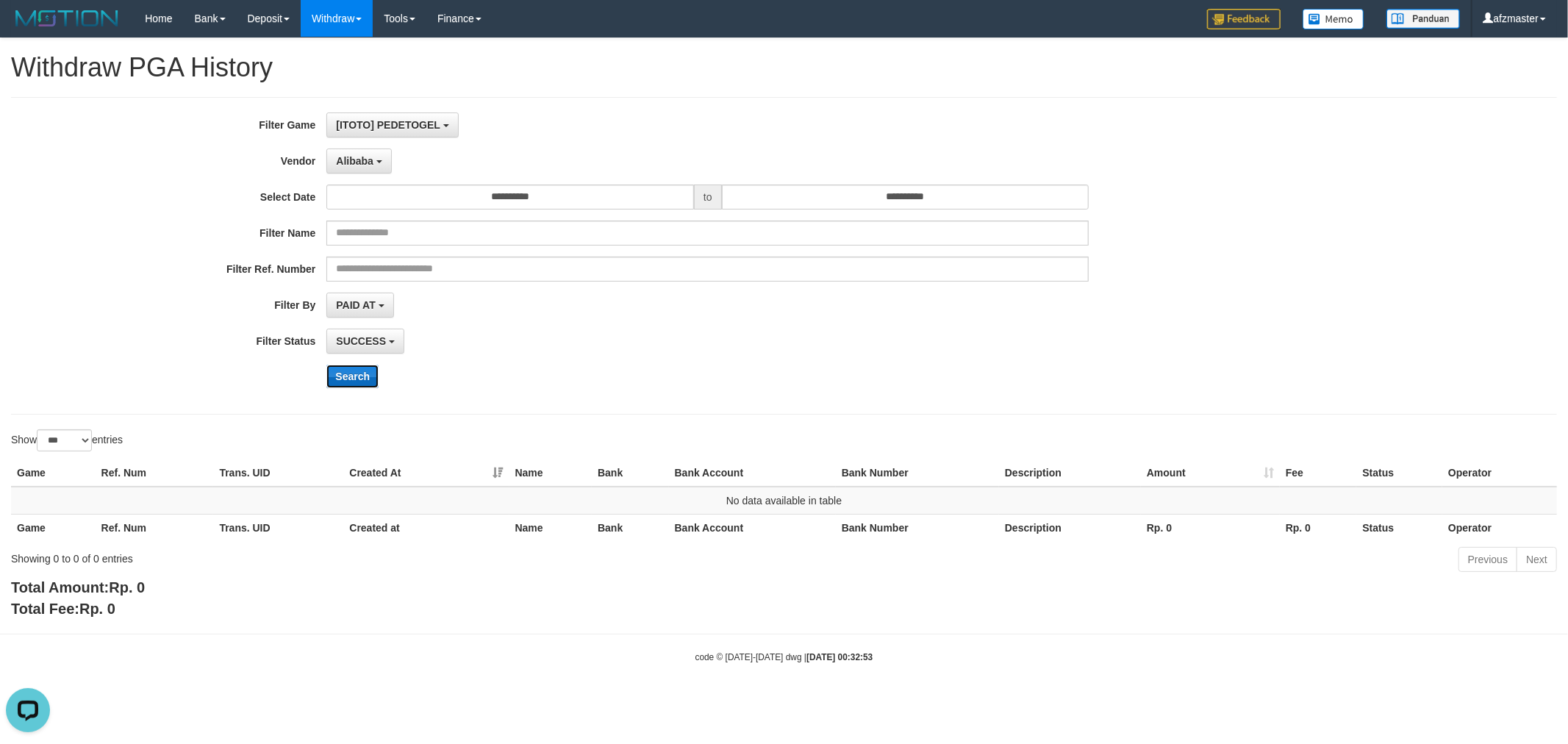
click at [351, 364] on button "Search" at bounding box center [352, 376] width 52 height 23
click at [358, 162] on span "Alibaba" at bounding box center [355, 161] width 38 height 12
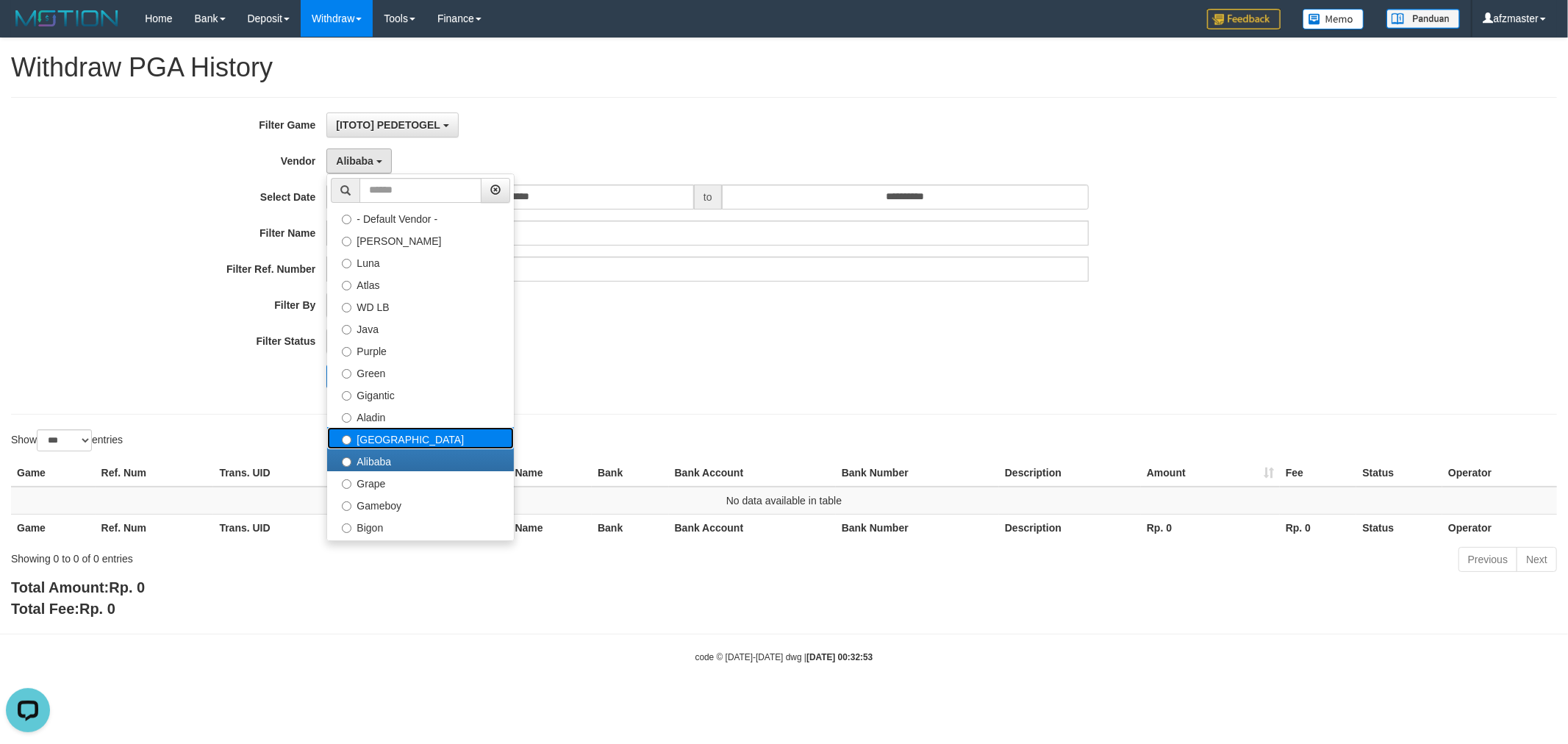
click at [386, 431] on label "[GEOGRAPHIC_DATA]" at bounding box center [420, 438] width 187 height 22
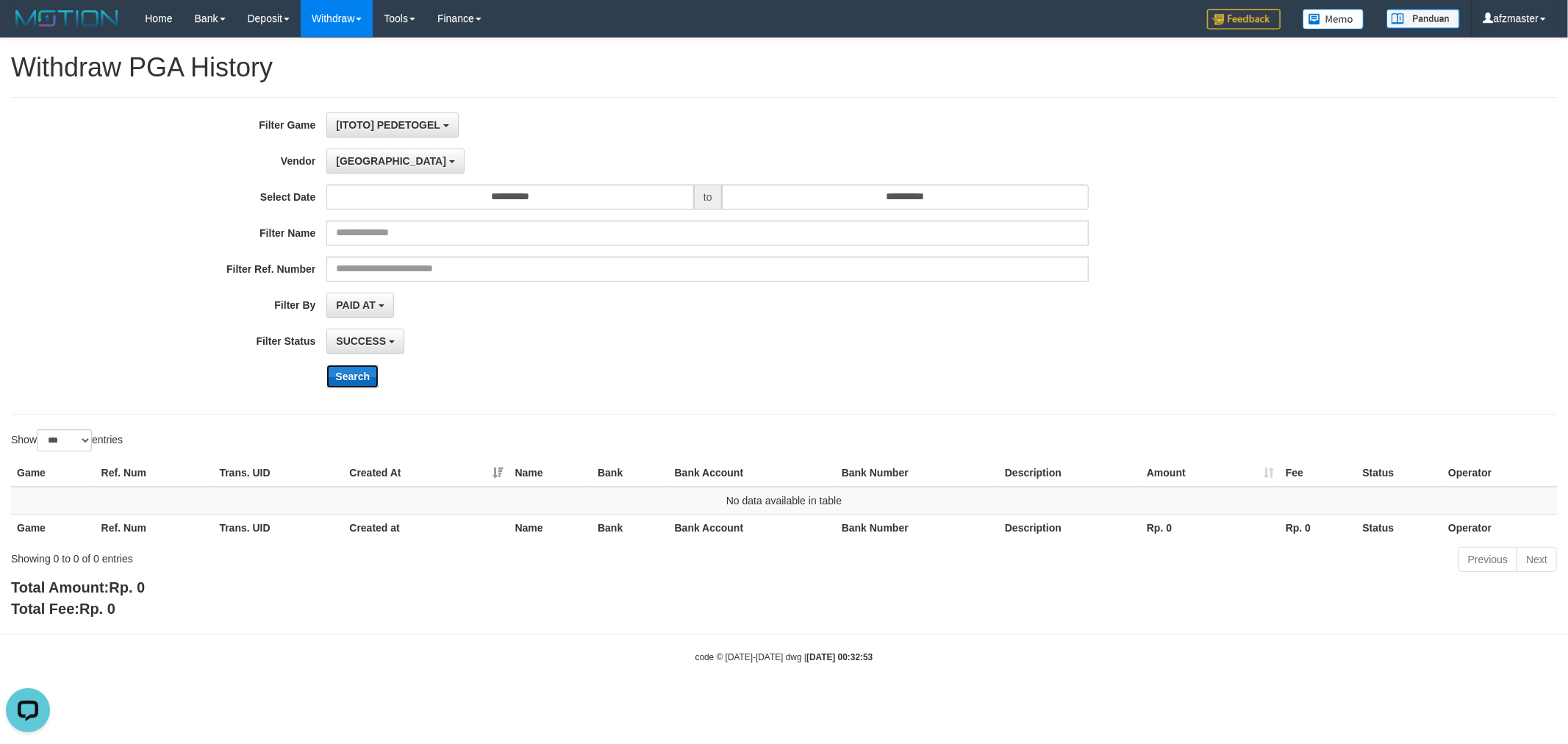
click at [346, 376] on button "Search" at bounding box center [352, 376] width 52 height 23
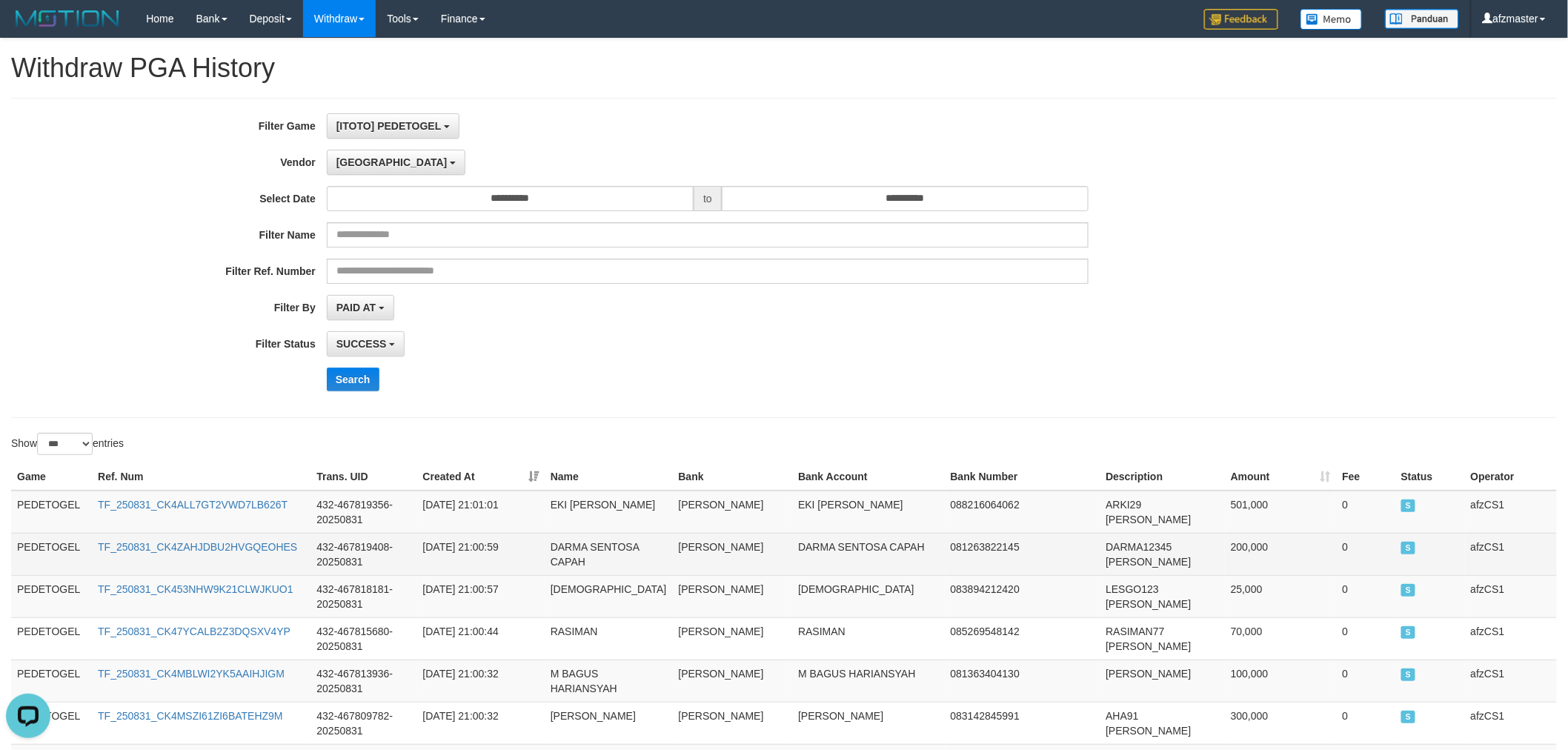
click at [413, 546] on td "432-467819408-20250831" at bounding box center [364, 554] width 106 height 42
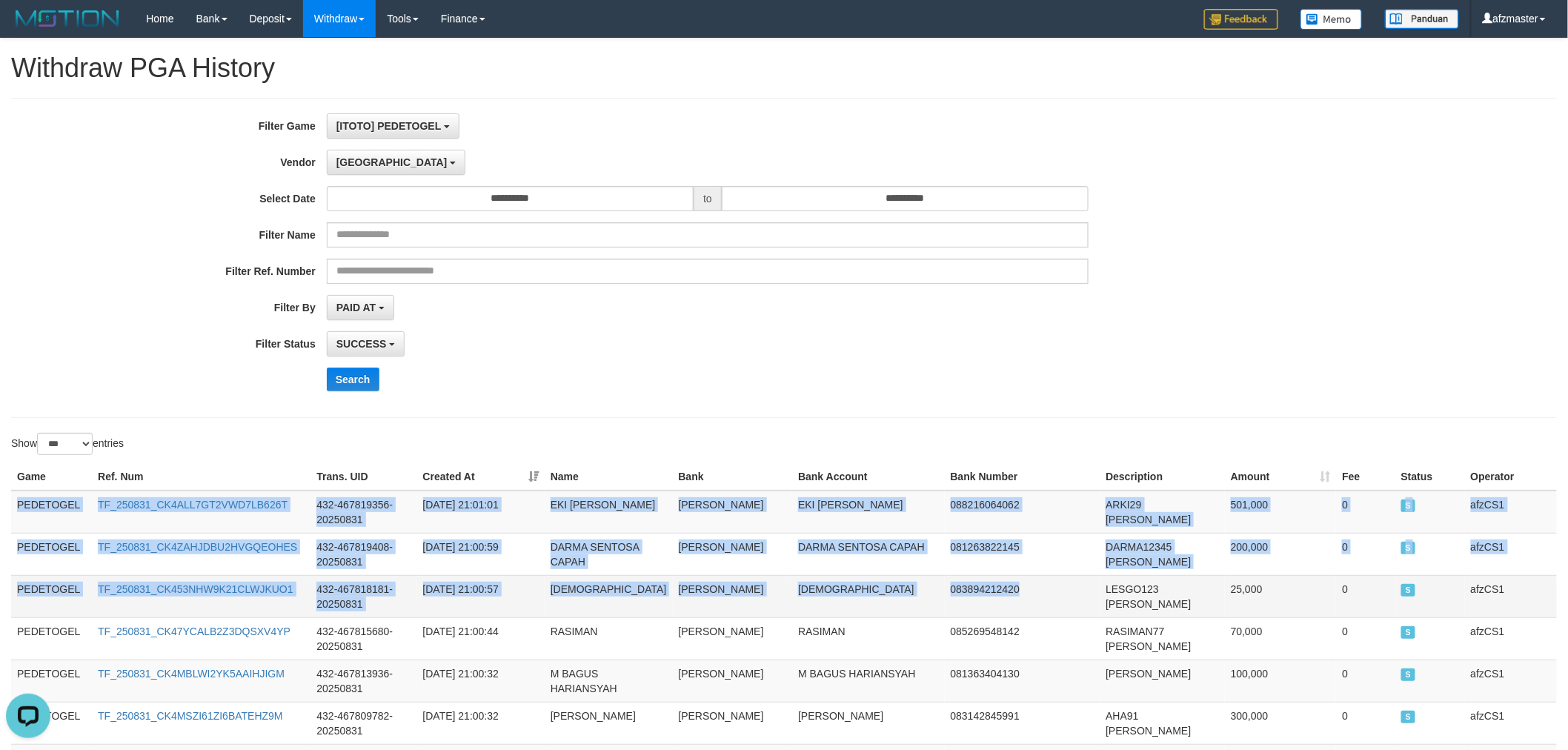
drag, startPoint x: 16, startPoint y: 508, endPoint x: 1038, endPoint y: 610, distance: 1027.1
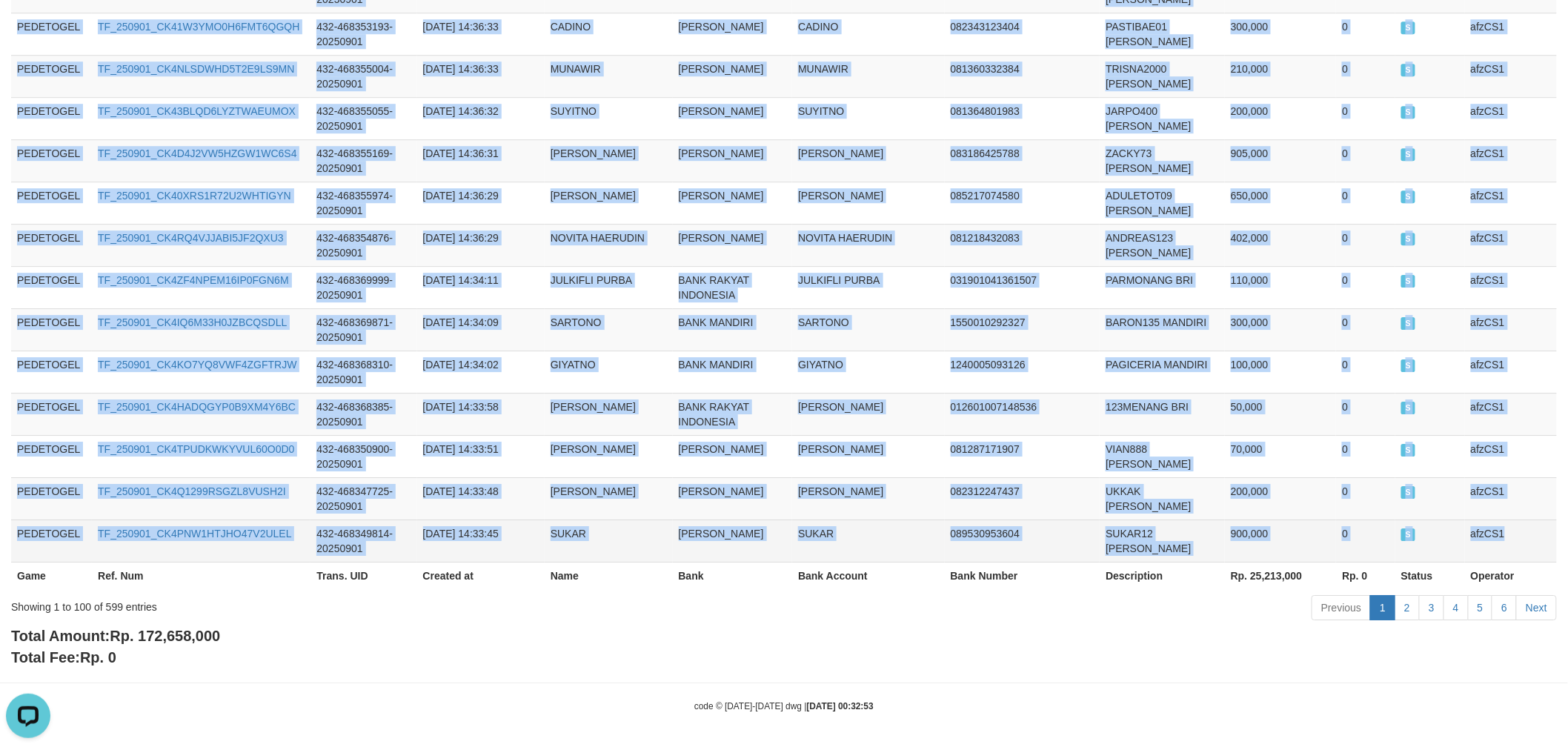
click at [1540, 535] on td "afzCS1" at bounding box center [1511, 540] width 92 height 42
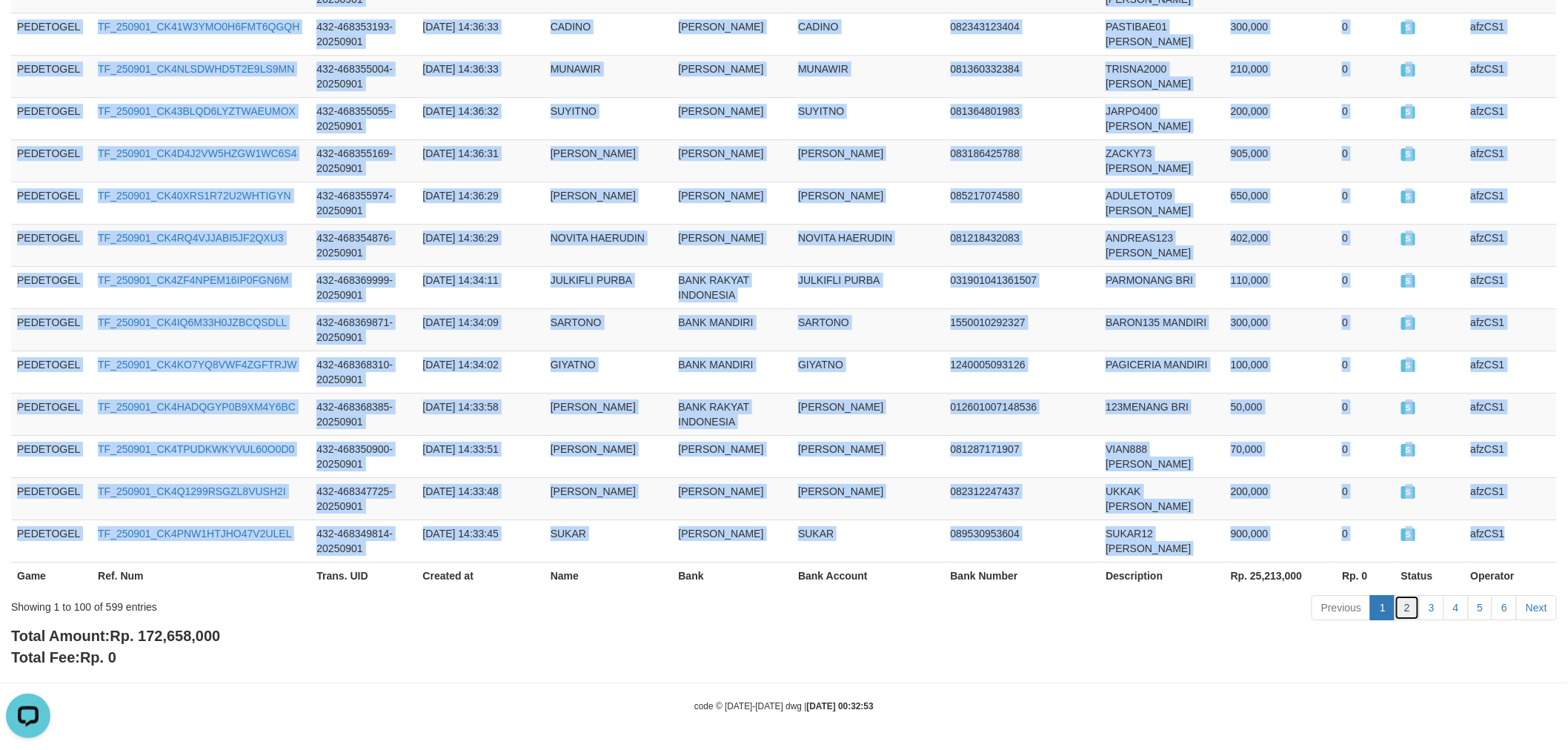
click at [1405, 604] on link "2" at bounding box center [1408, 608] width 25 height 25
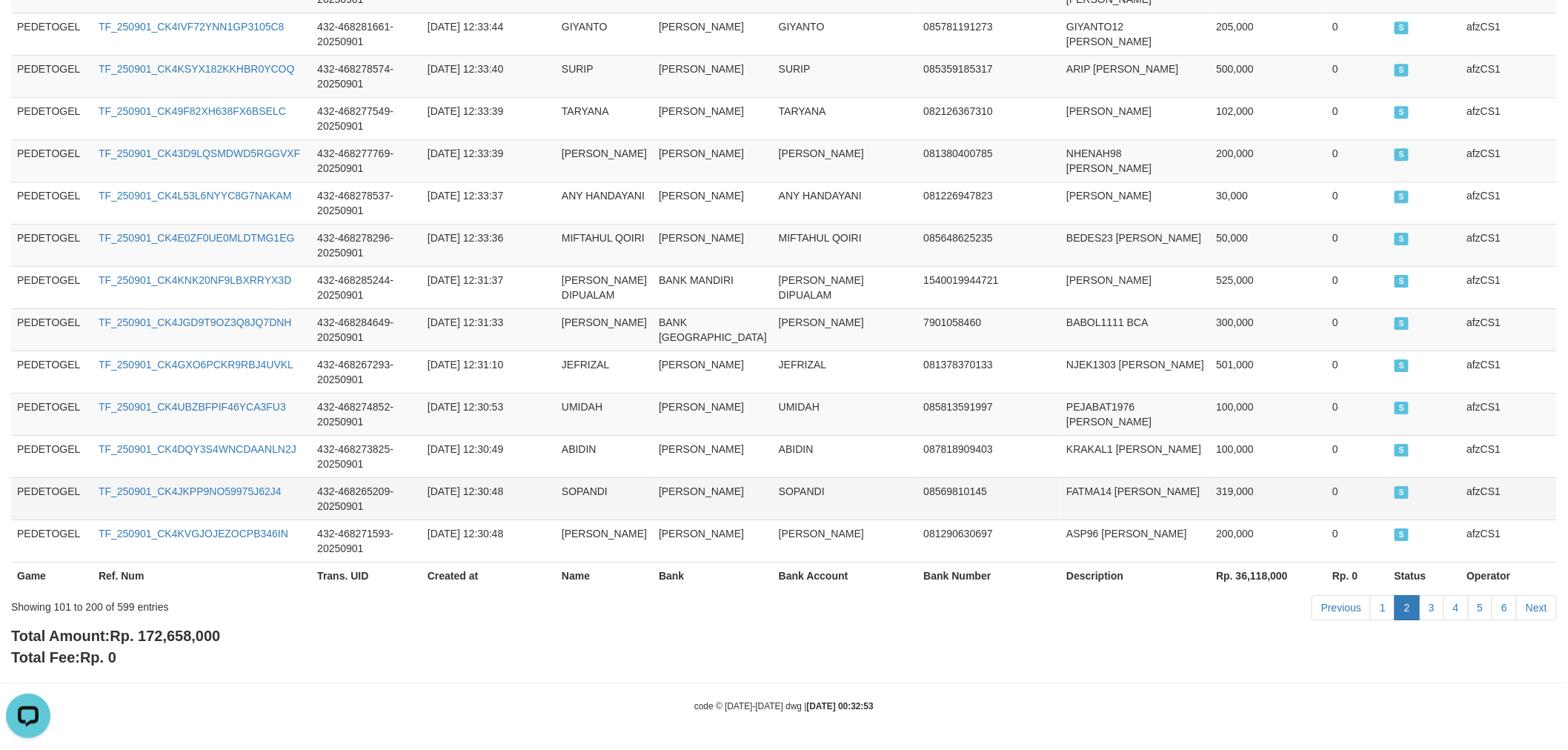
scroll to position [4749, 0]
click at [952, 322] on td "7901058460" at bounding box center [990, 329] width 143 height 42
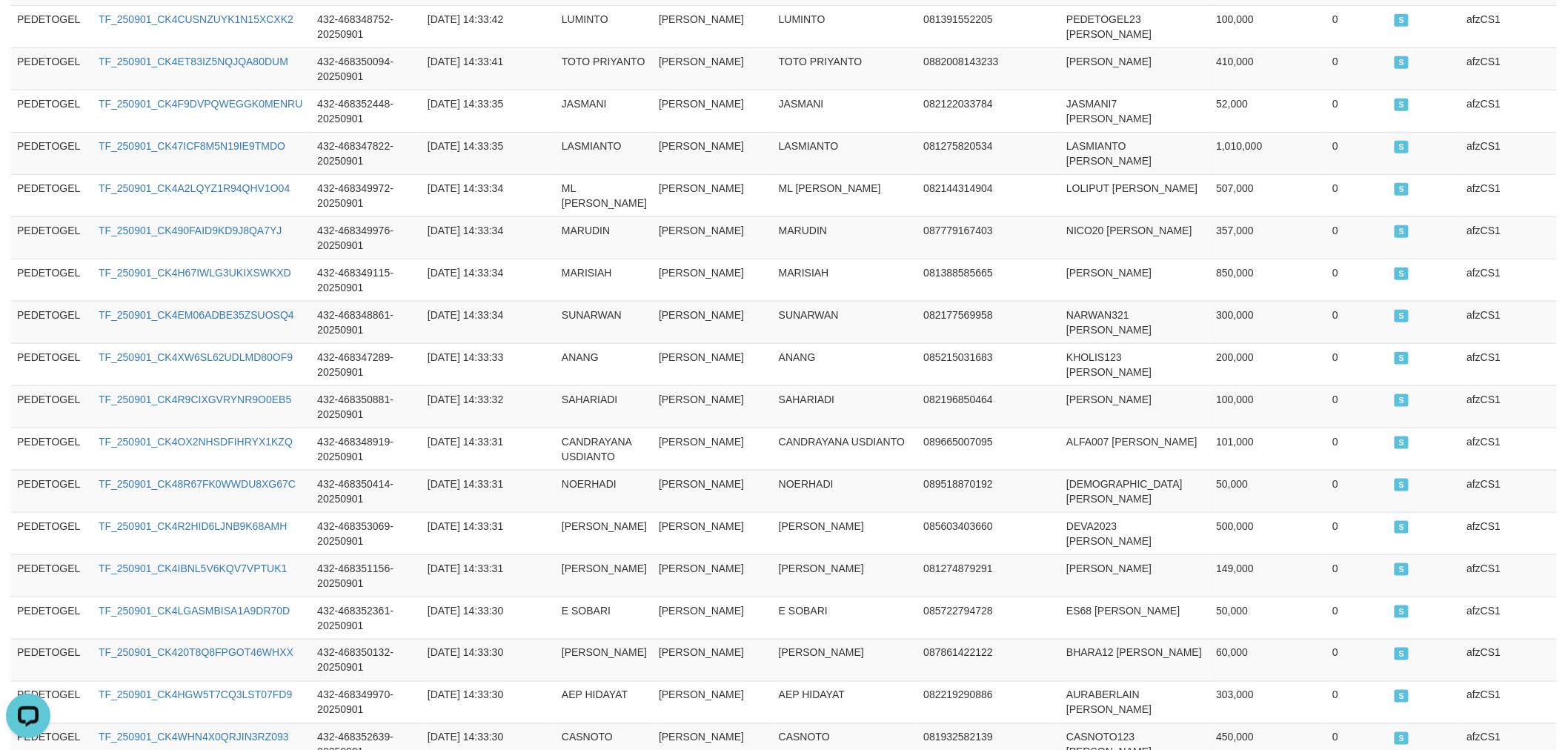
scroll to position [0, 0]
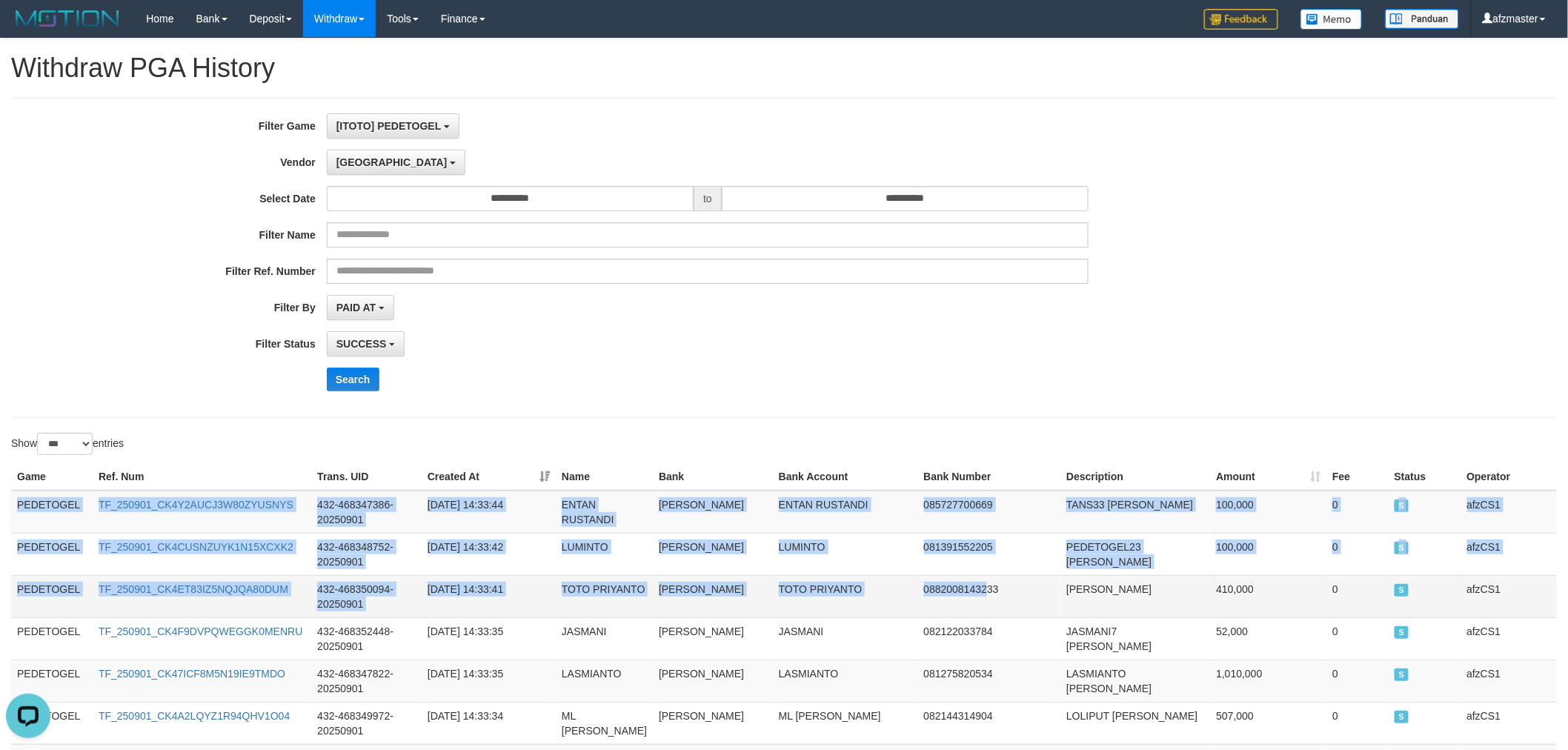
drag, startPoint x: 12, startPoint y: 505, endPoint x: 961, endPoint y: 609, distance: 954.7
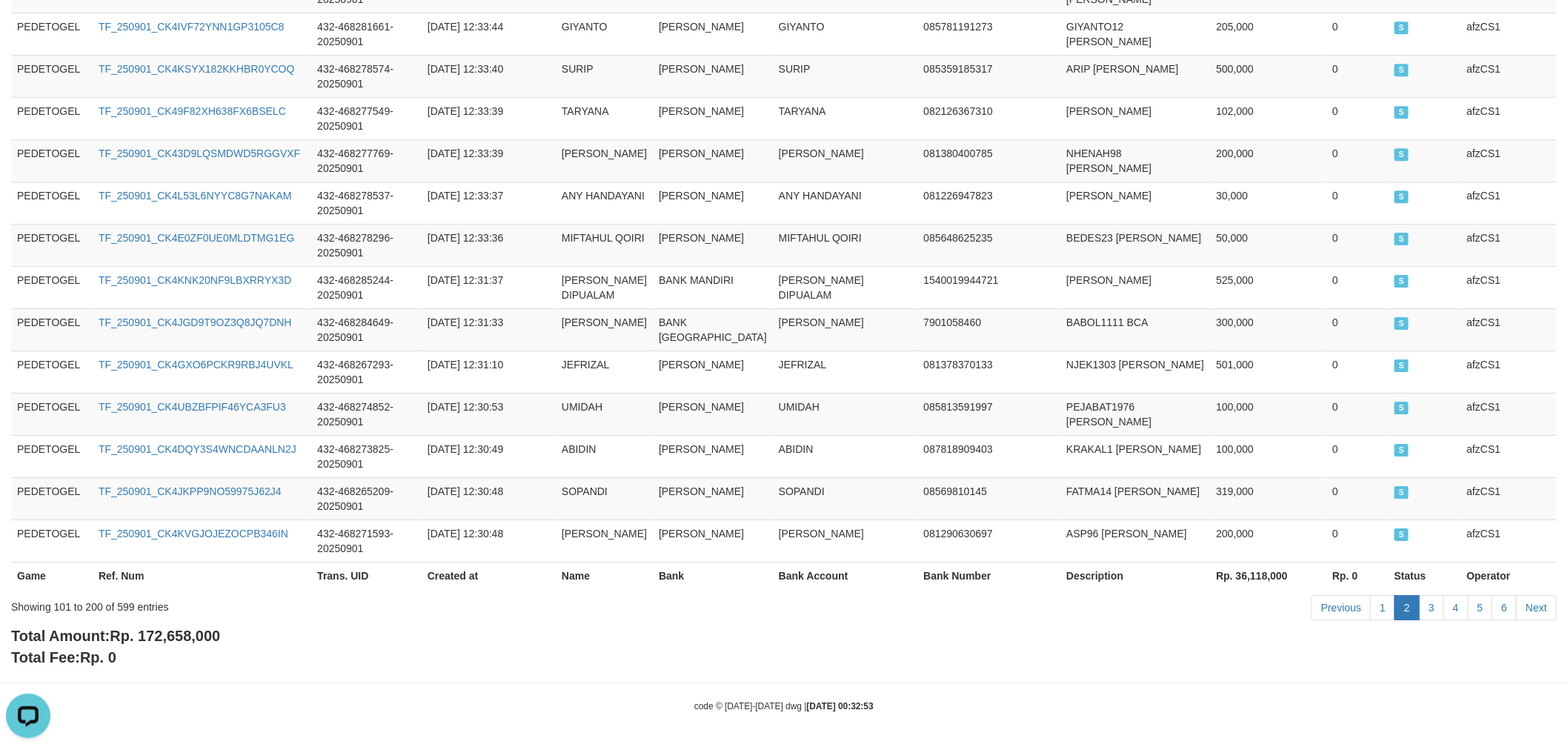
scroll to position [4749, 0]
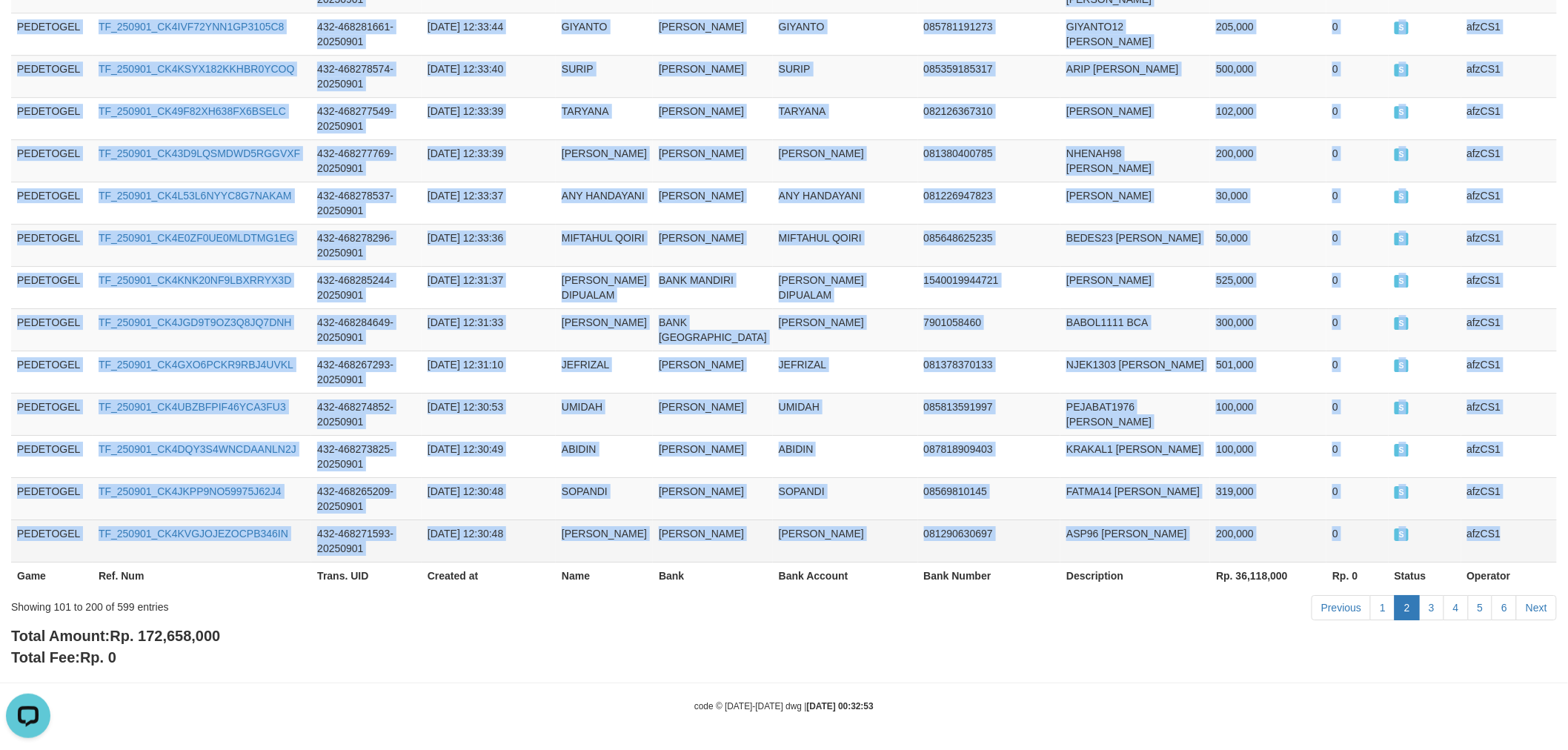
click at [1522, 534] on td "afzCS1" at bounding box center [1509, 540] width 95 height 42
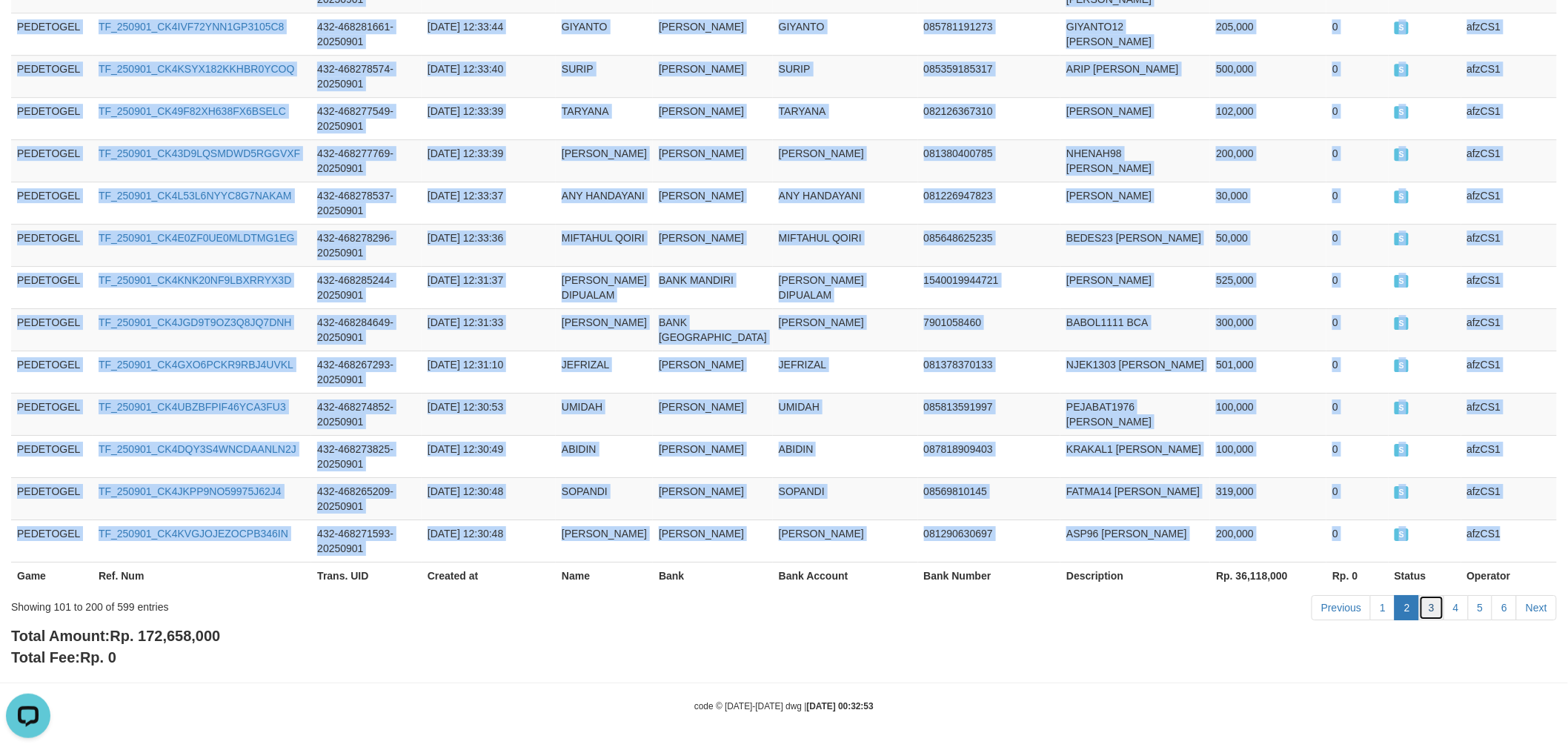
click at [1430, 606] on link "3" at bounding box center [1432, 608] width 25 height 25
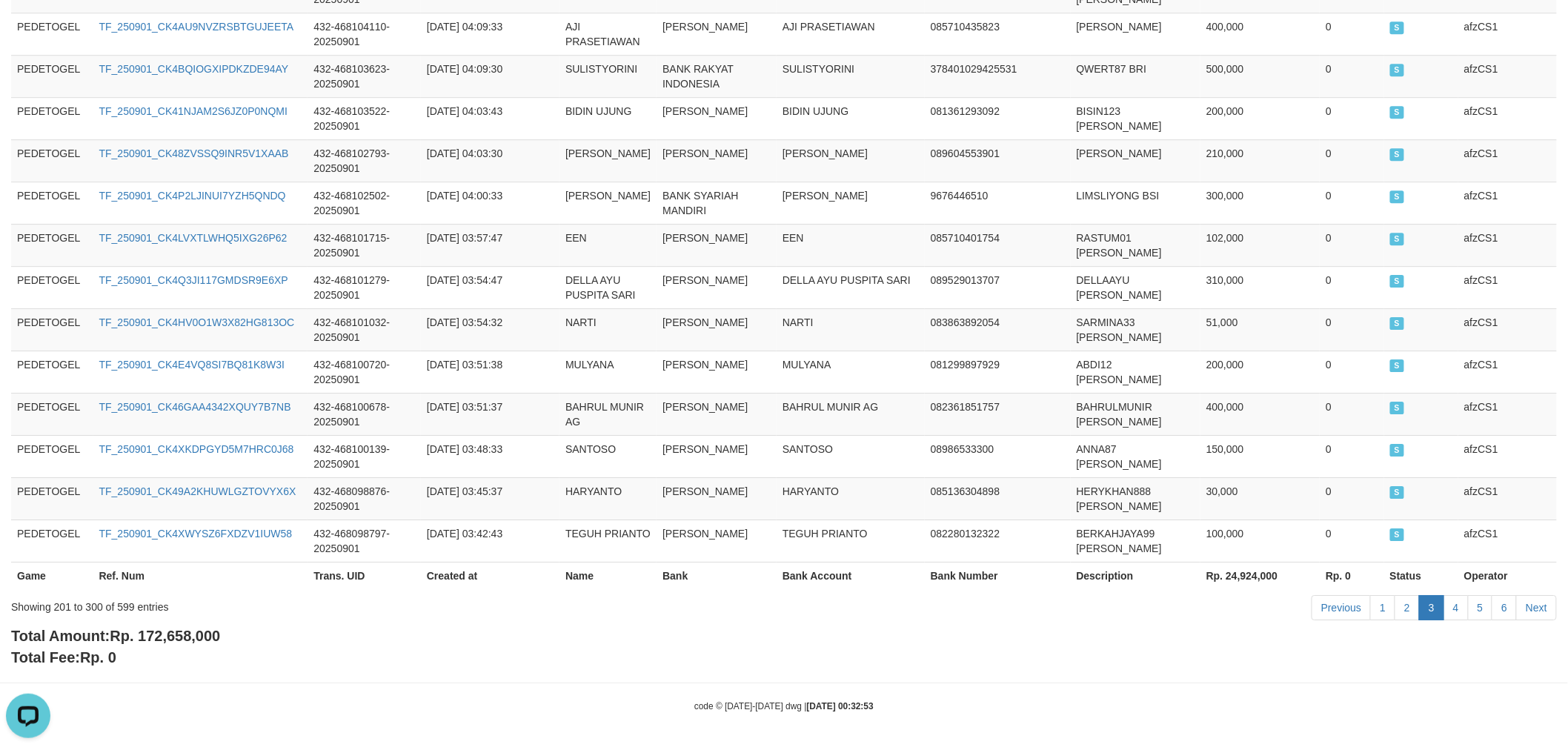
scroll to position [4794, 0]
click at [805, 478] on td "HARYANTO" at bounding box center [850, 498] width 149 height 42
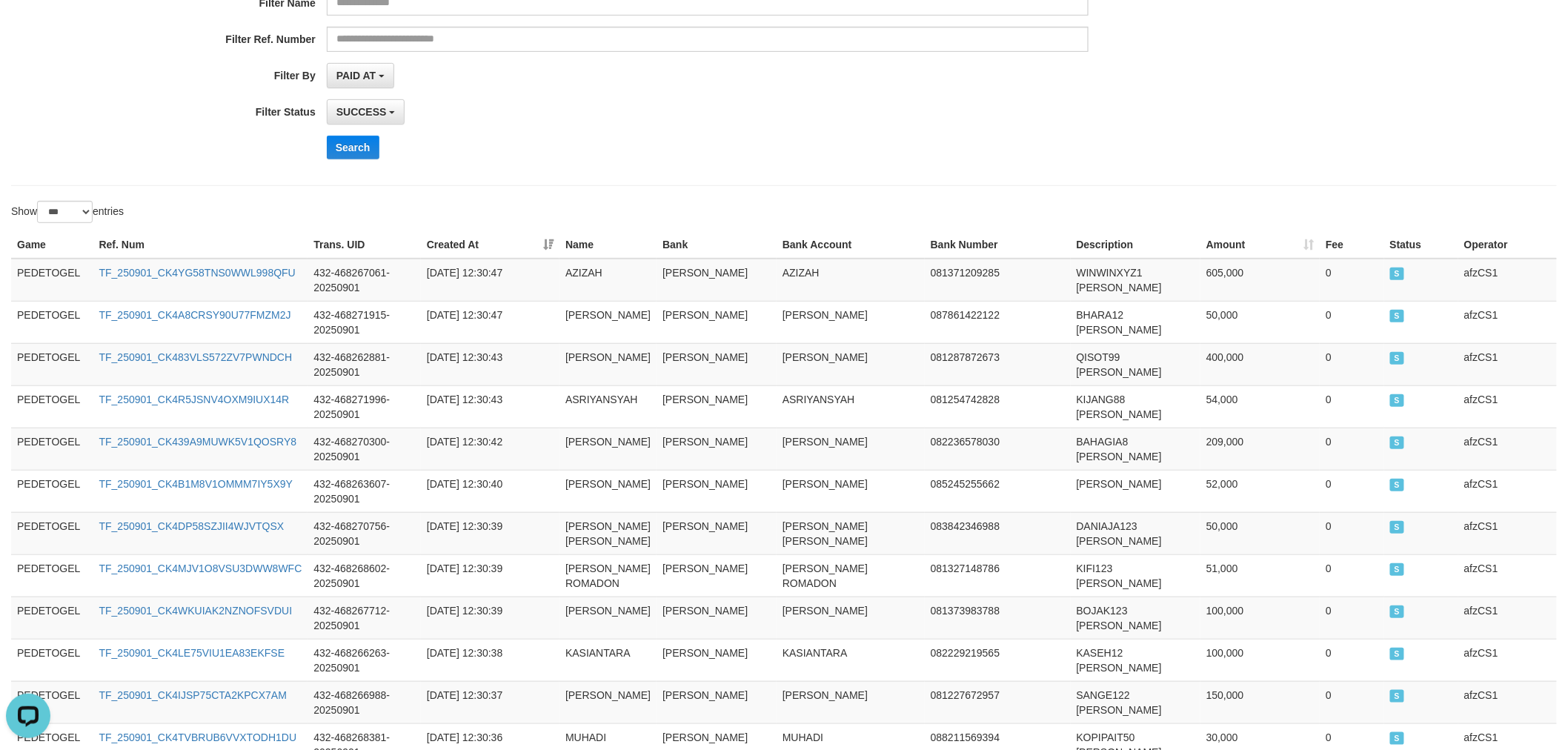
scroll to position [0, 0]
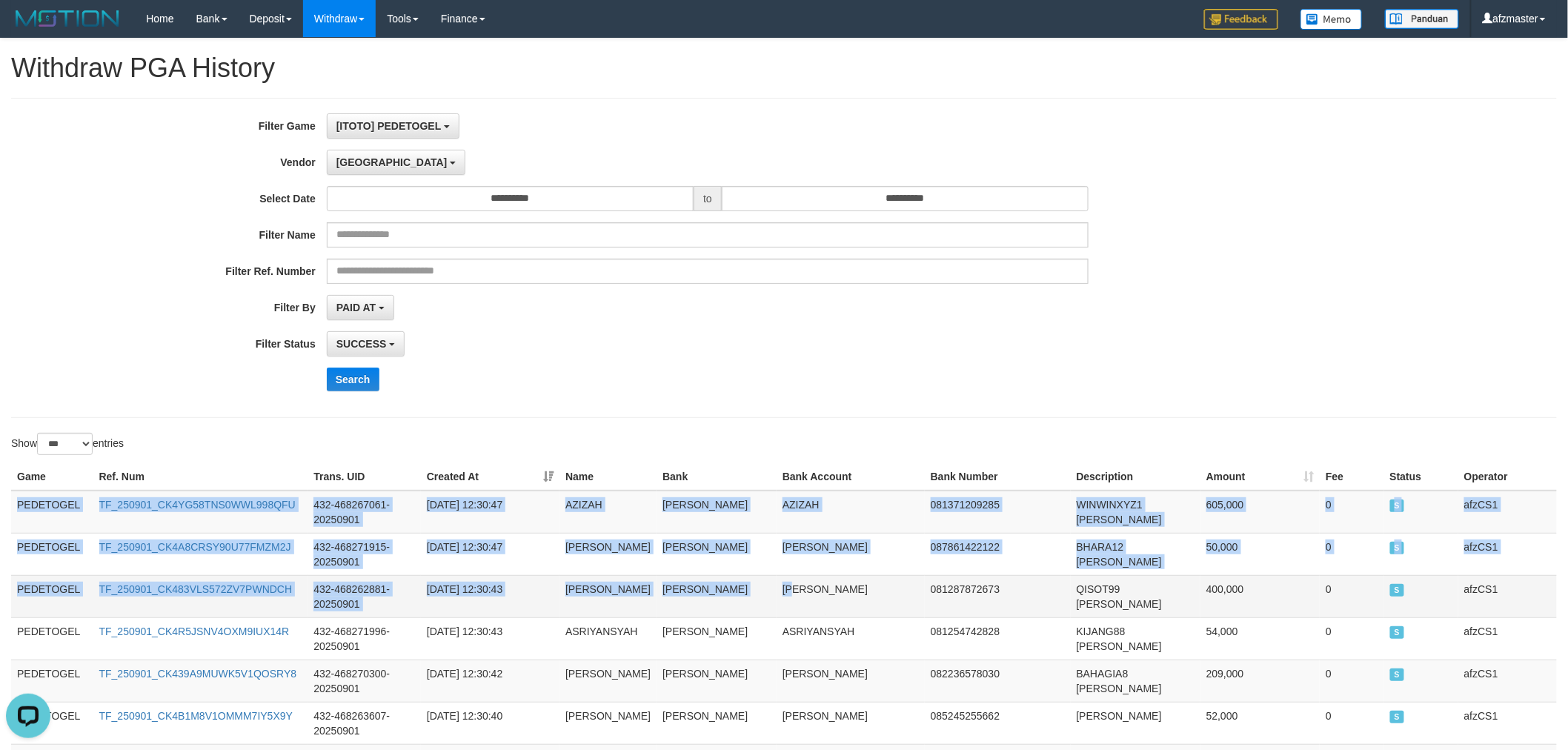
drag, startPoint x: 14, startPoint y: 502, endPoint x: 759, endPoint y: 589, distance: 750.1
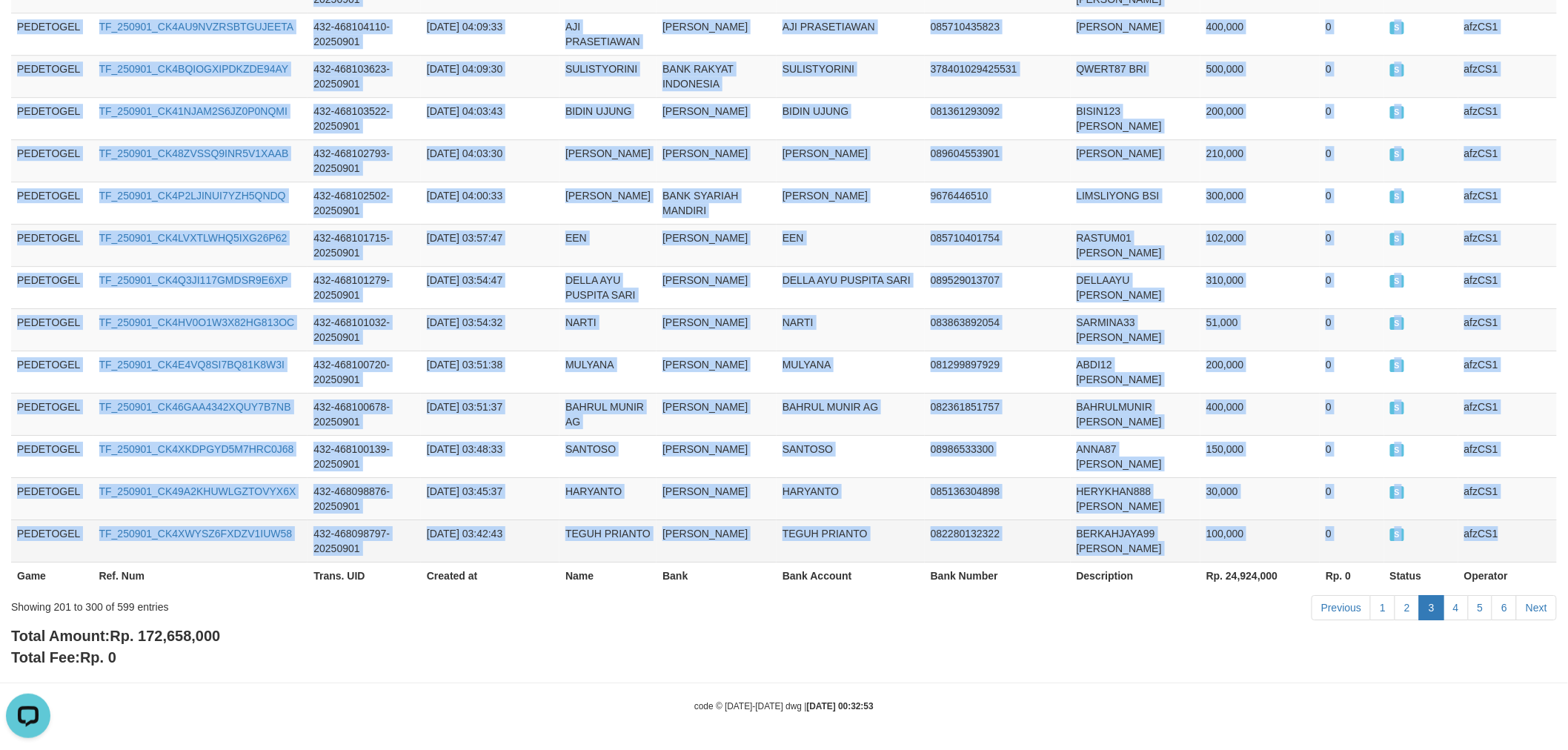
click at [1518, 542] on td "afzCS1" at bounding box center [1508, 540] width 98 height 42
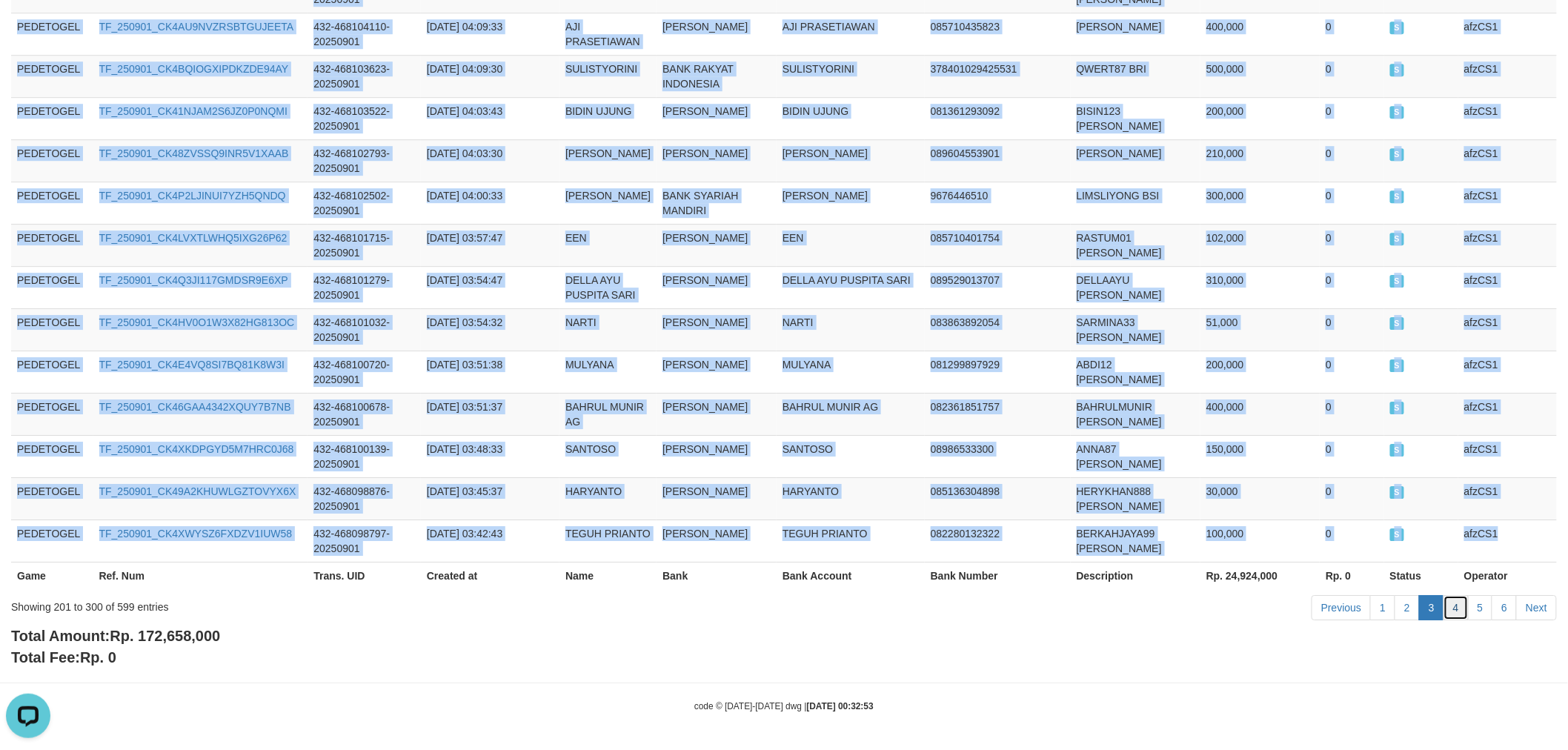
click at [1457, 609] on link "4" at bounding box center [1456, 608] width 25 height 25
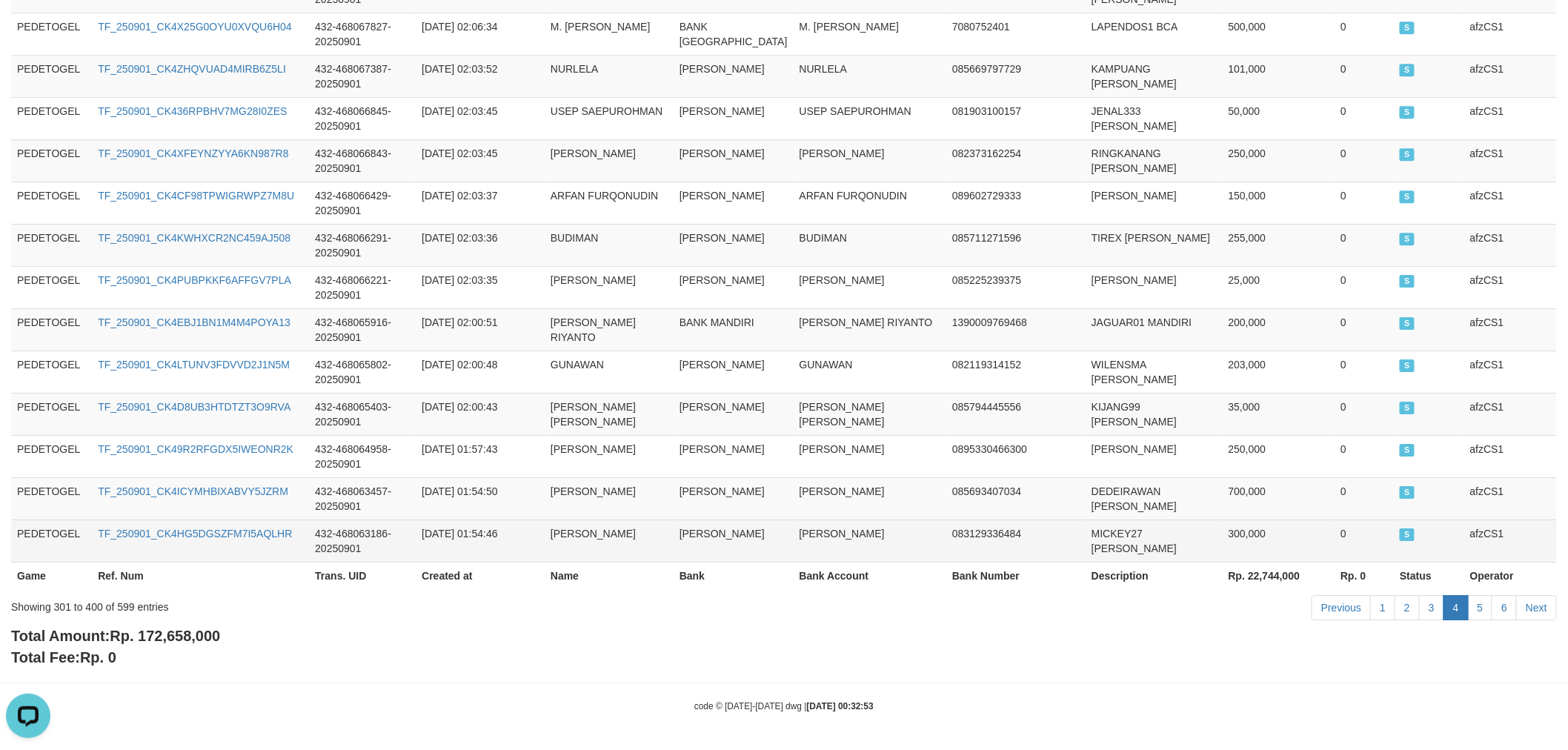
scroll to position [4320, 0]
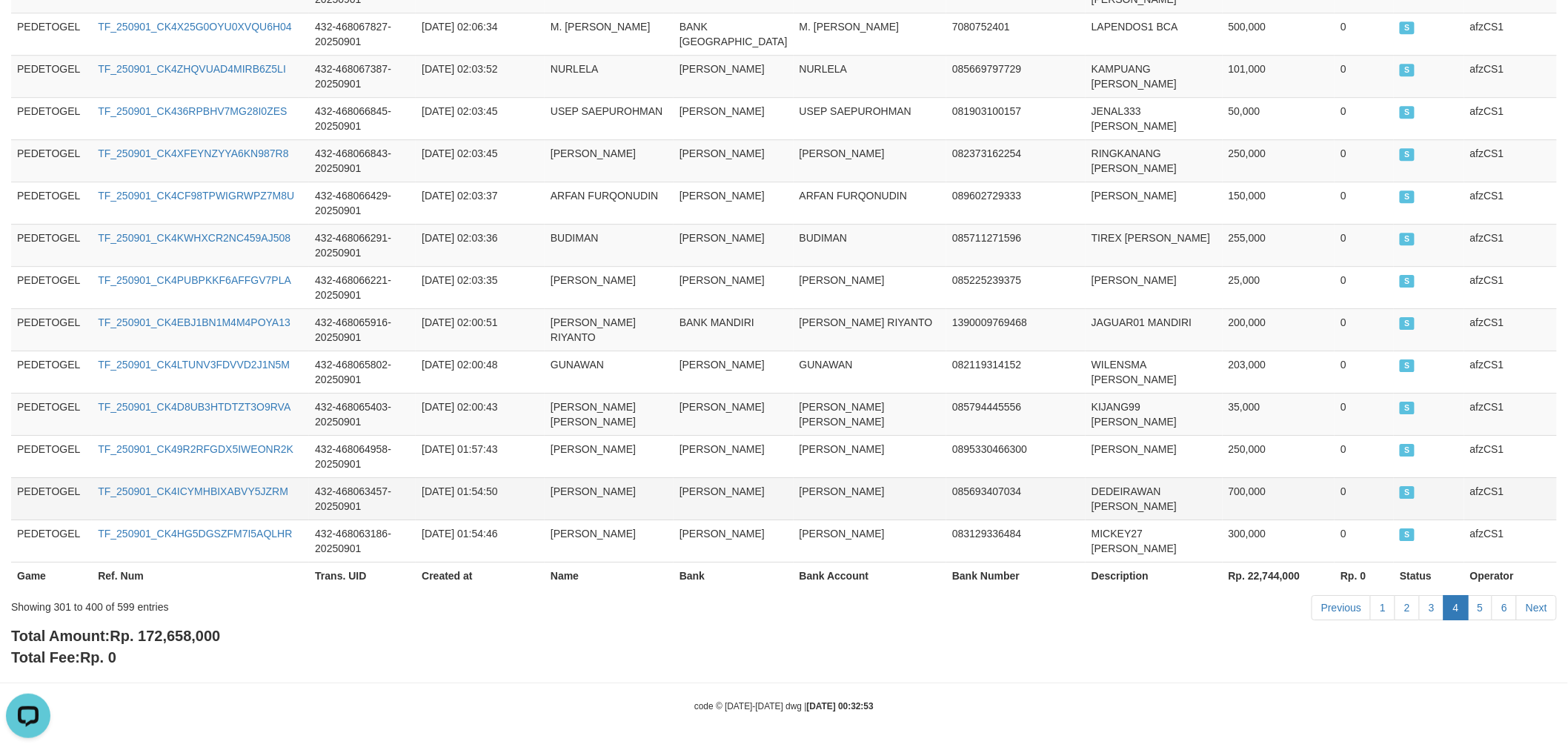
click at [808, 486] on td "[PERSON_NAME]" at bounding box center [870, 498] width 153 height 42
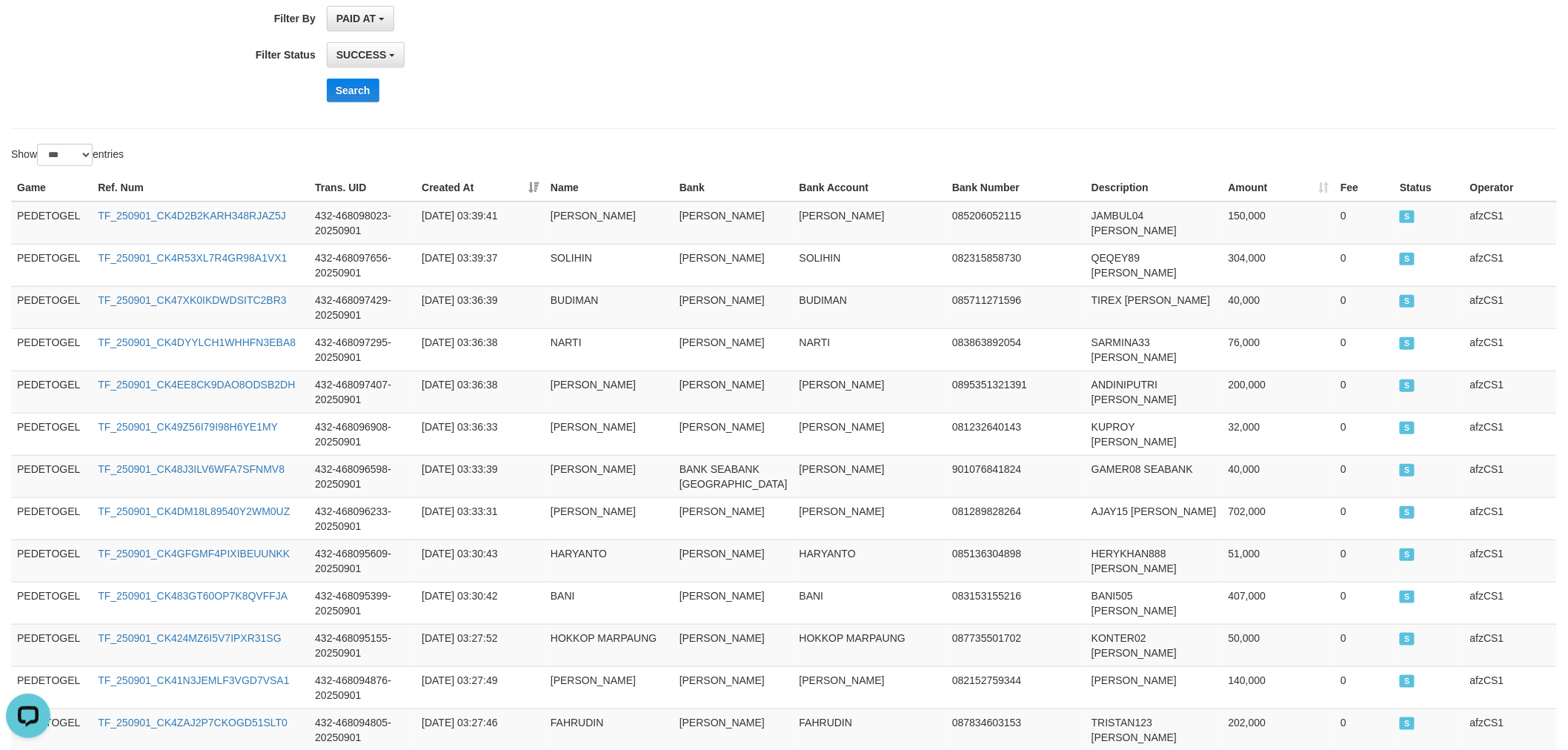
scroll to position [0, 0]
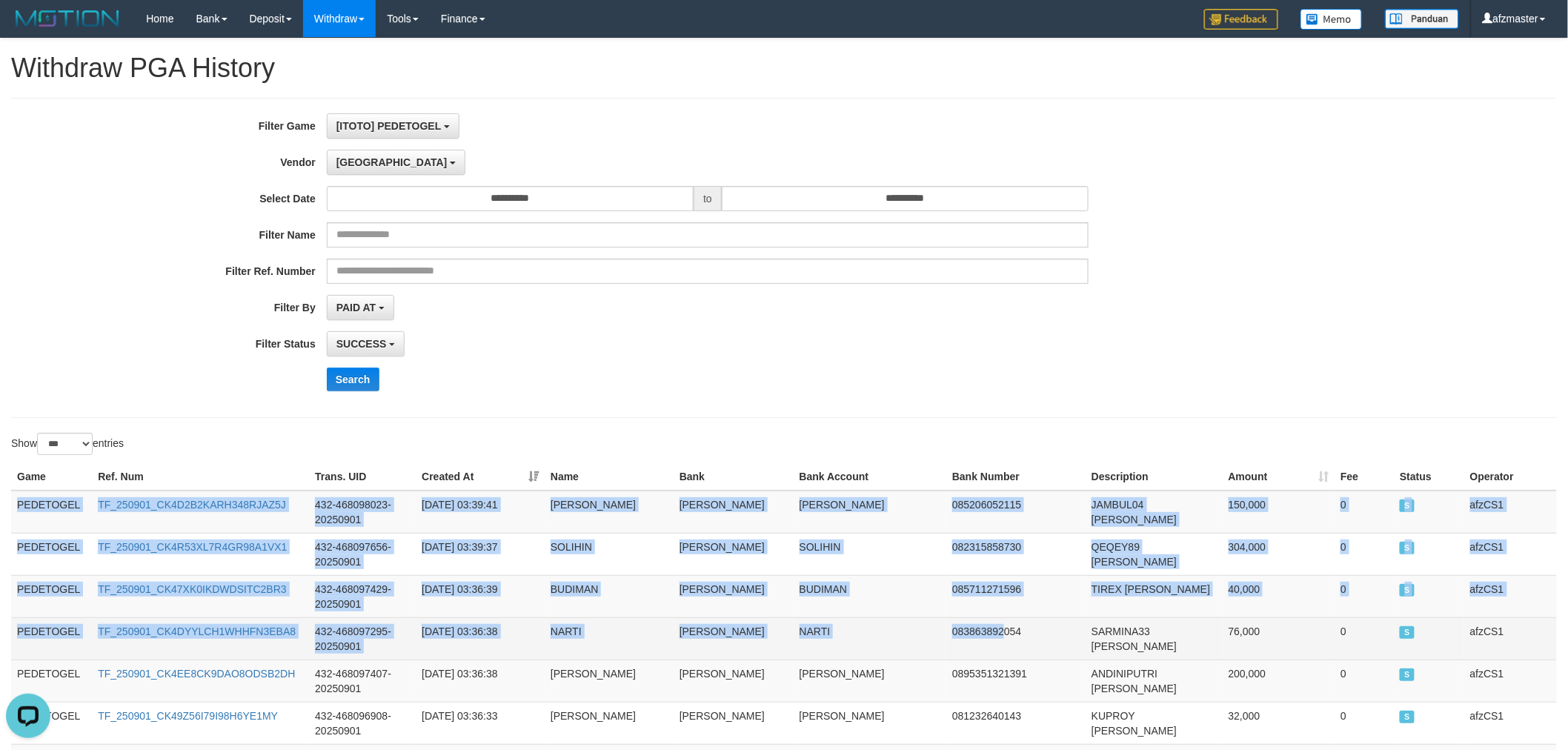
drag, startPoint x: 14, startPoint y: 504, endPoint x: 983, endPoint y: 619, distance: 975.8
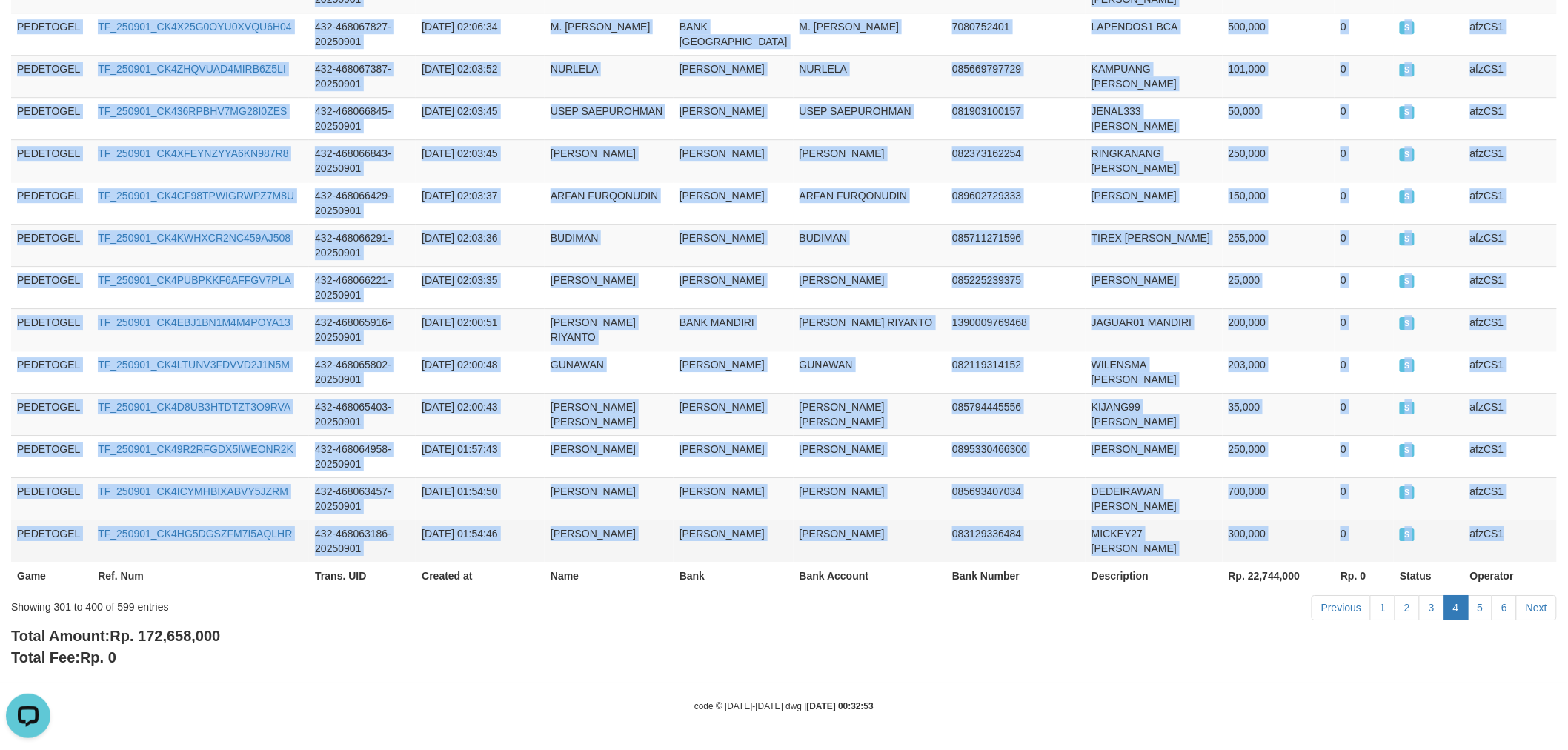
click at [1524, 547] on td "afzCS1" at bounding box center [1510, 540] width 93 height 42
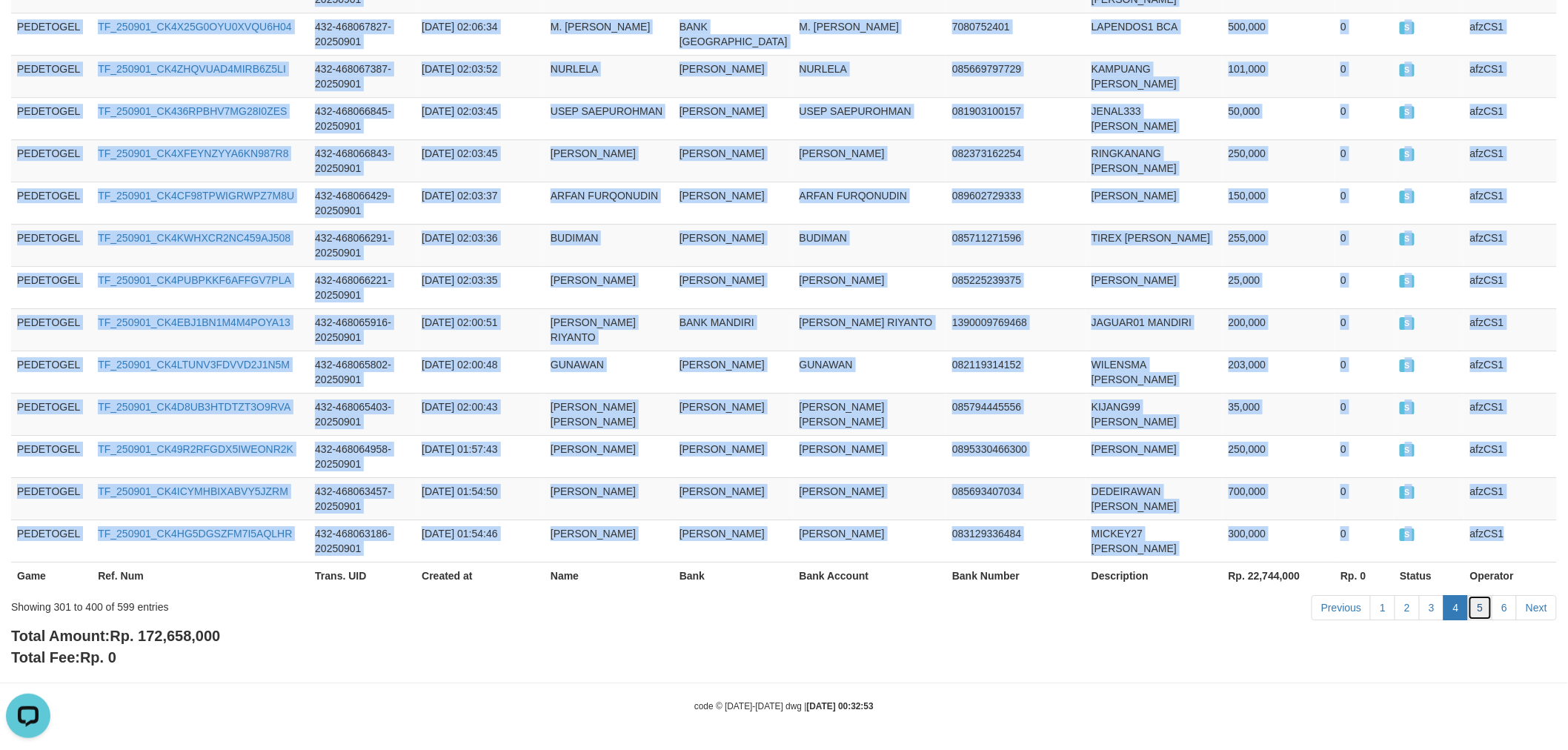
click at [1480, 609] on link "5" at bounding box center [1481, 608] width 25 height 25
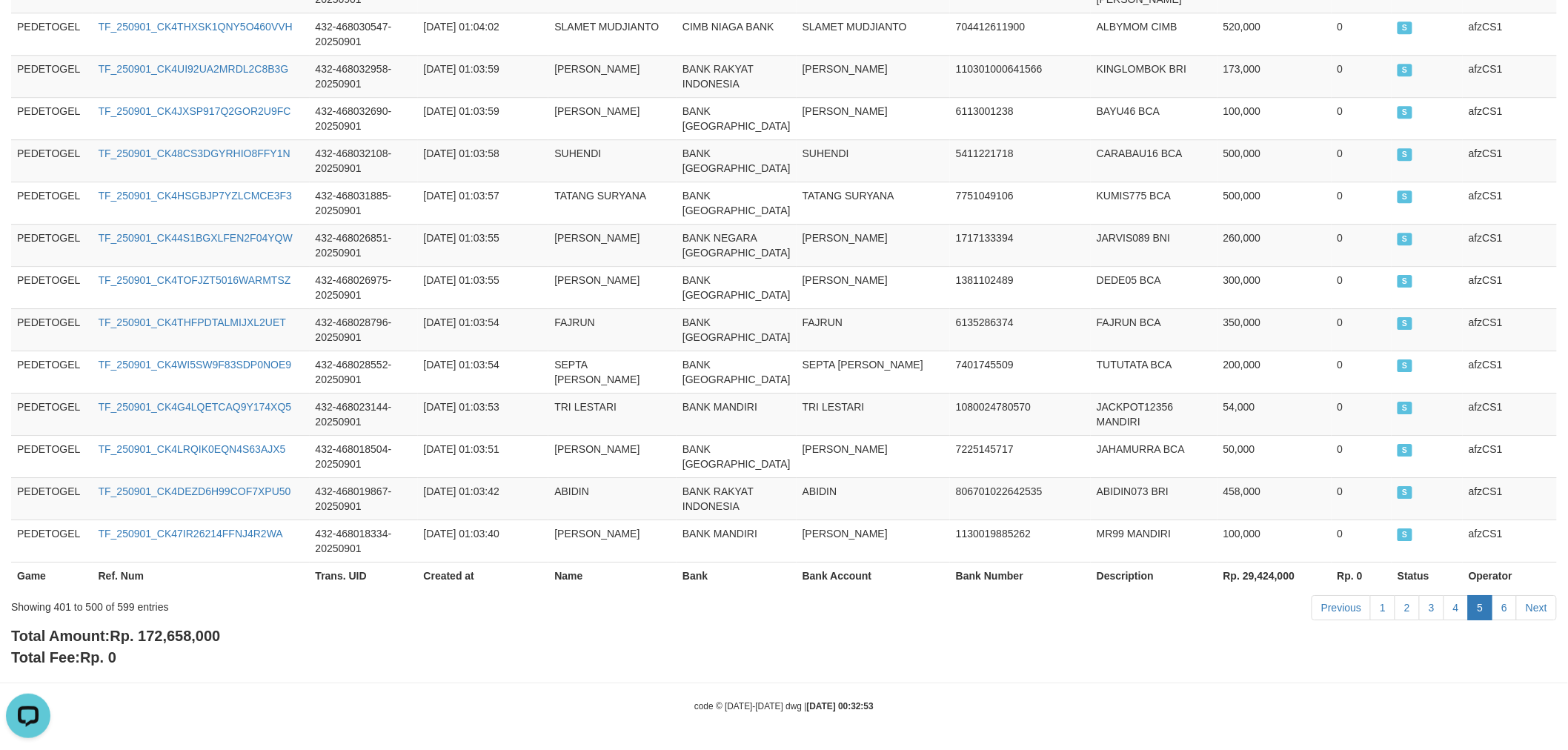
scroll to position [4676, 0]
click at [797, 393] on td "TRI LESTARI" at bounding box center [874, 413] width 153 height 42
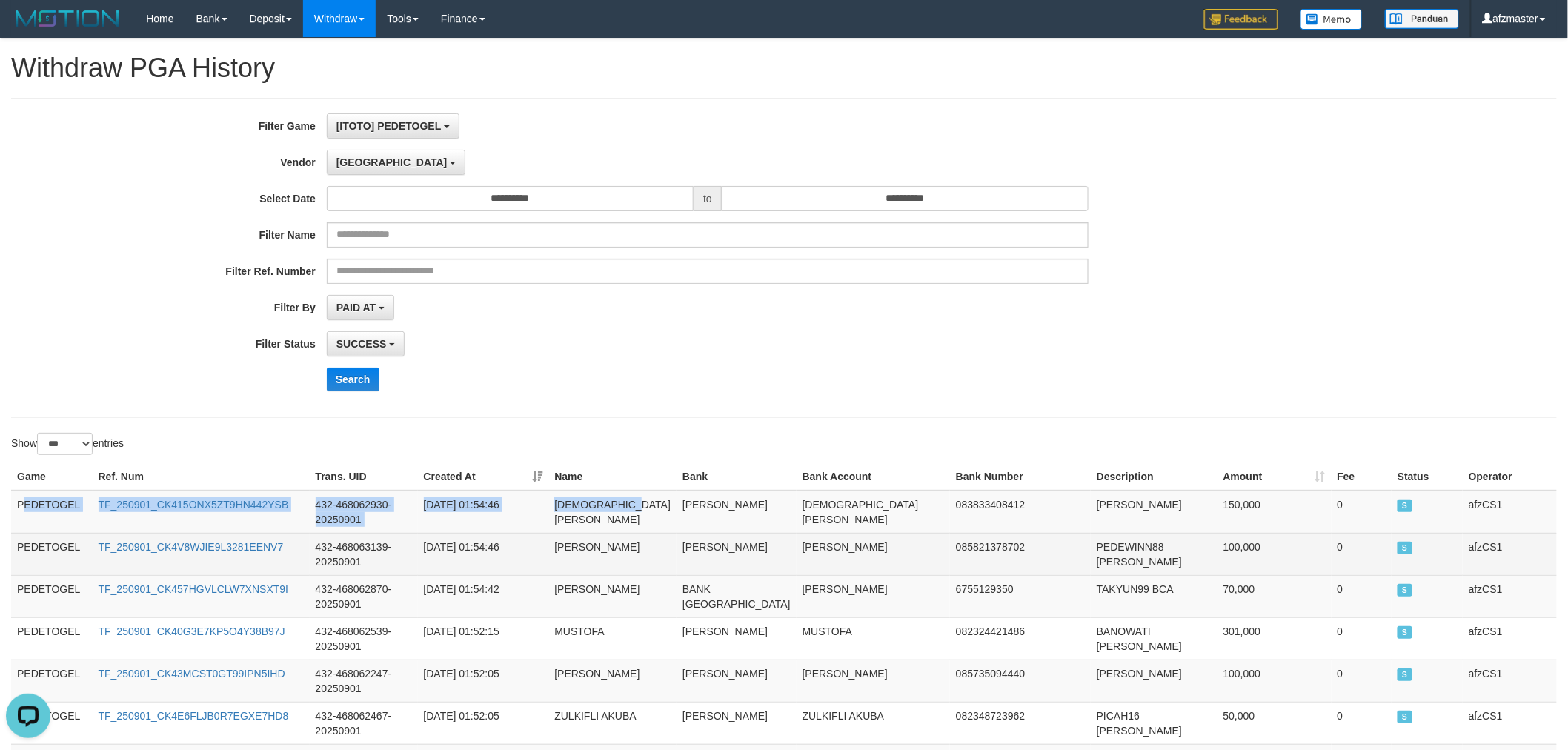
drag, startPoint x: 21, startPoint y: 505, endPoint x: 643, endPoint y: 538, distance: 622.9
click at [723, 533] on td "[PERSON_NAME]" at bounding box center [736, 554] width 120 height 42
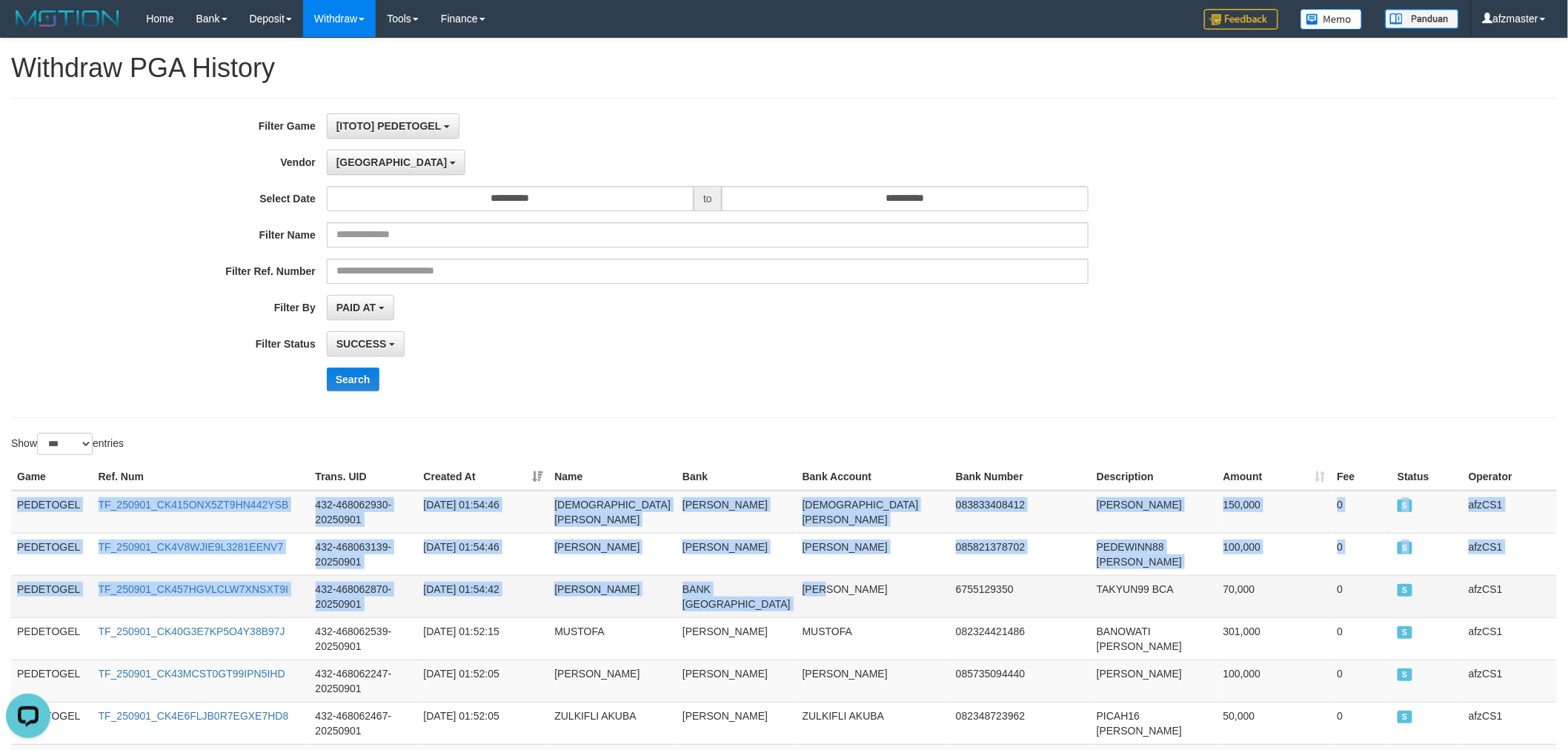
drag, startPoint x: 23, startPoint y: 506, endPoint x: 816, endPoint y: 586, distance: 797.0
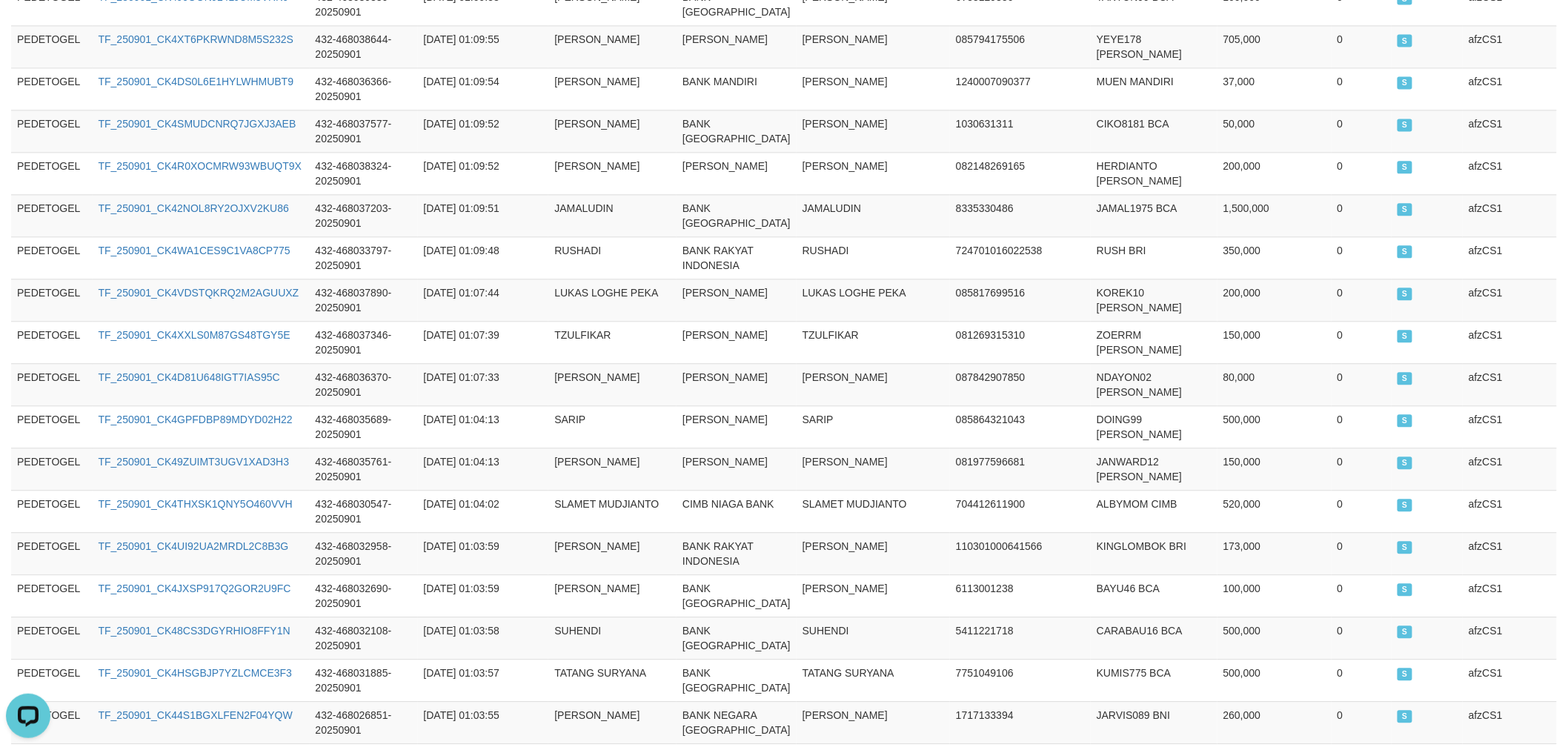
scroll to position [4676, 0]
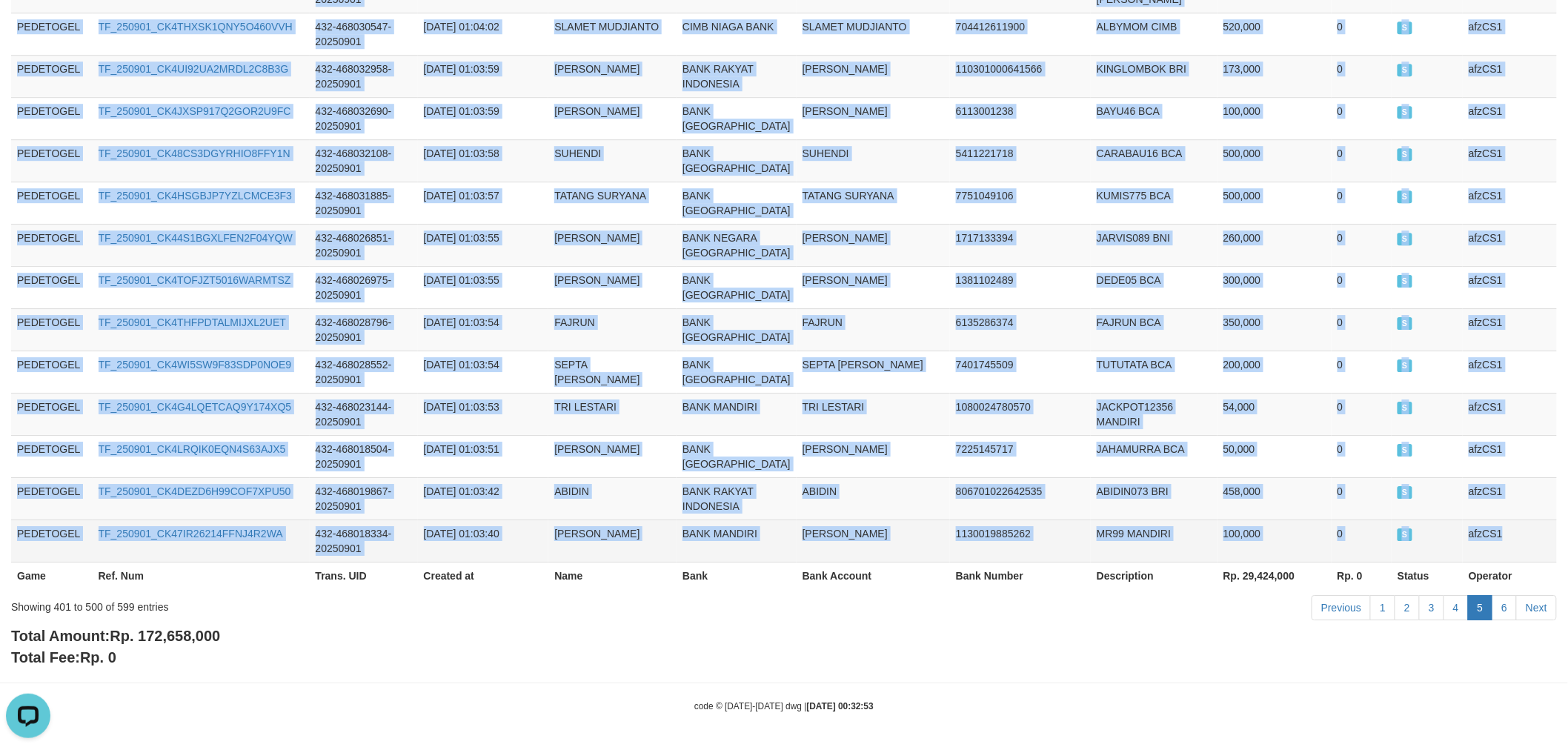
click at [1509, 536] on td "afzCS1" at bounding box center [1510, 540] width 95 height 42
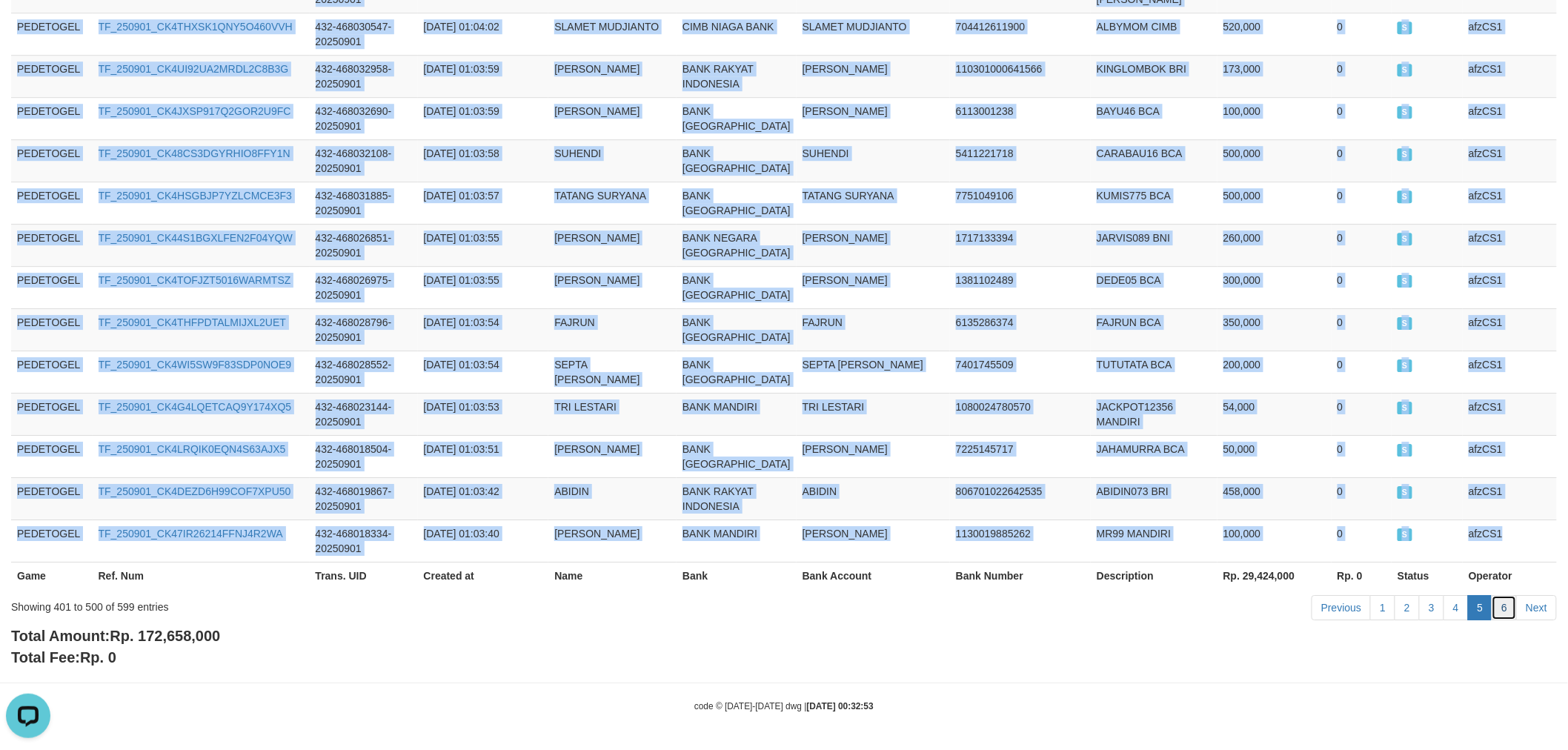
click at [1506, 605] on link "6" at bounding box center [1505, 608] width 25 height 25
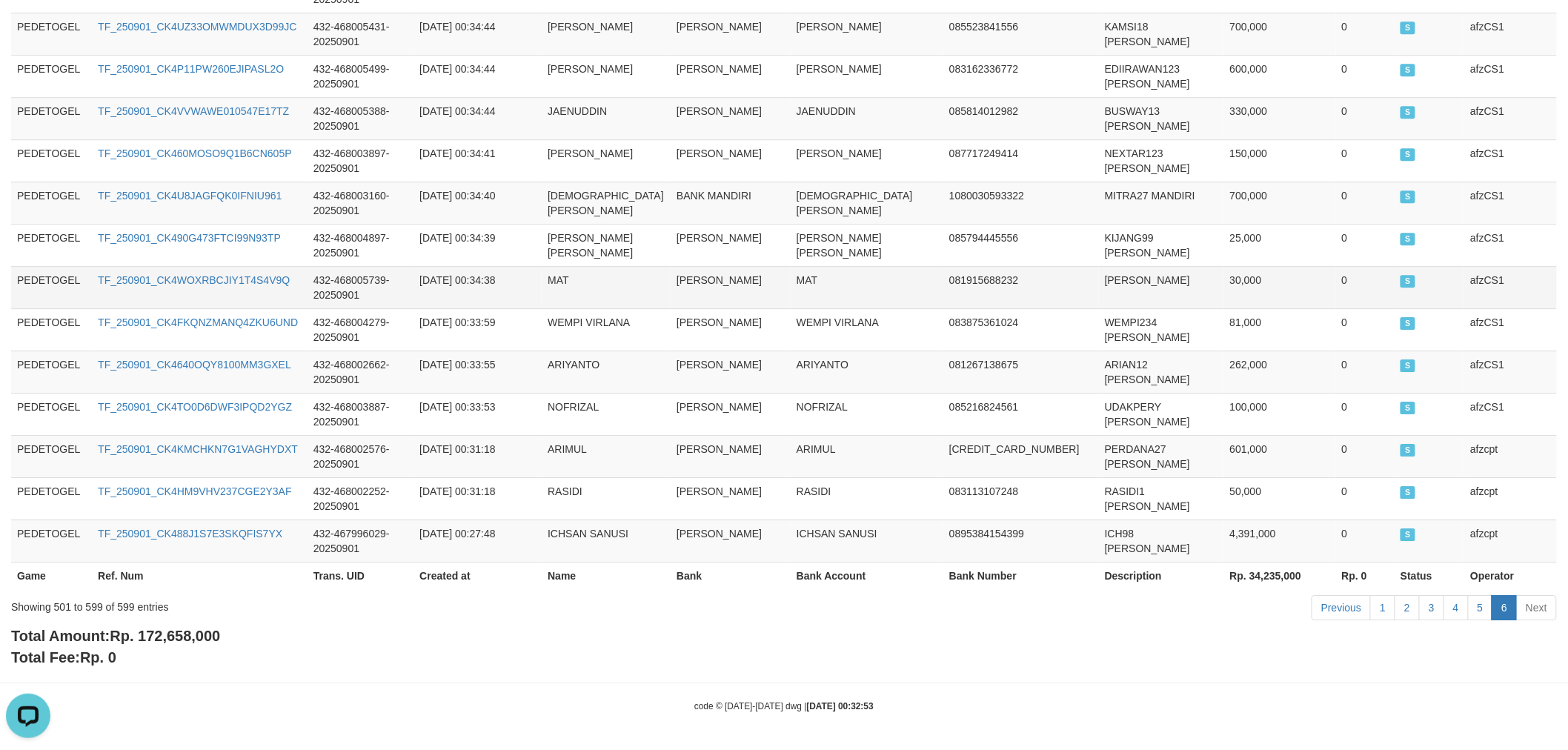
click at [959, 299] on td "081915688232" at bounding box center [1021, 286] width 156 height 42
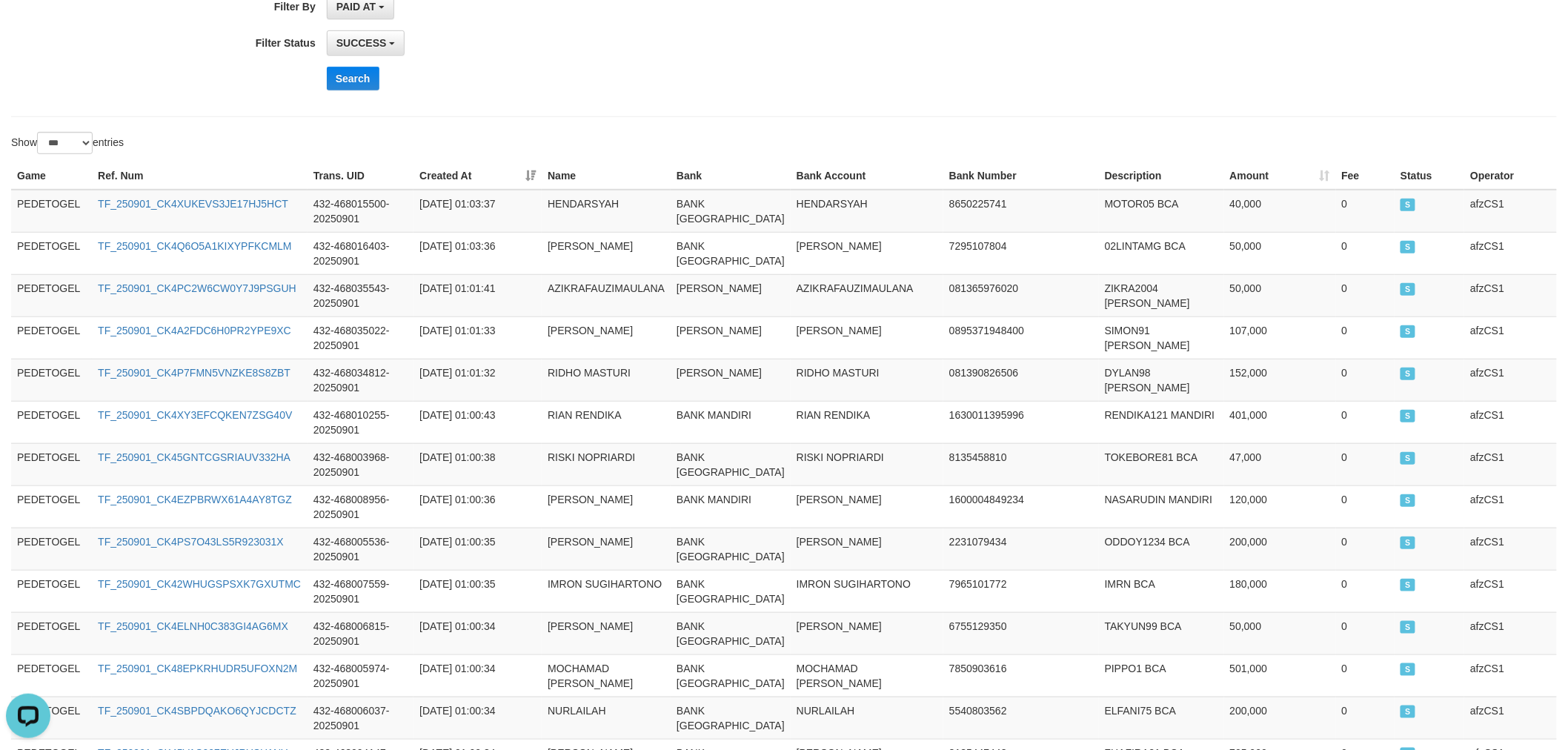
scroll to position [0, 0]
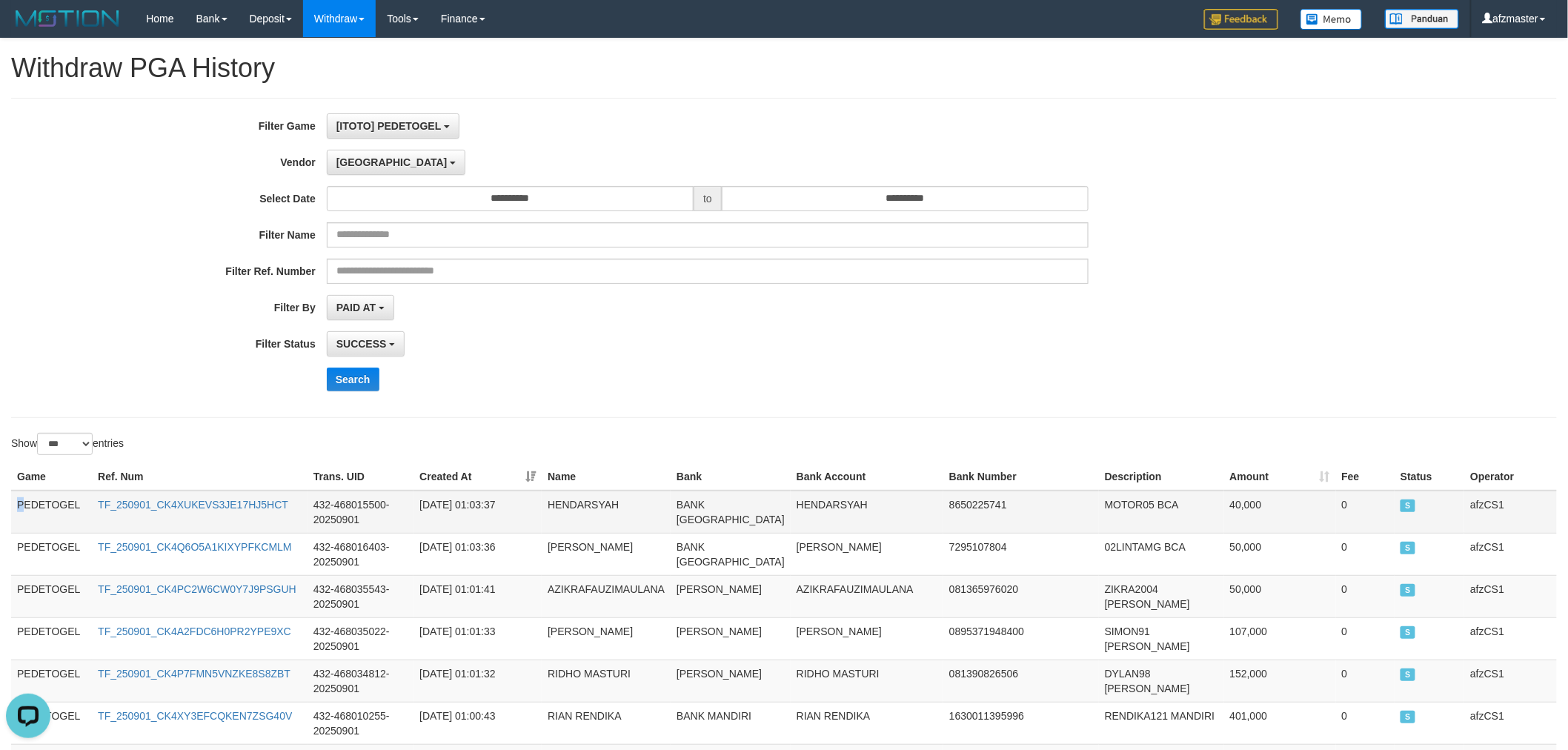
click at [23, 502] on td "PEDETOGEL" at bounding box center [51, 512] width 81 height 43
click at [26, 515] on td "PEDETOGEL" at bounding box center [51, 512] width 81 height 43
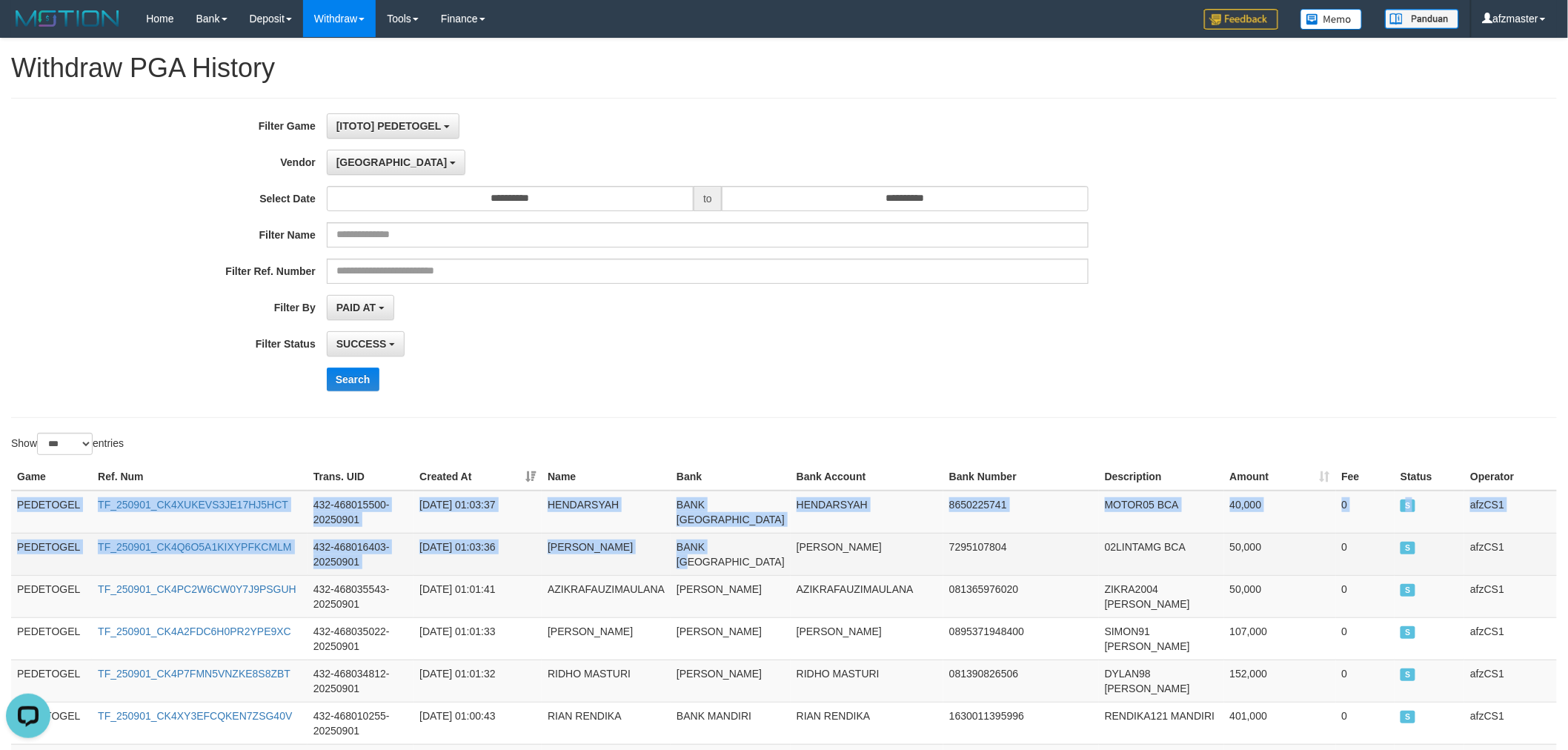
drag, startPoint x: 16, startPoint y: 500, endPoint x: 714, endPoint y: 583, distance: 702.9
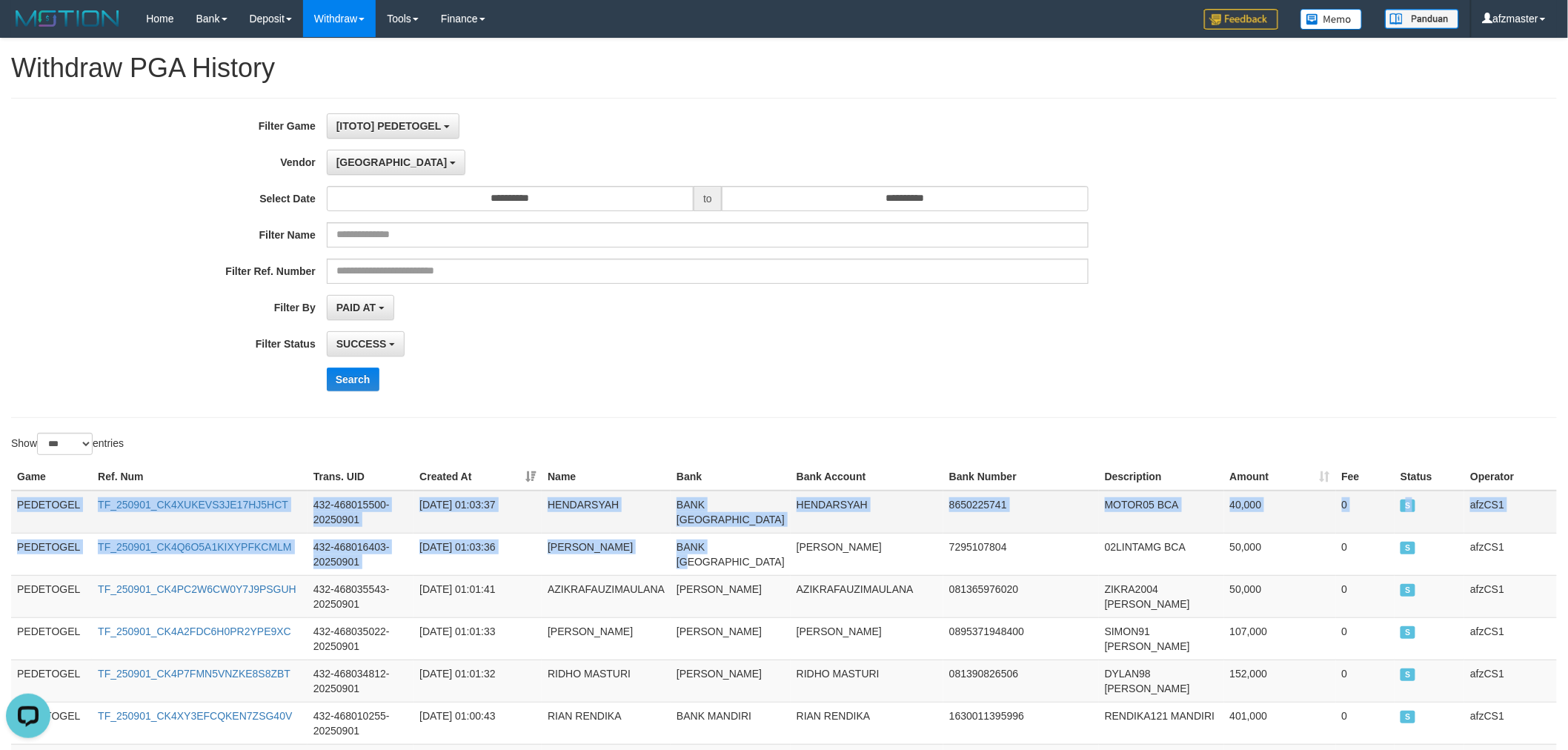
scroll to position [4292, 0]
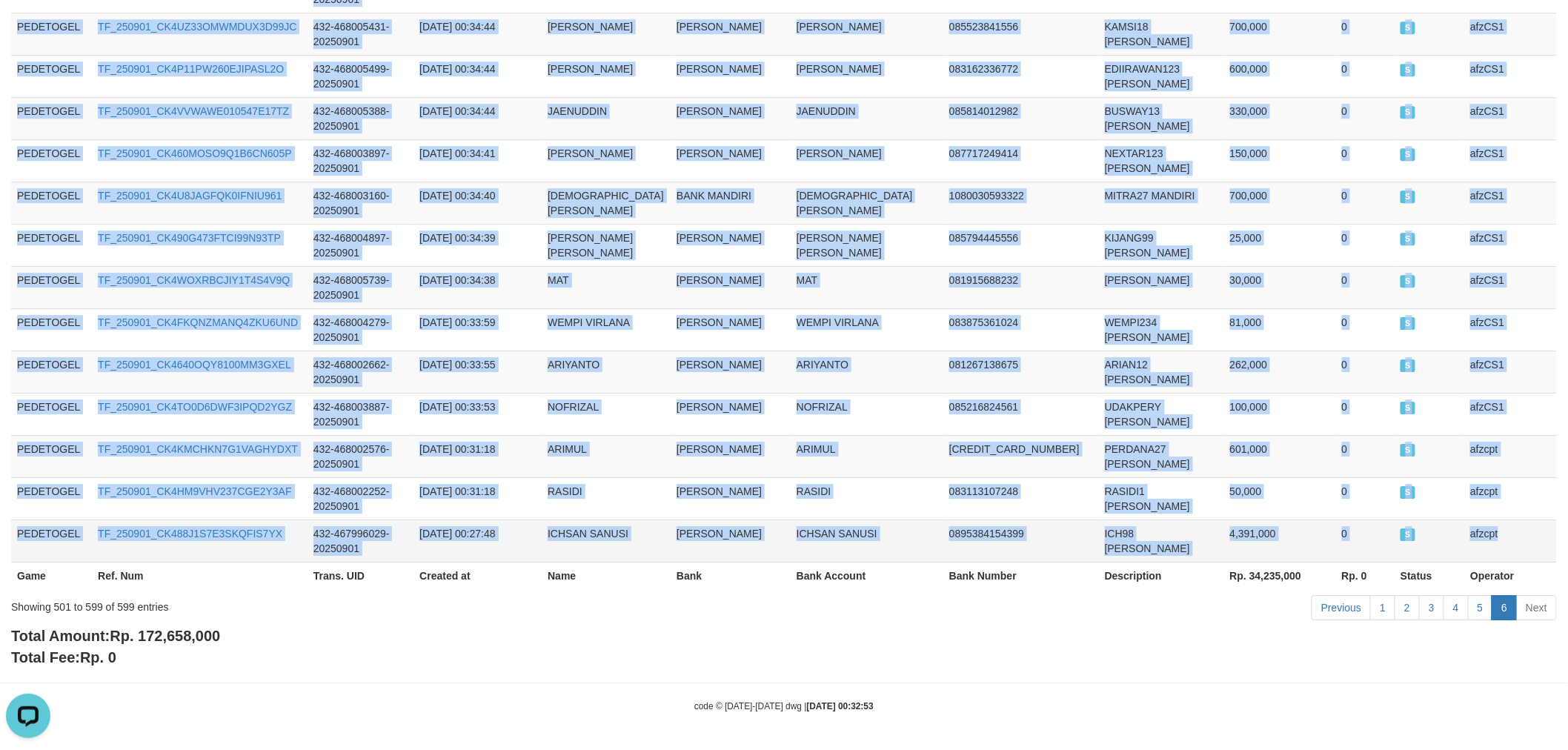
click at [1518, 531] on td "afzcpt" at bounding box center [1510, 540] width 93 height 42
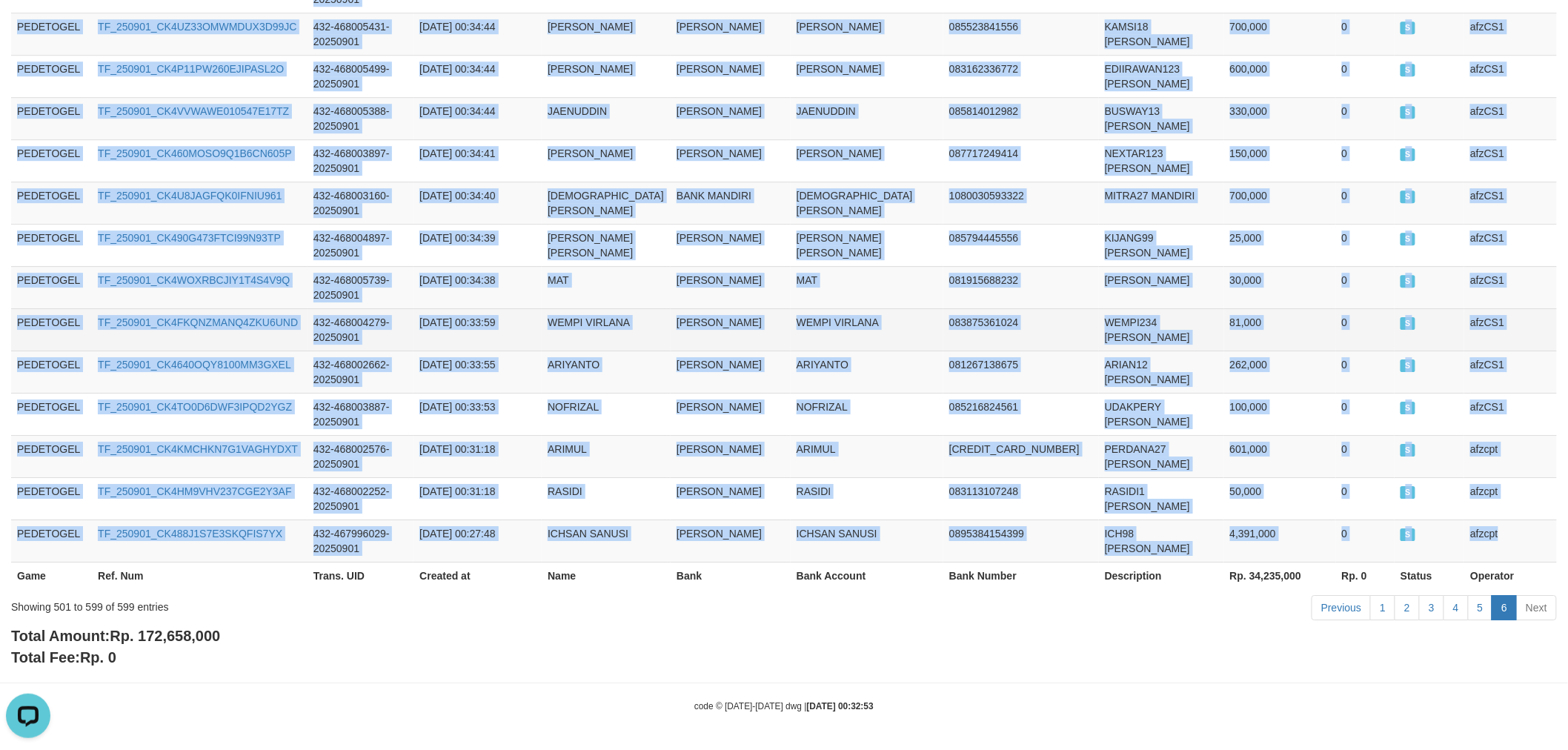
click at [1056, 321] on td "083875361024" at bounding box center [1021, 329] width 156 height 42
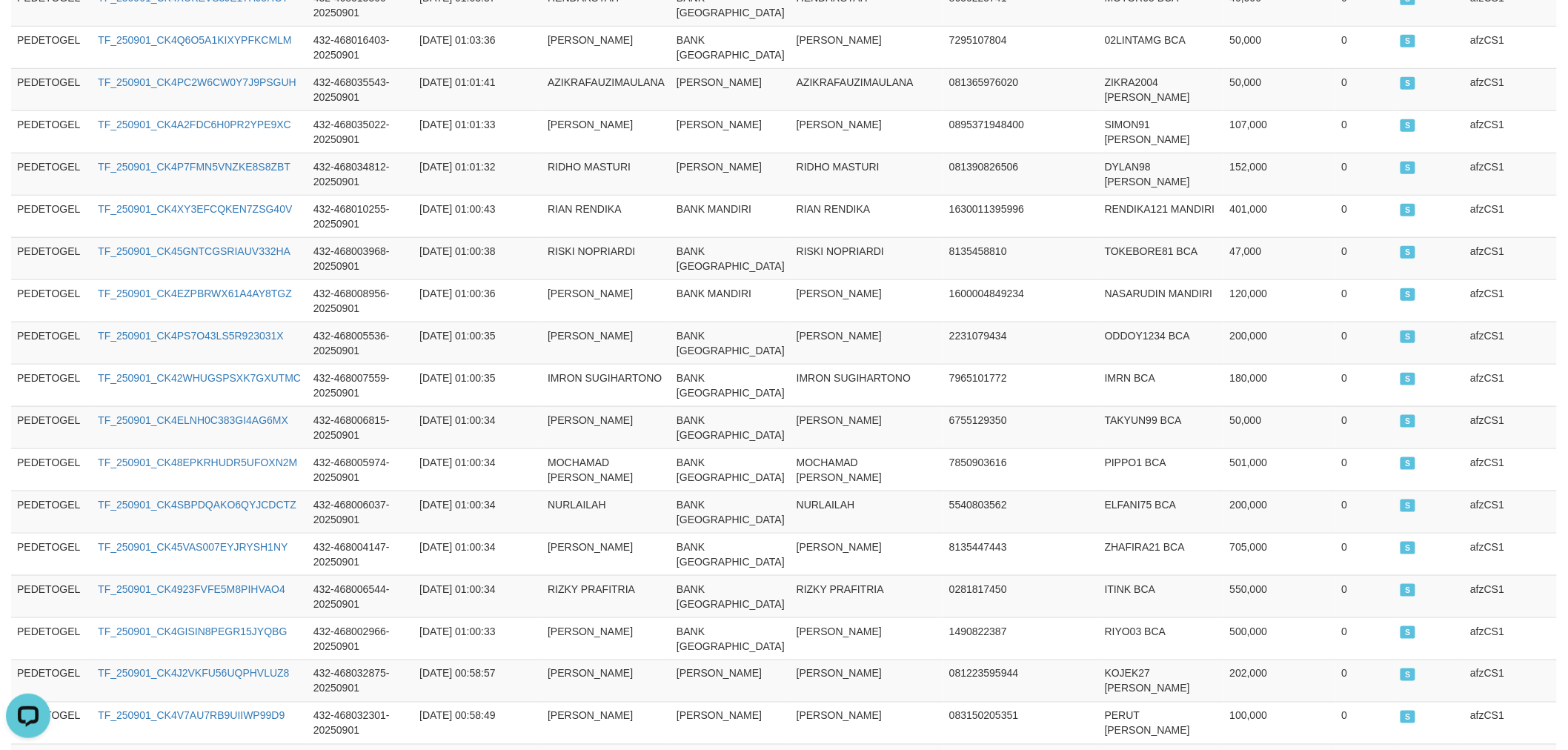
scroll to position [0, 0]
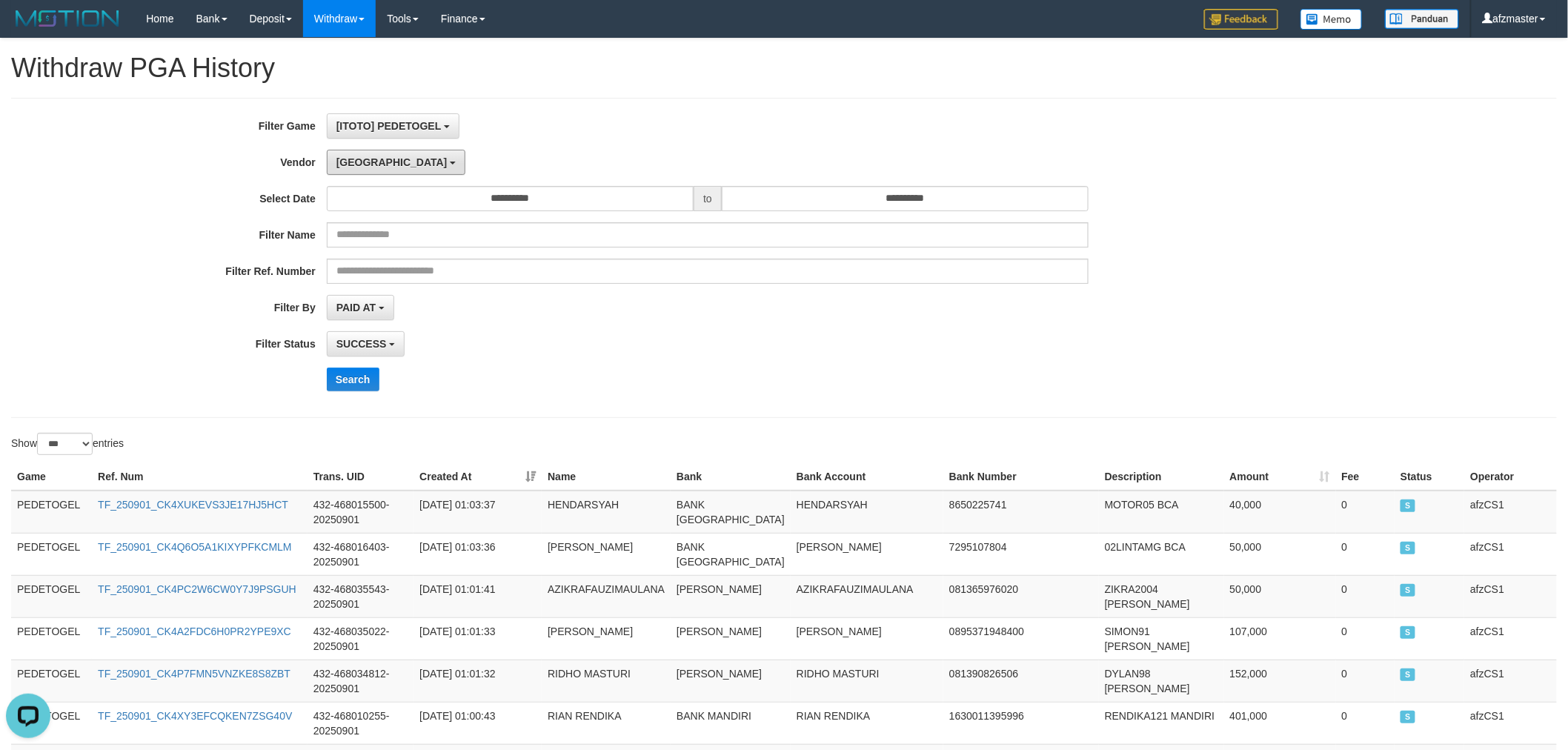
drag, startPoint x: 378, startPoint y: 164, endPoint x: 428, endPoint y: 235, distance: 86.8
click at [376, 164] on button "[GEOGRAPHIC_DATA]" at bounding box center [396, 162] width 139 height 25
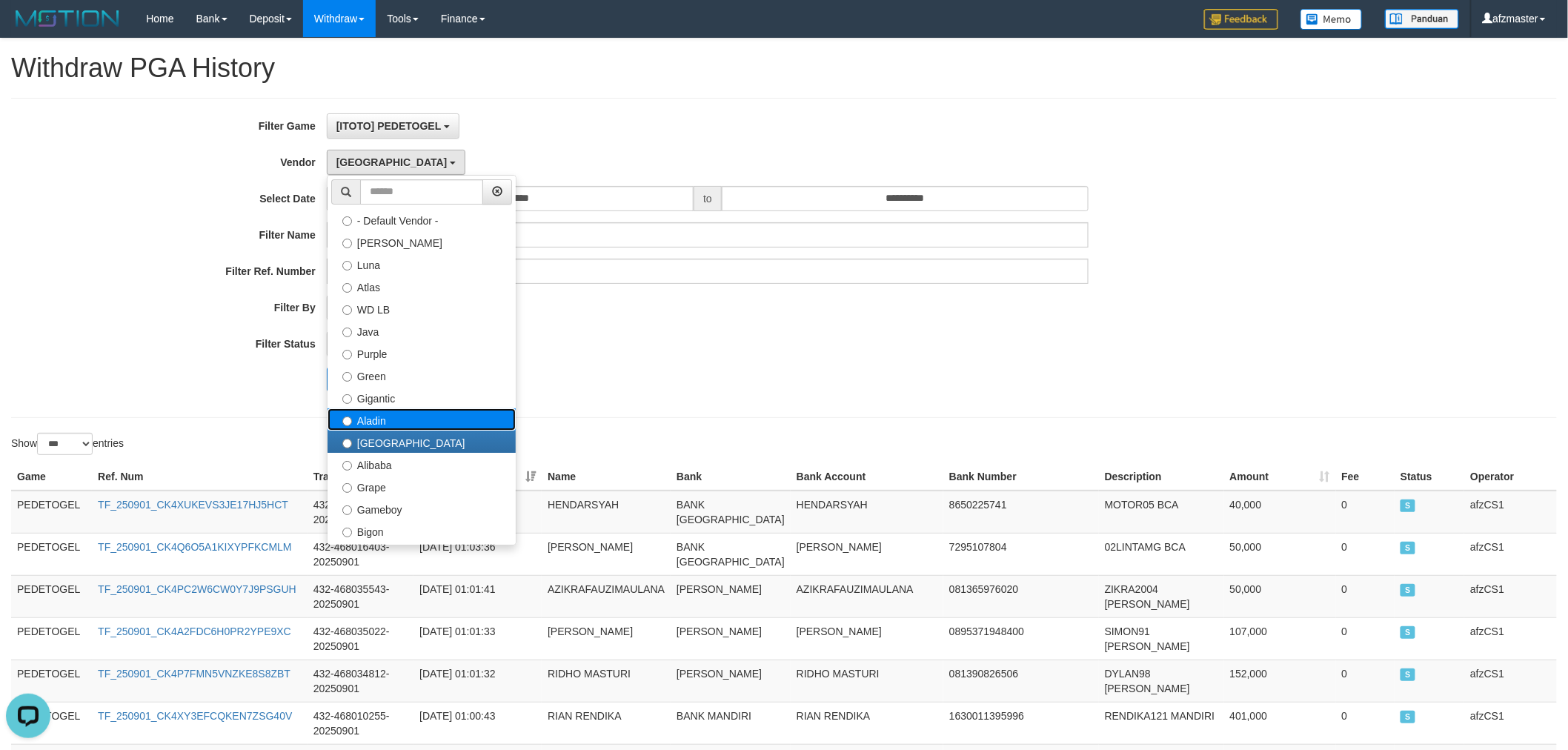
click at [399, 417] on label "Aladin" at bounding box center [421, 419] width 188 height 23
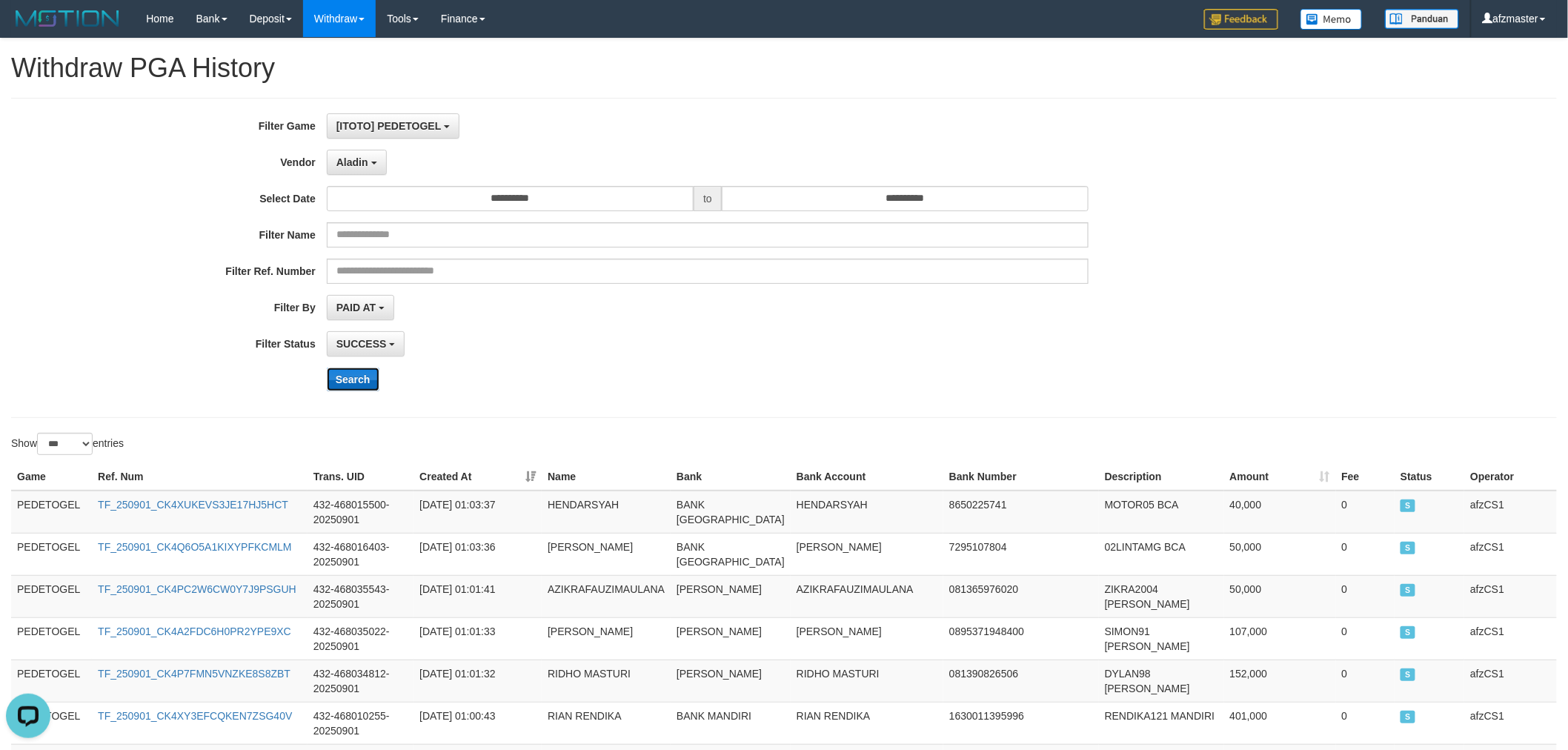
click at [350, 372] on button "Search" at bounding box center [353, 379] width 52 height 23
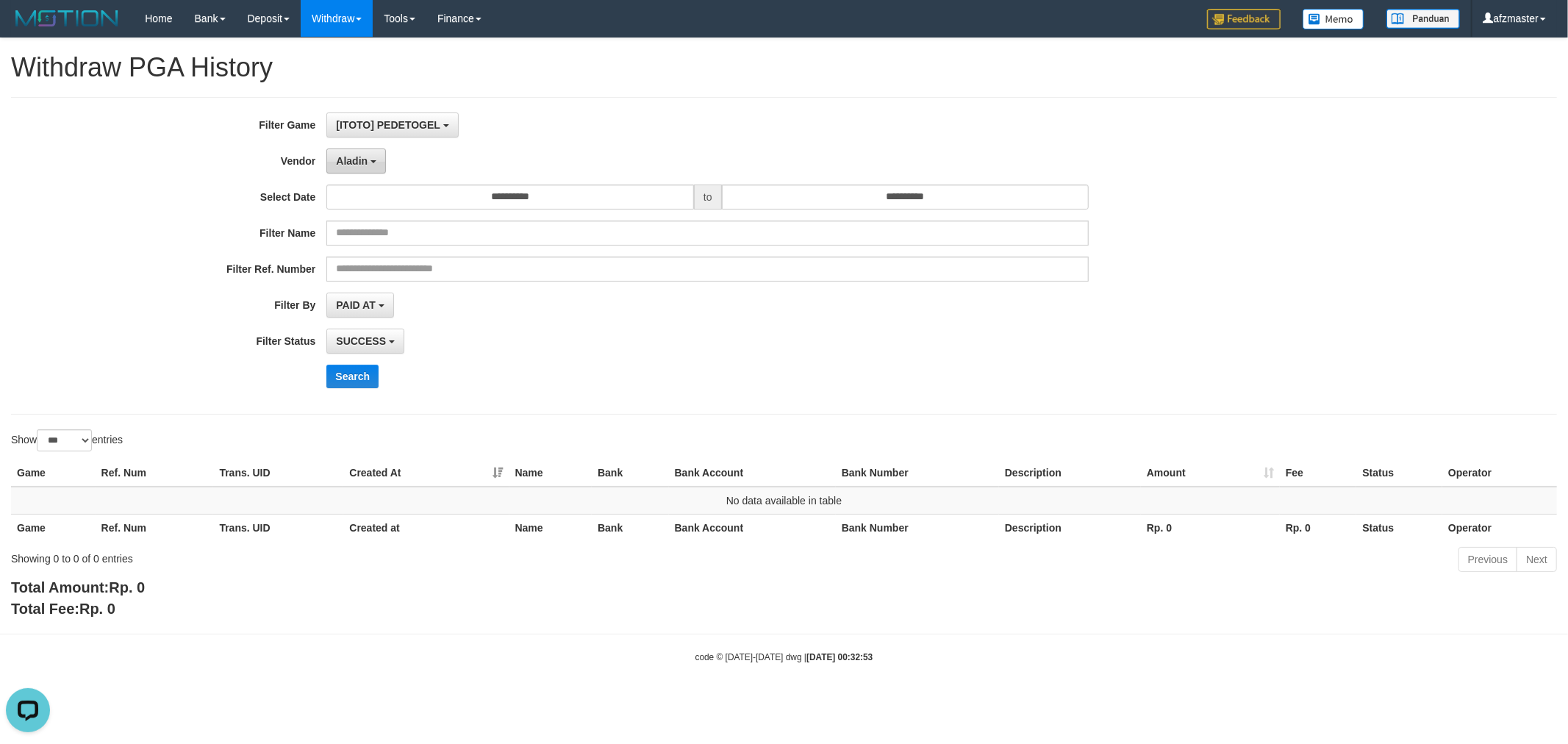
click at [375, 158] on button "Aladin" at bounding box center [356, 161] width 60 height 25
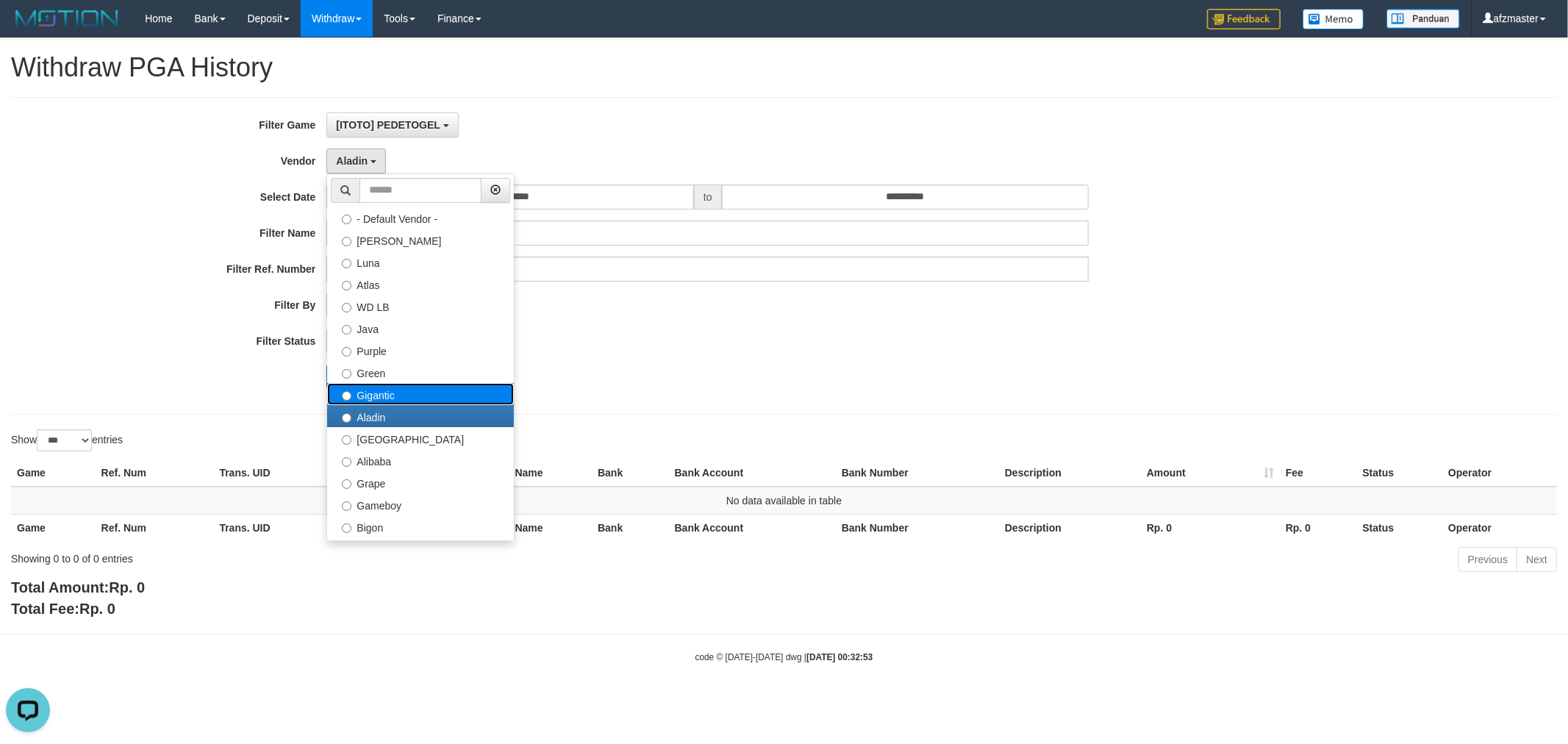
click at [406, 386] on label "Gigantic" at bounding box center [420, 394] width 187 height 22
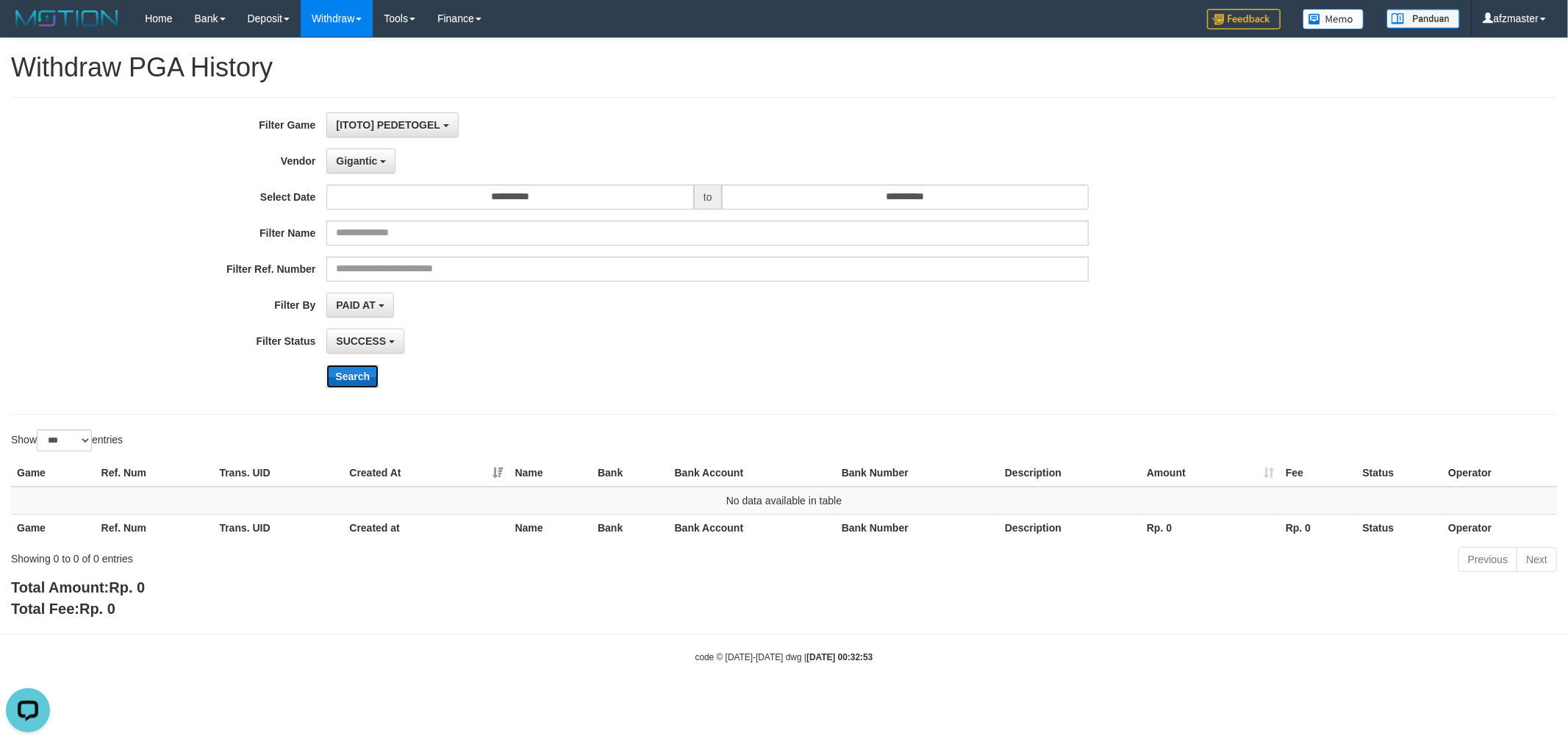
click at [356, 380] on button "Search" at bounding box center [352, 376] width 52 height 23
click at [383, 173] on div "**********" at bounding box center [653, 255] width 1307 height 287
click at [385, 163] on button "Gigantic" at bounding box center [360, 161] width 69 height 25
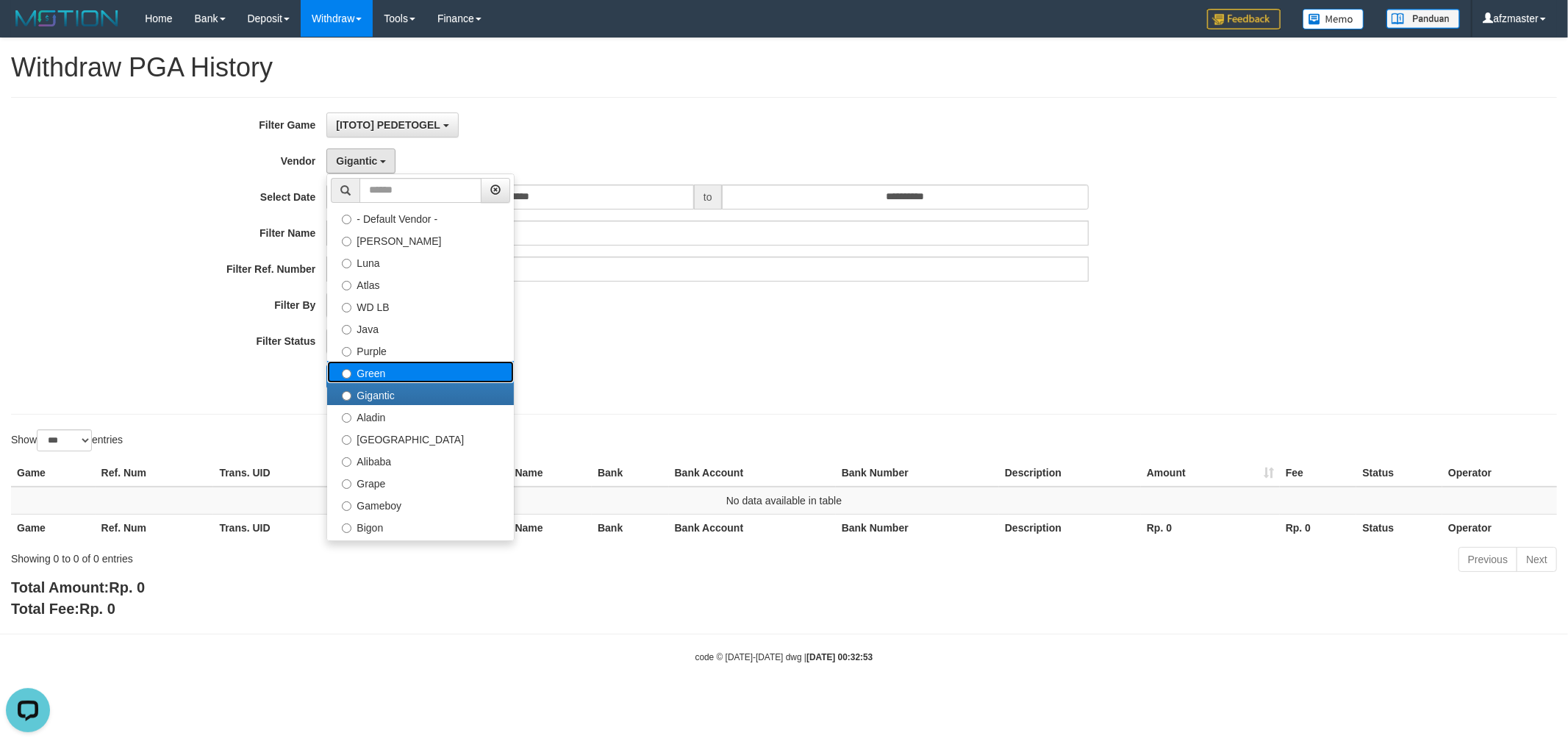
click at [392, 364] on label "Green" at bounding box center [420, 372] width 187 height 22
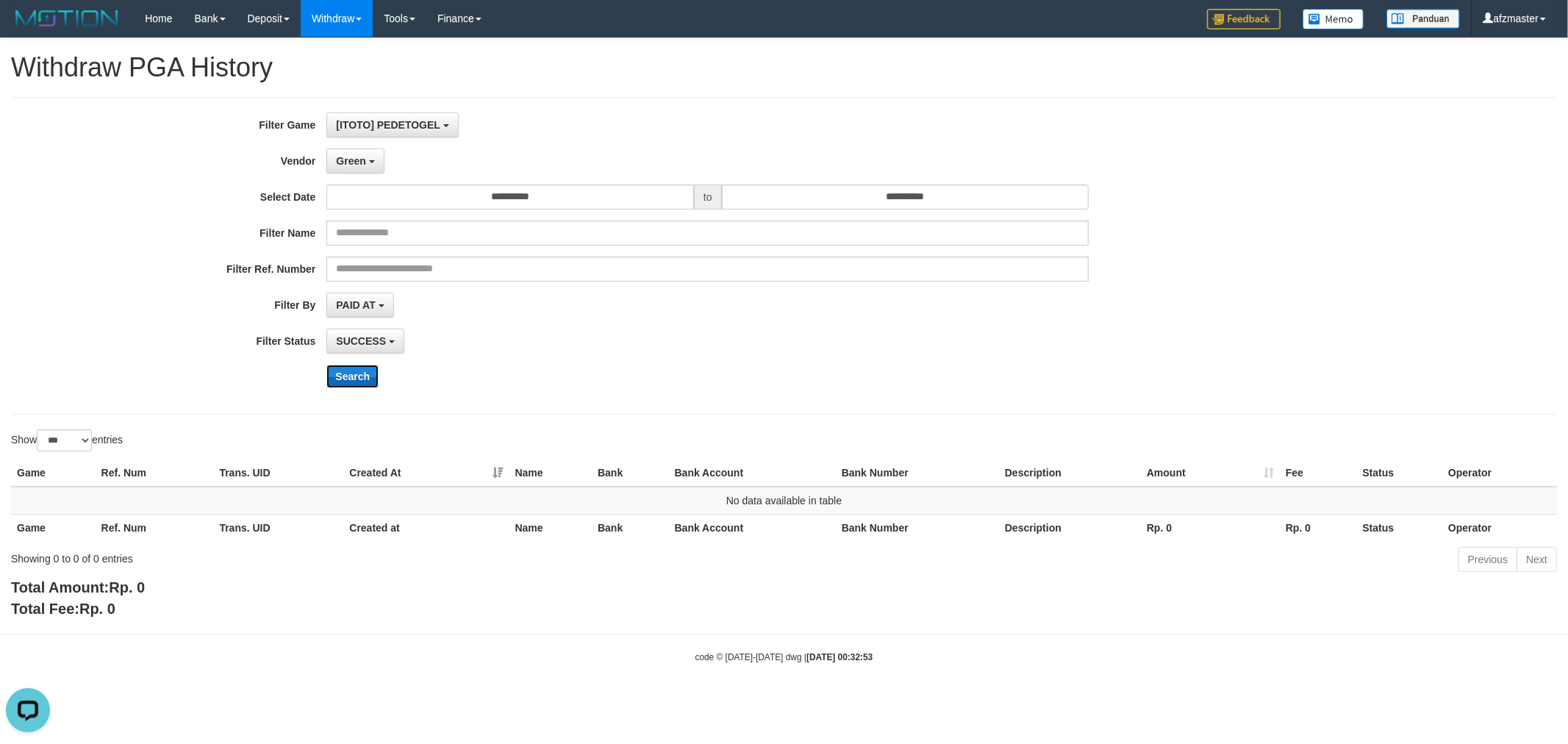
click at [356, 364] on button "Search" at bounding box center [352, 376] width 52 height 23
click at [361, 163] on span "Green" at bounding box center [350, 161] width 29 height 12
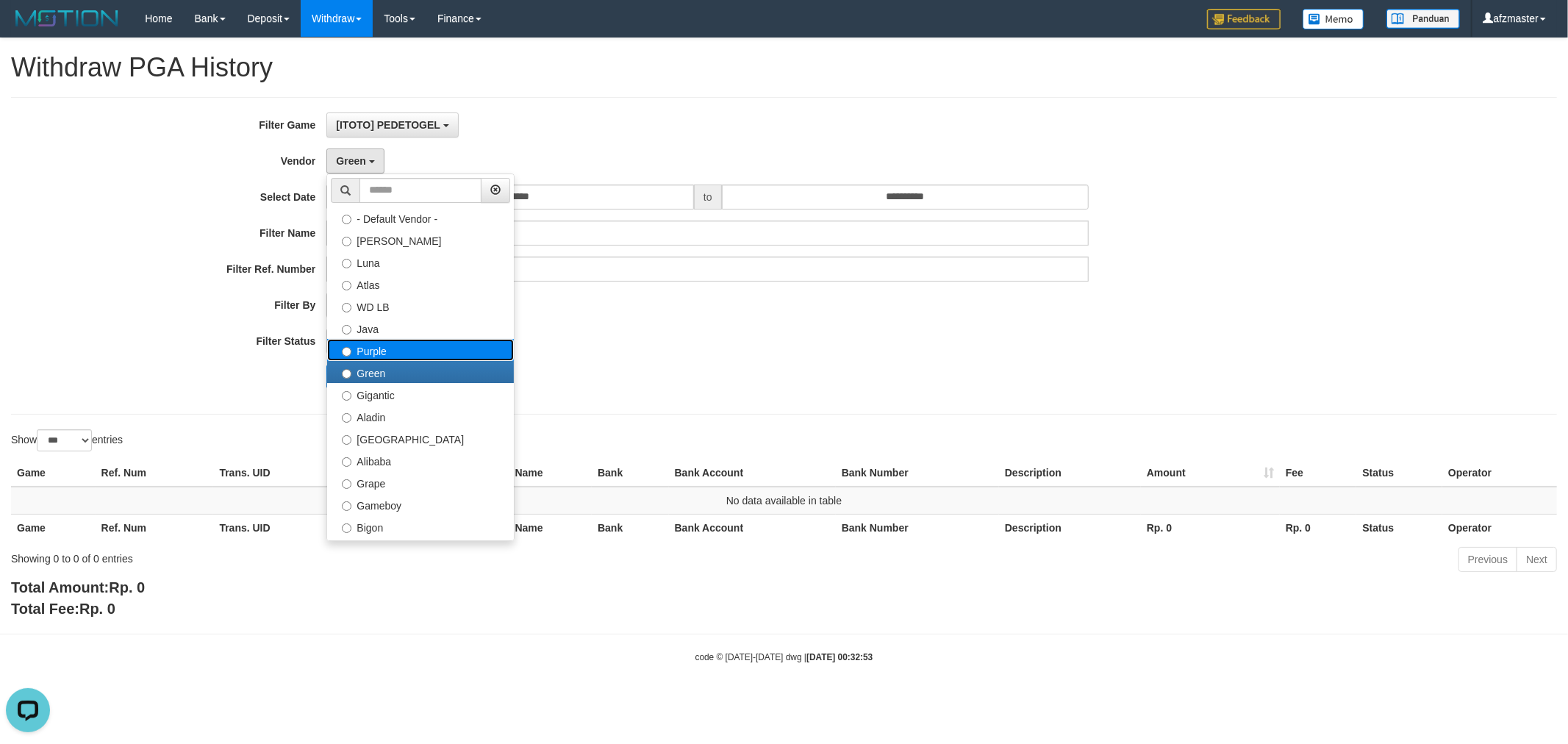
click at [372, 359] on label "Purple" at bounding box center [420, 349] width 187 height 22
select select "**********"
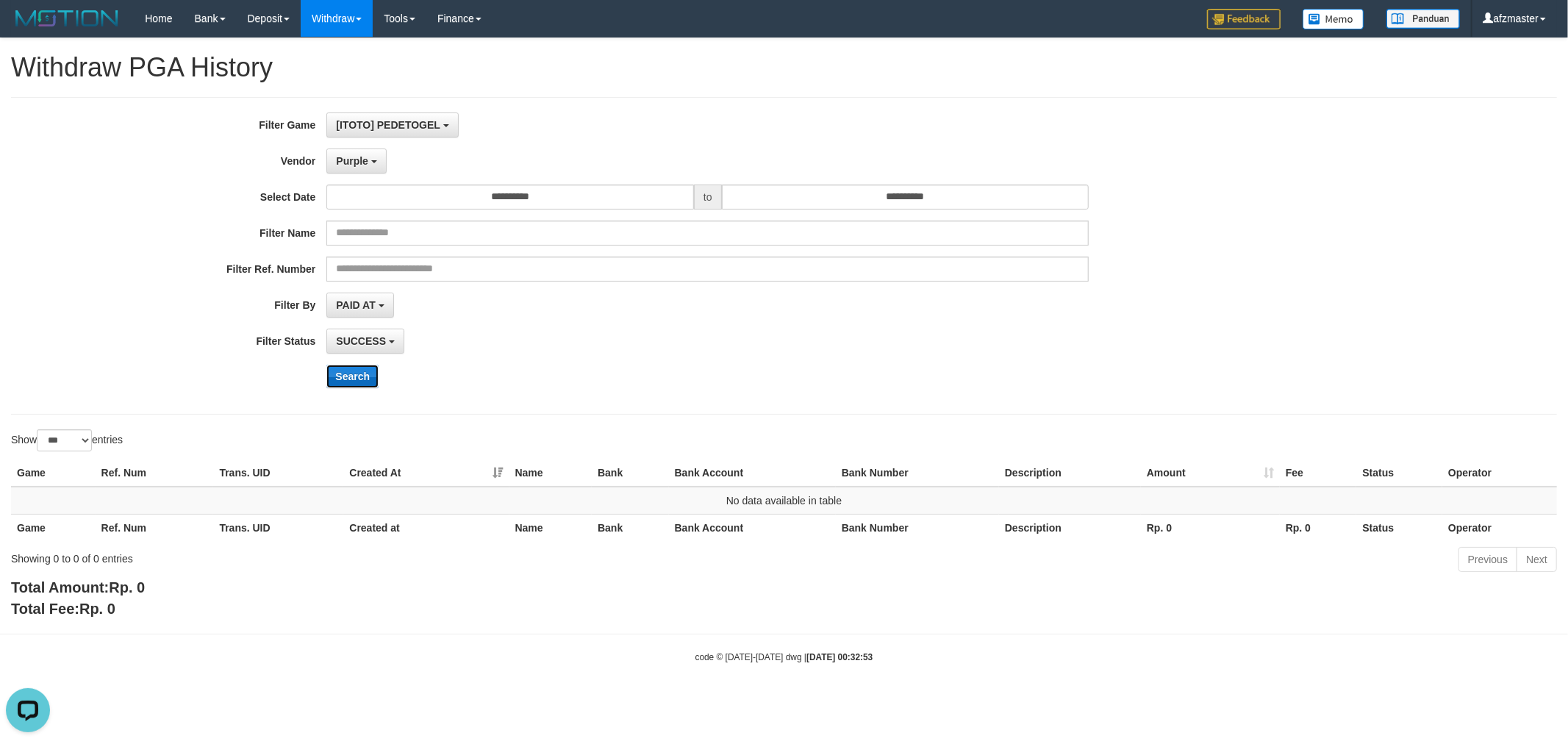
drag, startPoint x: 355, startPoint y: 376, endPoint x: 355, endPoint y: 360, distance: 16.0
click at [355, 377] on button "Search" at bounding box center [352, 376] width 52 height 23
click at [365, 157] on span "Purple" at bounding box center [352, 161] width 32 height 12
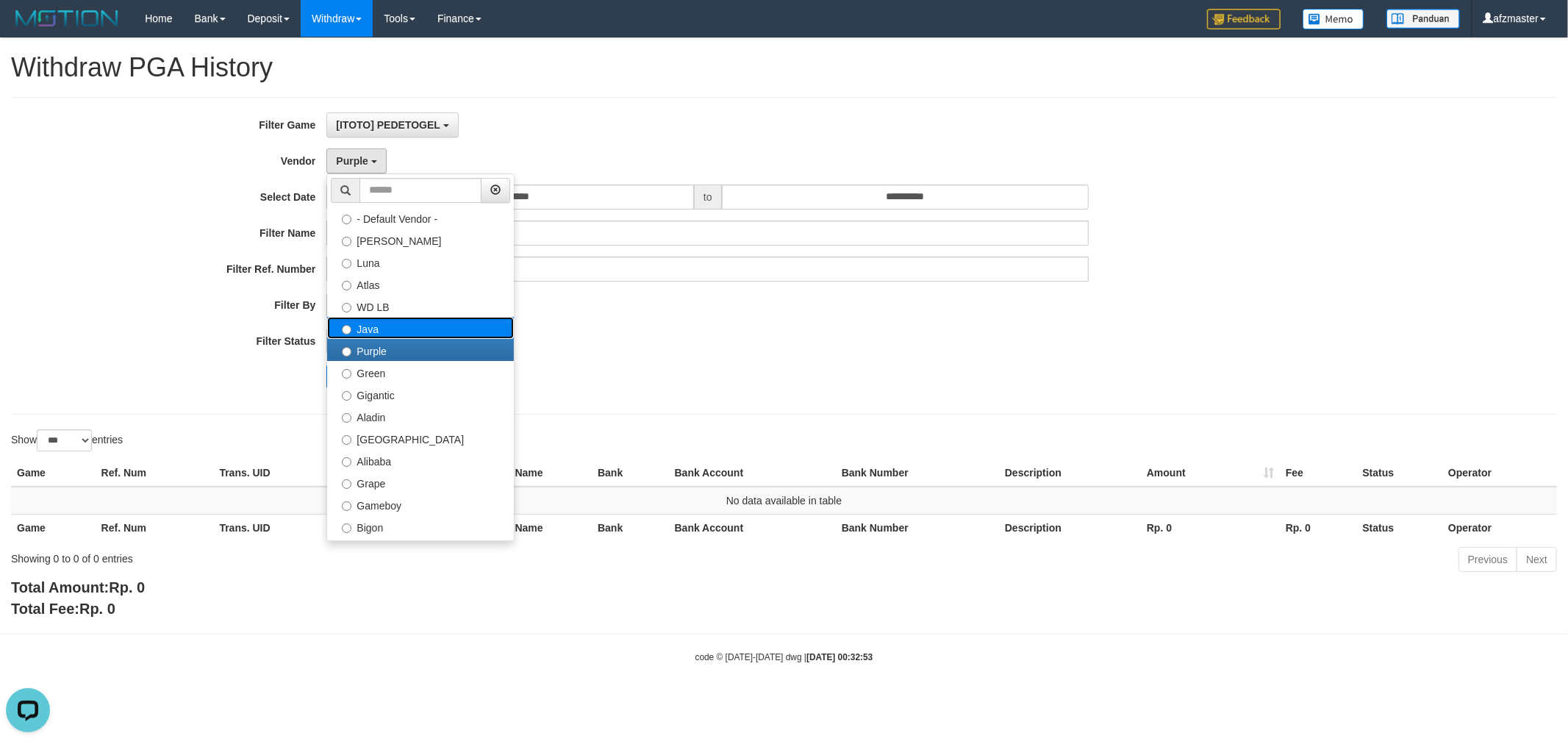
click at [379, 327] on label "Java" at bounding box center [420, 328] width 187 height 22
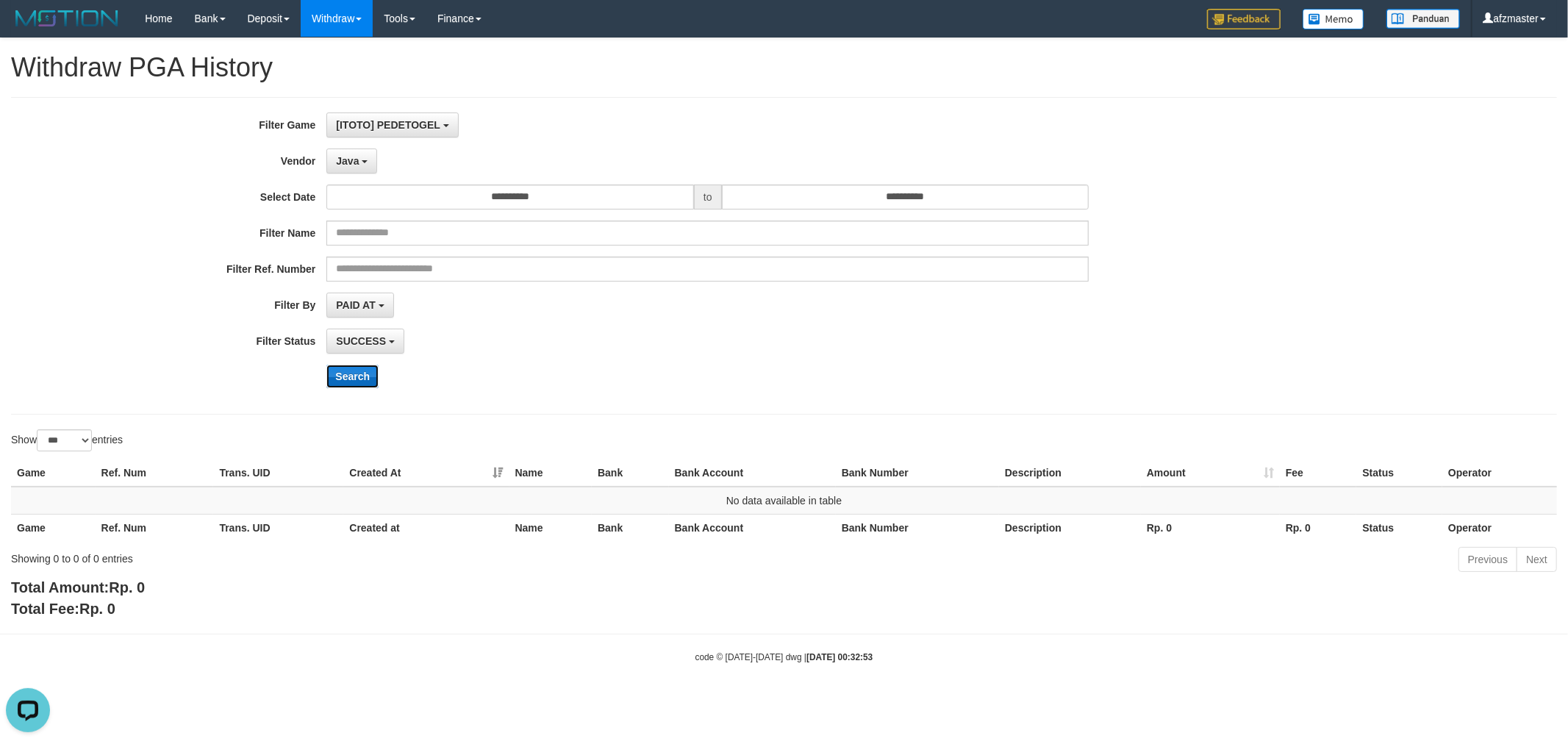
click at [347, 375] on button "Search" at bounding box center [352, 376] width 52 height 23
click at [348, 157] on span "Java" at bounding box center [348, 161] width 23 height 12
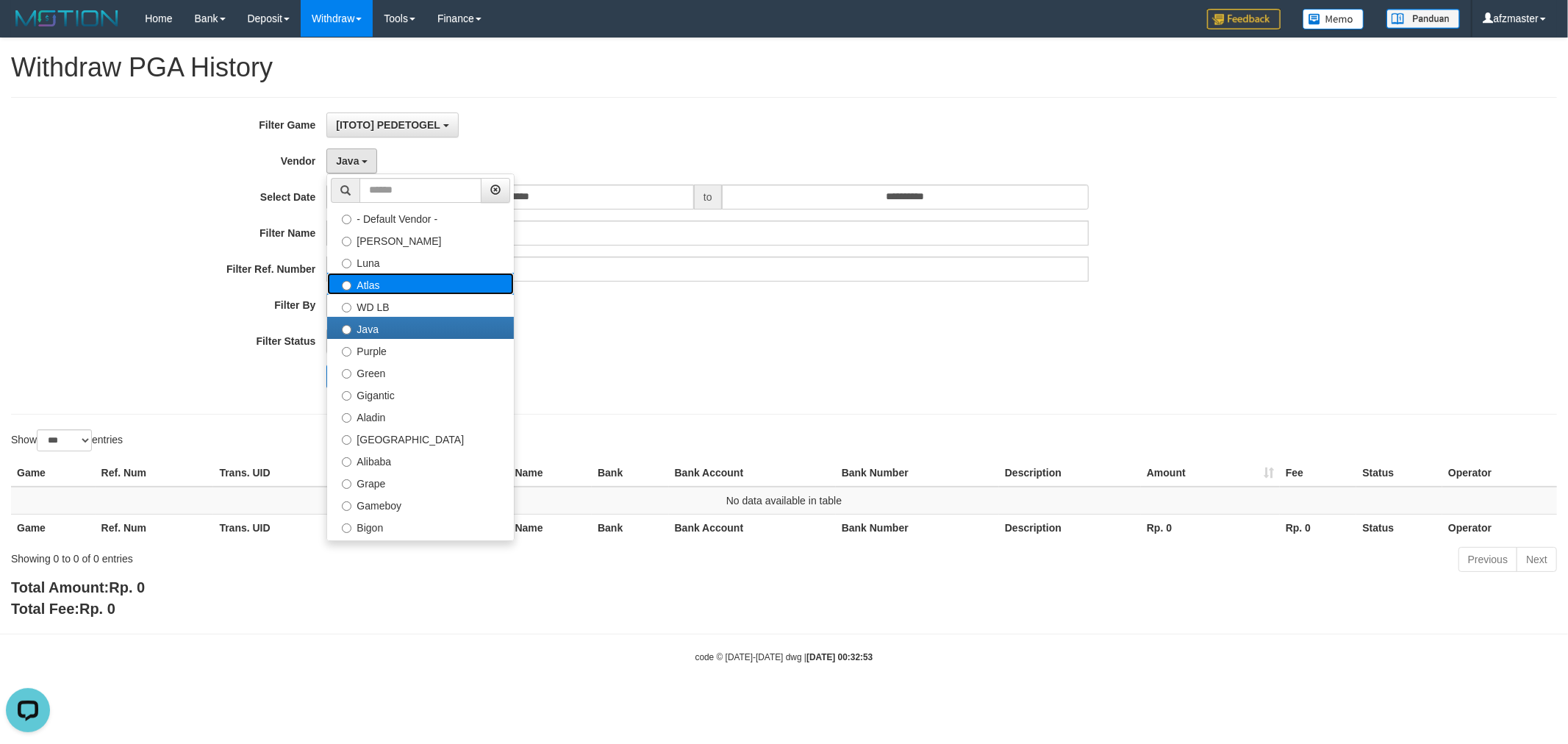
click at [390, 284] on label "Atlas" at bounding box center [420, 283] width 187 height 22
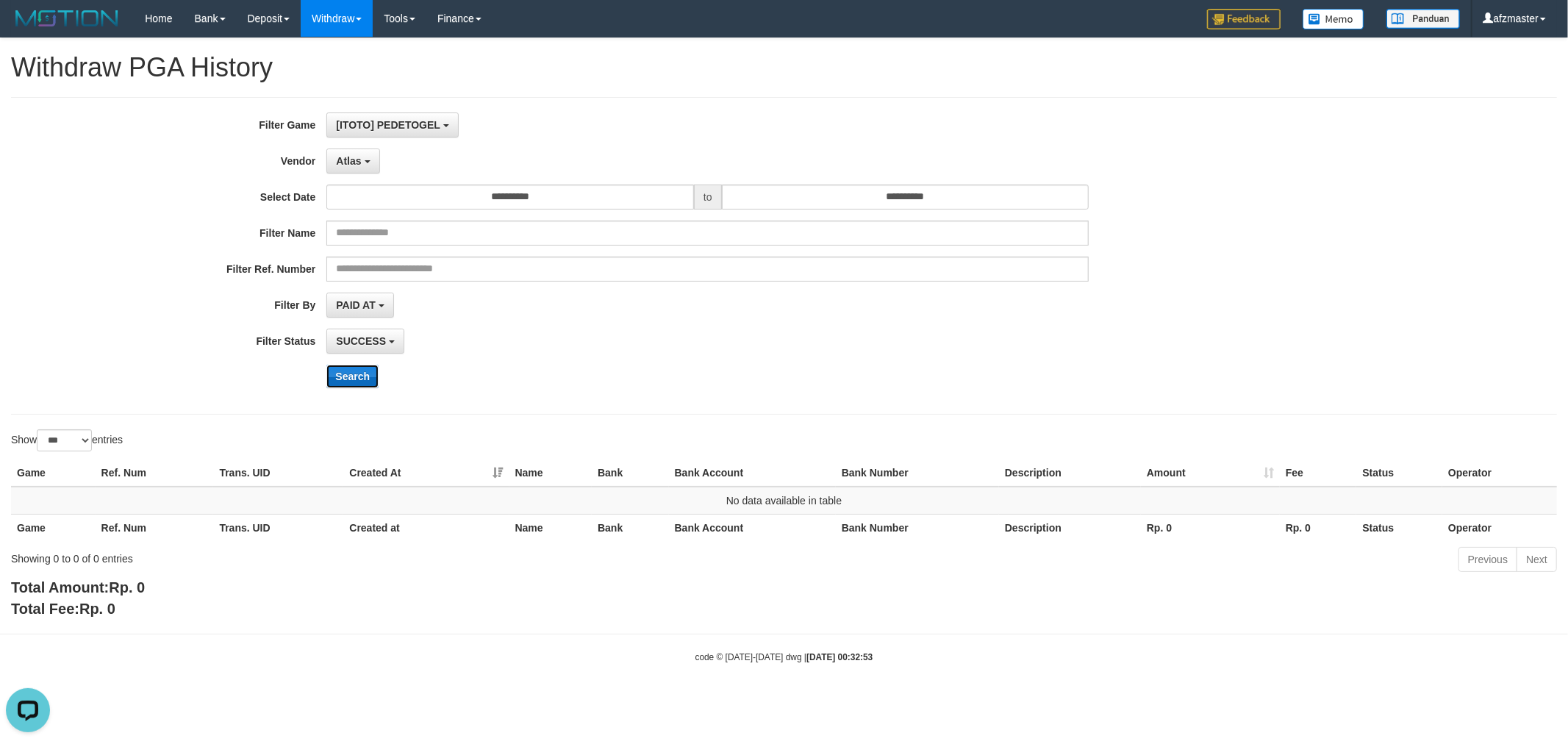
click at [343, 375] on button "Search" at bounding box center [352, 376] width 52 height 23
click at [366, 162] on b "button" at bounding box center [367, 161] width 6 height 3
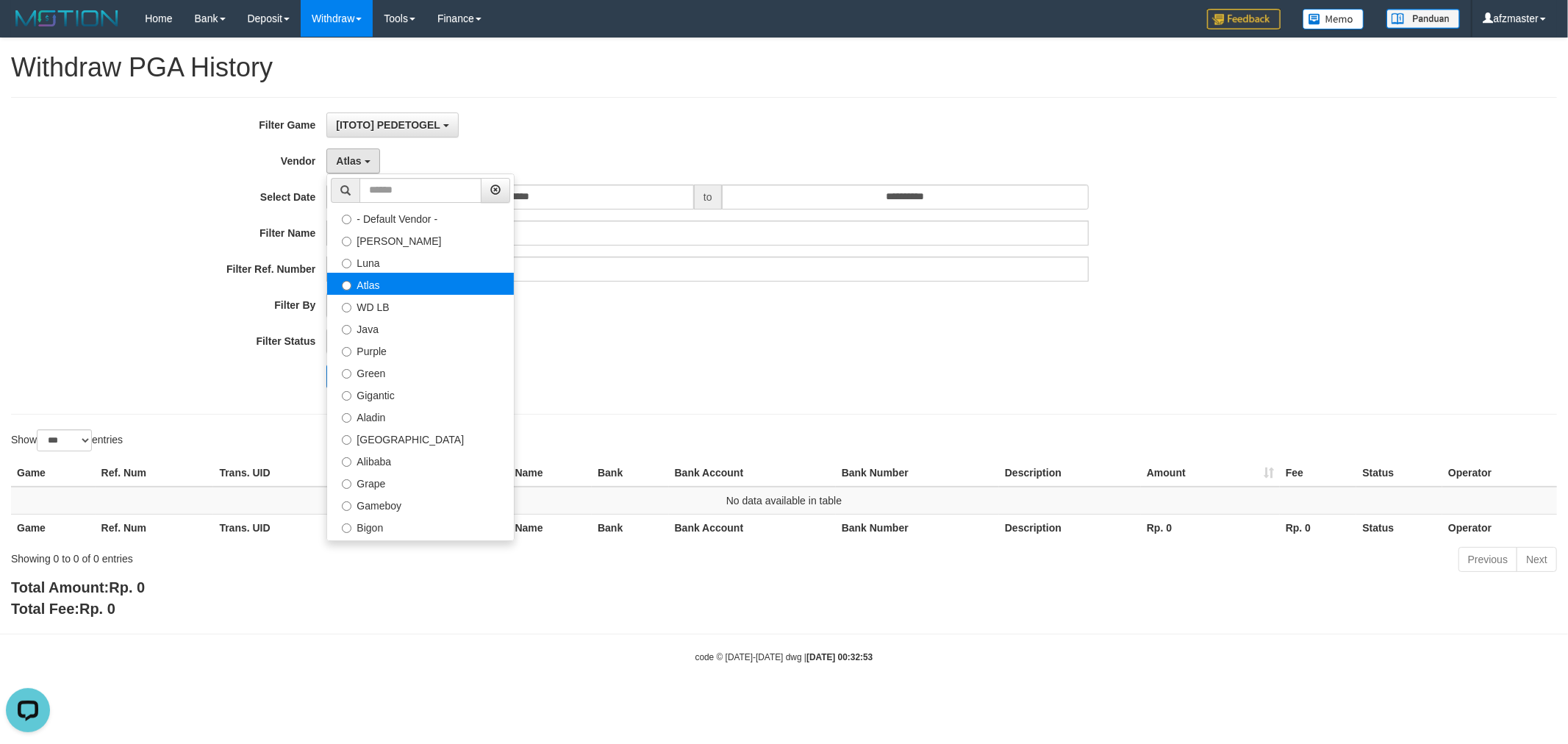
click at [382, 272] on label "Atlas" at bounding box center [420, 283] width 187 height 22
click at [375, 264] on label "Luna" at bounding box center [420, 262] width 187 height 22
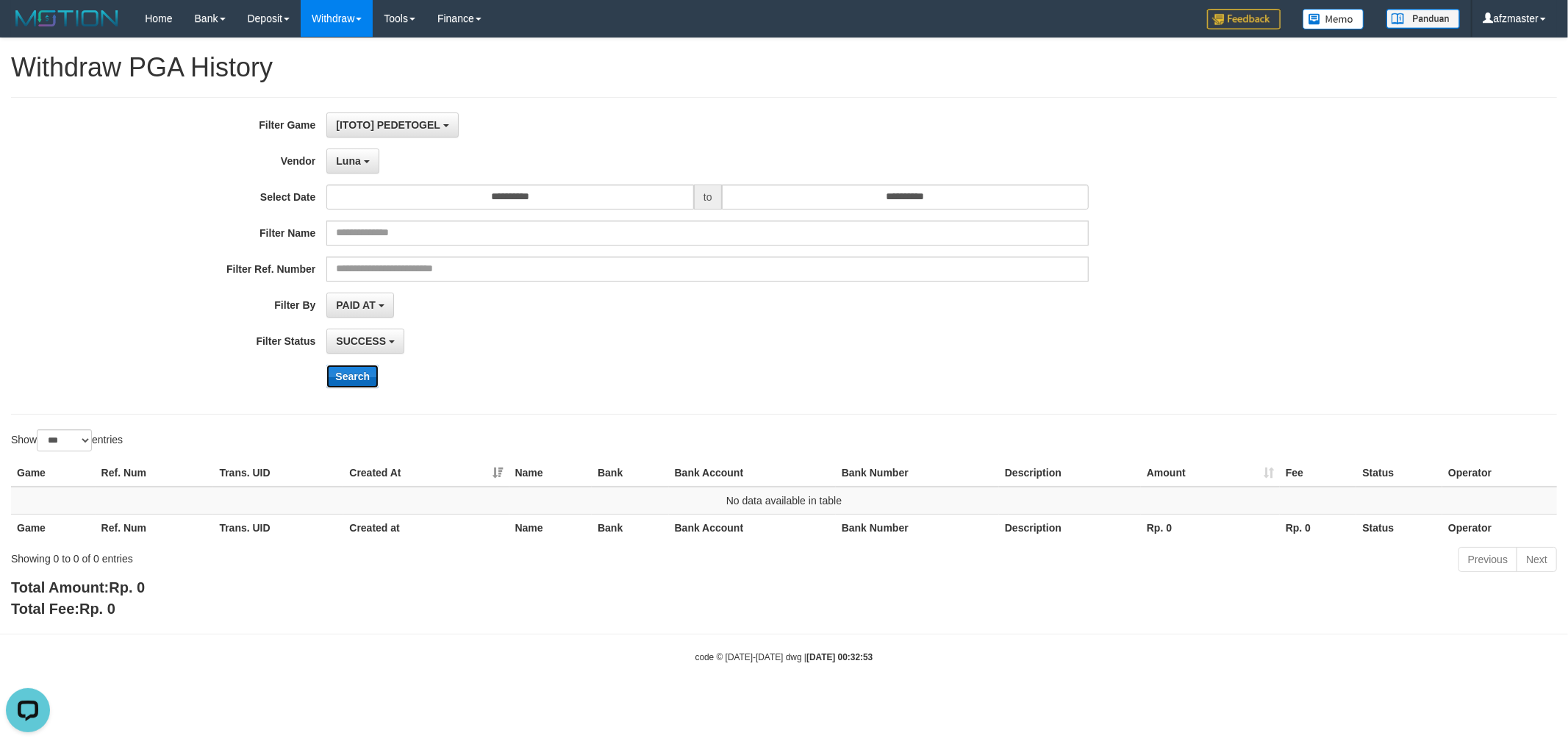
click at [336, 372] on button "Search" at bounding box center [352, 376] width 52 height 23
click at [347, 141] on div "**********" at bounding box center [653, 255] width 1307 height 287
click at [348, 148] on button "Luna" at bounding box center [352, 161] width 52 height 25
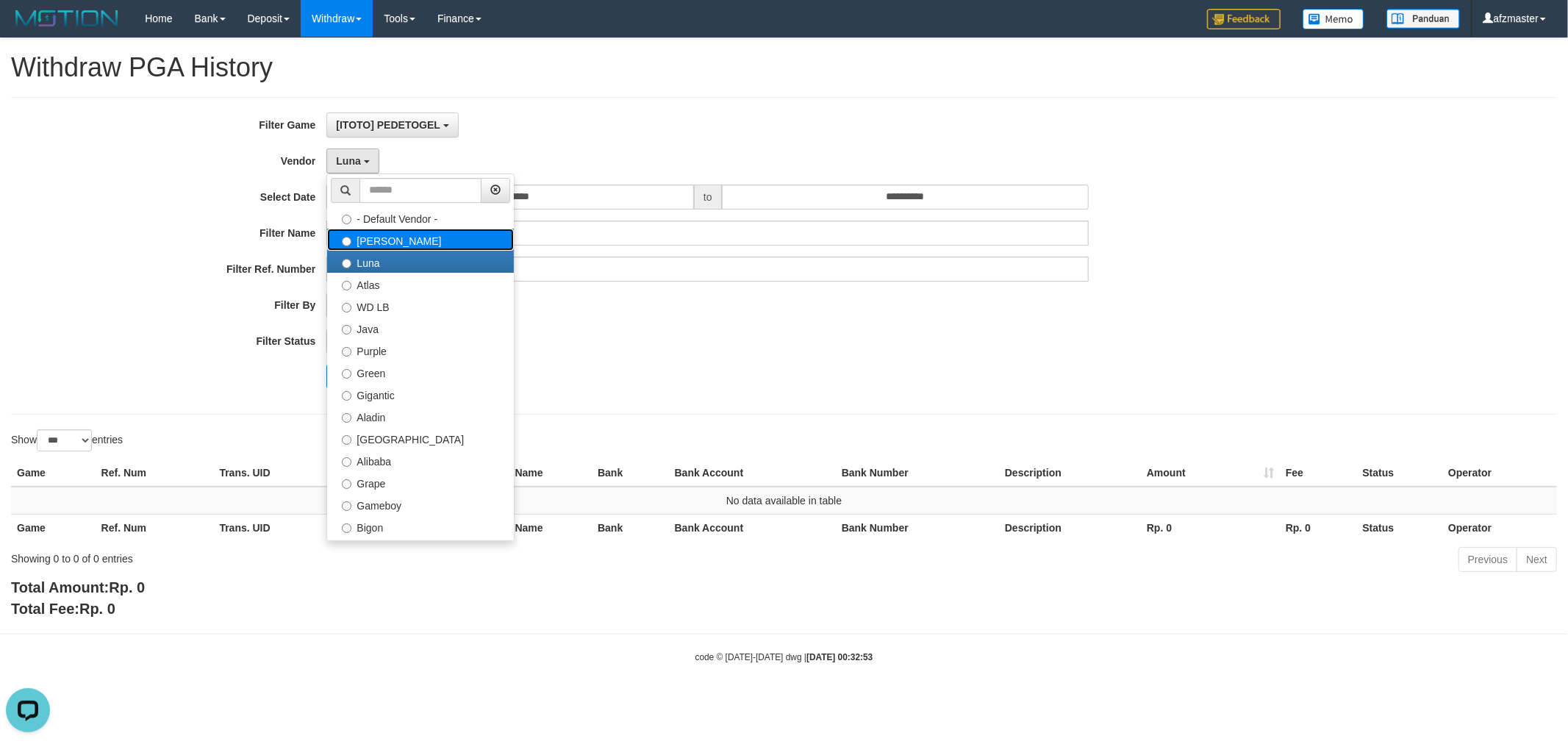
click at [367, 235] on label "[PERSON_NAME]" at bounding box center [420, 239] width 187 height 22
select select "**********"
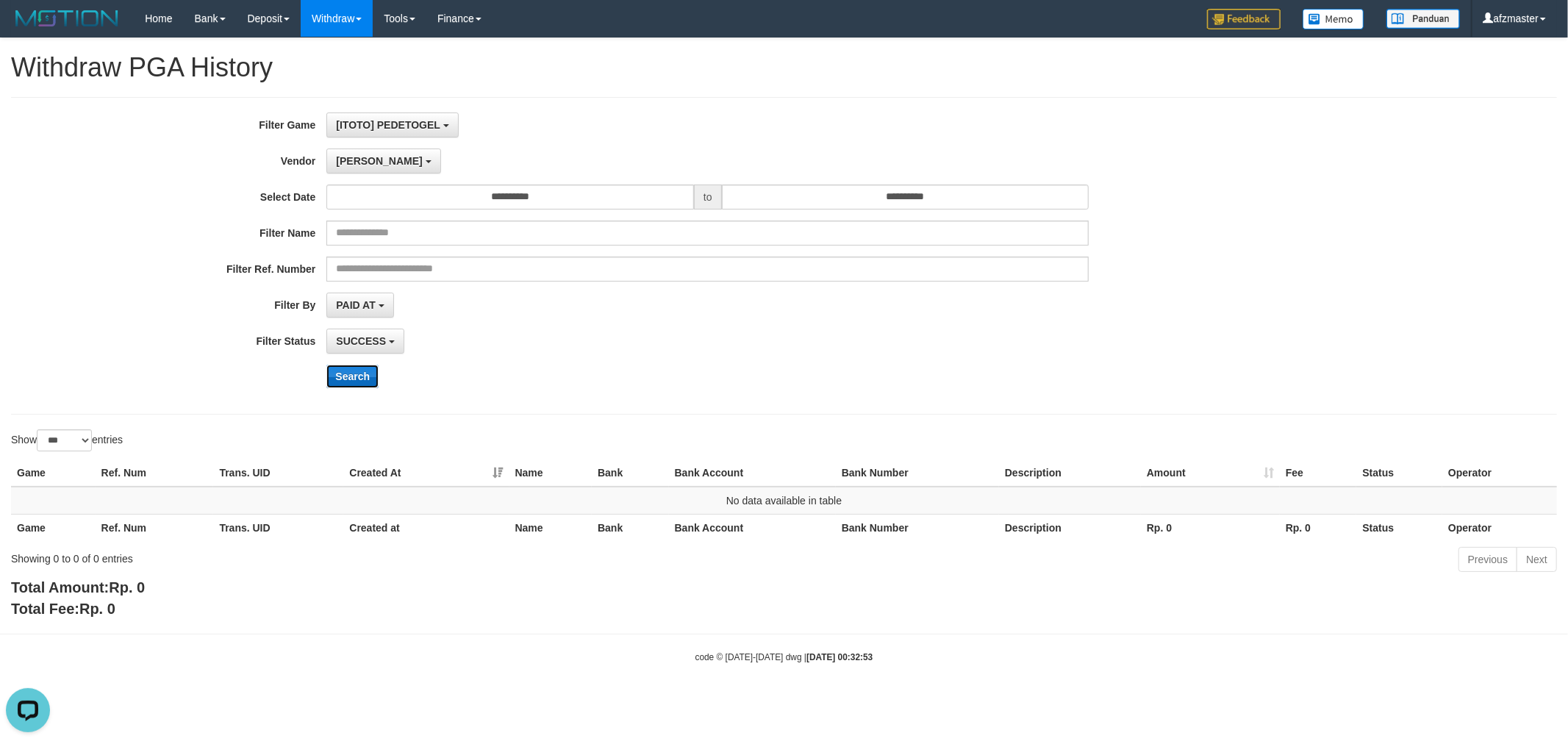
click at [343, 376] on button "Search" at bounding box center [352, 376] width 52 height 23
click at [523, 110] on div "**********" at bounding box center [784, 256] width 1547 height 318
